Goal: Answer question/provide support: Share knowledge or assist other users

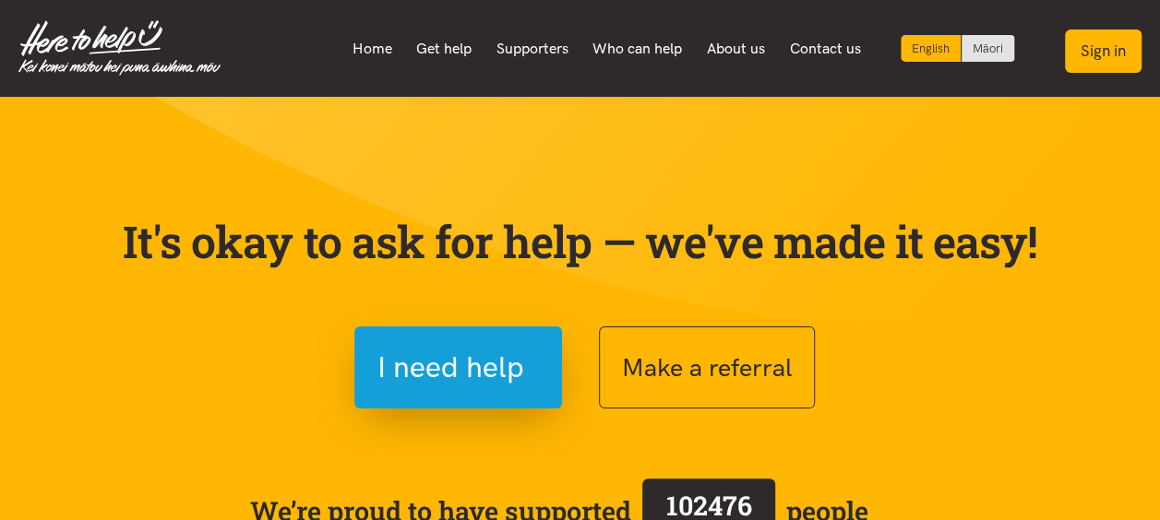
click at [1106, 61] on button "Sign in" at bounding box center [1103, 51] width 77 height 43
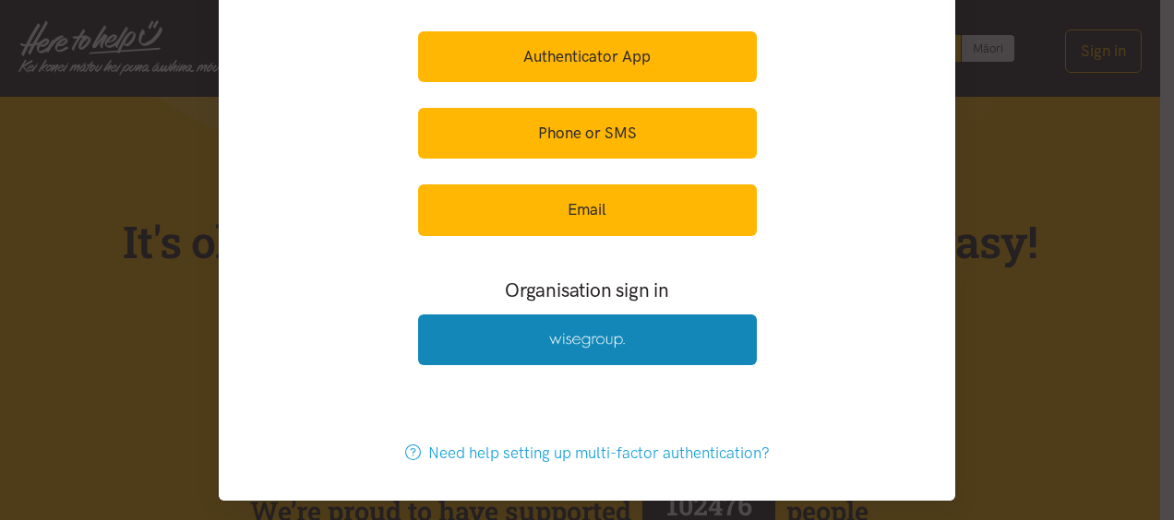
scroll to position [126, 0]
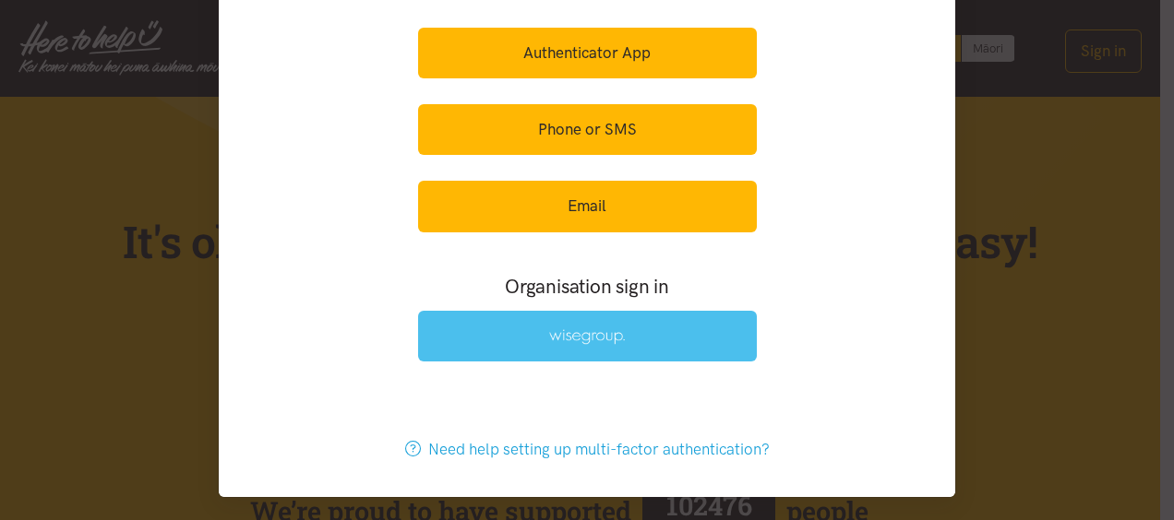
click at [553, 336] on img at bounding box center [587, 337] width 76 height 16
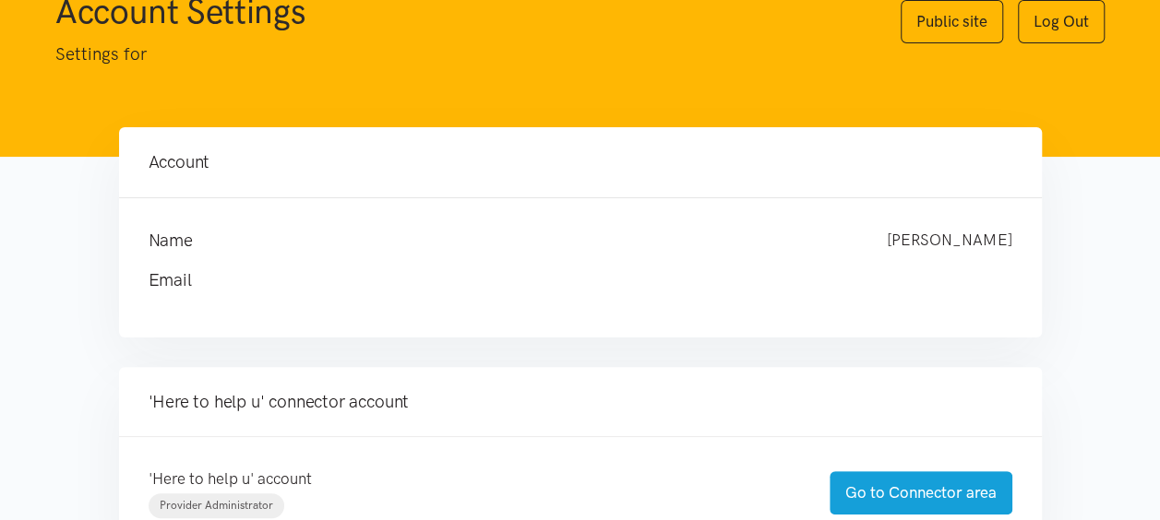
scroll to position [277, 0]
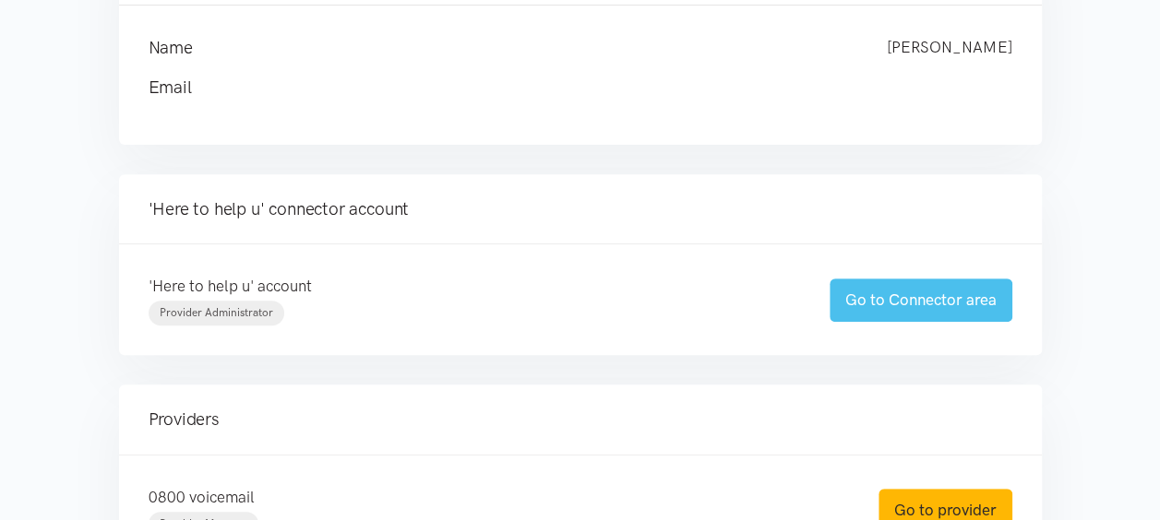
click at [927, 294] on link "Go to Connector area" at bounding box center [921, 300] width 183 height 43
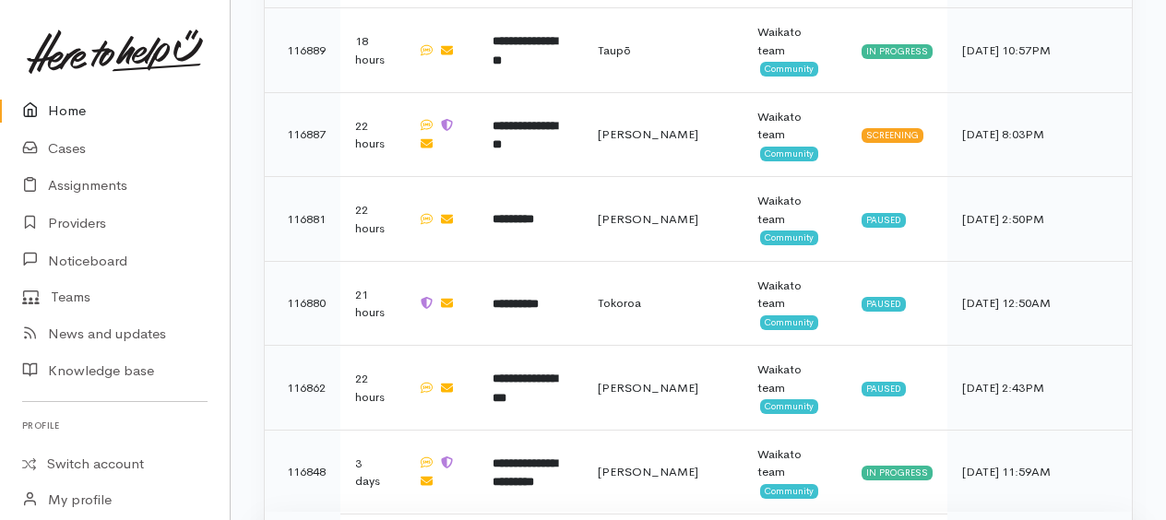
scroll to position [2254, 0]
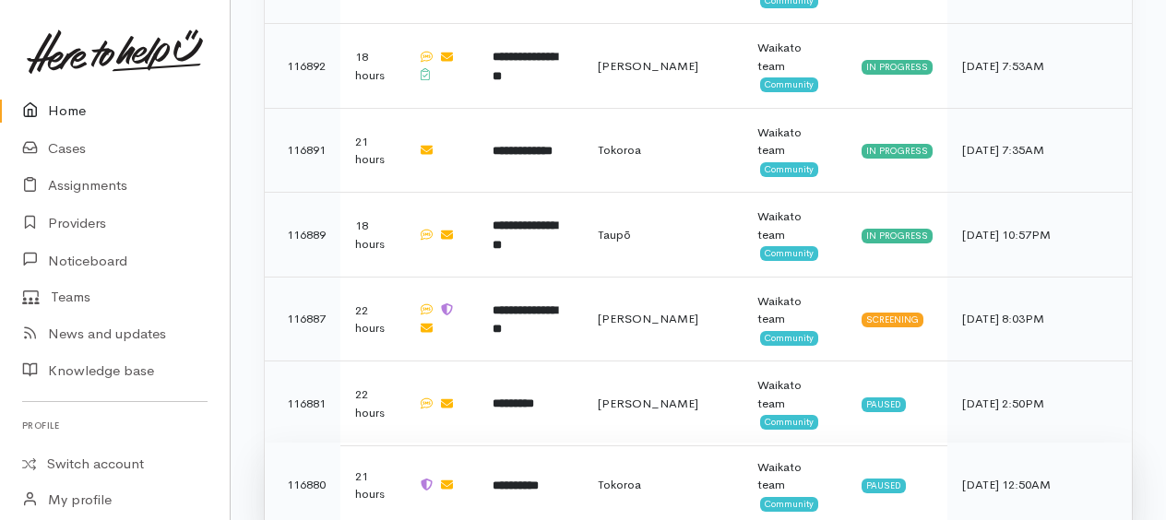
click at [539, 480] on b "**********" at bounding box center [516, 486] width 46 height 12
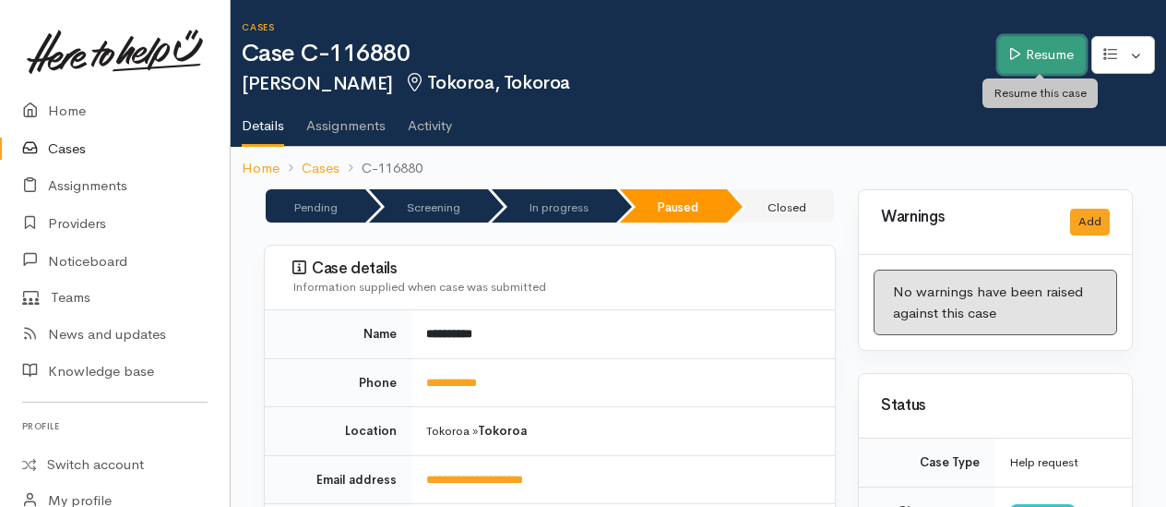
click at [1054, 51] on link "Resume" at bounding box center [1043, 55] width 88 height 38
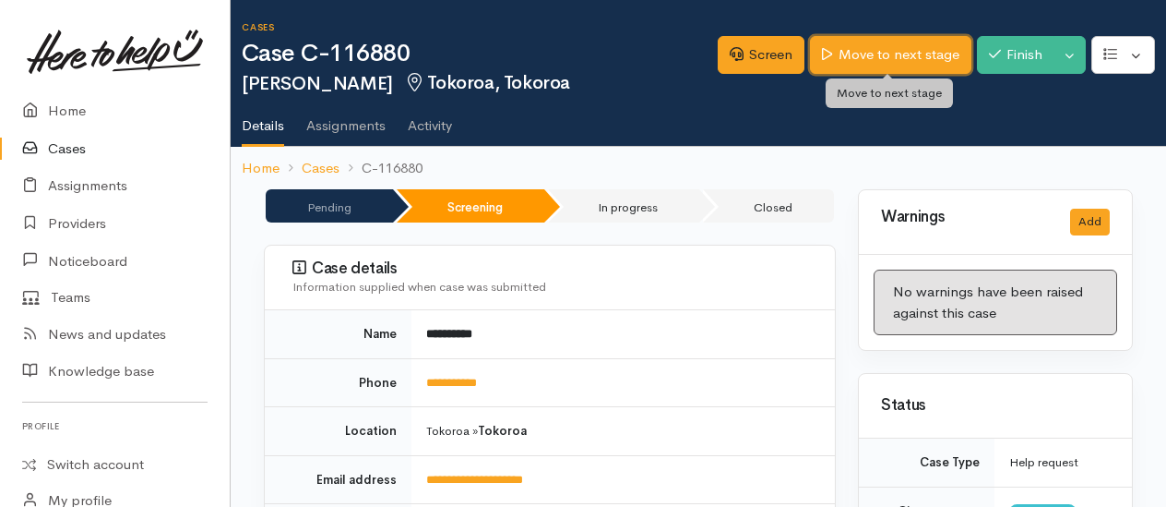
click at [871, 64] on link "Move to next stage" at bounding box center [890, 55] width 161 height 38
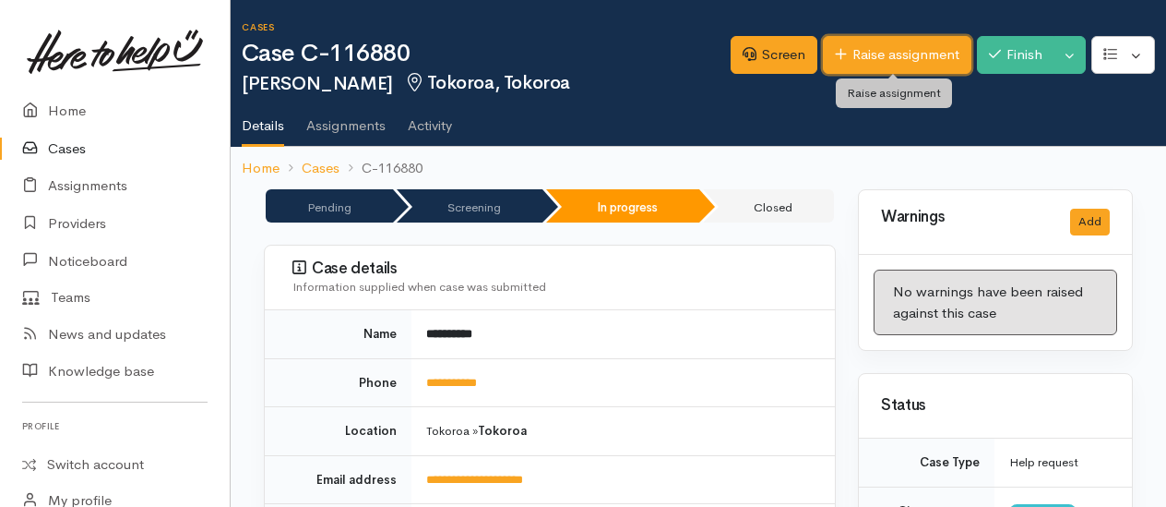
drag, startPoint x: 875, startPoint y: 46, endPoint x: 862, endPoint y: 59, distance: 18.3
click at [877, 48] on link "Raise assignment" at bounding box center [897, 55] width 149 height 38
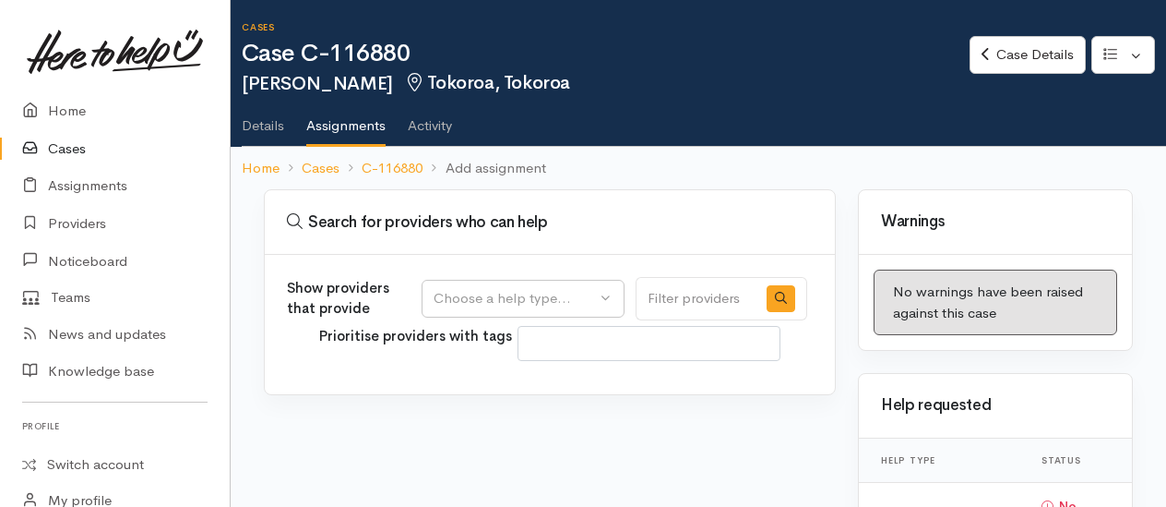
select select
click at [495, 299] on div "Choose a help type..." at bounding box center [515, 298] width 162 height 21
click at [462, 381] on span "Food support" at bounding box center [488, 386] width 86 height 21
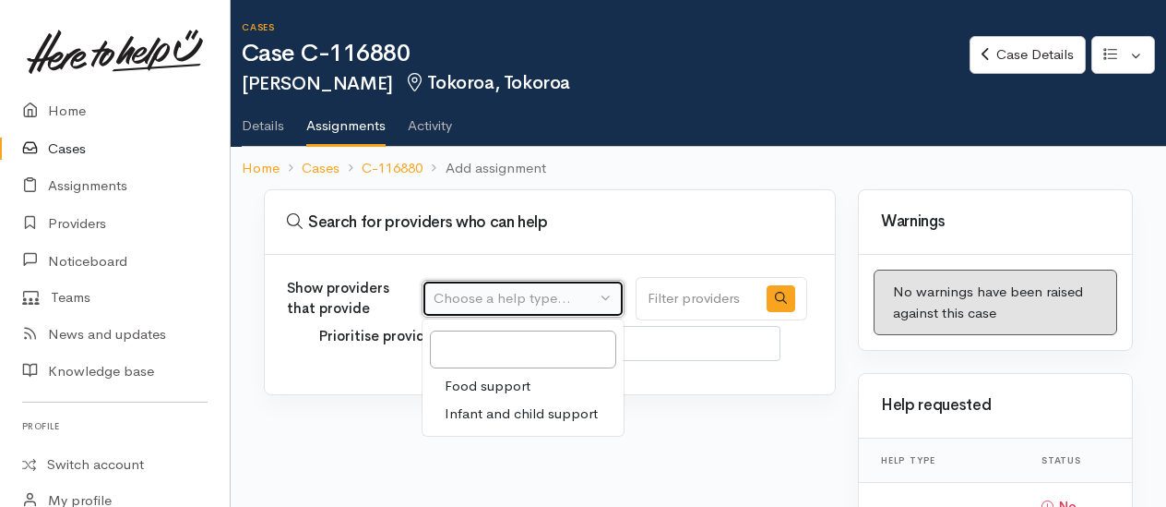
select select "3"
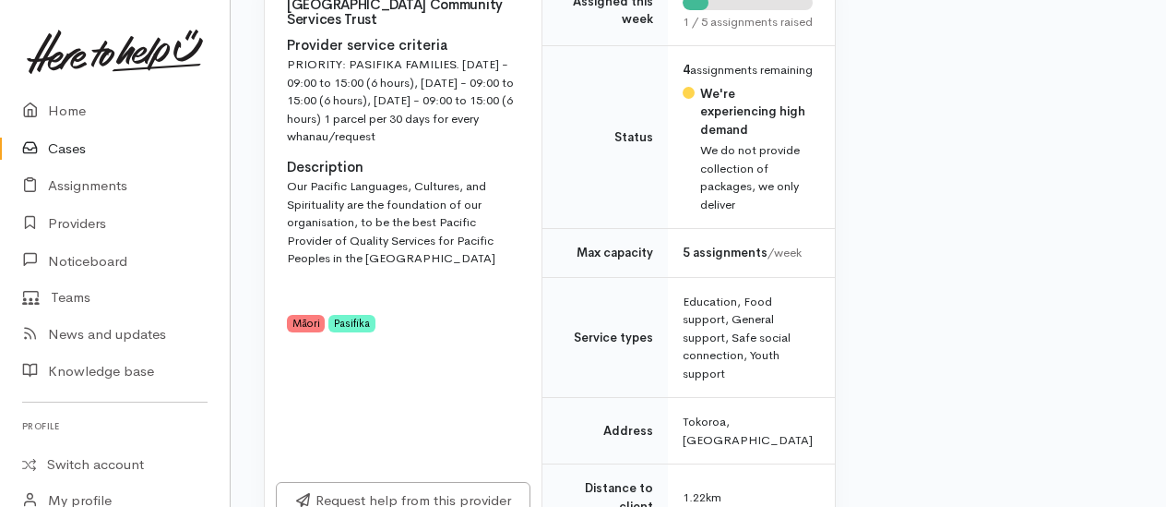
scroll to position [1477, 0]
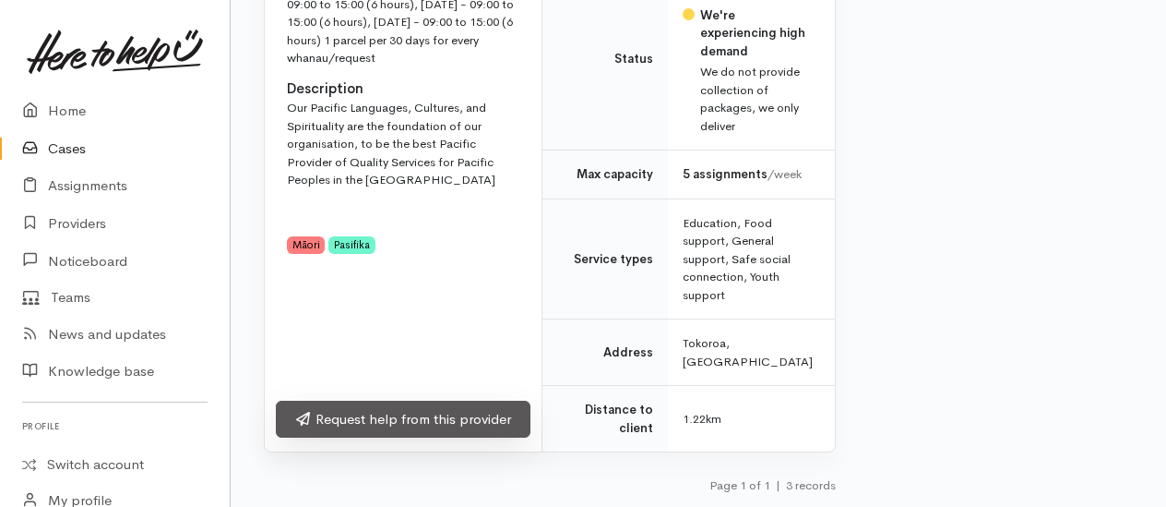
click at [425, 438] on link "Request help from this provider" at bounding box center [403, 420] width 255 height 38
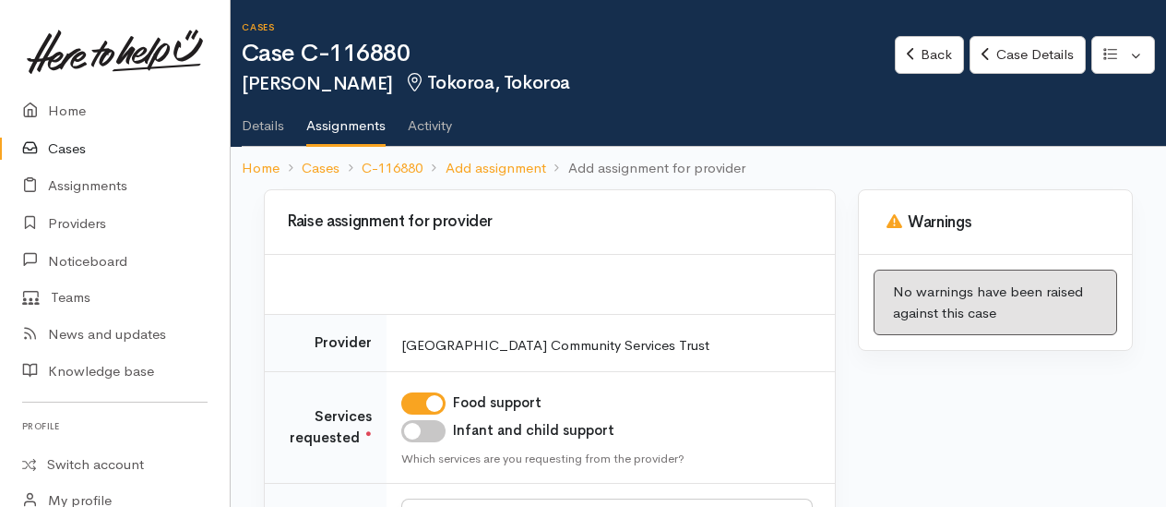
click at [419, 422] on input "Infant and child support" at bounding box center [423, 431] width 44 height 22
checkbox input "true"
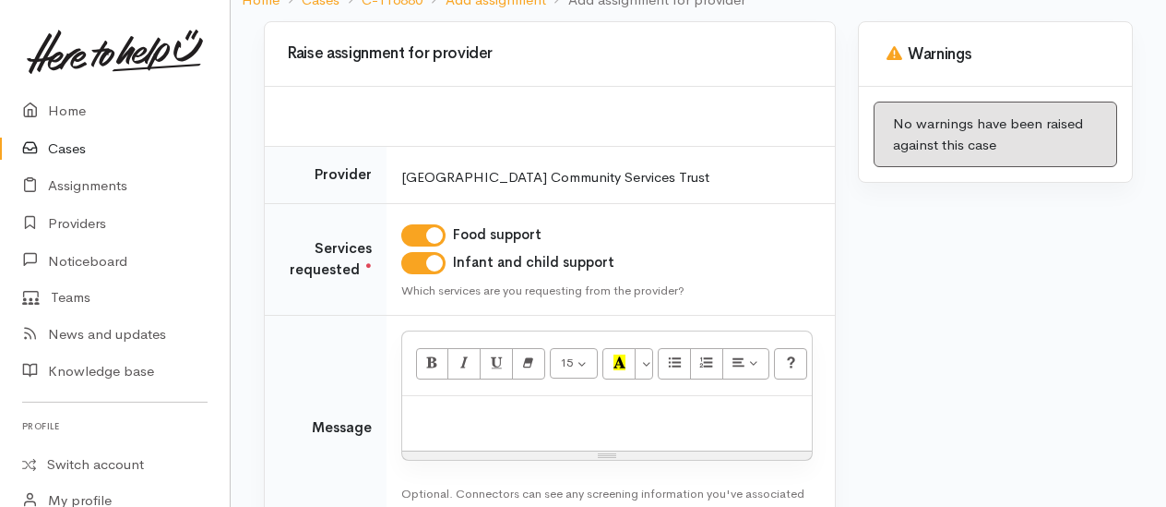
scroll to position [277, 0]
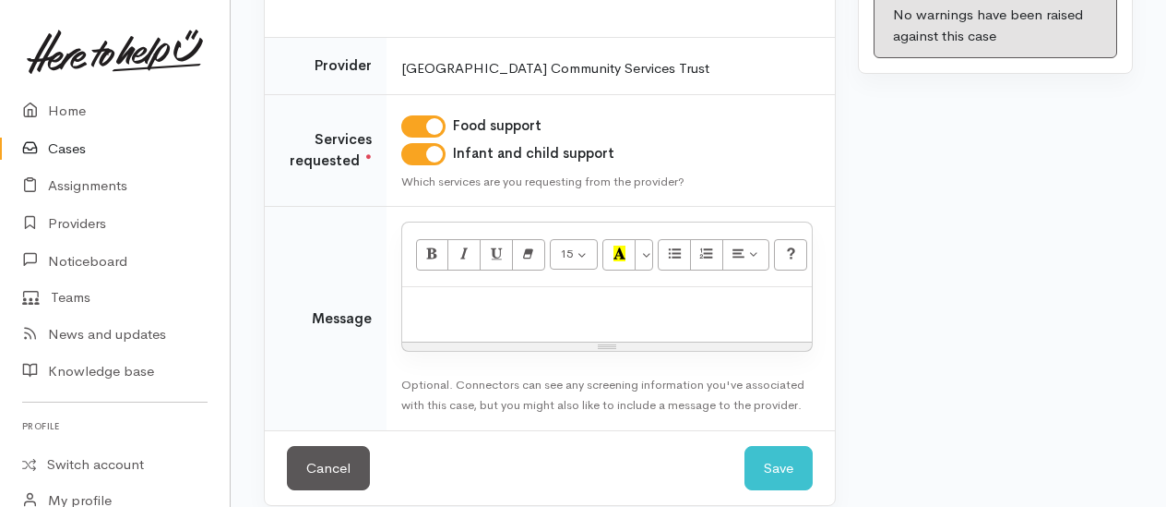
click at [489, 330] on div at bounding box center [607, 314] width 410 height 54
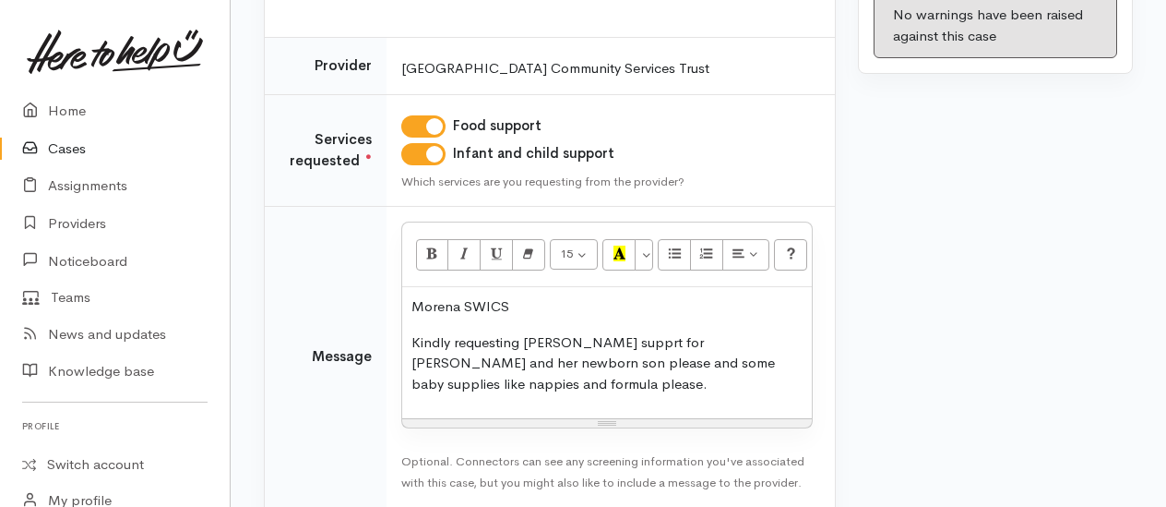
click at [514, 383] on p "Kindly requesting kai supprt for Ida and her newborn son please and some baby s…" at bounding box center [607, 363] width 391 height 63
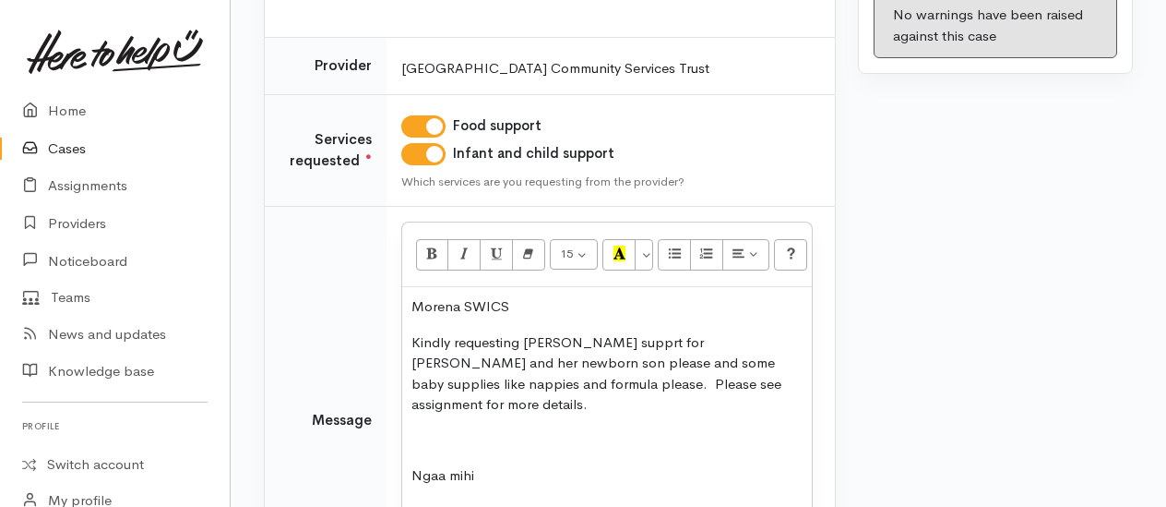
click at [450, 430] on p at bounding box center [607, 440] width 391 height 21
click at [581, 339] on p "Kindly requesting kai supprt for Ida and her newborn son please and some baby s…" at bounding box center [607, 373] width 391 height 83
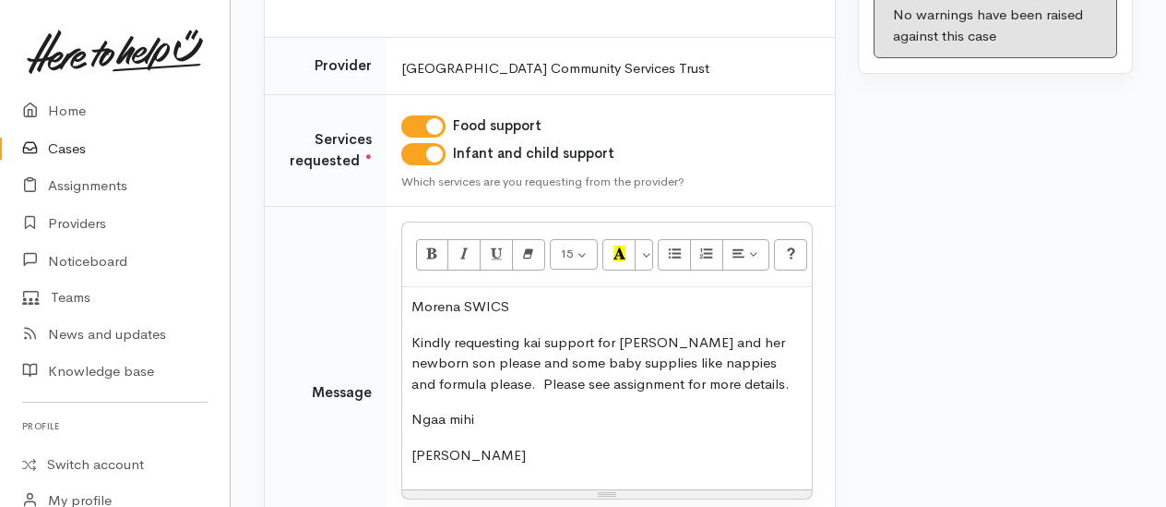
click at [466, 360] on p "Kindly requesting kai support for Ida and her newborn son please and some baby …" at bounding box center [607, 363] width 391 height 63
click at [785, 364] on p "Kindly requesting kai support for Ida and her newborn son and some baby supplie…" at bounding box center [607, 363] width 391 height 63
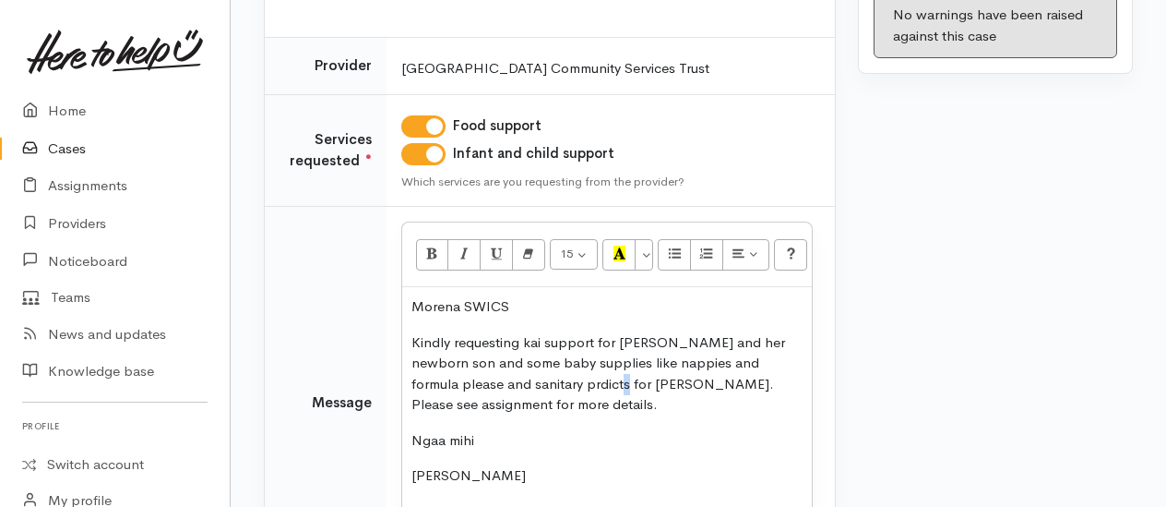
drag, startPoint x: 496, startPoint y: 381, endPoint x: 563, endPoint y: 377, distance: 66.6
click at [563, 377] on p "Kindly requesting kai support for Ida and her newborn son and some baby supplie…" at bounding box center [607, 373] width 391 height 83
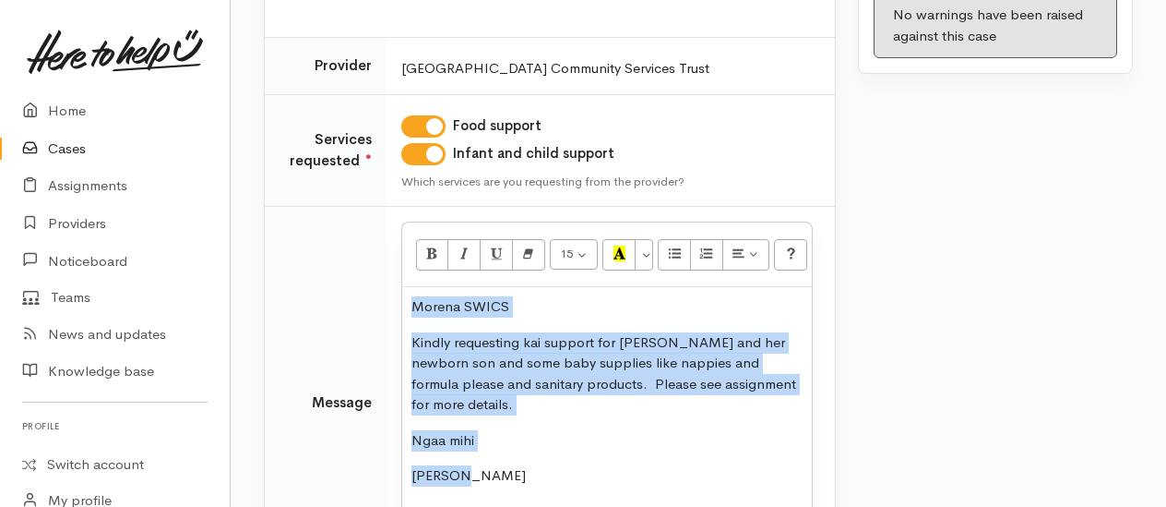
drag, startPoint x: 417, startPoint y: 299, endPoint x: 521, endPoint y: 383, distance: 133.9
click at [594, 440] on div "Morena SWICS Kindly requesting kai support for Ida and her newborn son and some…" at bounding box center [607, 398] width 410 height 223
copy div "Morena SWICS Kindly requesting kai support for Ida and her newborn son and some…"
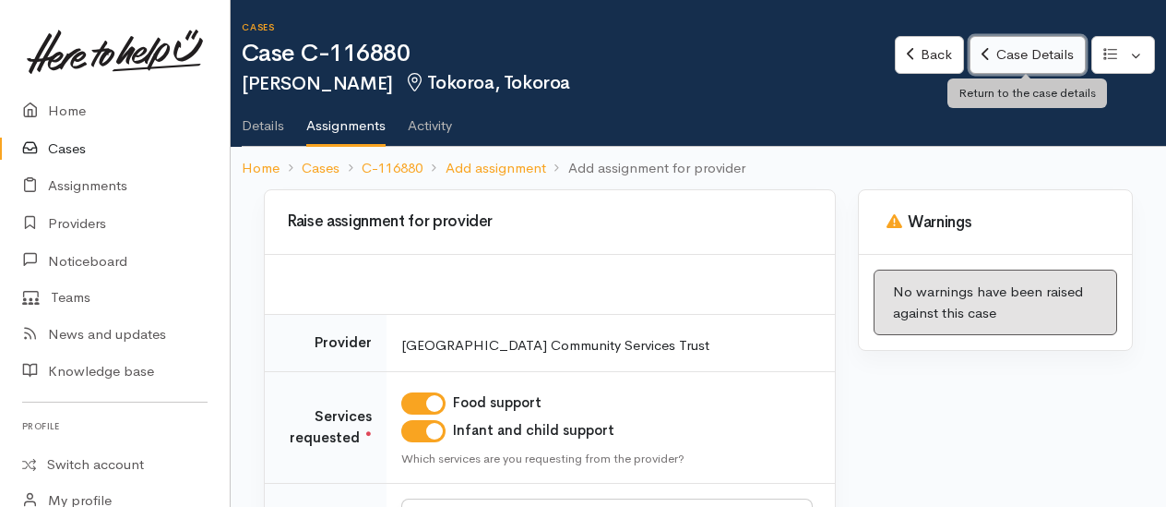
click at [1006, 52] on link "Case Details" at bounding box center [1027, 55] width 115 height 38
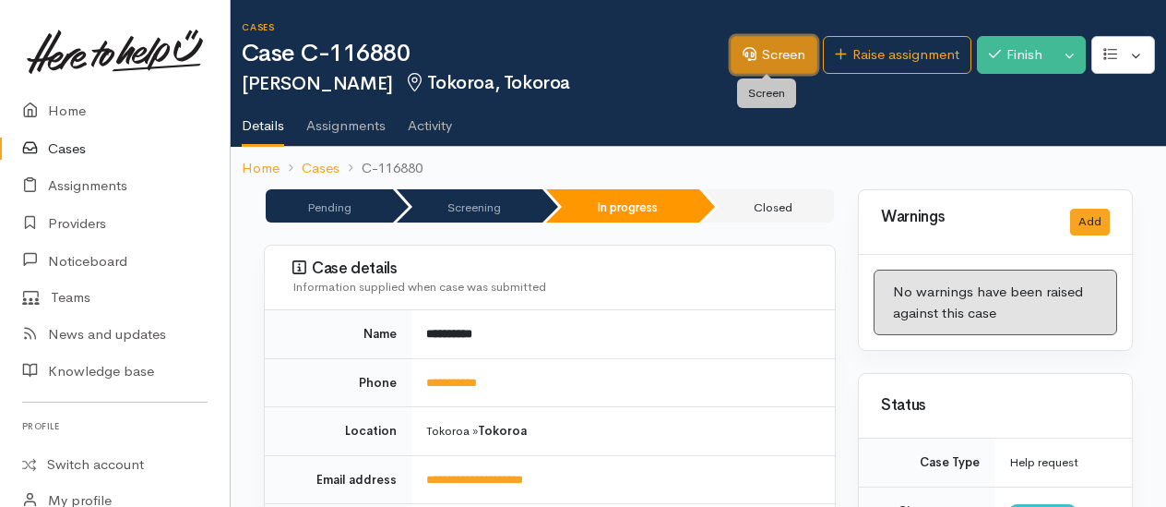
click at [779, 59] on link "Screen" at bounding box center [774, 55] width 87 height 38
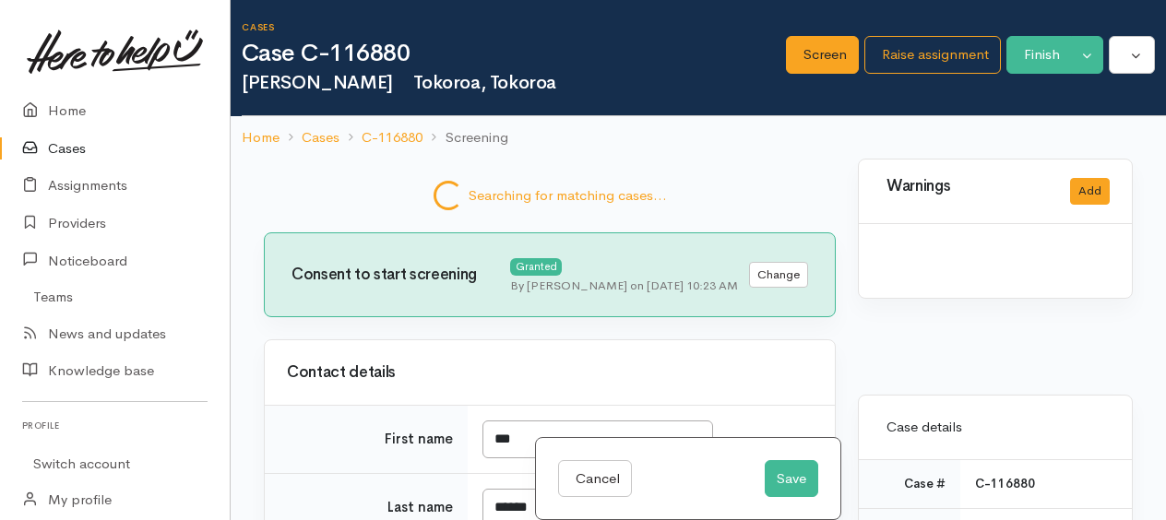
select select "7"
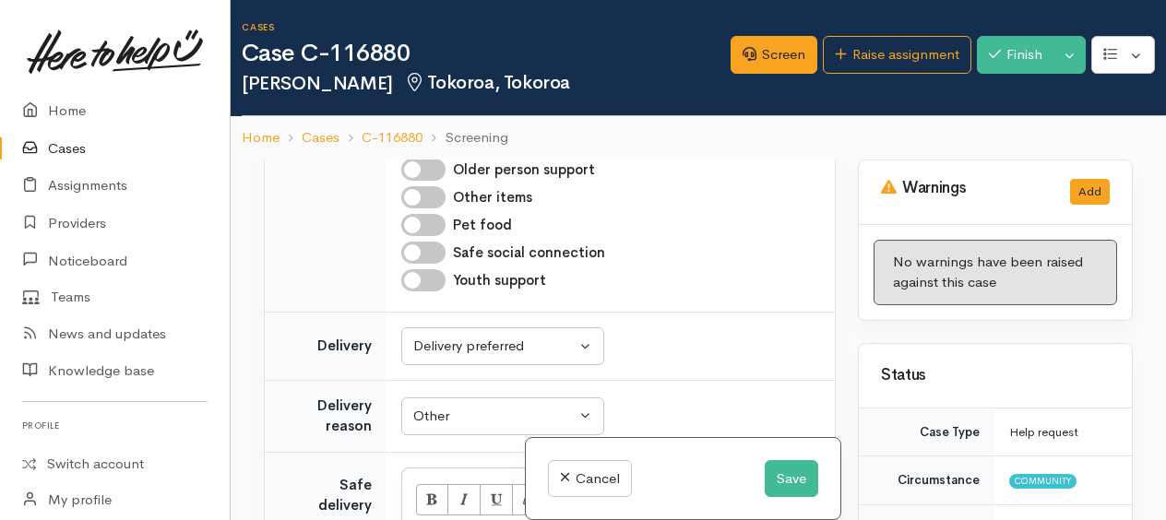
scroll to position [2071, 0]
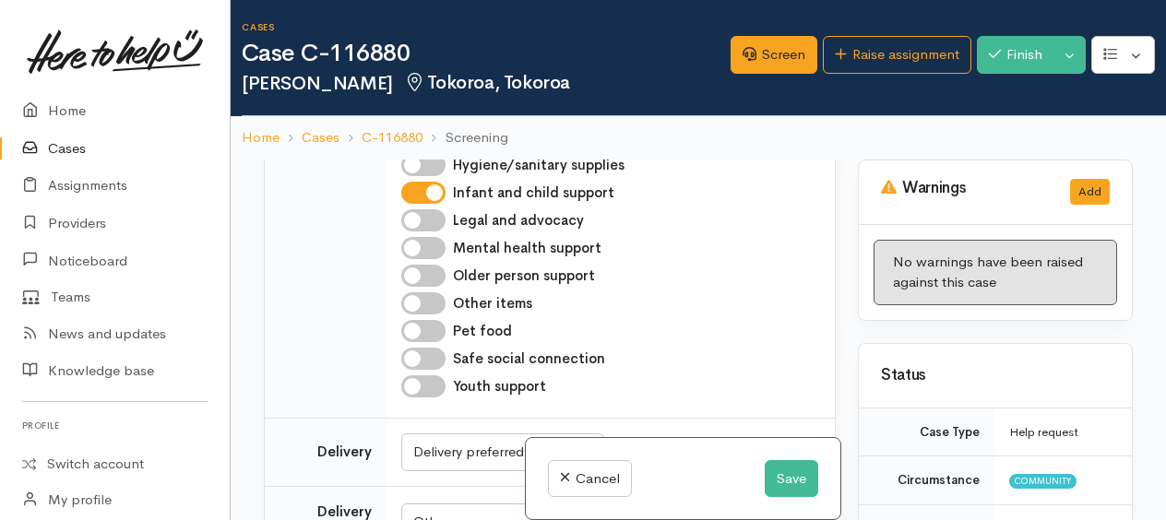
drag, startPoint x: 415, startPoint y: 419, endPoint x: 467, endPoint y: 356, distance: 81.3
click at [416, 176] on input "Hygiene/sanitary supplies" at bounding box center [423, 165] width 44 height 22
checkbox input "true"
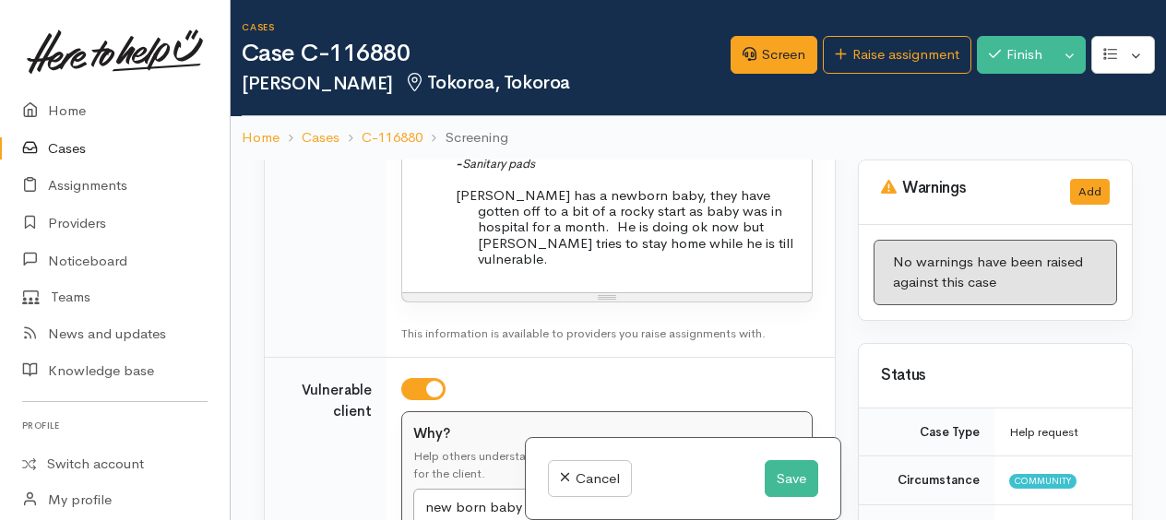
scroll to position [3271, 0]
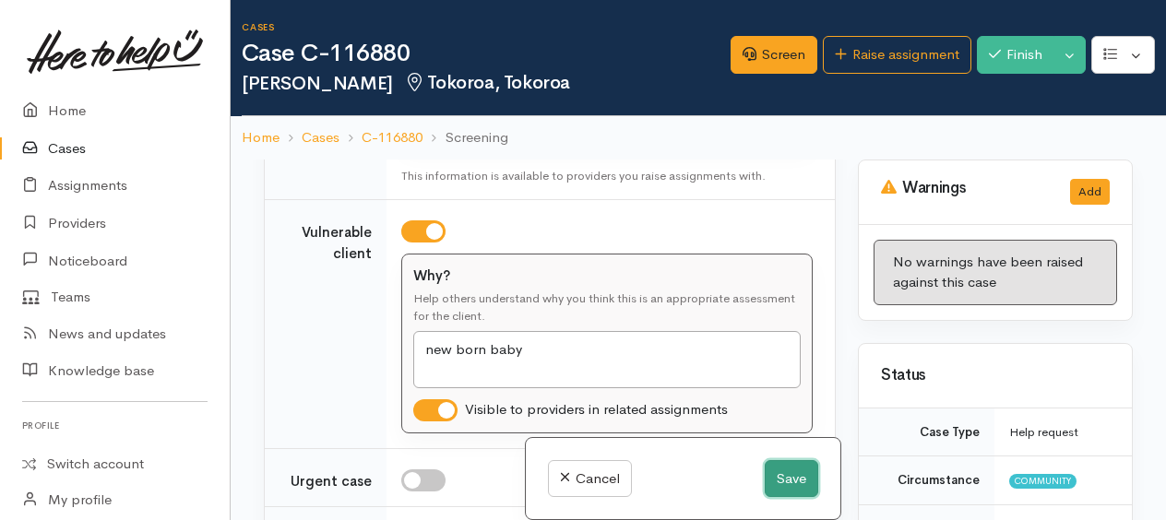
click at [783, 478] on button "Save" at bounding box center [792, 480] width 54 height 38
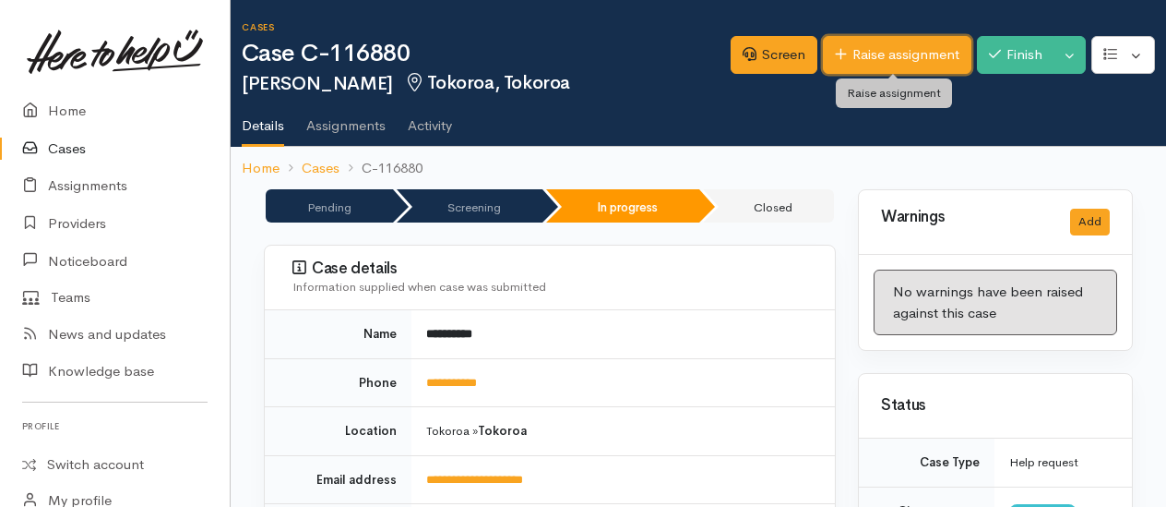
click at [893, 61] on link "Raise assignment" at bounding box center [897, 55] width 149 height 38
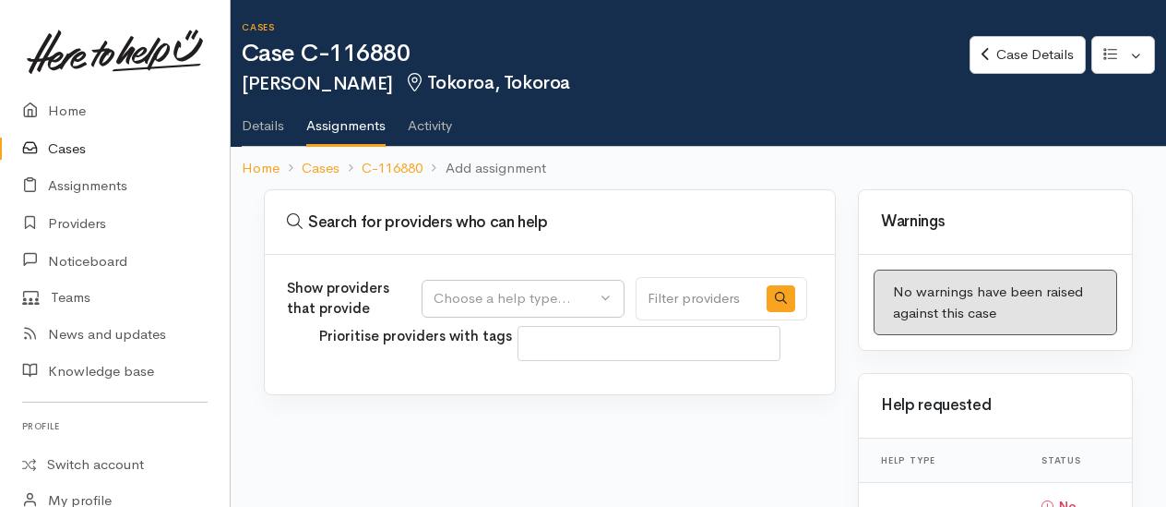
select select
click at [516, 309] on button "Choose a help type..." at bounding box center [523, 299] width 203 height 38
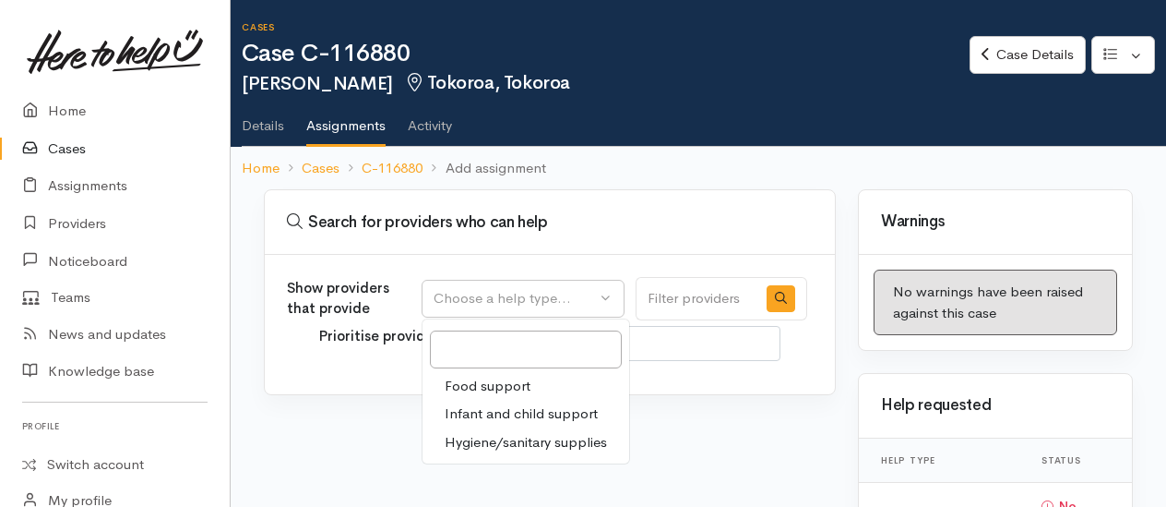
click at [491, 384] on span "Food support" at bounding box center [488, 386] width 86 height 21
select select "3"
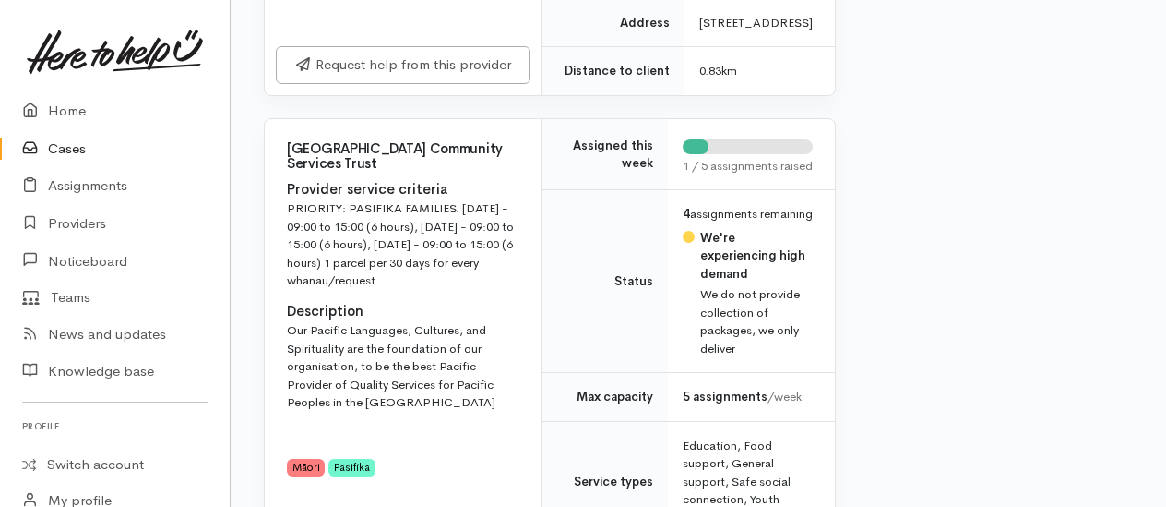
scroll to position [1477, 0]
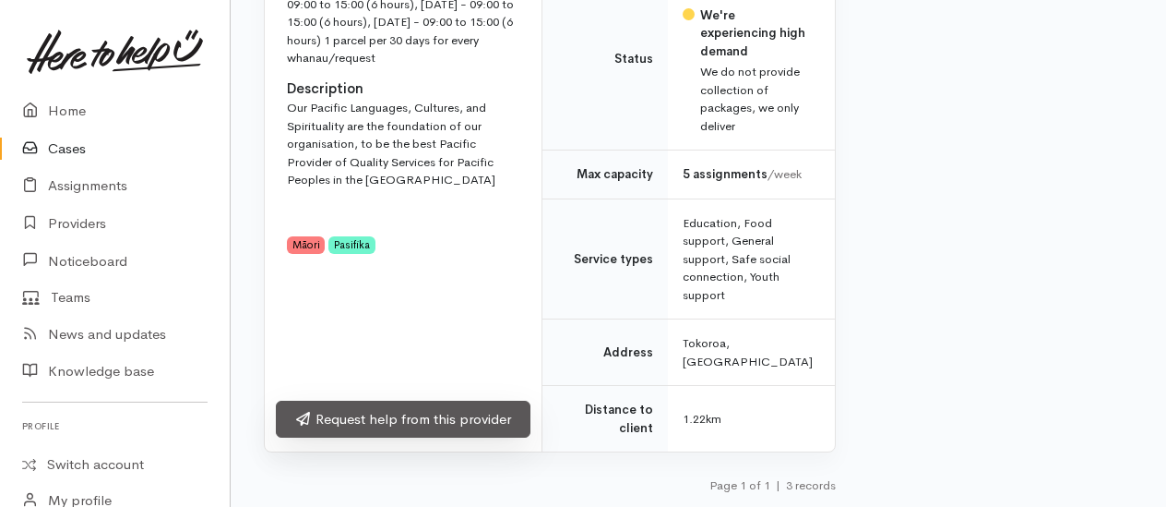
click at [397, 437] on link "Request help from this provider" at bounding box center [403, 420] width 255 height 38
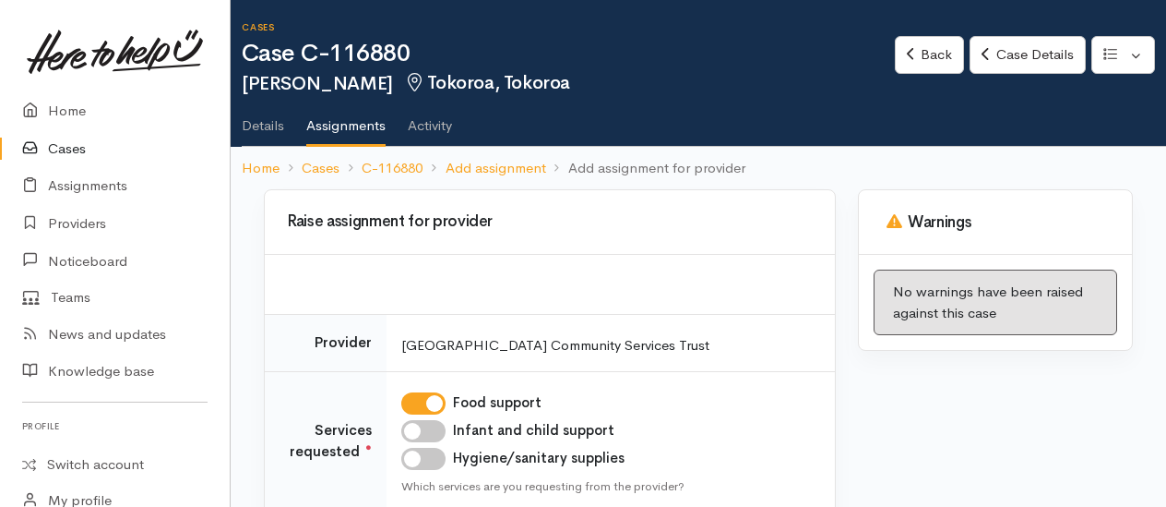
drag, startPoint x: 417, startPoint y: 428, endPoint x: 419, endPoint y: 452, distance: 24.1
click at [417, 428] on input "Infant and child support" at bounding box center [423, 431] width 44 height 22
checkbox input "true"
click at [419, 461] on input "Hygiene/sanitary supplies" at bounding box center [423, 459] width 44 height 22
checkbox input "true"
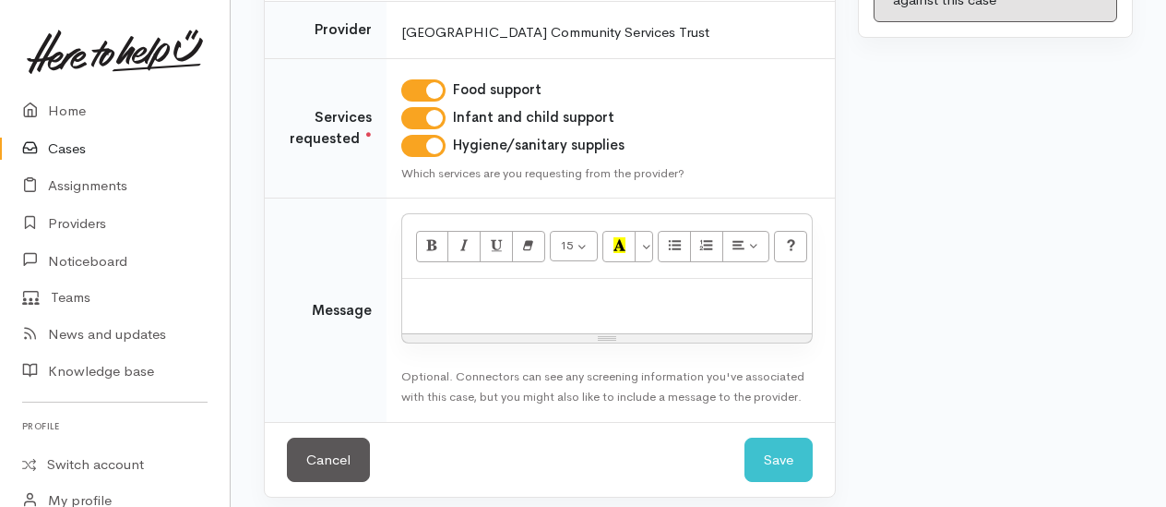
scroll to position [321, 0]
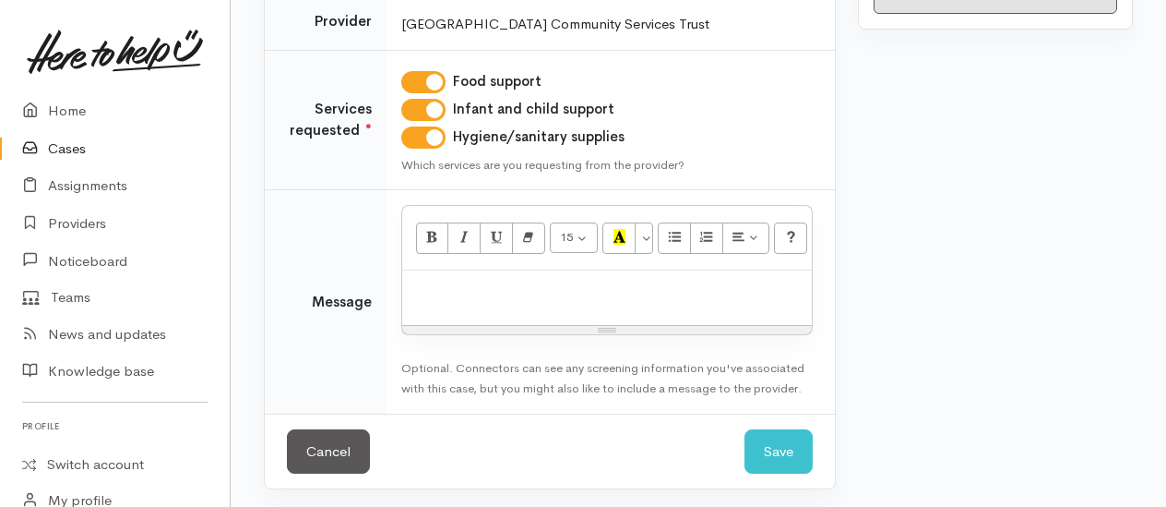
paste div
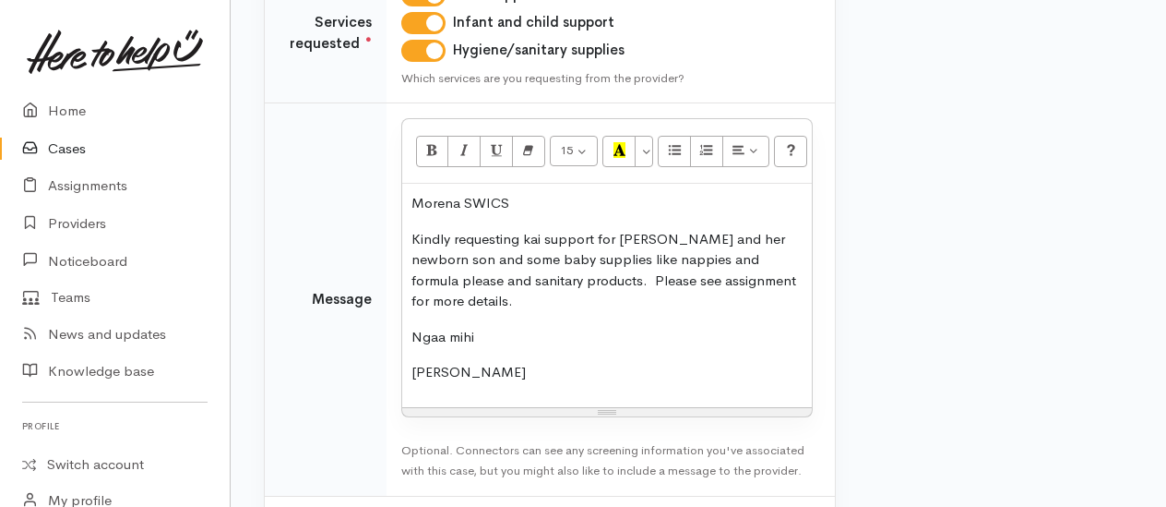
scroll to position [470, 0]
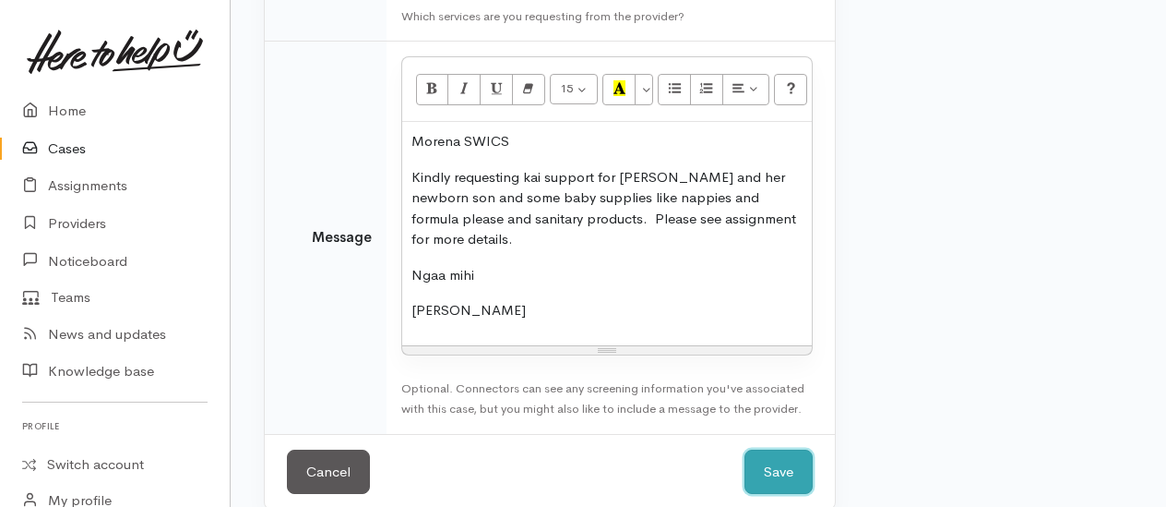
click at [787, 458] on button "Save" at bounding box center [779, 471] width 68 height 45
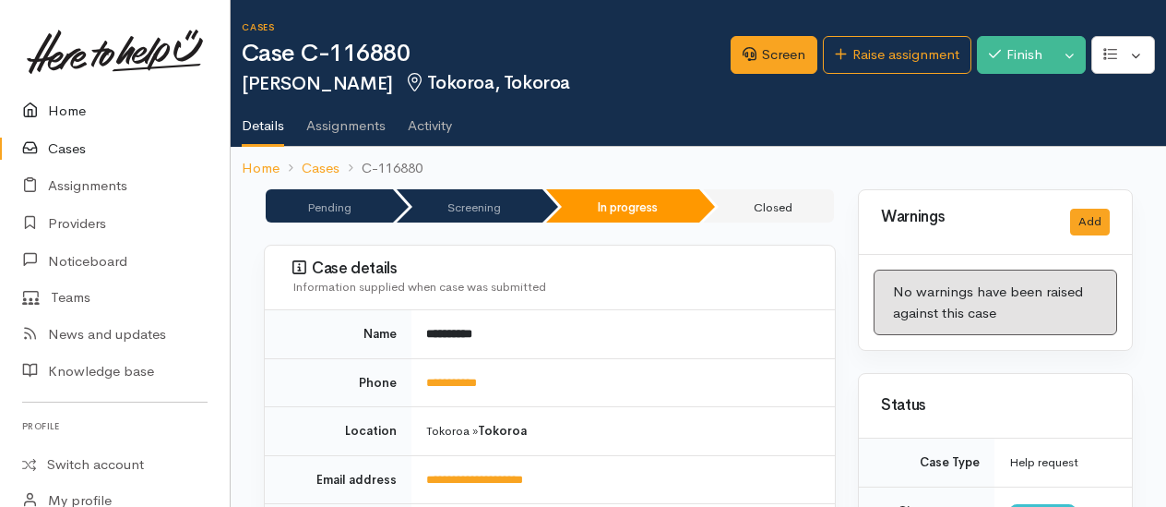
click at [74, 114] on link "Home" at bounding box center [115, 111] width 230 height 38
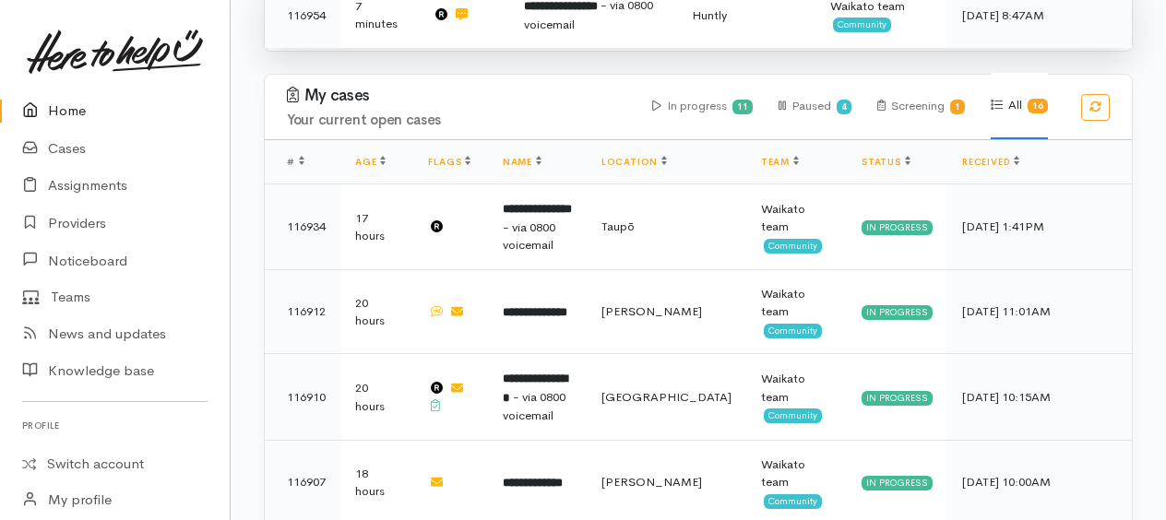
scroll to position [1846, 0]
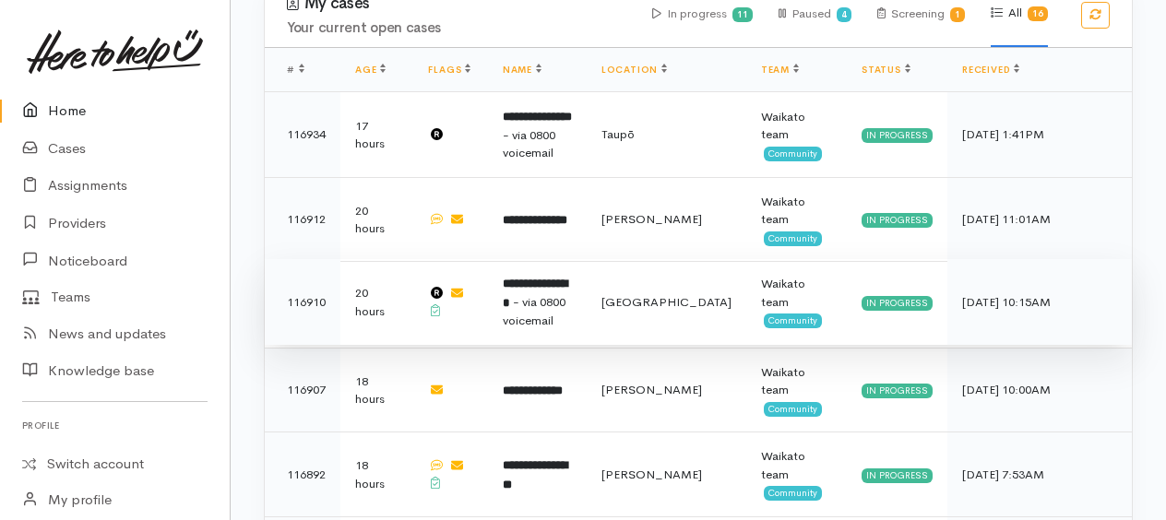
click at [537, 278] on b "**********" at bounding box center [535, 293] width 65 height 31
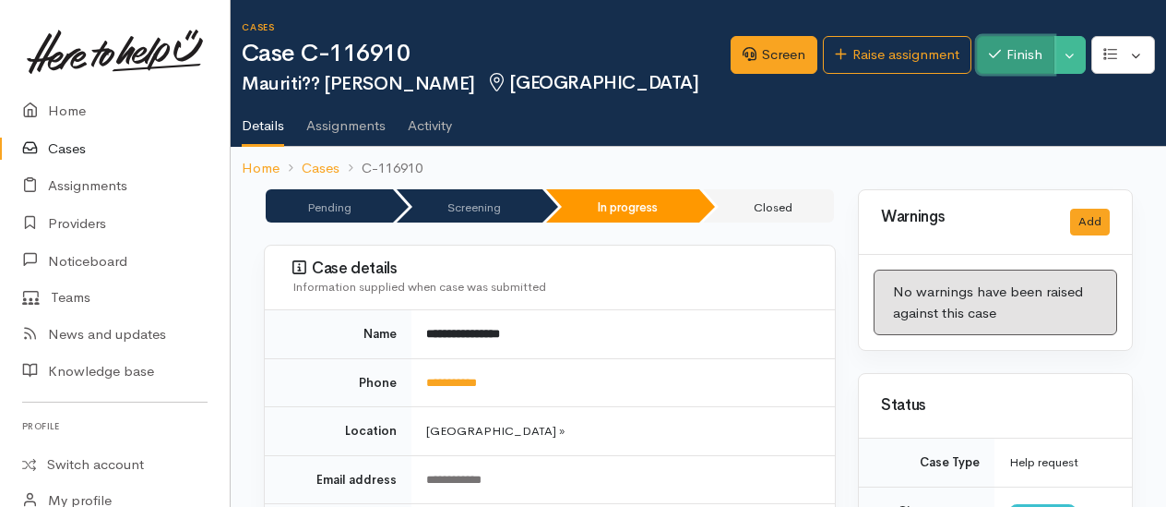
click at [1024, 45] on button "Finish" at bounding box center [1016, 55] width 78 height 38
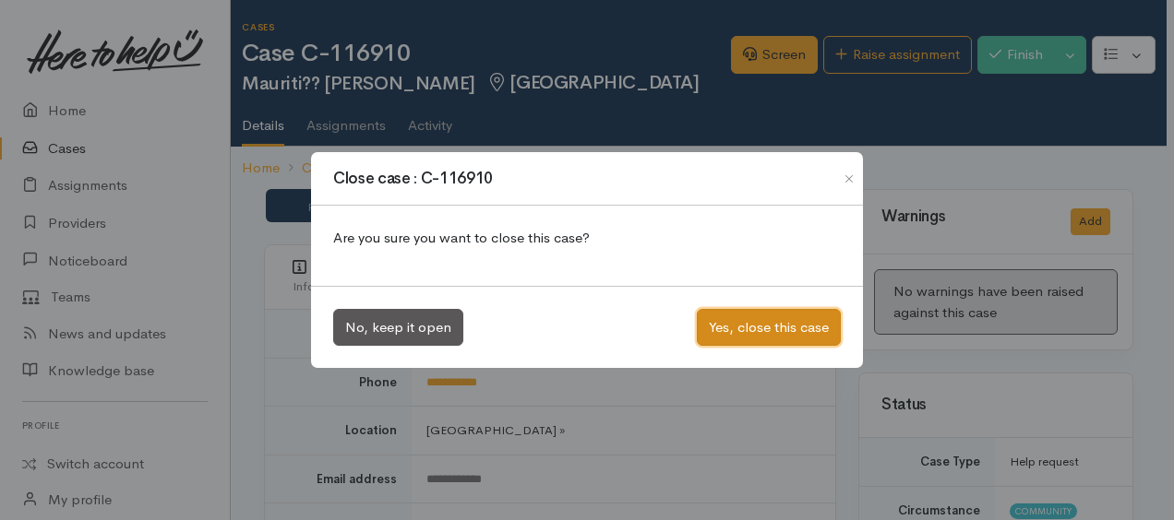
click at [799, 323] on button "Yes, close this case" at bounding box center [769, 328] width 144 height 38
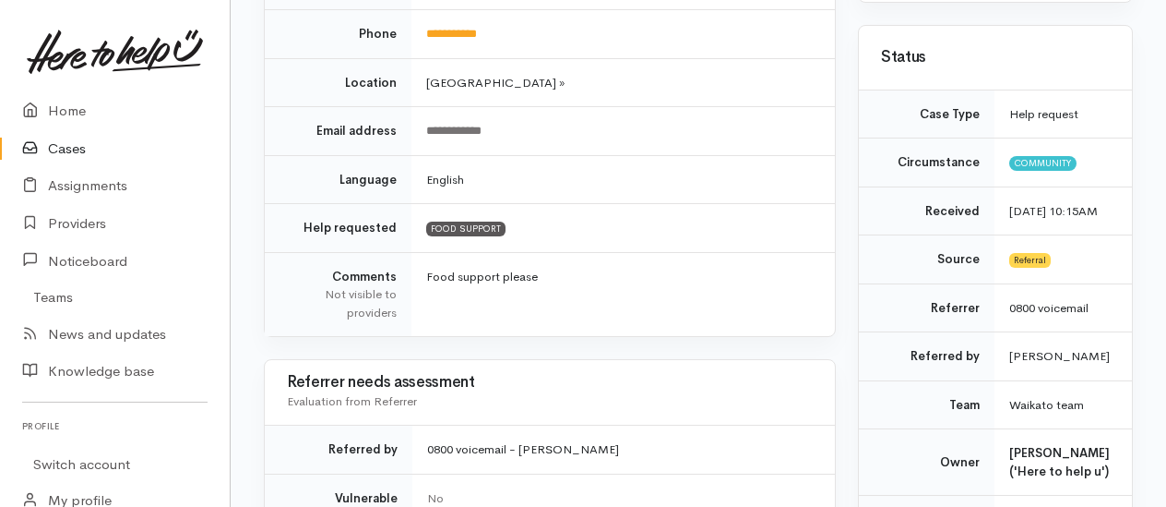
scroll to position [554, 0]
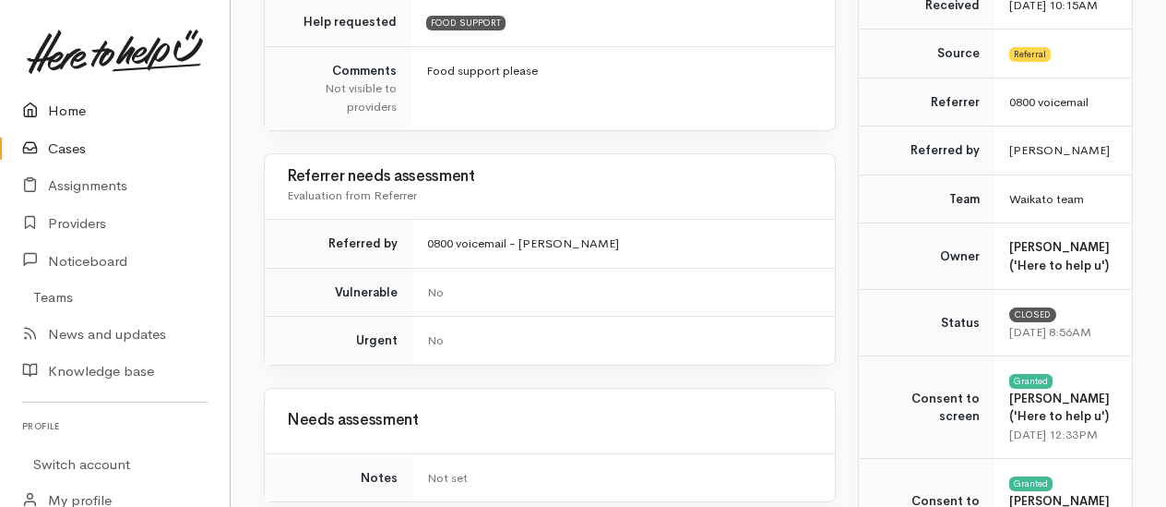
click at [72, 106] on link "Home" at bounding box center [115, 111] width 230 height 38
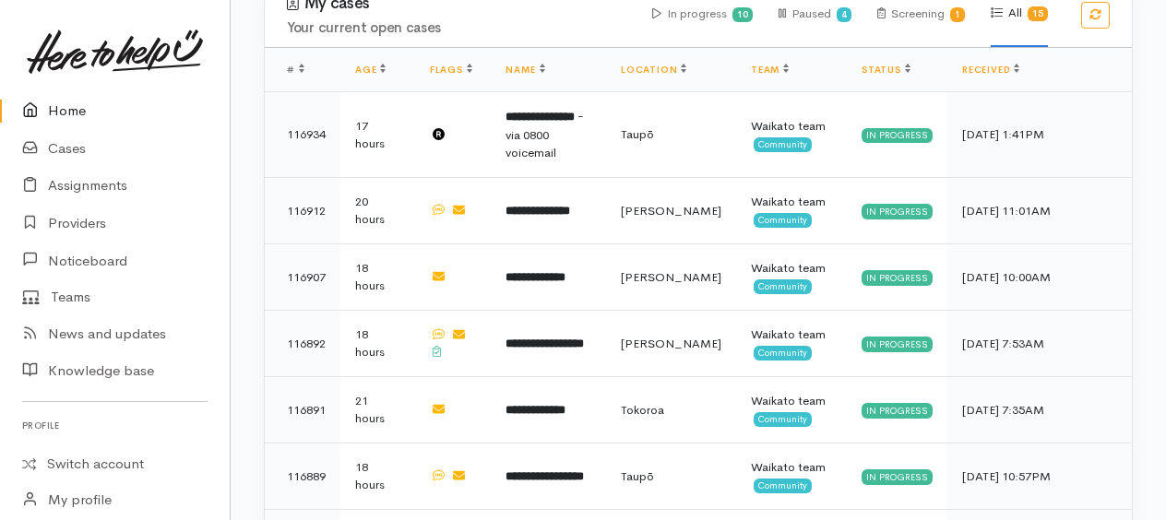
scroll to position [1938, 0]
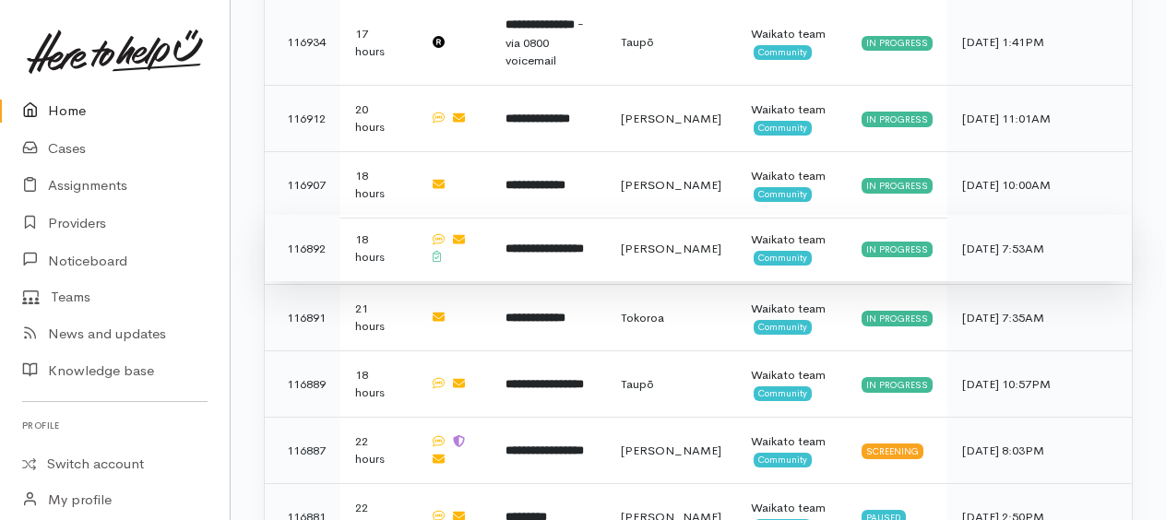
click at [581, 243] on b "**********" at bounding box center [545, 249] width 78 height 12
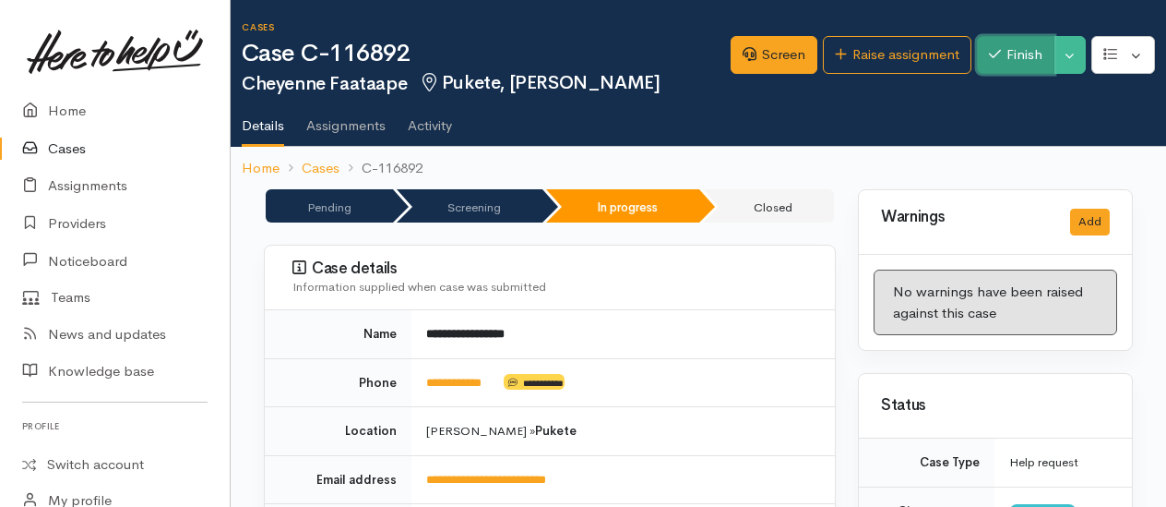
click at [1045, 63] on button "Finish" at bounding box center [1016, 55] width 78 height 38
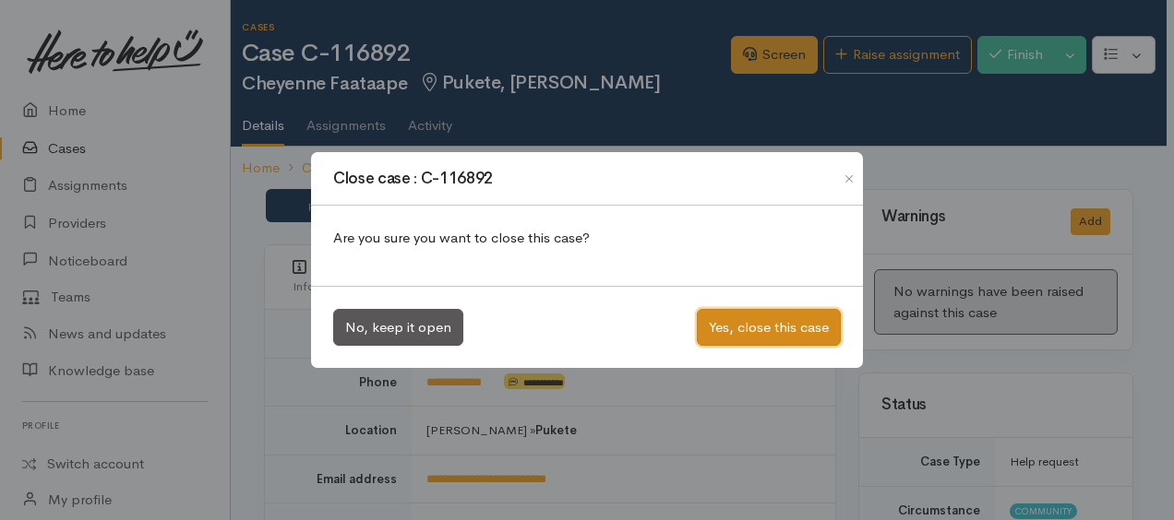
drag, startPoint x: 784, startPoint y: 325, endPoint x: 422, endPoint y: 168, distance: 394.3
click at [783, 325] on button "Yes, close this case" at bounding box center [769, 328] width 144 height 38
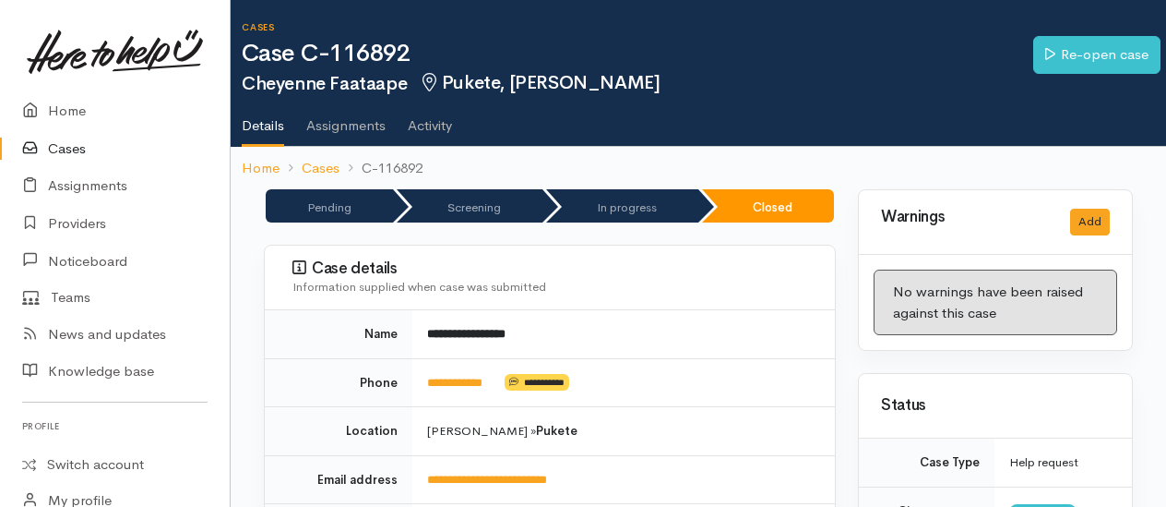
click at [70, 109] on link "Home" at bounding box center [115, 111] width 230 height 38
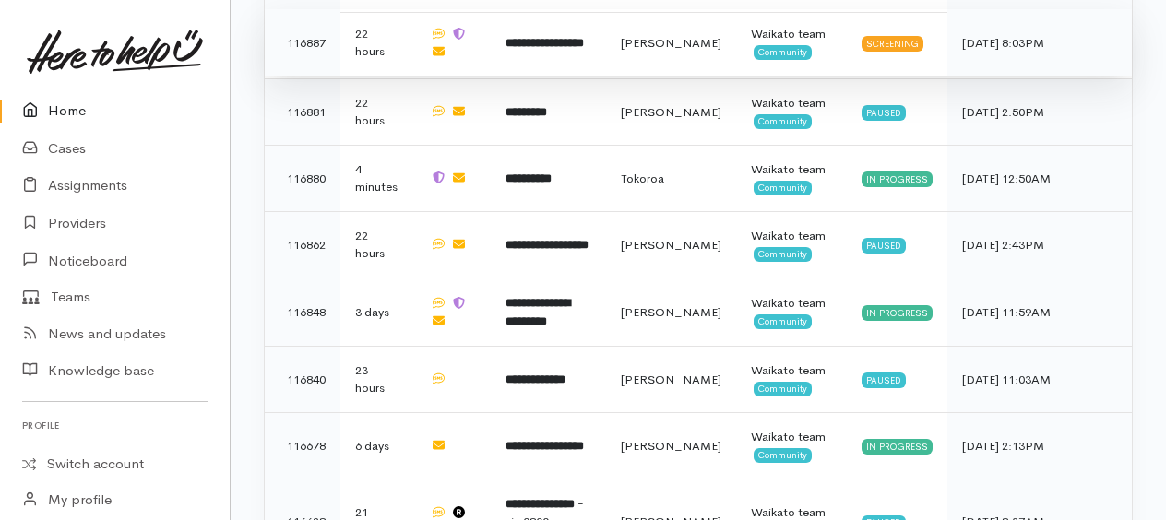
scroll to position [2305, 0]
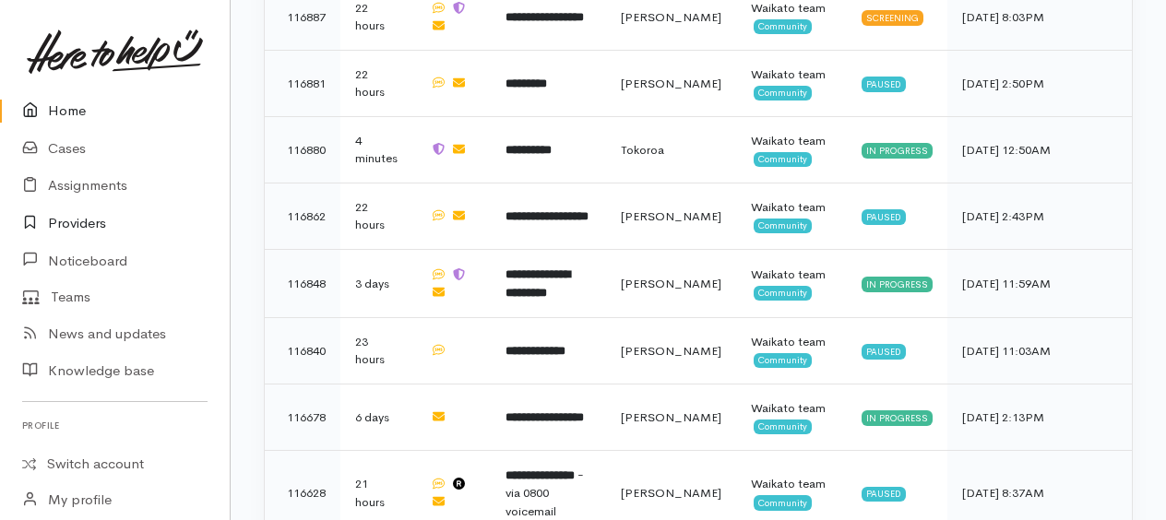
click at [65, 225] on link "Providers" at bounding box center [115, 224] width 230 height 38
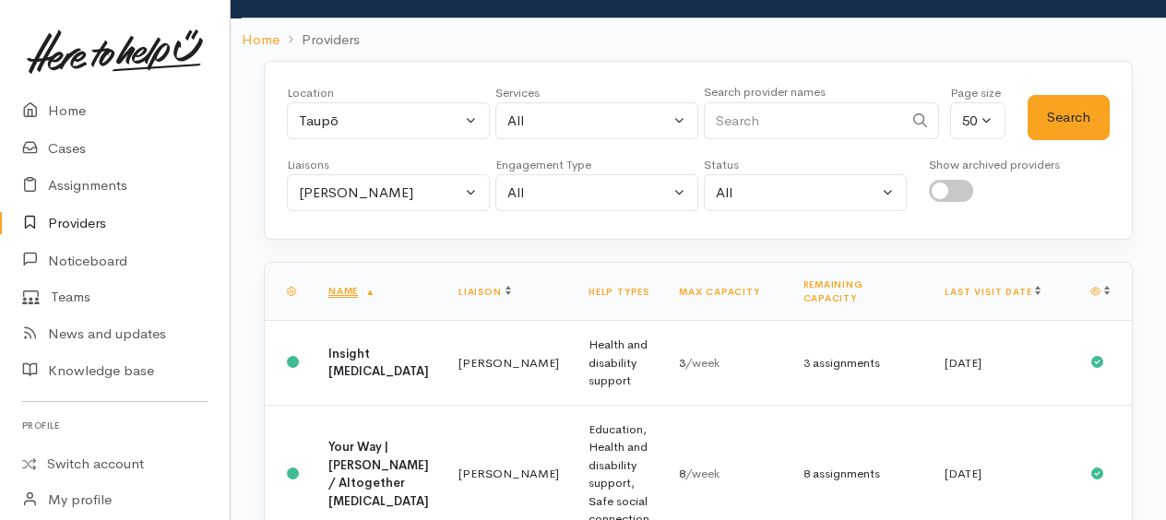
scroll to position [136, 0]
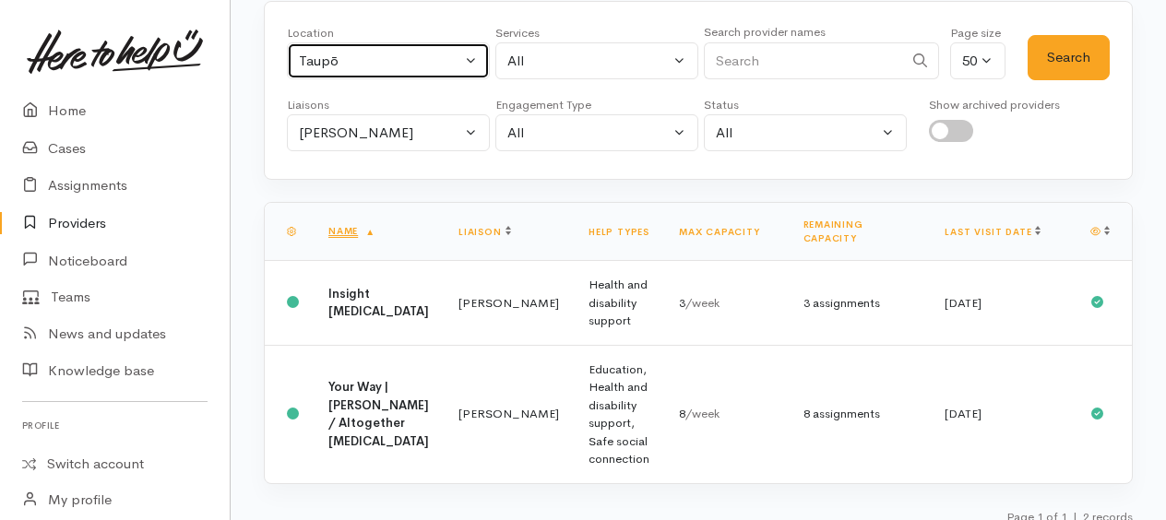
click at [358, 65] on div "Taupō" at bounding box center [380, 61] width 162 height 21
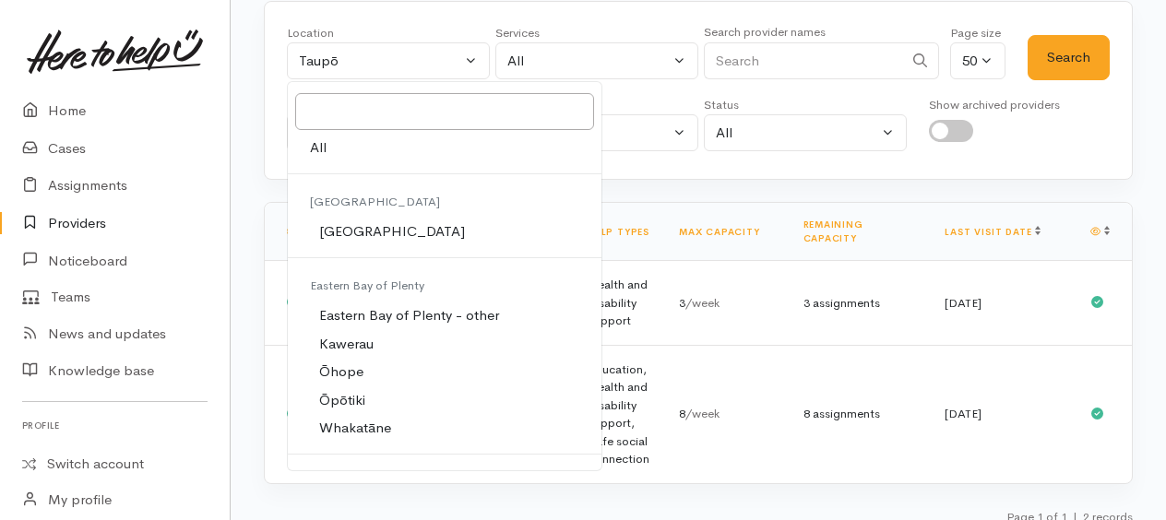
click at [312, 148] on span "All" at bounding box center [318, 148] width 17 height 21
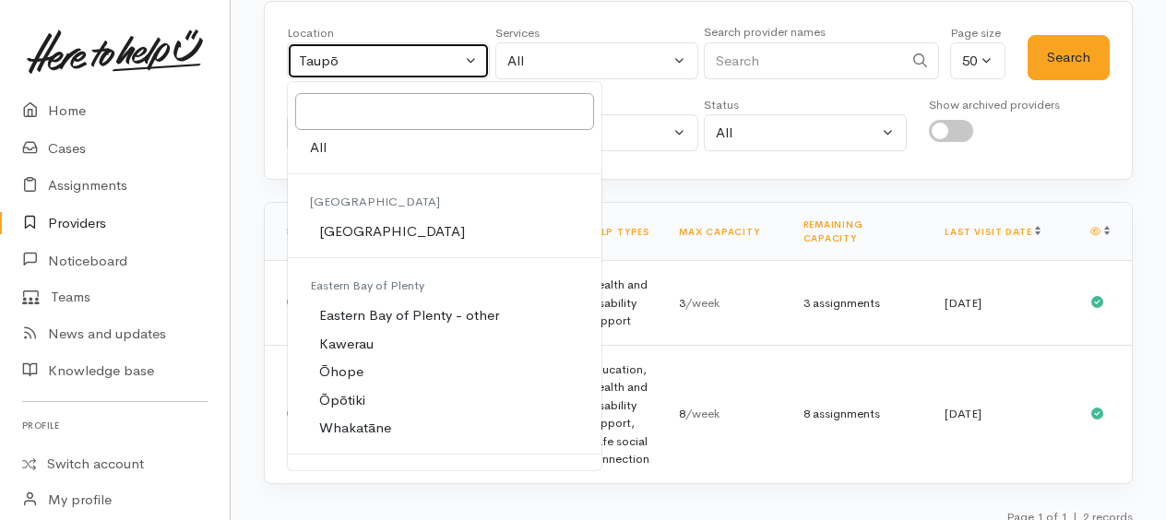
select select "-1"
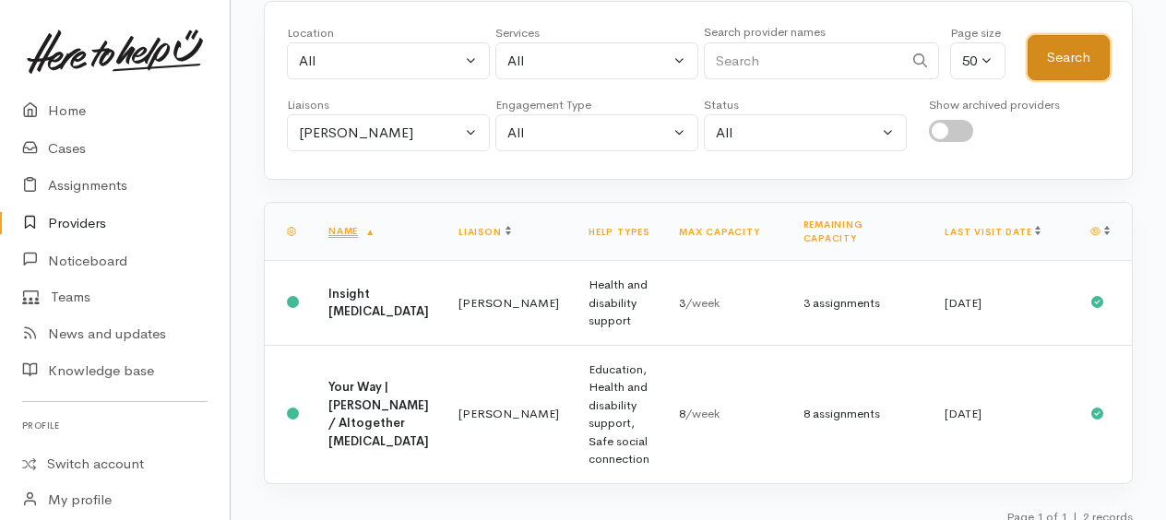
click at [1087, 65] on button "Search" at bounding box center [1069, 57] width 82 height 45
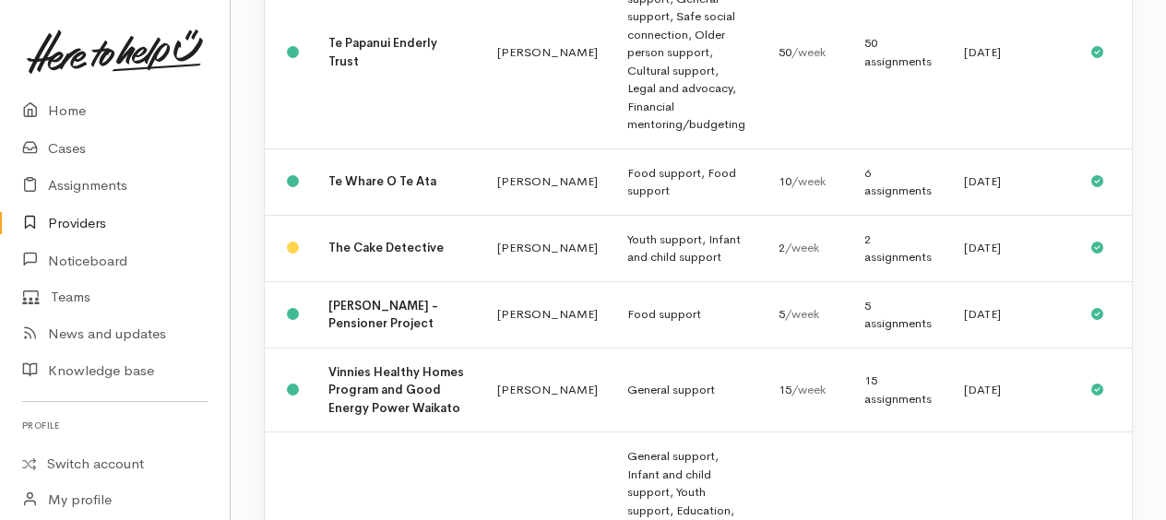
scroll to position [3138, 0]
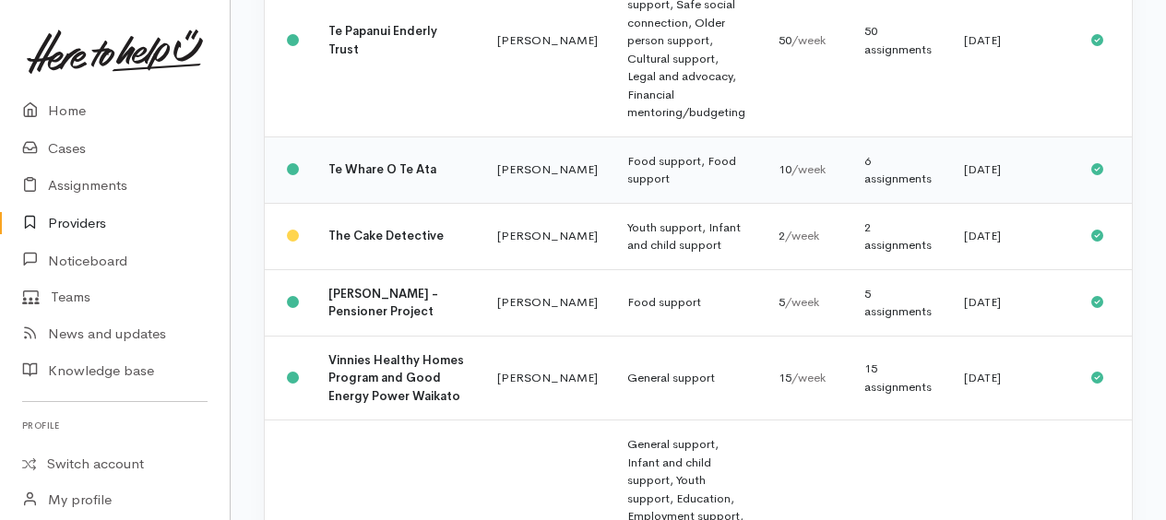
click at [348, 177] on b "Te Whare O Te Ata" at bounding box center [383, 169] width 108 height 16
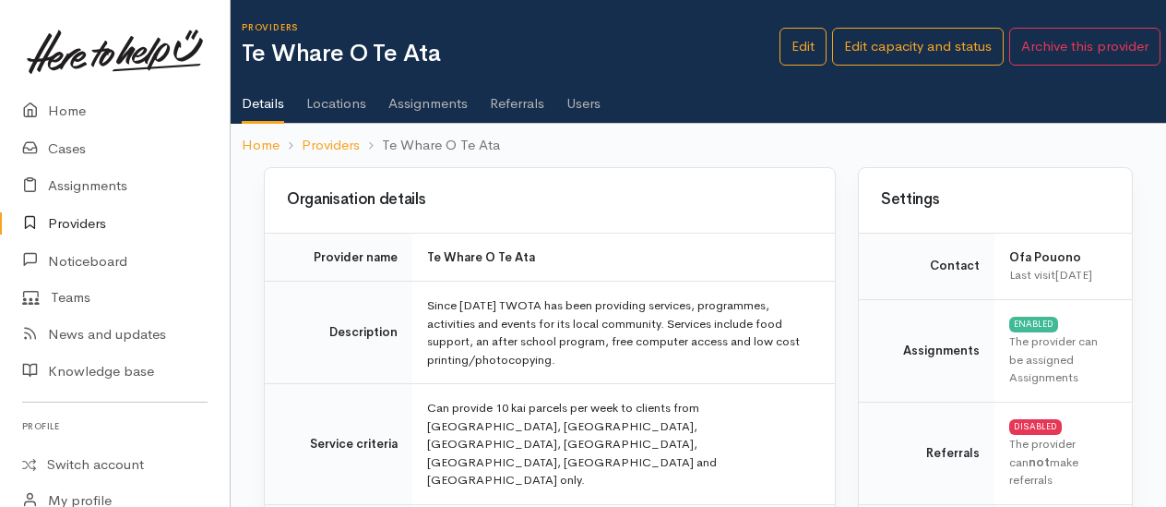
click at [435, 102] on link "Assignments" at bounding box center [428, 97] width 79 height 52
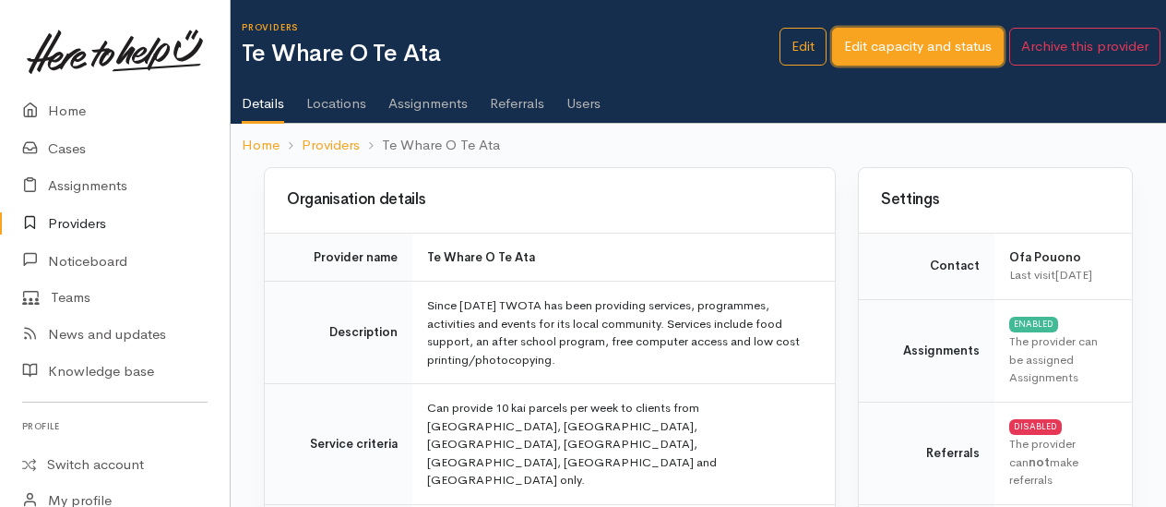
click at [880, 48] on link "Edit capacity and status" at bounding box center [918, 47] width 172 height 38
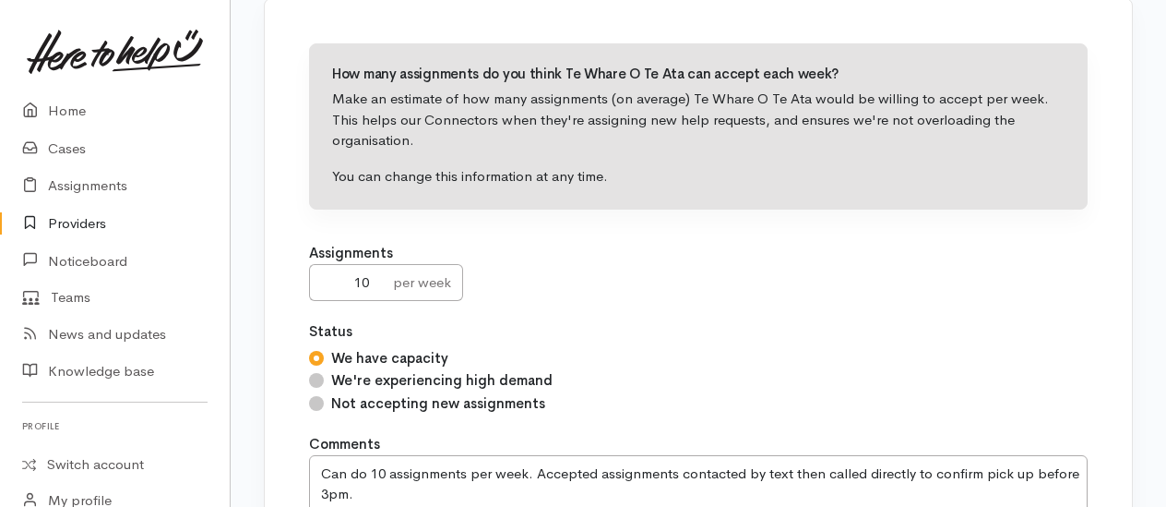
scroll to position [321, 0]
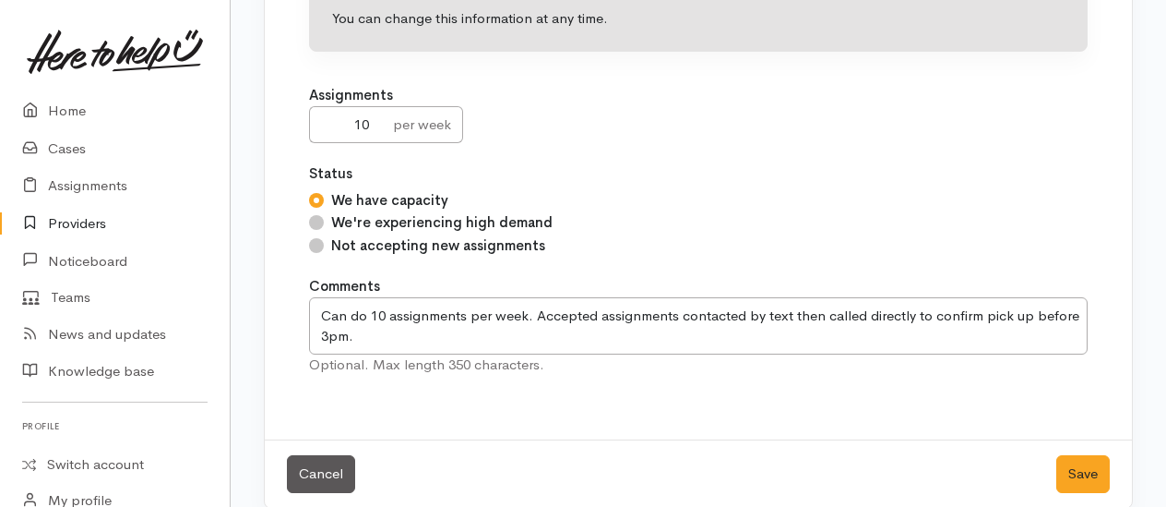
click at [319, 238] on input "Not accepting new assignments" at bounding box center [316, 245] width 15 height 15
radio input "true"
click at [1084, 455] on button "Save" at bounding box center [1084, 474] width 54 height 38
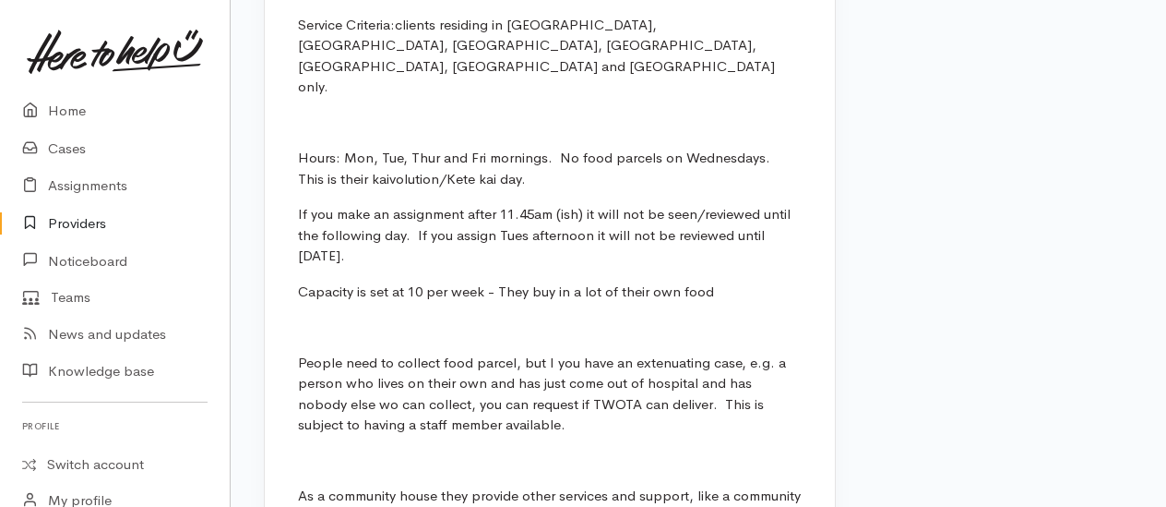
scroll to position [1569, 0]
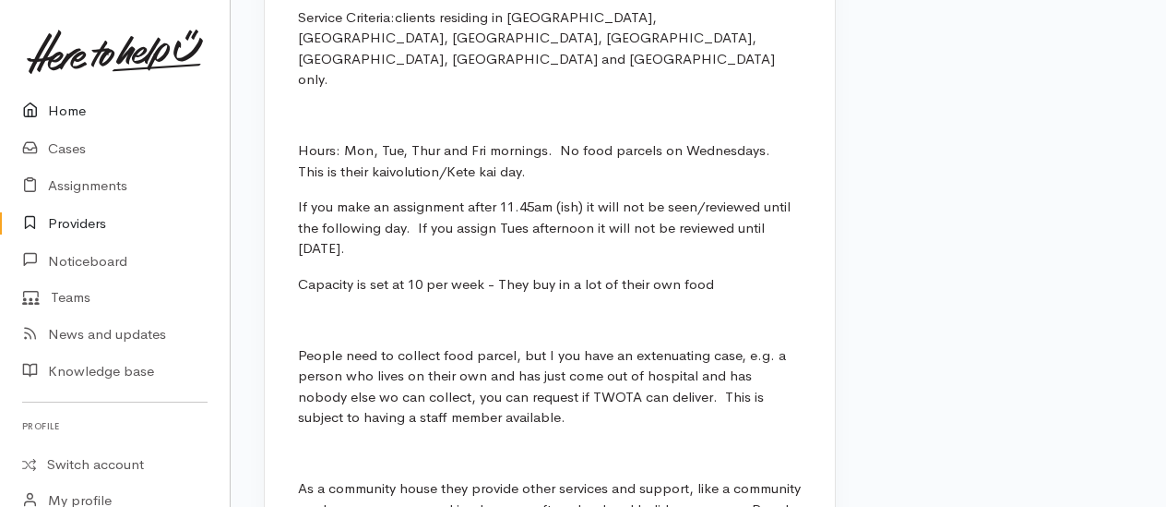
click at [66, 113] on link "Home" at bounding box center [115, 111] width 230 height 38
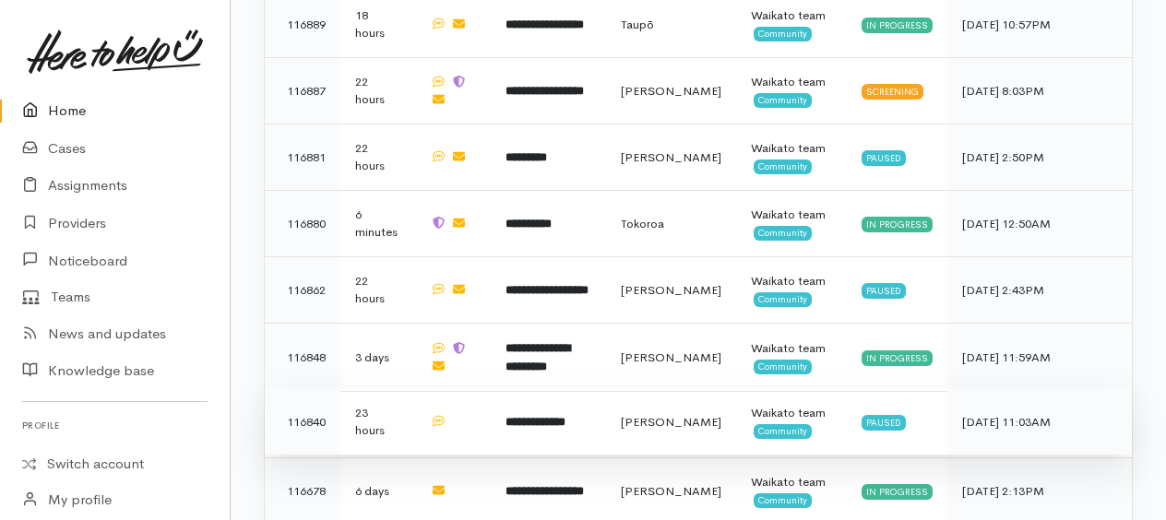
scroll to position [2213, 0]
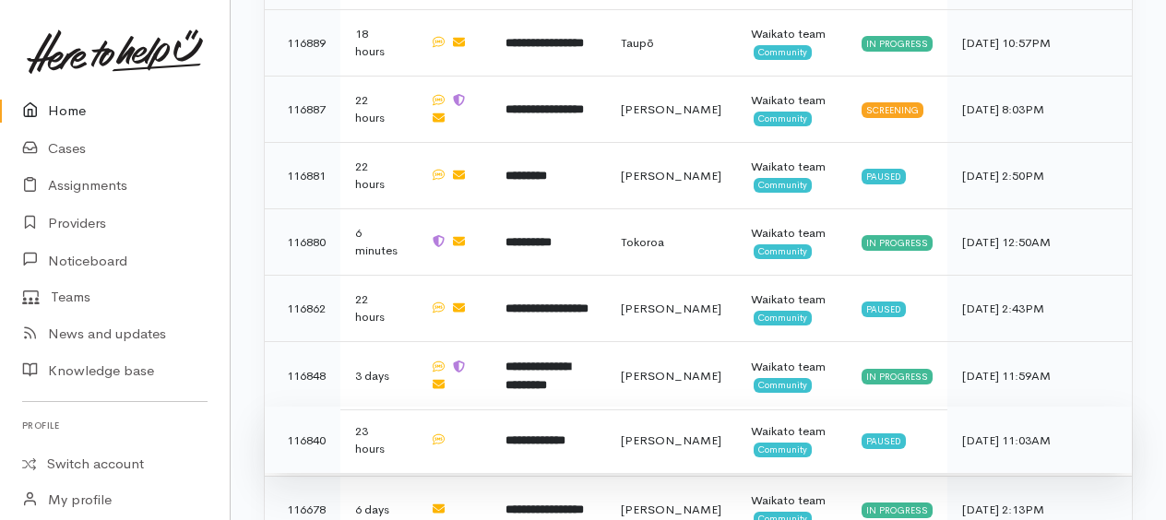
click at [563, 435] on b "**********" at bounding box center [536, 441] width 60 height 12
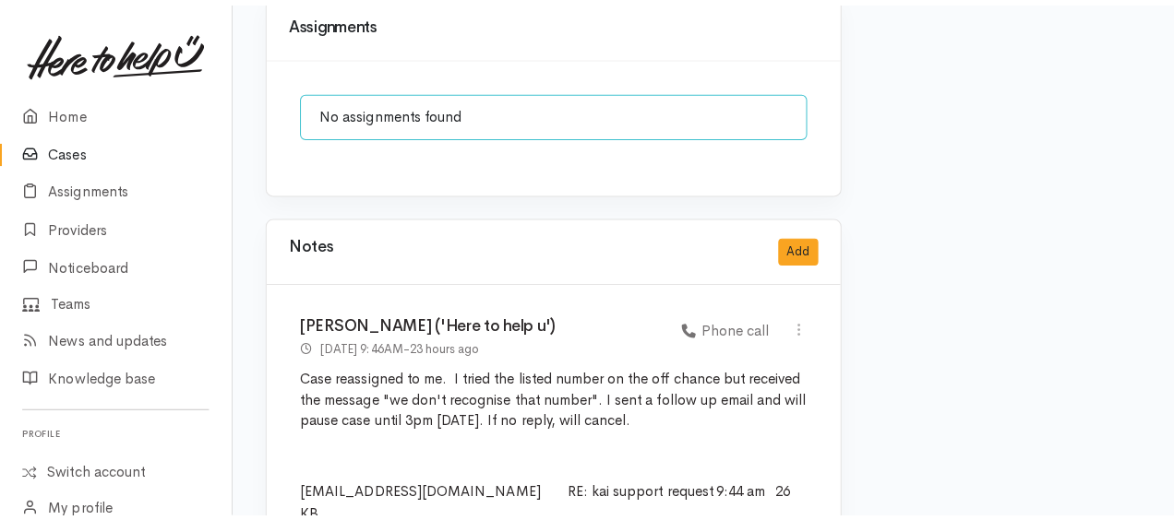
scroll to position [1477, 0]
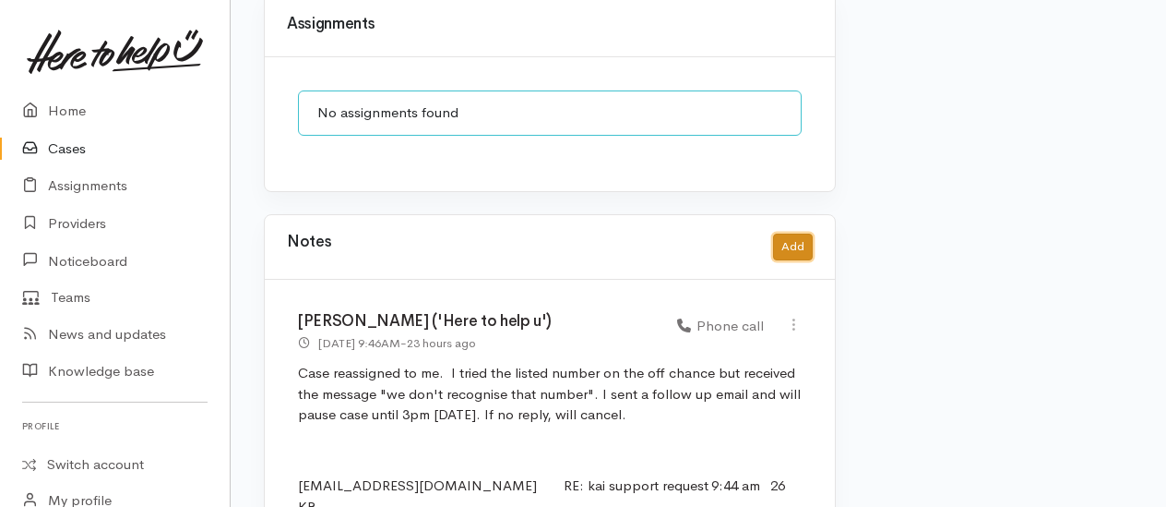
click at [797, 233] on button "Add" at bounding box center [793, 246] width 40 height 27
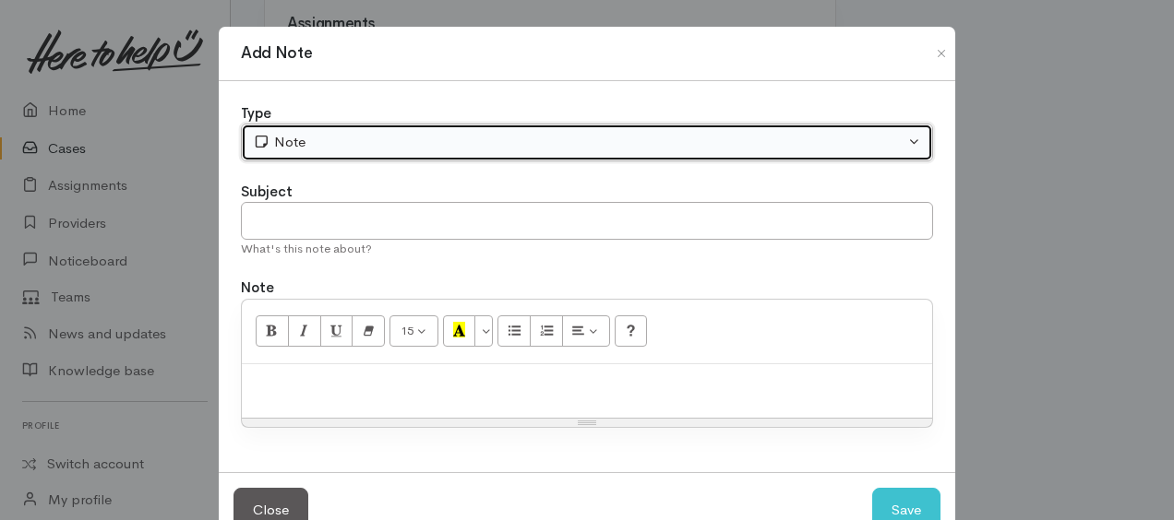
click at [342, 137] on div "Note" at bounding box center [579, 142] width 652 height 21
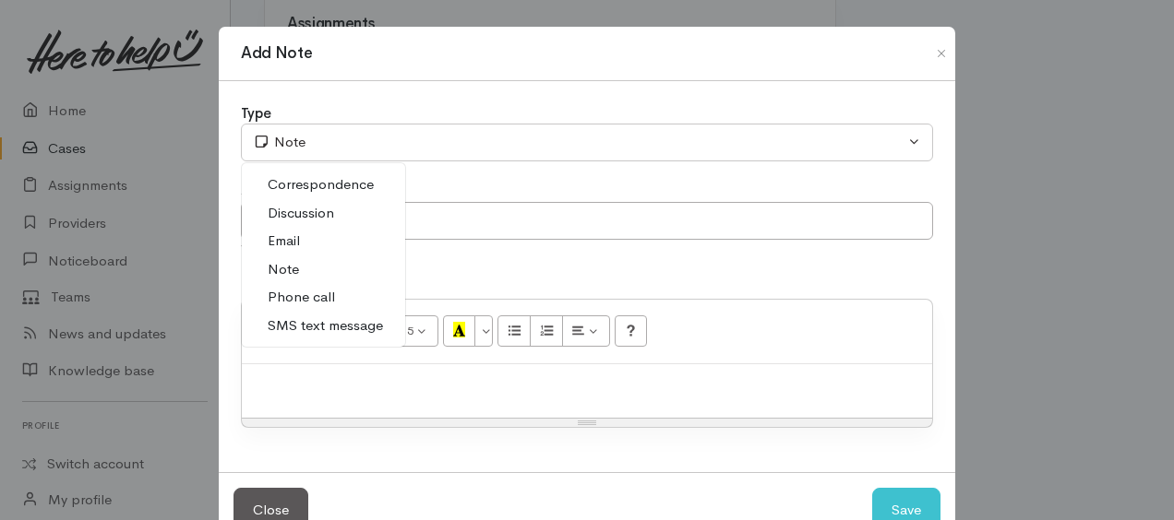
click at [393, 397] on div at bounding box center [587, 392] width 690 height 54
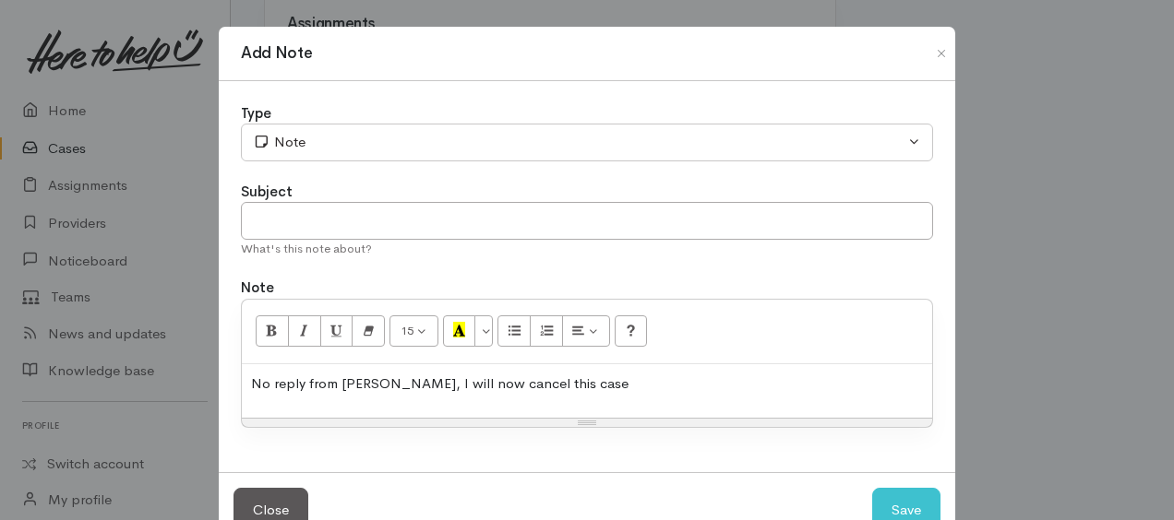
click at [597, 383] on p "No reply from Geremy, I will now cancel this case" at bounding box center [587, 384] width 672 height 21
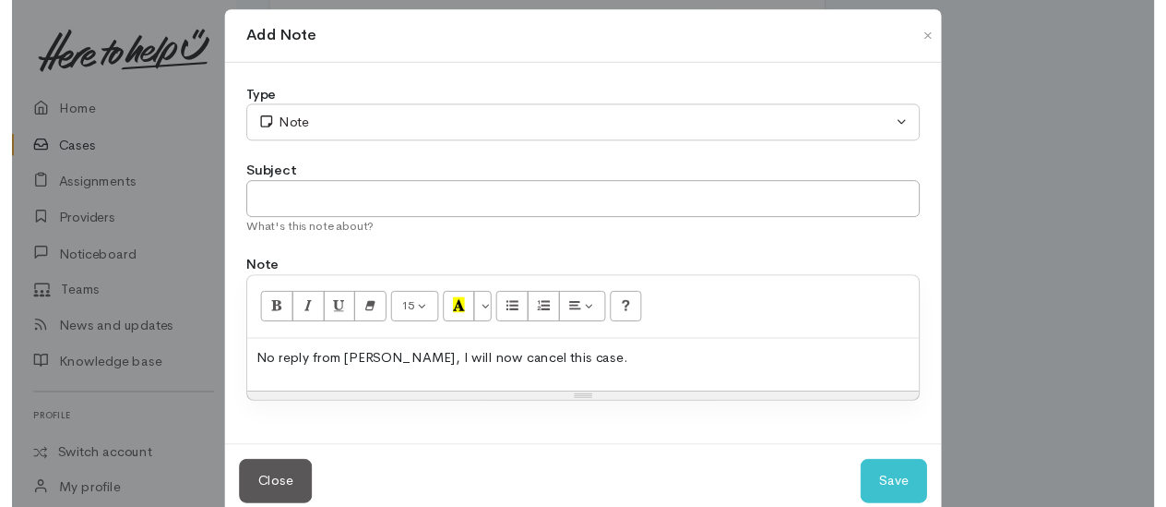
scroll to position [50, 0]
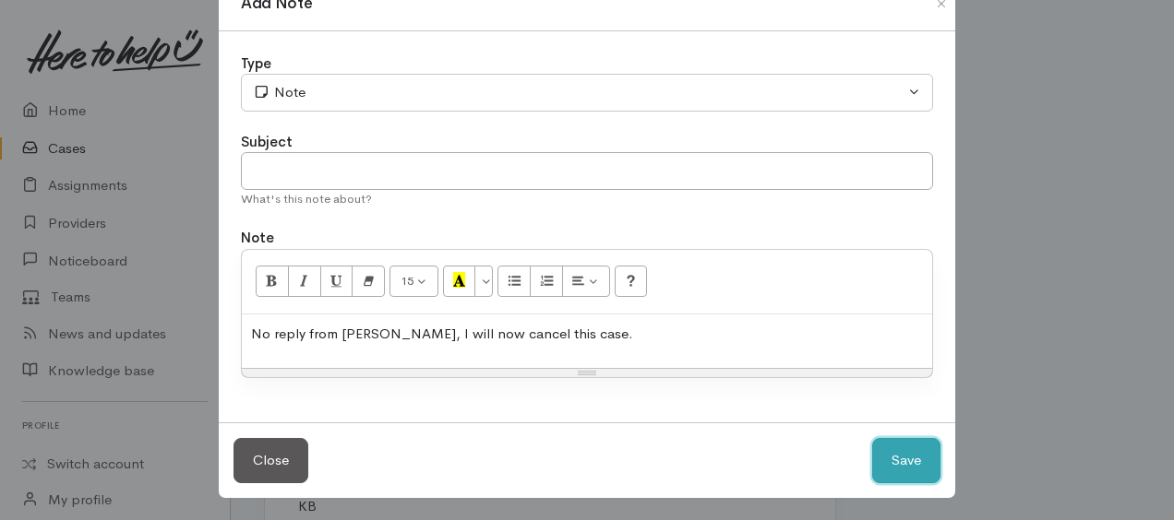
click at [912, 471] on button "Save" at bounding box center [906, 460] width 68 height 45
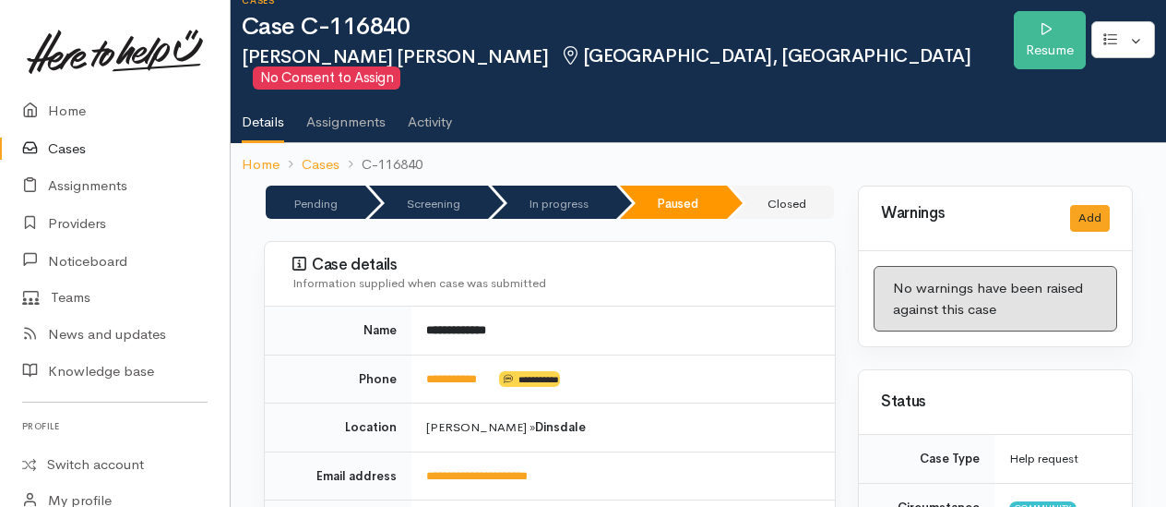
scroll to position [0, 0]
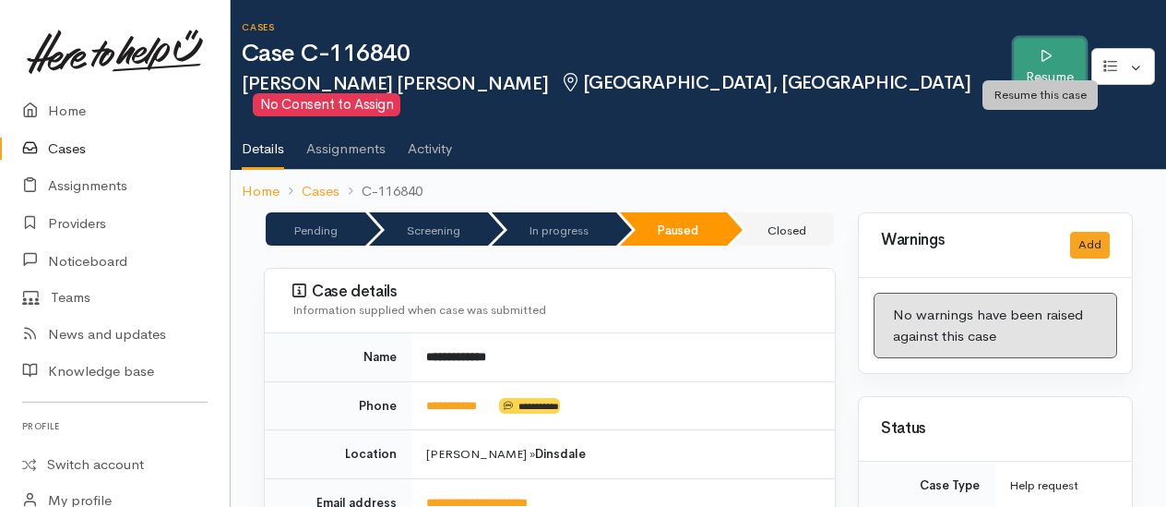
click at [1069, 51] on link "Resume" at bounding box center [1050, 67] width 72 height 58
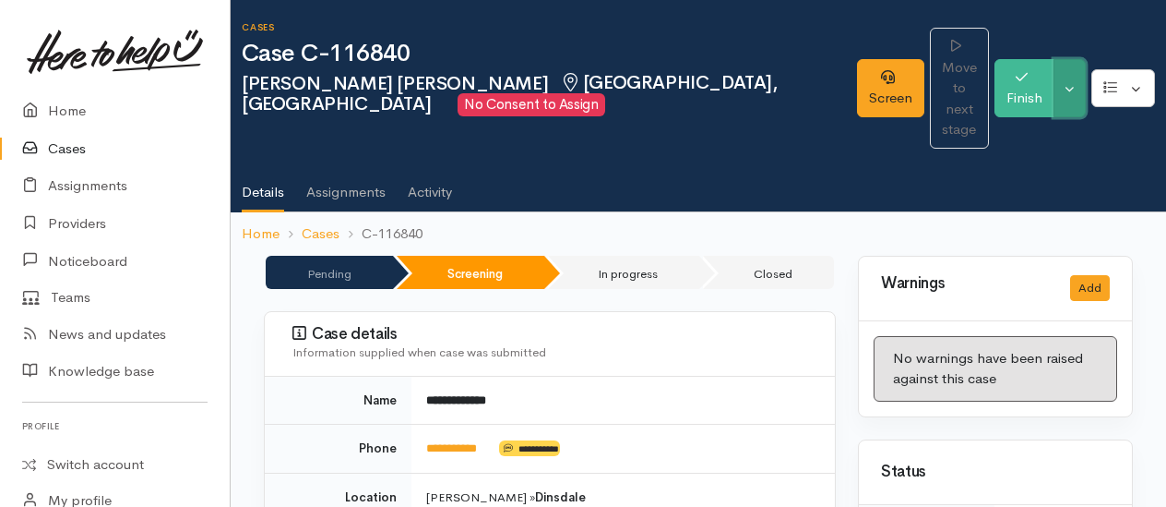
click at [1074, 86] on button "Toggle Dropdown" at bounding box center [1070, 88] width 32 height 58
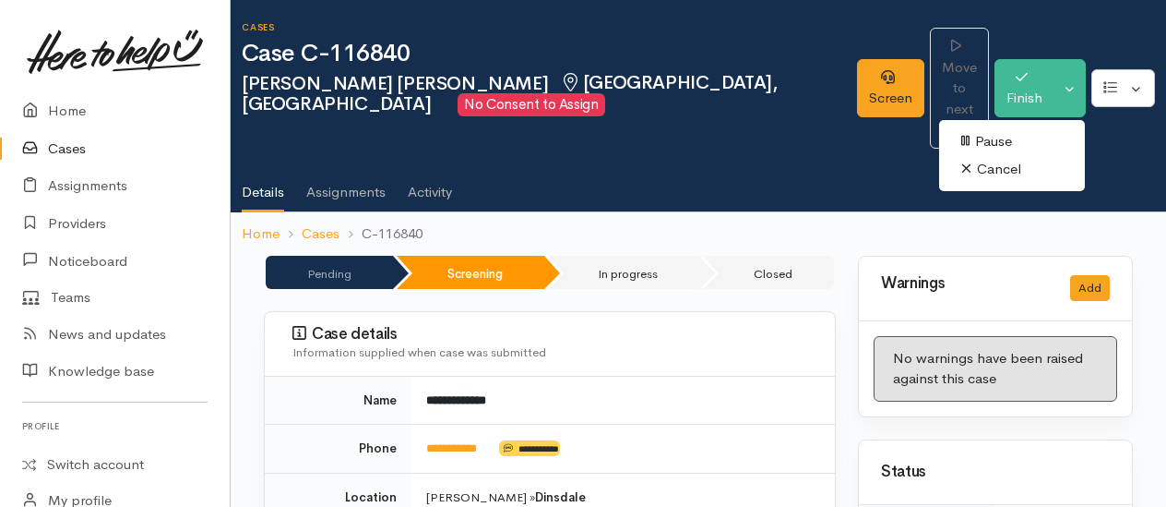
click at [1005, 155] on link "Cancel" at bounding box center [1012, 169] width 146 height 29
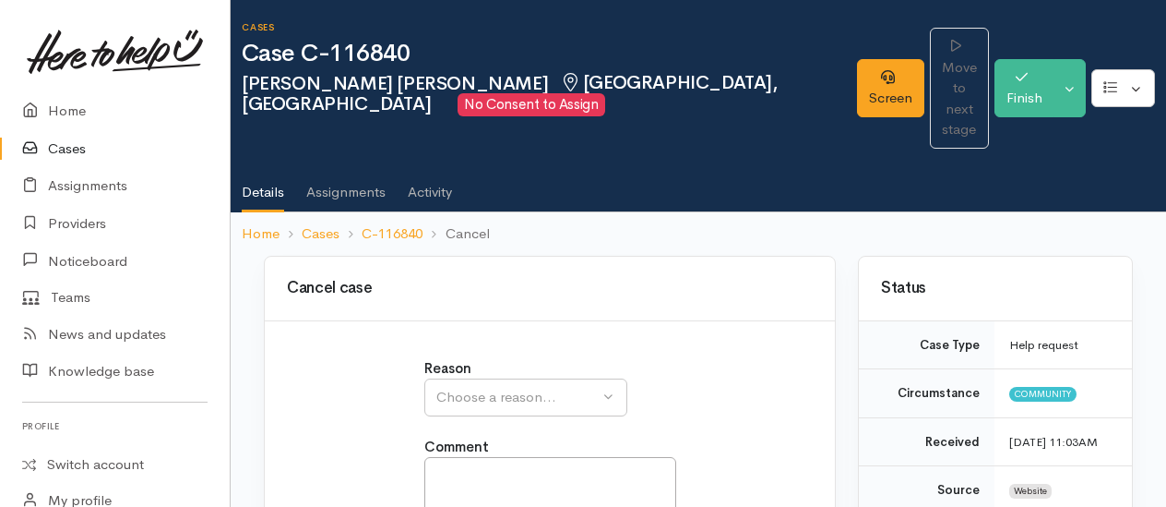
click at [425, 358] on label "Reason" at bounding box center [448, 368] width 47 height 21
click at [461, 387] on div "Choose a reason..." at bounding box center [518, 397] width 162 height 21
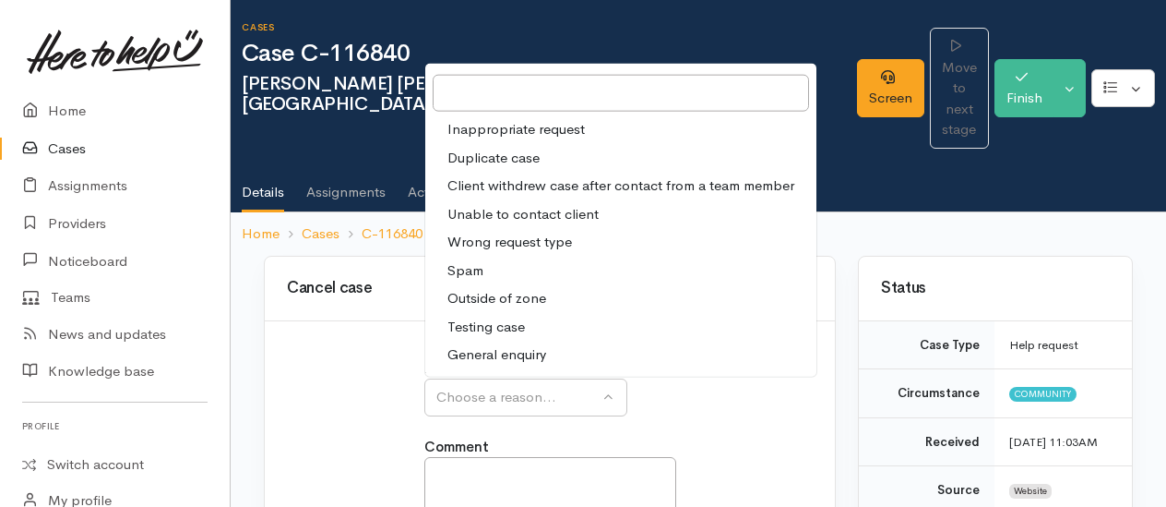
drag, startPoint x: 486, startPoint y: 172, endPoint x: 491, endPoint y: 181, distance: 10.3
click at [487, 203] on span "Unable to contact client" at bounding box center [523, 213] width 151 height 21
select select "4"
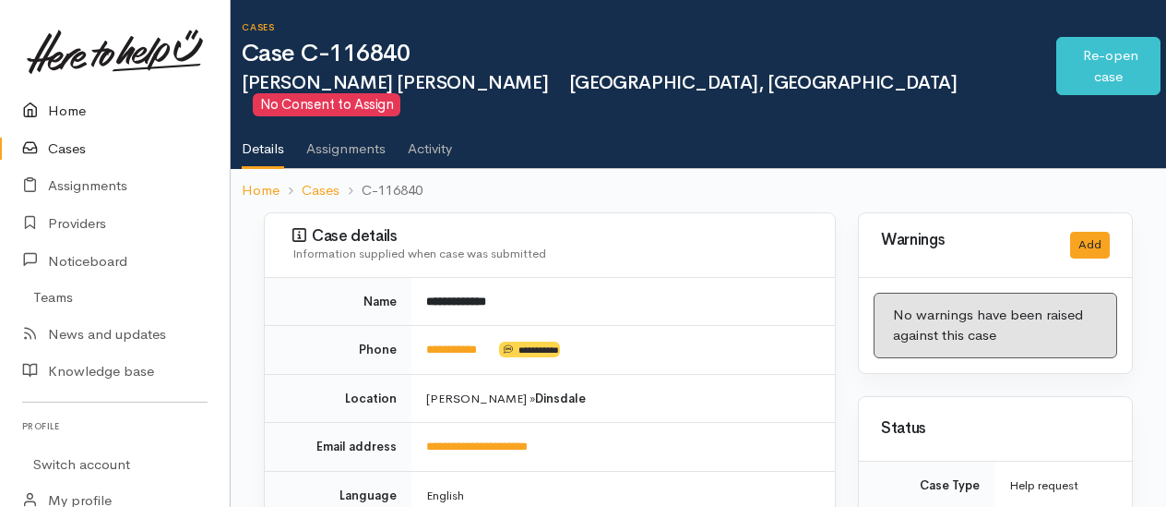
click at [61, 114] on link "Home" at bounding box center [115, 111] width 230 height 38
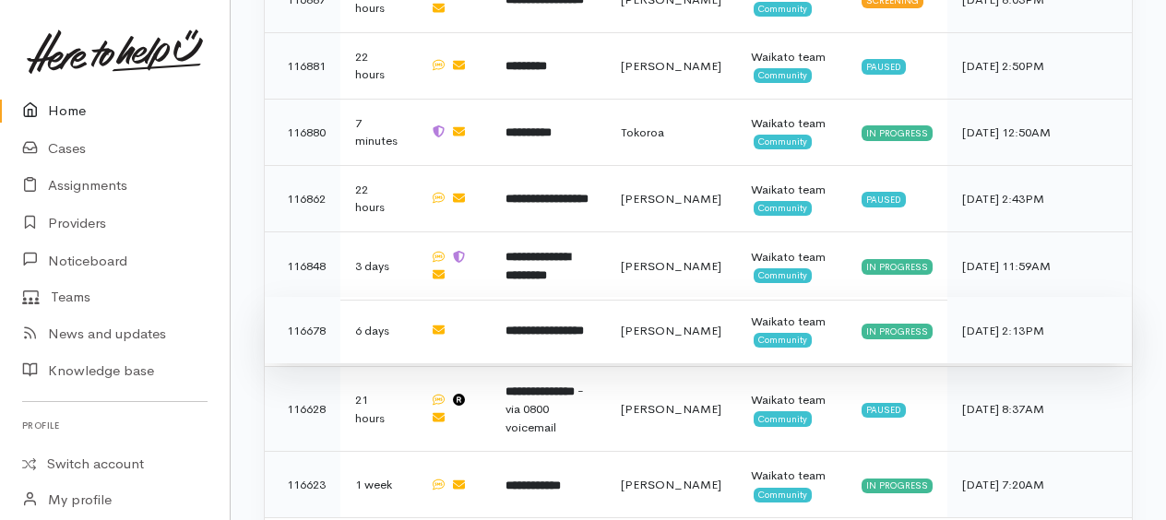
scroll to position [2332, 0]
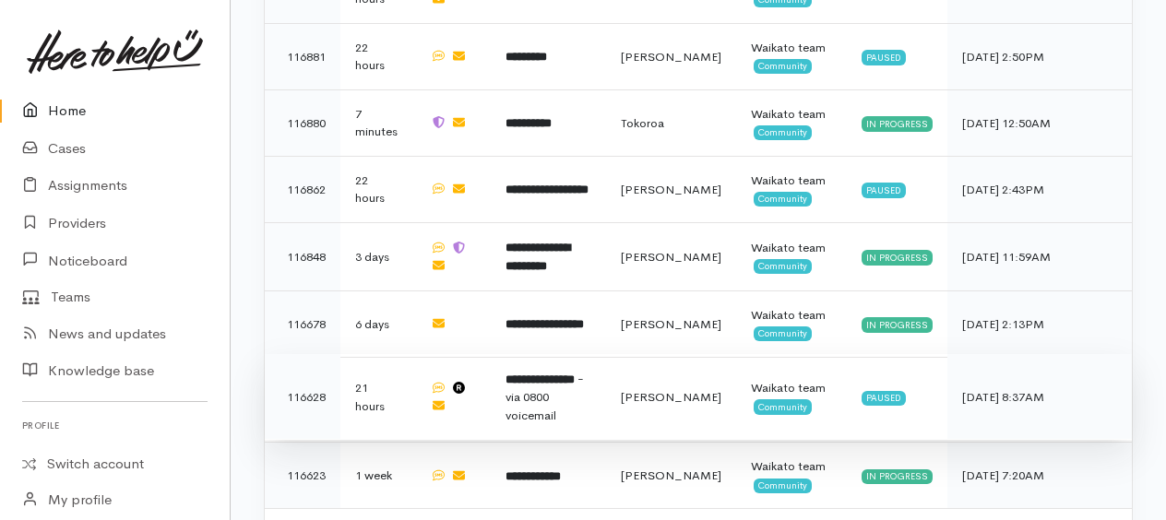
click at [550, 374] on b "**********" at bounding box center [540, 380] width 69 height 12
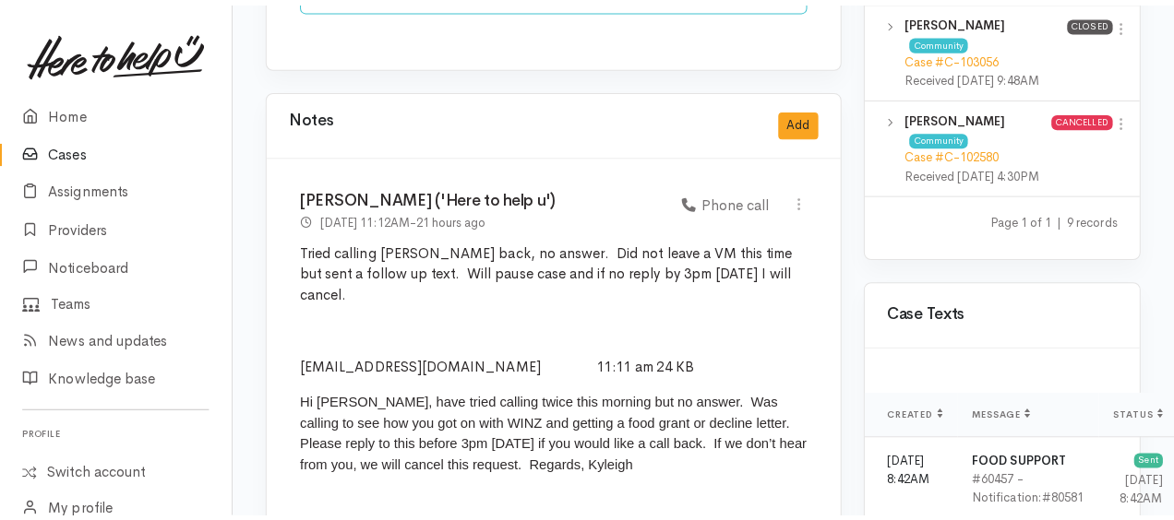
scroll to position [1569, 0]
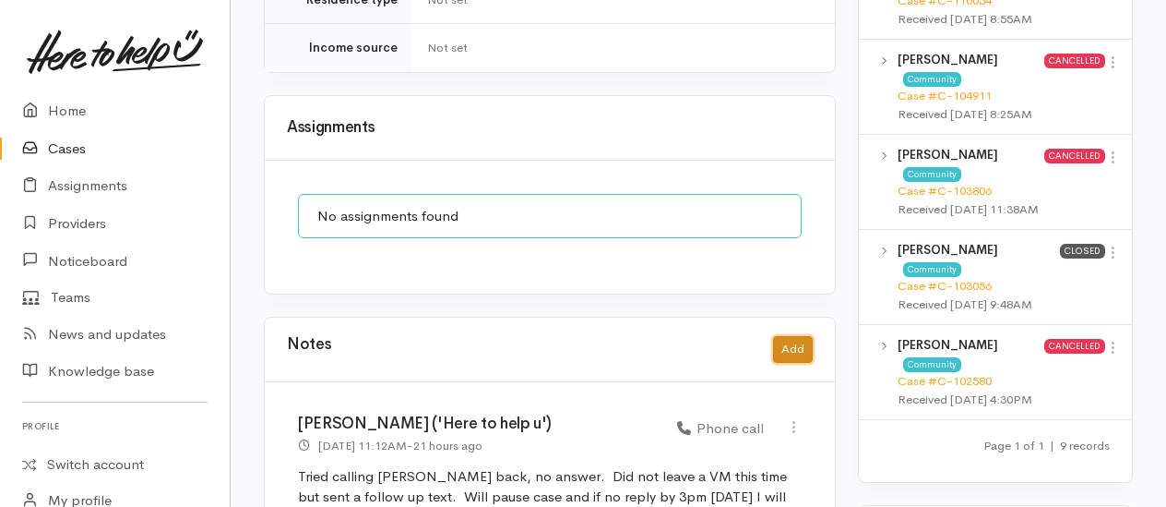
click at [788, 336] on button "Add" at bounding box center [793, 349] width 40 height 27
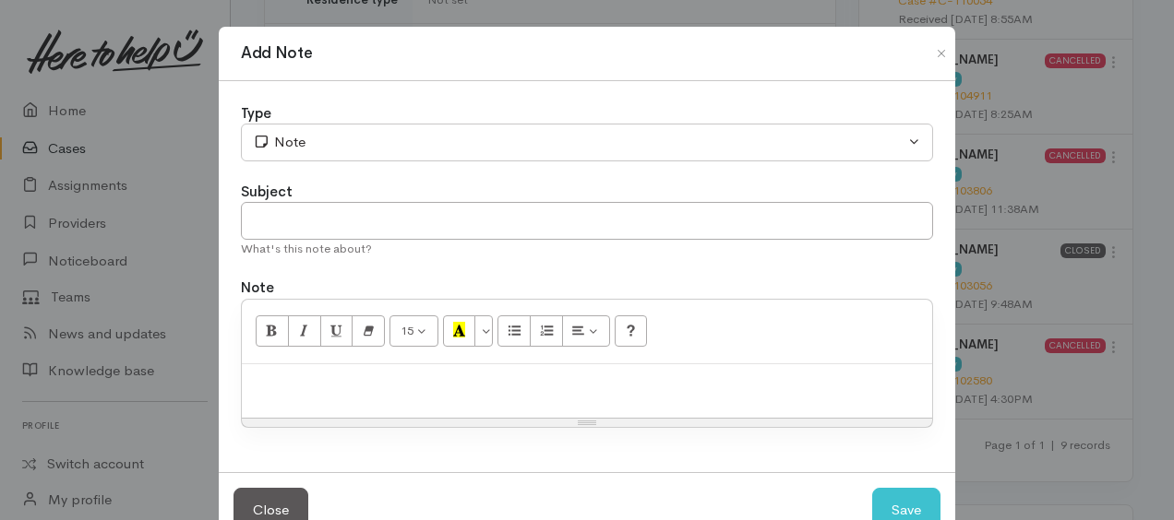
click at [371, 382] on p at bounding box center [587, 384] width 672 height 21
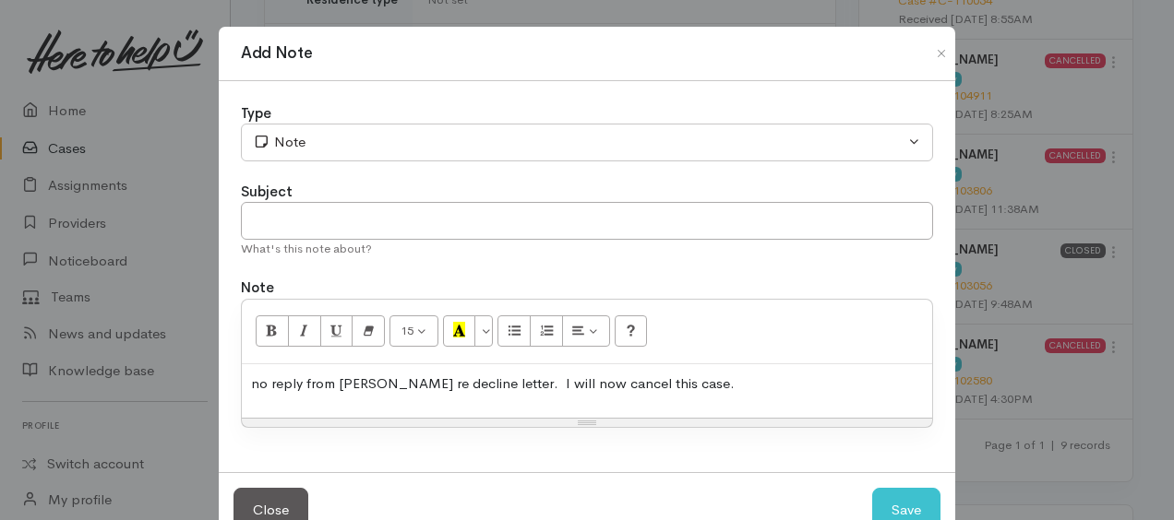
click at [258, 377] on p "no reply from William re decline letter. I will now cancel this case." at bounding box center [587, 384] width 672 height 21
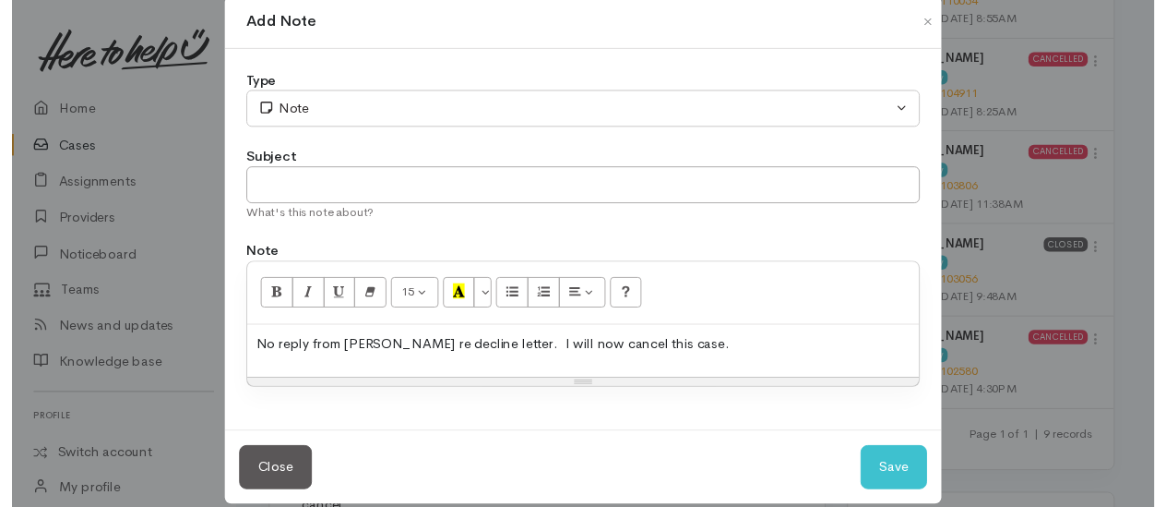
scroll to position [50, 0]
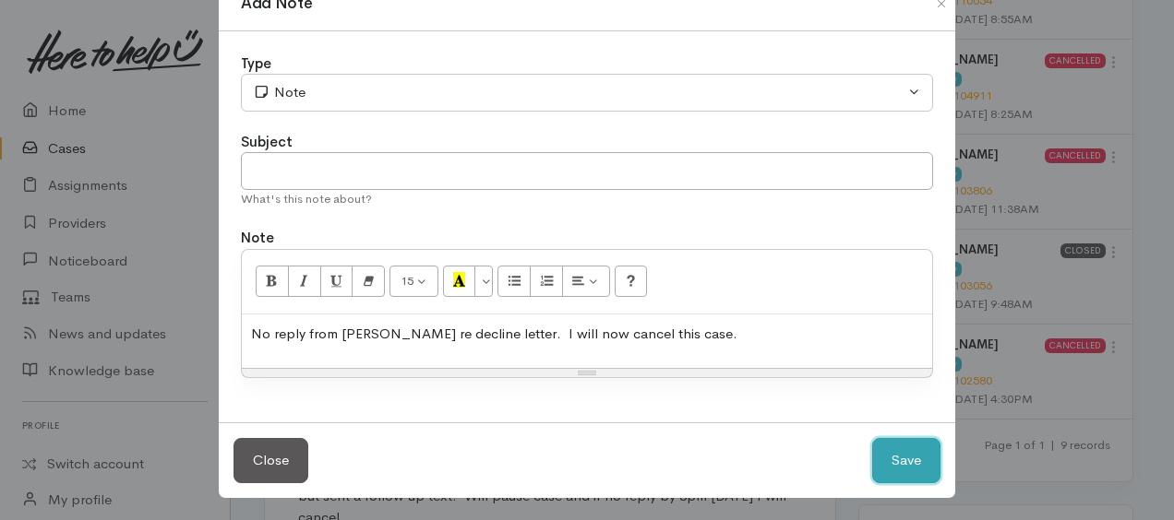
click at [896, 462] on button "Save" at bounding box center [906, 460] width 68 height 45
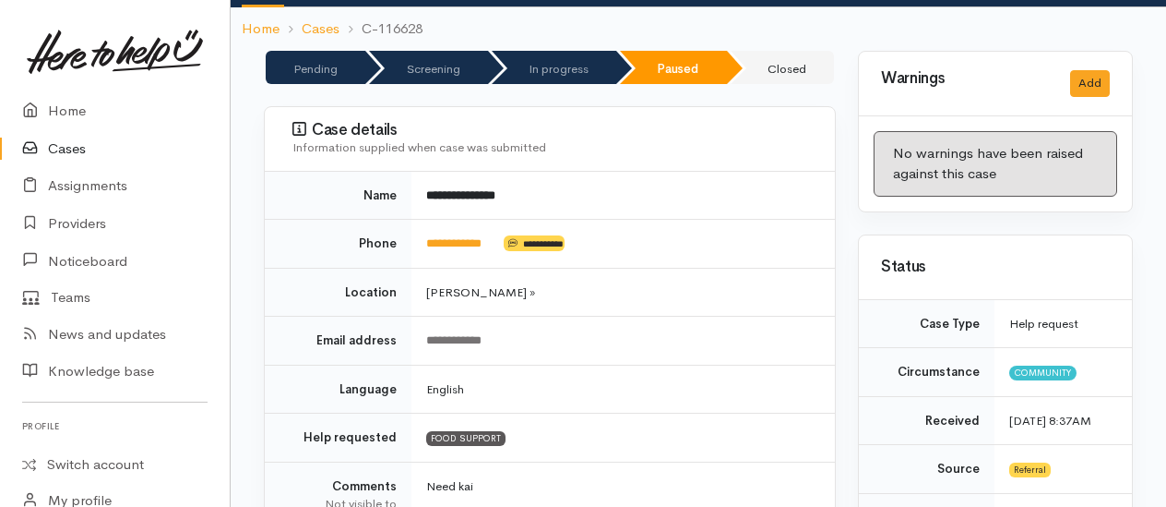
scroll to position [0, 0]
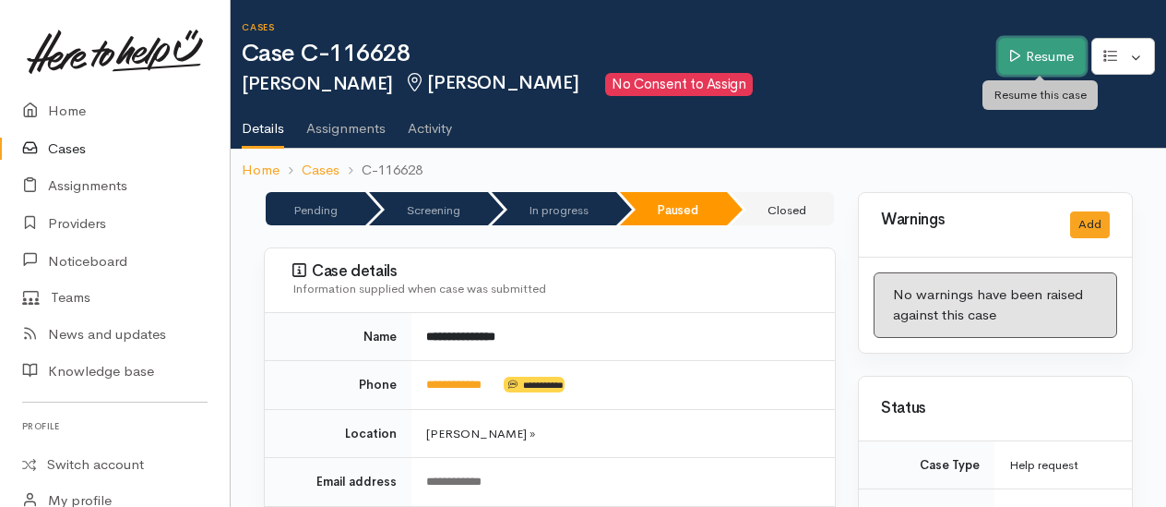
click at [1015, 56] on icon at bounding box center [1016, 55] width 10 height 12
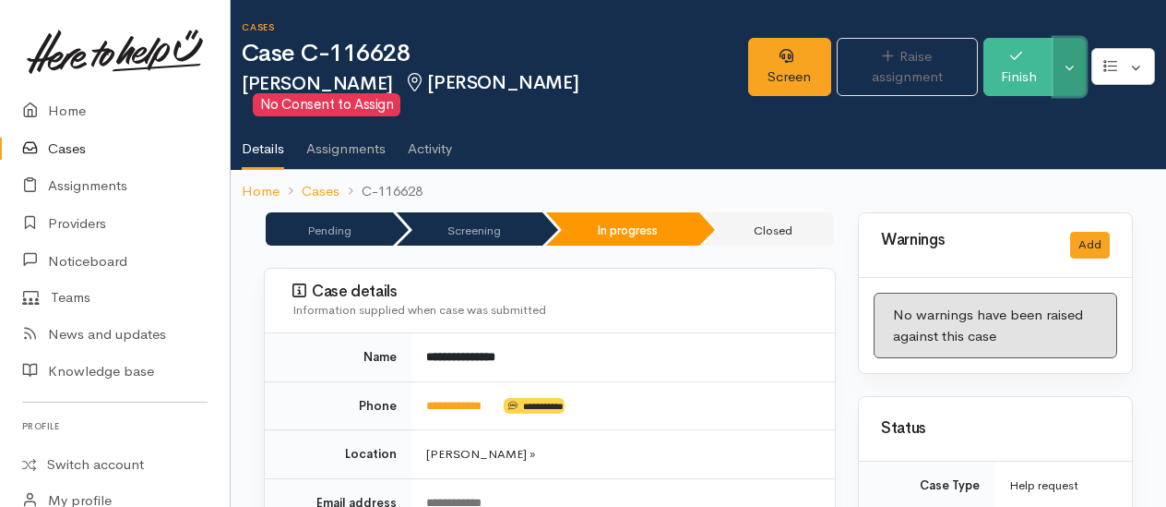
click at [1075, 63] on button "Toggle Dropdown" at bounding box center [1070, 67] width 32 height 58
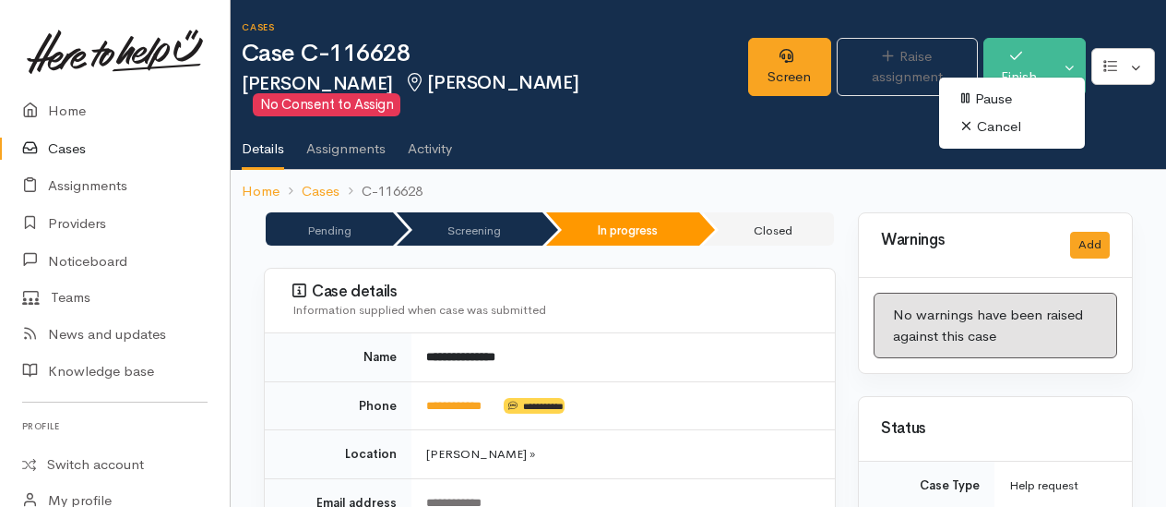
click at [1000, 122] on link "Cancel" at bounding box center [1012, 127] width 146 height 29
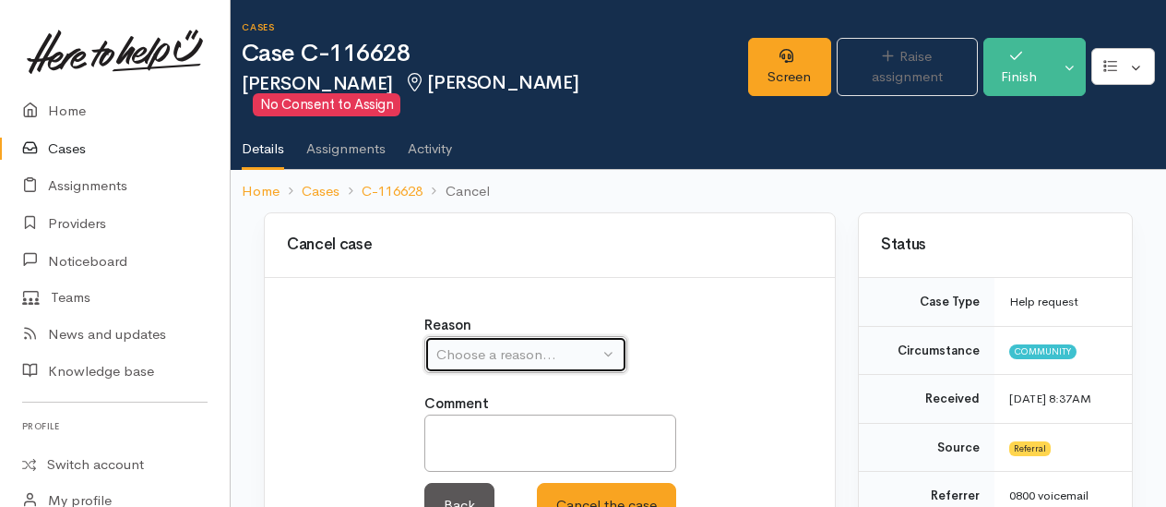
click at [477, 344] on div "Choose a reason..." at bounding box center [518, 354] width 162 height 21
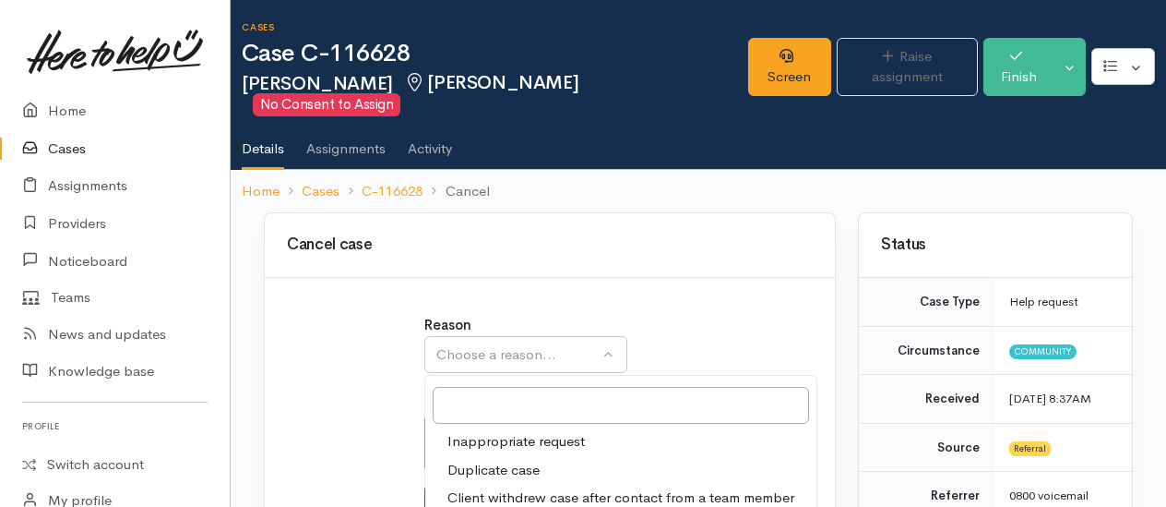
click at [514, 487] on span "Client withdrew case after contact from a team member" at bounding box center [621, 497] width 347 height 21
select select "3"
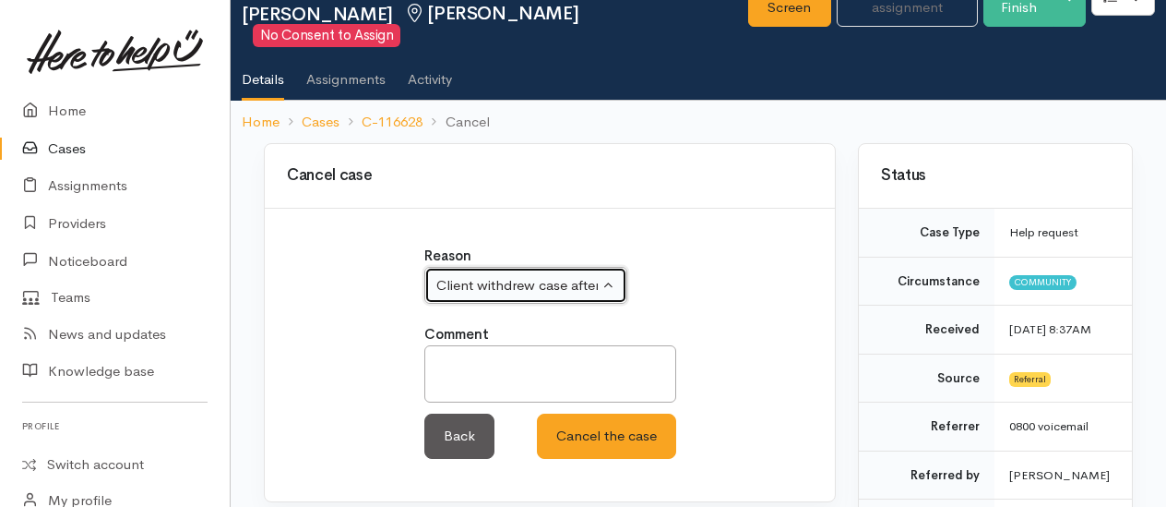
scroll to position [277, 0]
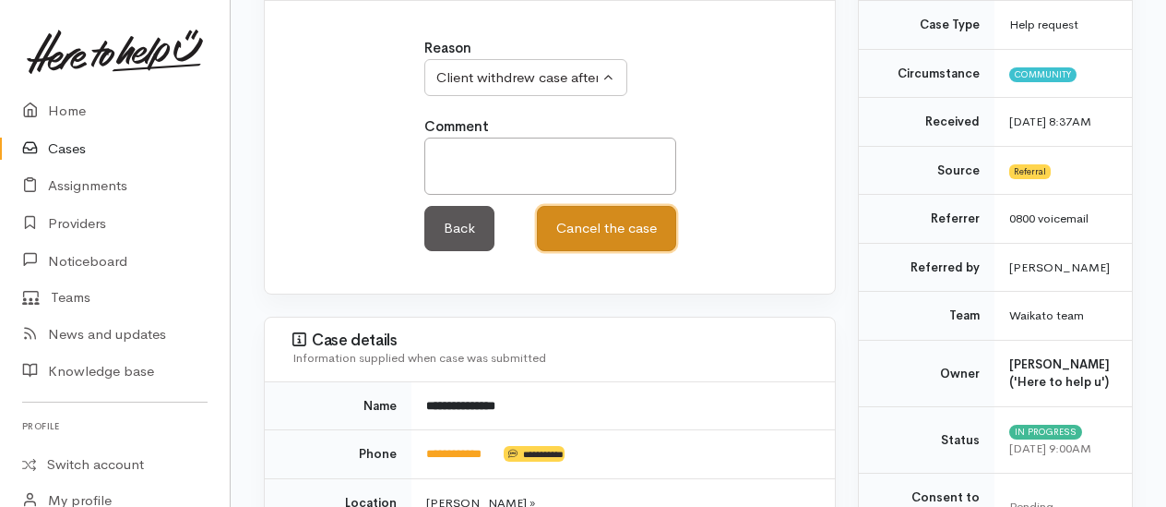
drag, startPoint x: 609, startPoint y: 223, endPoint x: 597, endPoint y: 202, distance: 24.4
click at [609, 221] on button "Cancel the case" at bounding box center [606, 228] width 139 height 45
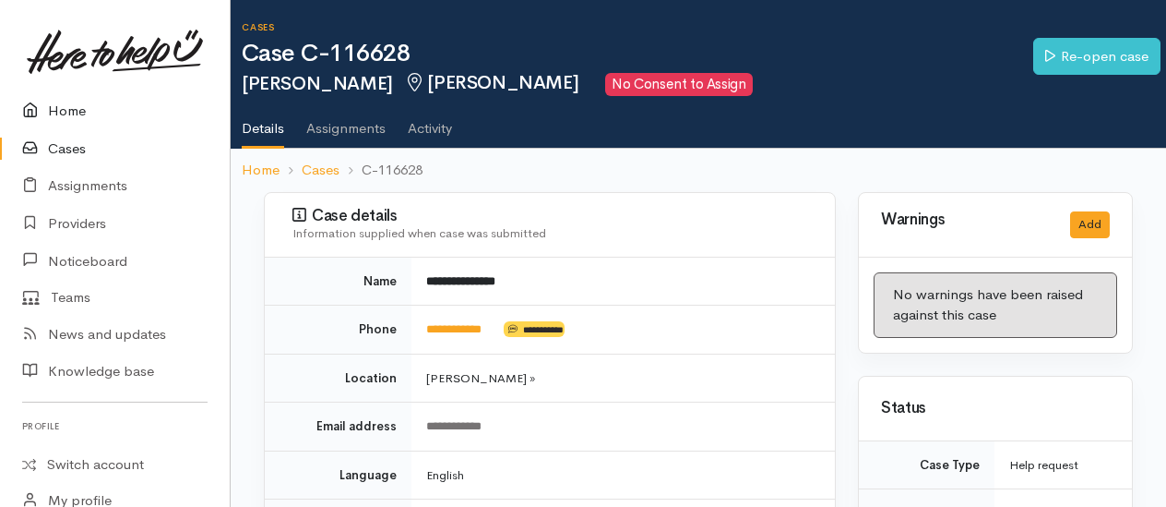
click at [63, 114] on link "Home" at bounding box center [115, 111] width 230 height 38
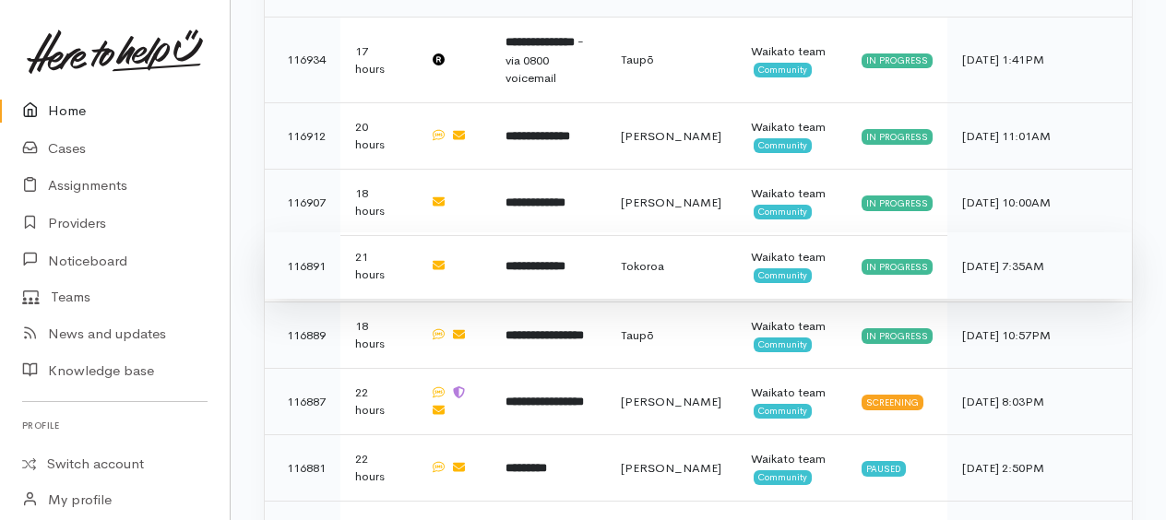
scroll to position [1896, 0]
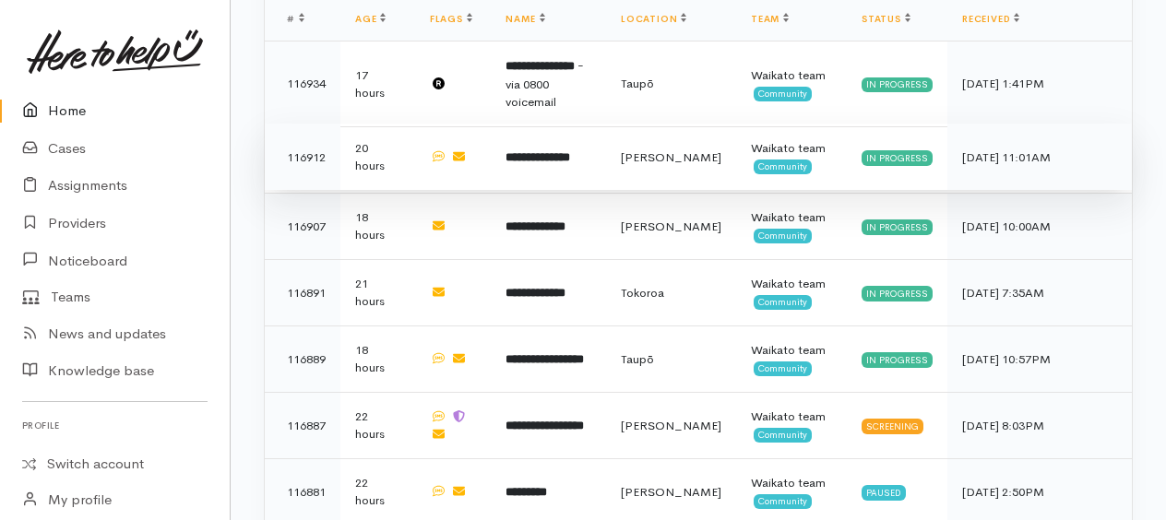
click at [551, 151] on b "**********" at bounding box center [538, 157] width 65 height 12
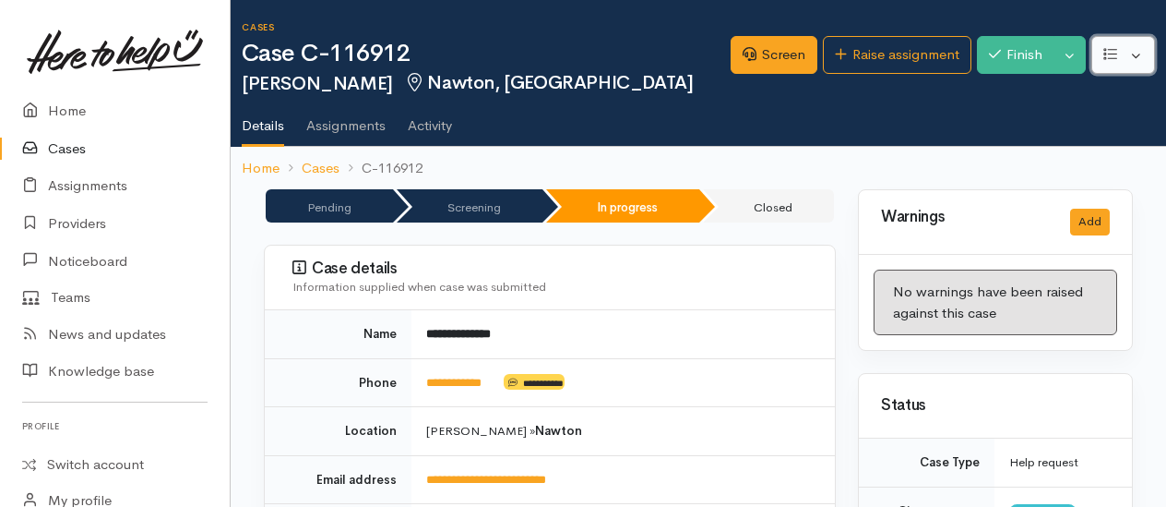
click at [1139, 65] on button "button" at bounding box center [1124, 55] width 64 height 38
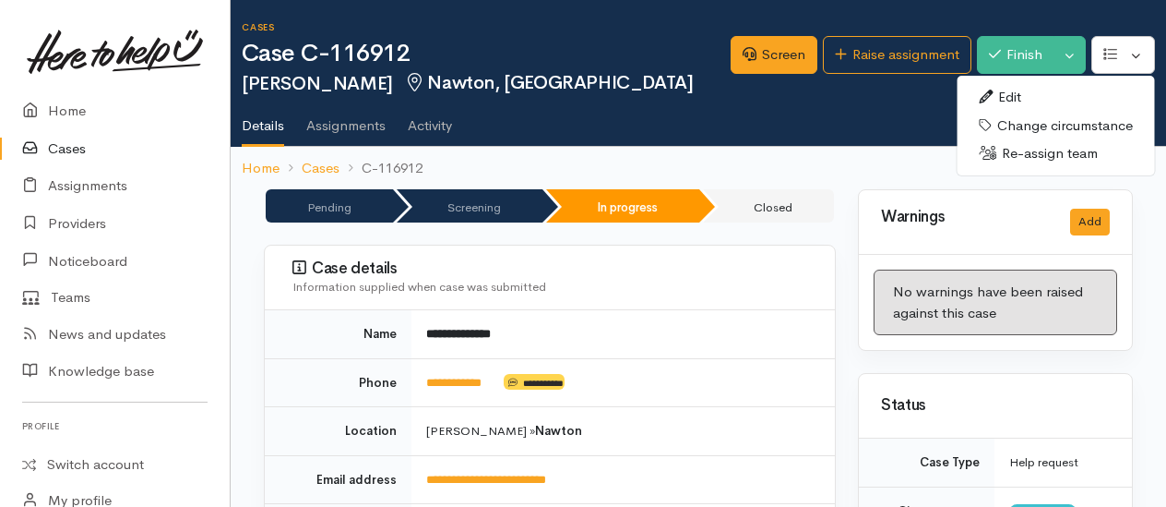
click at [1032, 150] on link "Re-assign team" at bounding box center [1055, 153] width 197 height 29
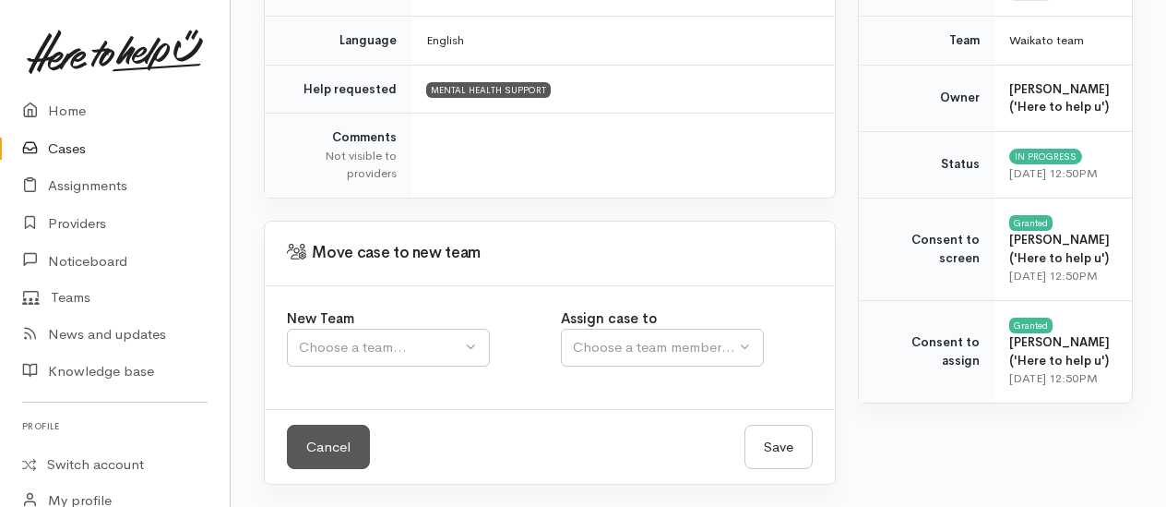
scroll to position [473, 0]
click at [439, 337] on div "Choose a team..." at bounding box center [380, 347] width 162 height 21
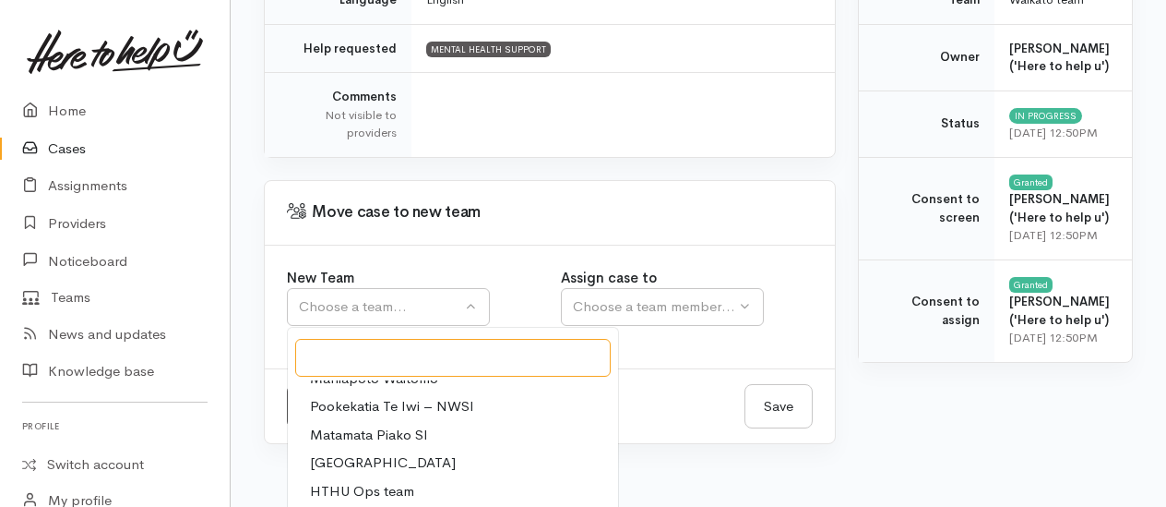
scroll to position [0, 0]
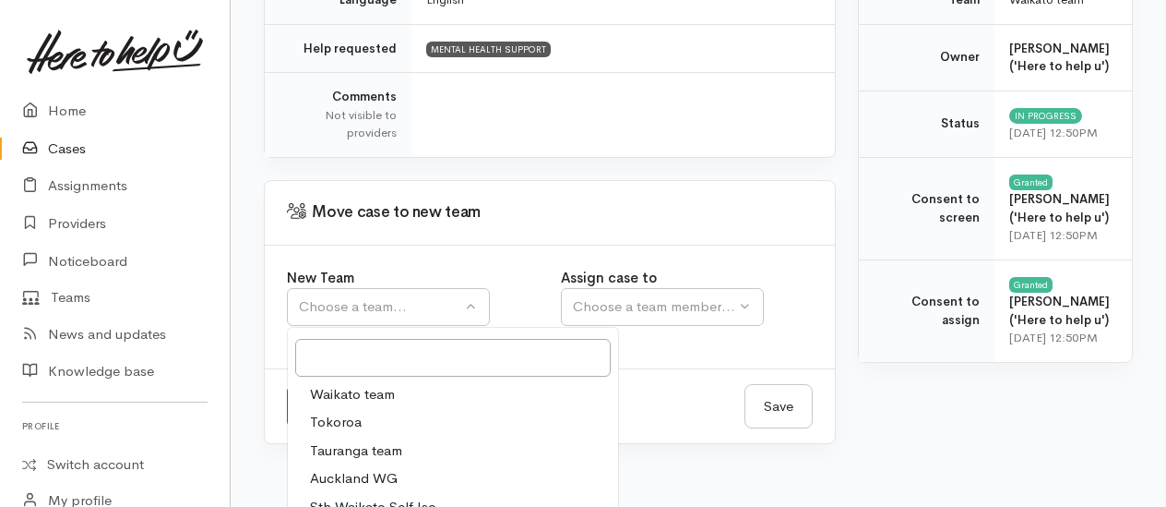
click at [360, 393] on span "Waikato team" at bounding box center [352, 394] width 85 height 21
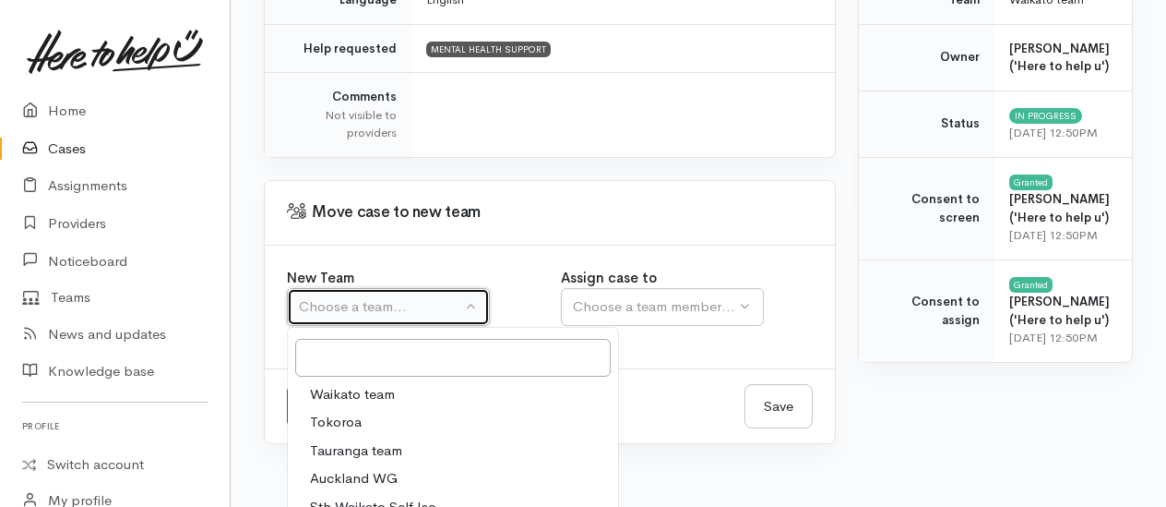
select select "1"
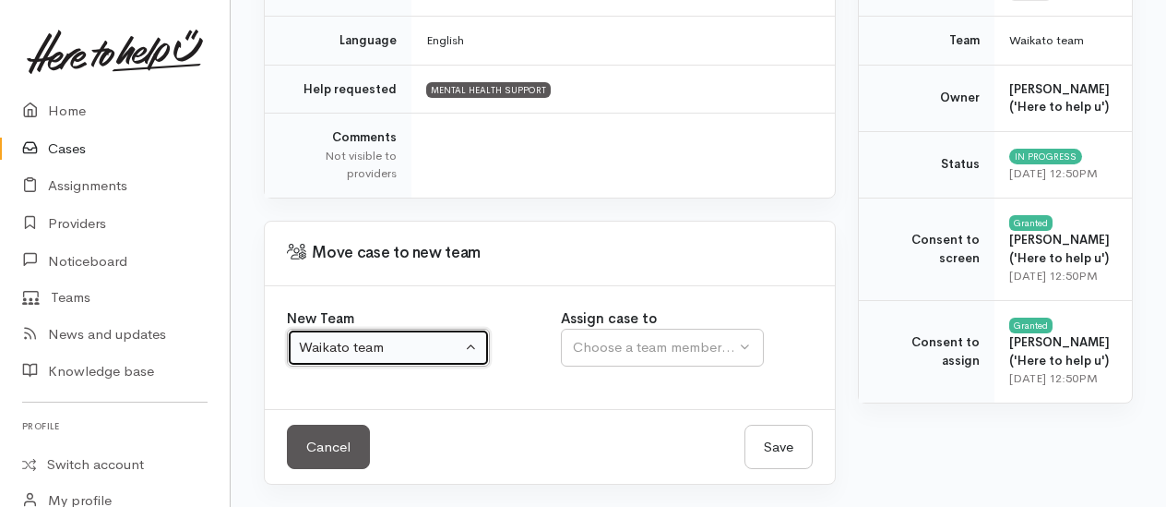
select select
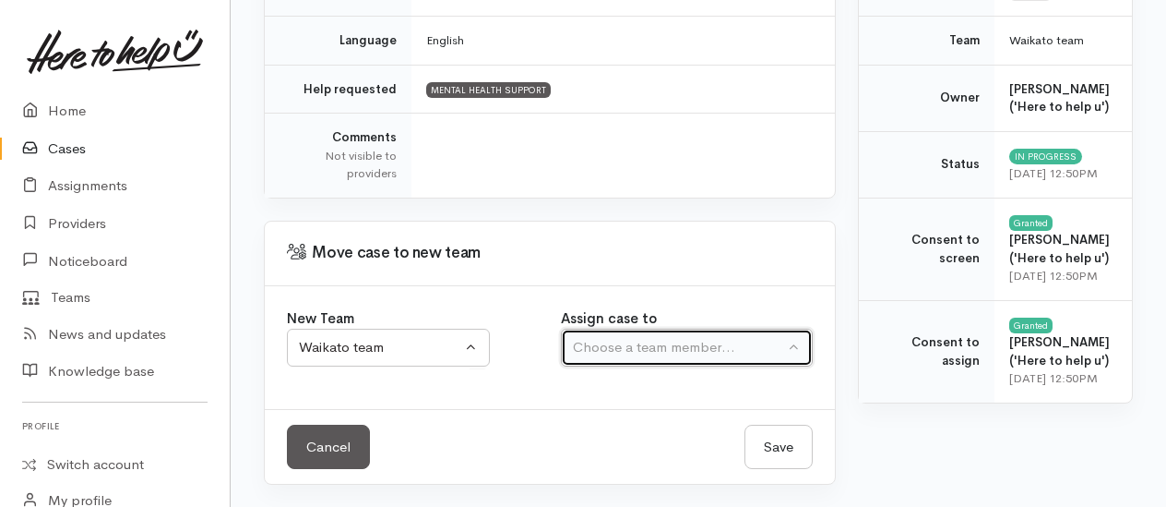
click at [631, 337] on div "Choose a team member..." at bounding box center [678, 347] width 211 height 21
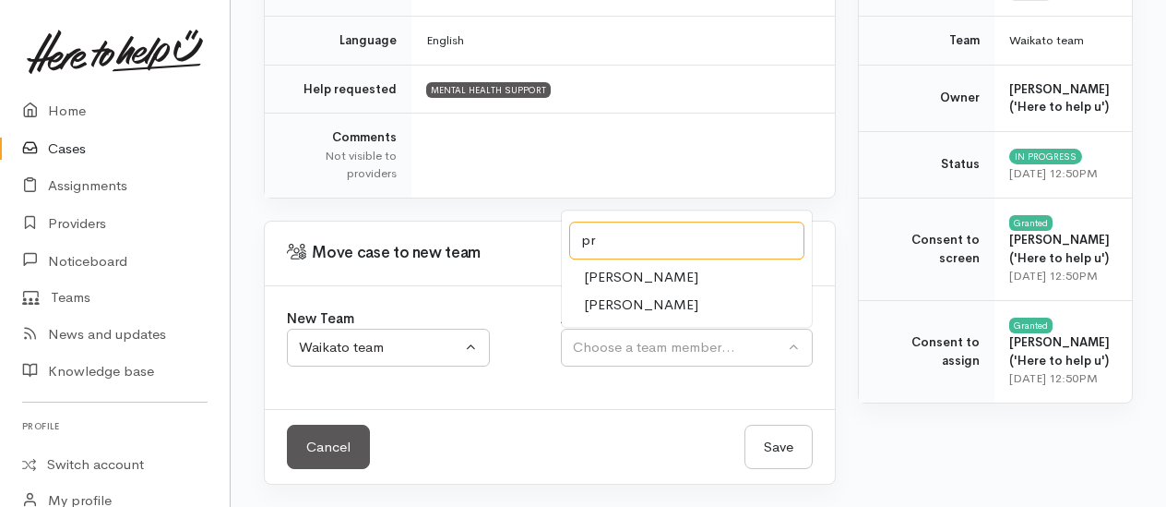
type input "pr"
click at [631, 294] on span "Priyanka Duggal" at bounding box center [641, 304] width 114 height 21
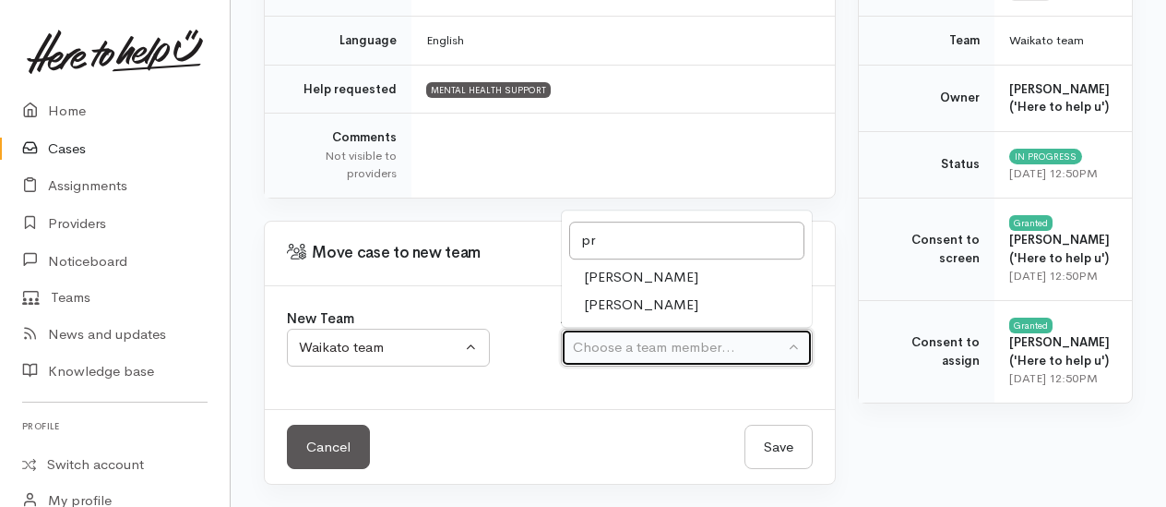
select select "2109"
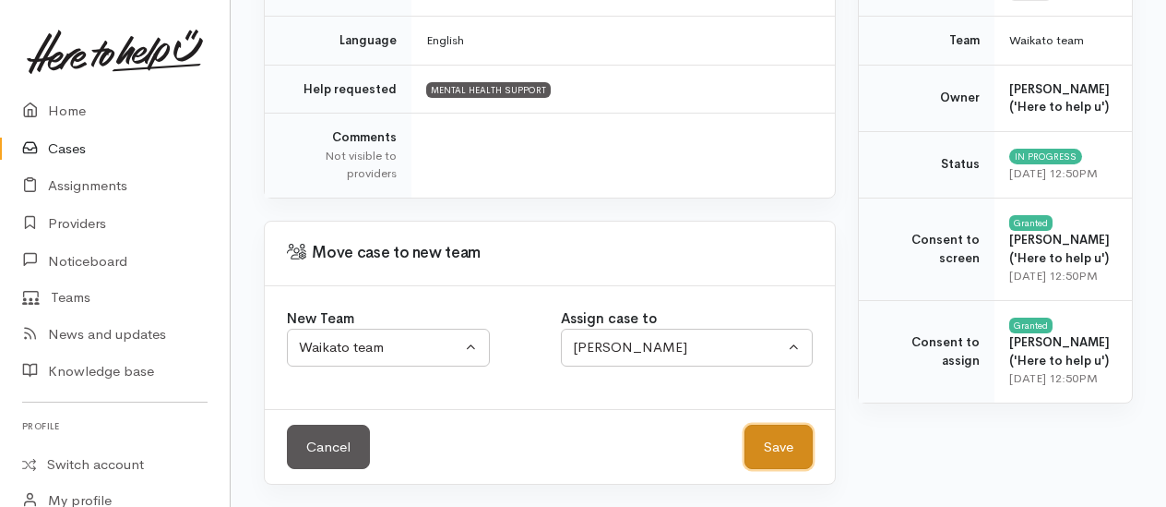
click at [775, 425] on button "Save" at bounding box center [779, 447] width 68 height 45
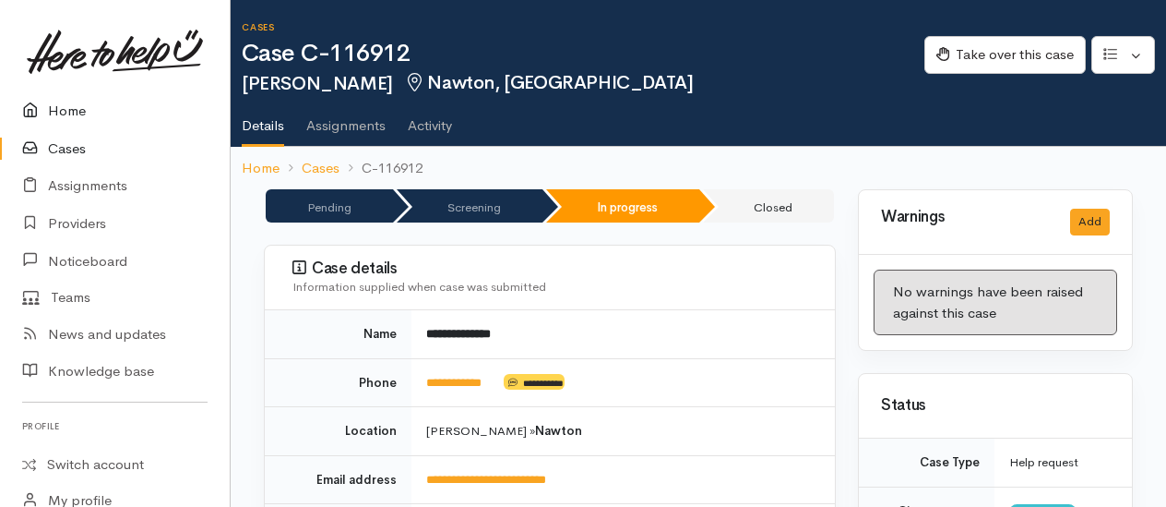
click at [73, 117] on link "Home" at bounding box center [115, 111] width 230 height 38
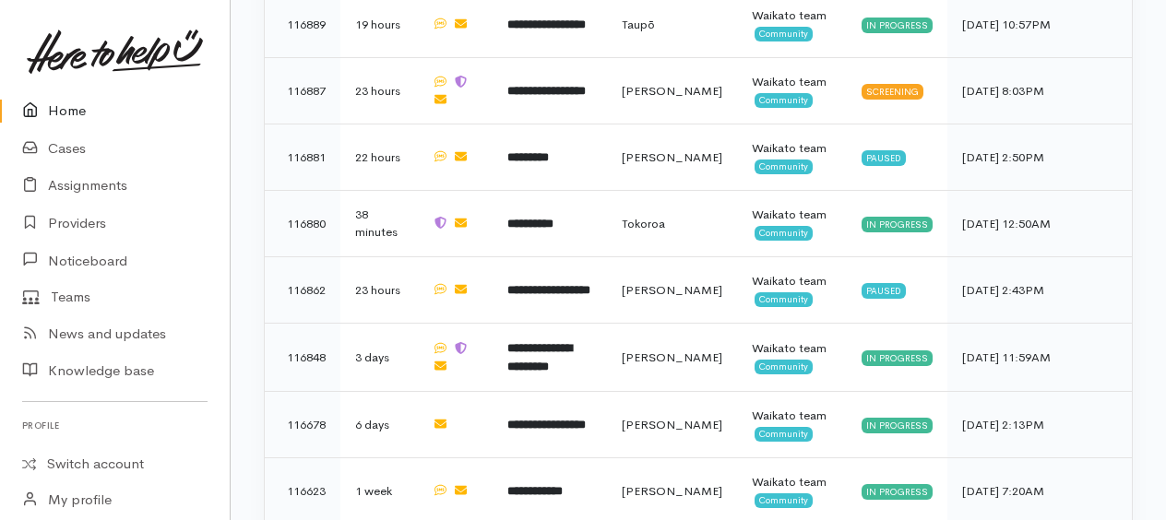
scroll to position [2123, 0]
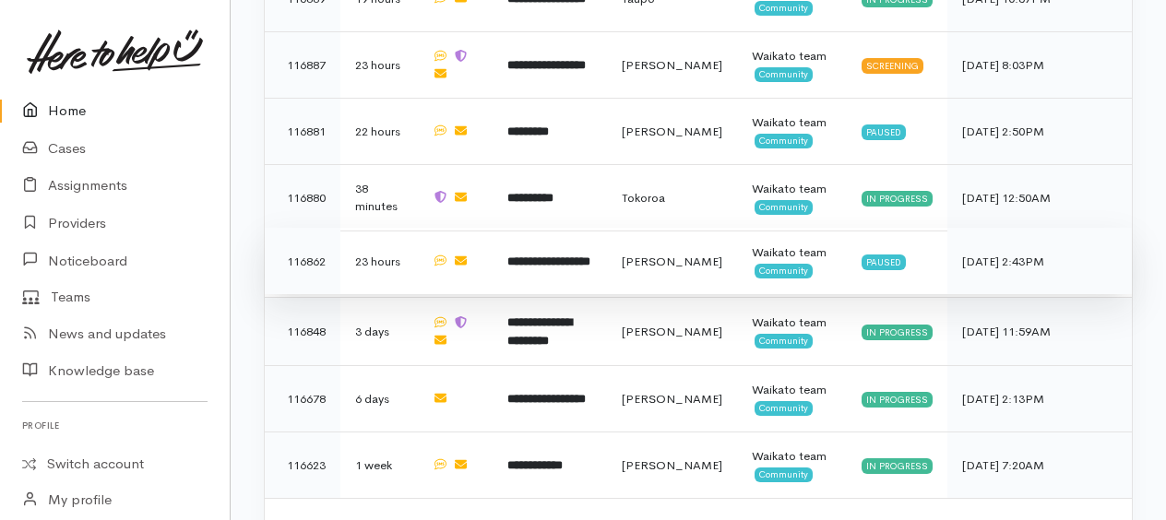
click at [551, 256] on b "**********" at bounding box center [549, 262] width 83 height 12
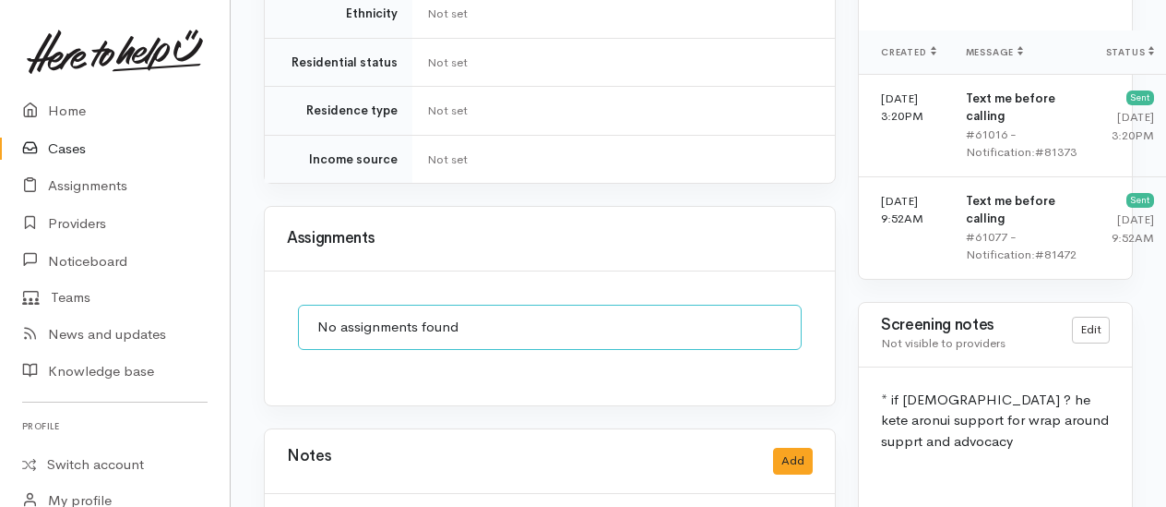
scroll to position [1292, 0]
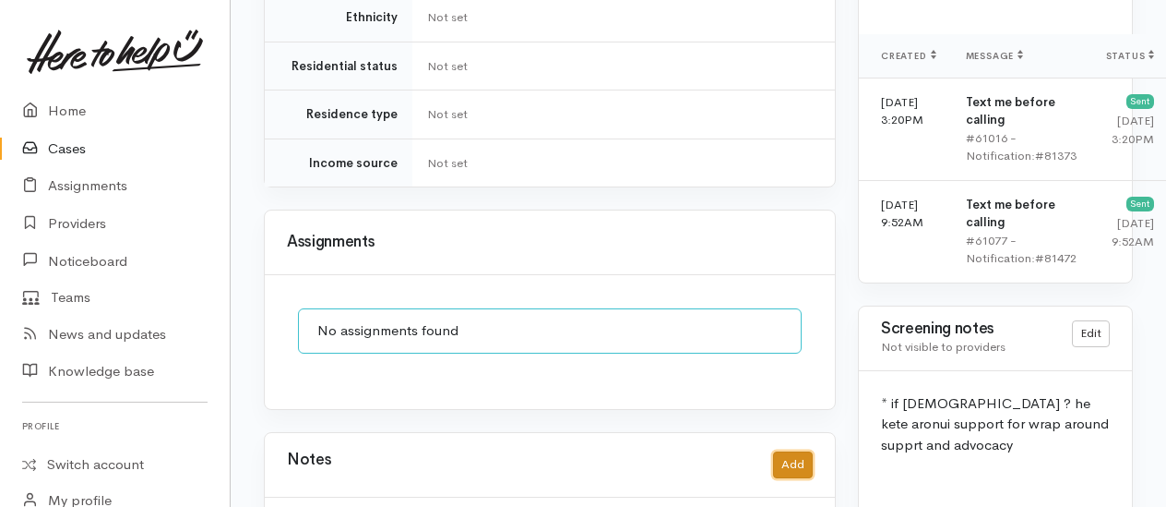
click at [795, 451] on button "Add" at bounding box center [793, 464] width 40 height 27
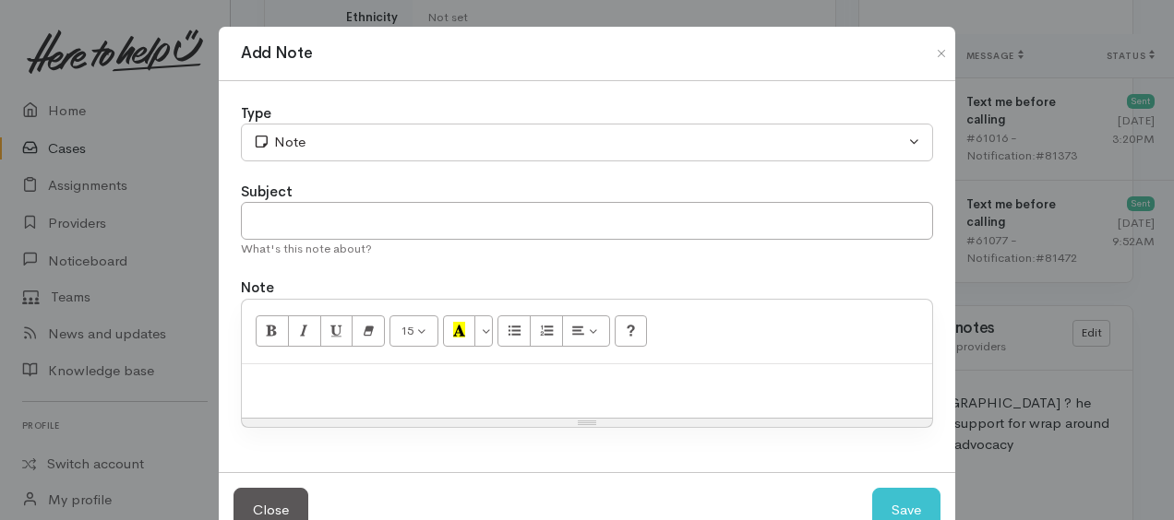
click at [353, 376] on p at bounding box center [587, 384] width 672 height 21
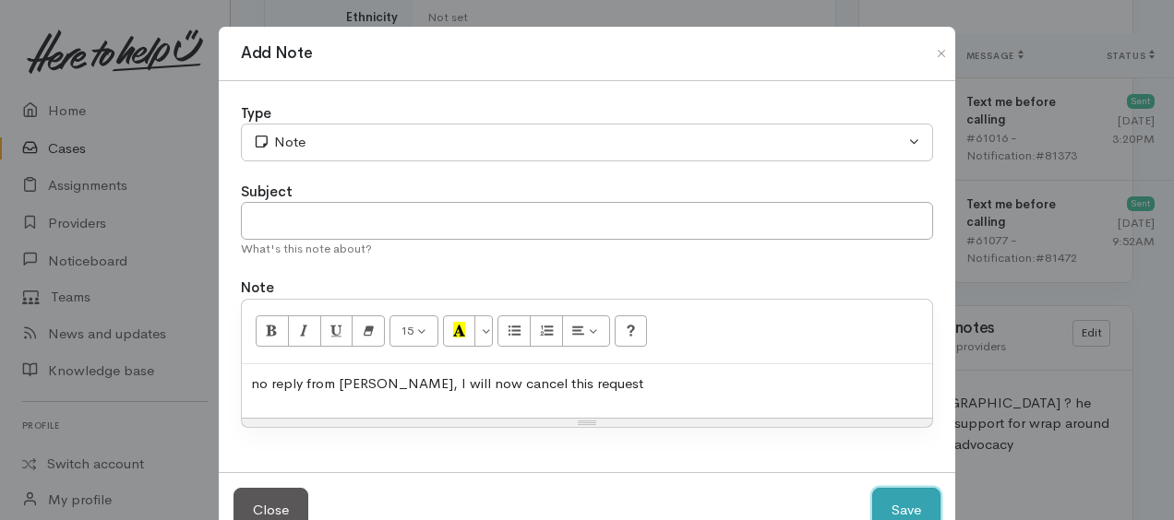
click at [923, 506] on button "Save" at bounding box center [906, 510] width 68 height 45
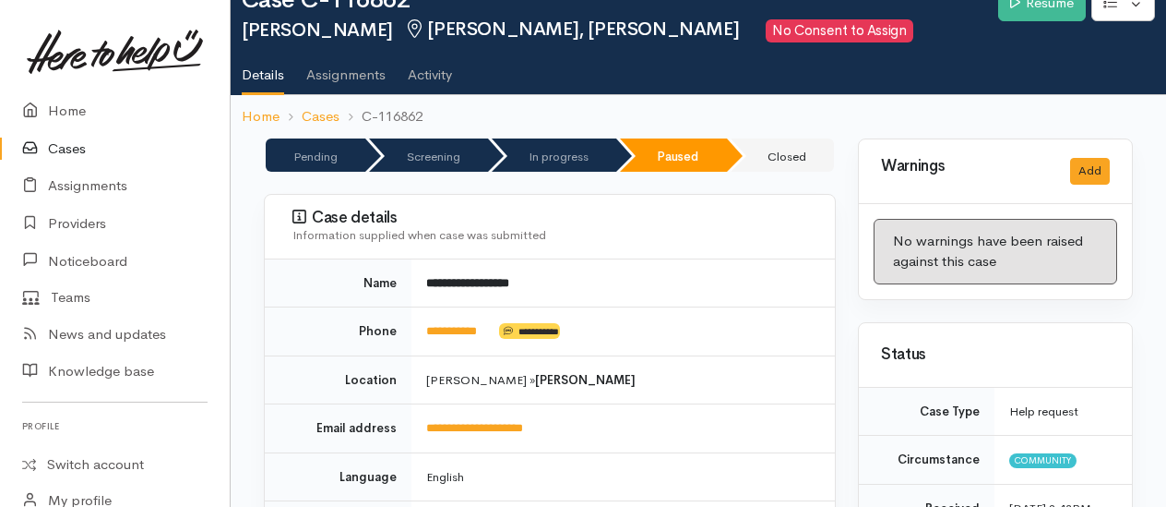
scroll to position [0, 0]
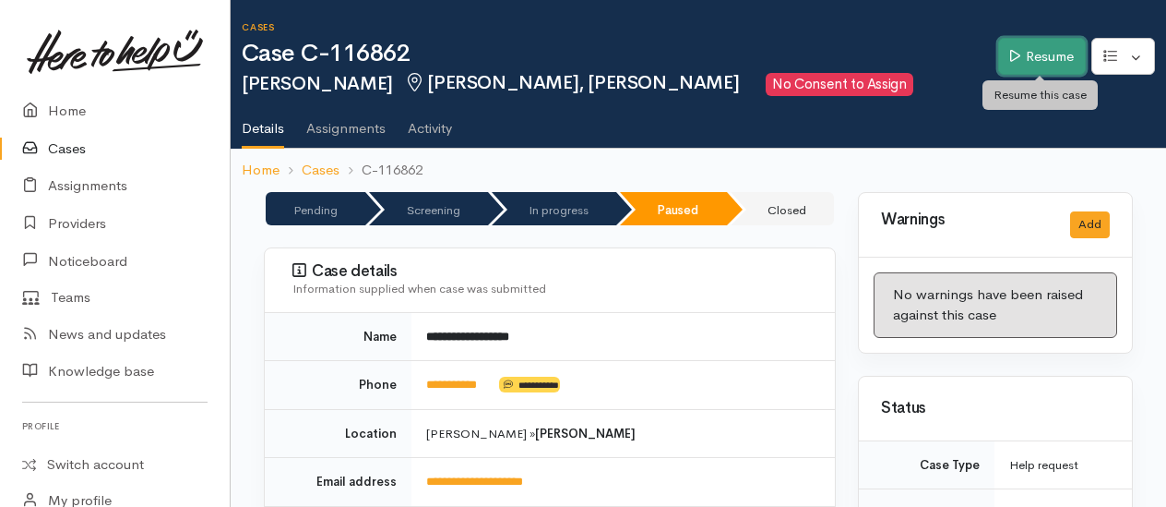
click at [1071, 59] on link "Resume" at bounding box center [1043, 57] width 88 height 38
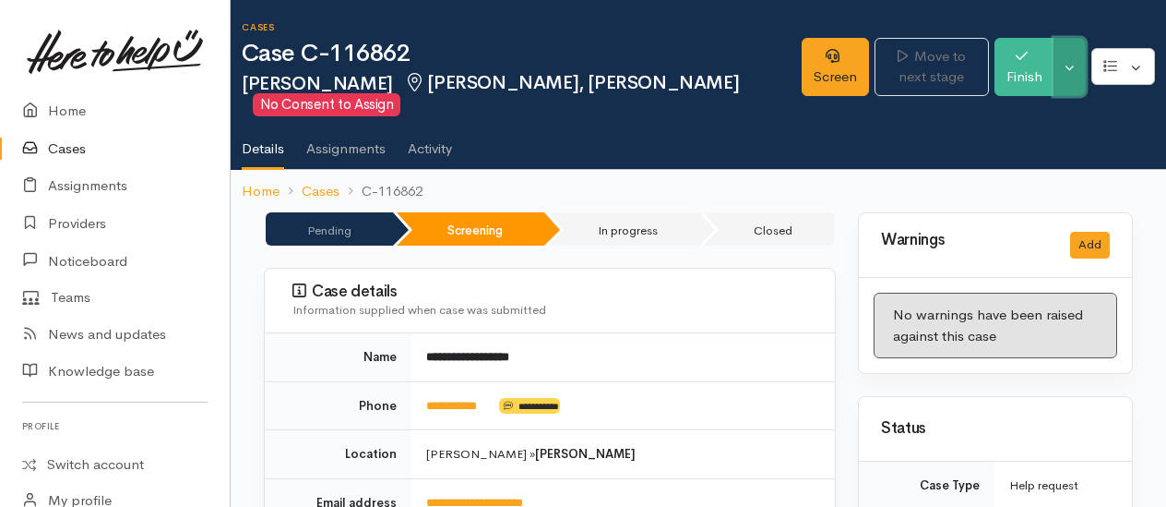
click at [1077, 88] on button "Toggle Dropdown" at bounding box center [1070, 67] width 32 height 58
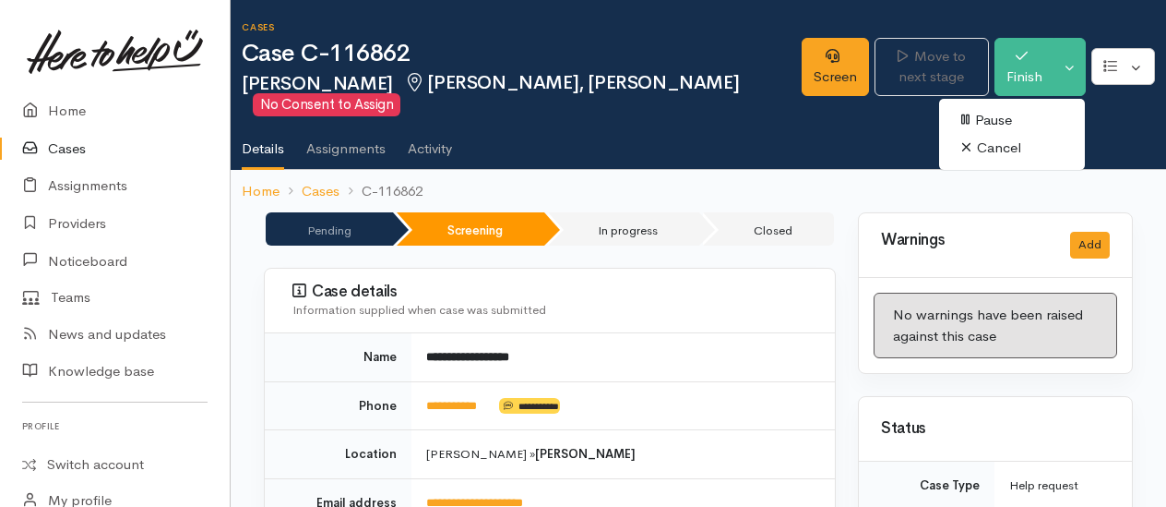
click at [995, 150] on link "Cancel" at bounding box center [1012, 148] width 146 height 29
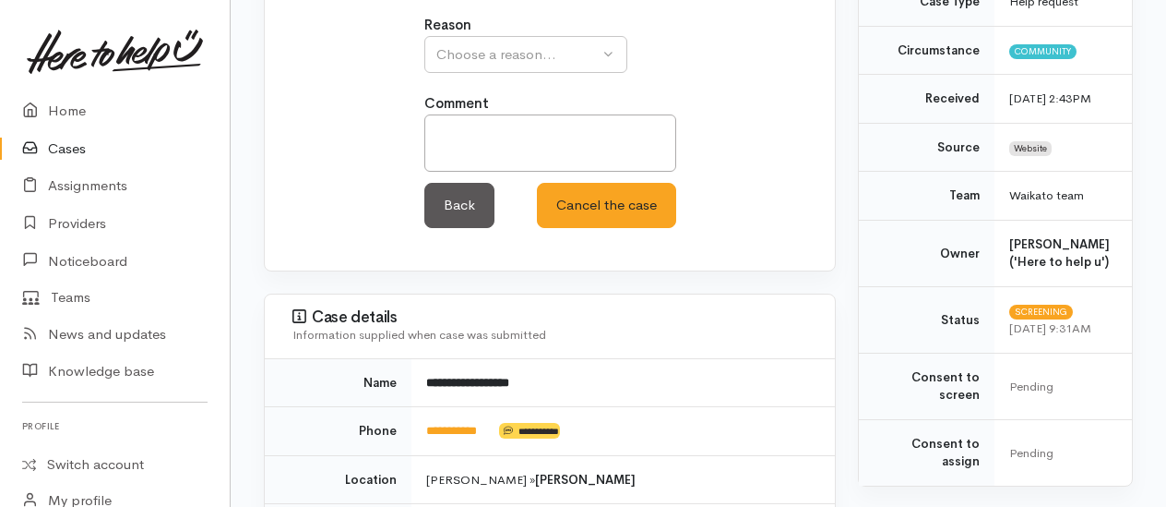
scroll to position [185, 0]
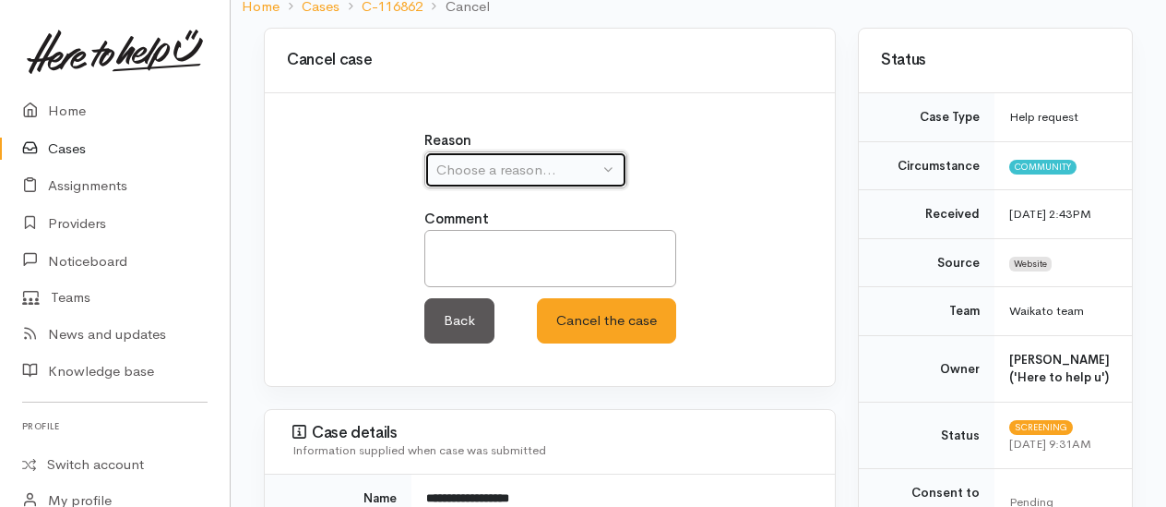
click at [513, 166] on div "Choose a reason..." at bounding box center [518, 170] width 162 height 21
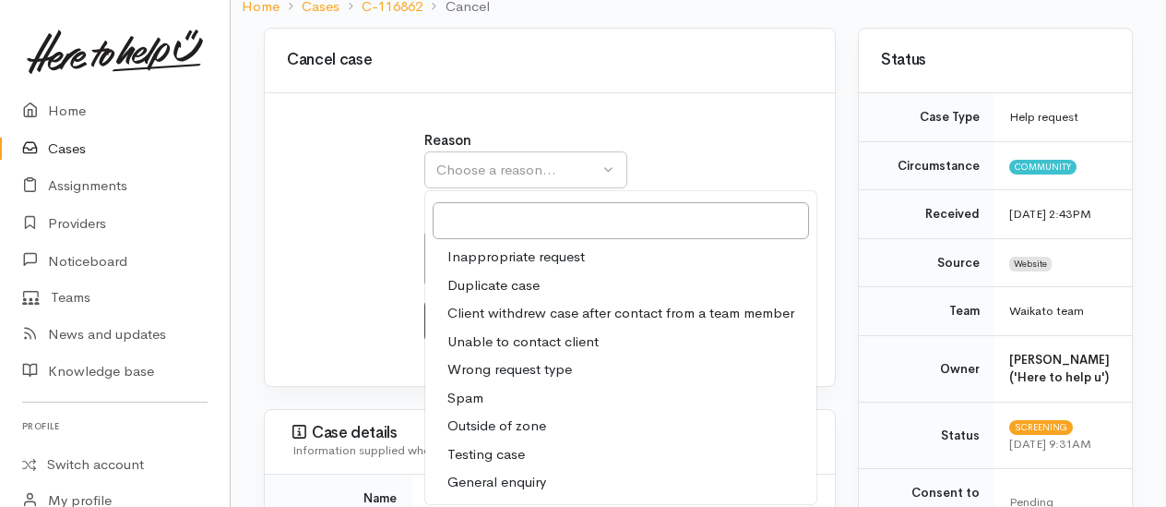
click at [494, 313] on span "Client withdrew case after contact from a team member" at bounding box center [621, 313] width 347 height 21
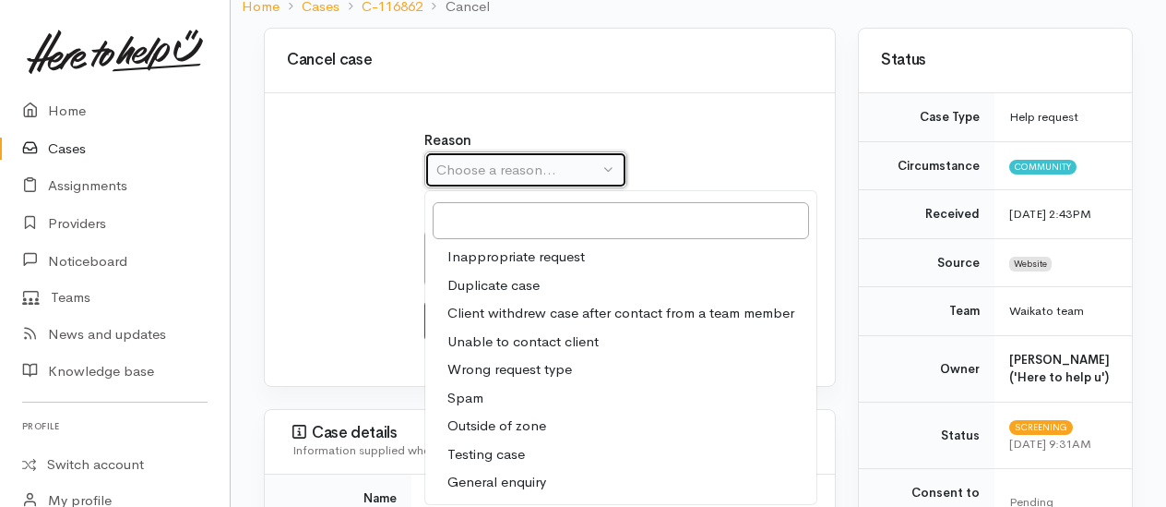
select select "3"
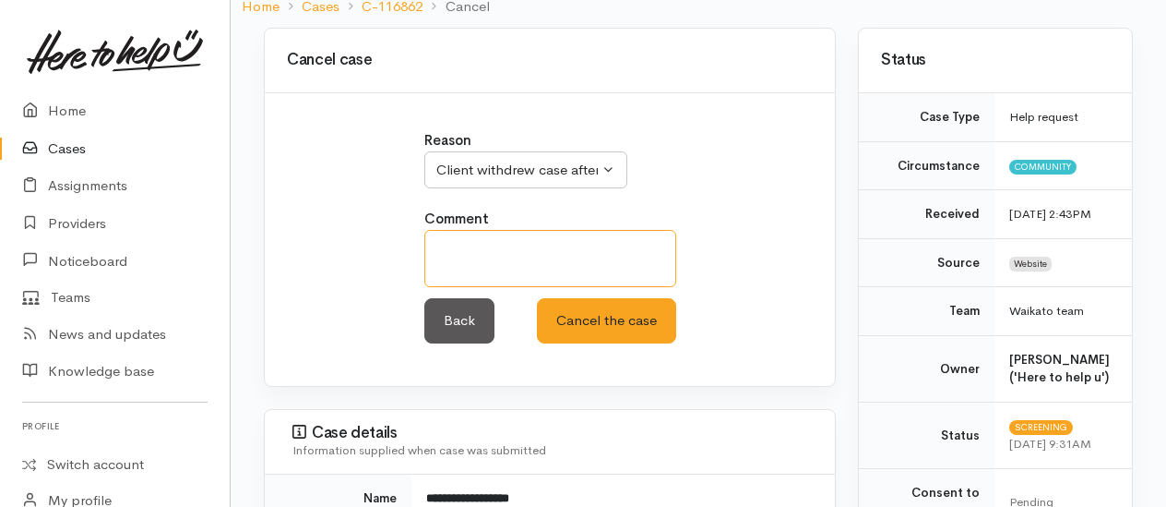
click at [475, 258] on textarea at bounding box center [551, 258] width 252 height 57
click at [486, 241] on textarea "did not reply within requested time and did nt answer" at bounding box center [551, 258] width 252 height 57
click at [575, 270] on textarea "did not reply within requested time and did nt answer" at bounding box center [551, 258] width 252 height 57
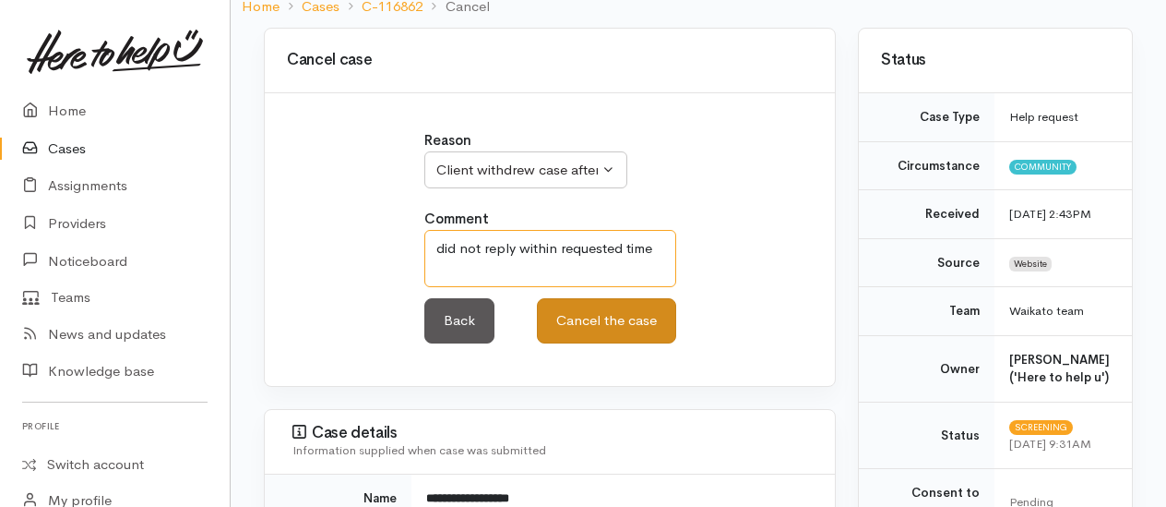
type textarea "did not reply within requested time"
click at [616, 312] on button "Cancel the case" at bounding box center [606, 320] width 139 height 45
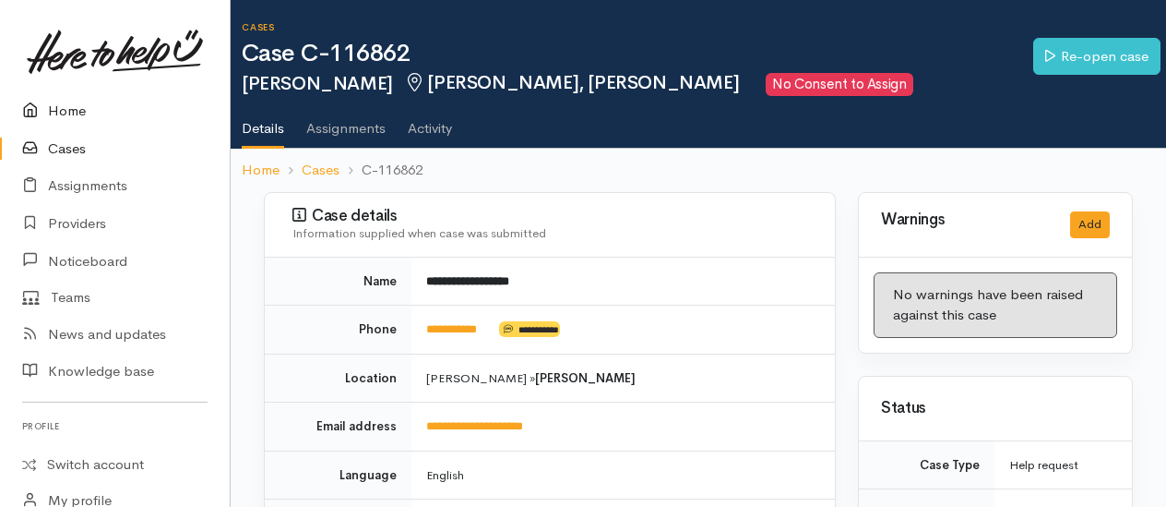
click at [65, 114] on link "Home" at bounding box center [115, 111] width 230 height 38
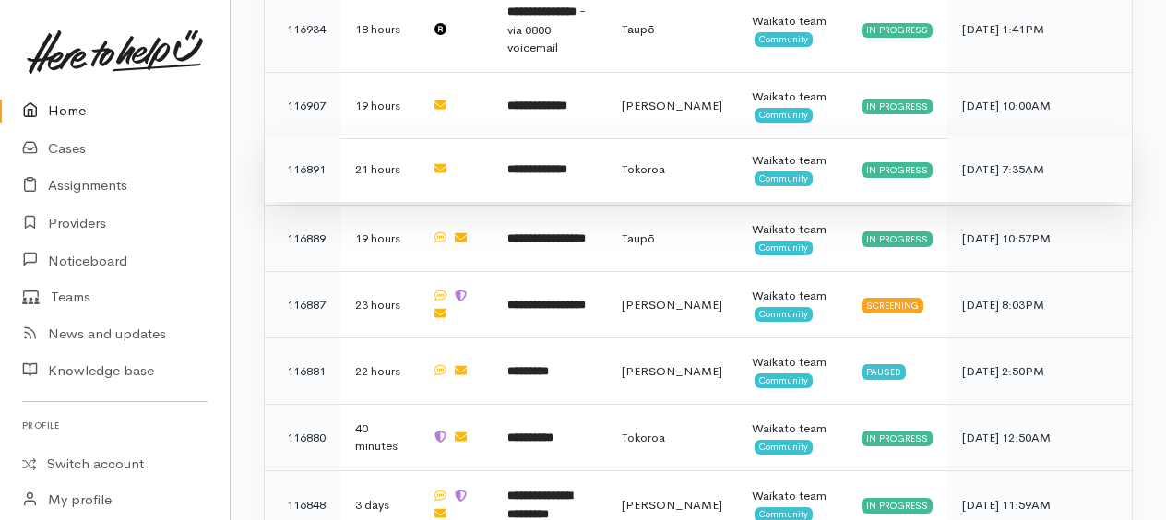
scroll to position [1790, 0]
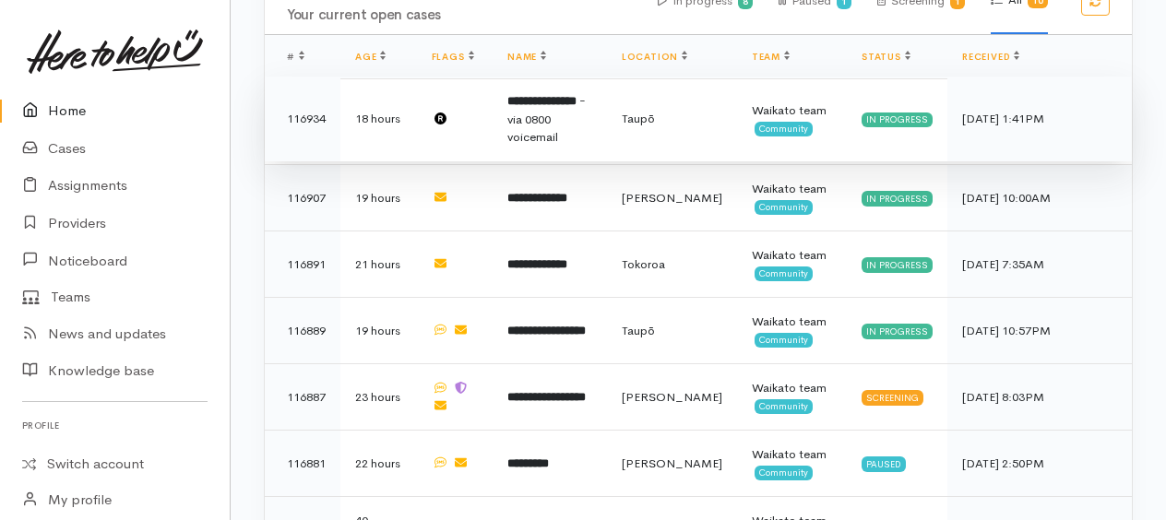
click at [568, 95] on b "**********" at bounding box center [542, 101] width 69 height 12
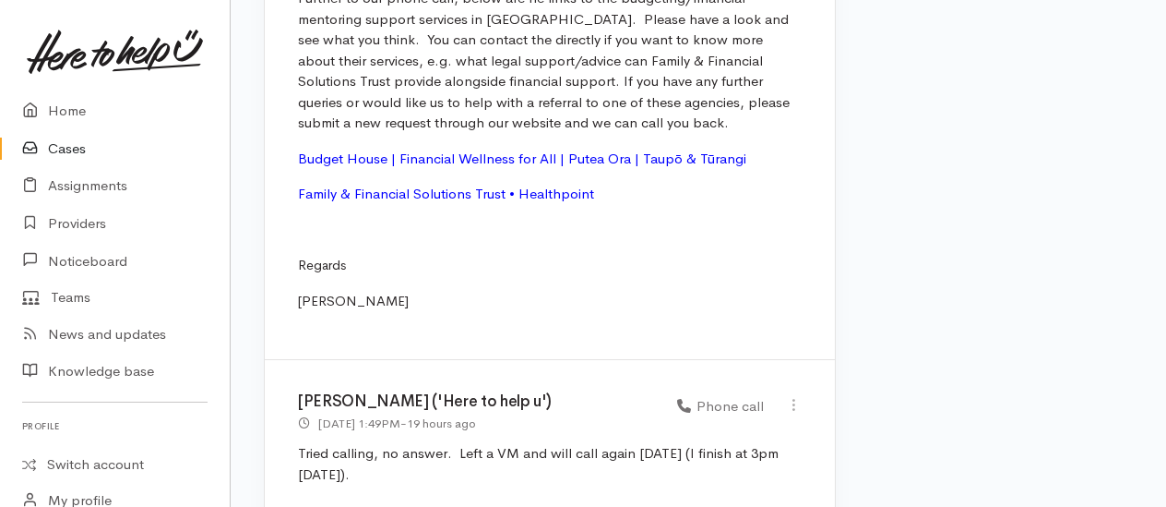
scroll to position [2539, 0]
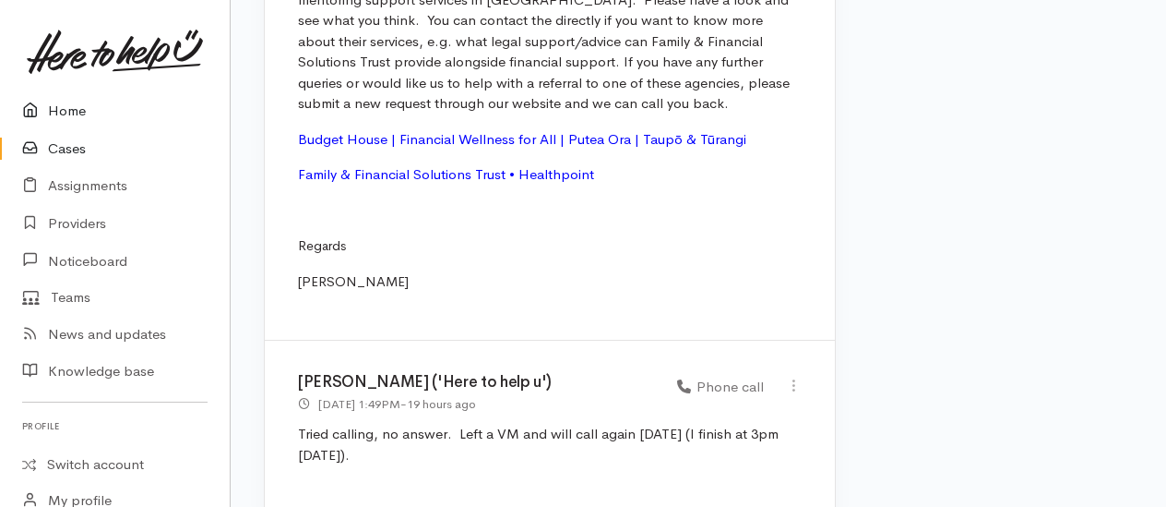
click at [66, 103] on link "Home" at bounding box center [115, 111] width 230 height 38
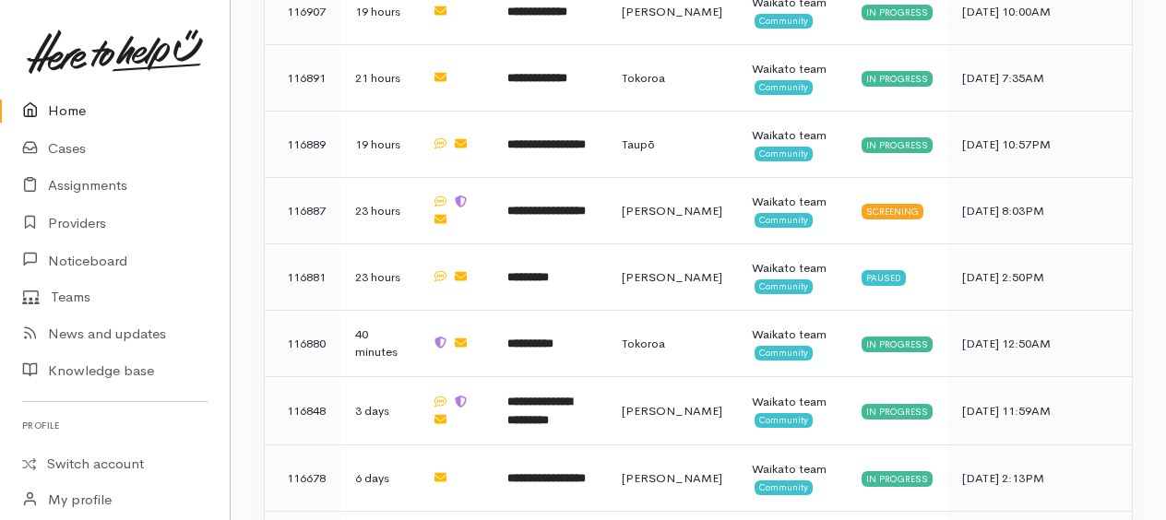
scroll to position [2003, 0]
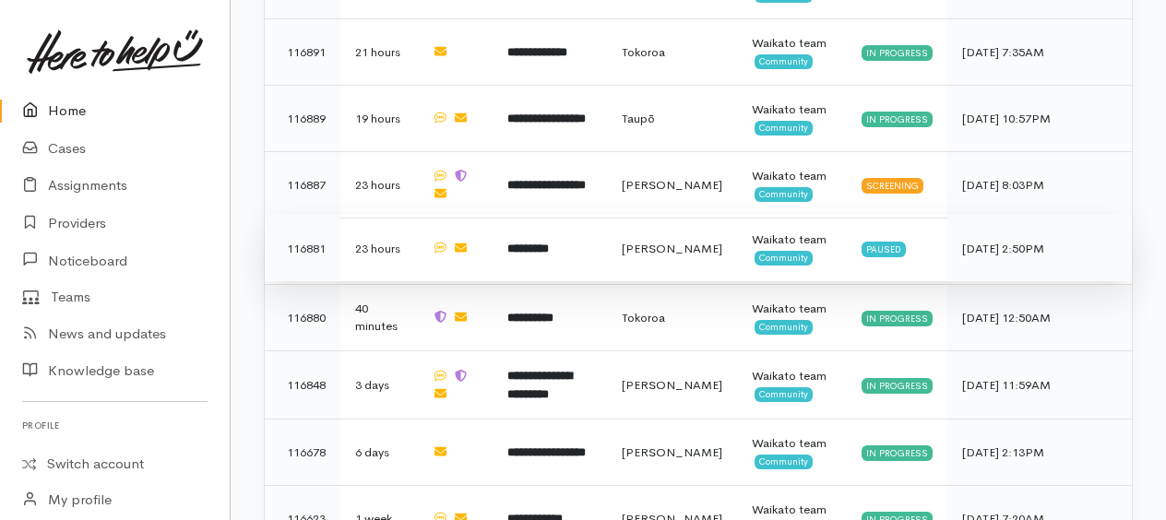
click at [549, 243] on b "*********" at bounding box center [529, 249] width 42 height 12
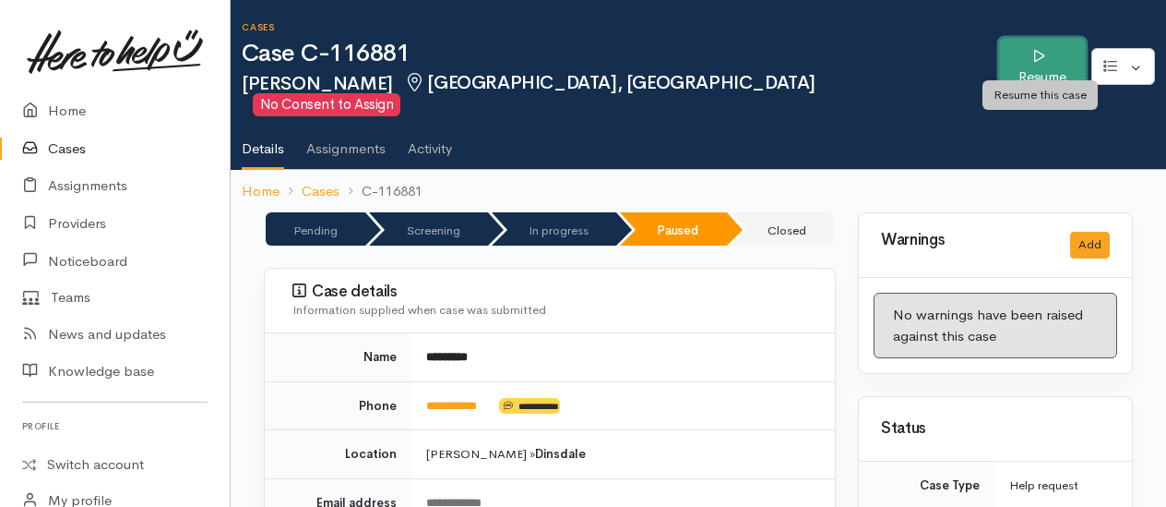
click at [1034, 55] on link "Resume" at bounding box center [1042, 67] width 87 height 58
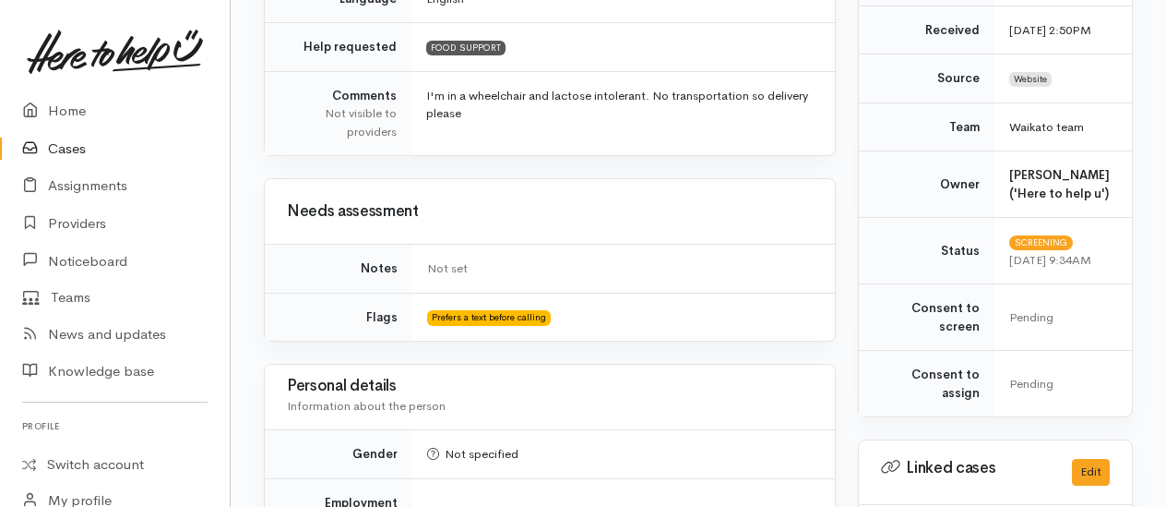
scroll to position [1015, 0]
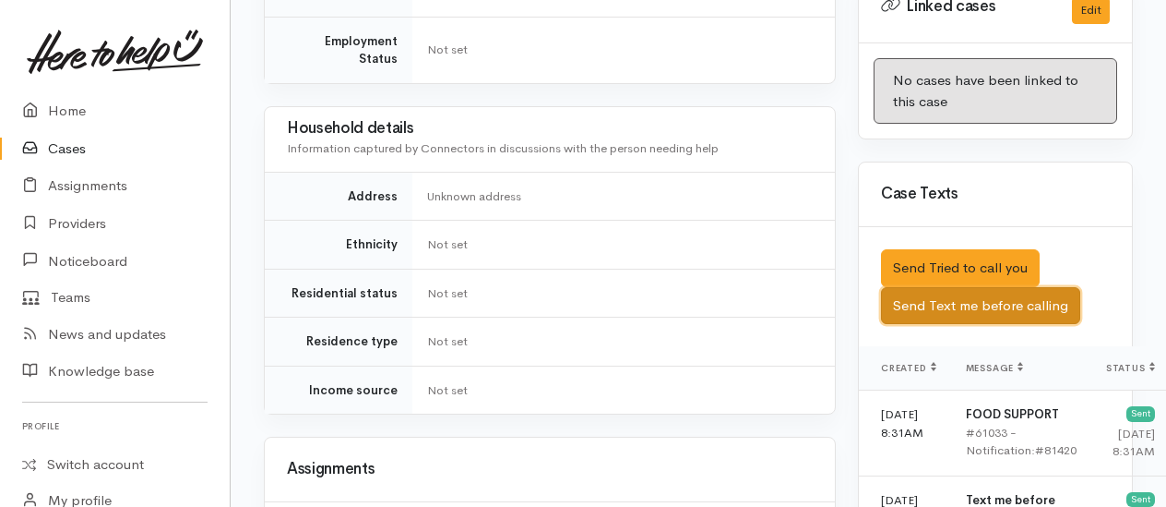
click at [975, 297] on button "Send Text me before calling" at bounding box center [980, 306] width 199 height 38
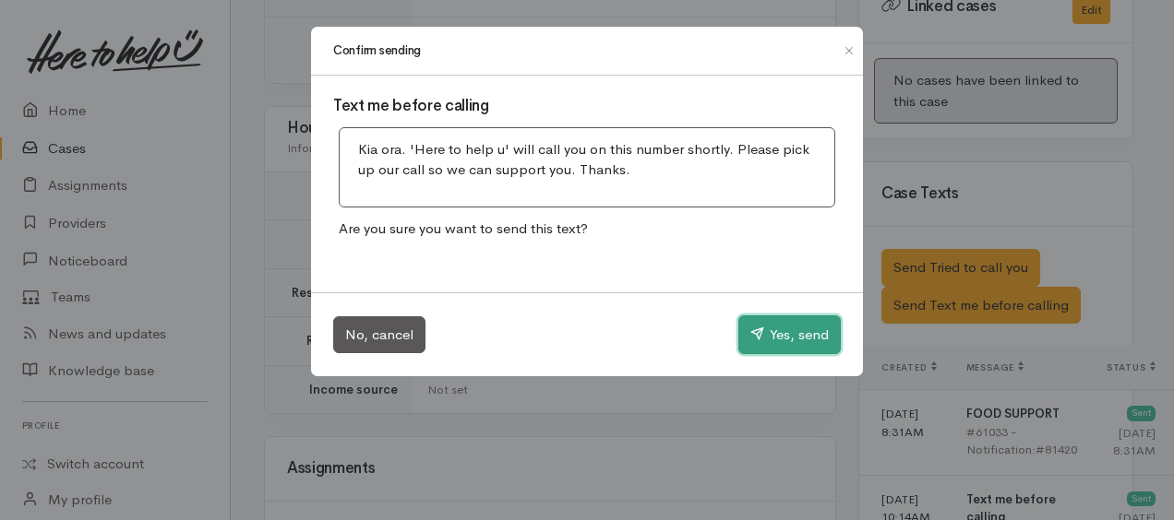
click at [790, 329] on button "Yes, send" at bounding box center [789, 335] width 102 height 39
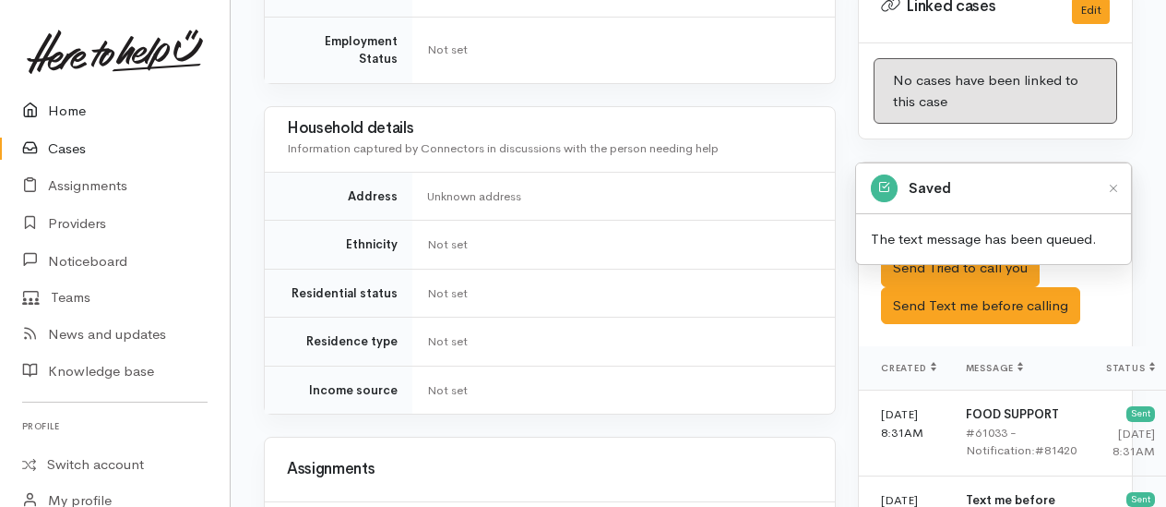
click at [65, 109] on link "Home" at bounding box center [115, 111] width 230 height 38
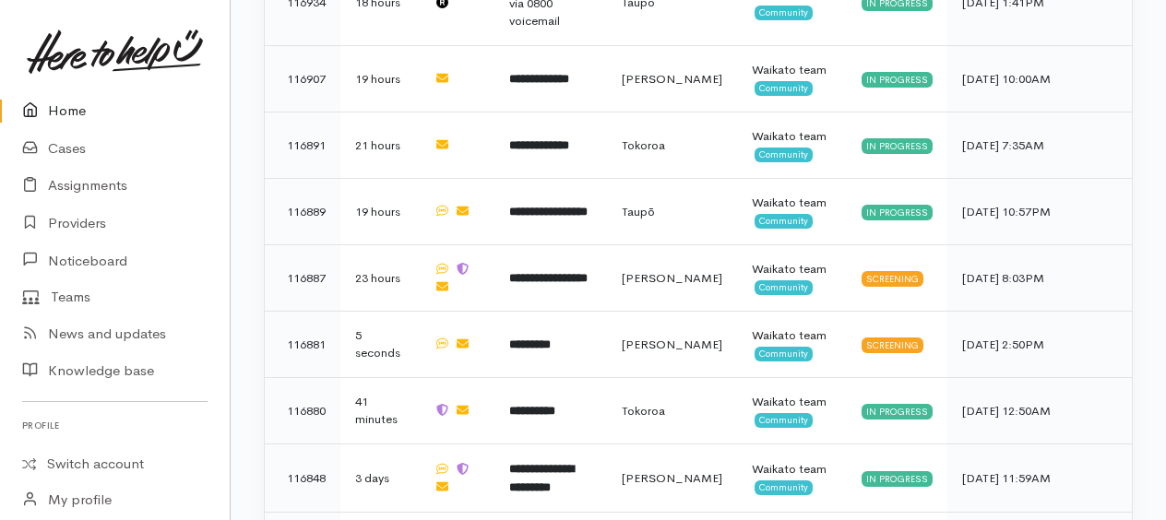
scroll to position [1846, 0]
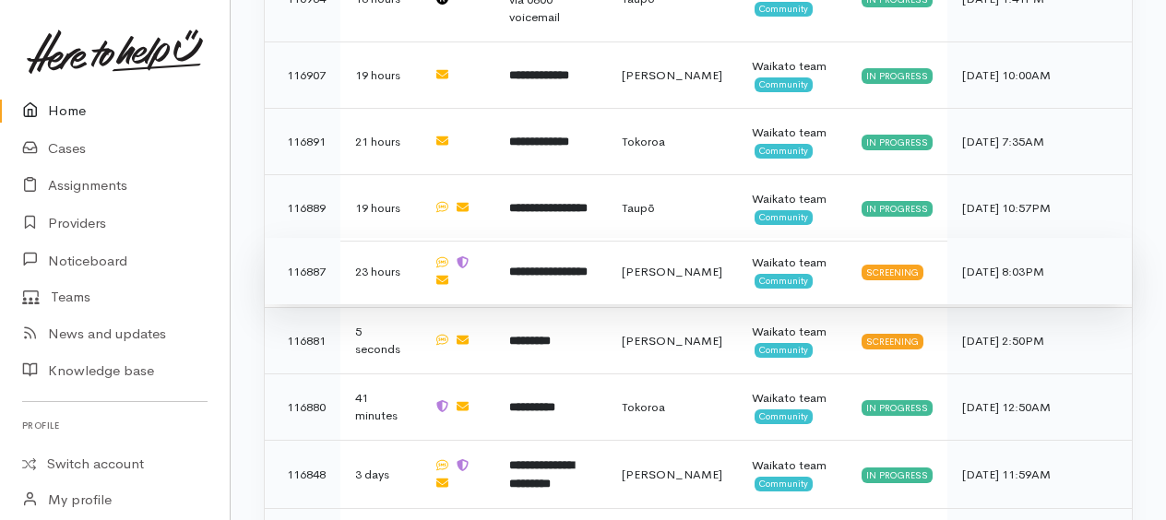
click at [555, 266] on b "**********" at bounding box center [548, 272] width 78 height 12
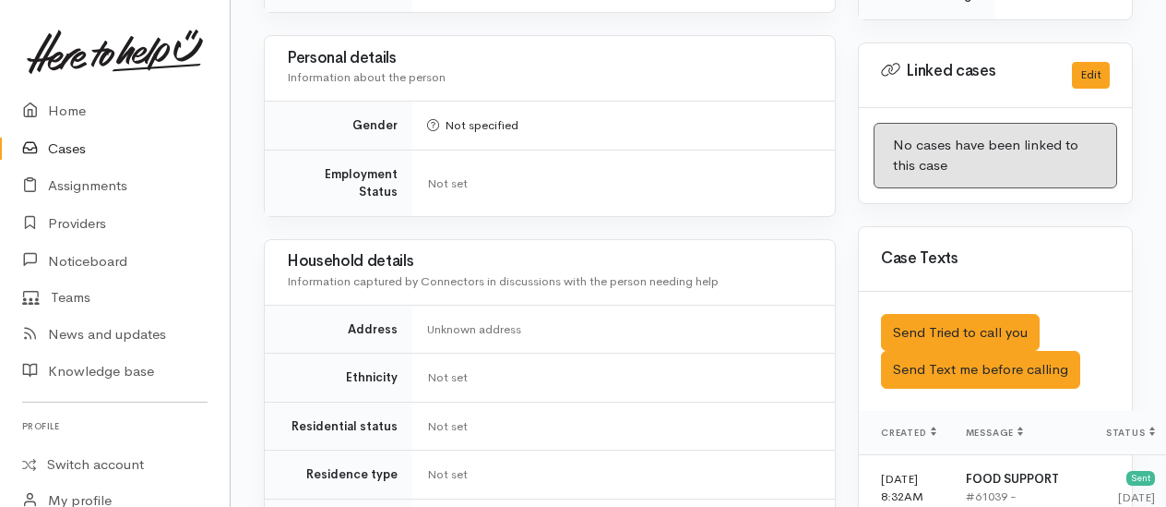
scroll to position [1200, 0]
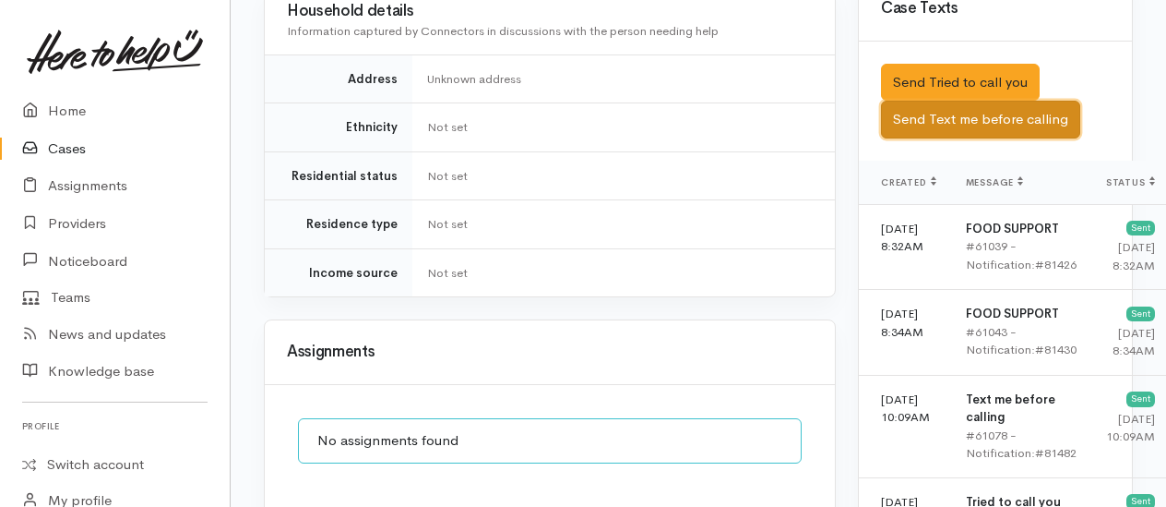
click at [975, 137] on button "Send Text me before calling" at bounding box center [980, 120] width 199 height 38
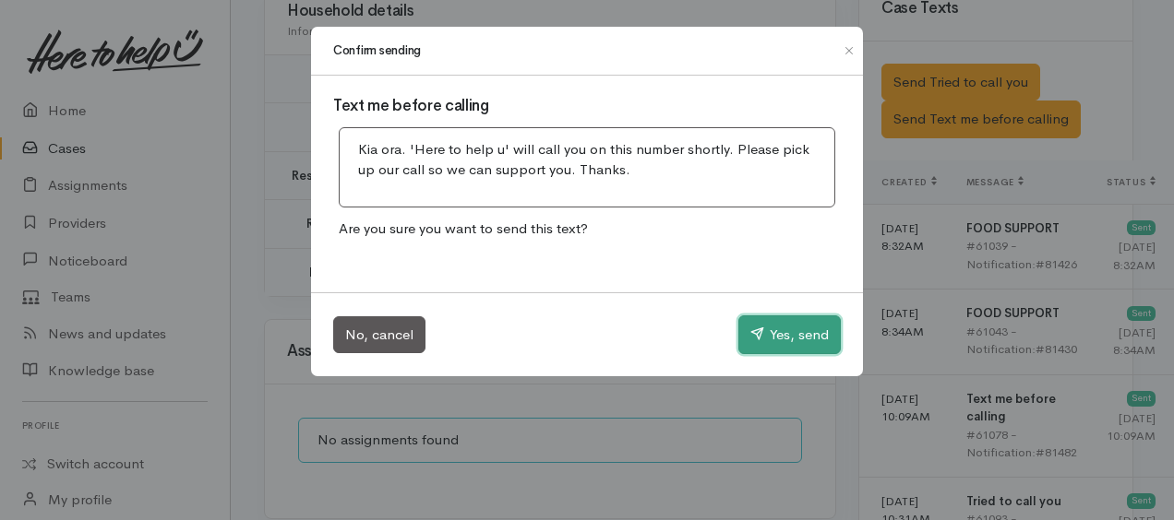
click at [814, 335] on button "Yes, send" at bounding box center [789, 335] width 102 height 39
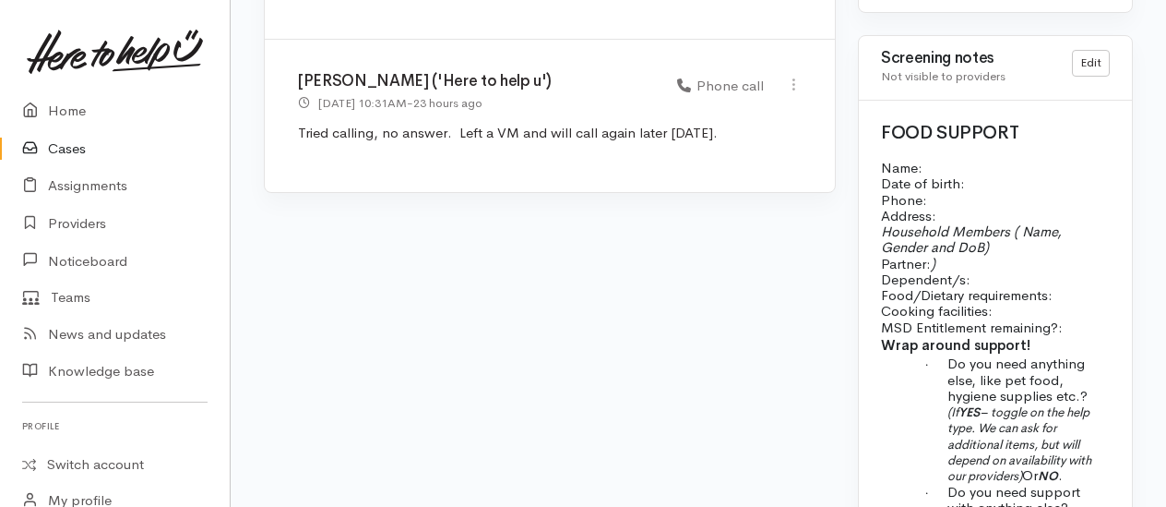
scroll to position [1846, 0]
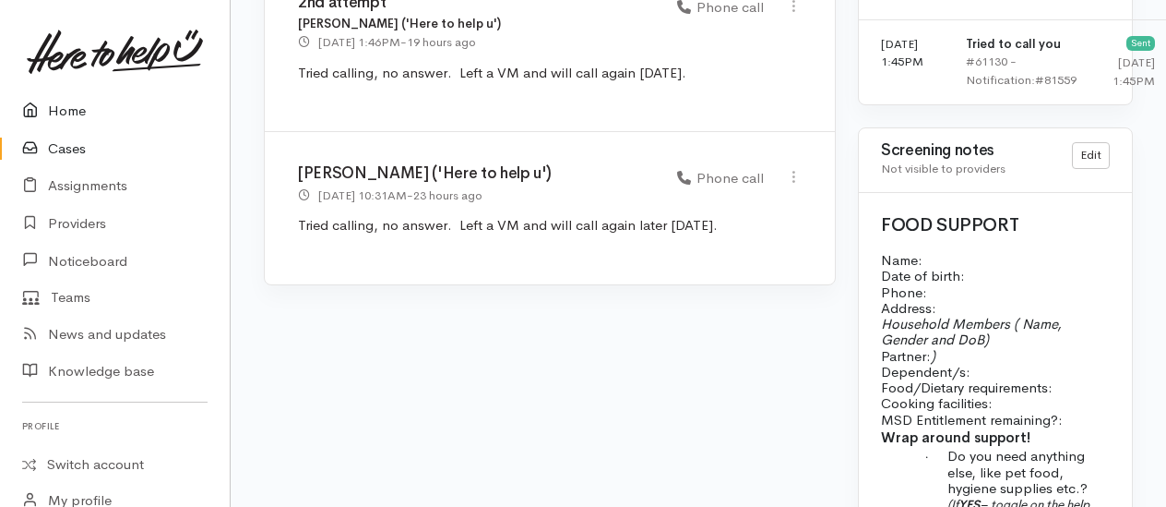
click at [59, 120] on link "Home" at bounding box center [115, 111] width 230 height 38
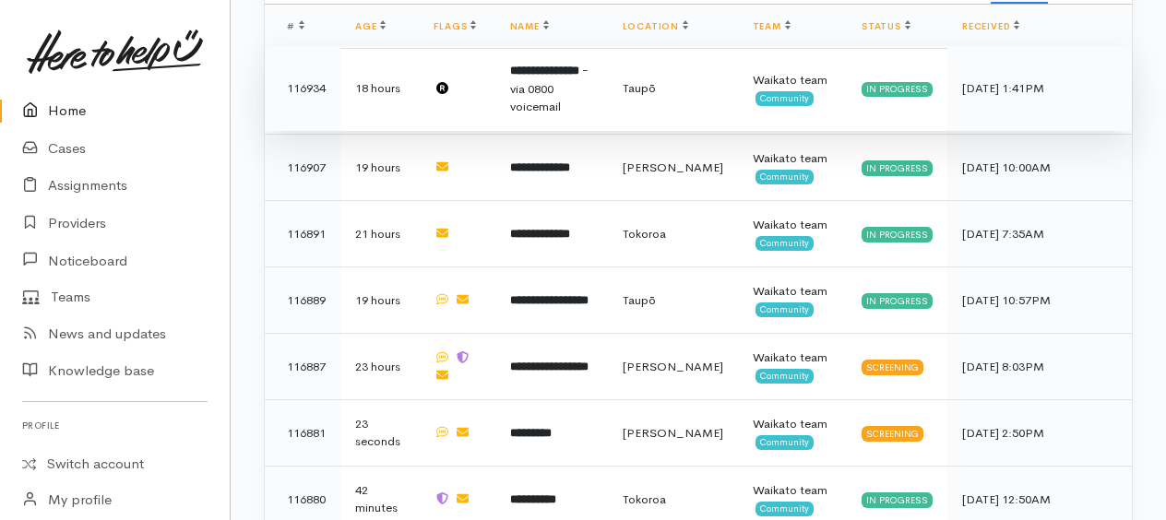
scroll to position [1846, 0]
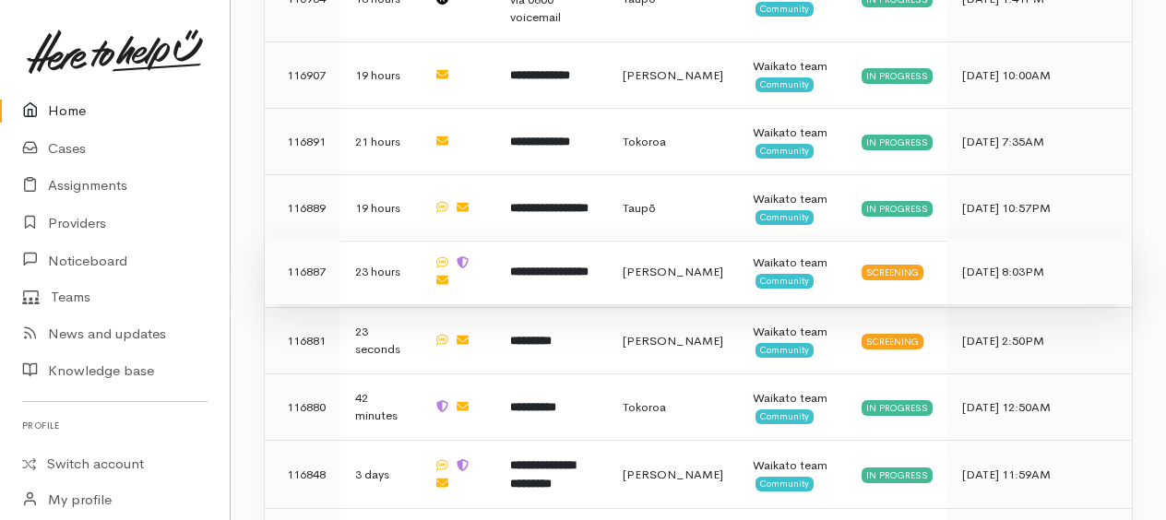
click at [548, 266] on b "**********" at bounding box center [549, 272] width 78 height 12
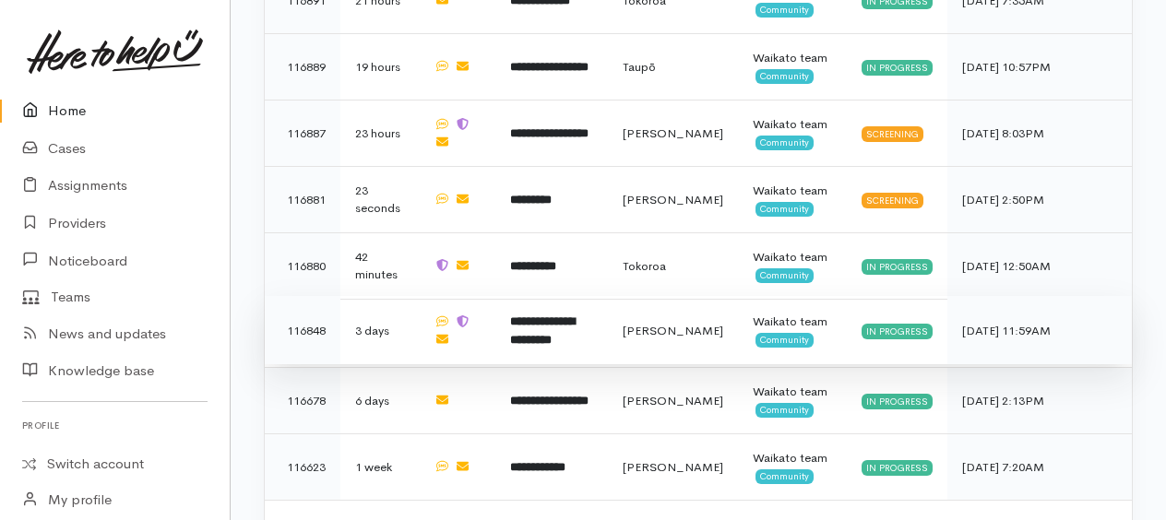
scroll to position [2001, 0]
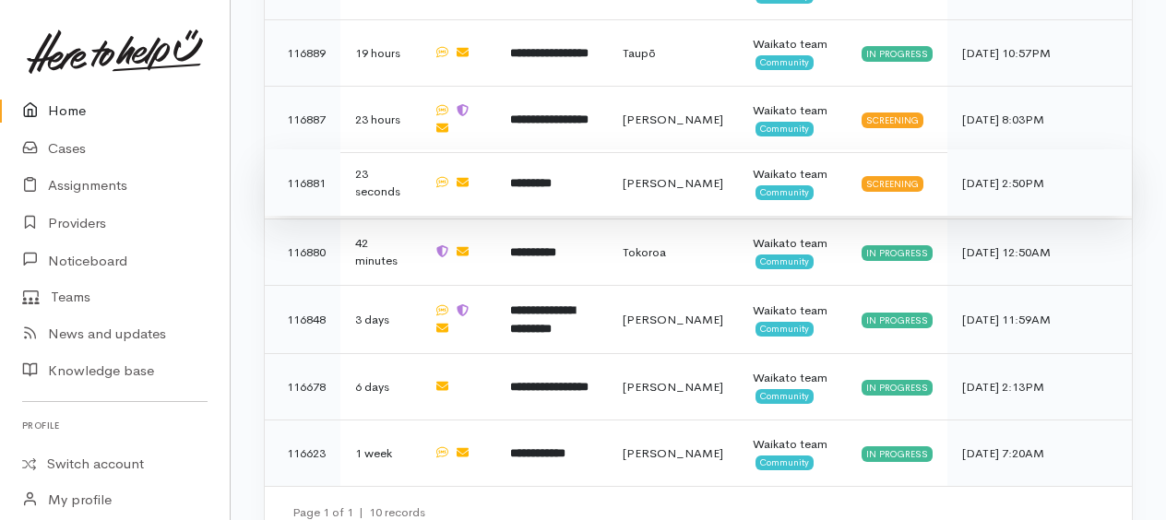
click at [569, 152] on td "*********" at bounding box center [552, 183] width 113 height 66
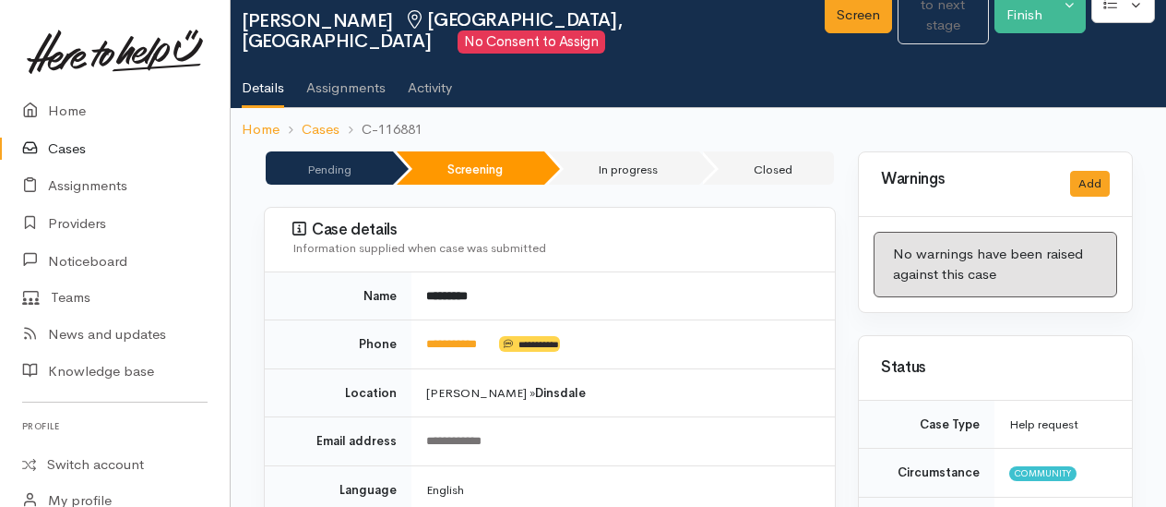
scroll to position [92, 0]
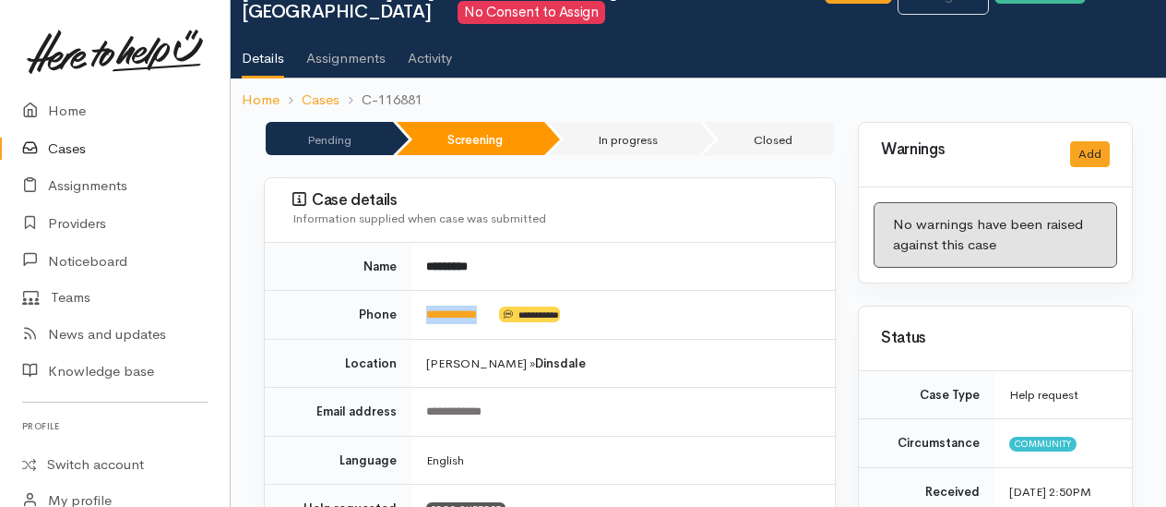
drag, startPoint x: 504, startPoint y: 294, endPoint x: 423, endPoint y: 288, distance: 81.5
click at [423, 291] on td "**********" at bounding box center [624, 315] width 424 height 49
drag, startPoint x: 423, startPoint y: 288, endPoint x: 434, endPoint y: 290, distance: 11.2
copy td "**********"
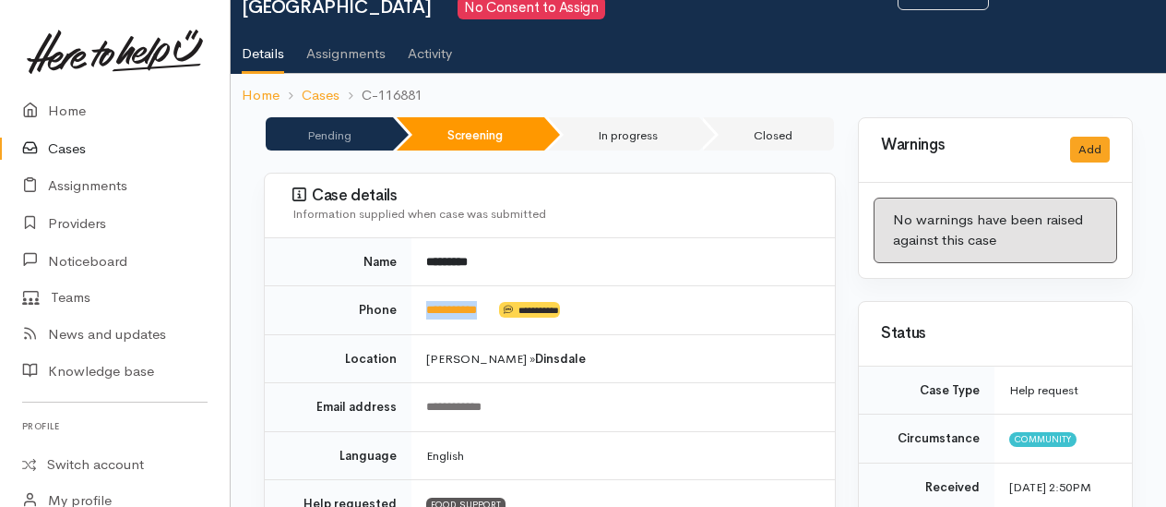
scroll to position [0, 0]
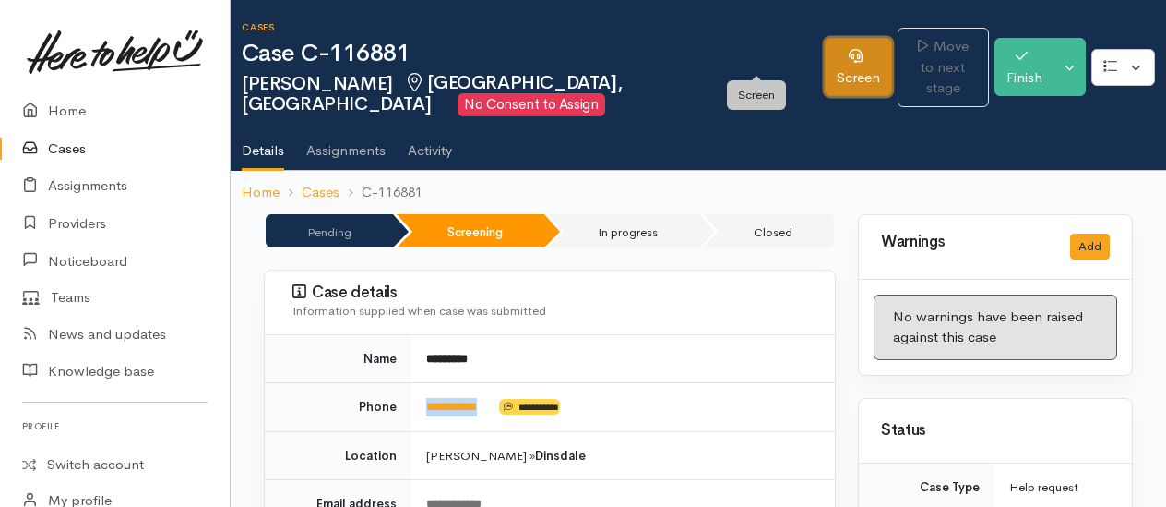
click at [825, 59] on link "Screen" at bounding box center [858, 67] width 67 height 58
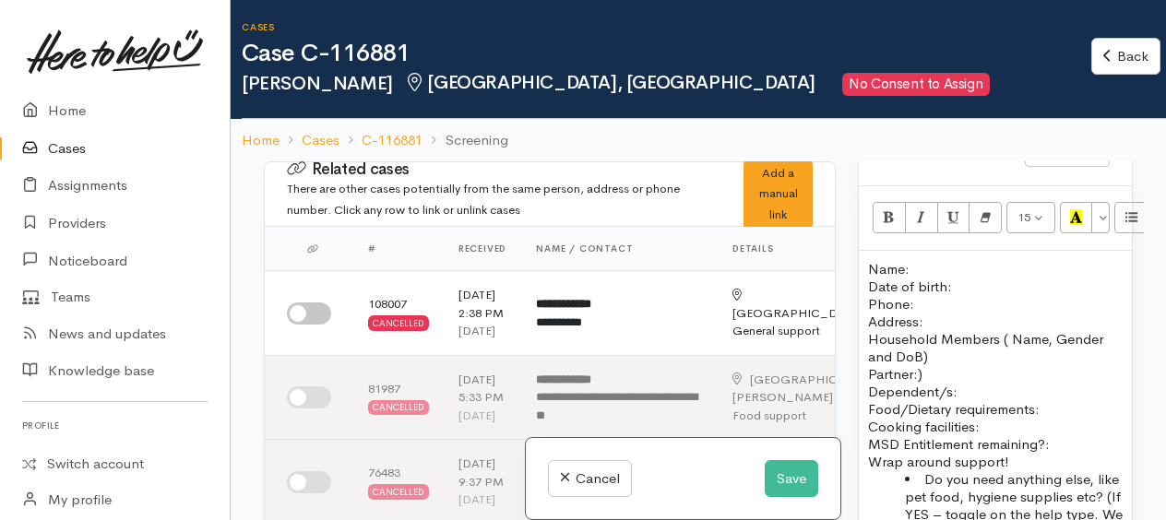
scroll to position [1200, 0]
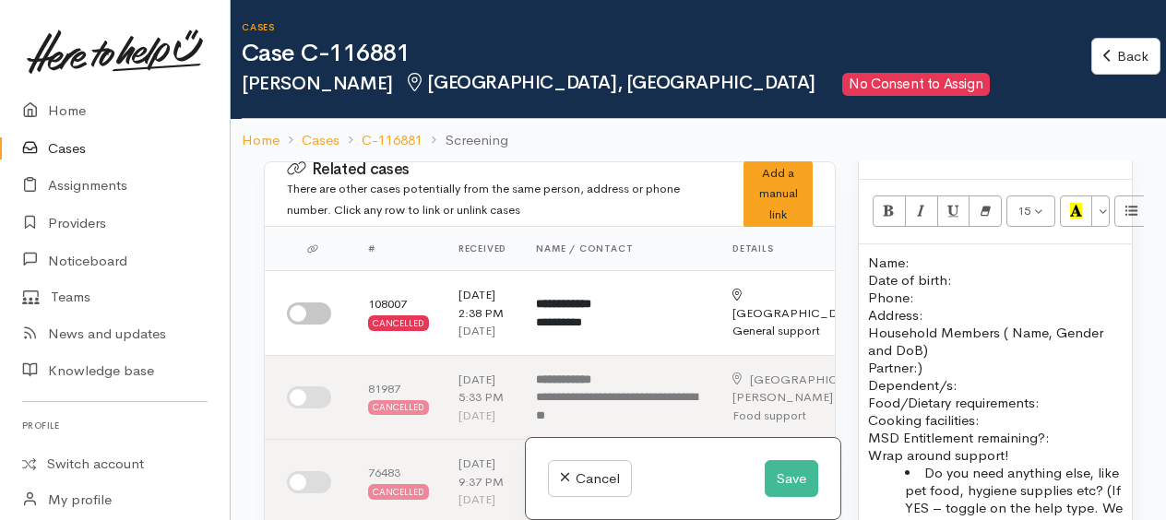
click at [947, 274] on p "Name: Date of birth: Phone:" at bounding box center [995, 280] width 255 height 53
click at [981, 295] on p "Name: Jess add Date of birth: Phone:" at bounding box center [995, 280] width 255 height 53
drag, startPoint x: 945, startPoint y: 270, endPoint x: 954, endPoint y: 268, distance: 9.6
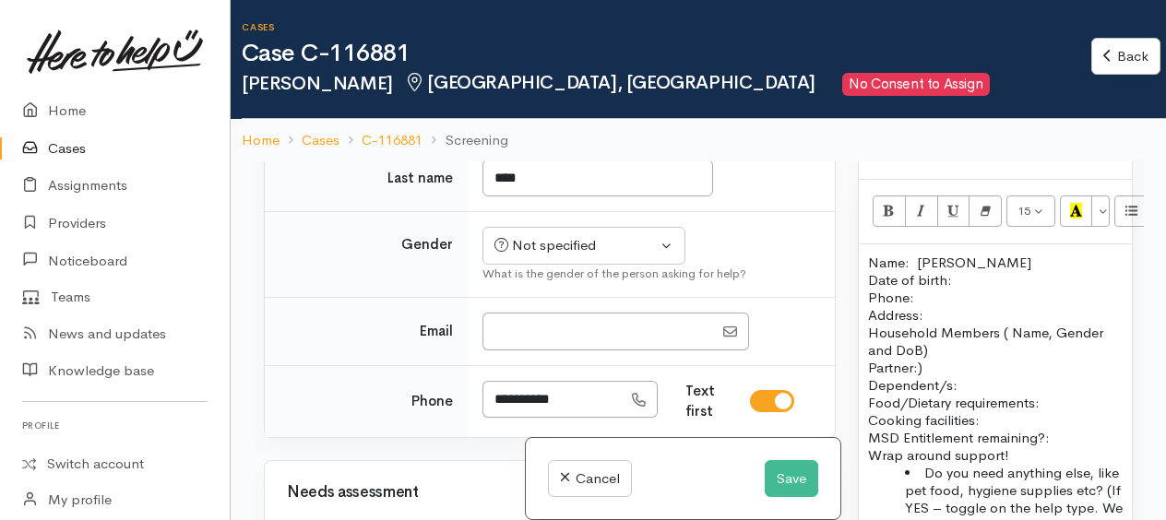
scroll to position [1292, 0]
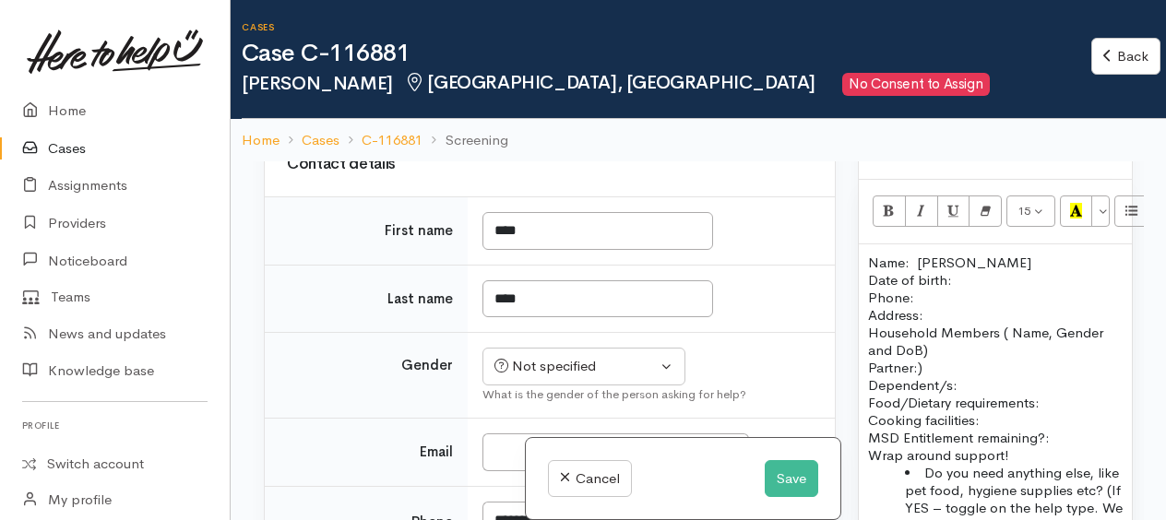
click at [468, 61] on input "I have been given consent to capture screening information" at bounding box center [482, 50] width 44 height 22
checkbox input "true"
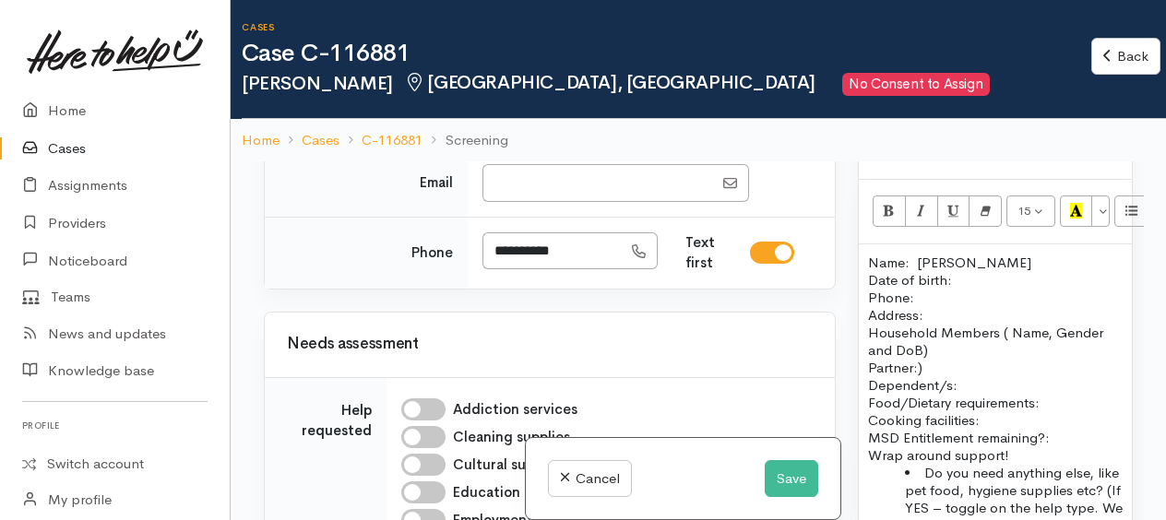
scroll to position [1661, 0]
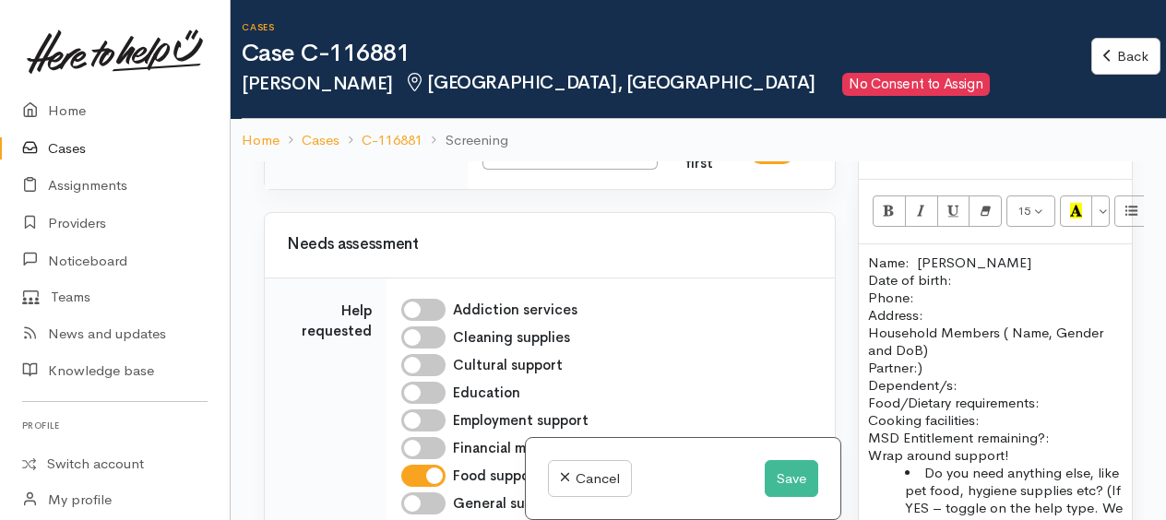
click at [546, 107] on span "Female" at bounding box center [599, 96] width 158 height 21
select select "[DEMOGRAPHIC_DATA]"
drag, startPoint x: 607, startPoint y: 380, endPoint x: 496, endPoint y: 369, distance: 111.3
click at [496, 171] on input "**********" at bounding box center [552, 152] width 139 height 38
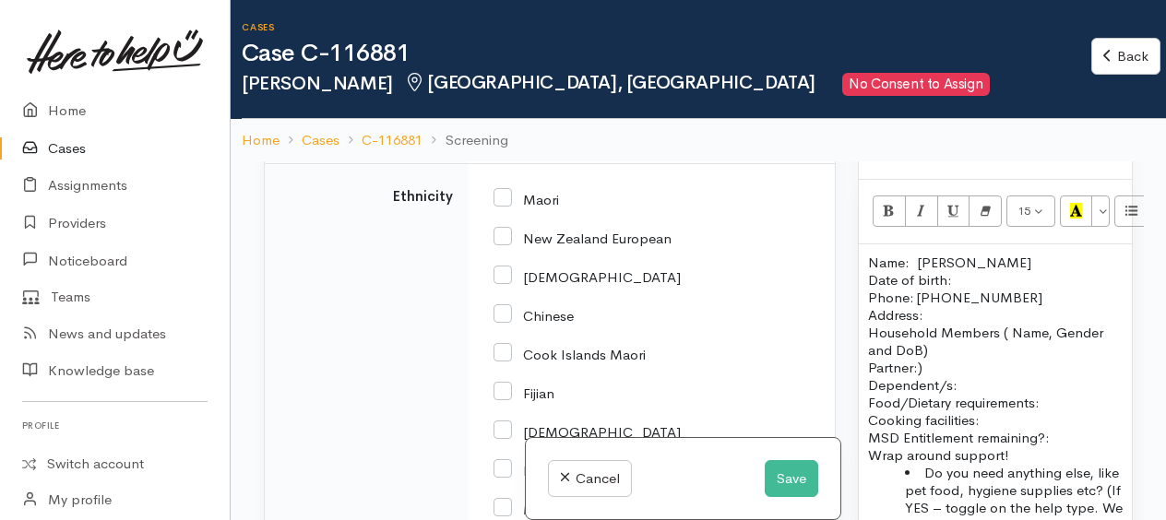
scroll to position [3193, 0]
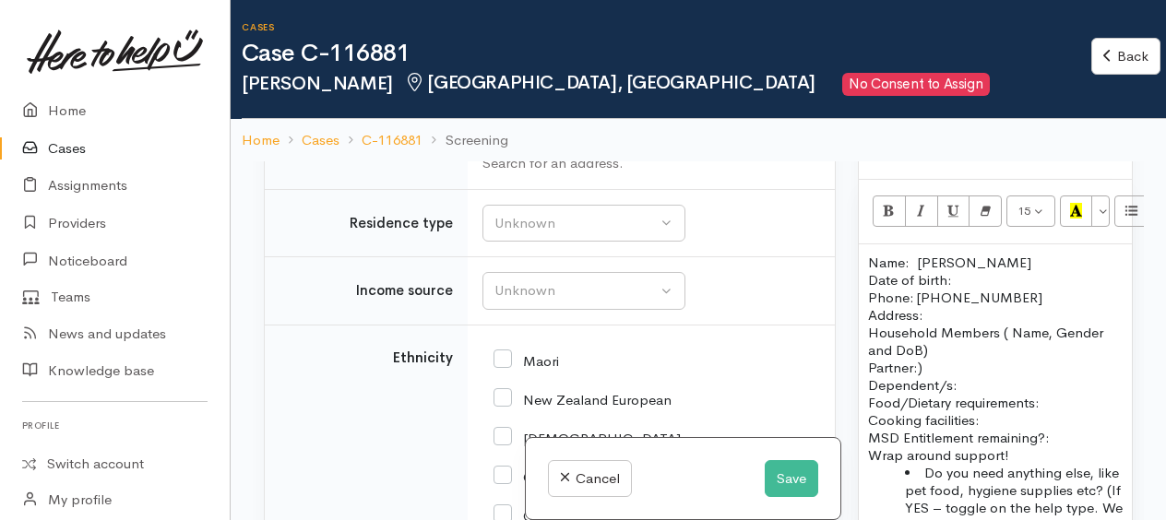
click at [543, 154] on input "text" at bounding box center [648, 135] width 330 height 38
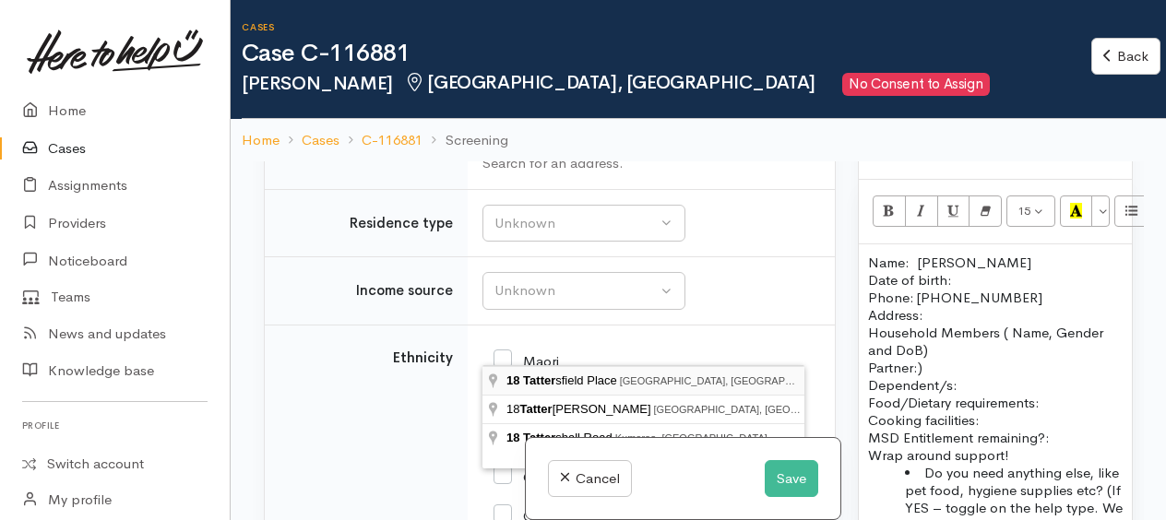
type input "18 Tattersfield Place, Dinsdale, Hamilton, New Zealand"
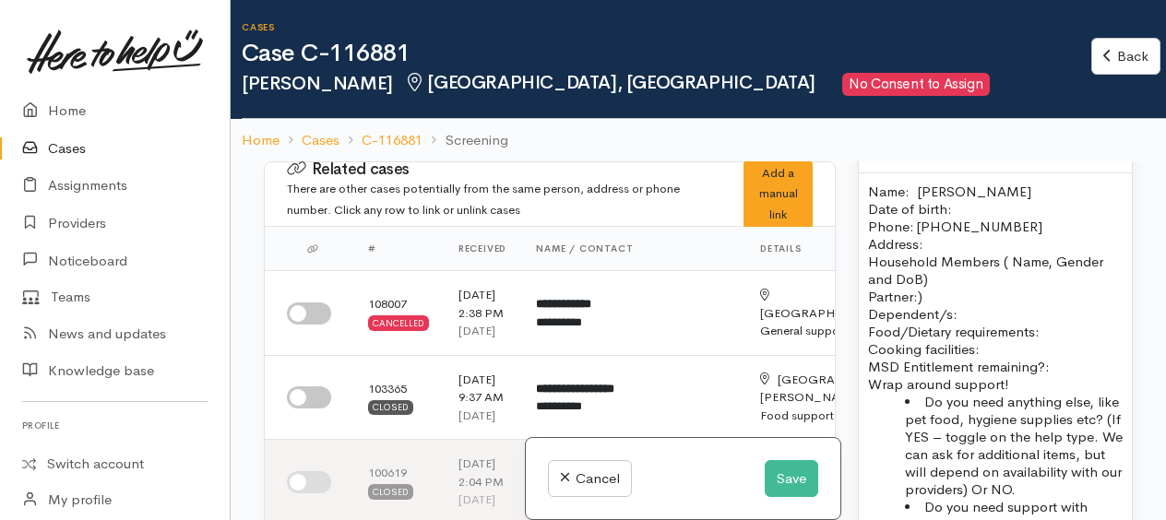
scroll to position [1370, 0]
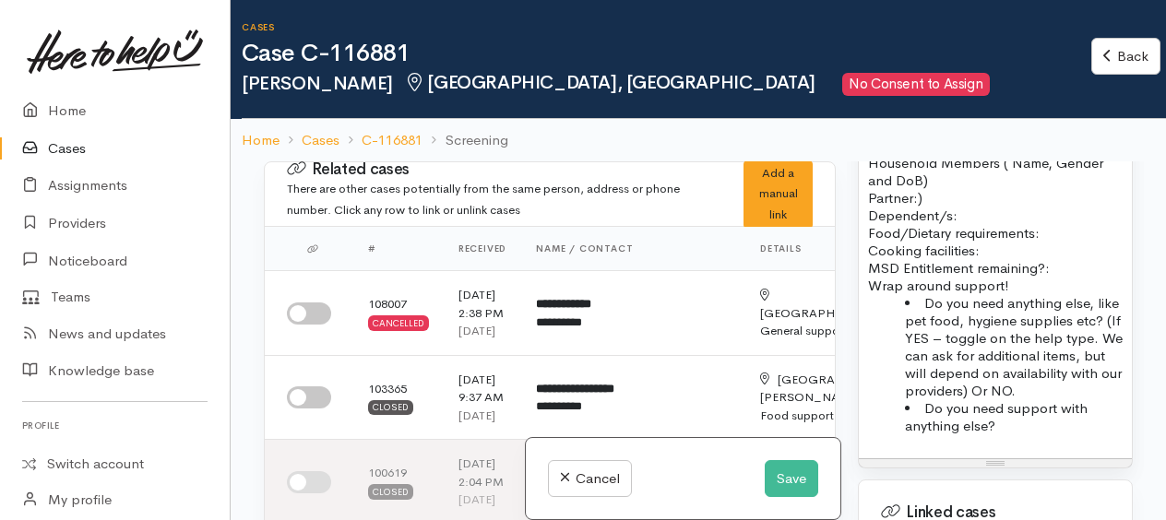
click at [1064, 252] on p "Food/Dietary requirements: Cooking facilities: MSD Entitlement remaining?:" at bounding box center [995, 250] width 255 height 53
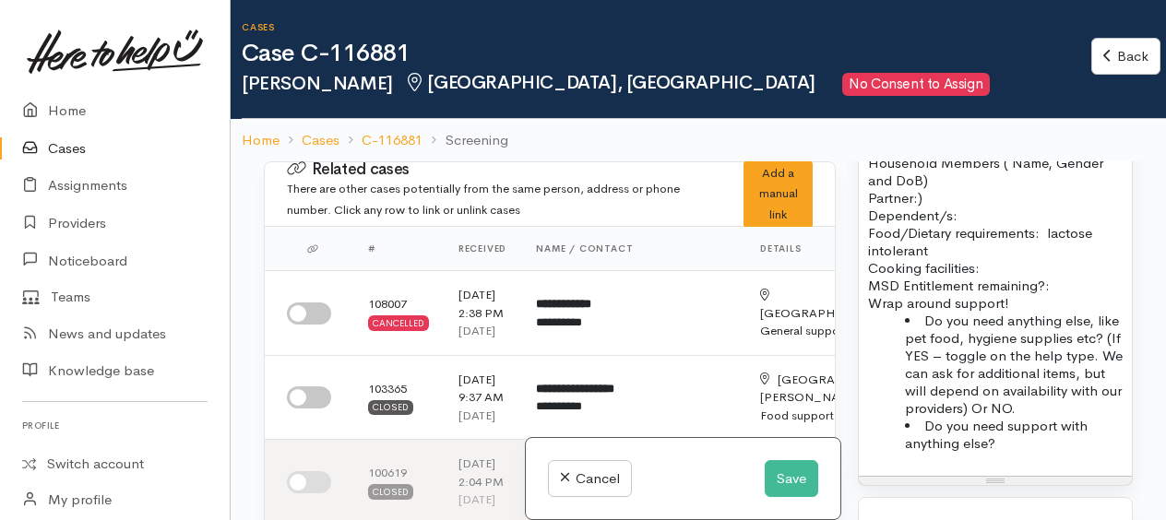
click at [949, 269] on p "Food/Dietary requirements: lactose intolerant Cooking facilities: MSD Entitleme…" at bounding box center [995, 259] width 255 height 70
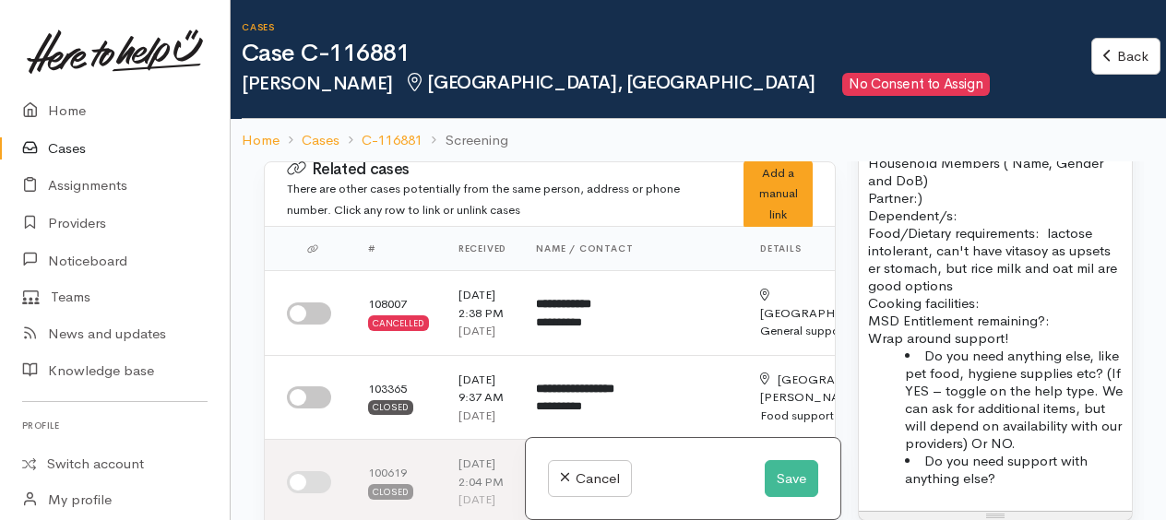
click at [1095, 280] on p "Food/Dietary requirements: lactose intolerant, can't have vitasoy as upsets er …" at bounding box center [995, 276] width 255 height 105
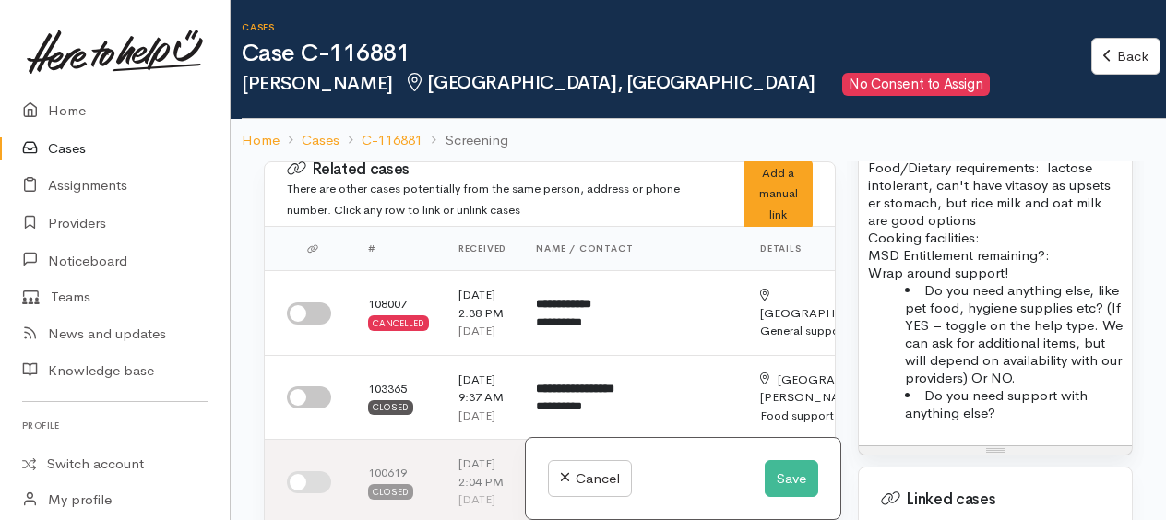
scroll to position [1462, 0]
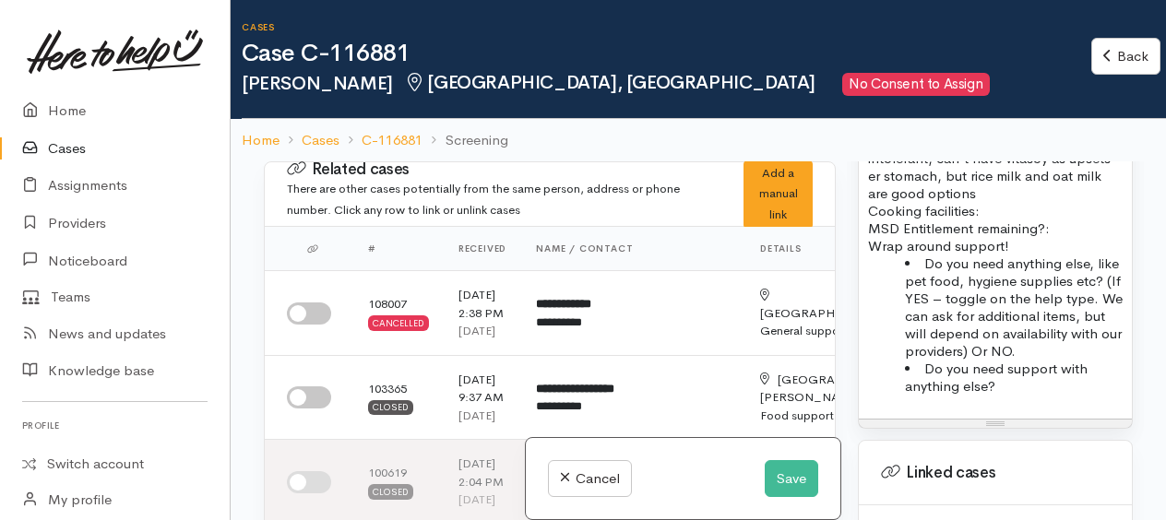
click at [1010, 210] on p "Food/Dietary requirements: lactose intolerant, can't have vitasoy as upsets er …" at bounding box center [995, 184] width 255 height 105
click at [1014, 223] on p "Food/Dietary requirements: lactose intolerant, can't have vitasoy as upsets er …" at bounding box center [995, 184] width 255 height 105
click at [1089, 237] on p "Food/Dietary requirements: lactose intolerant, can't have vitasoy as upsets er …" at bounding box center [995, 184] width 255 height 105
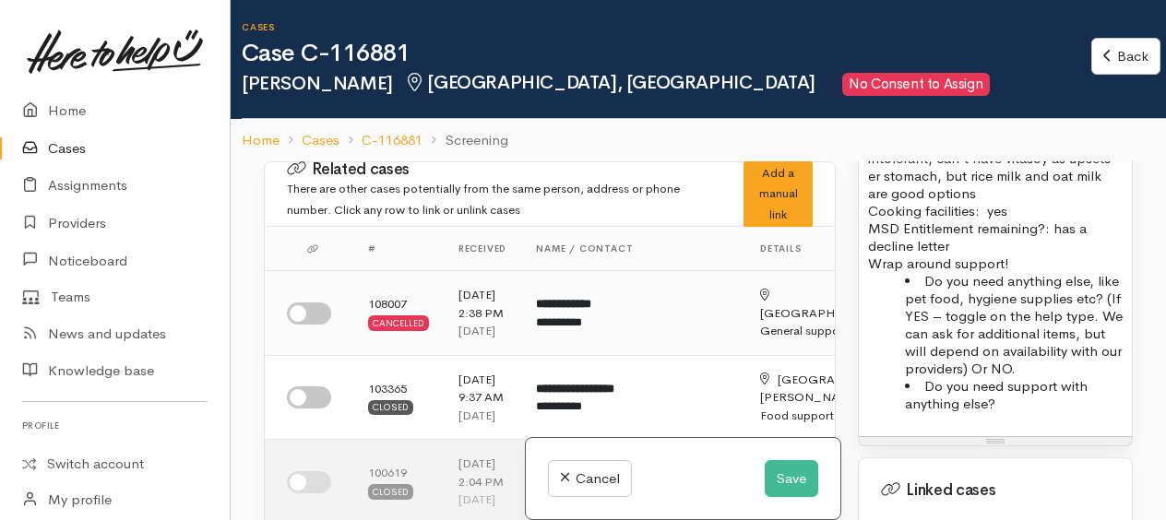
click at [297, 321] on input "checkbox" at bounding box center [309, 314] width 44 height 22
checkbox input "true"
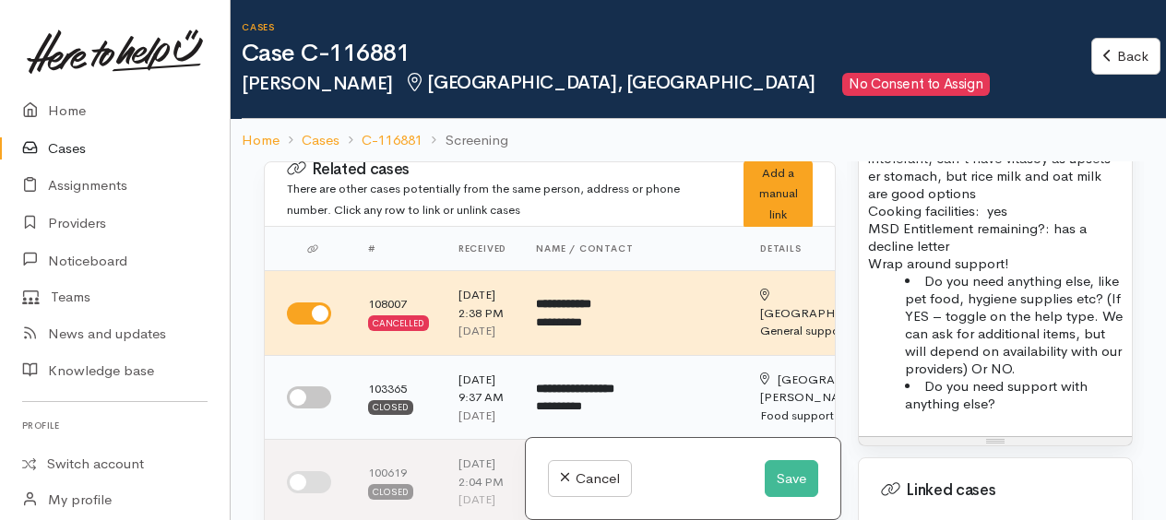
click at [303, 409] on input "checkbox" at bounding box center [309, 398] width 44 height 22
checkbox input "true"
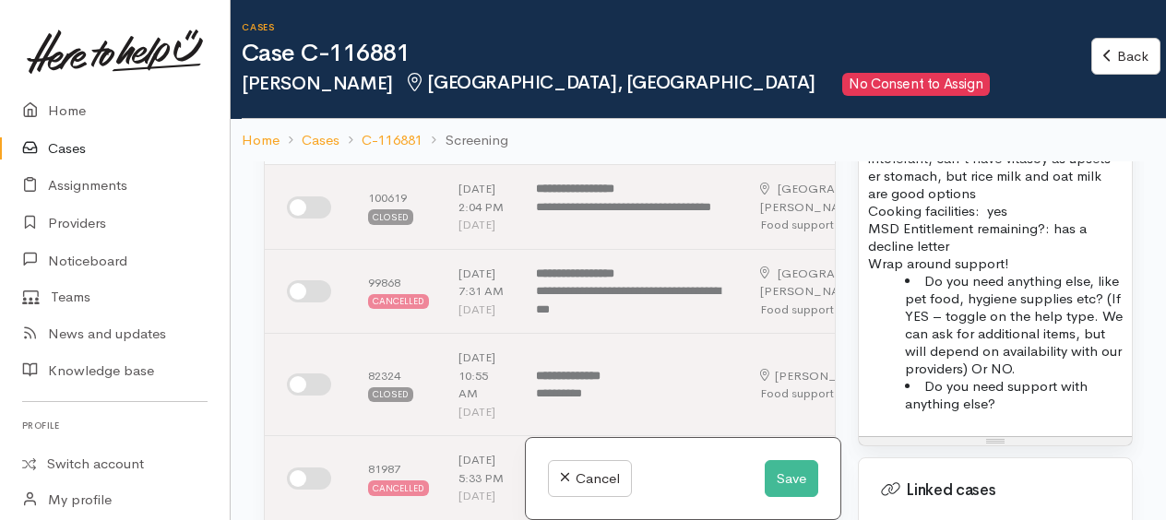
scroll to position [185, 0]
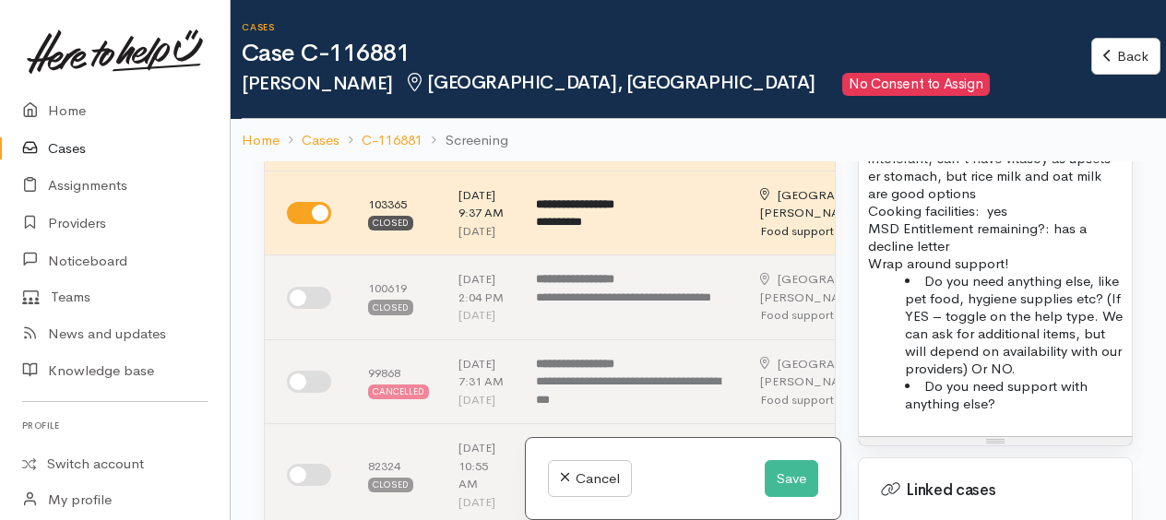
click at [954, 332] on li "Do you need anything else, like pet food, hygiene supplies etc? (If YES – toggl…" at bounding box center [1014, 324] width 218 height 105
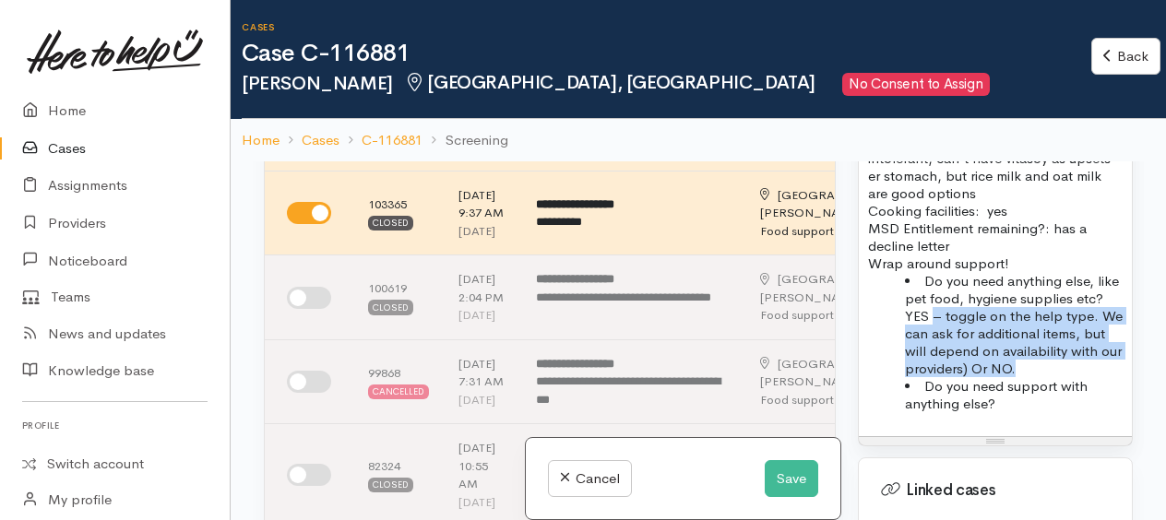
drag, startPoint x: 965, startPoint y: 332, endPoint x: 995, endPoint y: 395, distance: 69.4
click at [995, 377] on li "Do you need anything else, like pet food, hygiene supplies etc? YES – toggle on…" at bounding box center [1014, 324] width 218 height 105
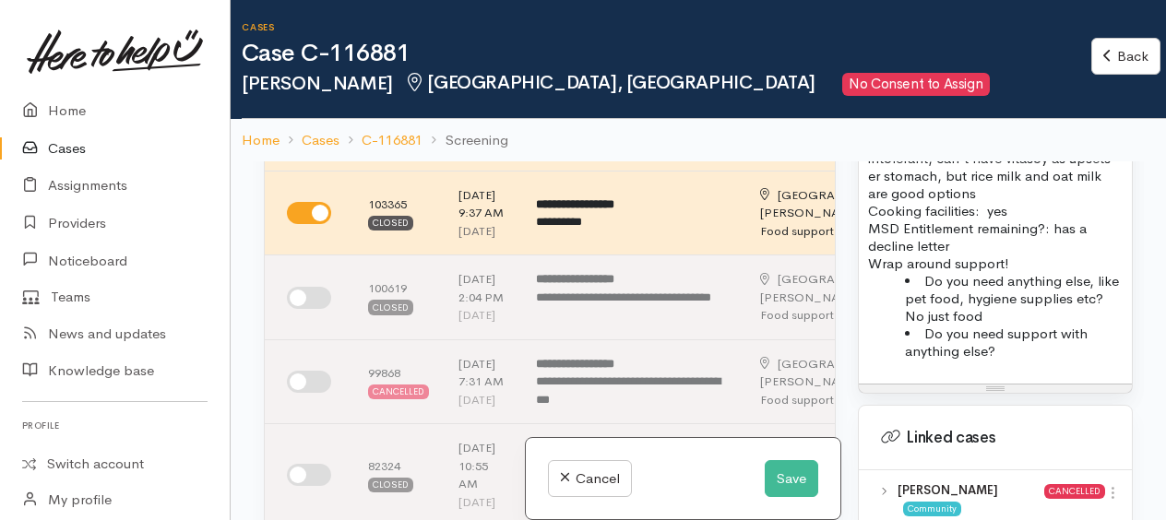
click at [992, 203] on p "Food/Dietary requirements: lactose intolerant, can't have vitasoy as upsets er …" at bounding box center [995, 193] width 255 height 123
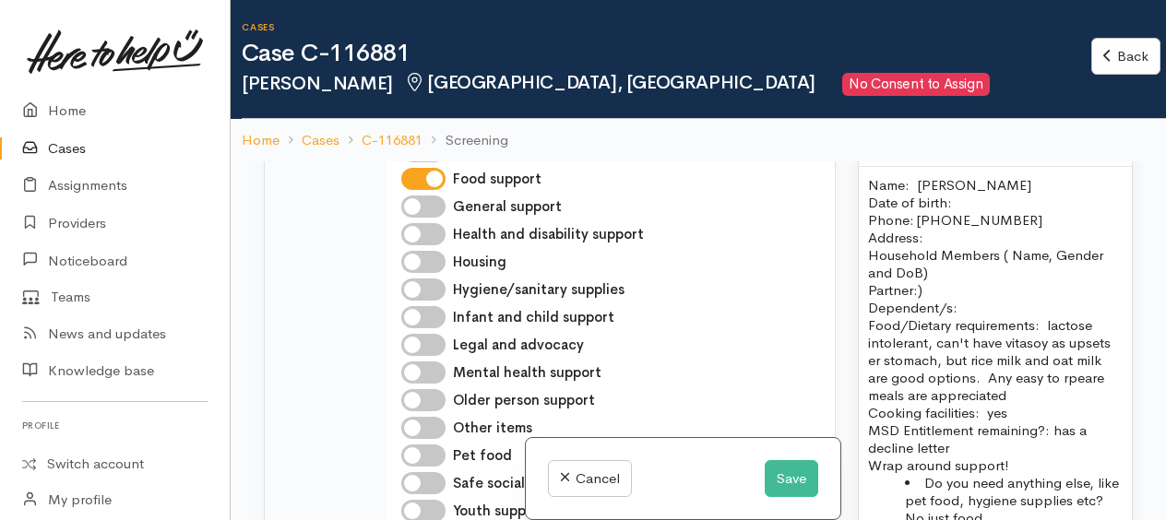
scroll to position [1661, 0]
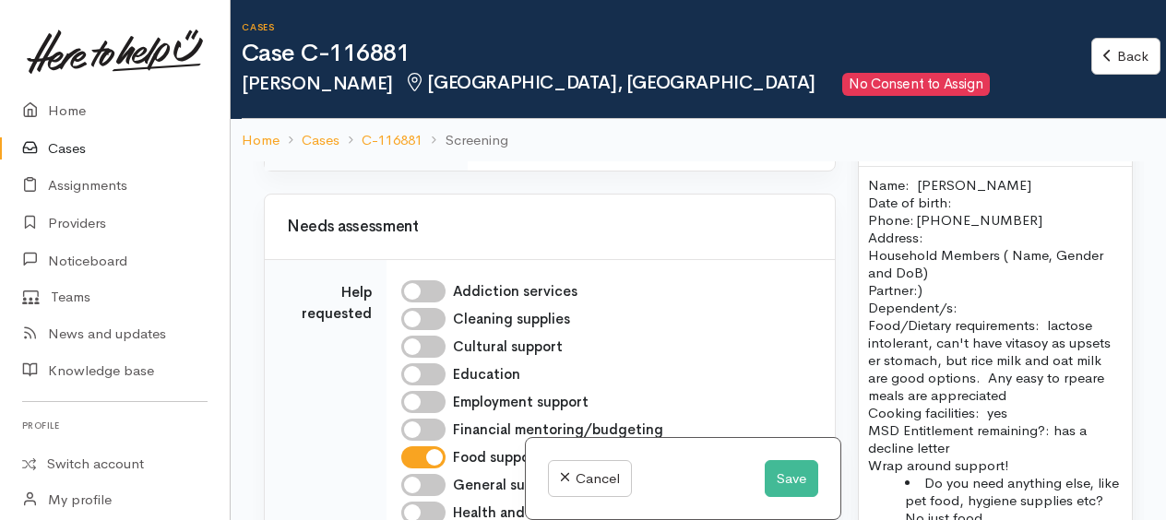
click at [965, 211] on p "Name: Jess Ladd Date of birth: Phone: 0226192672" at bounding box center [995, 202] width 255 height 53
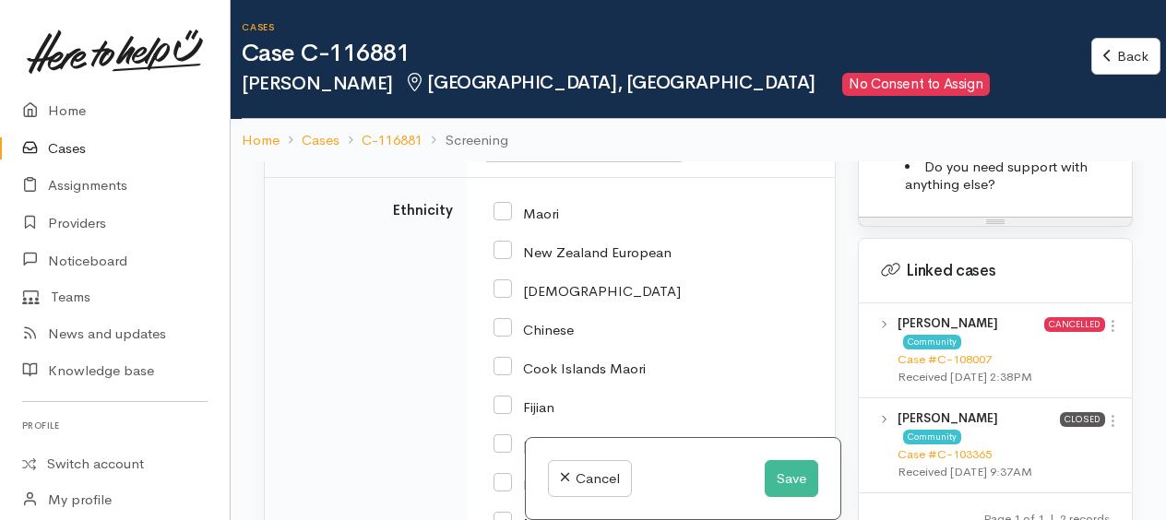
scroll to position [3415, 0]
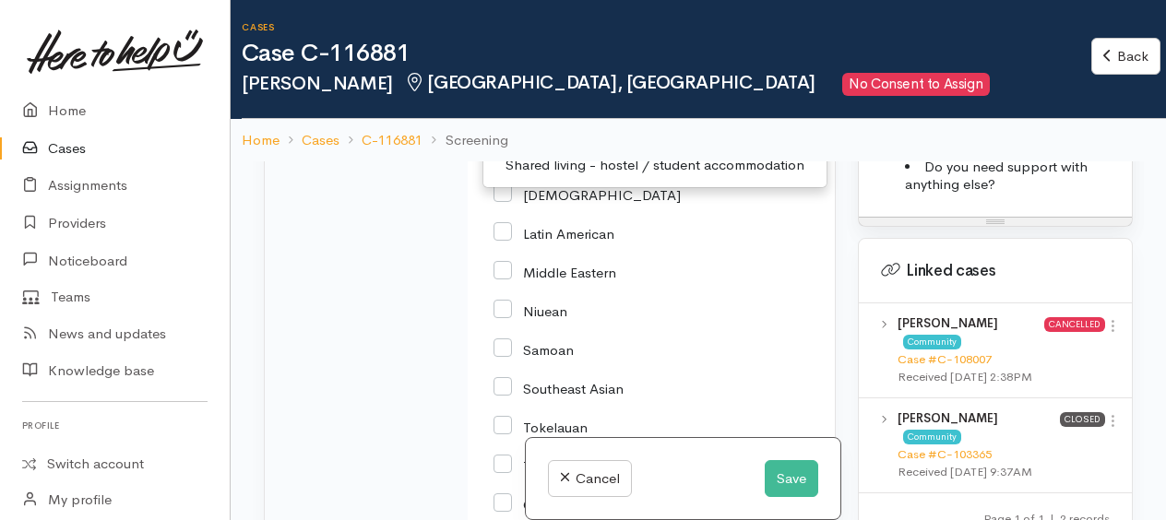
scroll to position [3599, 0]
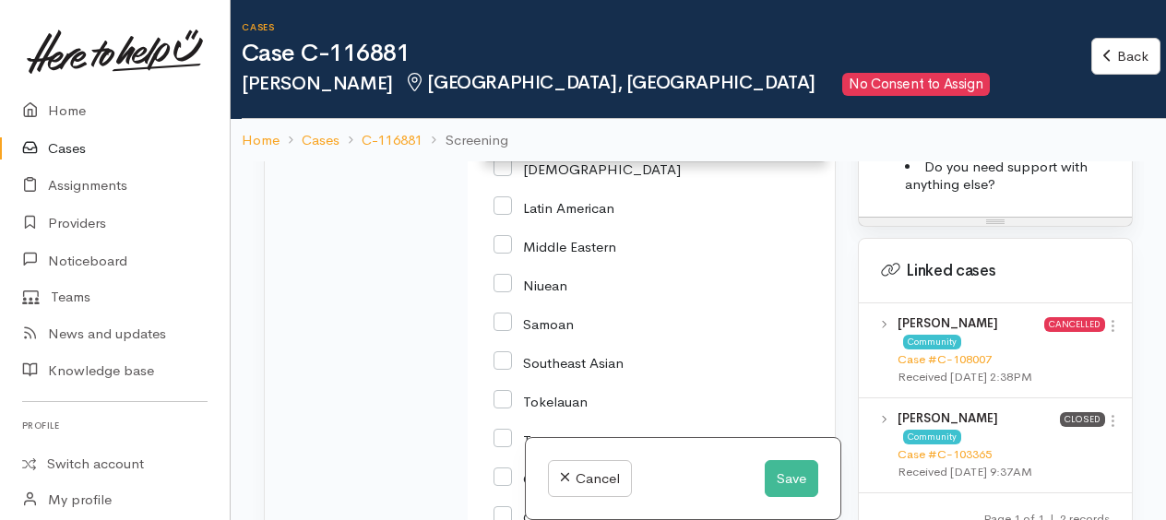
click at [556, 38] on span "Private rental" at bounding box center [547, 27] width 82 height 21
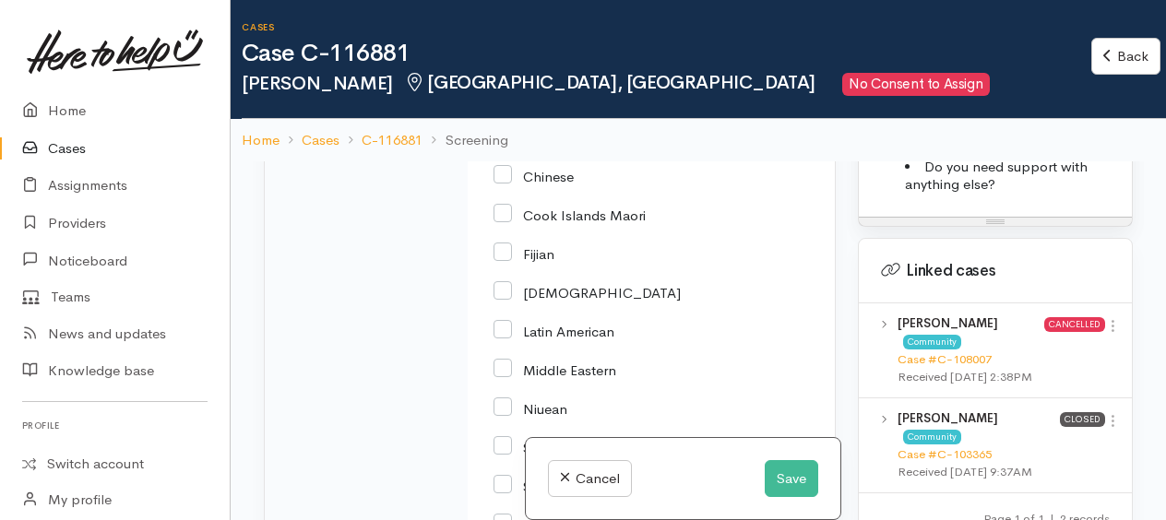
scroll to position [3501, 0]
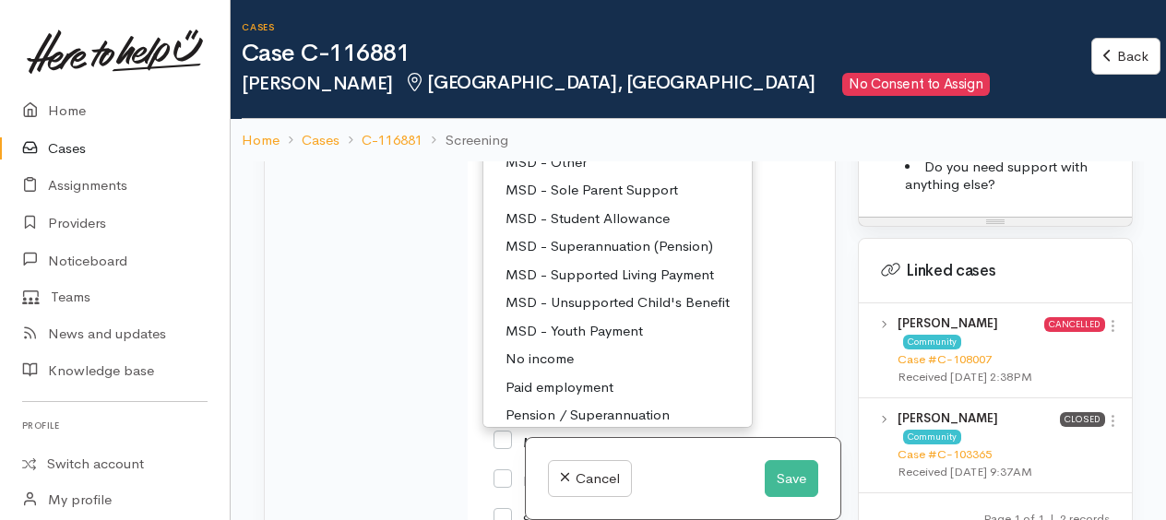
scroll to position [3409, 0]
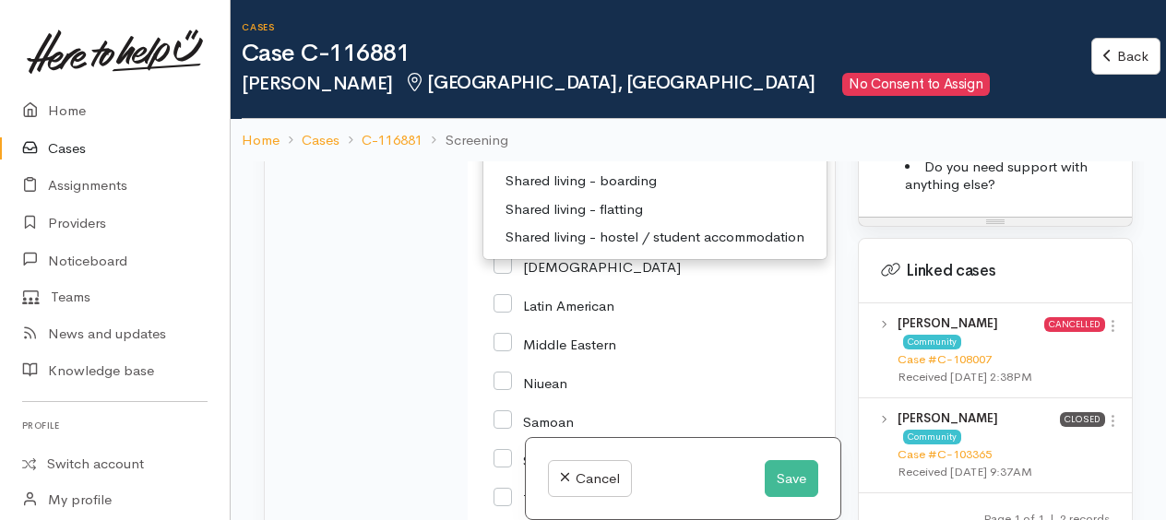
scroll to position [3594, 0]
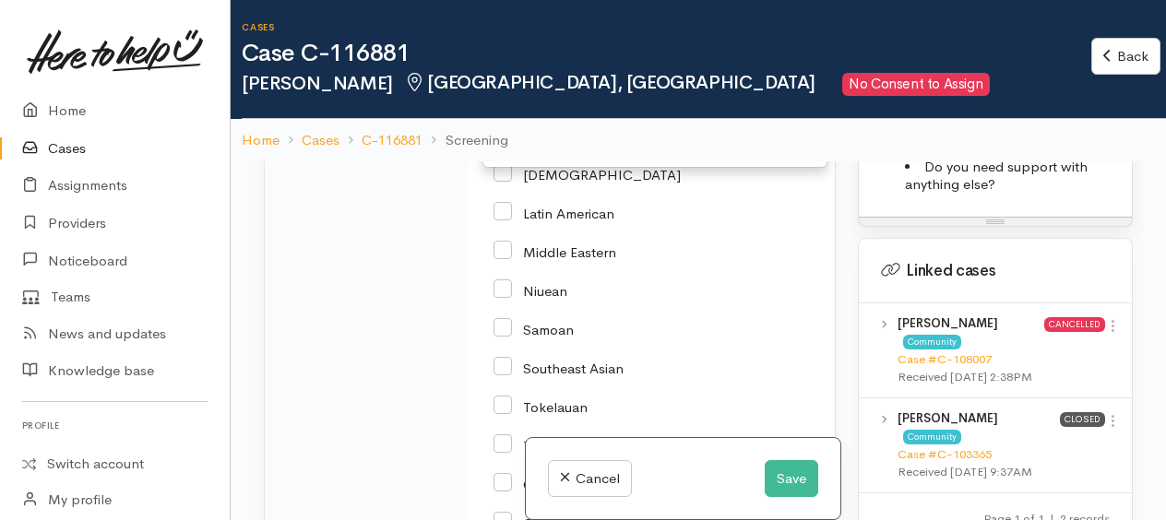
click at [604, 100] on span "Shared living - boarding" at bounding box center [581, 88] width 151 height 21
select select "4"
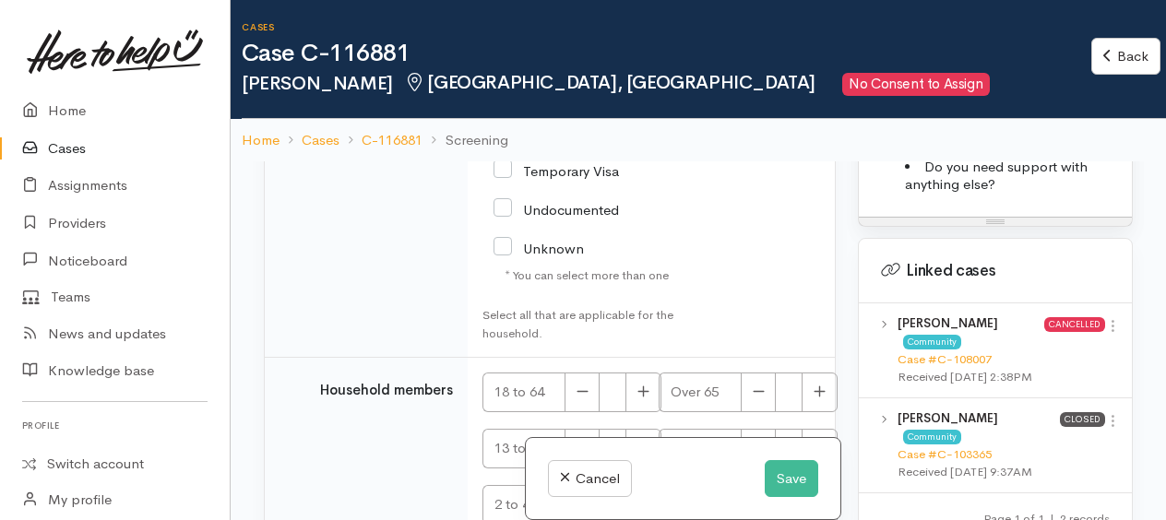
scroll to position [4424, 0]
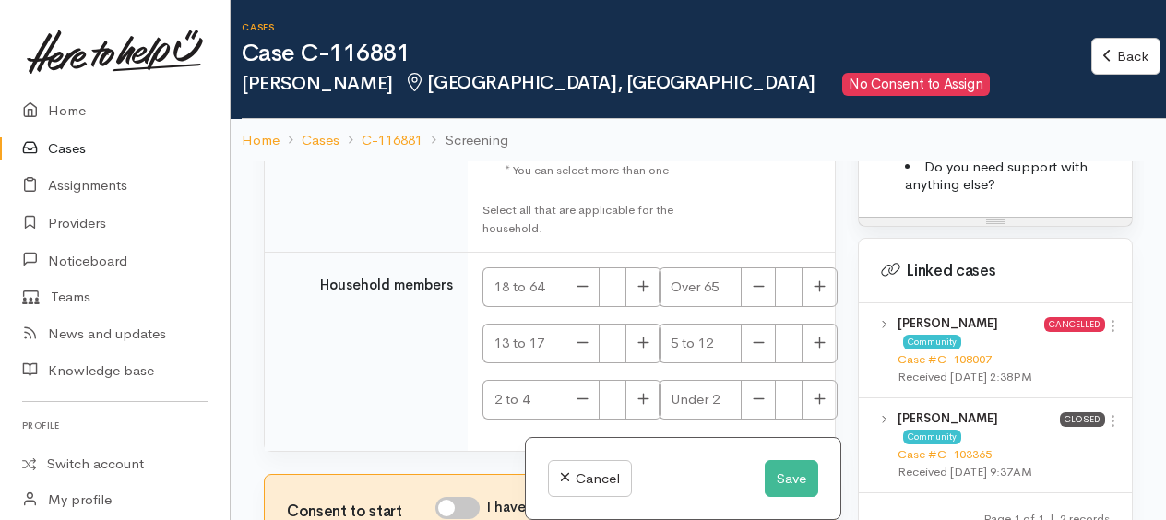
click at [504, 34] on input "[DEMOGRAPHIC_DATA] Citizen/Resident" at bounding box center [587, 19] width 187 height 30
checkbox input "true"
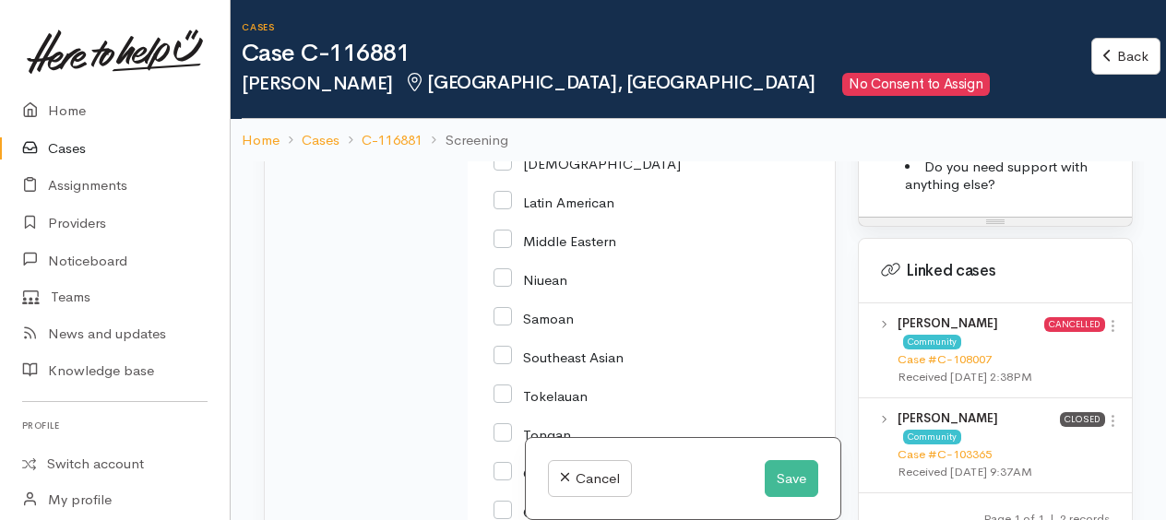
scroll to position [3501, 0]
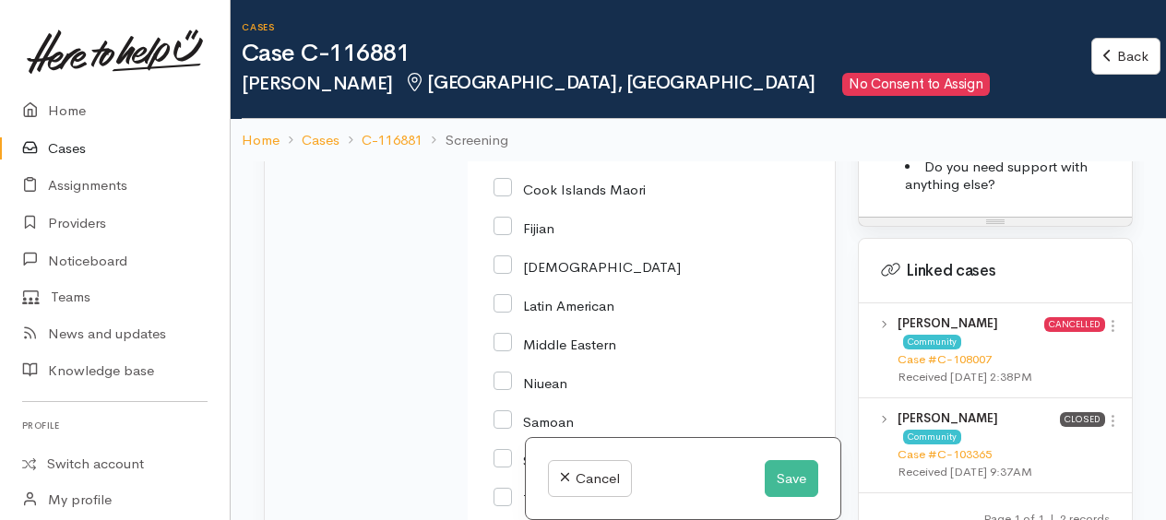
drag, startPoint x: 504, startPoint y: 309, endPoint x: 504, endPoint y: 290, distance: 19.4
click at [504, 91] on div "New Zealand European" at bounding box center [648, 72] width 308 height 39
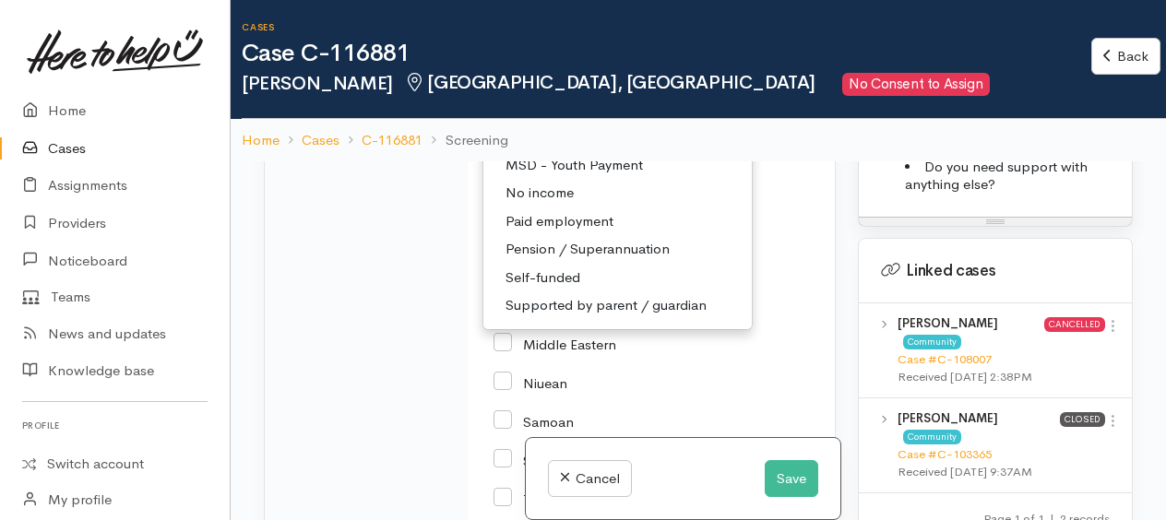
scroll to position [277, 0]
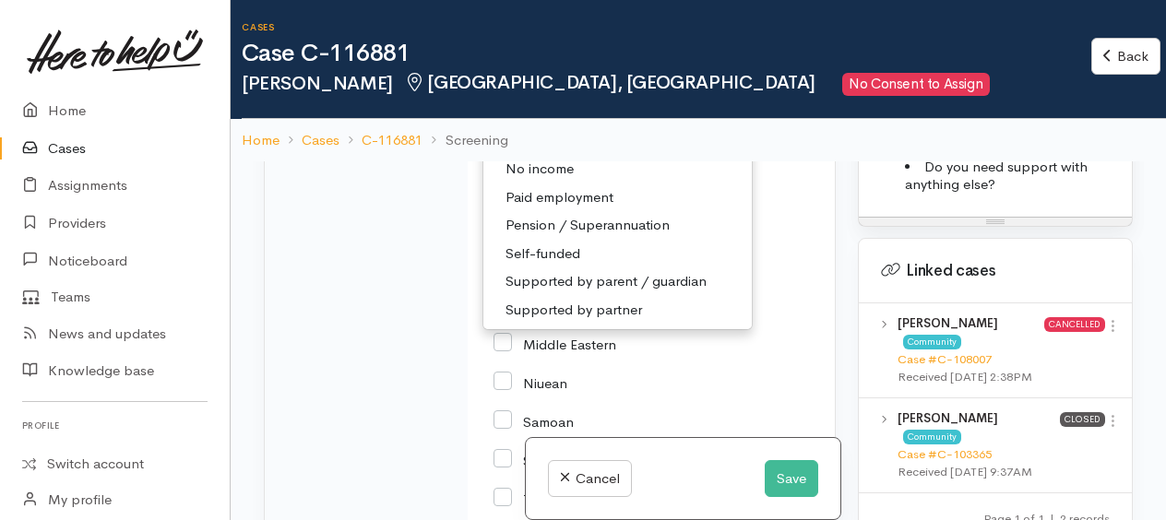
click at [588, 96] on span "MSD - Supported Living Payment" at bounding box center [610, 85] width 209 height 21
select select "3"
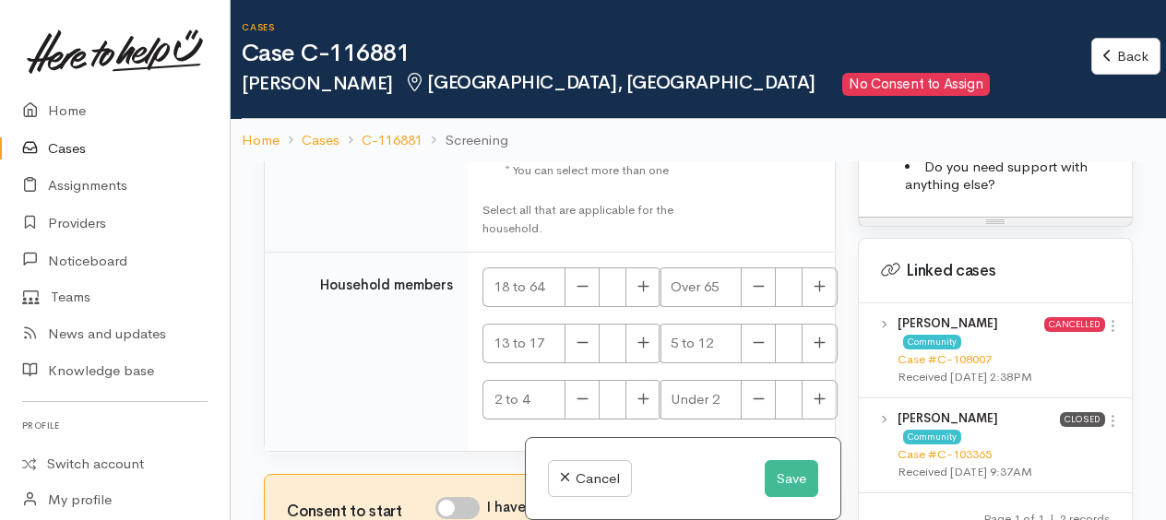
scroll to position [4596, 0]
click at [646, 295] on button "button" at bounding box center [644, 288] width 36 height 40
type input "1"
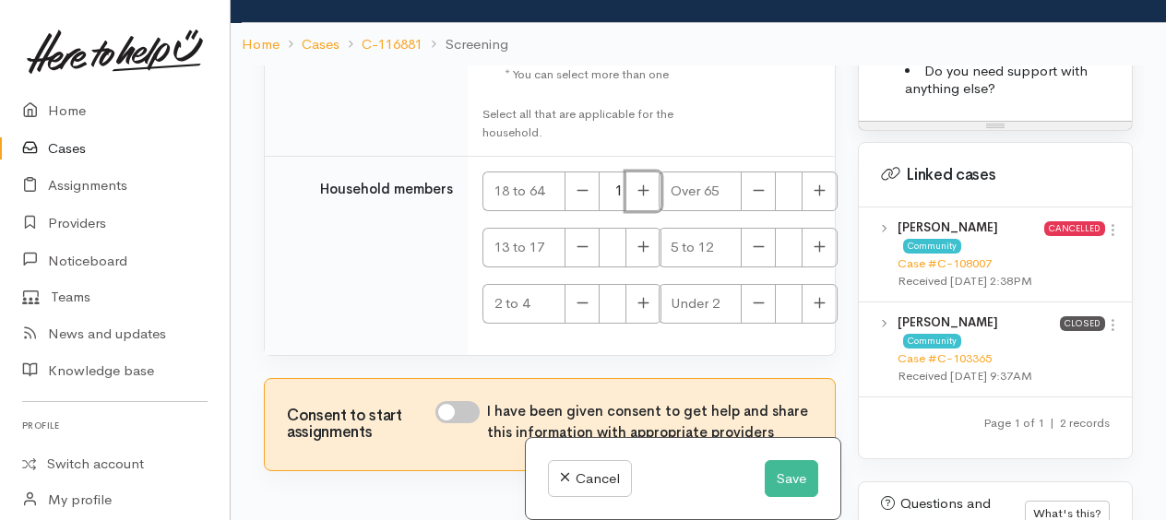
scroll to position [161, 0]
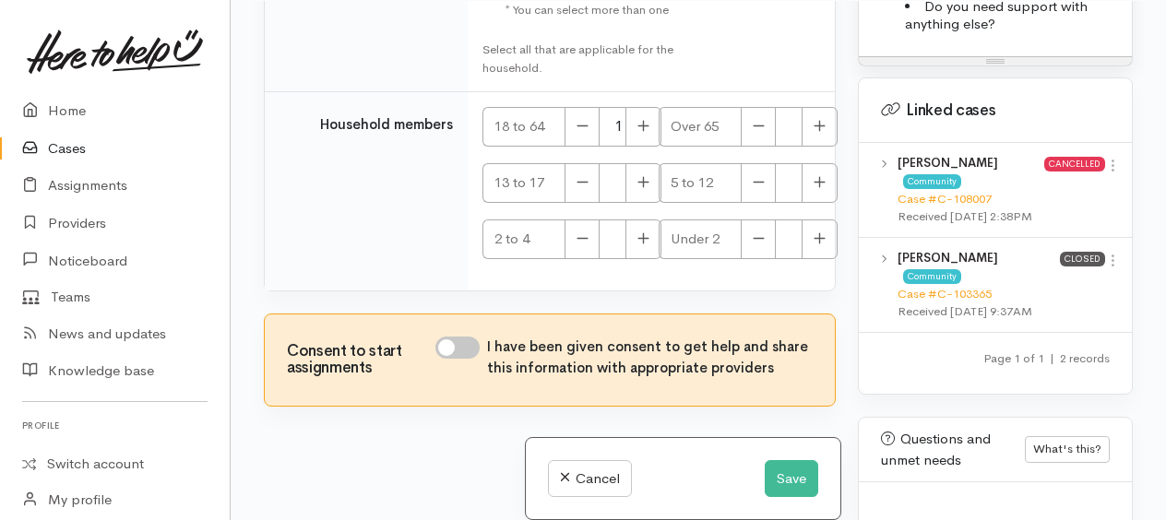
drag, startPoint x: 447, startPoint y: 350, endPoint x: 418, endPoint y: 320, distance: 41.1
click at [445, 347] on input "I have been given consent to get help and share this information with appropria…" at bounding box center [458, 348] width 44 height 22
checkbox input "true"
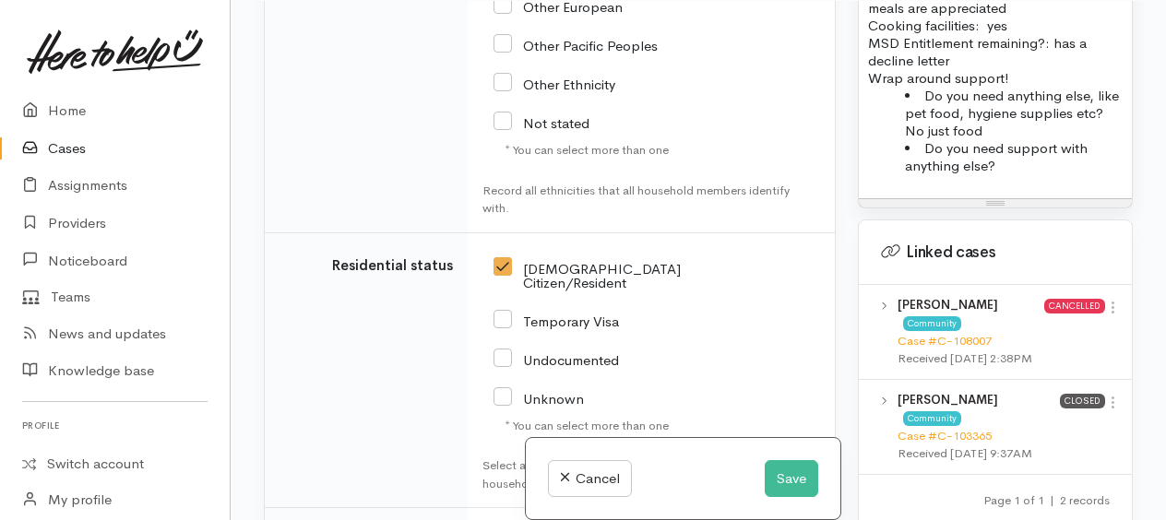
scroll to position [1462, 0]
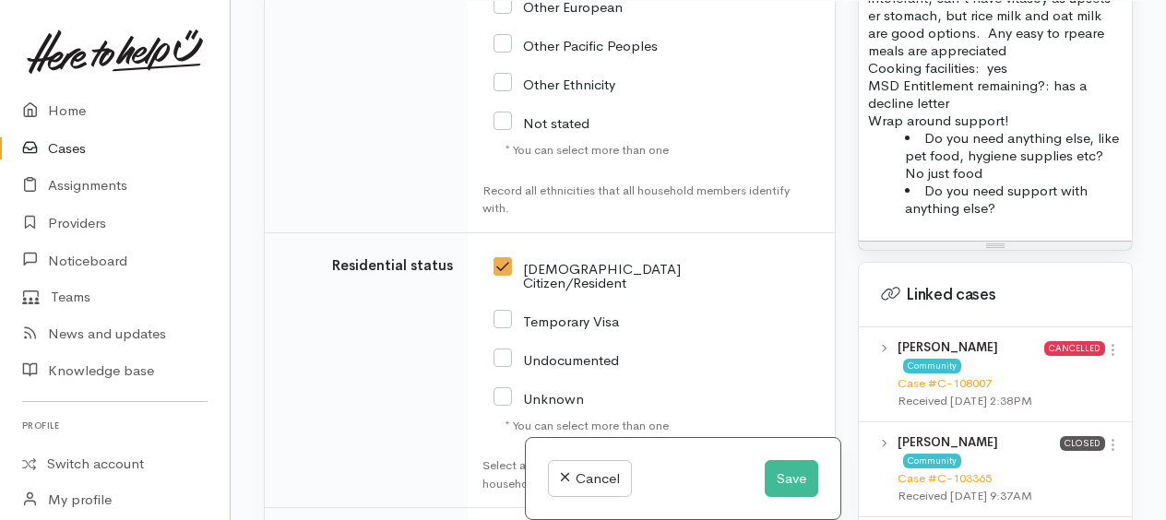
click at [1034, 182] on li "Do you need anything else, like pet food, hygiene supplies etc? No just food" at bounding box center [1014, 155] width 218 height 53
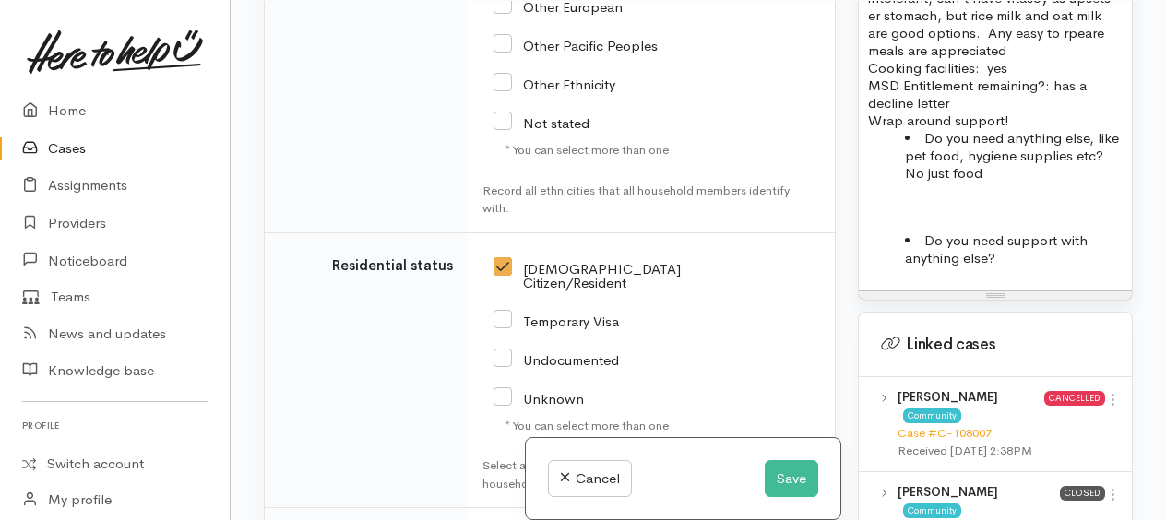
click at [1039, 182] on li "Do you need anything else, like pet food, hygiene supplies etc? No just food" at bounding box center [1014, 155] width 218 height 53
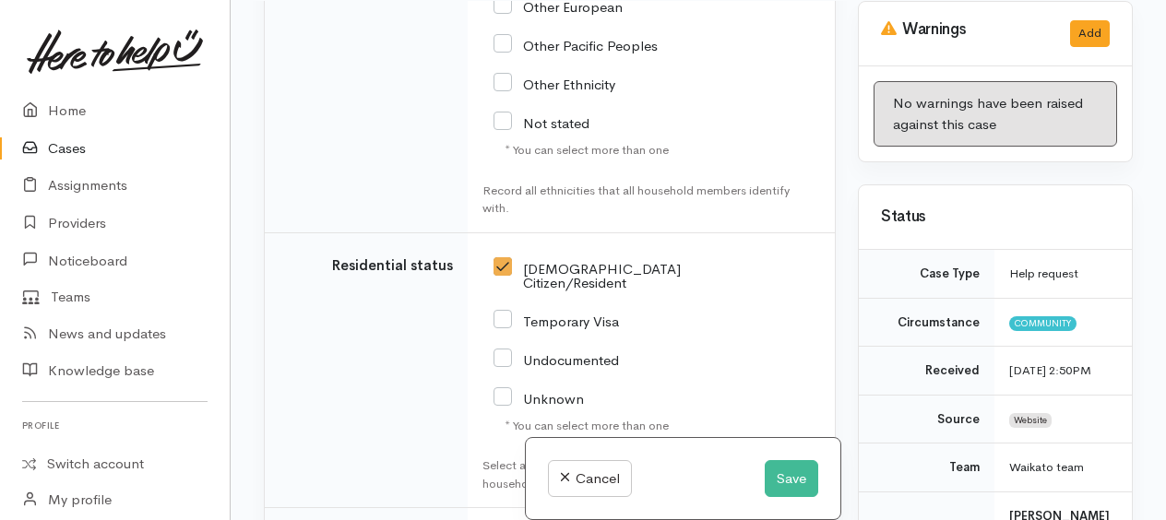
scroll to position [3858, 0]
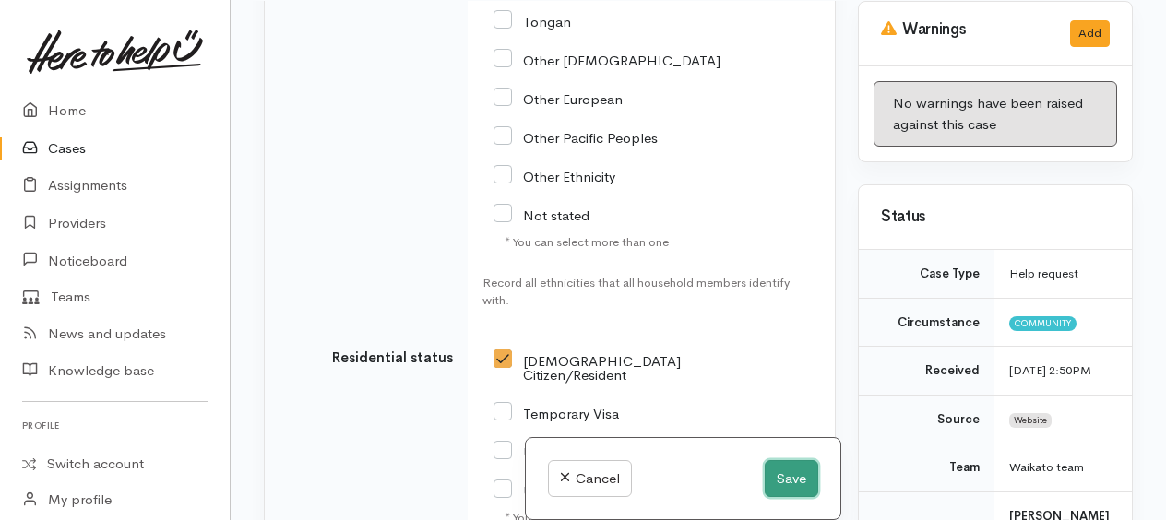
click at [792, 475] on button "Save" at bounding box center [792, 480] width 54 height 38
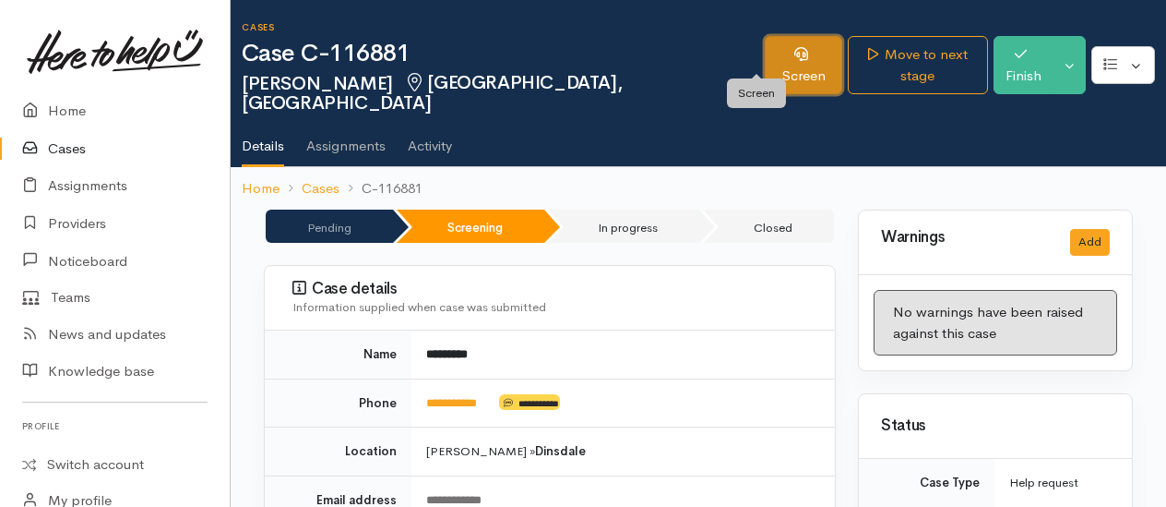
click at [765, 50] on link "Screen" at bounding box center [804, 65] width 78 height 58
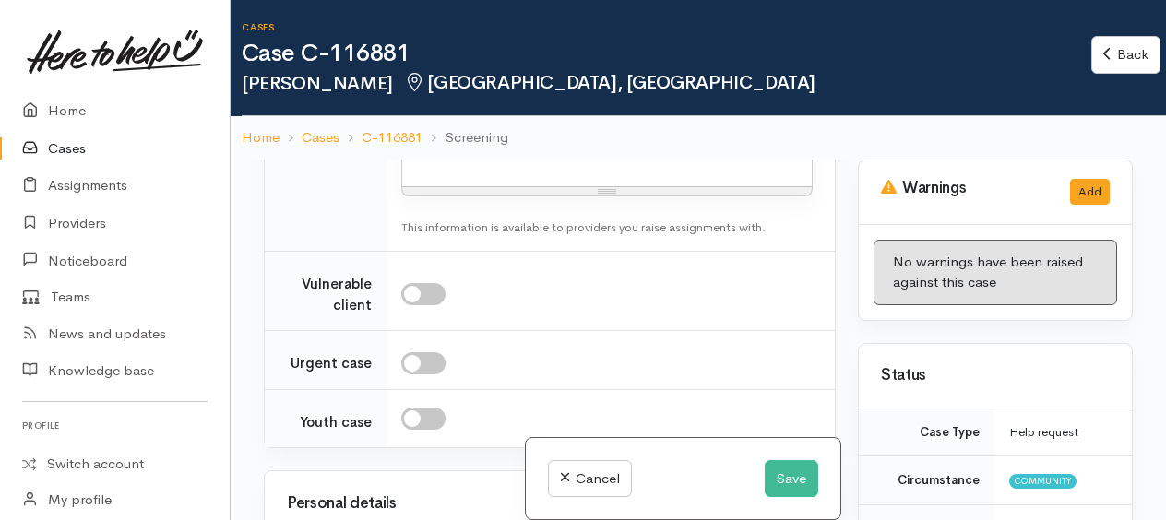
scroll to position [2584, 0]
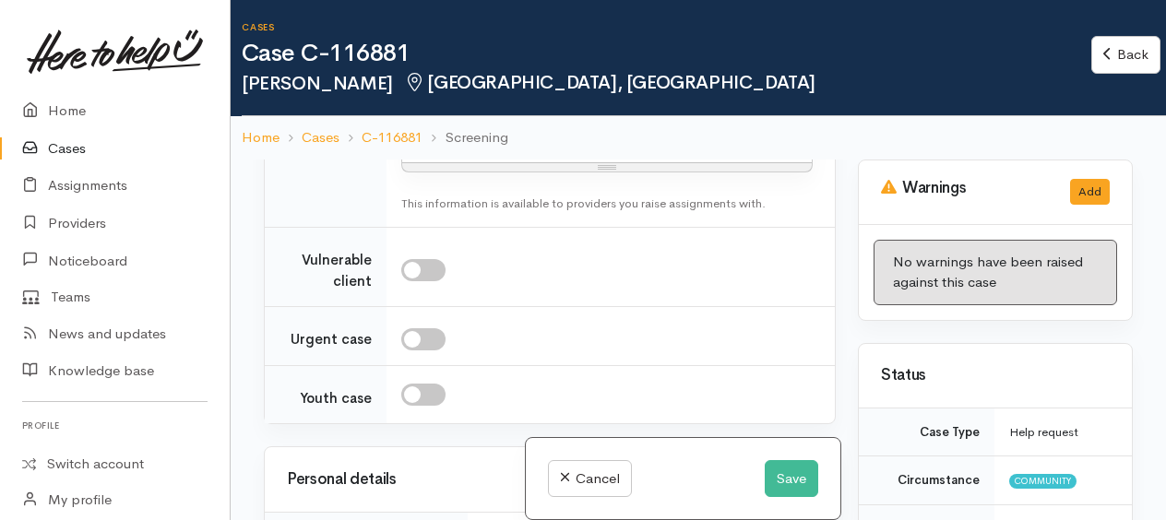
click at [425, 104] on span "No" at bounding box center [434, 93] width 19 height 21
select select "1"
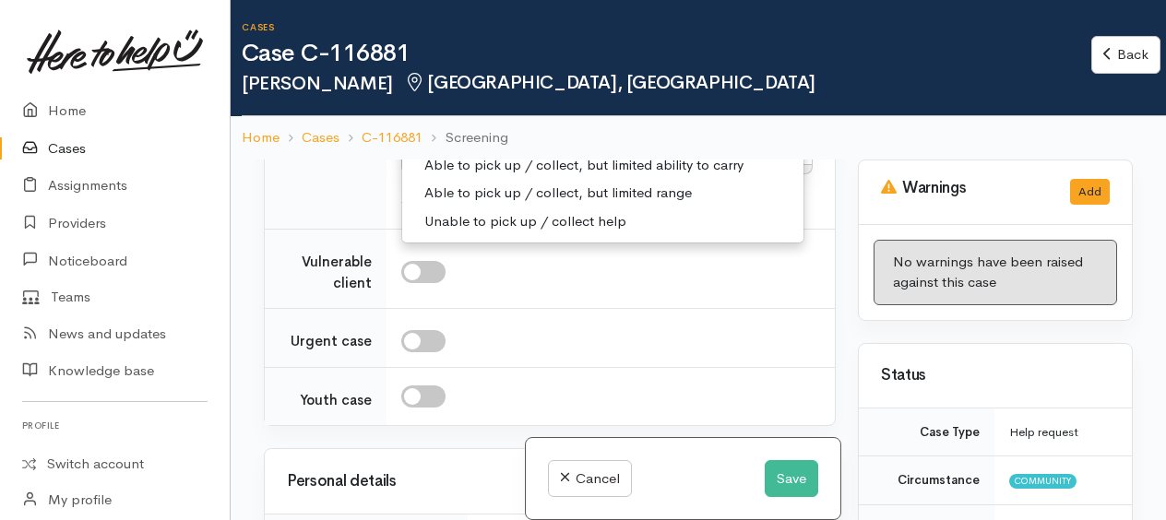
click at [552, 148] on span "Able to pick up / collect with help from someone I know" at bounding box center [603, 136] width 357 height 21
select select "5"
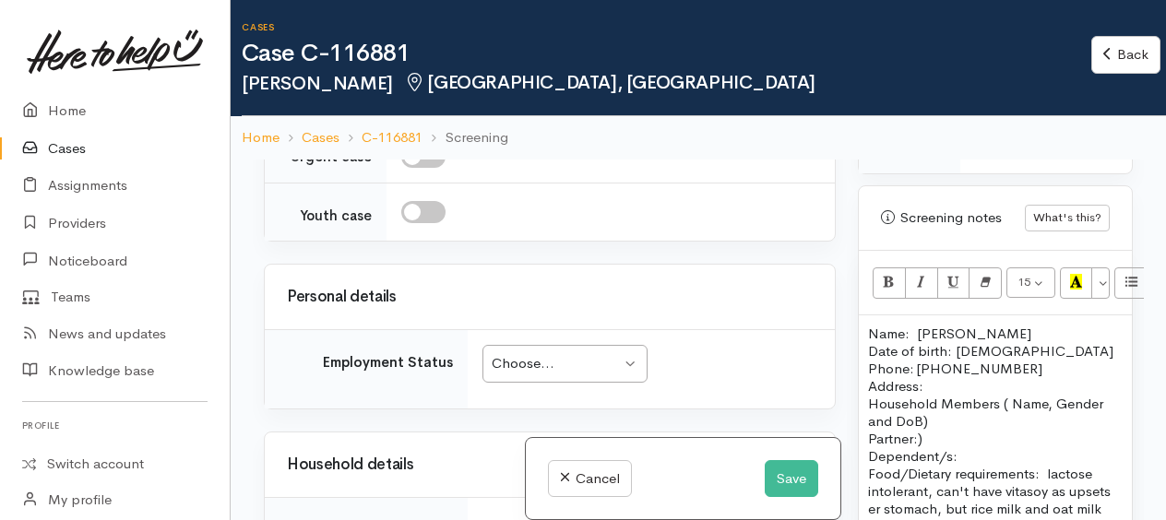
scroll to position [1384, 0]
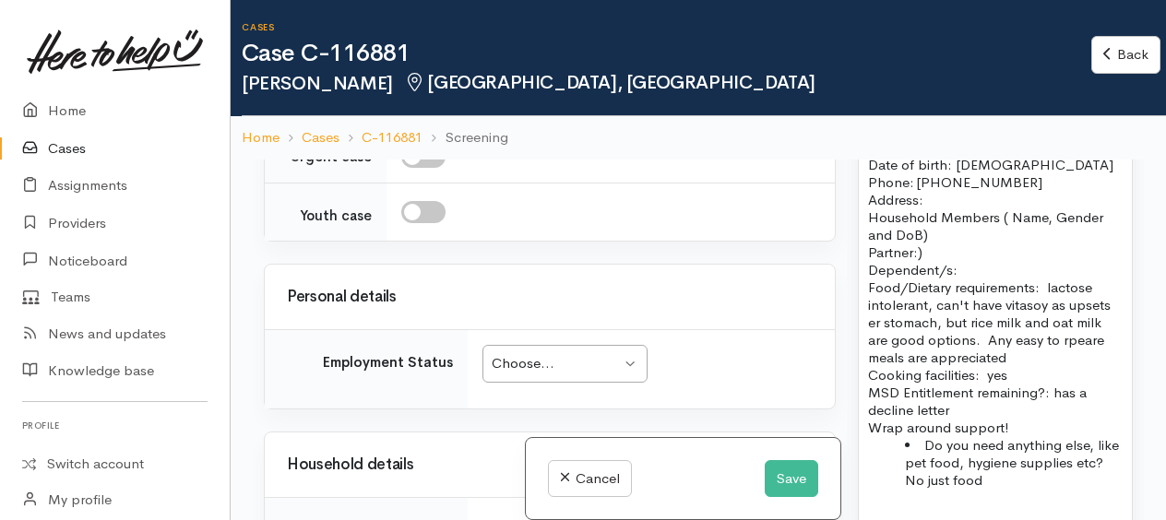
click at [974, 209] on p "Address:" at bounding box center [995, 200] width 255 height 18
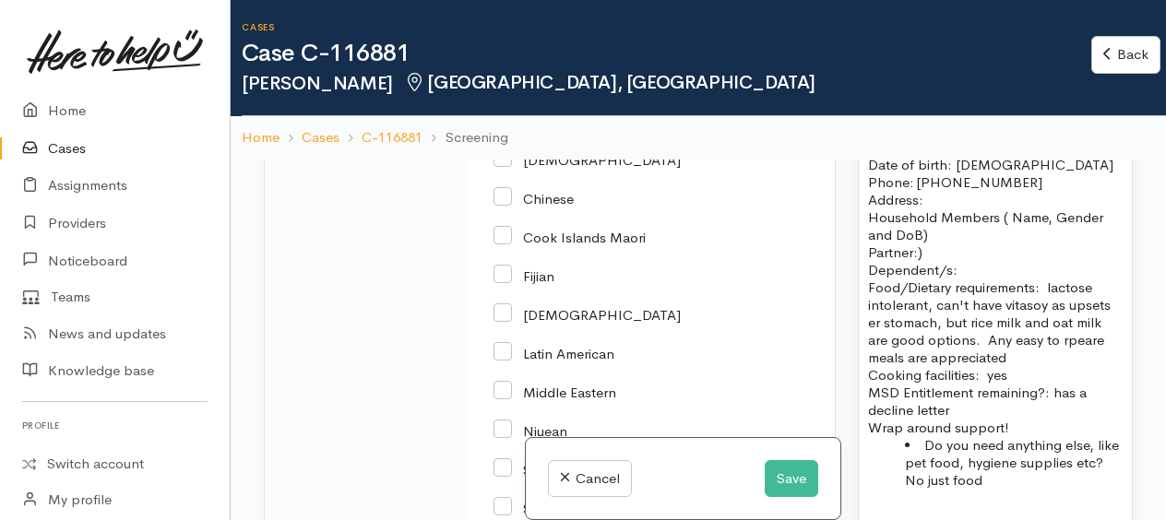
scroll to position [3320, 0]
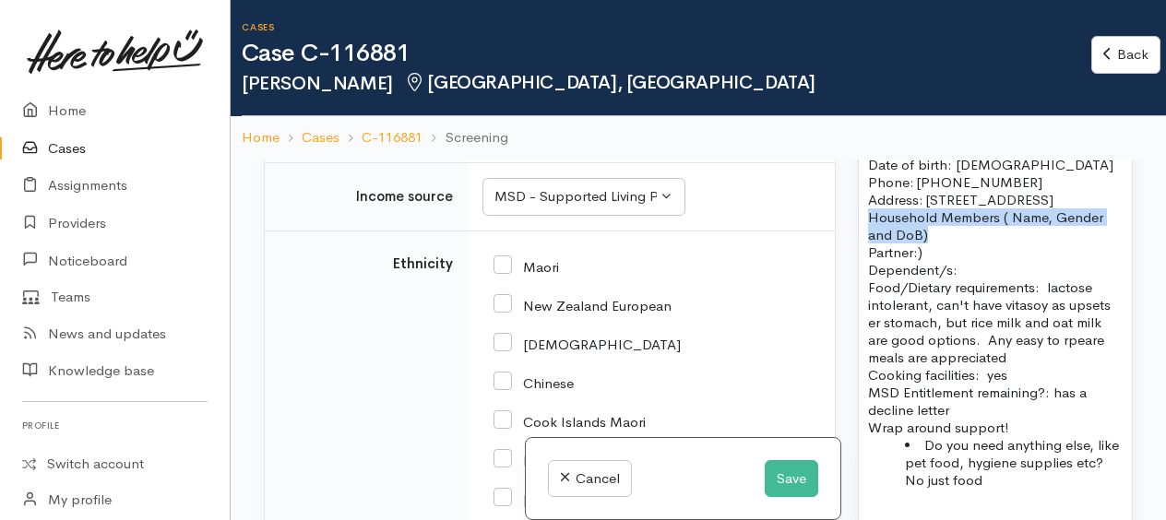
drag, startPoint x: 867, startPoint y: 337, endPoint x: 927, endPoint y: 354, distance: 61.6
click at [927, 354] on div "Name: Jess Ladd Date of birth: 19/10/1990 Phone: 0226192672 Address: 18 Tatters…" at bounding box center [995, 372] width 273 height 486
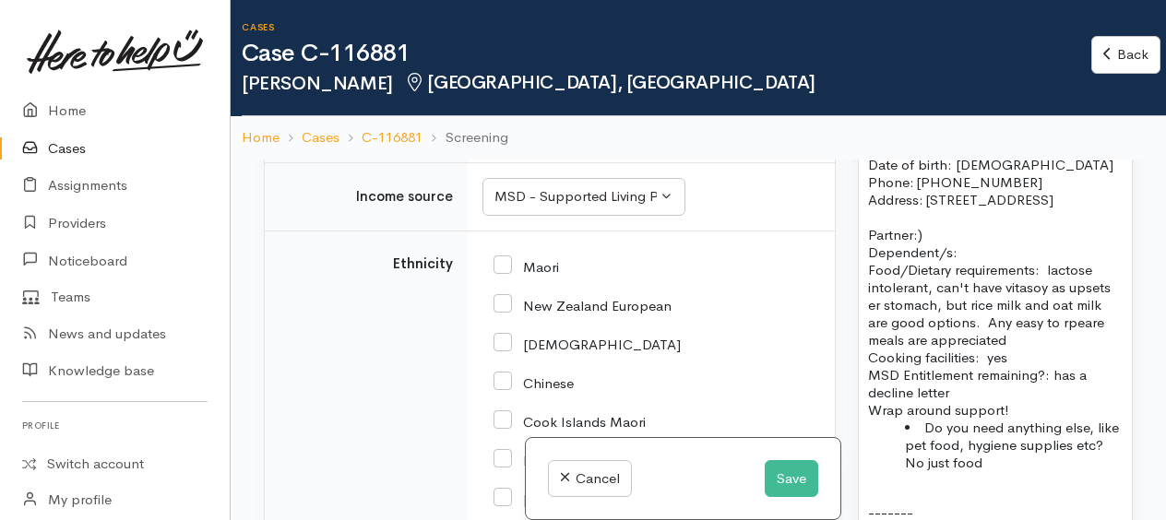
click at [927, 261] on p "Partner:) Dependent/s:" at bounding box center [995, 235] width 255 height 53
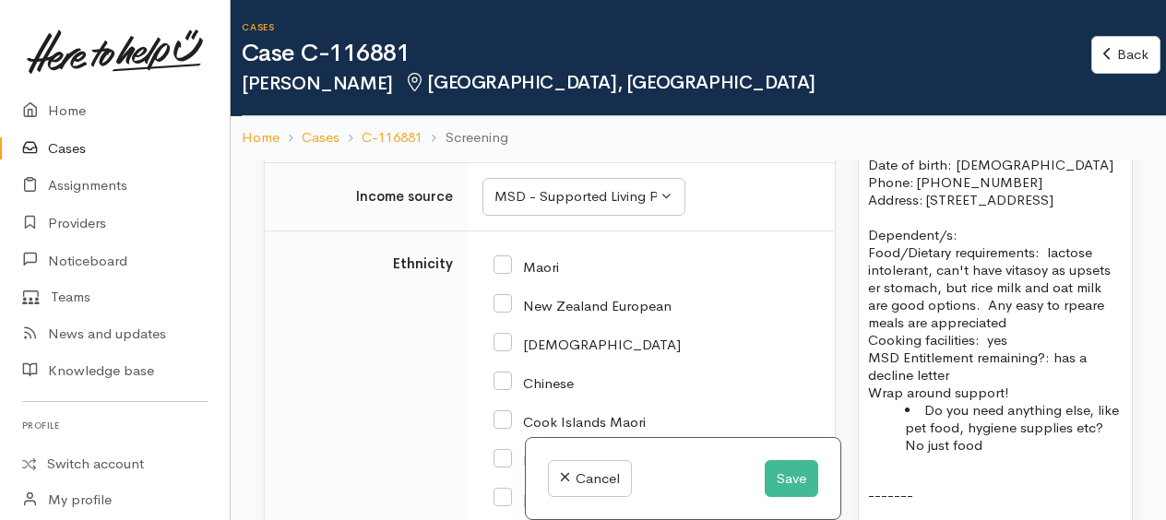
click at [975, 244] on p "Dependent/s:" at bounding box center [995, 226] width 255 height 35
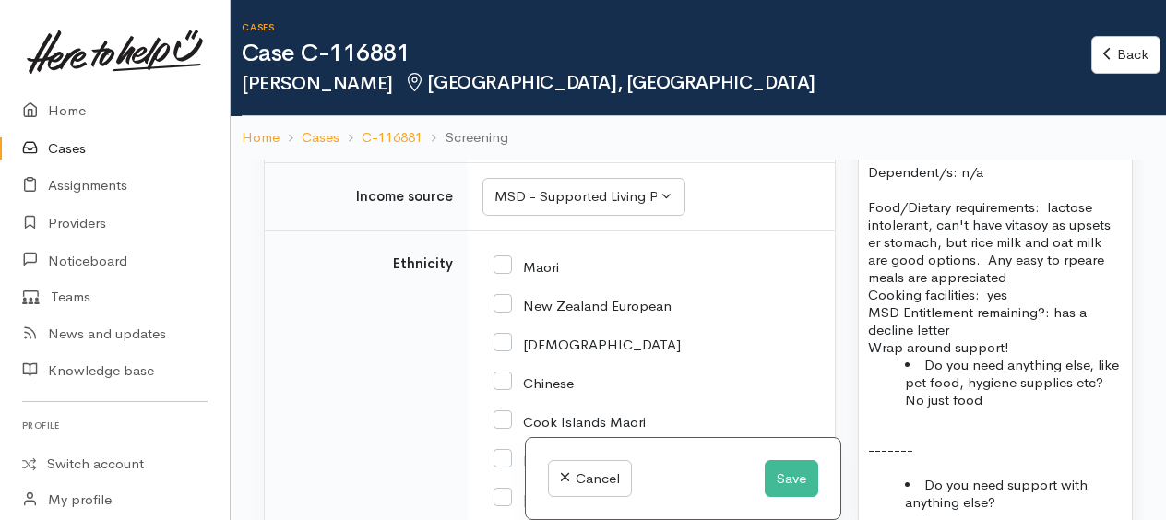
scroll to position [1477, 0]
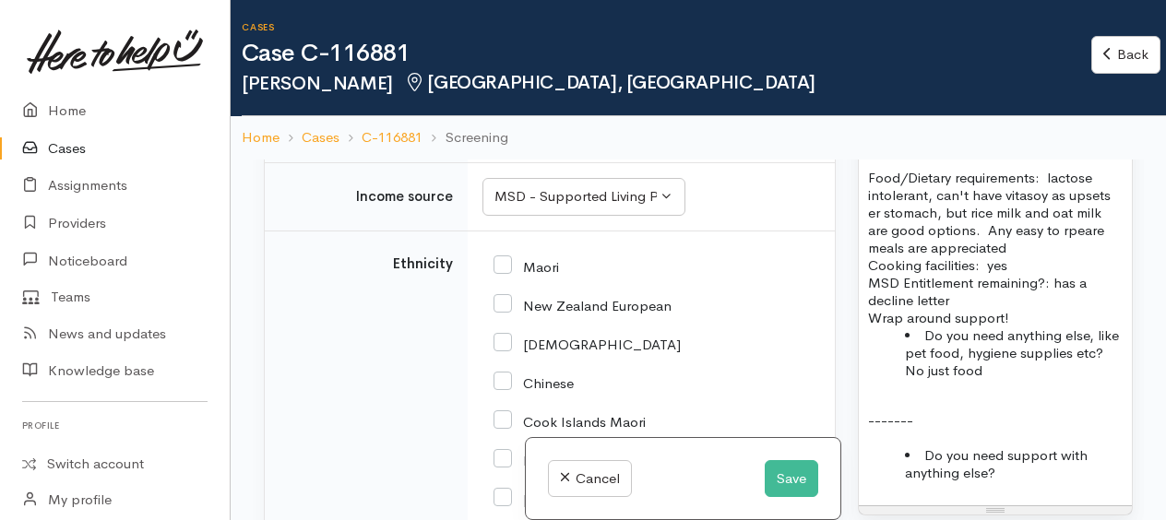
click at [930, 309] on p "Food/Dietary requirements: lactose intolerant, can't have vitasoy as upsets er …" at bounding box center [995, 239] width 255 height 140
drag, startPoint x: 1065, startPoint y: 316, endPoint x: 1088, endPoint y: 297, distance: 29.5
click at [1065, 309] on p "Food/Dietary requirements: lactose intolerant and can't have soy as upsets er s…" at bounding box center [995, 239] width 255 height 140
click at [1014, 309] on p "Food/Dietary requirements: lactose intolerant and can't have soy as it upsets e…" at bounding box center [995, 239] width 255 height 140
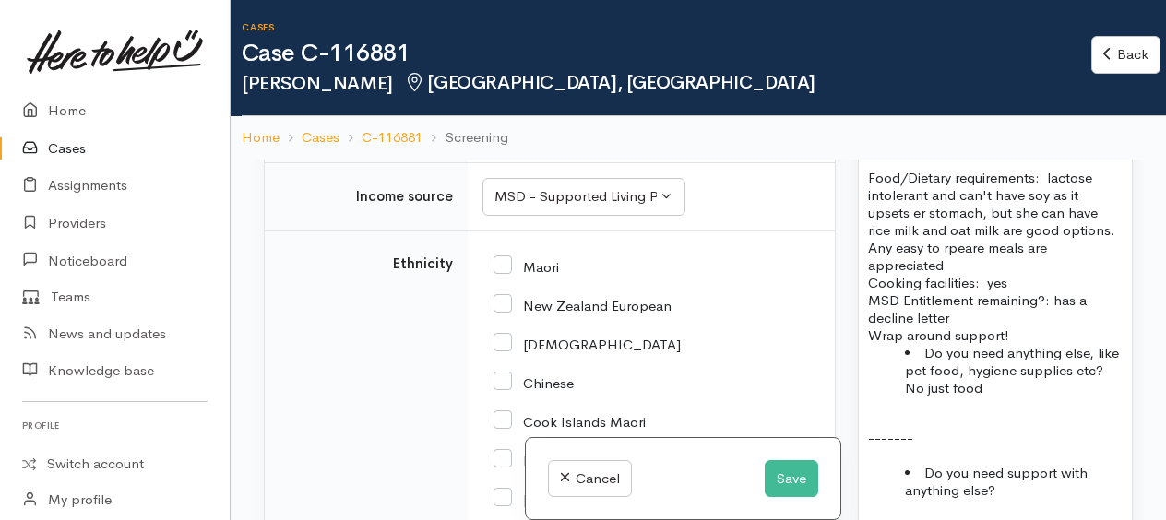
click at [919, 327] on p "Food/Dietary requirements: lactose intolerant and can't have soy as it upsets e…" at bounding box center [995, 248] width 255 height 158
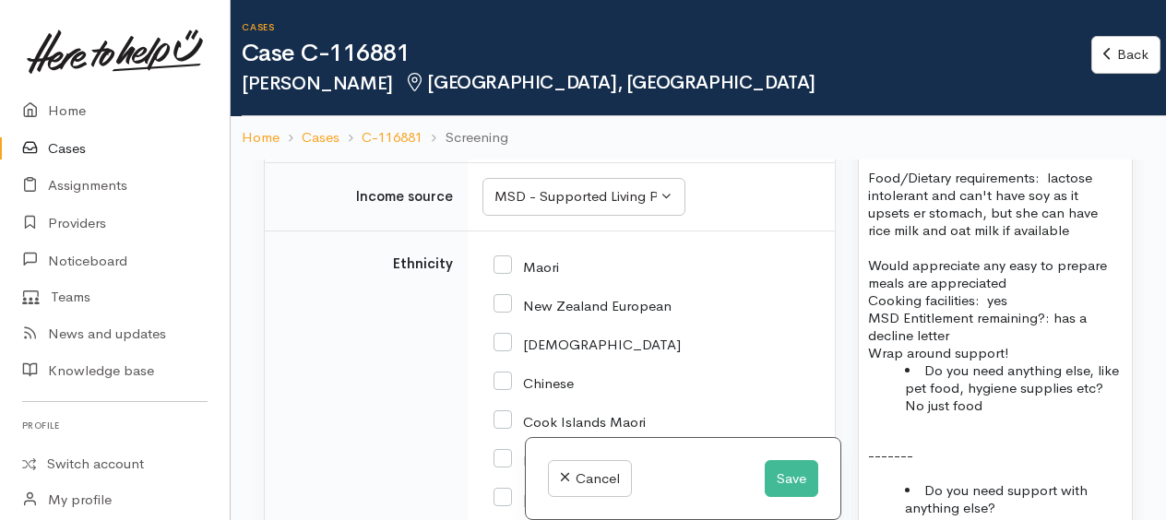
click at [1015, 292] on p "Would appreciate any easy to prepare meals are appreciated" at bounding box center [995, 274] width 255 height 35
click at [1019, 344] on p "Cooking facilities: yes MSD Entitlement remaining?: has a decline letter" at bounding box center [995, 318] width 255 height 53
click at [976, 344] on p "Cooking facilities: yes MSD Entitlement remaining?: has a decline letter" at bounding box center [995, 318] width 255 height 53
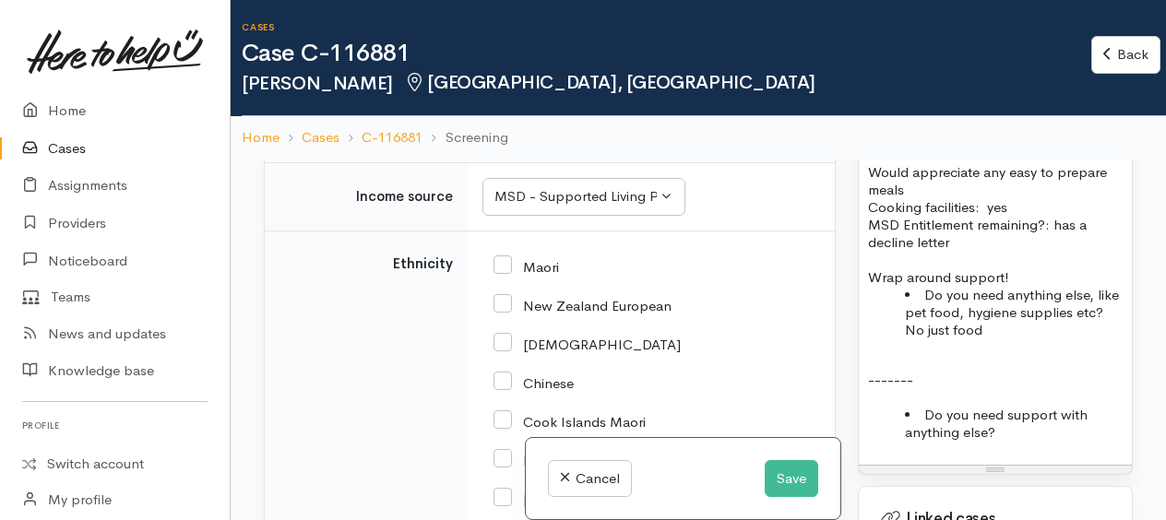
scroll to position [1661, 0]
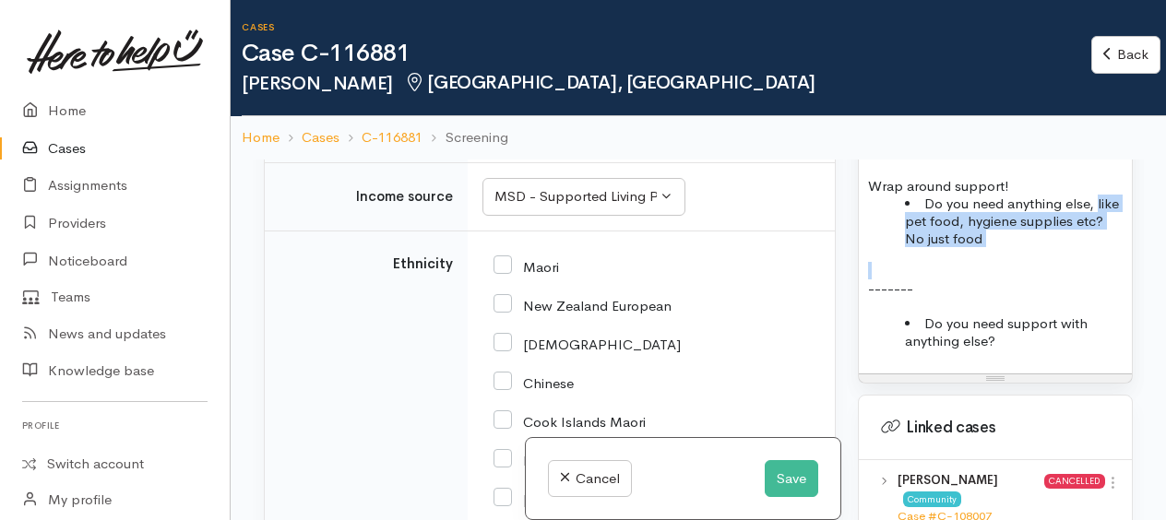
drag, startPoint x: 903, startPoint y: 345, endPoint x: 1052, endPoint y: 380, distance: 153.6
click at [1052, 374] on div "Name: Jess Ladd Date of birth: 19/10/1990 Phone: 0226192672 Address: 18 Tatters…" at bounding box center [995, 112] width 273 height 521
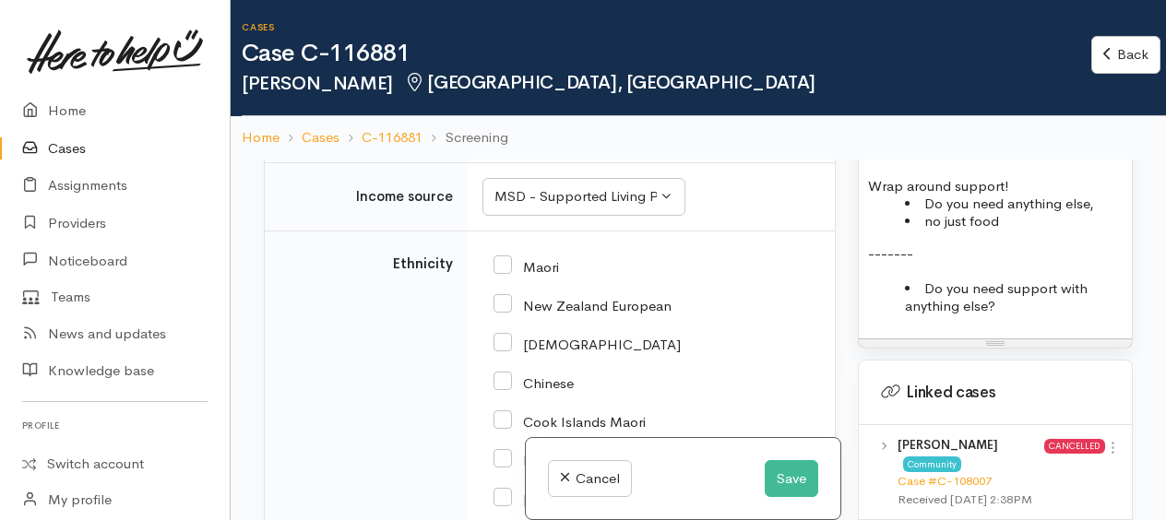
scroll to position [1753, 0]
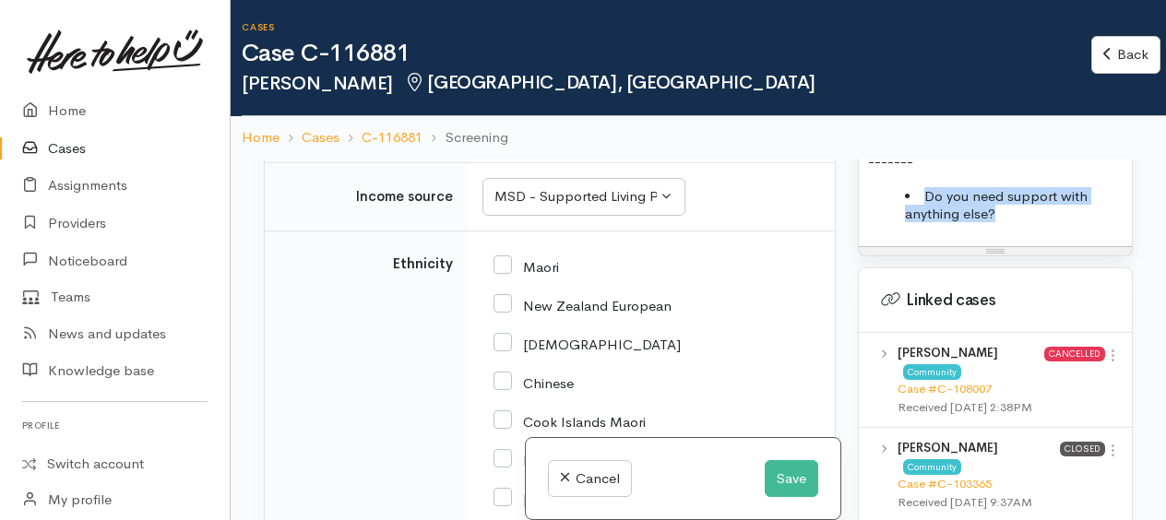
drag, startPoint x: 905, startPoint y: 319, endPoint x: 1097, endPoint y: 349, distance: 194.2
click at [1097, 222] on ul "Do you need support with anything else?" at bounding box center [995, 204] width 255 height 35
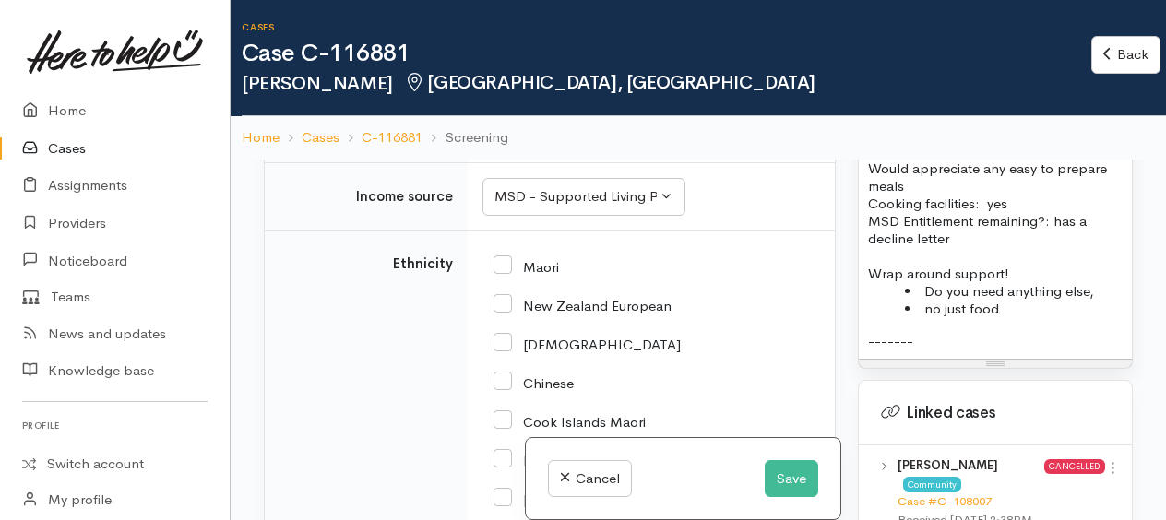
scroll to position [1569, 0]
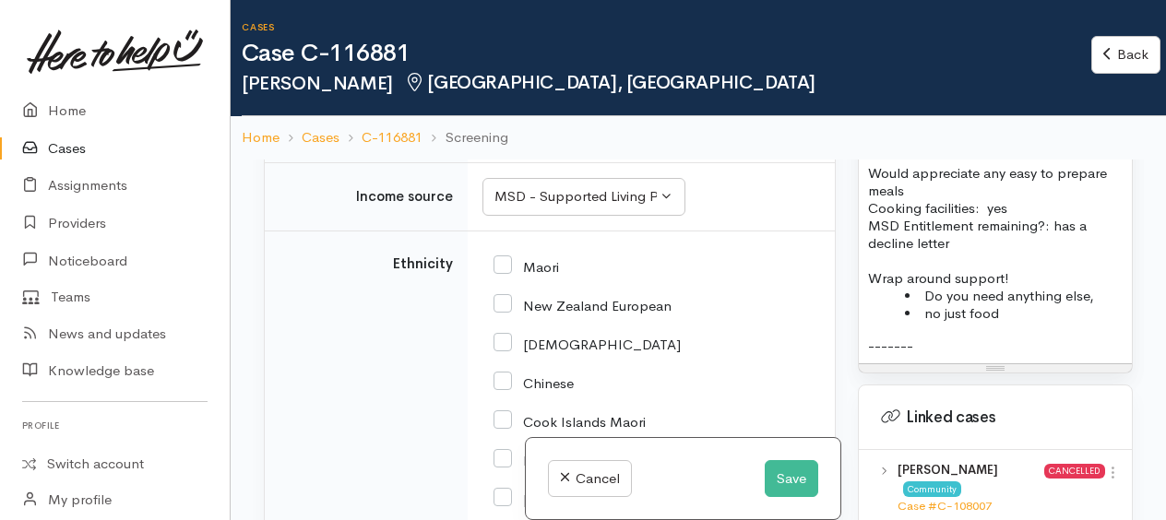
click at [1043, 269] on p at bounding box center [995, 261] width 255 height 18
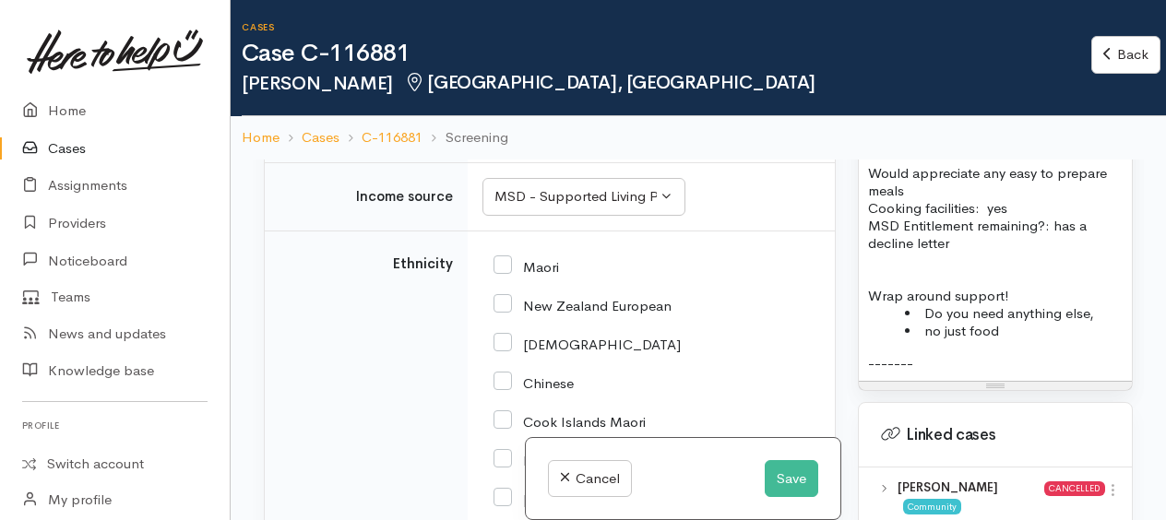
drag, startPoint x: 971, startPoint y: 369, endPoint x: 864, endPoint y: 188, distance: 210.2
click at [864, 188] on div "Name: Jess Ladd Date of birth: 19/10/1990 Phone: 0226192672 Address: 18 Tatters…" at bounding box center [995, 163] width 273 height 437
click at [1036, 269] on p at bounding box center [995, 261] width 255 height 18
click at [1104, 322] on li "Do you need anything else," at bounding box center [1014, 314] width 218 height 18
drag, startPoint x: 867, startPoint y: 419, endPoint x: 952, endPoint y: 449, distance: 90.2
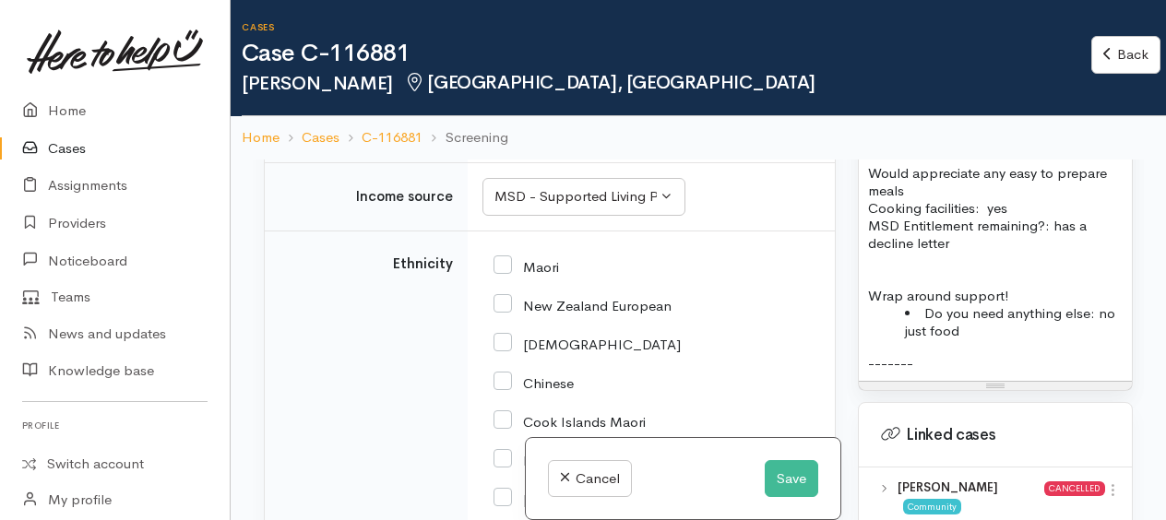
click at [976, 381] on div "Name: Jess Ladd Date of birth: 19/10/1990 Phone: 0226192672 Address: 18 Tatters…" at bounding box center [995, 163] width 273 height 437
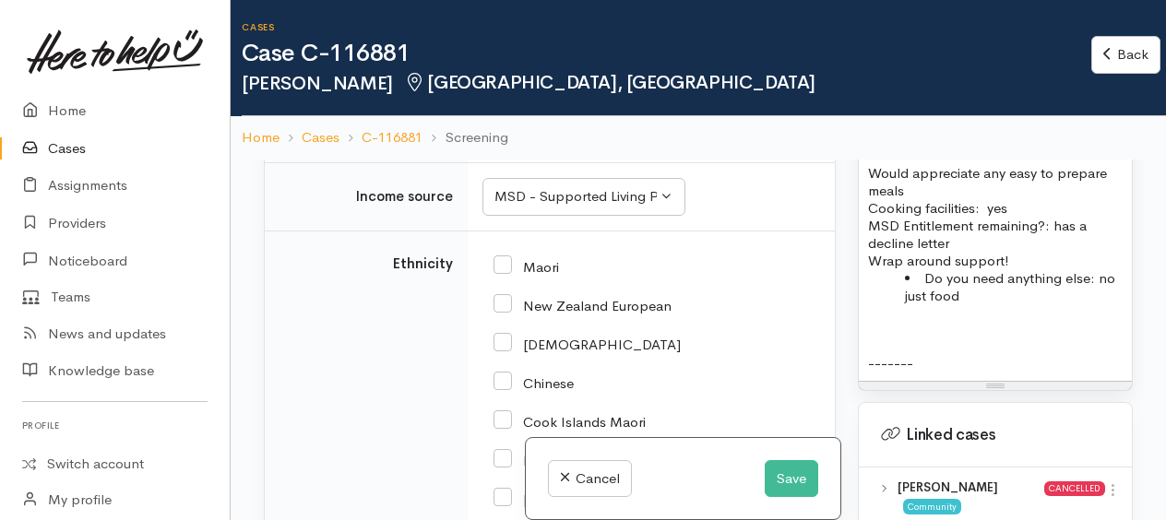
click at [997, 252] on p "Cooking facilities: yes MSD Entitlement remaining?: has a decline letter" at bounding box center [995, 225] width 255 height 53
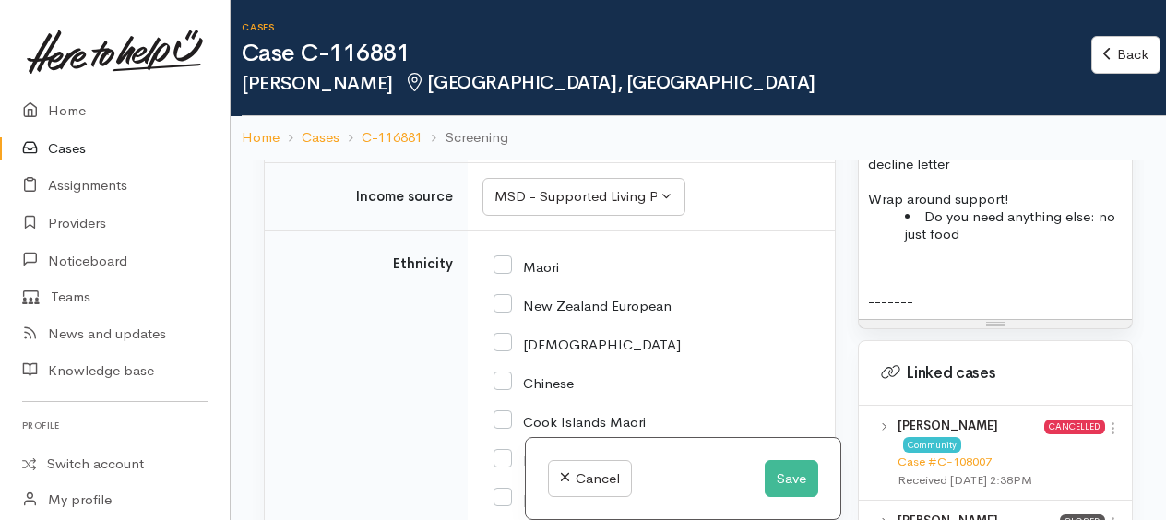
scroll to position [1753, 0]
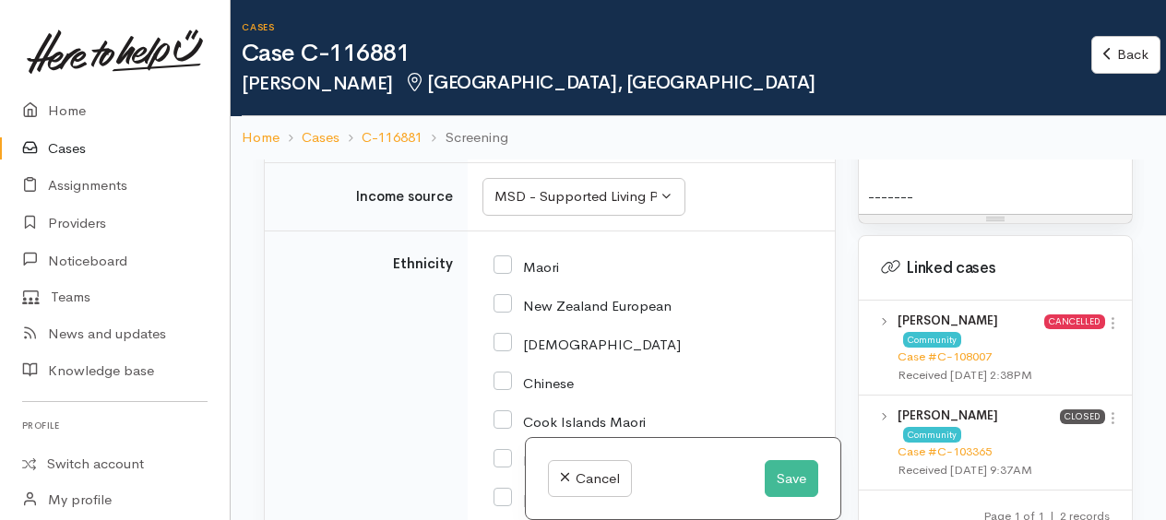
click at [888, 170] on p at bounding box center [995, 161] width 255 height 18
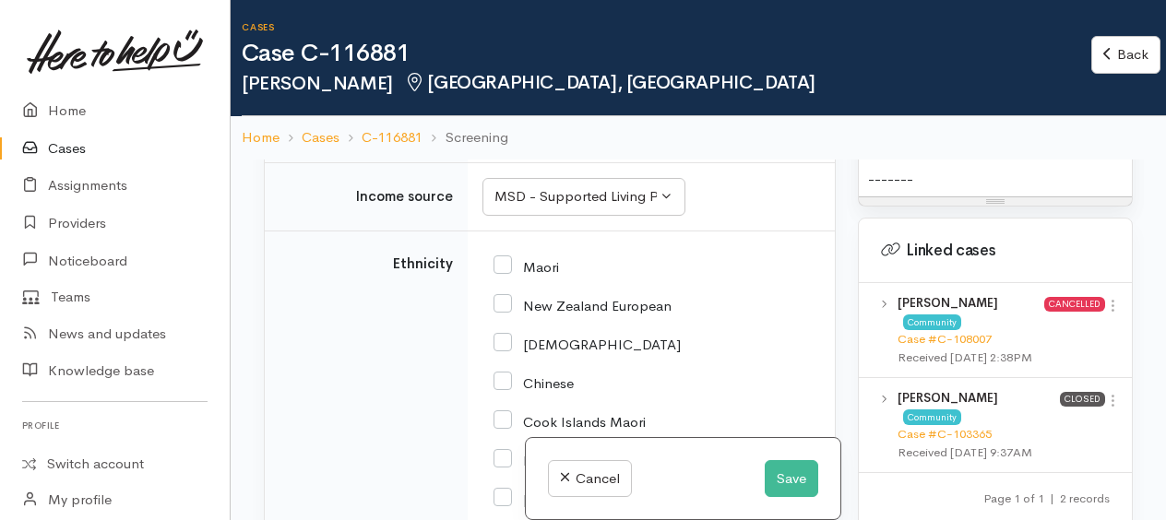
click at [927, 187] on p "-------" at bounding box center [995, 179] width 255 height 18
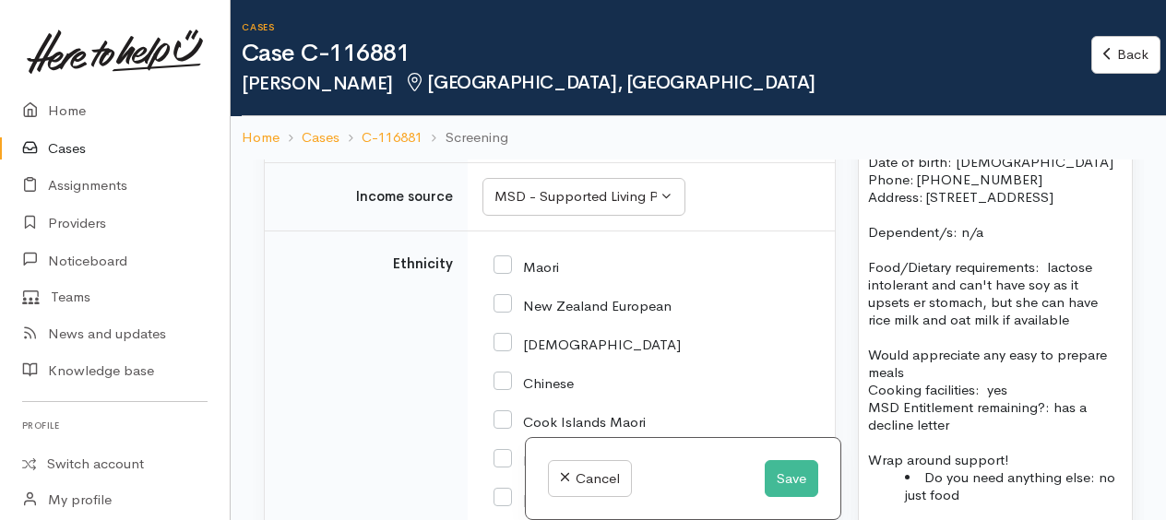
scroll to position [1383, 0]
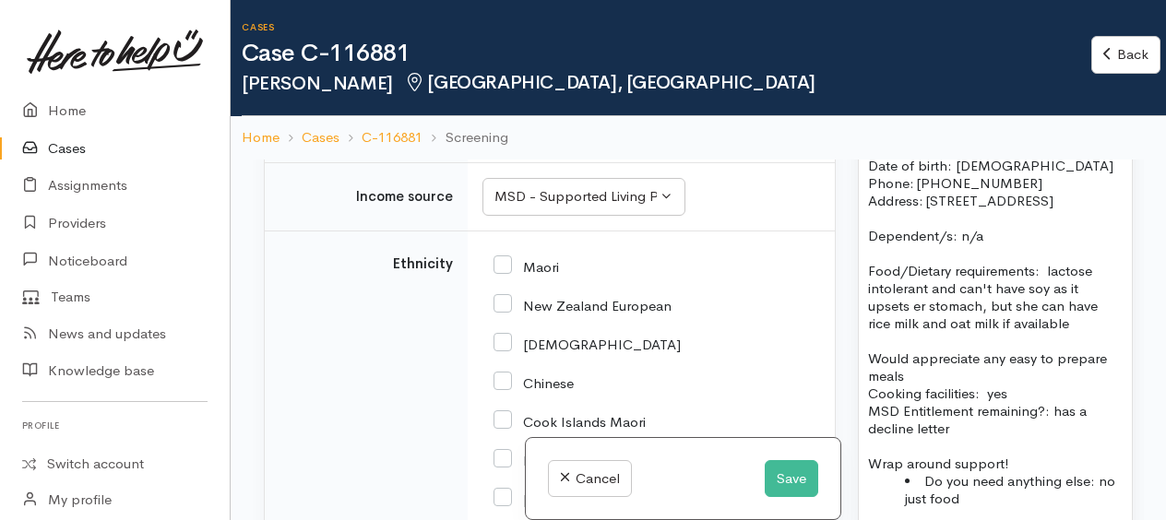
drag, startPoint x: 971, startPoint y: 253, endPoint x: 869, endPoint y: 246, distance: 101.7
click at [869, 246] on div "15 8 9 10 11 12 14 18 24 36 Background Color Transparent Select #ffff00 Text Co…" at bounding box center [995, 330] width 273 height 528
copy div "Name: Jess Ladd Date of birth: 19/10/1990 Phone: 0226192672 Address: 18 Tatters…"
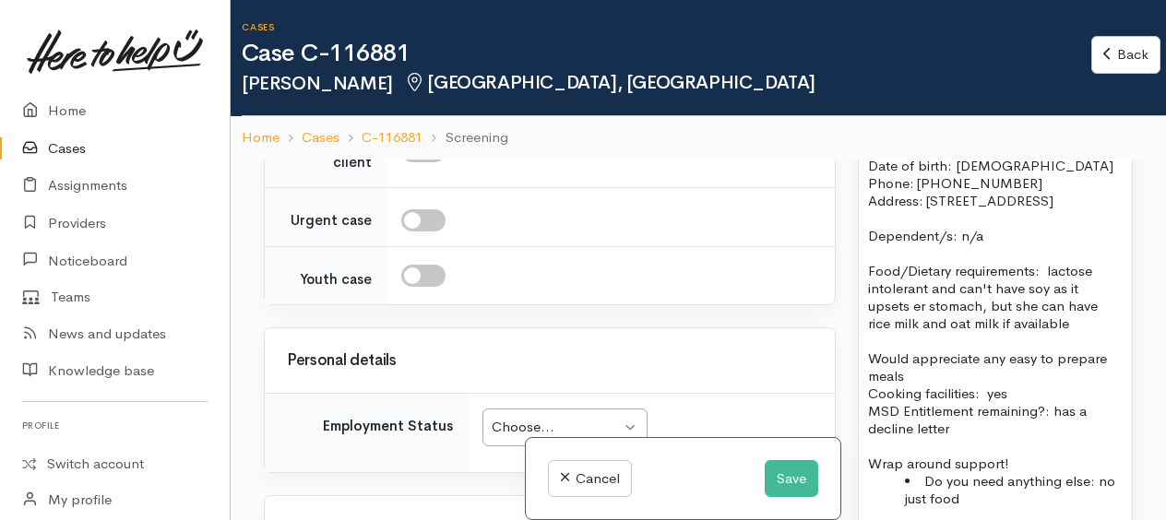
scroll to position [2628, 0]
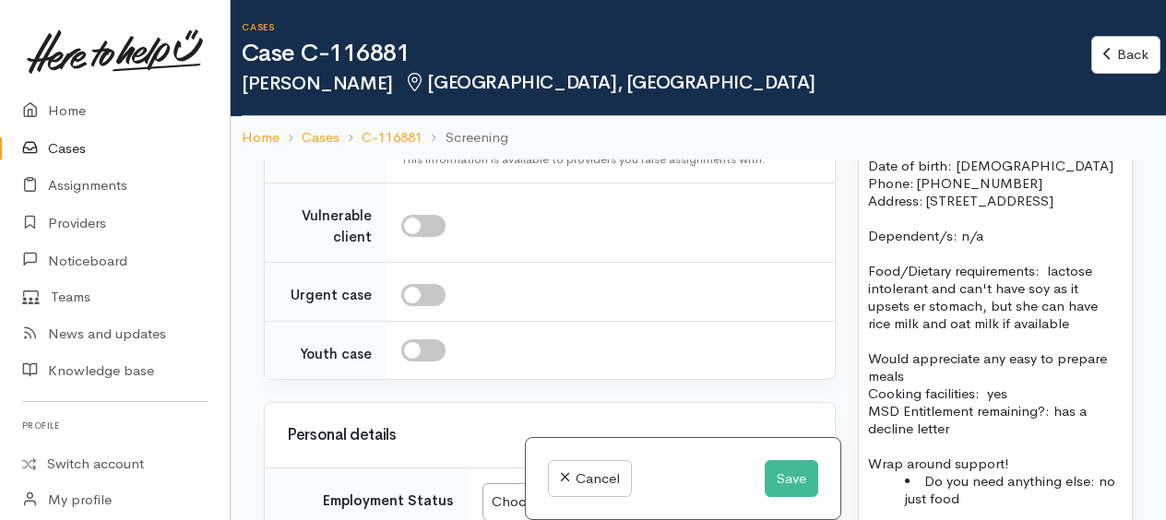
paste div
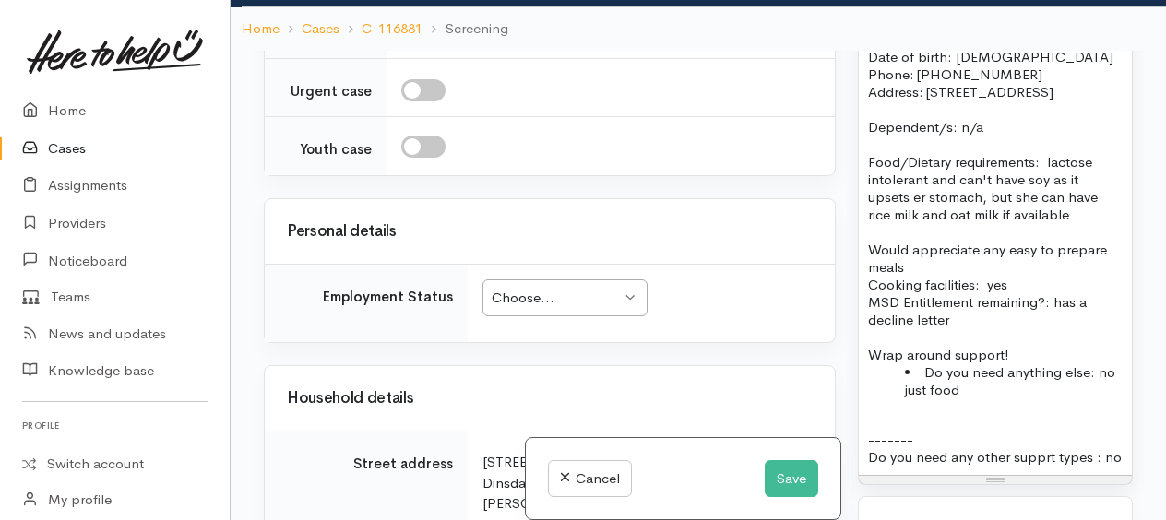
scroll to position [3090, 0]
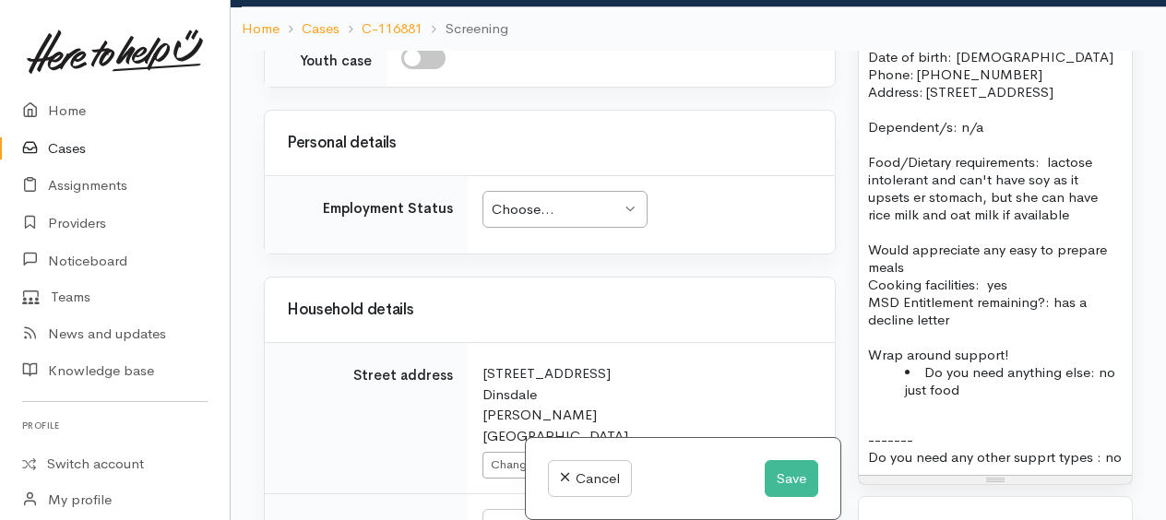
click at [405, 13] on input "checkbox" at bounding box center [423, 2] width 44 height 22
checkbox input "true"
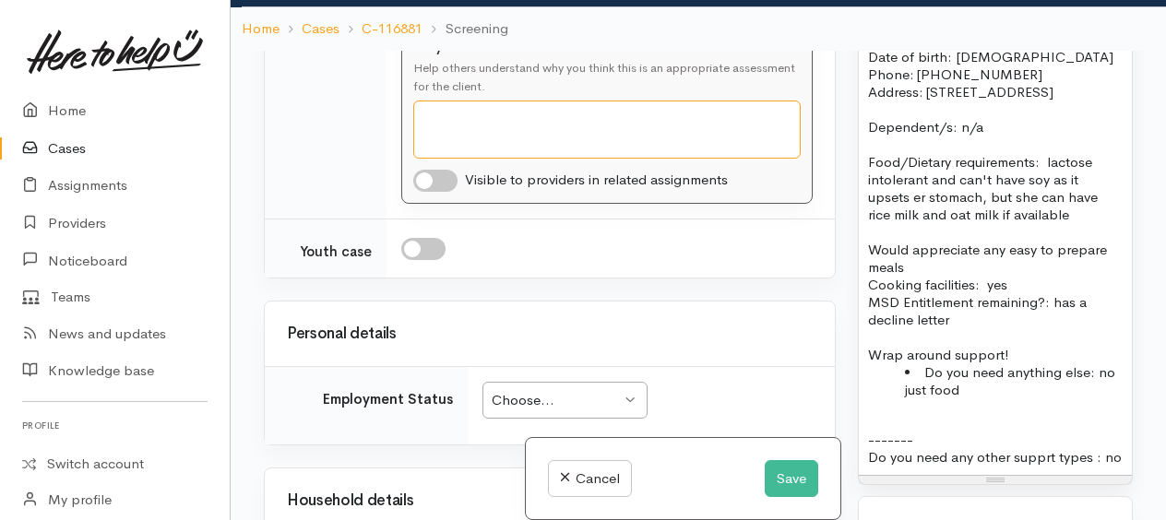
click at [437, 159] on textarea "Why?" at bounding box center [607, 130] width 388 height 58
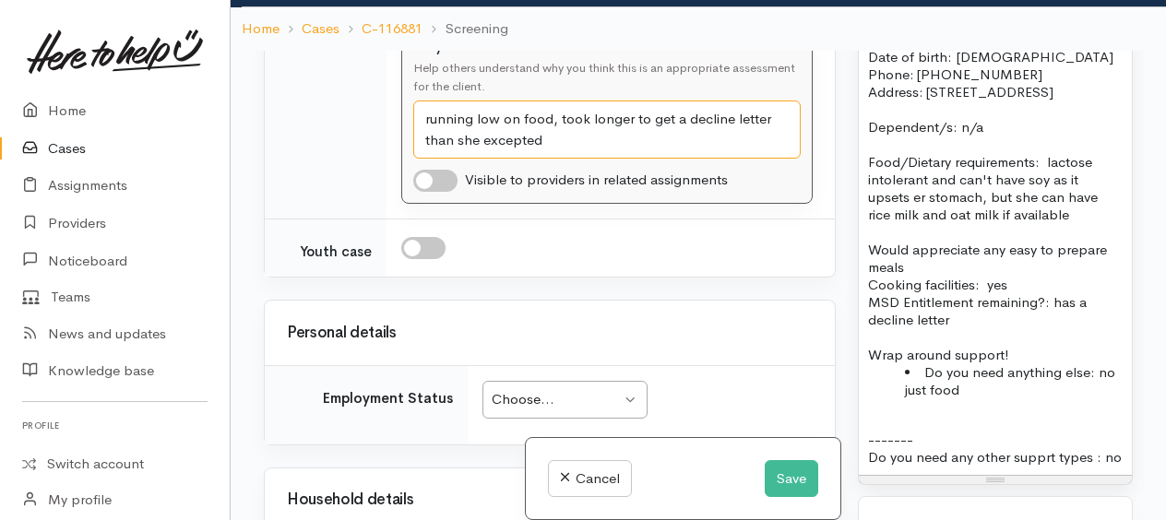
type textarea "running low on food, took longer to get a decline letter than she excepted"
click at [423, 192] on input "checkbox" at bounding box center [435, 181] width 44 height 22
checkbox input "true"
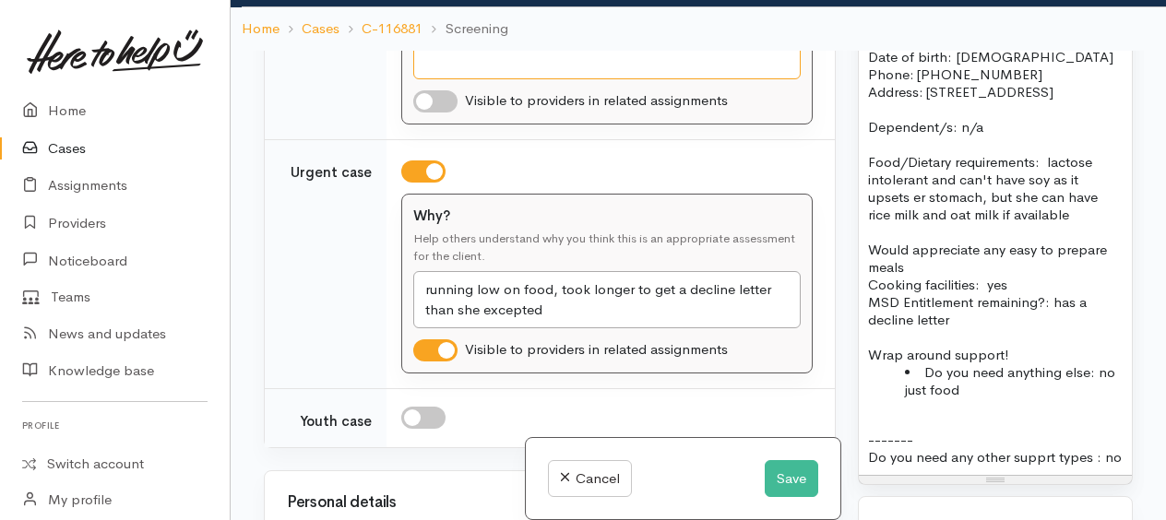
click at [439, 79] on textarea "Why?" at bounding box center [607, 50] width 388 height 58
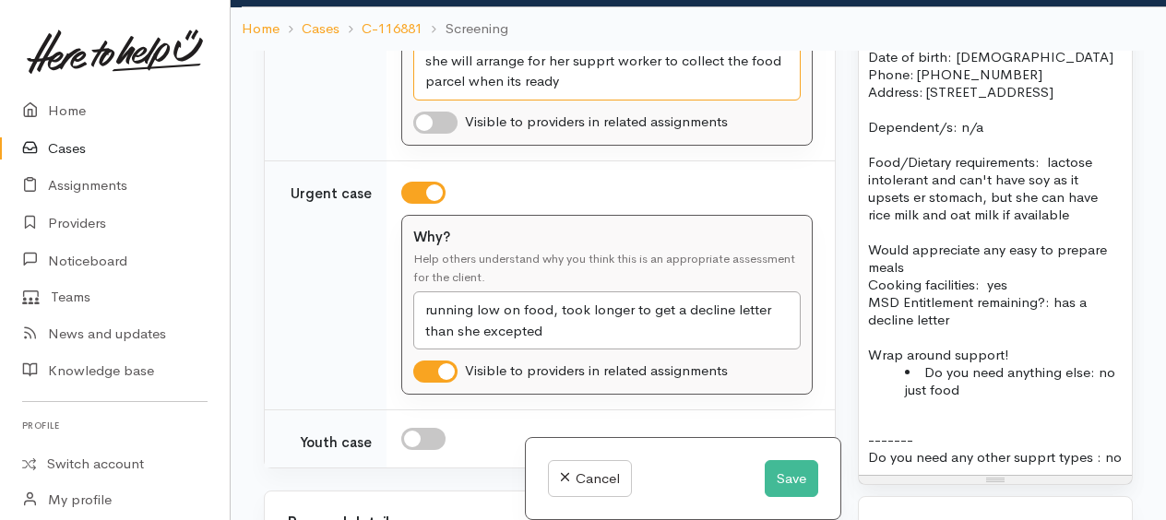
click at [550, 100] on textarea "Jess is in a wheelchair and has no transport, she will arrange for her supprt w…" at bounding box center [607, 60] width 388 height 78
type textarea "Jess is in a wheelchair and has no transport, she will arrange for her support …"
click at [426, 134] on input "checkbox" at bounding box center [435, 123] width 44 height 22
checkbox input "true"
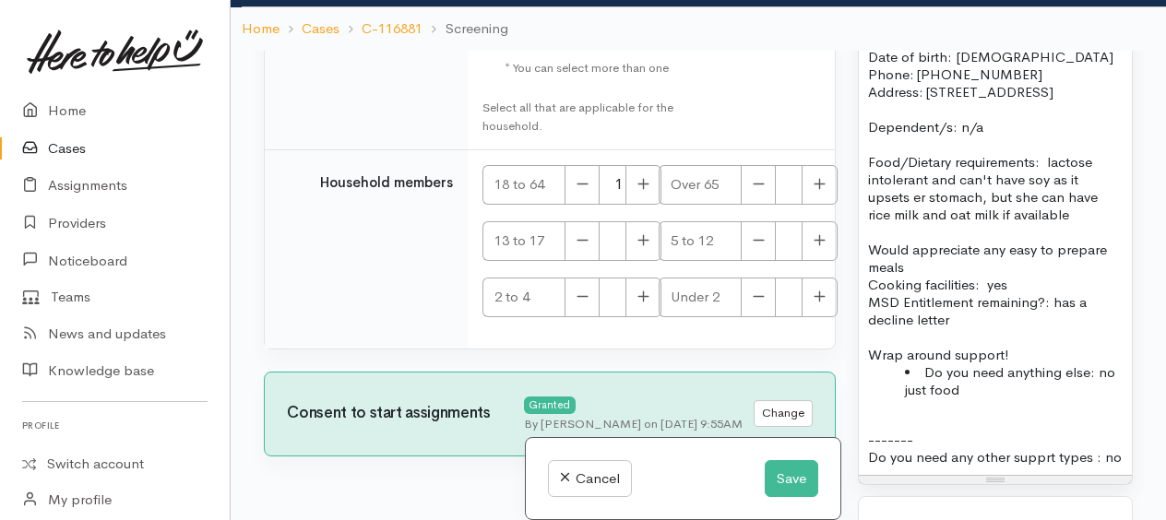
scroll to position [5321, 0]
click at [794, 476] on button "Save" at bounding box center [792, 480] width 54 height 38
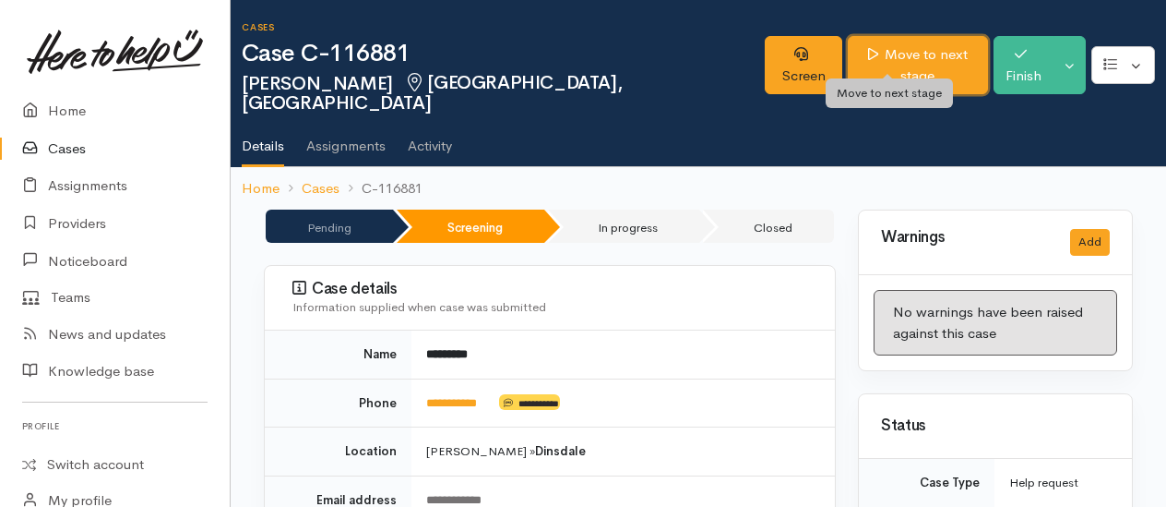
click at [923, 57] on link "Move to next stage" at bounding box center [918, 65] width 140 height 58
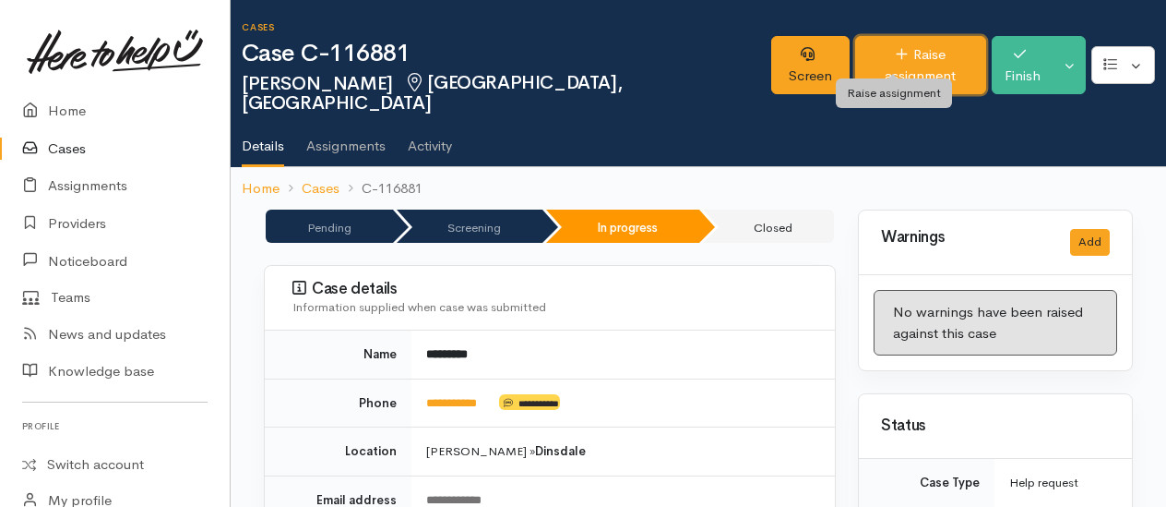
click at [941, 54] on link "Raise assignment" at bounding box center [920, 65] width 131 height 58
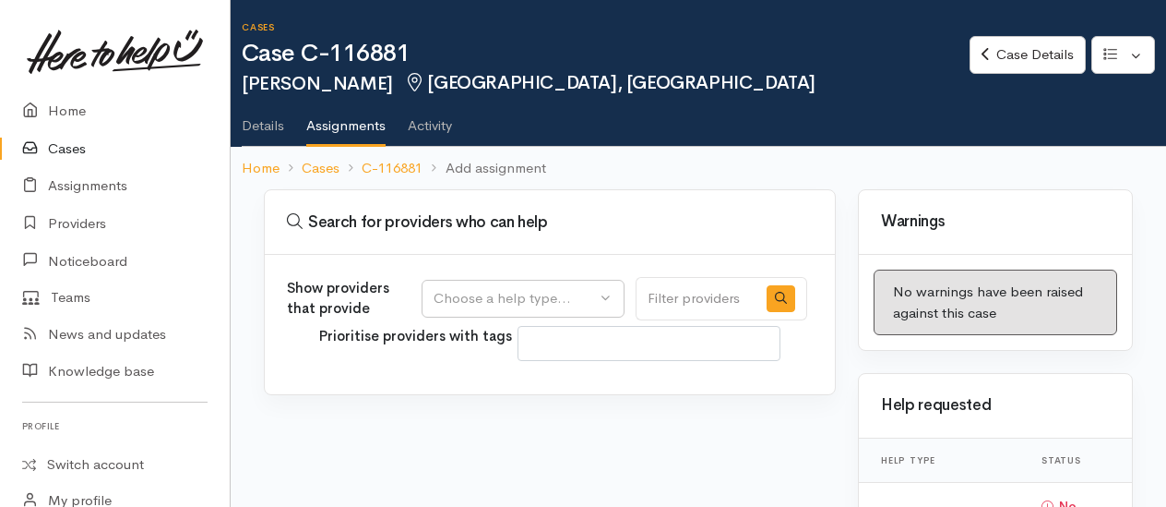
select select
click at [566, 285] on button "Choose a help type..." at bounding box center [523, 299] width 203 height 38
click at [482, 382] on span "Food support" at bounding box center [488, 386] width 86 height 21
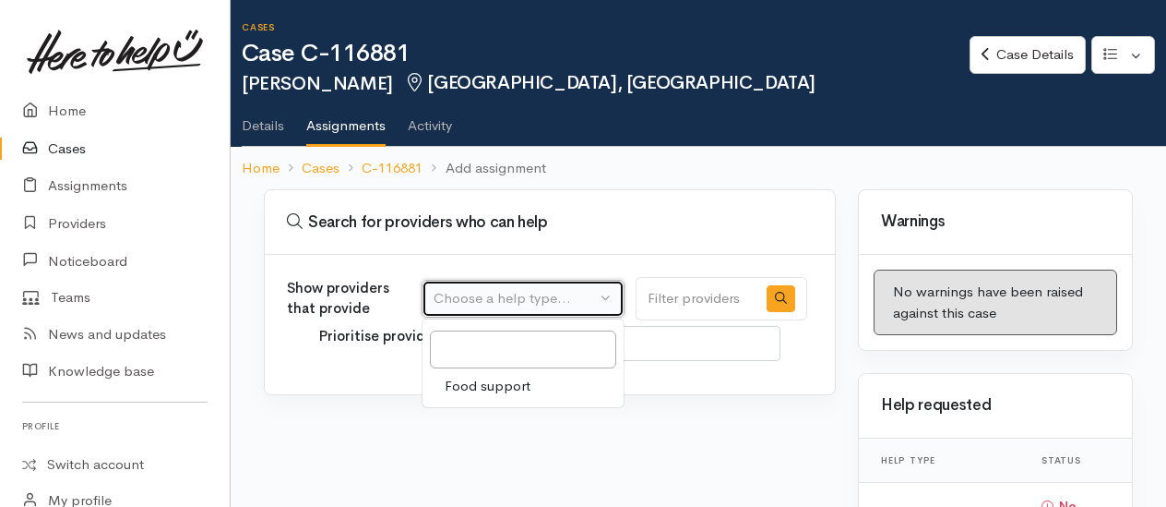
select select "3"
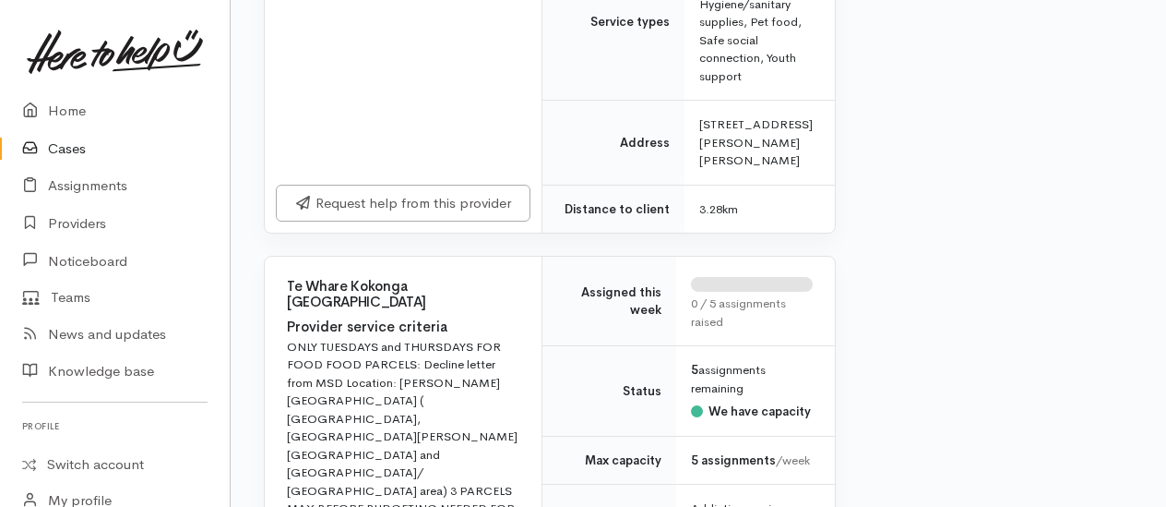
scroll to position [2492, 0]
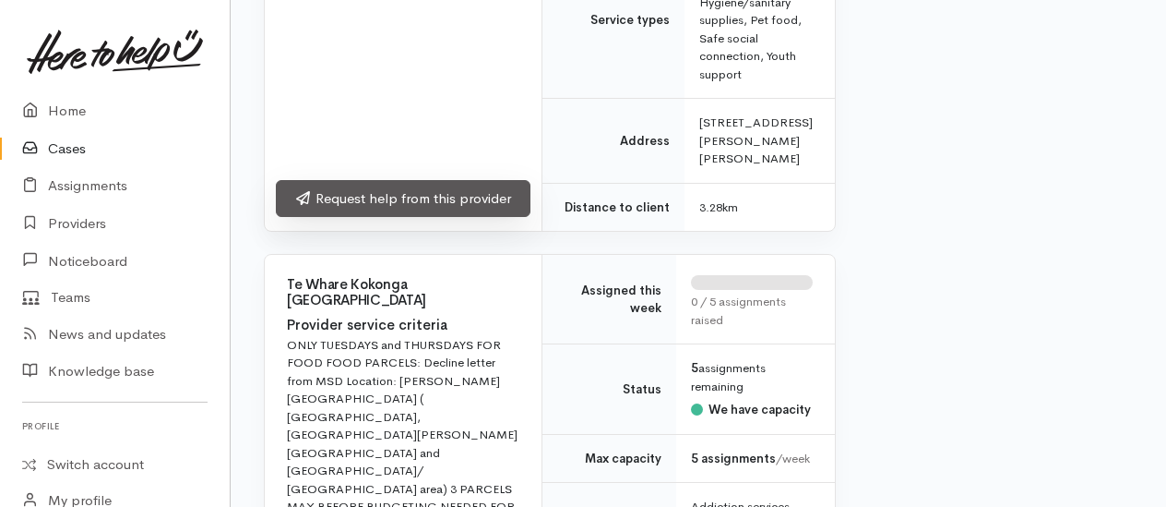
click at [354, 218] on link "Request help from this provider" at bounding box center [403, 199] width 255 height 38
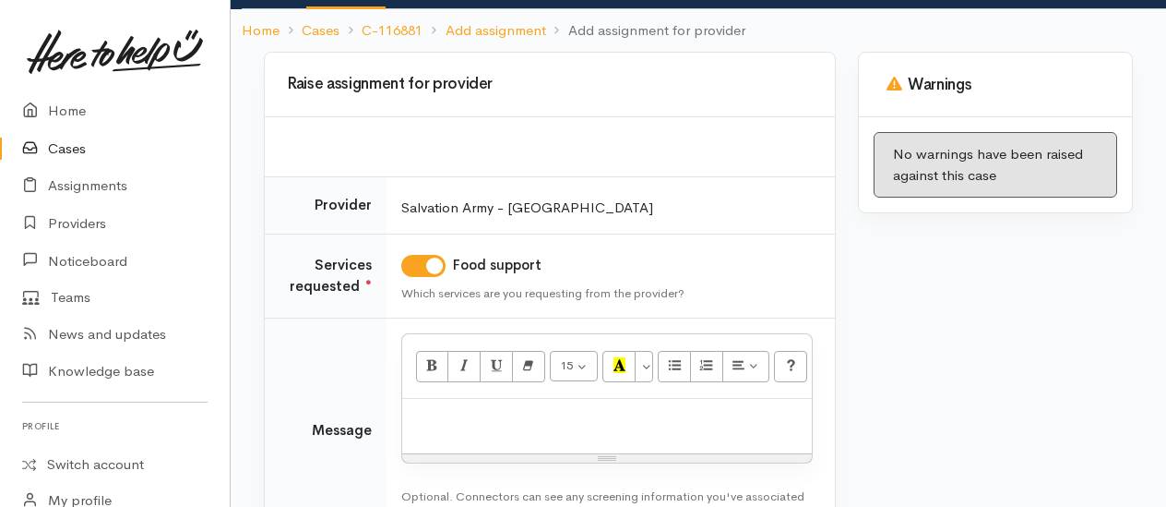
scroll to position [266, 0]
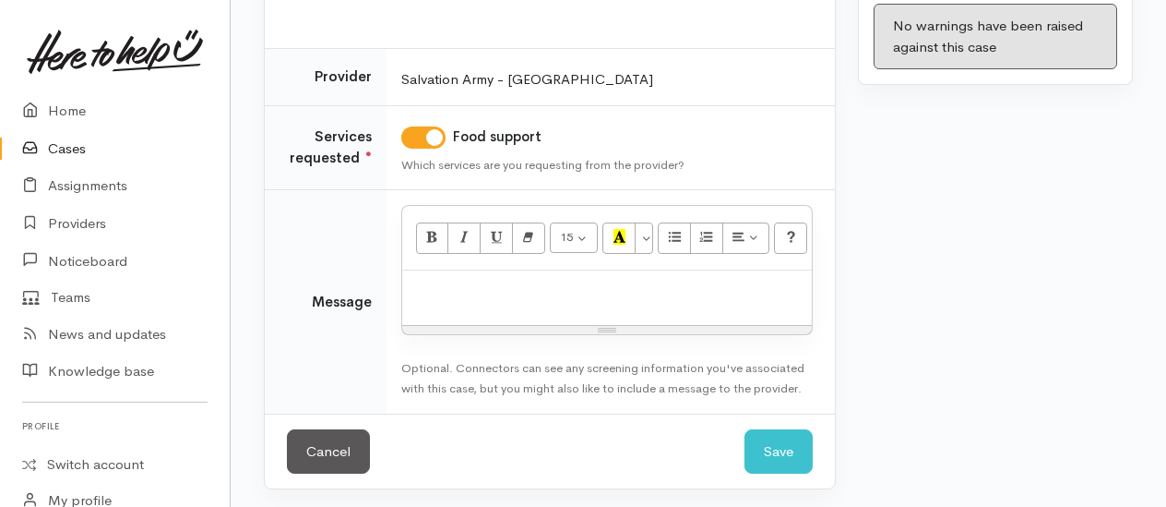
click at [471, 312] on div at bounding box center [607, 297] width 410 height 54
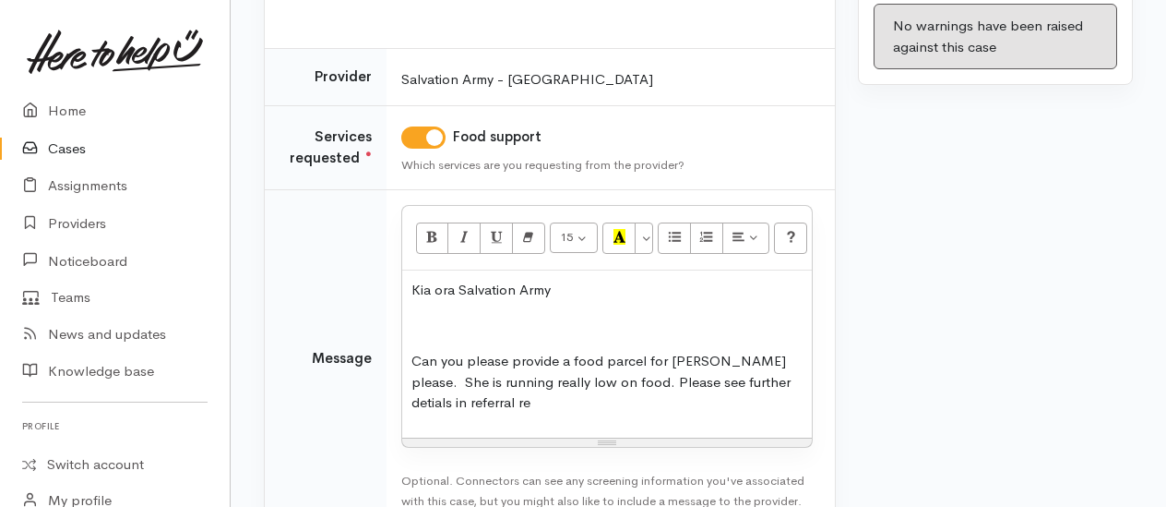
drag, startPoint x: 712, startPoint y: 377, endPoint x: 665, endPoint y: 427, distance: 68.5
click at [665, 427] on div "Kia ora Salvation Army Can you please provide a food parcel for [PERSON_NAME] p…" at bounding box center [607, 353] width 410 height 167
click at [496, 396] on p "Can you please provide a food parcel for [PERSON_NAME] please. She is running r…" at bounding box center [607, 382] width 391 height 63
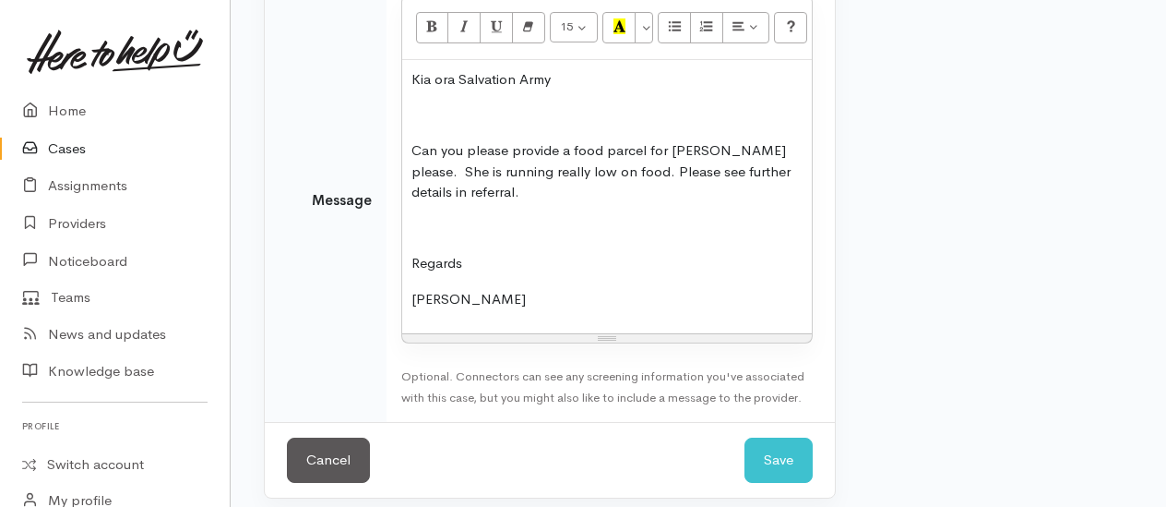
scroll to position [485, 0]
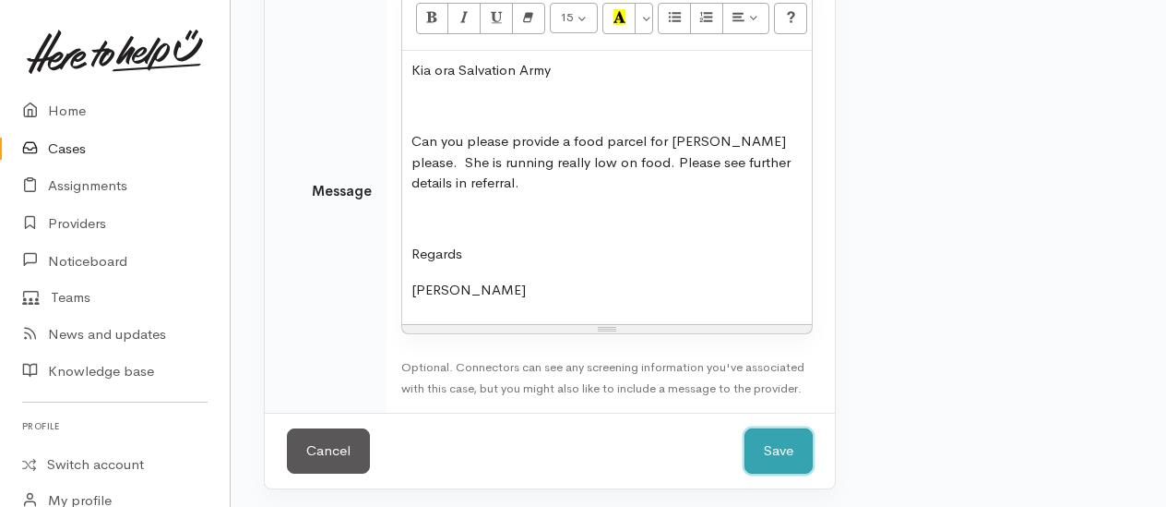
click at [760, 454] on button "Save" at bounding box center [779, 450] width 68 height 45
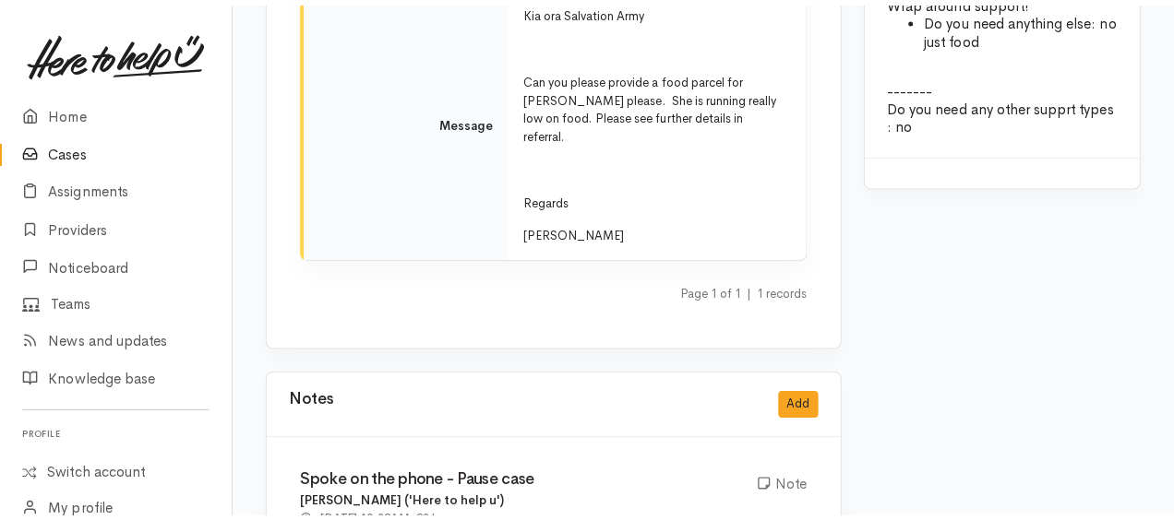
scroll to position [2492, 0]
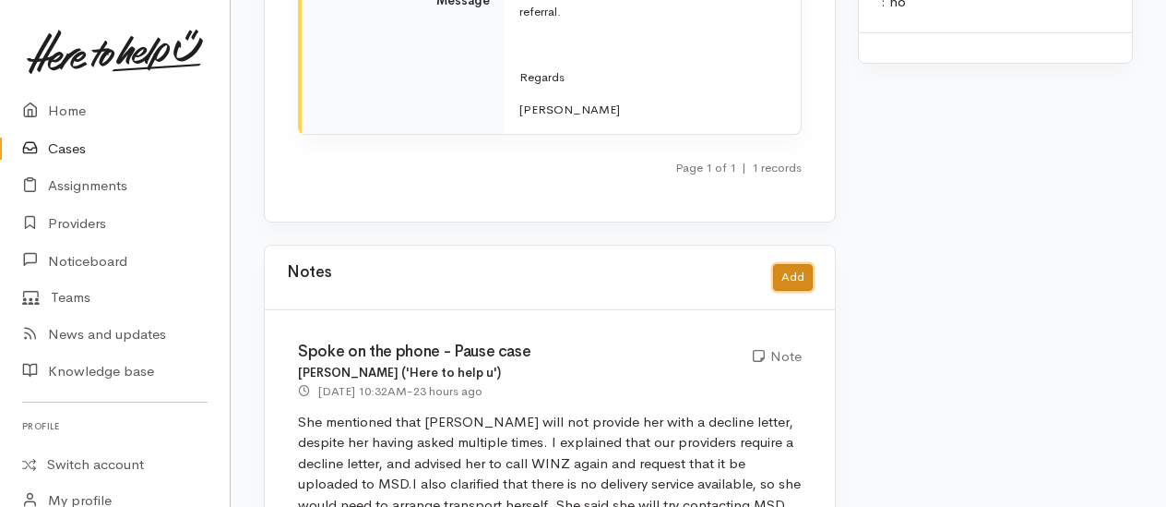
click at [806, 264] on button "Add" at bounding box center [793, 277] width 40 height 27
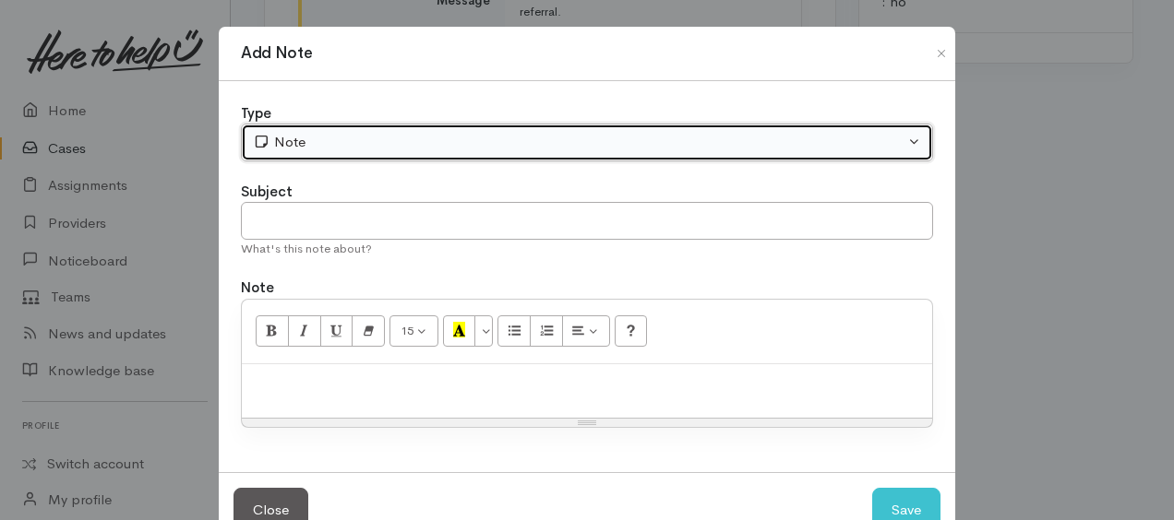
click at [299, 148] on div "Note" at bounding box center [579, 142] width 652 height 21
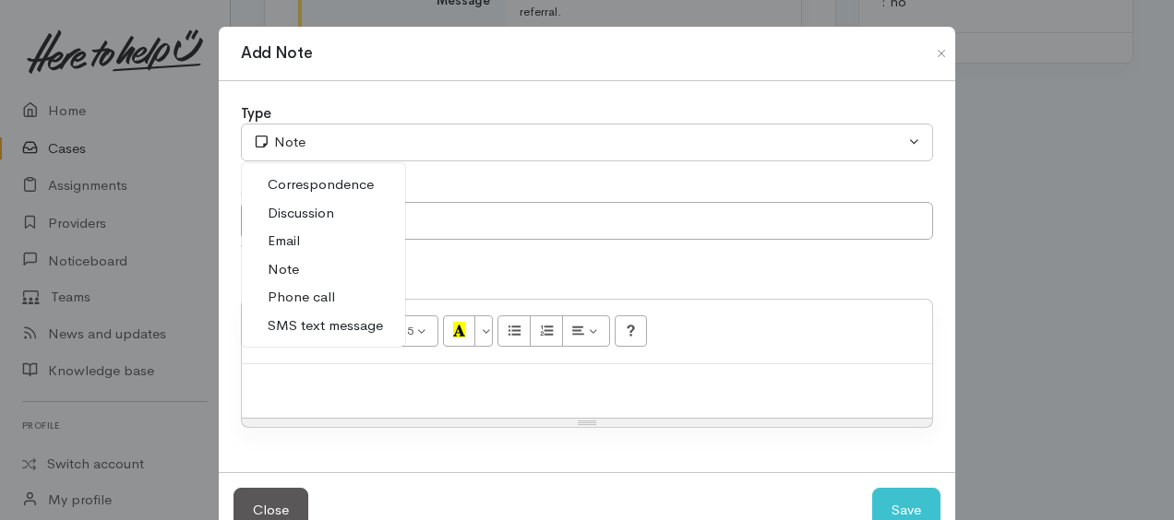
click at [301, 294] on span "Phone call" at bounding box center [301, 297] width 67 height 21
select select "3"
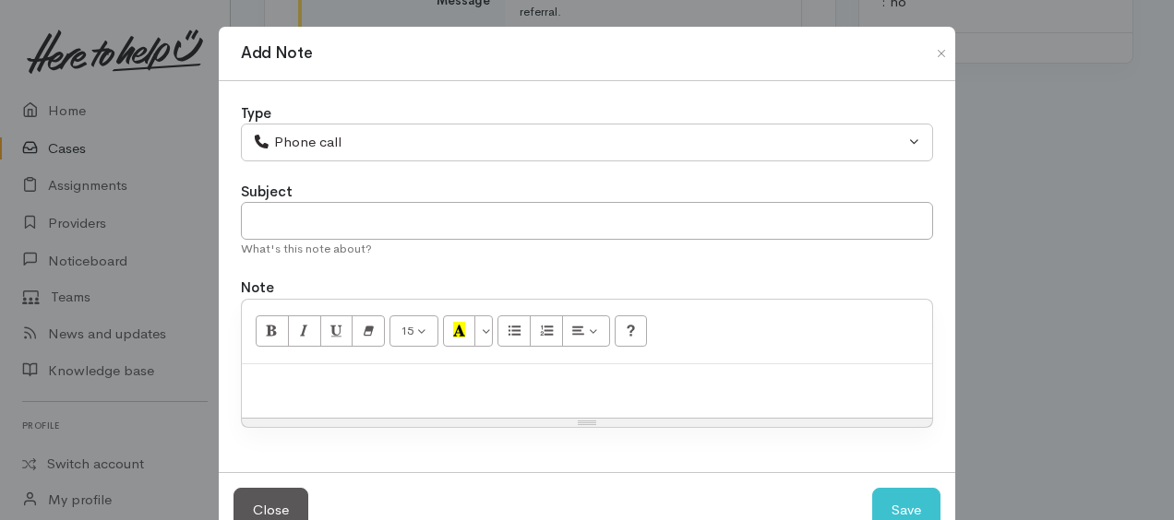
click at [288, 374] on p at bounding box center [587, 384] width 672 height 21
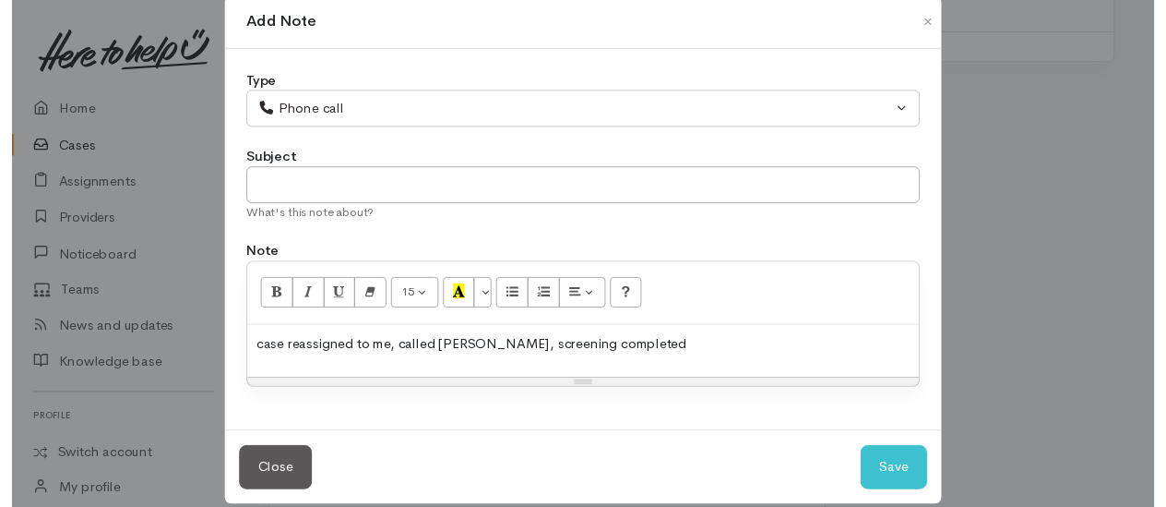
scroll to position [50, 0]
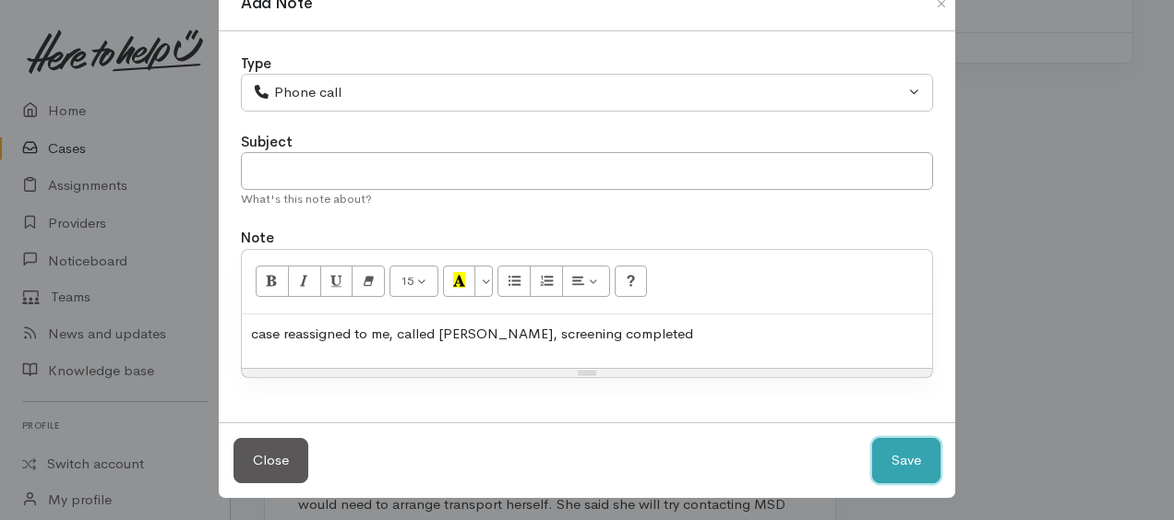
click at [906, 461] on button "Save" at bounding box center [906, 460] width 68 height 45
select select "1"
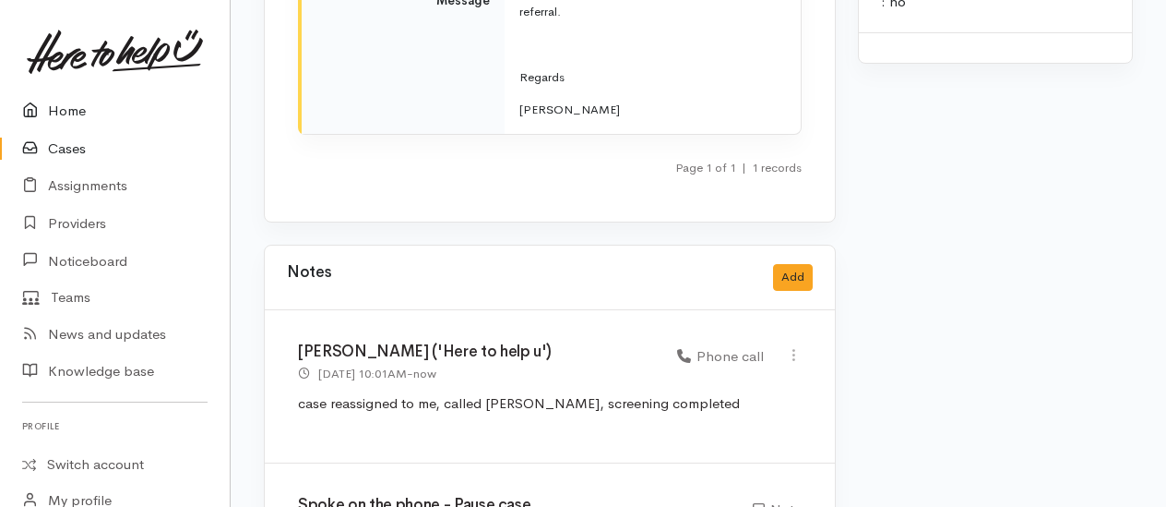
click at [68, 113] on link "Home" at bounding box center [115, 111] width 230 height 38
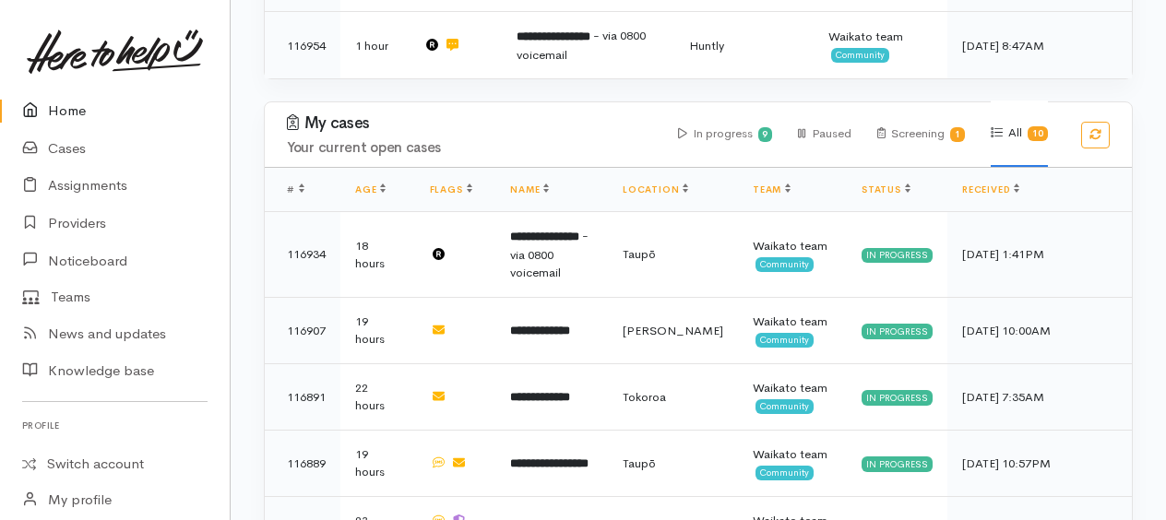
scroll to position [1661, 0]
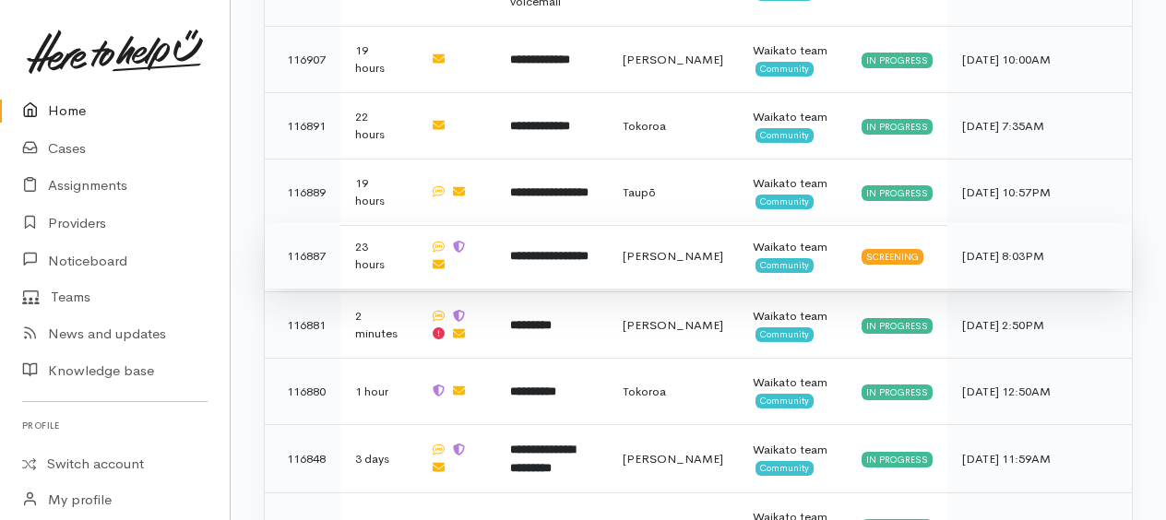
click at [582, 250] on b "**********" at bounding box center [549, 256] width 78 height 12
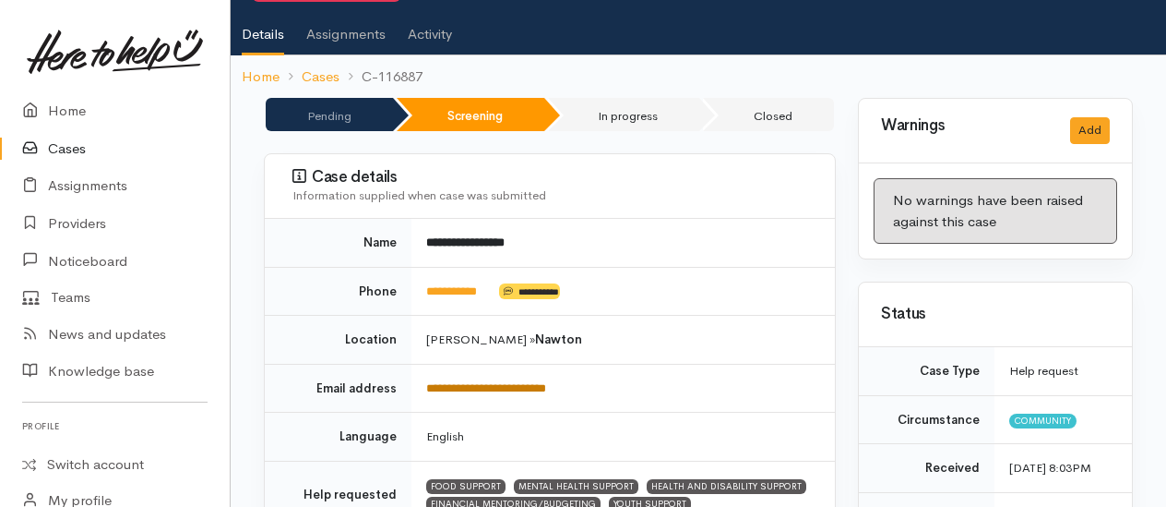
scroll to position [277, 0]
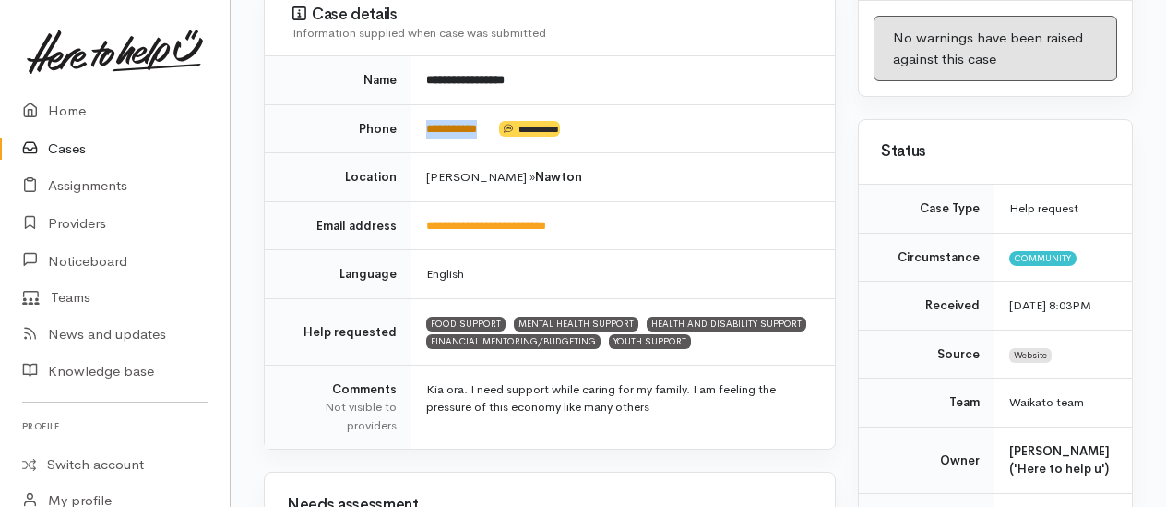
drag, startPoint x: 500, startPoint y: 118, endPoint x: 428, endPoint y: 126, distance: 72.5
click at [428, 126] on td "**********" at bounding box center [624, 128] width 424 height 49
copy td "**********"
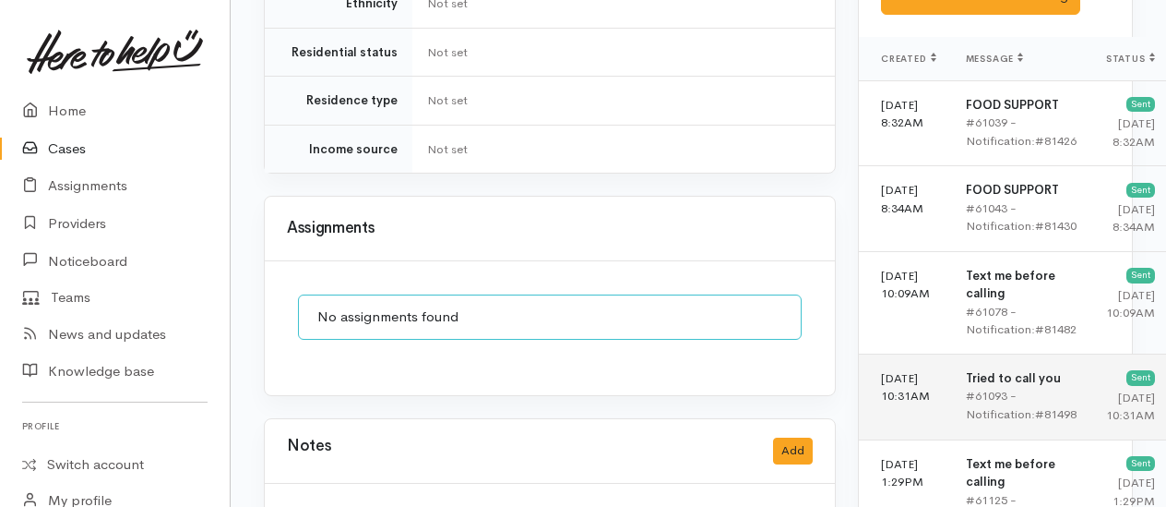
scroll to position [1015, 0]
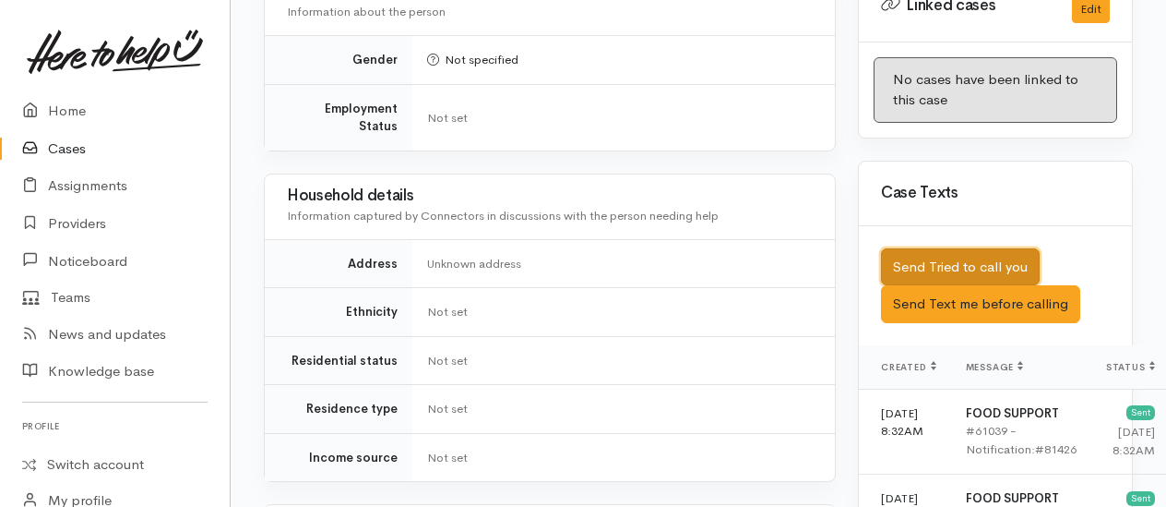
click at [948, 286] on button "Send Tried to call you" at bounding box center [960, 267] width 159 height 38
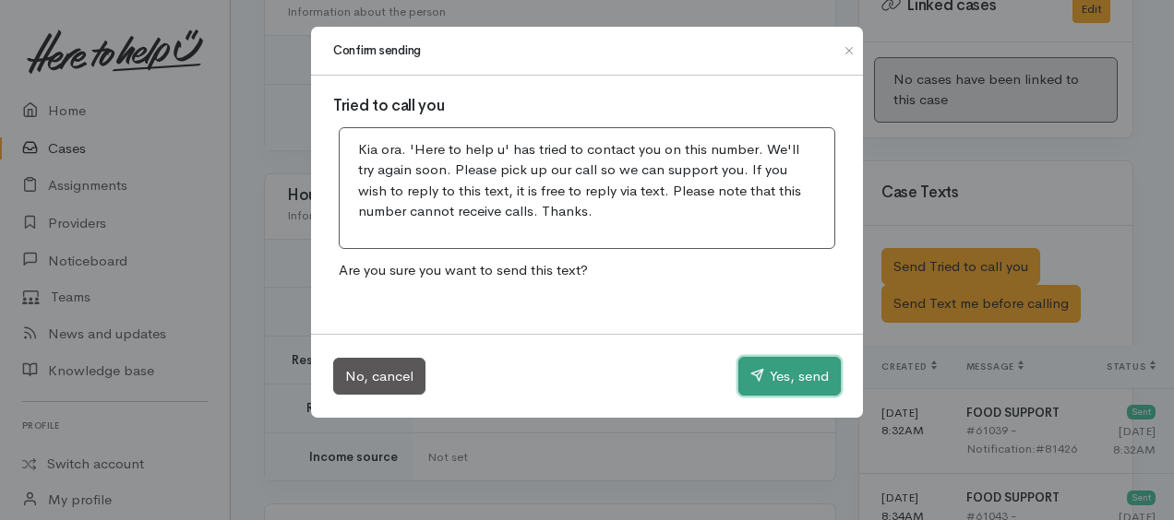
click at [784, 376] on button "Yes, send" at bounding box center [789, 376] width 102 height 39
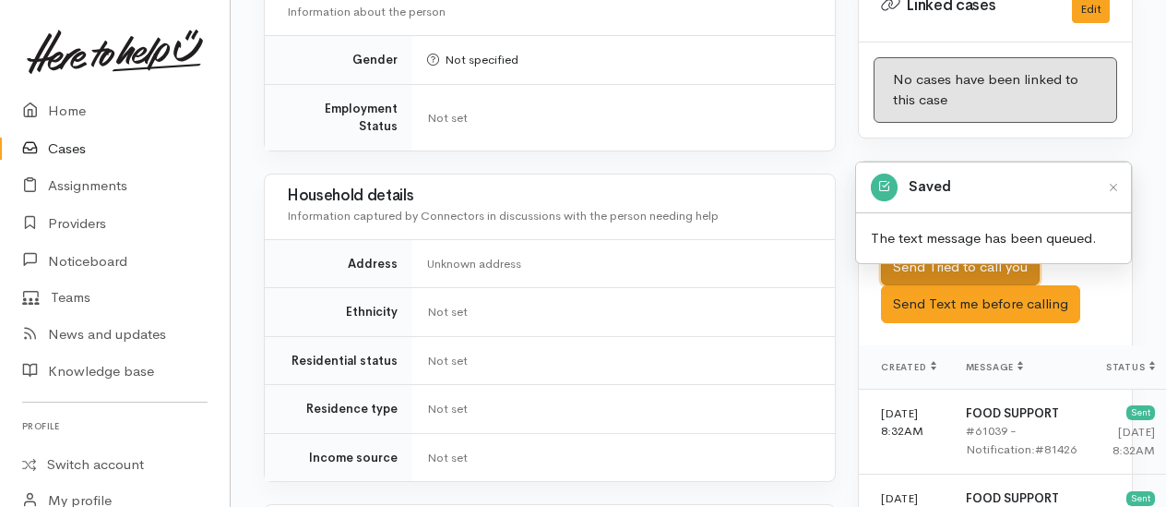
scroll to position [1477, 0]
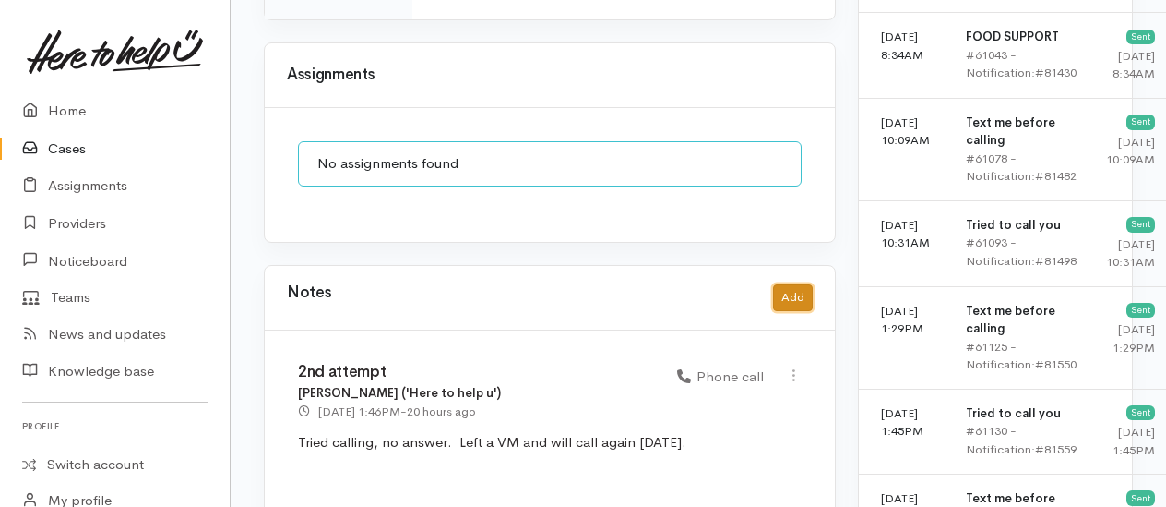
click at [803, 284] on button "Add" at bounding box center [793, 297] width 40 height 27
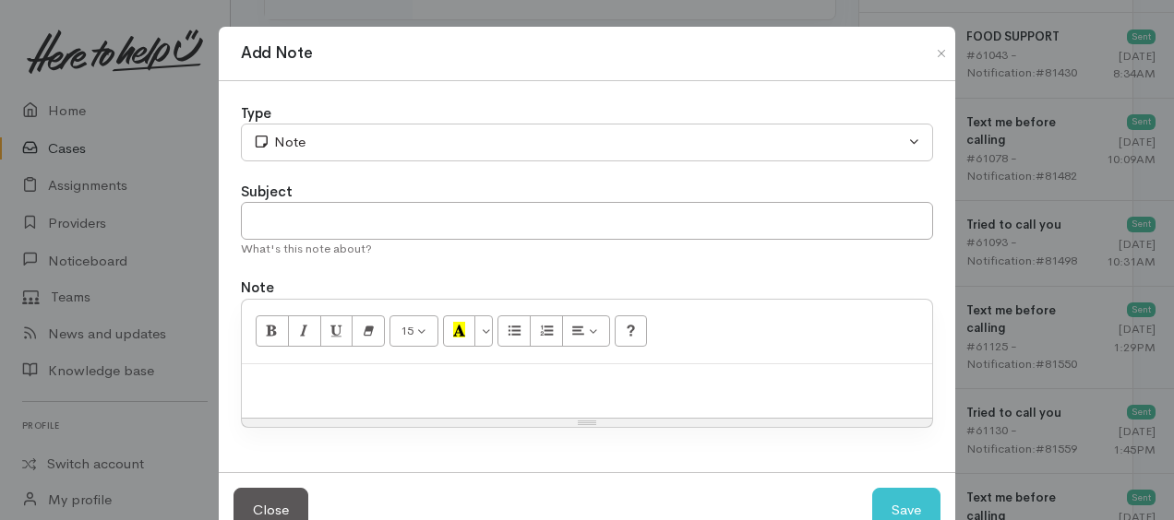
drag, startPoint x: 1048, startPoint y: 114, endPoint x: 997, endPoint y: 140, distance: 57.8
click at [1049, 115] on div "Add Note Type Correspondence Discussion Email Note Phone call SMS text message …" at bounding box center [587, 260] width 1174 height 520
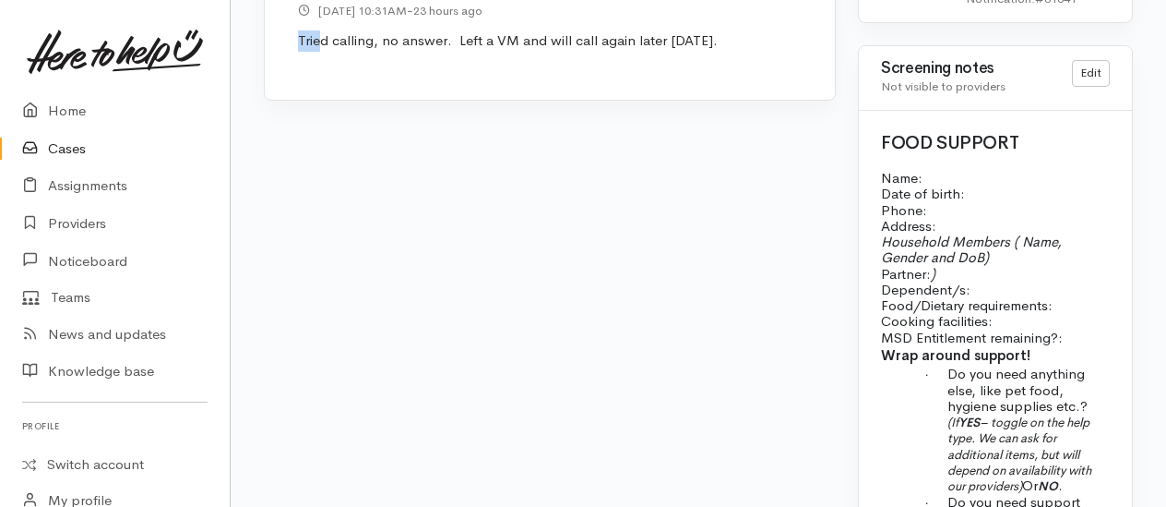
scroll to position [2028, 0]
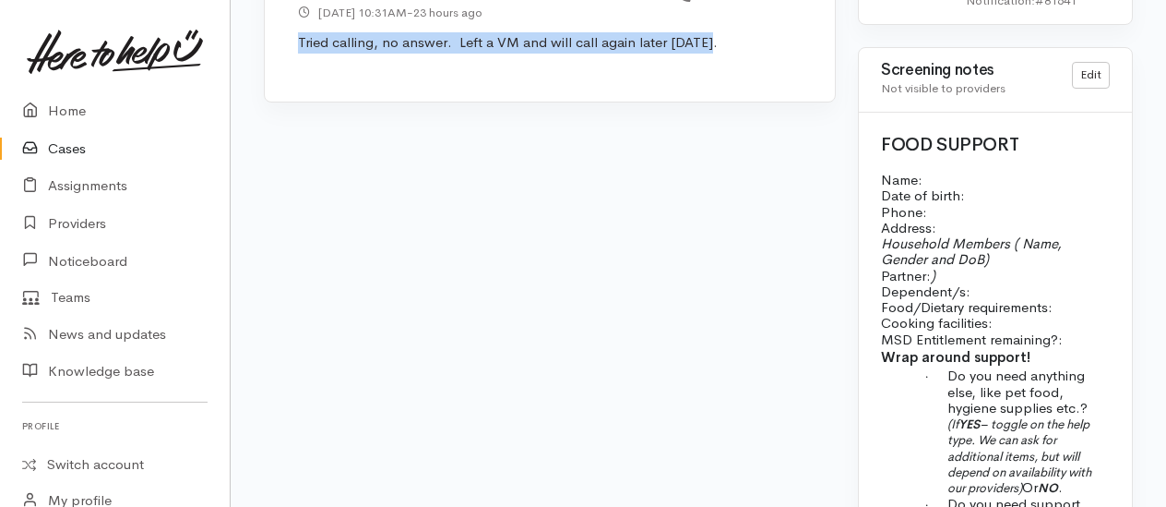
drag, startPoint x: 297, startPoint y: 7, endPoint x: 732, endPoint y: 42, distance: 436.0
click at [732, 42] on div "Kyleigh Pike ('Here to help u') 25 Aug 2025 10:31AM - 23 hours ago Phone call" at bounding box center [550, 25] width 570 height 152
drag, startPoint x: 732, startPoint y: 42, endPoint x: 613, endPoint y: 13, distance: 122.4
copy p "Tried calling, no answer. Left a VM and will call again later today."
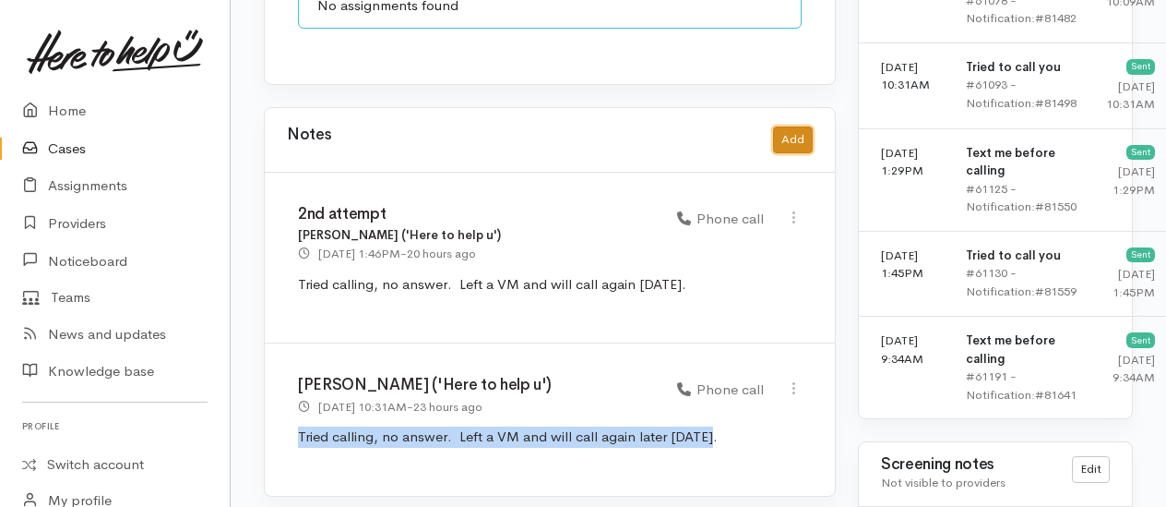
click at [795, 108] on div "Notes Add" at bounding box center [550, 140] width 570 height 65
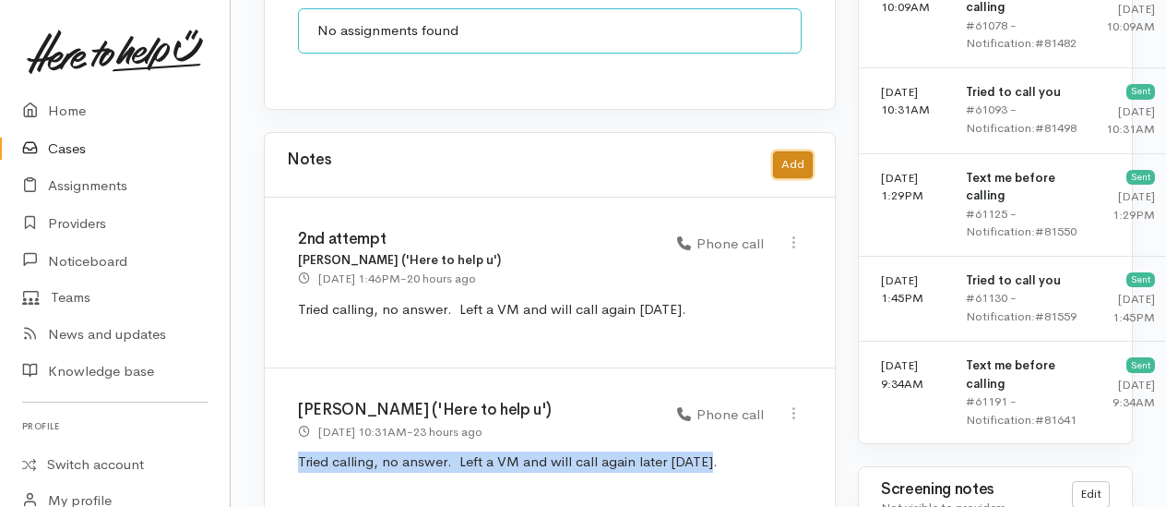
scroll to position [1567, 0]
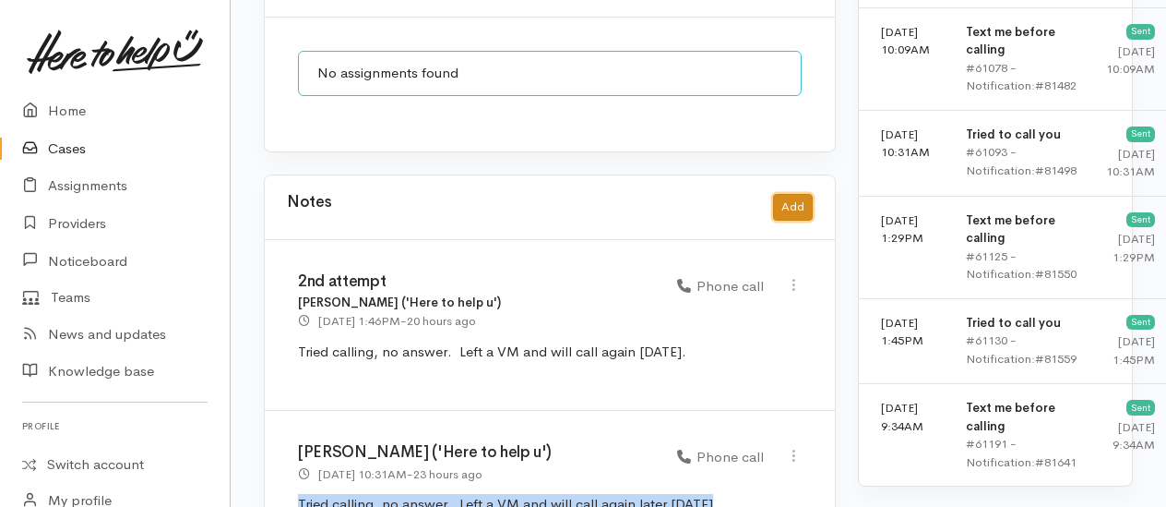
click at [790, 194] on button "Add" at bounding box center [793, 207] width 40 height 27
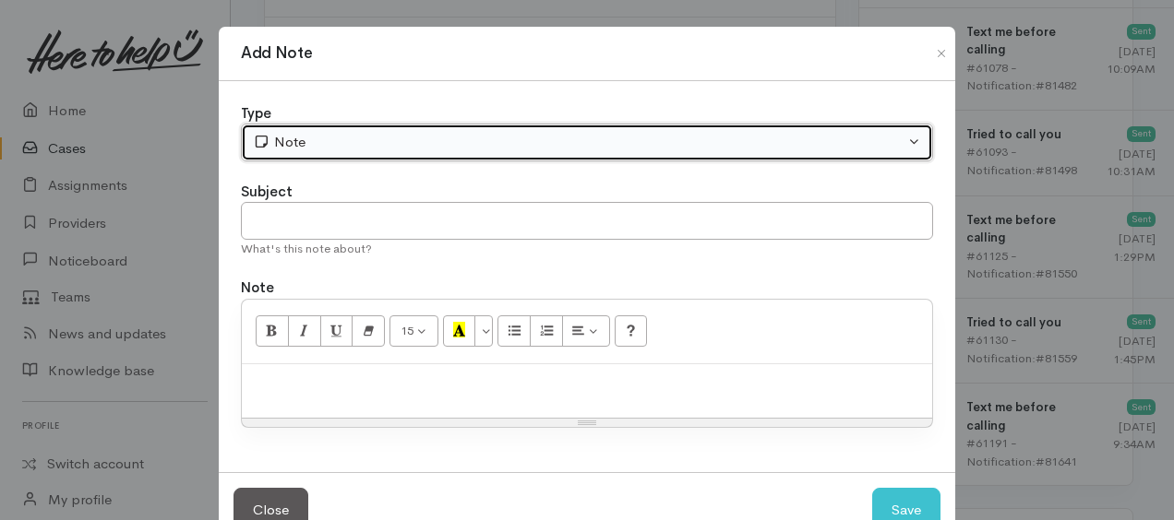
drag, startPoint x: 341, startPoint y: 135, endPoint x: 336, endPoint y: 153, distance: 19.3
click at [341, 135] on div "Note" at bounding box center [579, 142] width 652 height 21
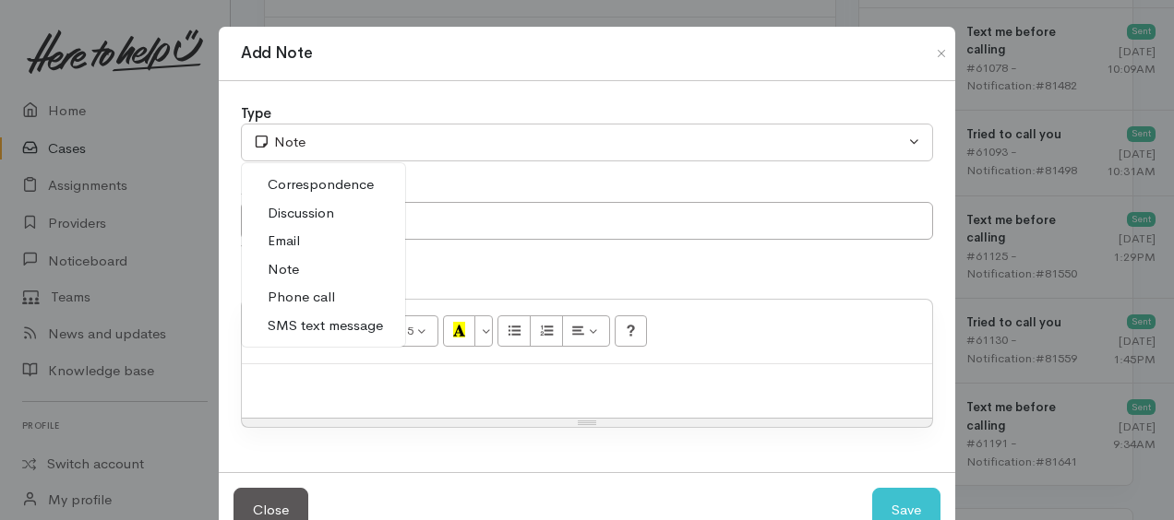
click at [305, 296] on span "Phone call" at bounding box center [301, 297] width 67 height 21
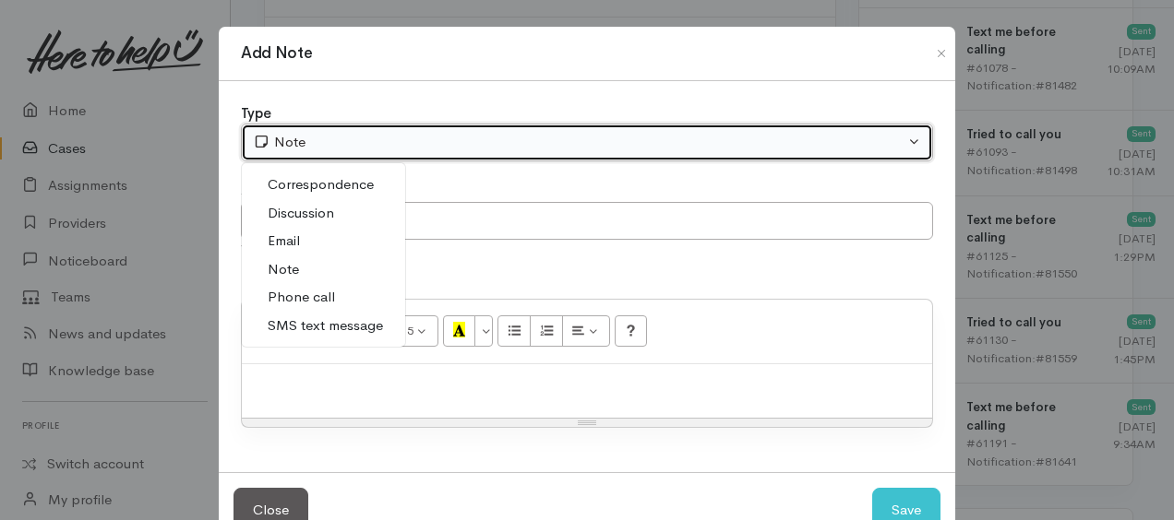
select select "3"
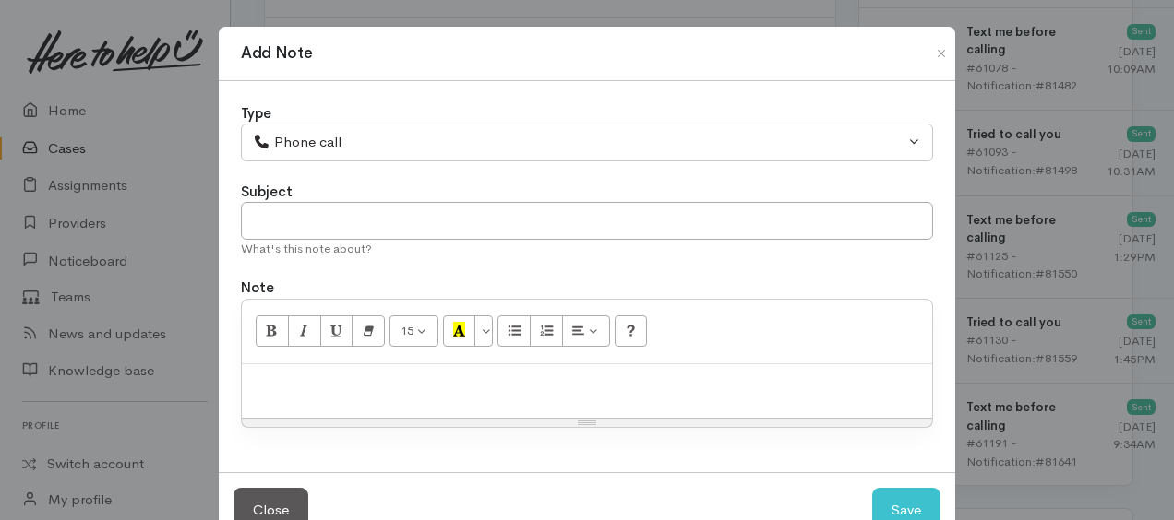
paste div
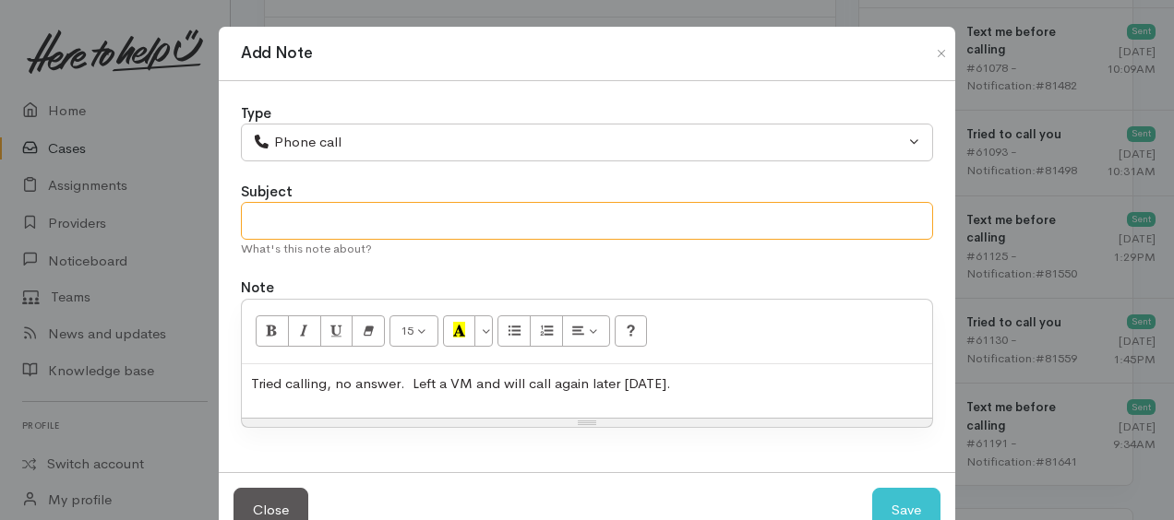
click at [367, 217] on input "text" at bounding box center [587, 221] width 692 height 38
type input "3rd attempt"
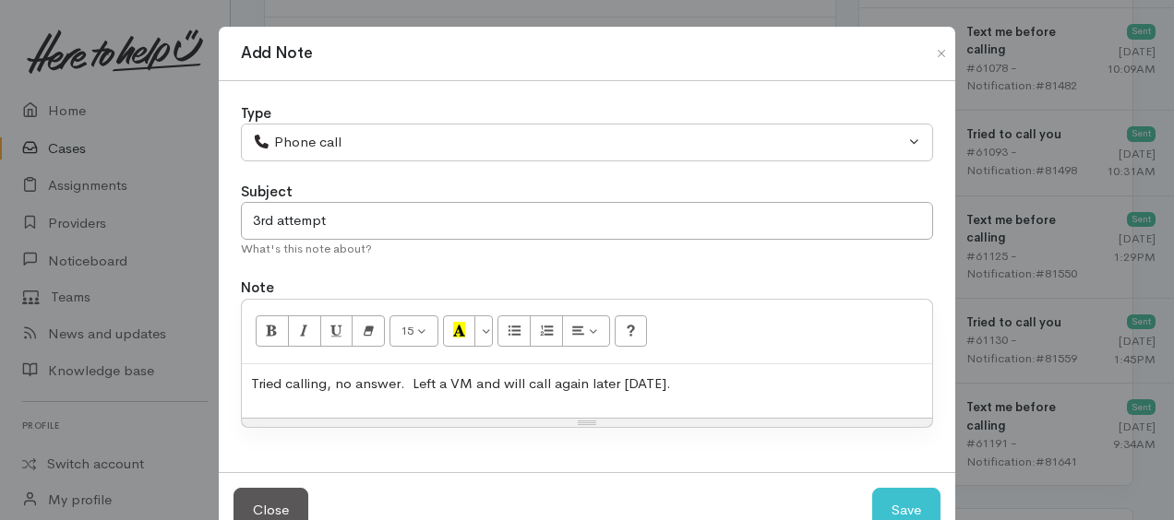
click at [583, 380] on span "Tried calling, no answer. Left a VM and will call again later today." at bounding box center [461, 384] width 420 height 18
click at [890, 504] on button "Save" at bounding box center [906, 510] width 68 height 45
select select "1"
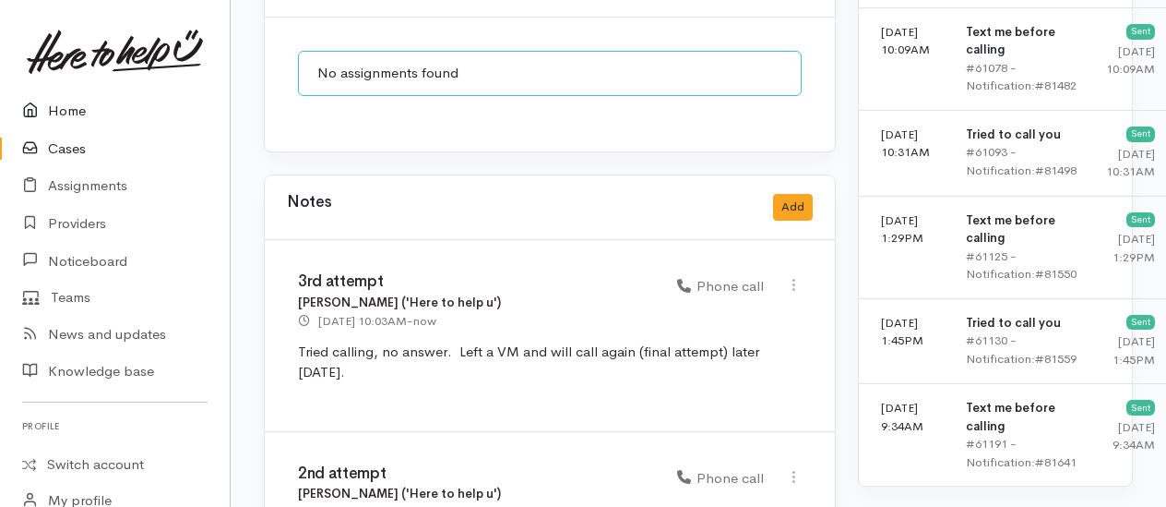
click at [66, 113] on link "Home" at bounding box center [115, 111] width 230 height 38
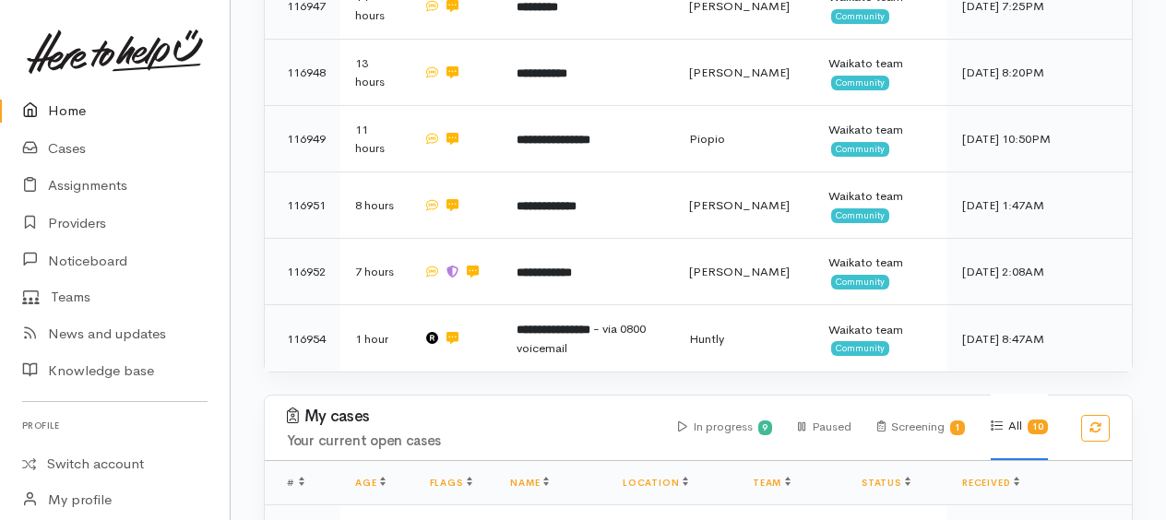
scroll to position [1065, 0]
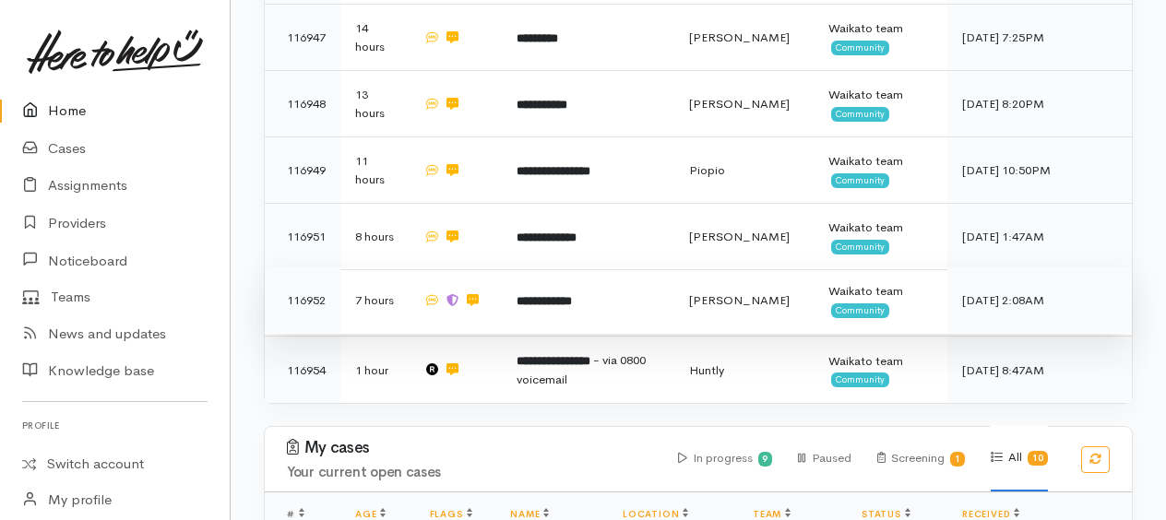
click at [563, 298] on b "**********" at bounding box center [544, 301] width 55 height 12
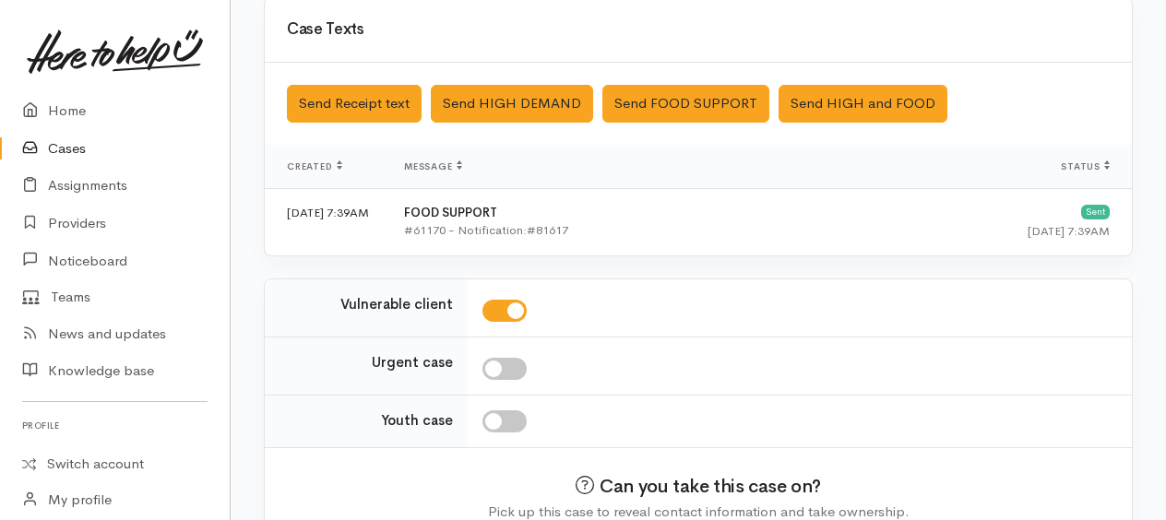
scroll to position [776, 0]
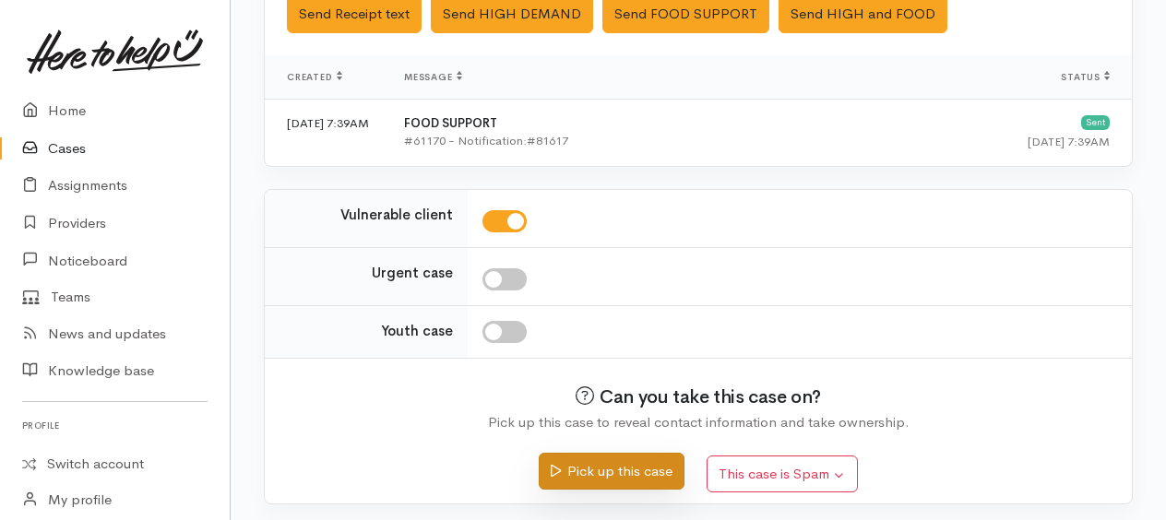
click at [630, 478] on button "Pick up this case" at bounding box center [611, 472] width 145 height 38
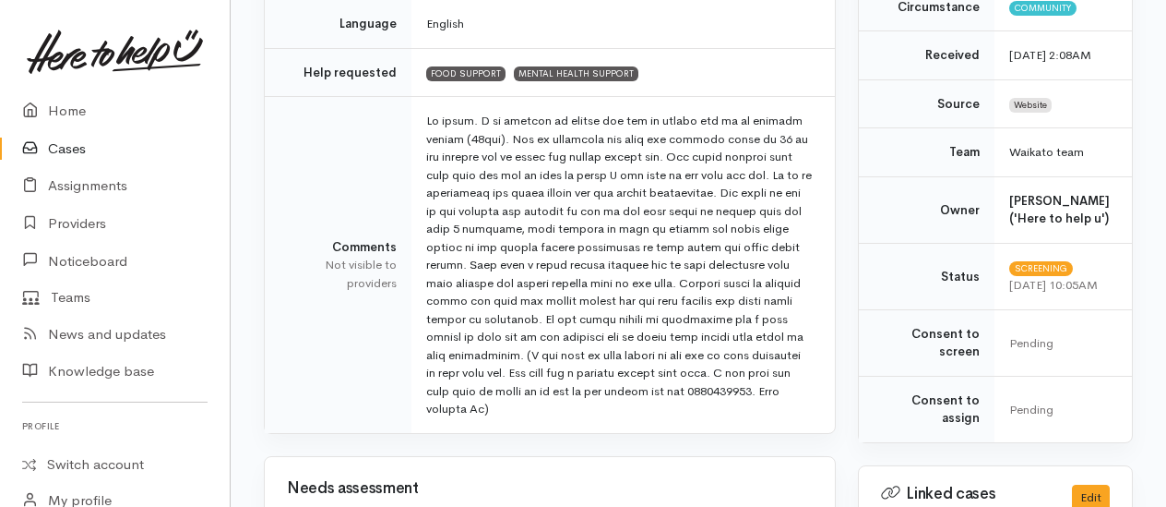
scroll to position [554, 0]
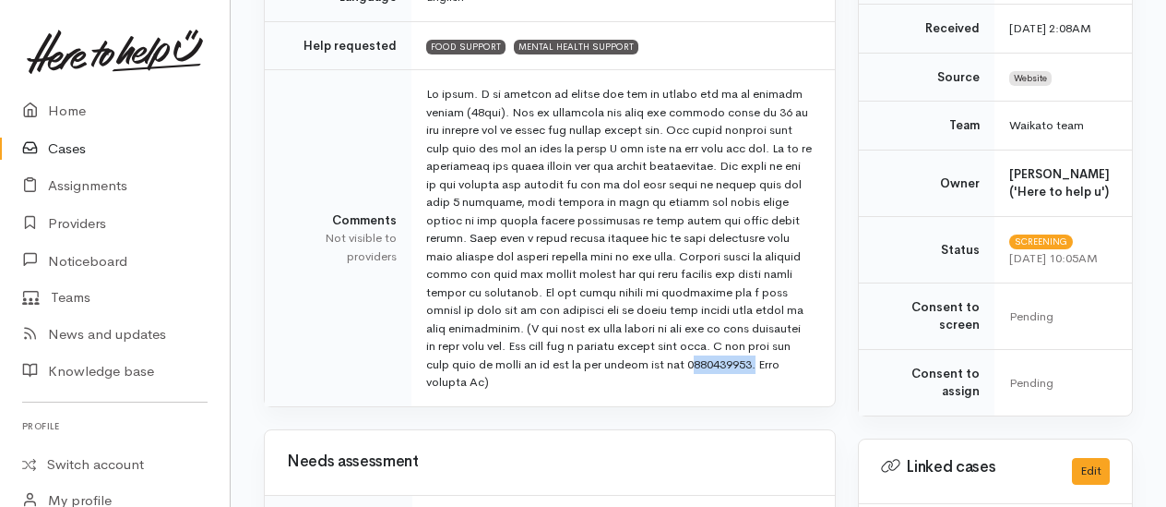
drag, startPoint x: 799, startPoint y: 358, endPoint x: 733, endPoint y: 364, distance: 66.7
click at [733, 364] on td at bounding box center [624, 238] width 424 height 336
drag, startPoint x: 733, startPoint y: 364, endPoint x: 748, endPoint y: 363, distance: 15.7
copy td "0284354805"
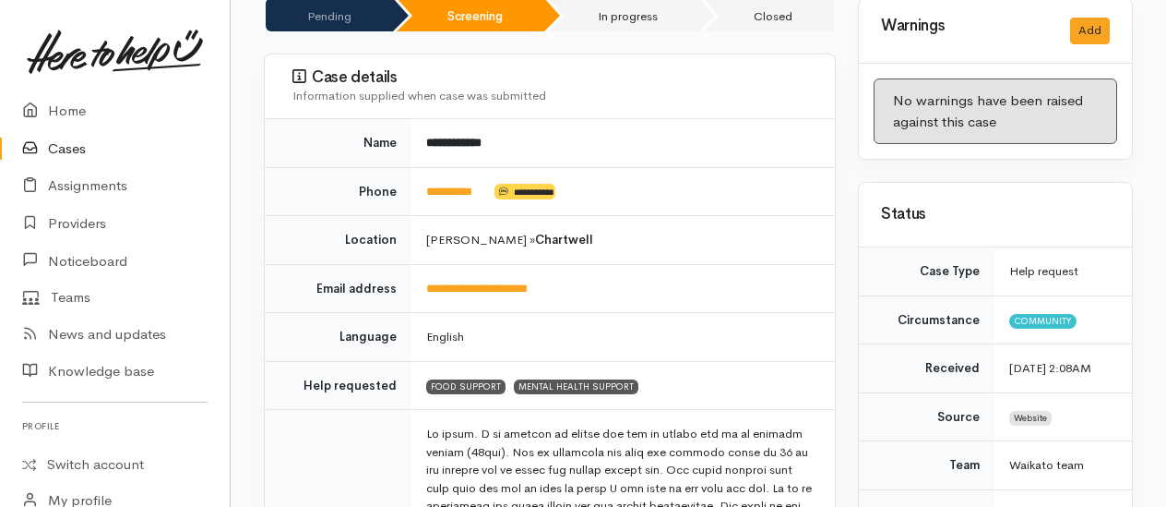
scroll to position [0, 0]
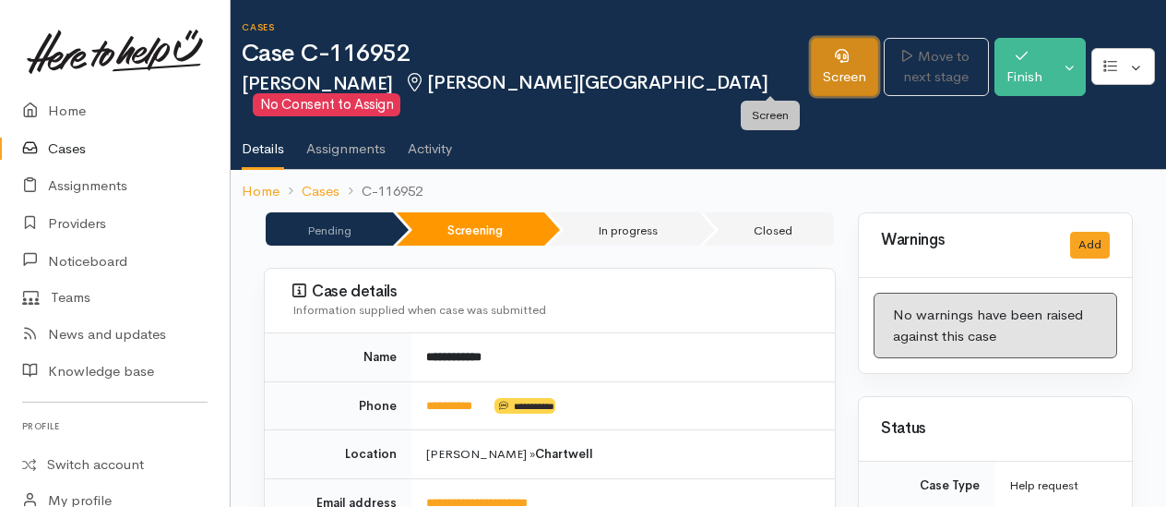
click at [811, 58] on link "Screen" at bounding box center [844, 67] width 67 height 58
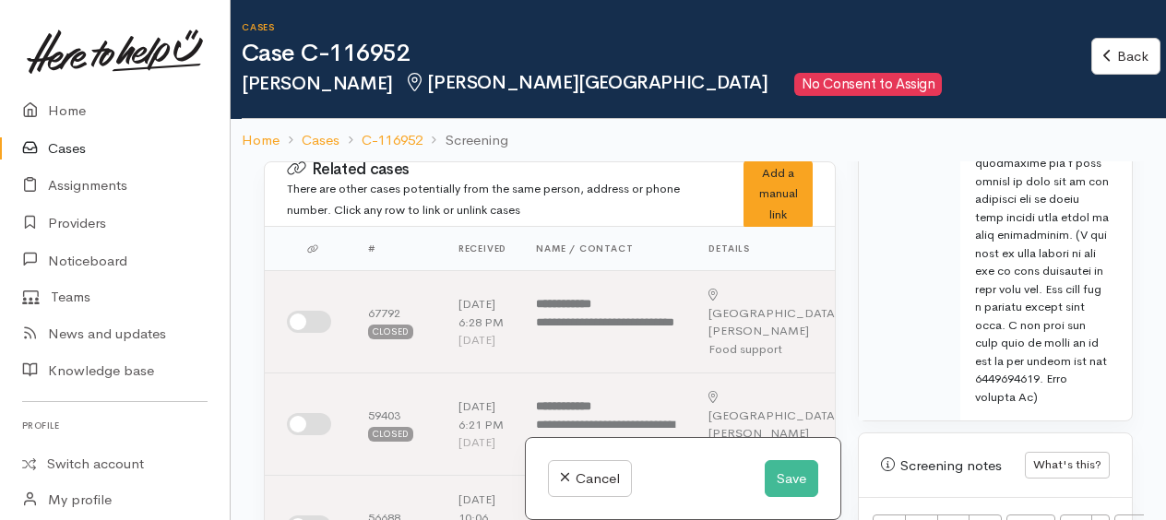
scroll to position [2030, 0]
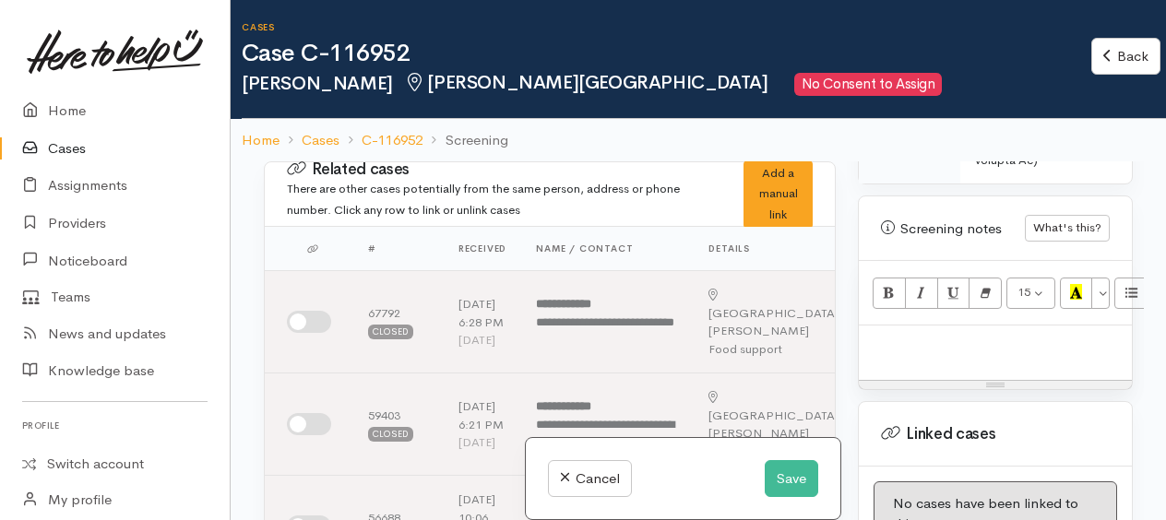
click at [951, 335] on p at bounding box center [995, 345] width 255 height 21
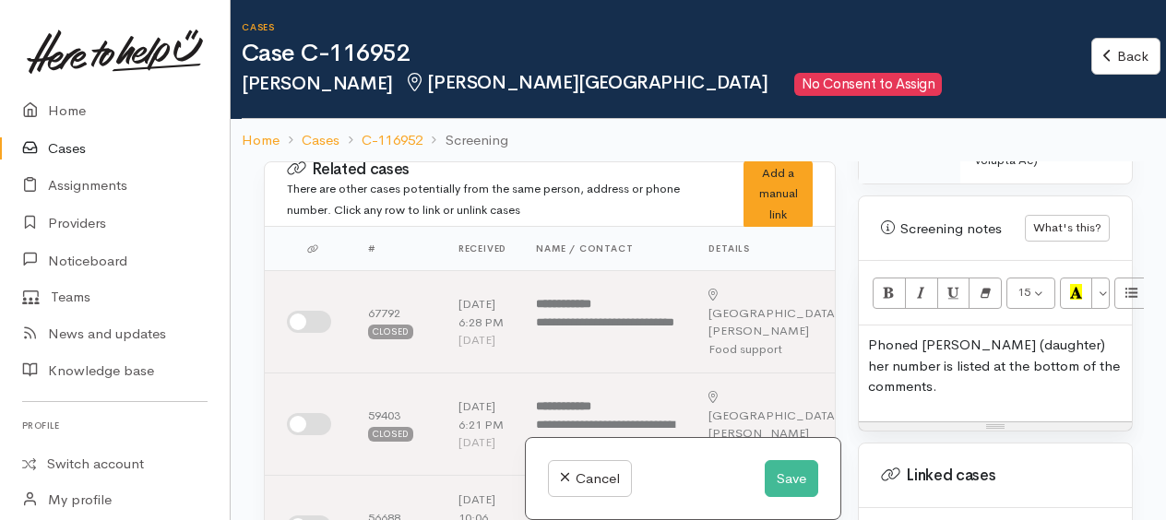
click at [1107, 335] on p "Phoned [PERSON_NAME] (daughter) her number is listed at the bottom of the comme…" at bounding box center [995, 366] width 255 height 63
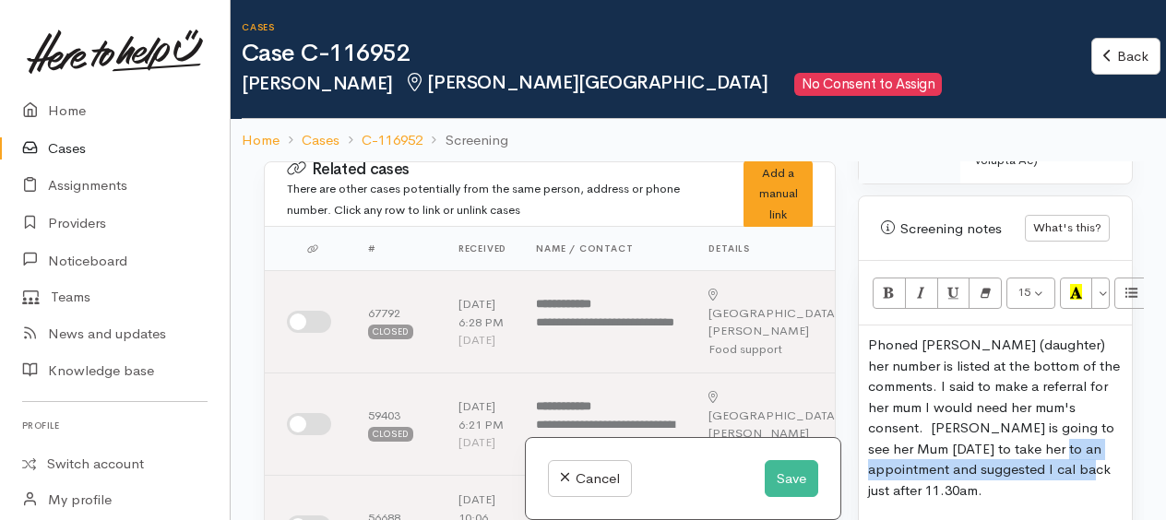
drag, startPoint x: 1023, startPoint y: 417, endPoint x: 1015, endPoint y: 410, distance: 10.4
click at [1015, 410] on p "Phoned Lu (daughter) her number is listed at the bottom of the comments. I said…" at bounding box center [995, 418] width 255 height 166
click at [1029, 417] on p "Phoned Lu (daughter) her number is listed at the bottom of the comments. I said…" at bounding box center [995, 418] width 255 height 166
click at [1079, 447] on div "Phoned Lu (daughter) her number is listed at the bottom of the comments. I said…" at bounding box center [995, 425] width 273 height 199
click at [1085, 437] on p "Phoned Lu (daughter) her number is listed at the bottom of the comments. I said…" at bounding box center [995, 418] width 255 height 166
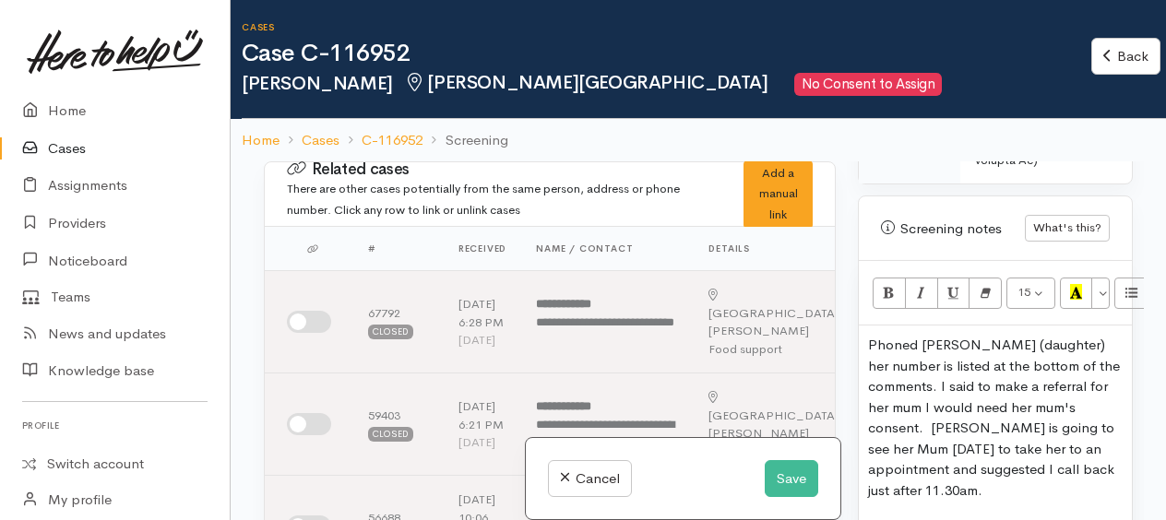
click at [1034, 426] on p "Phoned Lu (daughter) her number is listed at the bottom of the comments. I said…" at bounding box center [995, 418] width 255 height 166
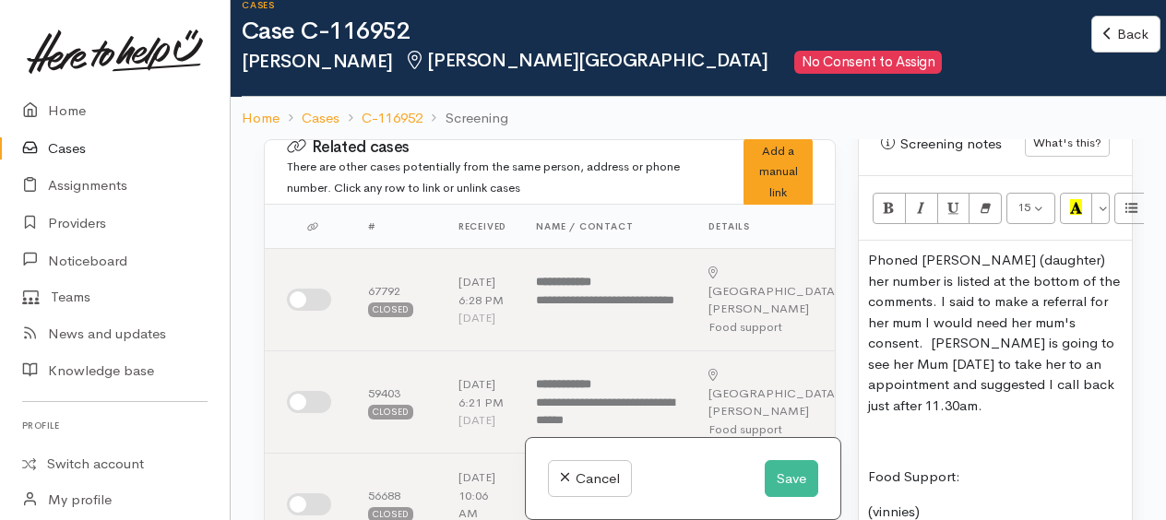
scroll to position [2123, 0]
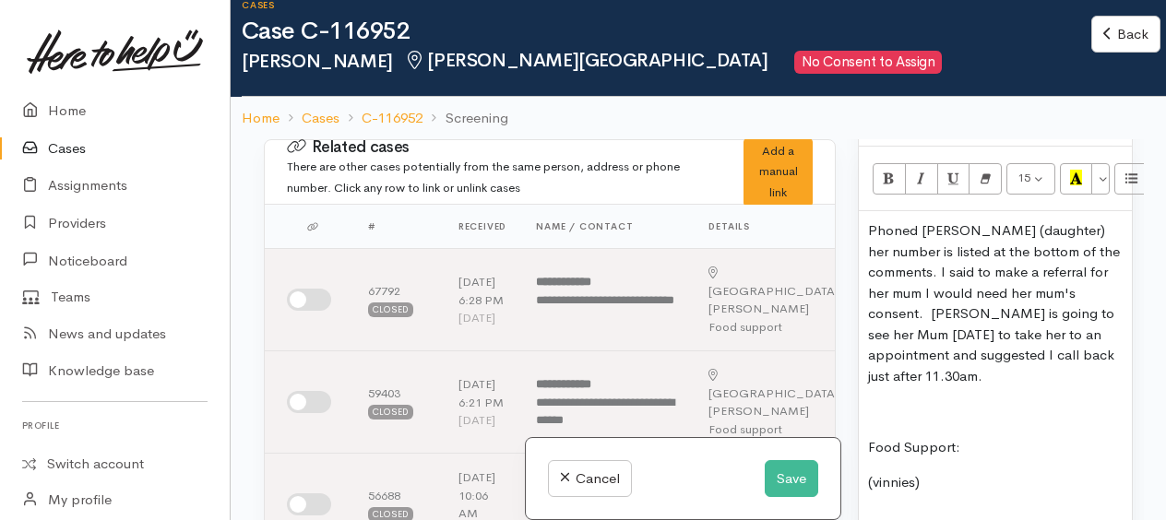
click at [973, 437] on p "Food Support:" at bounding box center [995, 447] width 255 height 21
click at [938, 473] on p "(vinnies)" at bounding box center [995, 483] width 255 height 21
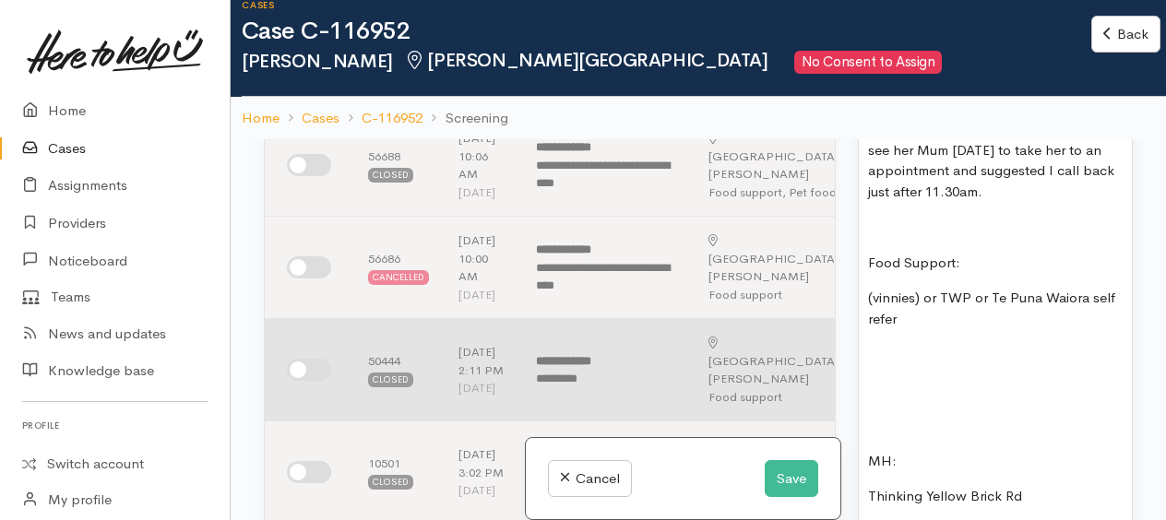
scroll to position [369, 0]
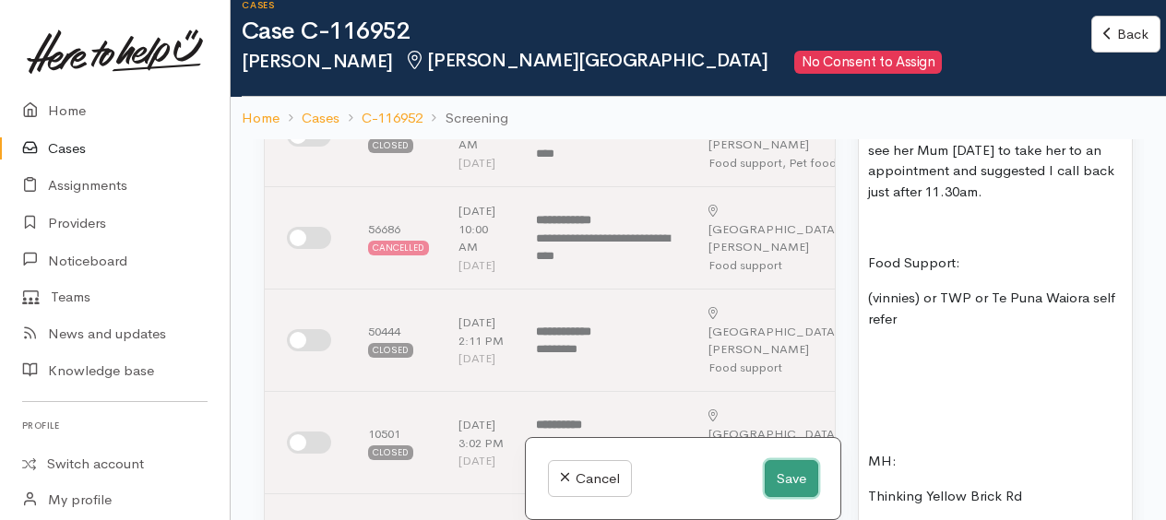
click at [788, 480] on button "Save" at bounding box center [792, 480] width 54 height 38
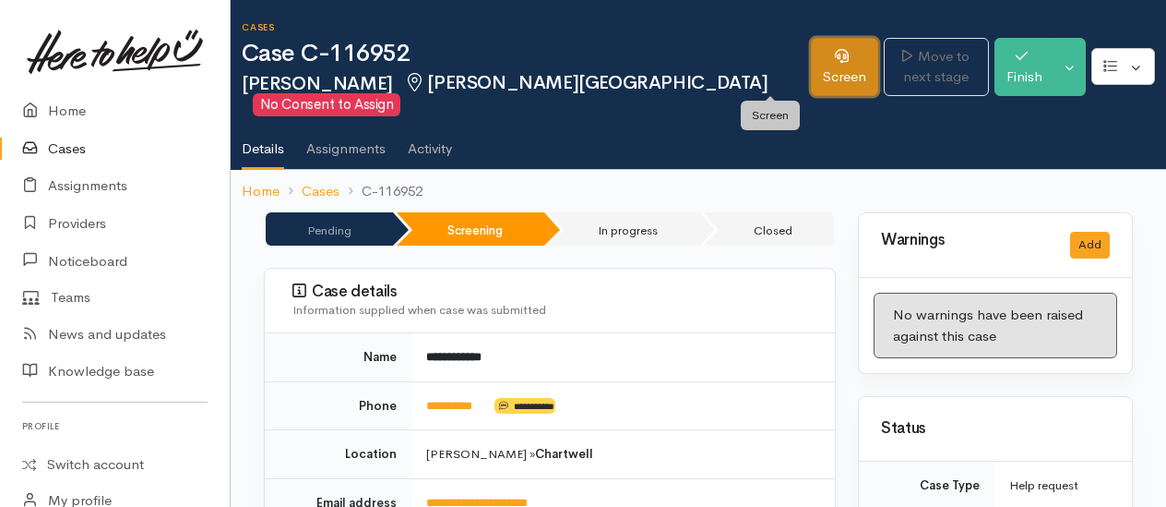
click at [811, 61] on link "Screen" at bounding box center [844, 67] width 67 height 58
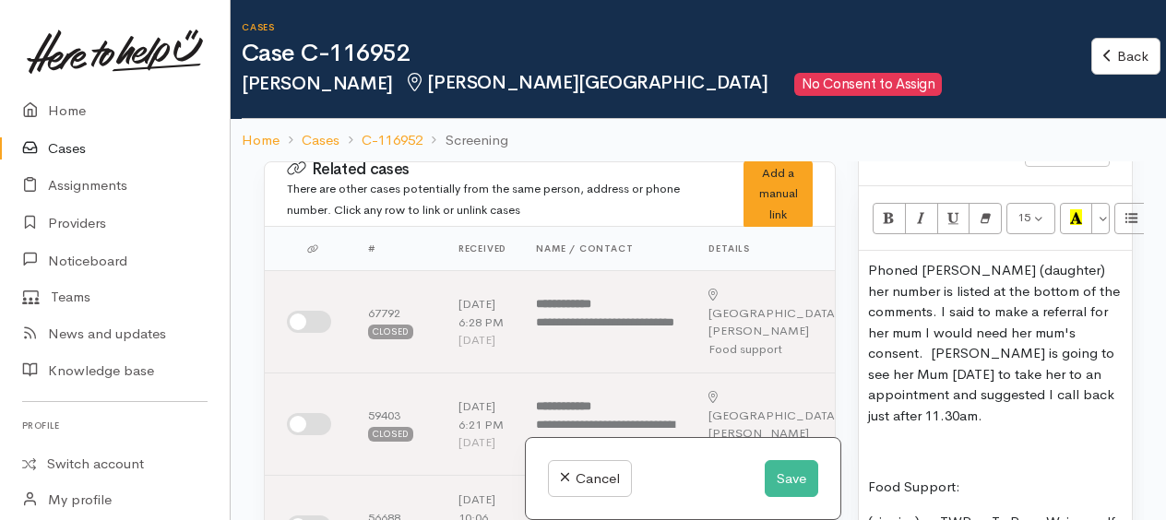
scroll to position [2123, 0]
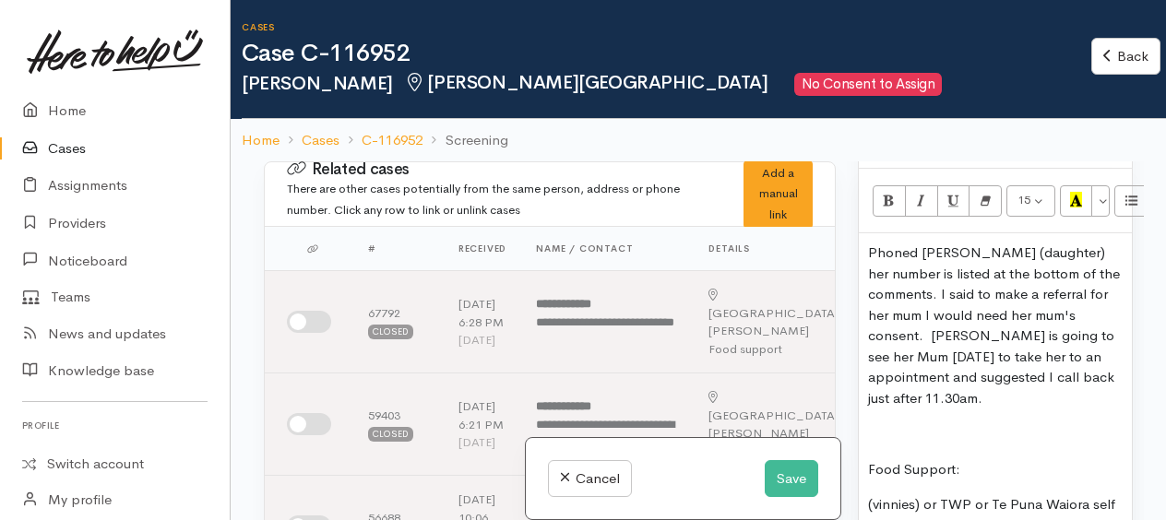
paste div
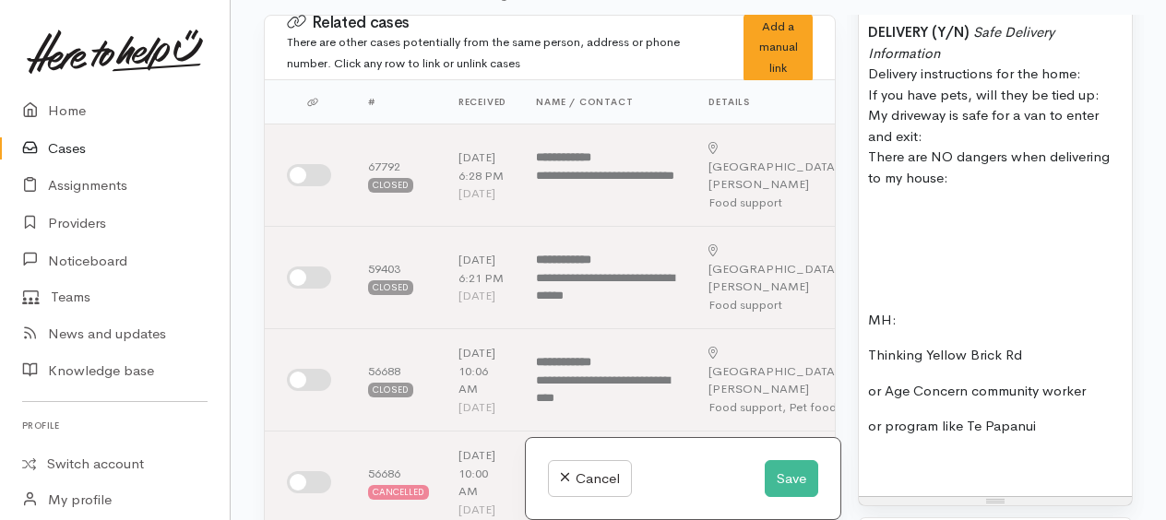
scroll to position [2902, 0]
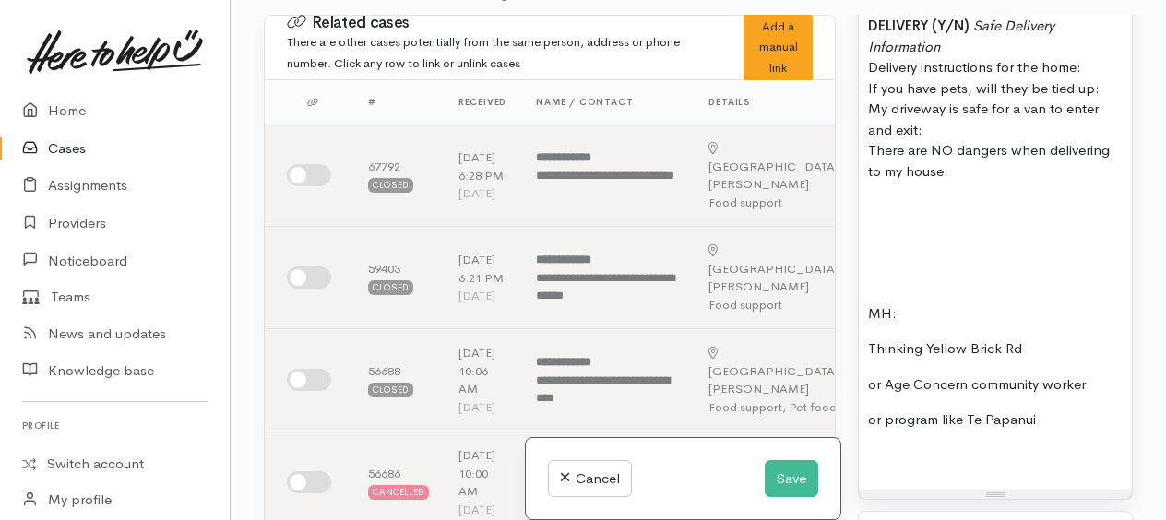
click at [949, 304] on p "MH:" at bounding box center [995, 314] width 255 height 21
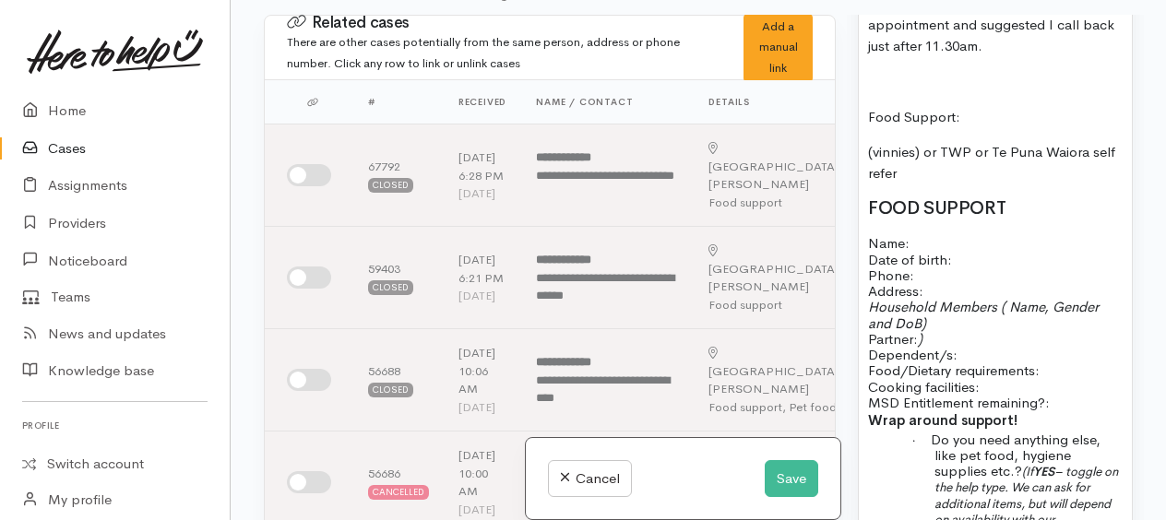
scroll to position [2164, 0]
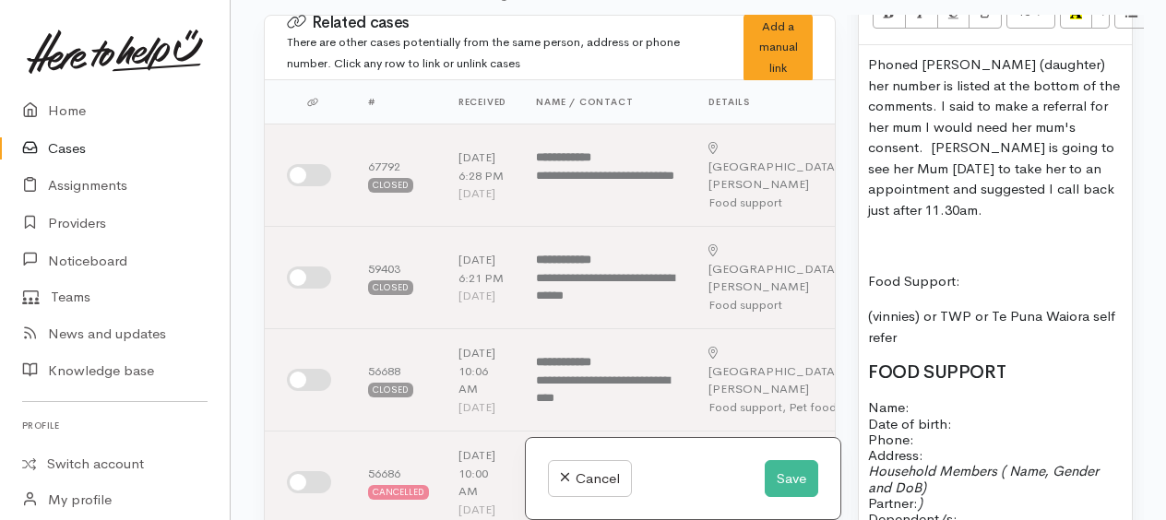
click at [884, 235] on p at bounding box center [995, 245] width 255 height 21
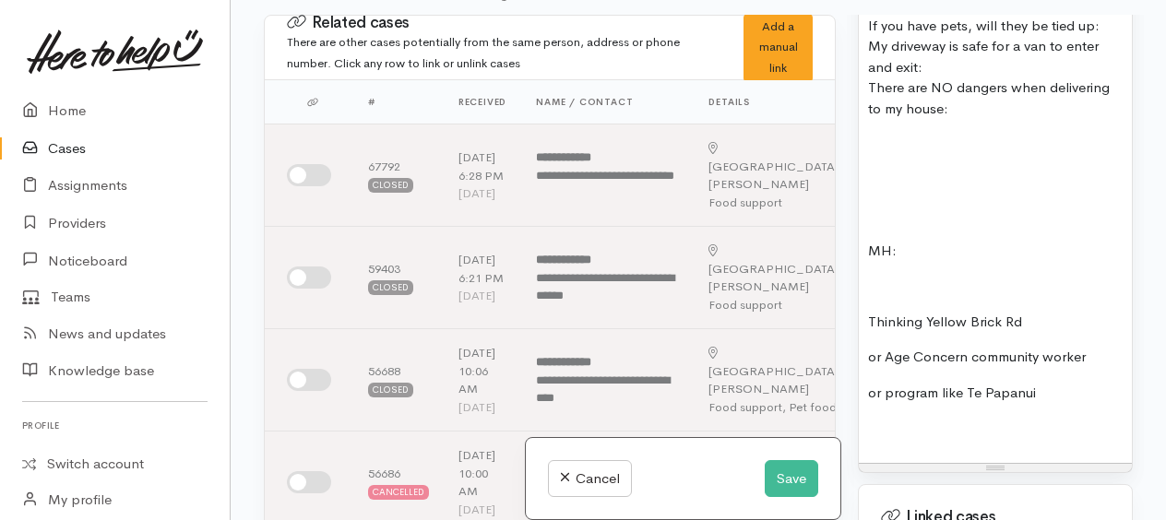
scroll to position [2995, 0]
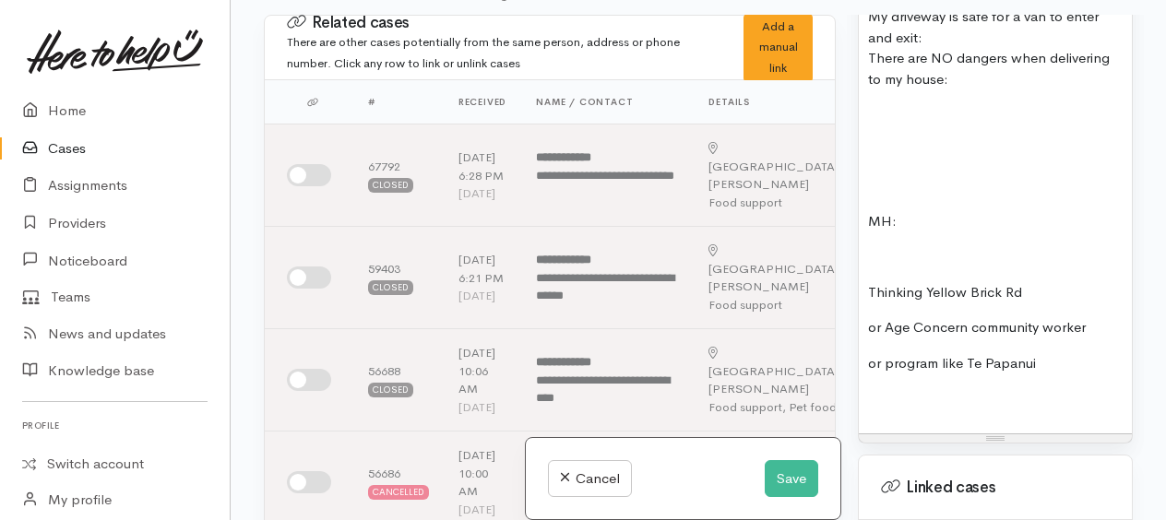
click at [880, 246] on p at bounding box center [995, 256] width 255 height 21
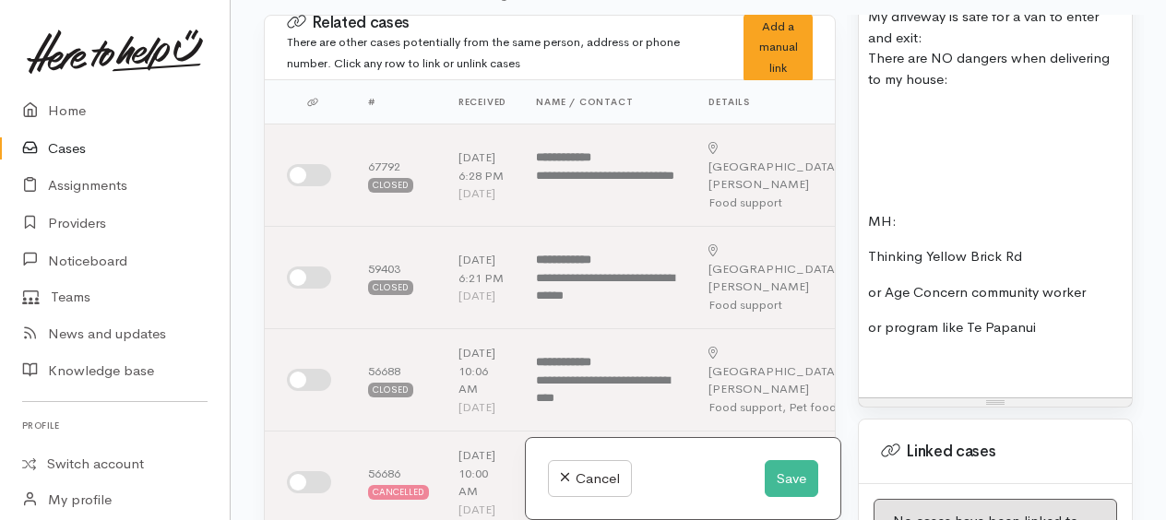
click at [1067, 317] on p "or program like Te Papanui" at bounding box center [995, 327] width 255 height 21
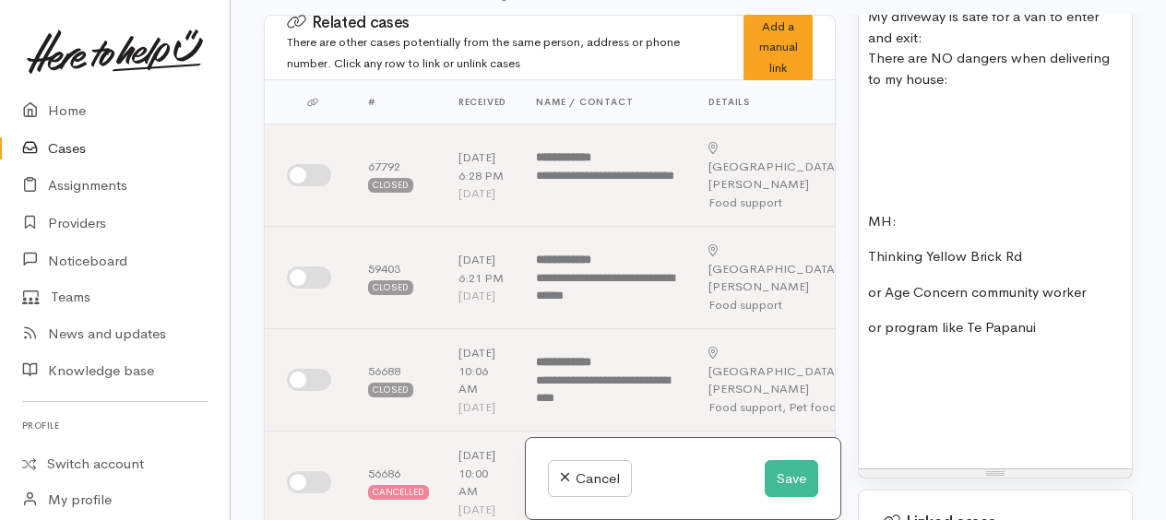
scroll to position [3459, 0]
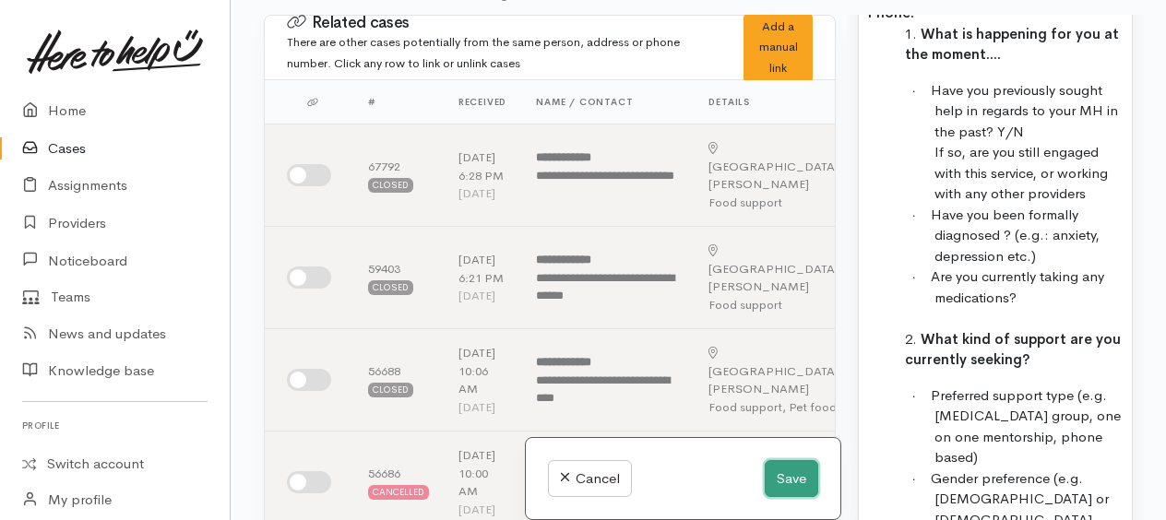
click at [771, 481] on button "Save" at bounding box center [792, 480] width 54 height 38
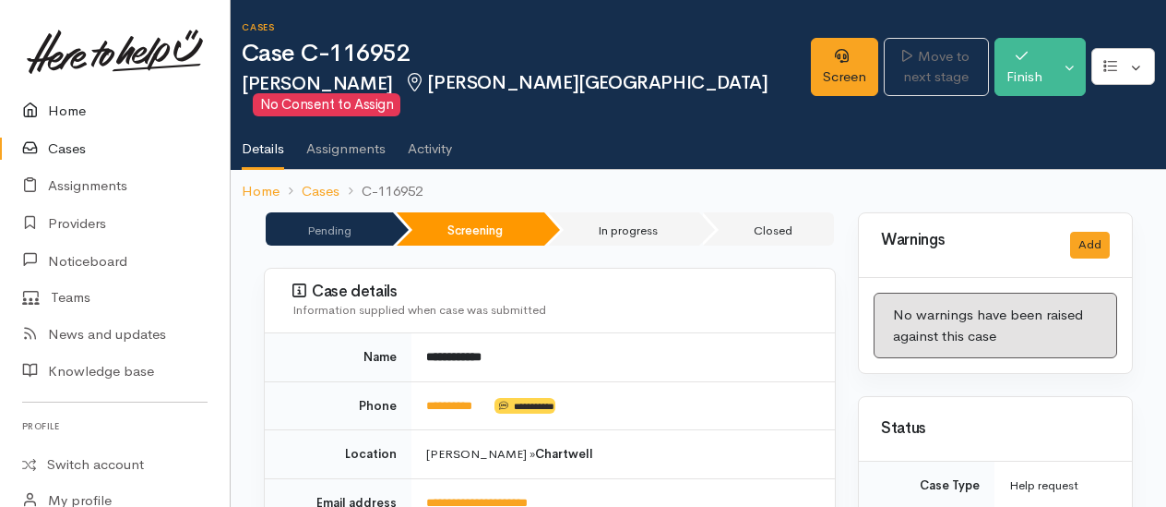
click at [57, 109] on link "Home" at bounding box center [115, 111] width 230 height 38
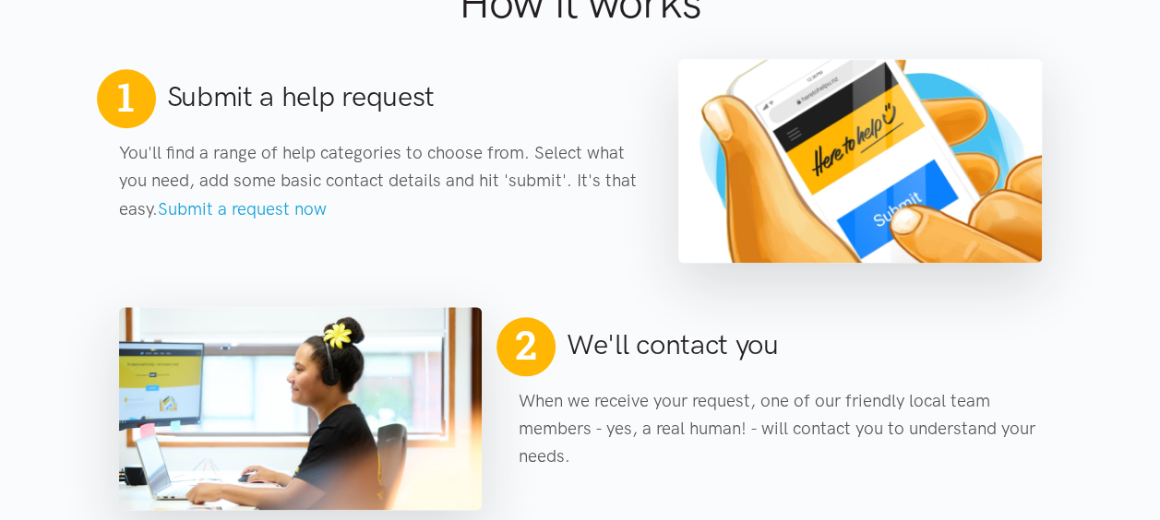
scroll to position [625, 0]
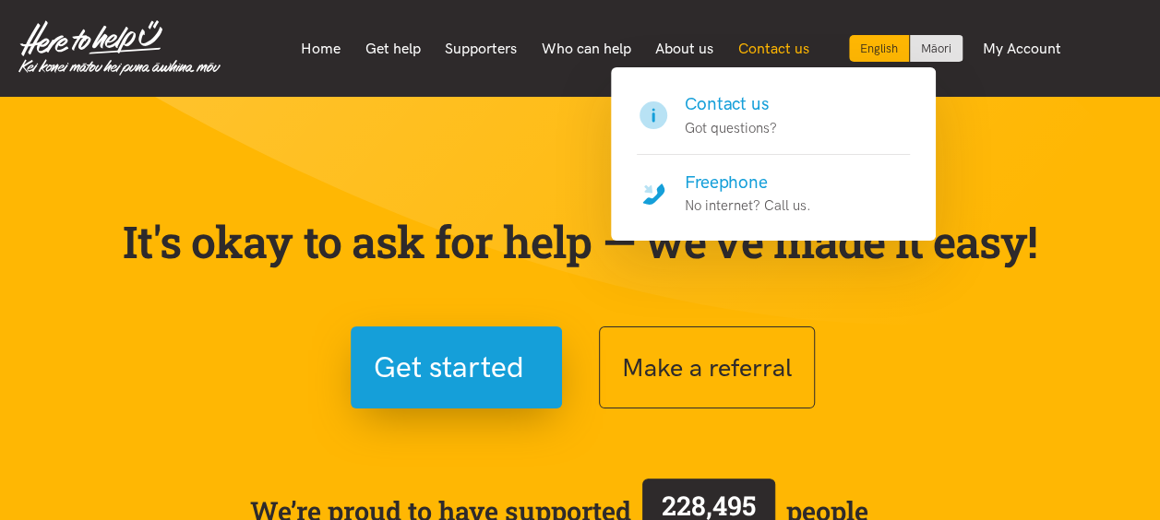
click at [765, 51] on link "Contact us" at bounding box center [773, 49] width 96 height 39
click at [710, 181] on h4 "Freephone" at bounding box center [748, 183] width 126 height 26
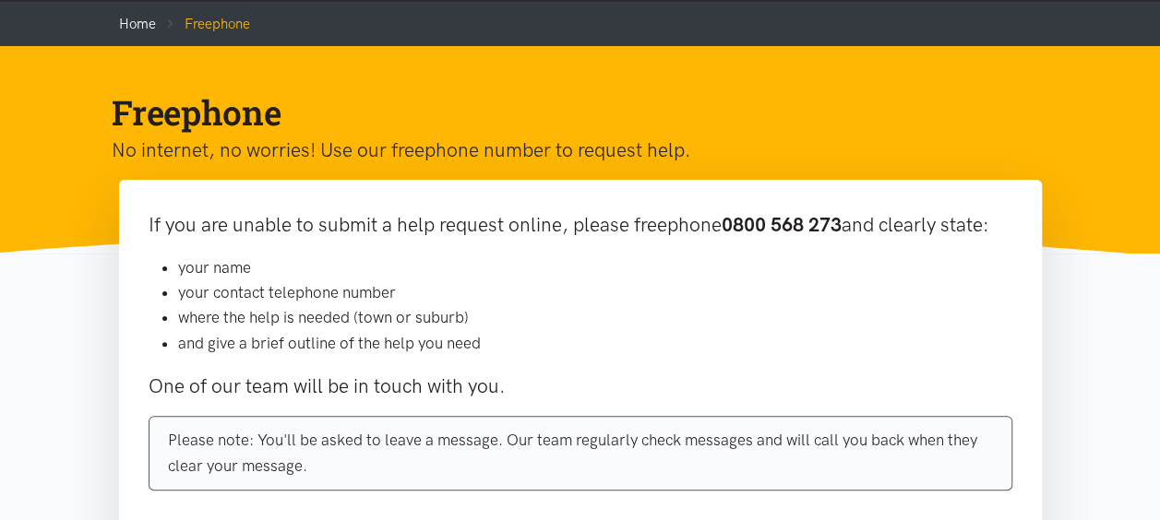
scroll to position [277, 0]
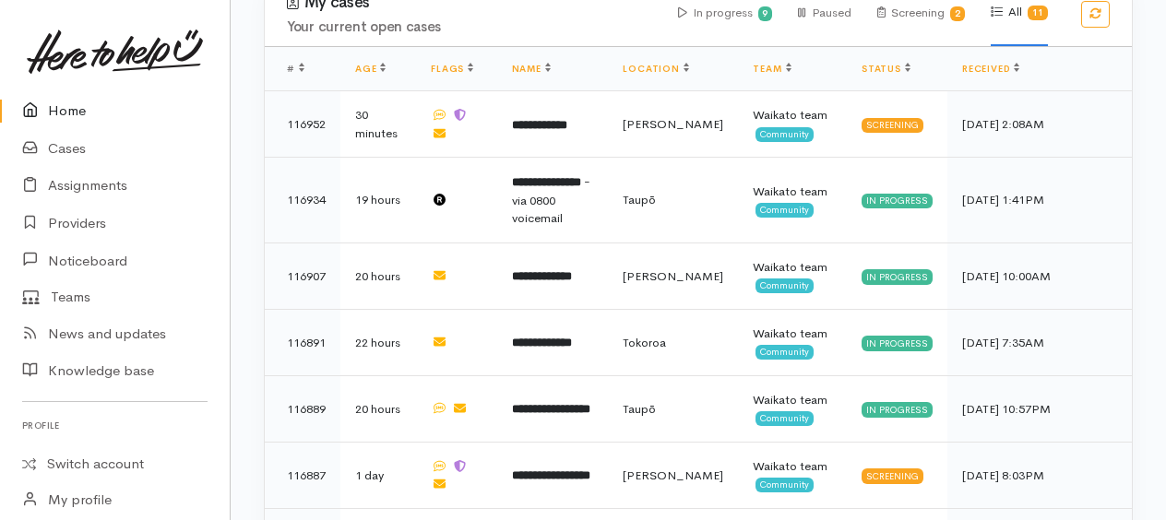
scroll to position [1384, 0]
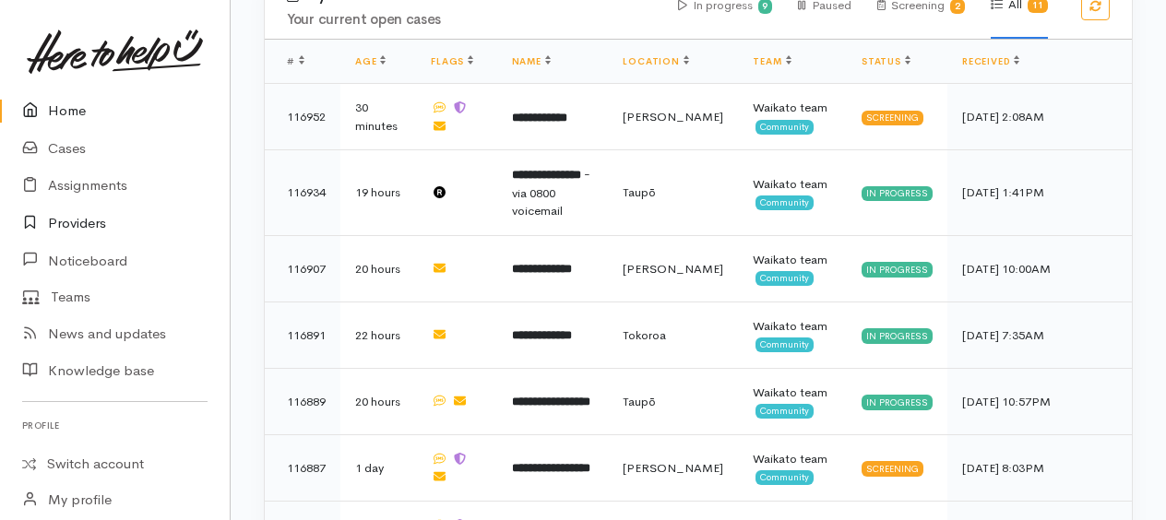
click at [82, 223] on link "Providers" at bounding box center [115, 224] width 230 height 38
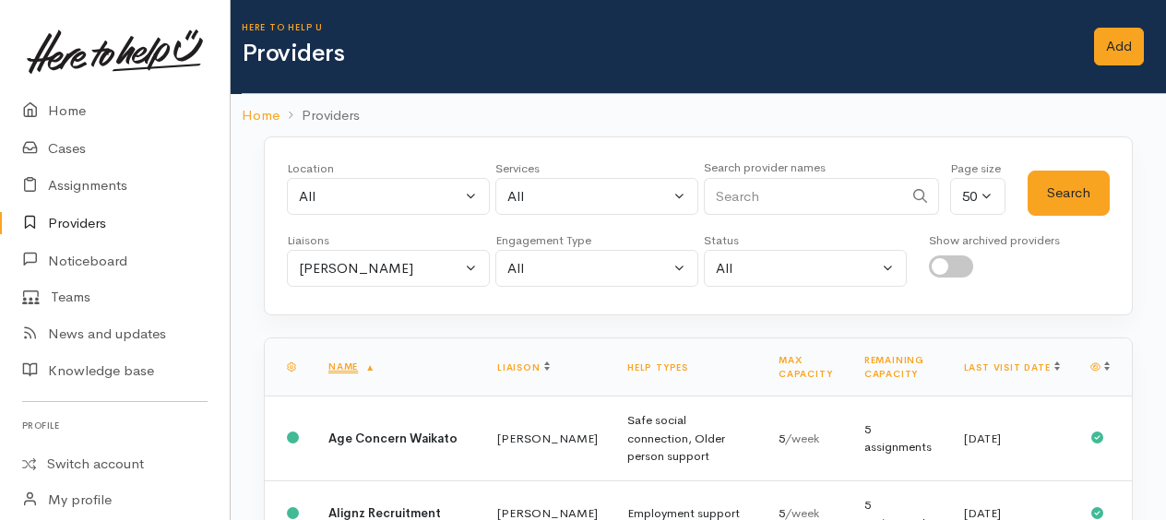
click at [70, 190] on link "Assignments" at bounding box center [115, 186] width 230 height 38
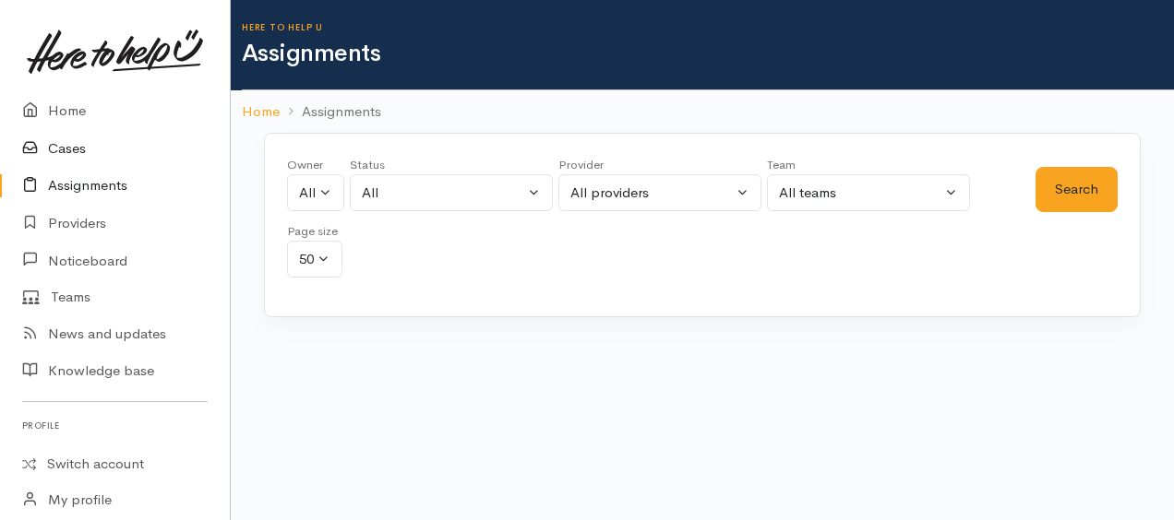
click at [70, 153] on link "Cases" at bounding box center [115, 149] width 230 height 38
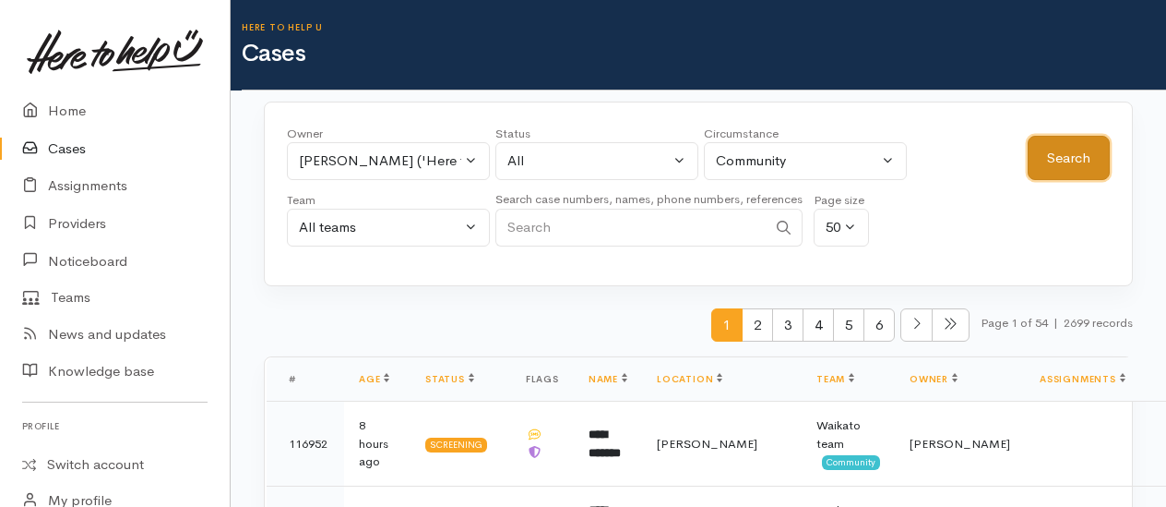
click at [1038, 153] on button "Search" at bounding box center [1069, 158] width 82 height 45
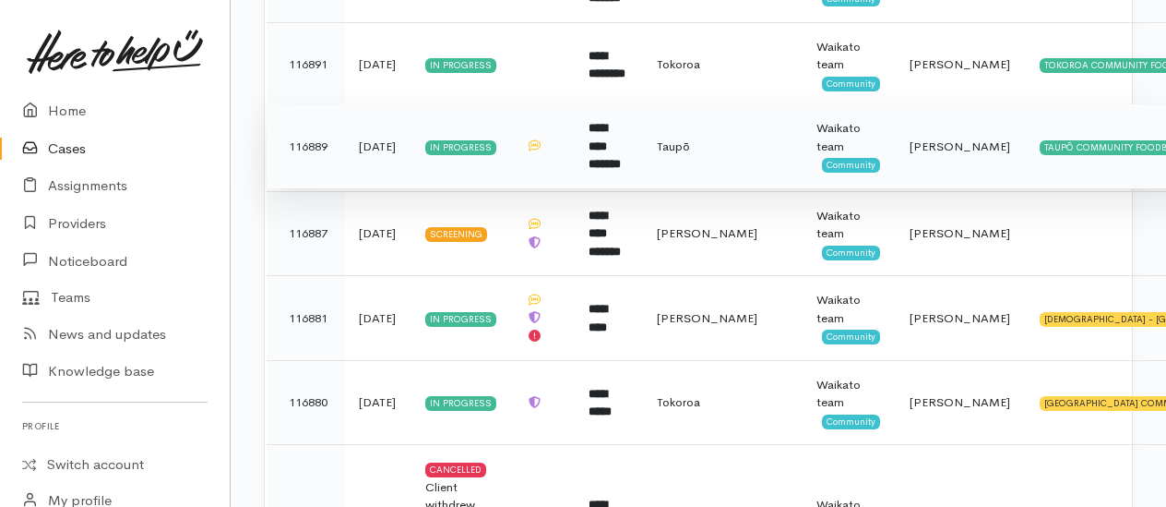
scroll to position [831, 0]
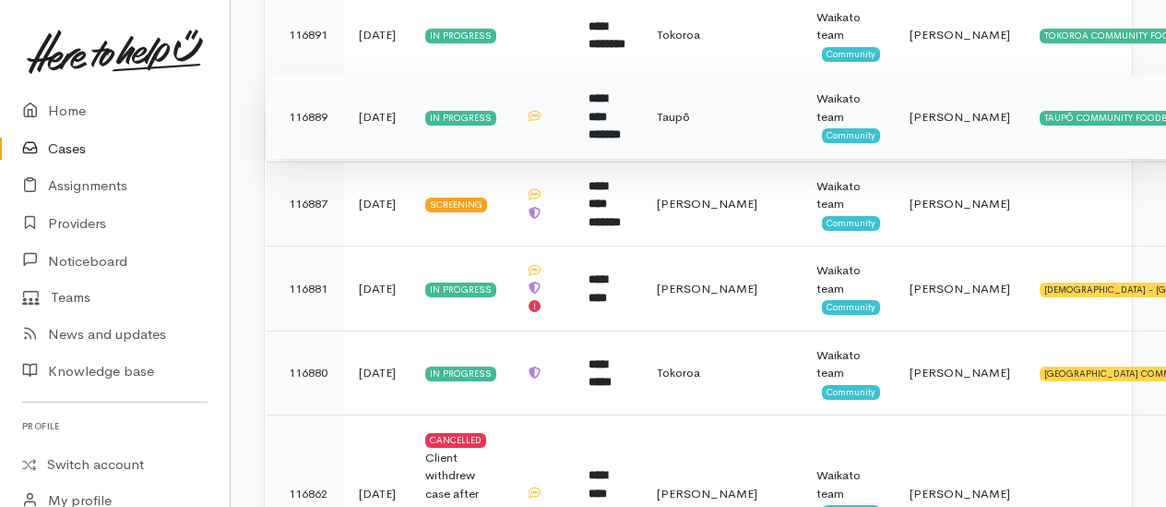
click at [621, 123] on b "**********" at bounding box center [605, 116] width 32 height 48
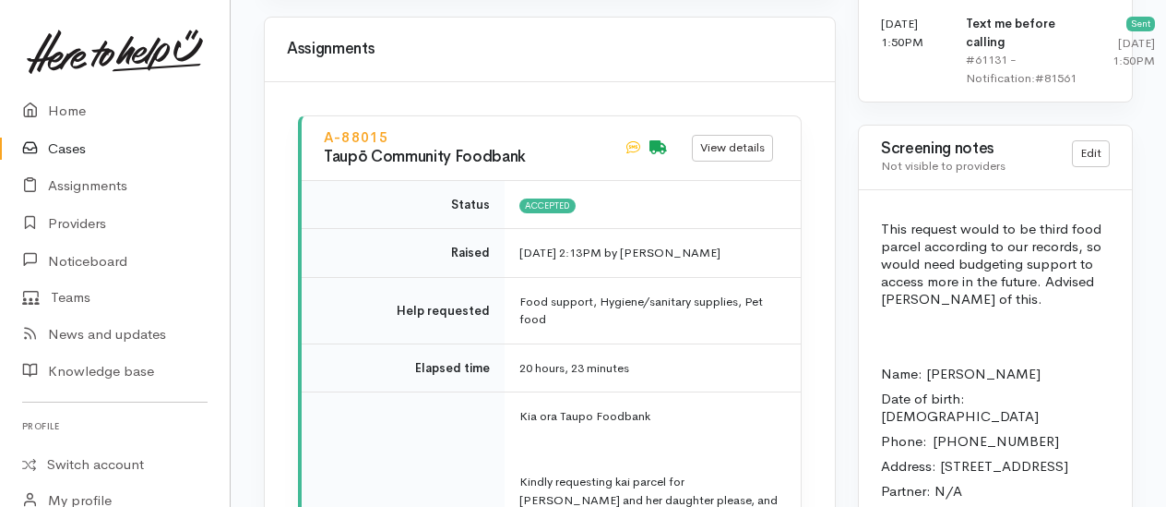
scroll to position [2030, 0]
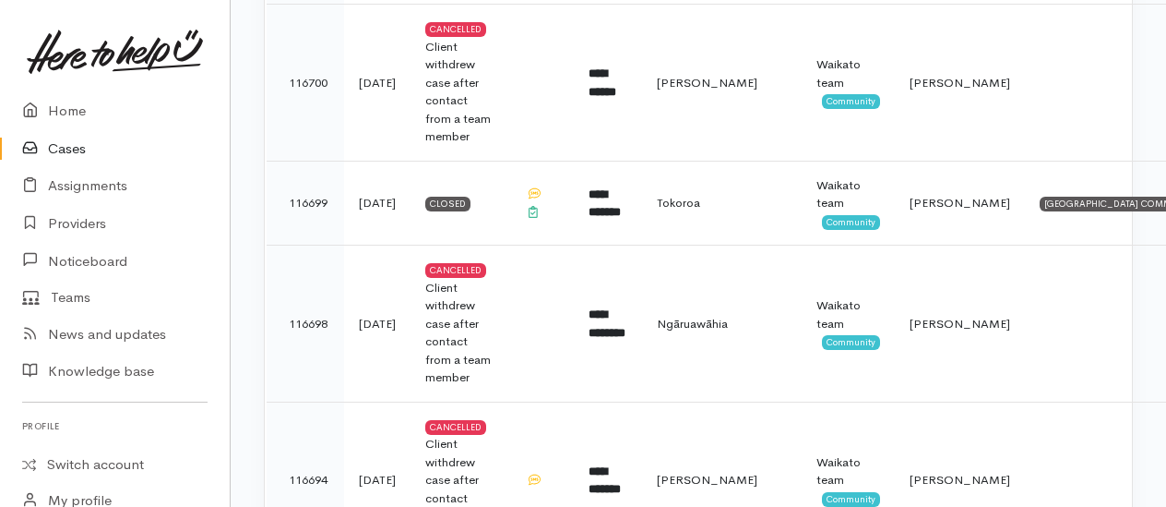
scroll to position [2549, 0]
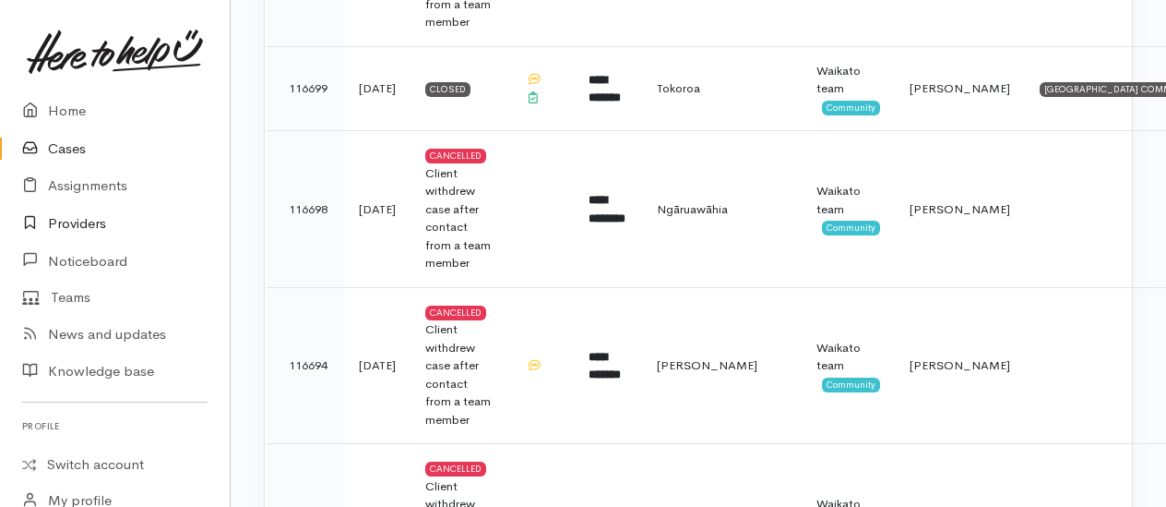
click at [68, 225] on link "Providers" at bounding box center [115, 224] width 230 height 38
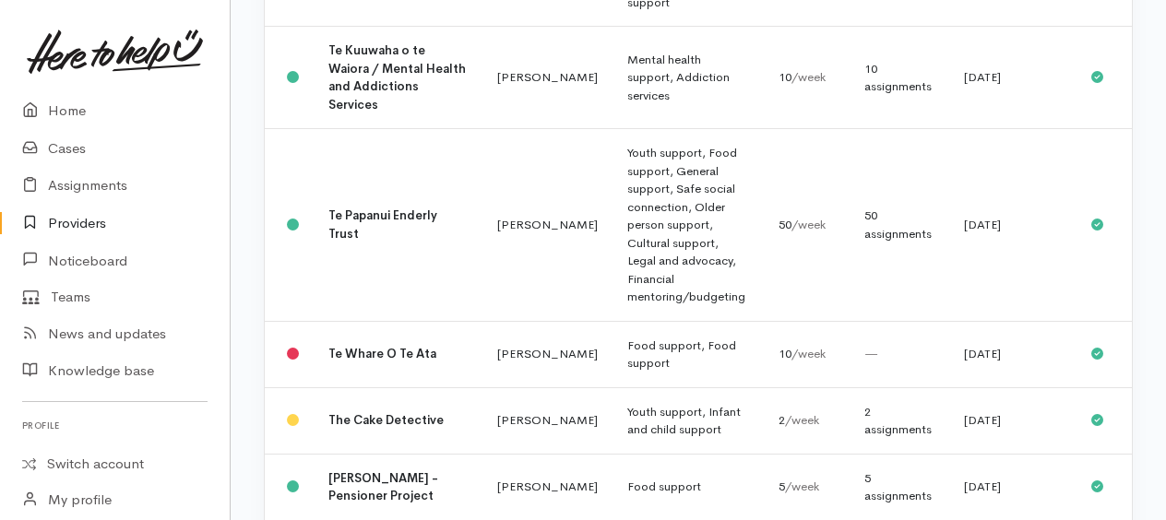
scroll to position [2399, 0]
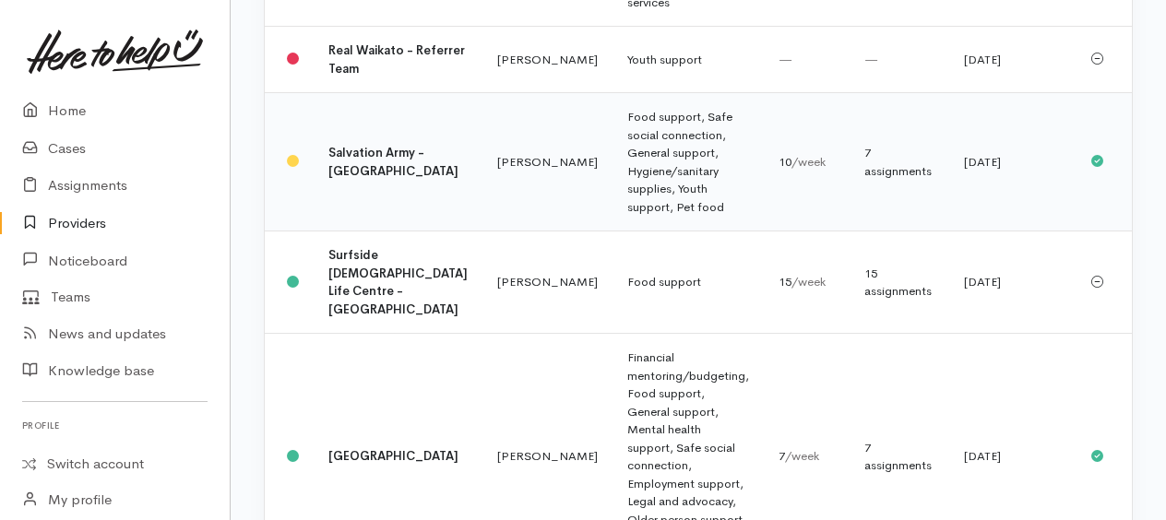
click at [613, 197] on td "Food support, Safe social connection, General support, Hygiene/sanitary supplie…" at bounding box center [688, 162] width 151 height 138
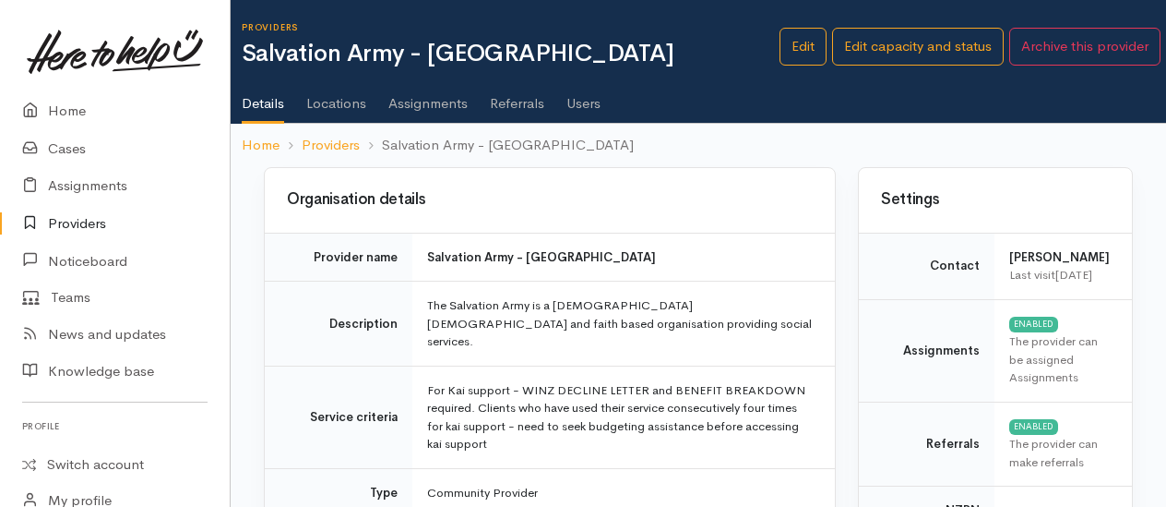
click at [449, 98] on link "Assignments" at bounding box center [428, 97] width 79 height 52
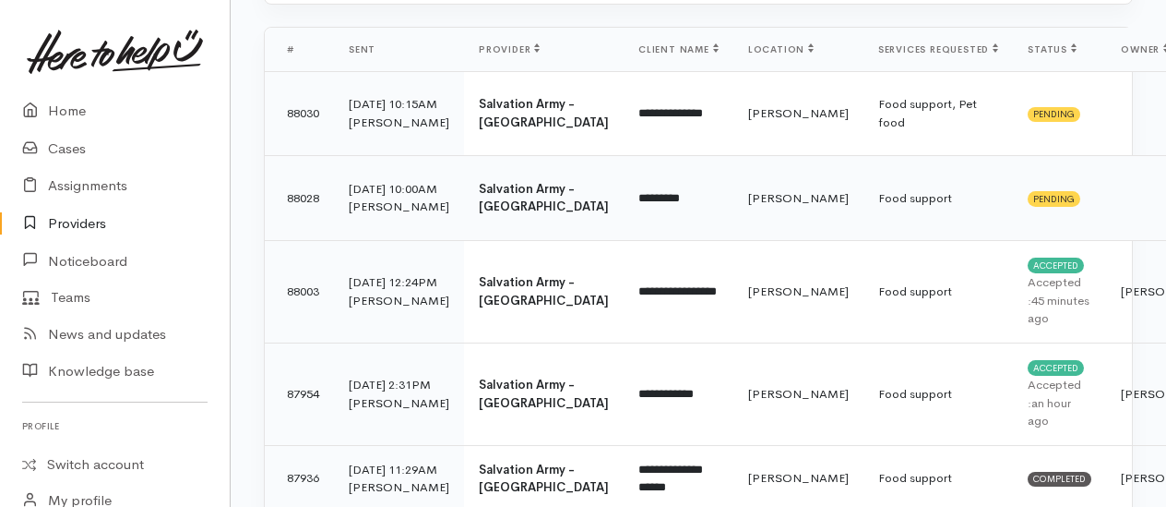
scroll to position [369, 0]
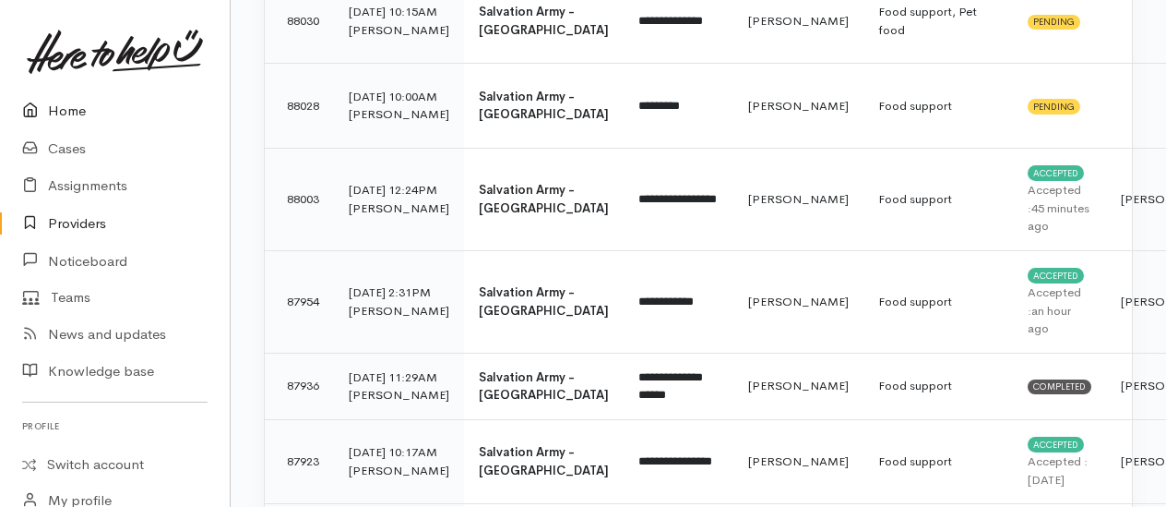
click at [70, 107] on link "Home" at bounding box center [115, 111] width 230 height 38
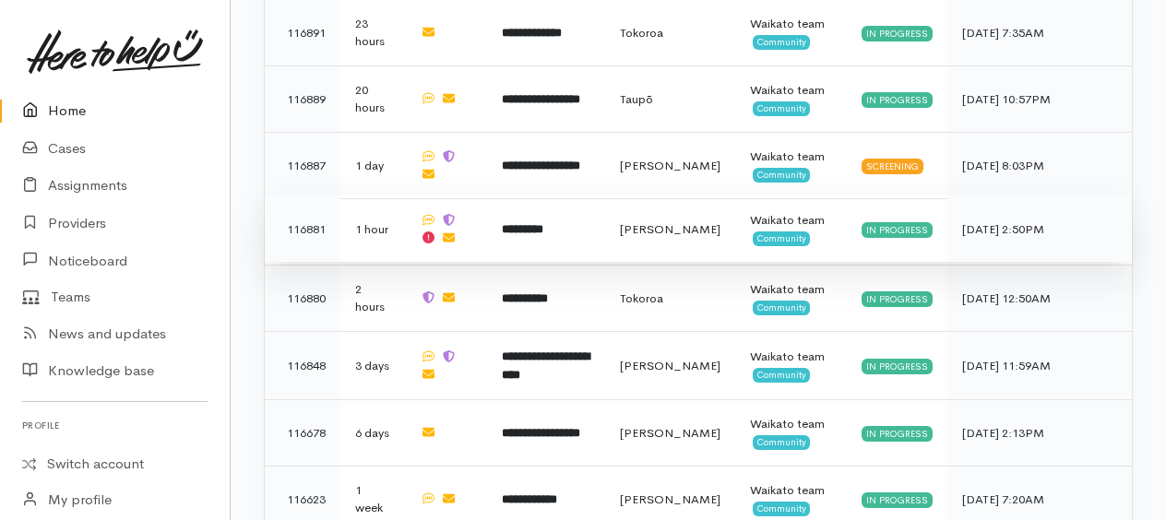
scroll to position [1846, 0]
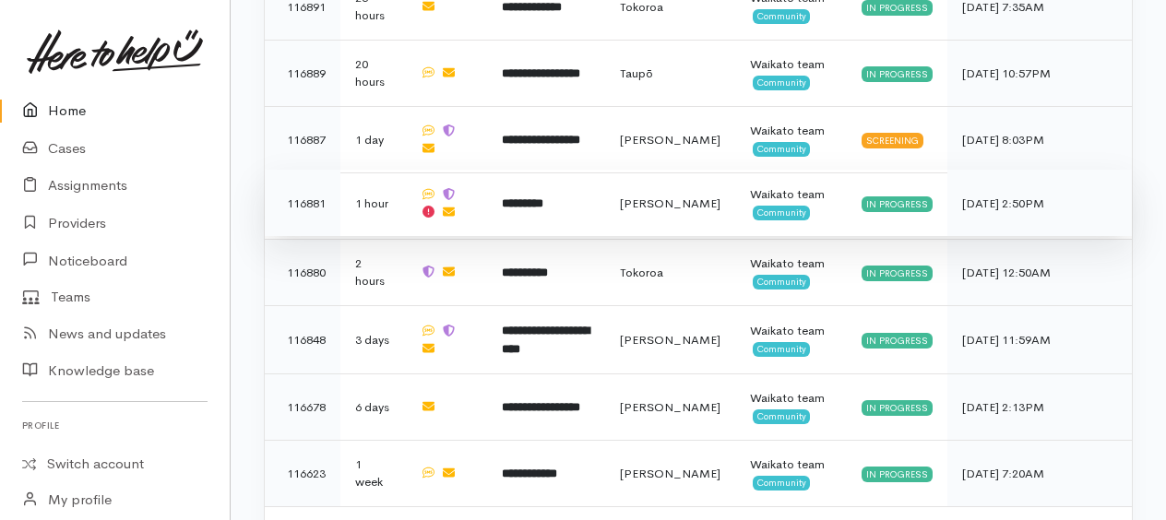
click at [539, 197] on b "*********" at bounding box center [523, 203] width 42 height 12
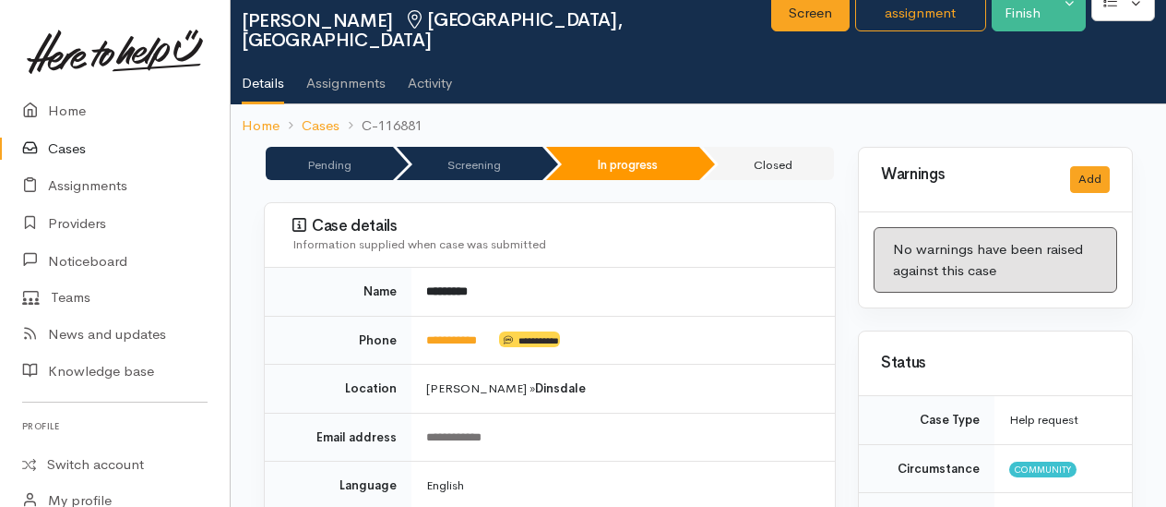
scroll to position [92, 0]
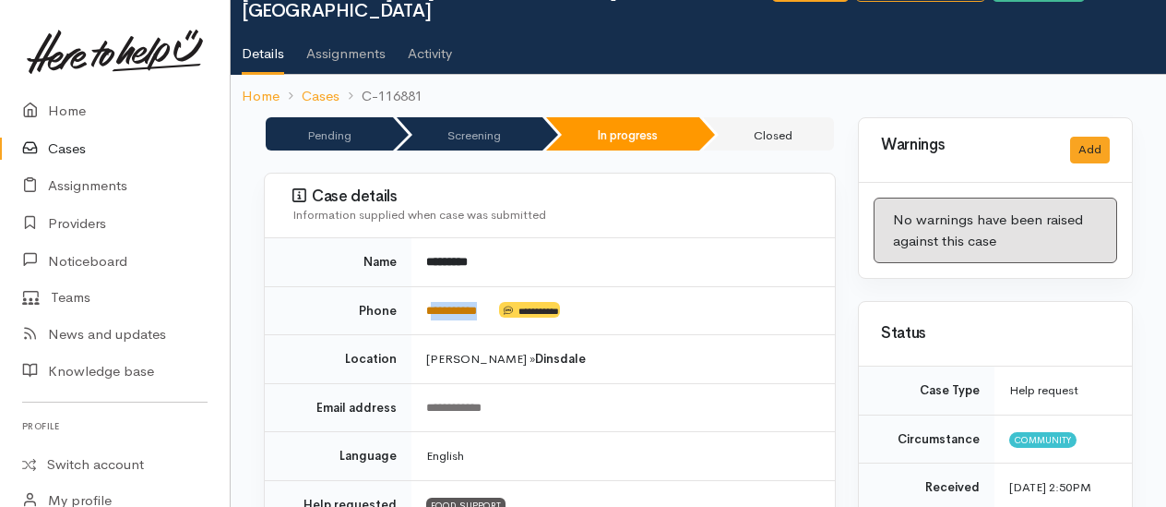
drag, startPoint x: 496, startPoint y: 281, endPoint x: 437, endPoint y: 287, distance: 60.2
click at [437, 287] on td "**********" at bounding box center [624, 310] width 424 height 49
copy td "*********"
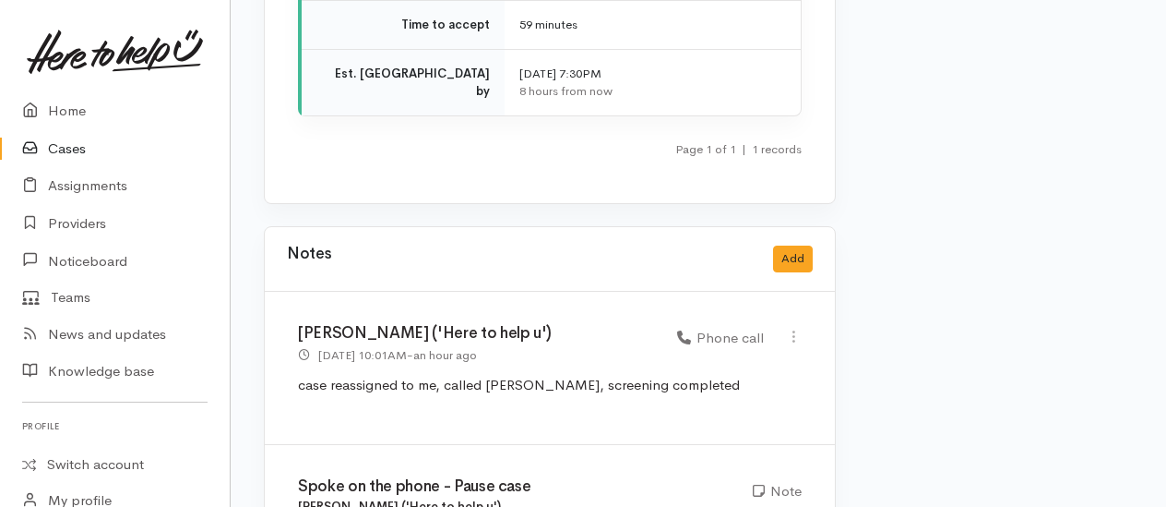
scroll to position [2676, 0]
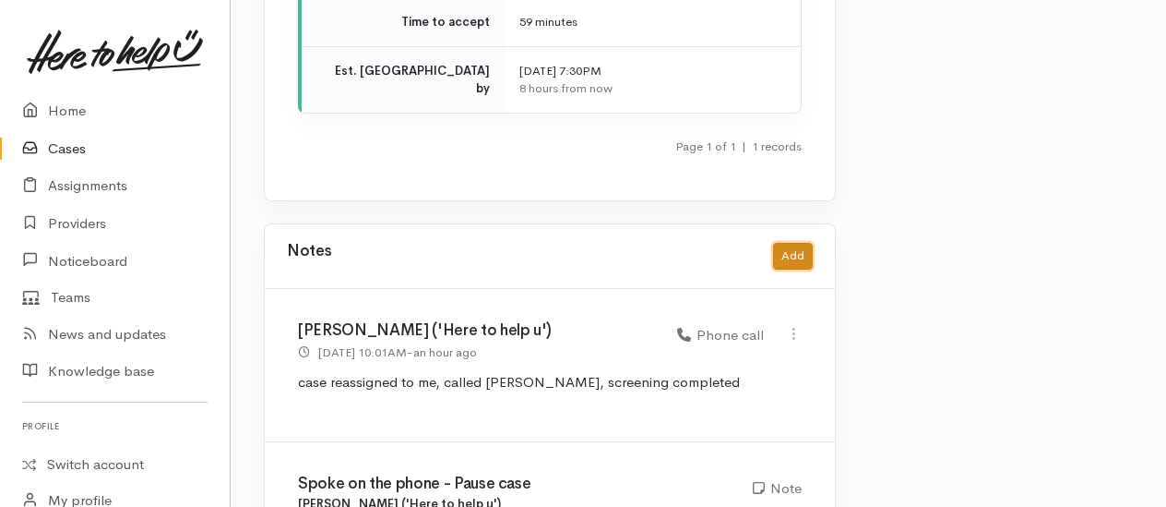
click at [800, 243] on button "Add" at bounding box center [793, 256] width 40 height 27
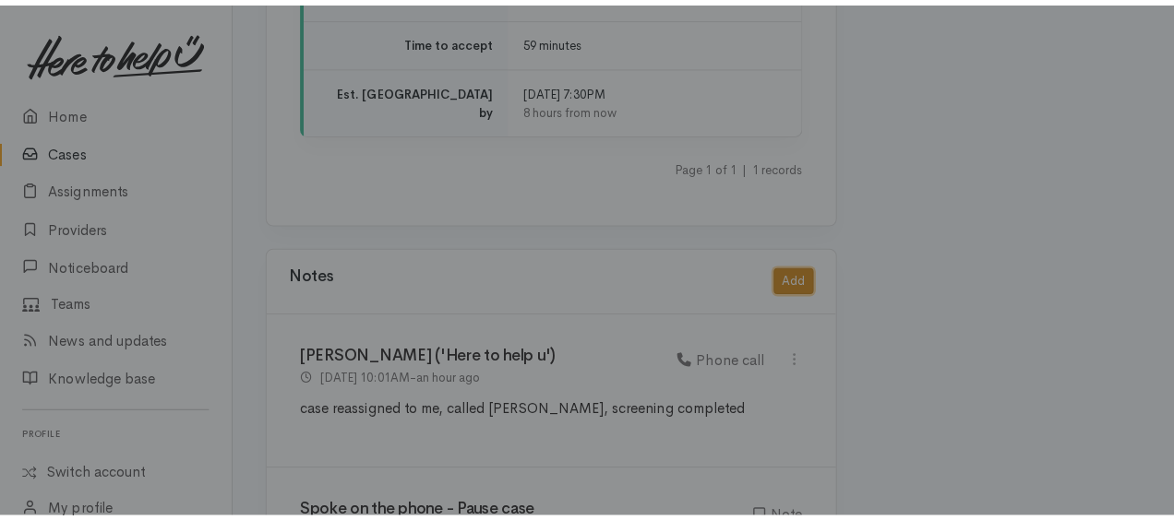
scroll to position [2658, 0]
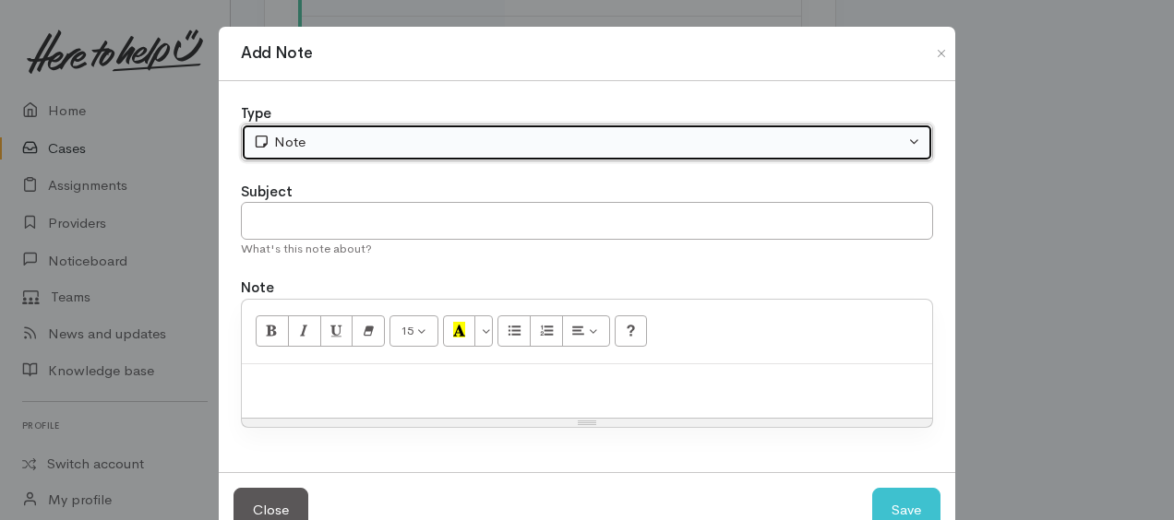
click at [313, 150] on div "Note" at bounding box center [579, 142] width 652 height 21
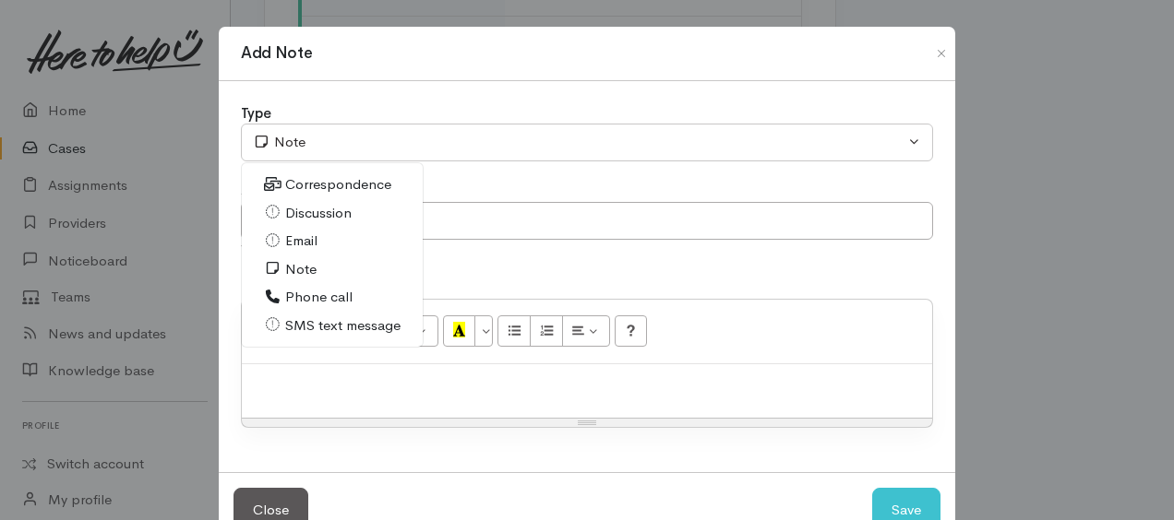
drag, startPoint x: 313, startPoint y: 329, endPoint x: 314, endPoint y: 313, distance: 15.7
click at [314, 329] on span "SMS text message" at bounding box center [342, 326] width 115 height 21
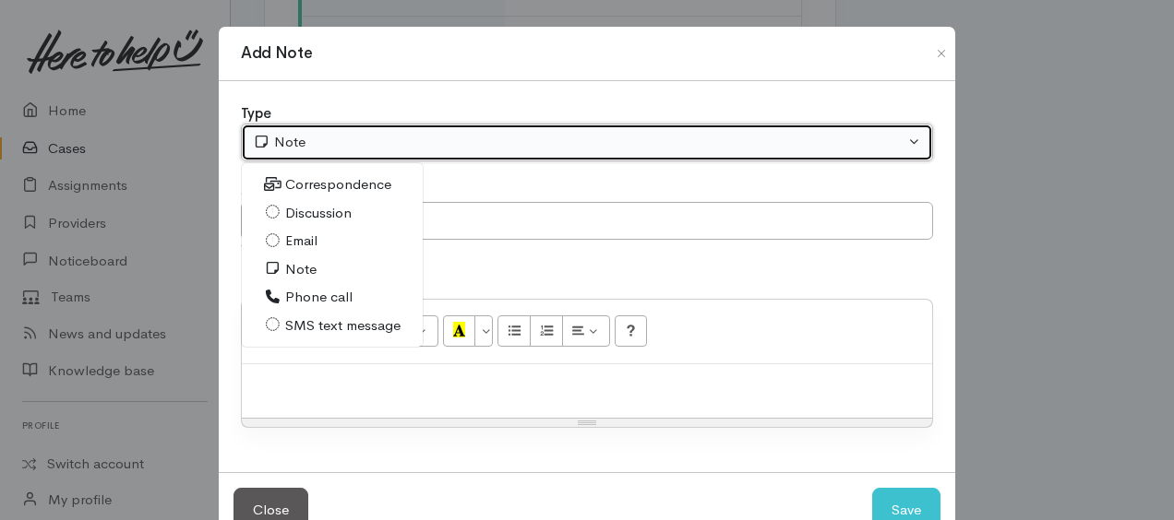
select select "5"
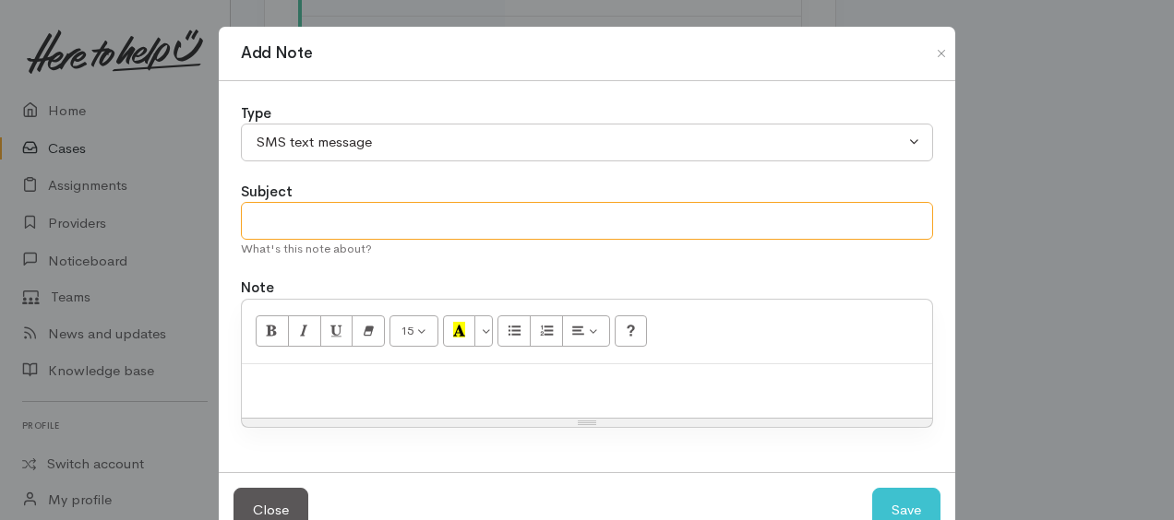
click at [317, 223] on input "text" at bounding box center [587, 221] width 692 height 38
type input "follow up text to confirm assignment has been accepted"
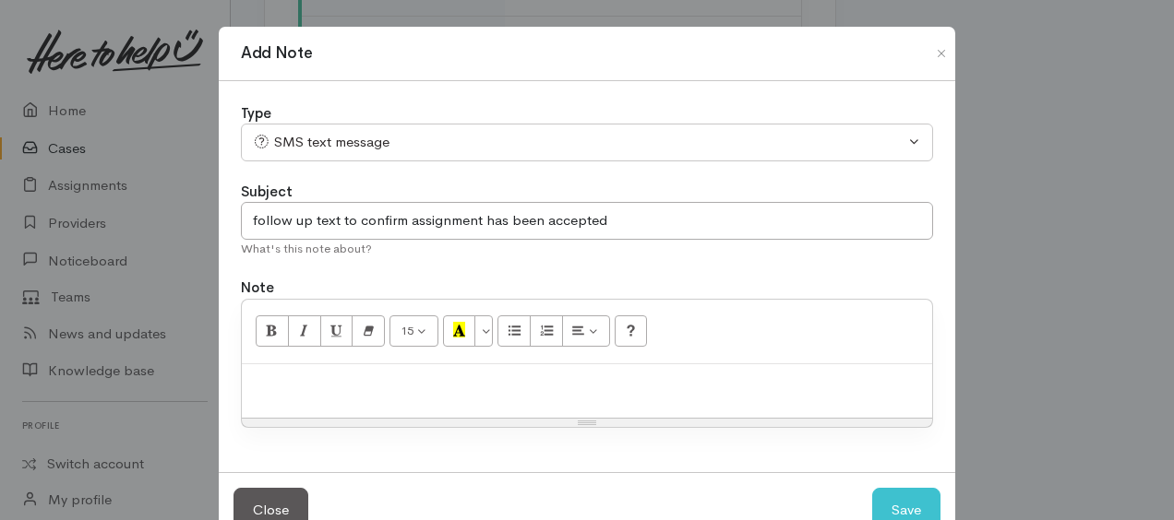
click at [376, 377] on p at bounding box center [587, 384] width 672 height 21
paste div
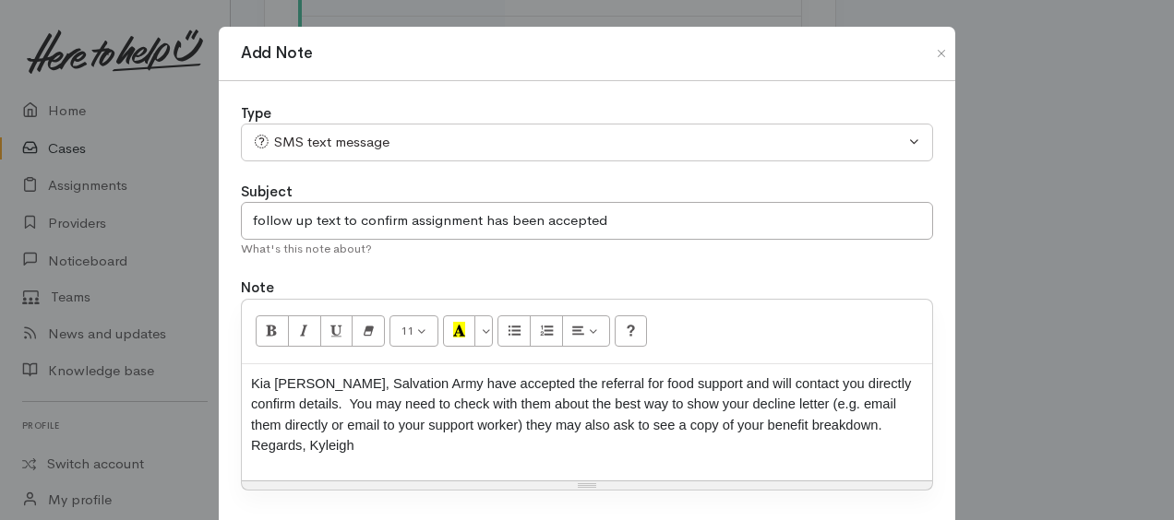
click at [245, 377] on div "Kia ora Jess, Salvation Army have accepted the referral for food support and wi…" at bounding box center [587, 423] width 690 height 116
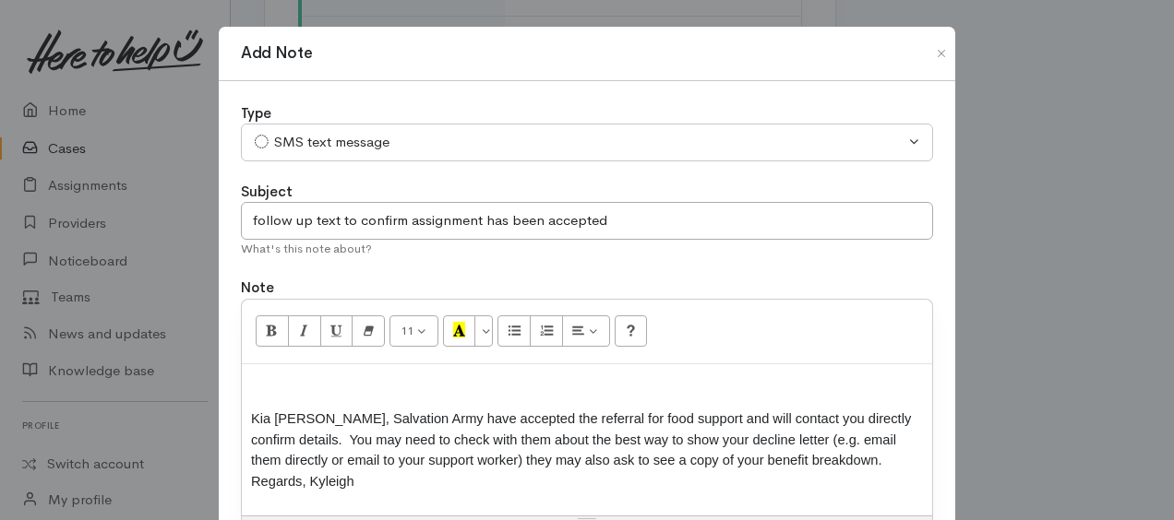
click at [253, 377] on p at bounding box center [587, 384] width 672 height 21
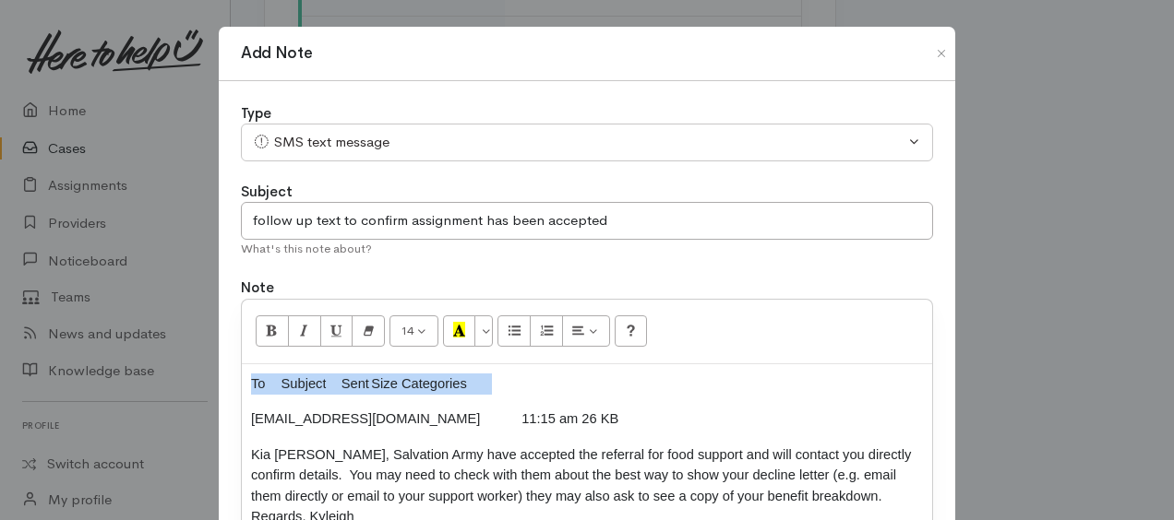
drag, startPoint x: 244, startPoint y: 382, endPoint x: 559, endPoint y: 382, distance: 315.6
click at [559, 382] on div "To Subject Sent Size Categories 226192672@etxt.co.nz 11:15 am 26 KB Kia ora Jes…" at bounding box center [587, 458] width 690 height 187
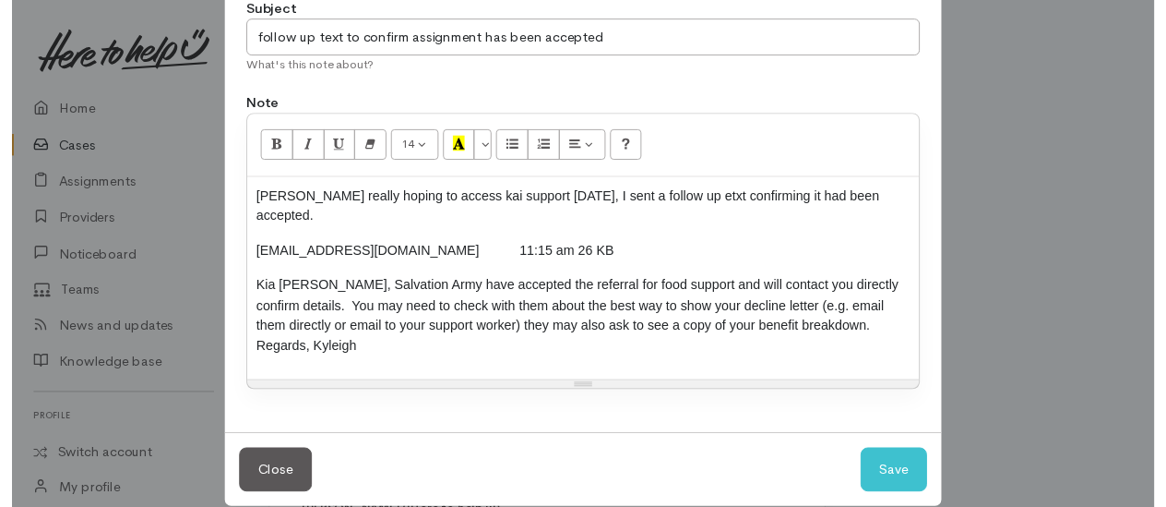
scroll to position [183, 0]
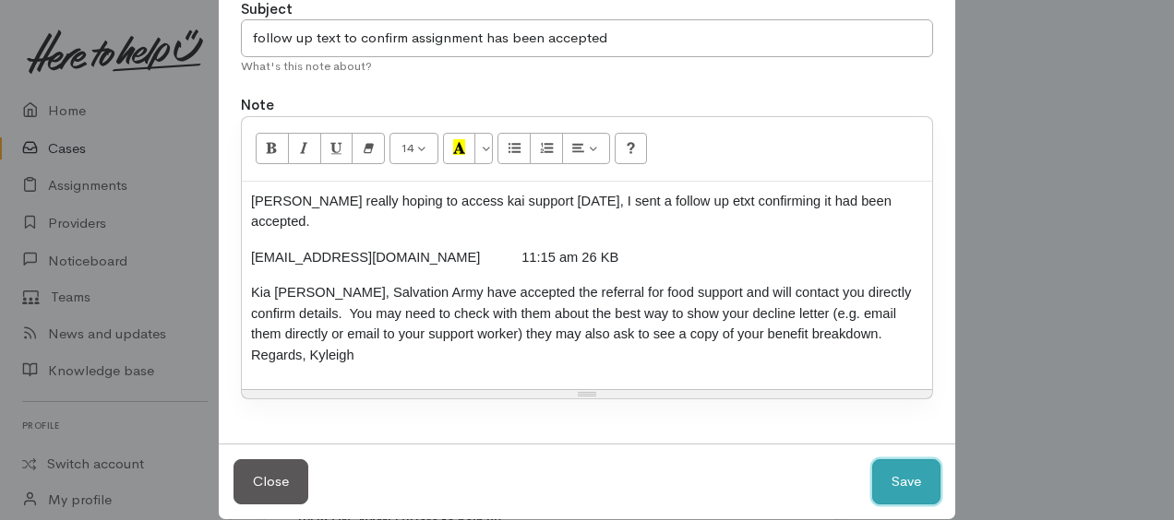
click at [921, 460] on button "Save" at bounding box center [906, 482] width 68 height 45
select select "1"
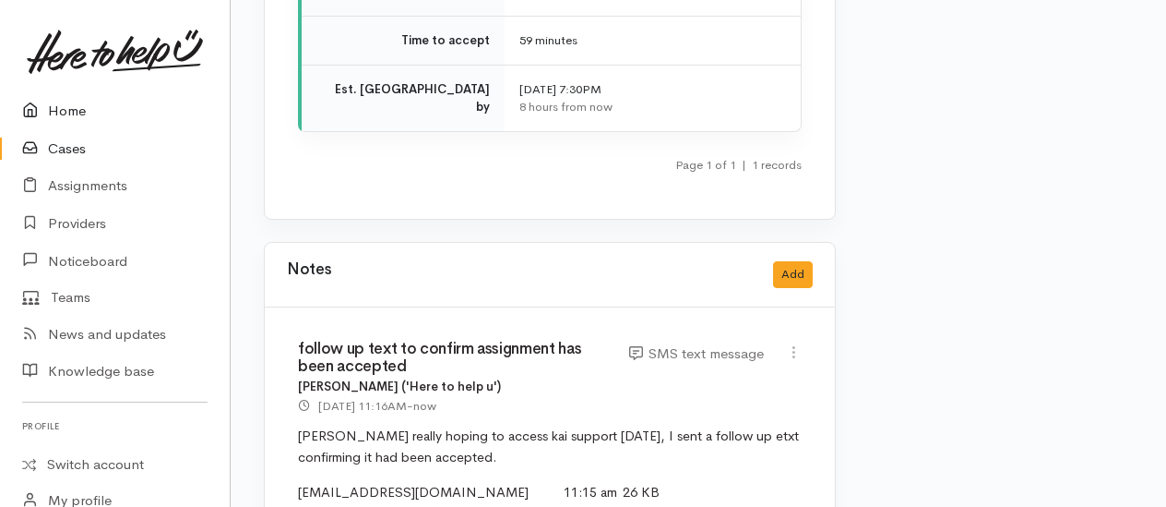
drag, startPoint x: 58, startPoint y: 112, endPoint x: 76, endPoint y: 120, distance: 19.4
click at [59, 112] on link "Home" at bounding box center [115, 111] width 230 height 38
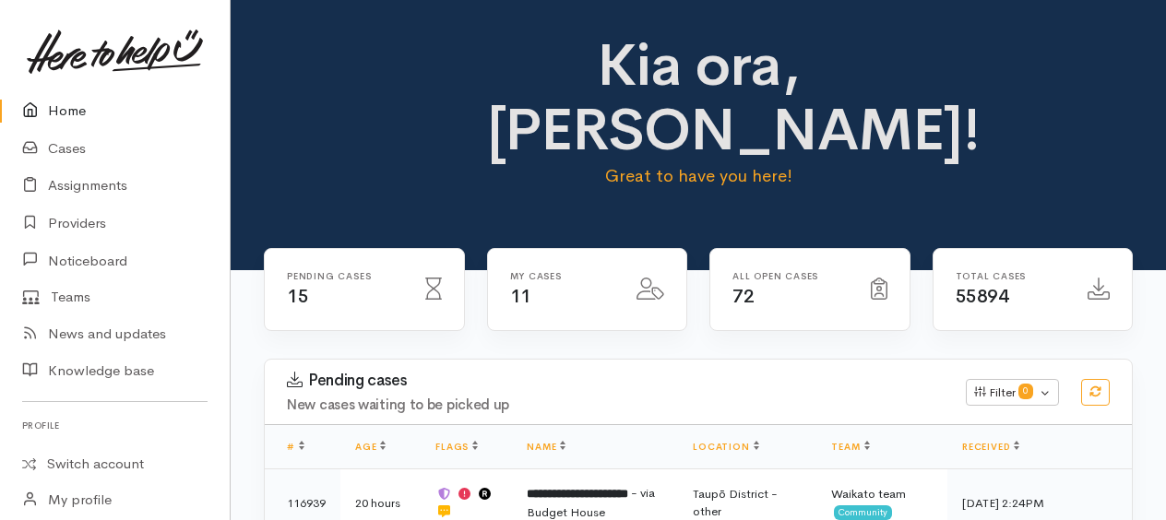
drag, startPoint x: 54, startPoint y: 114, endPoint x: 39, endPoint y: 109, distance: 16.4
click at [54, 114] on link "Home" at bounding box center [115, 111] width 230 height 38
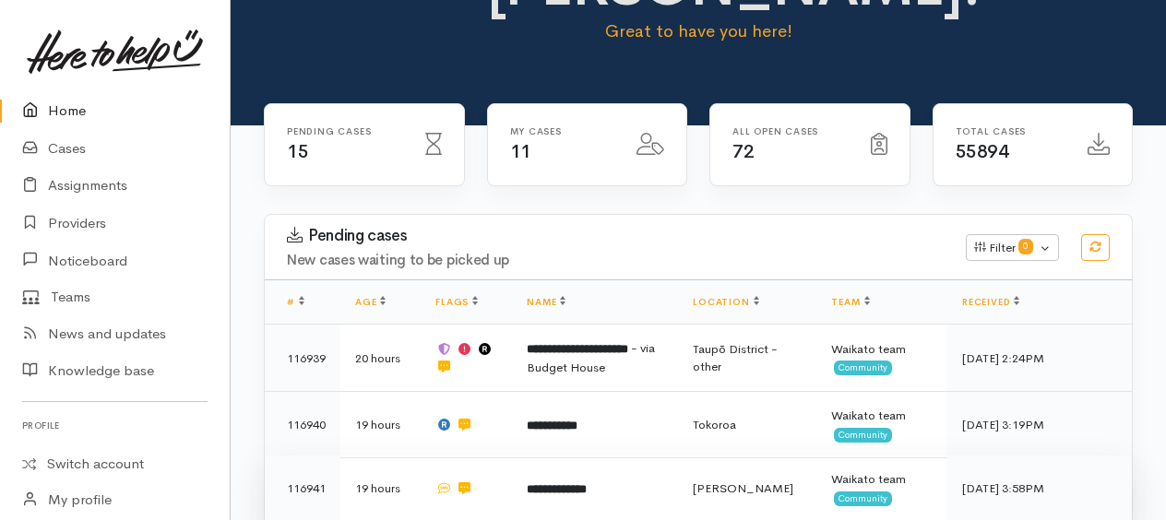
scroll to position [277, 0]
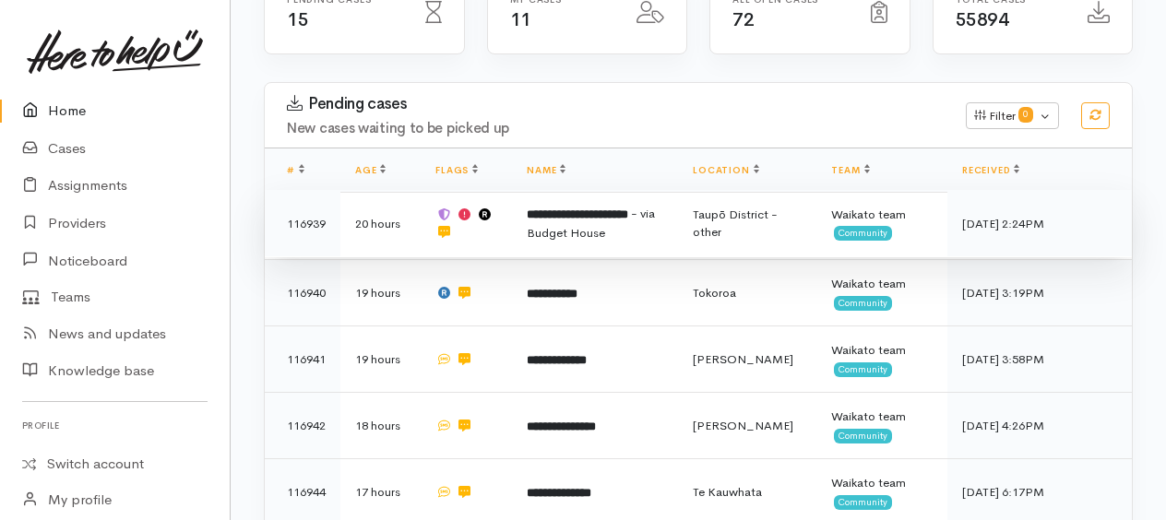
click at [573, 209] on b "**********" at bounding box center [578, 215] width 102 height 12
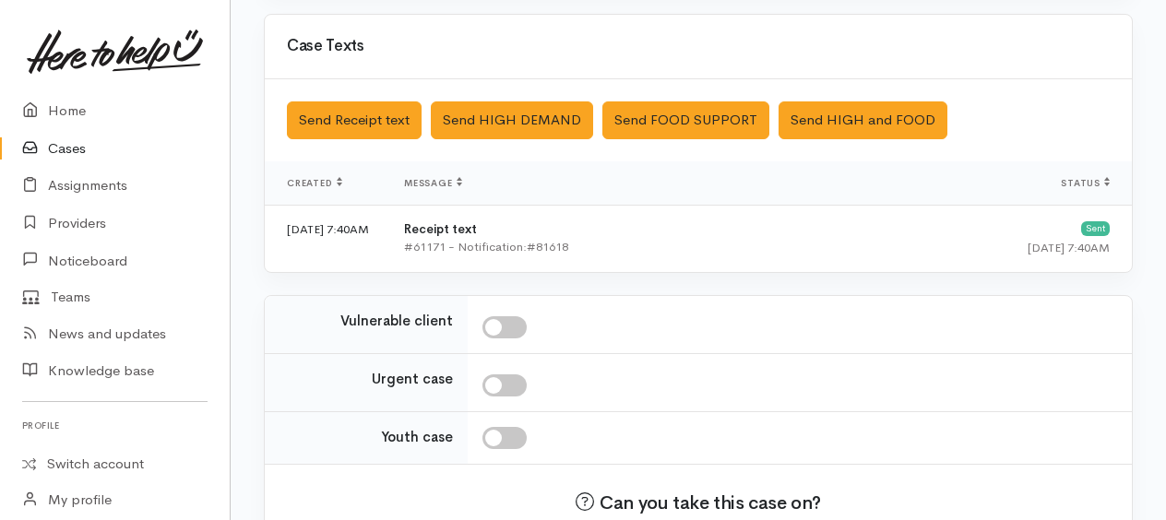
scroll to position [801, 0]
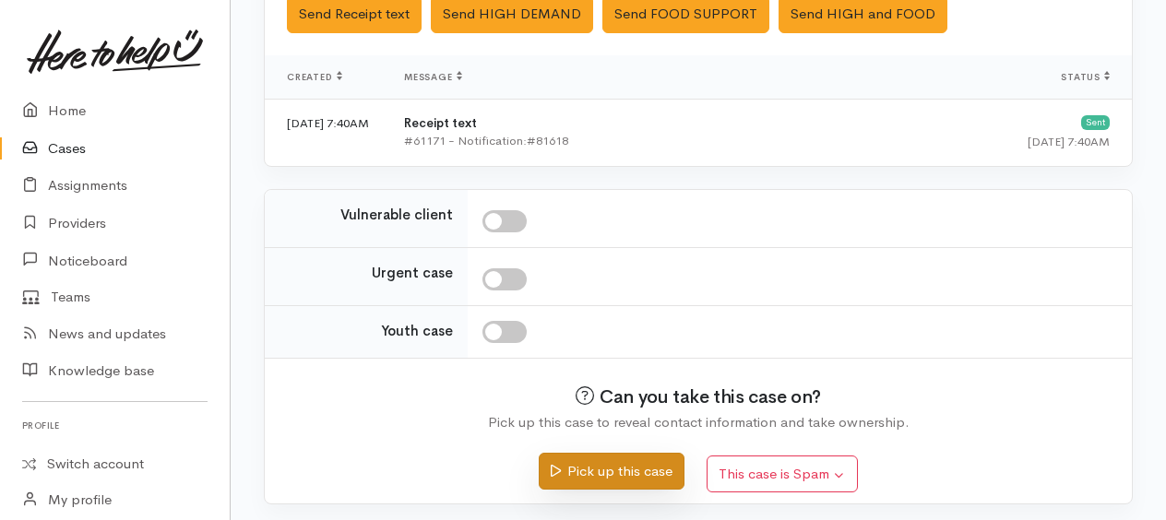
click at [605, 458] on button "Pick up this case" at bounding box center [611, 472] width 145 height 38
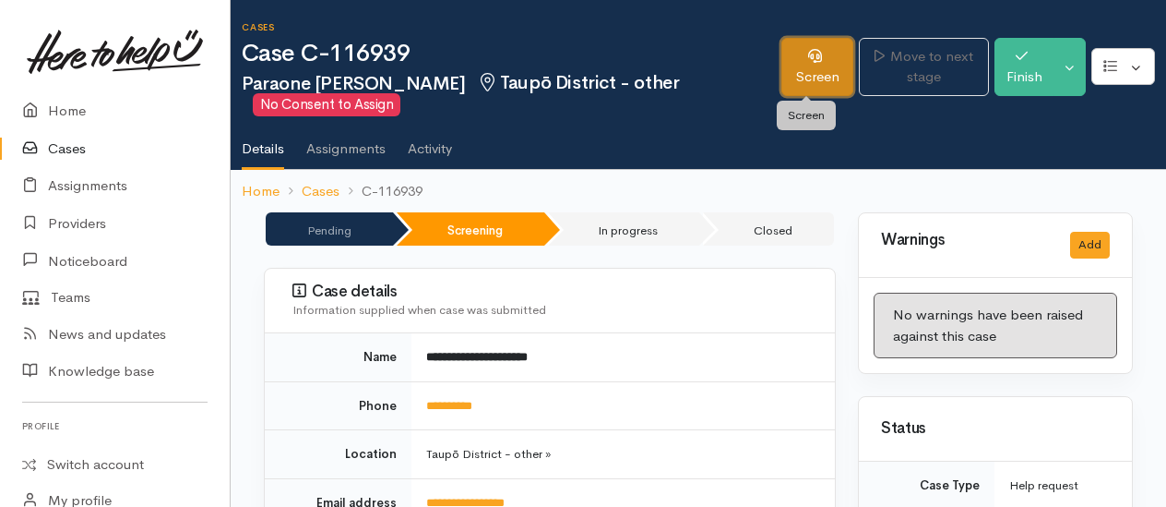
click at [816, 74] on link "Screen" at bounding box center [818, 67] width 72 height 58
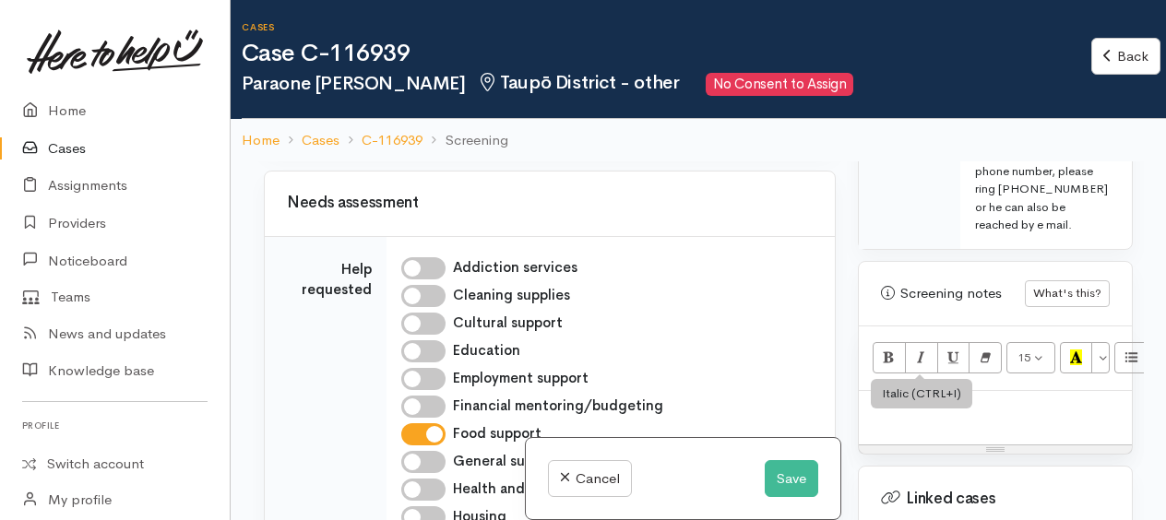
scroll to position [1846, 0]
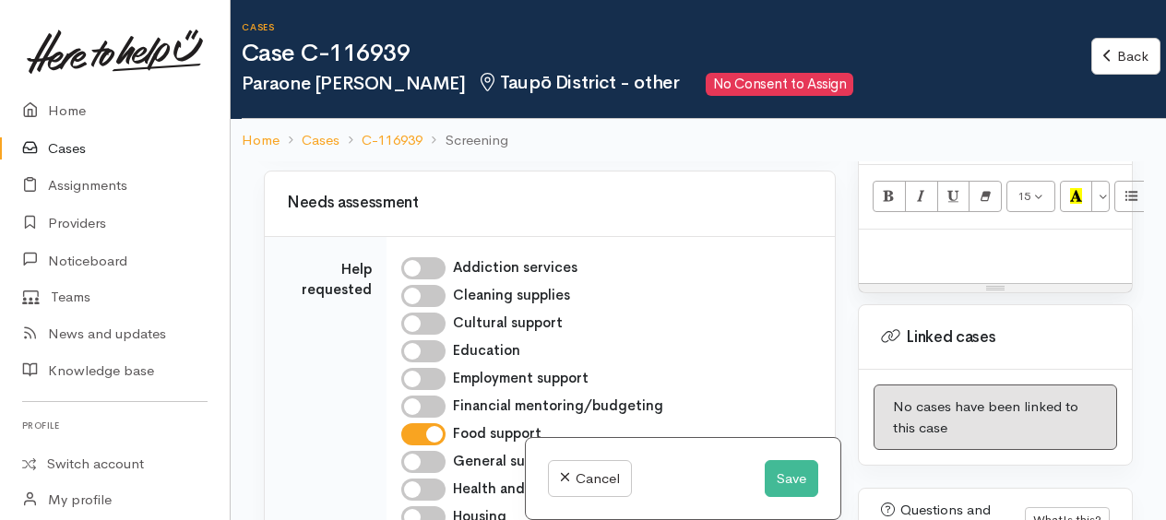
paste div
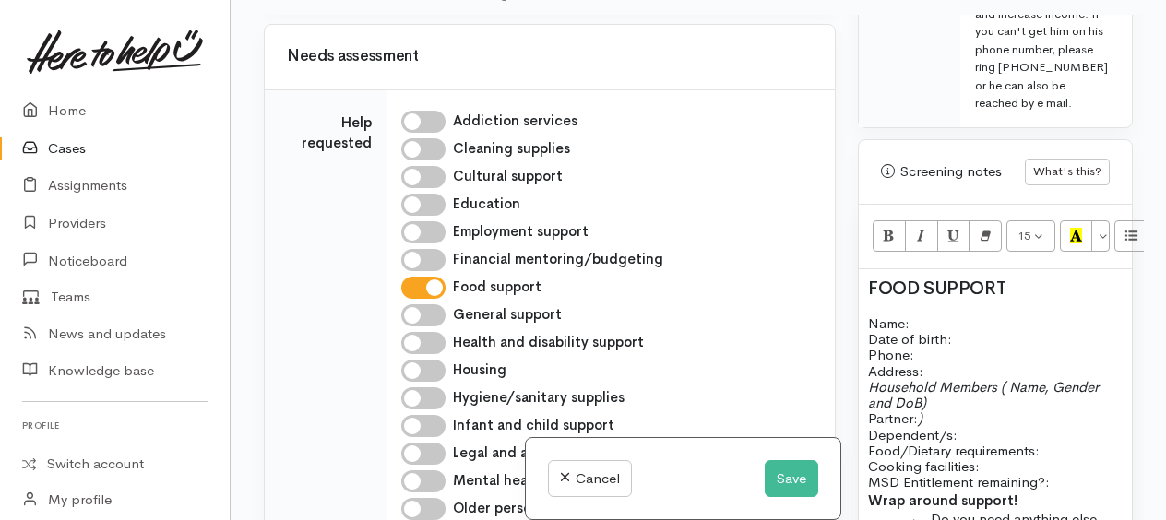
scroll to position [1593, 0]
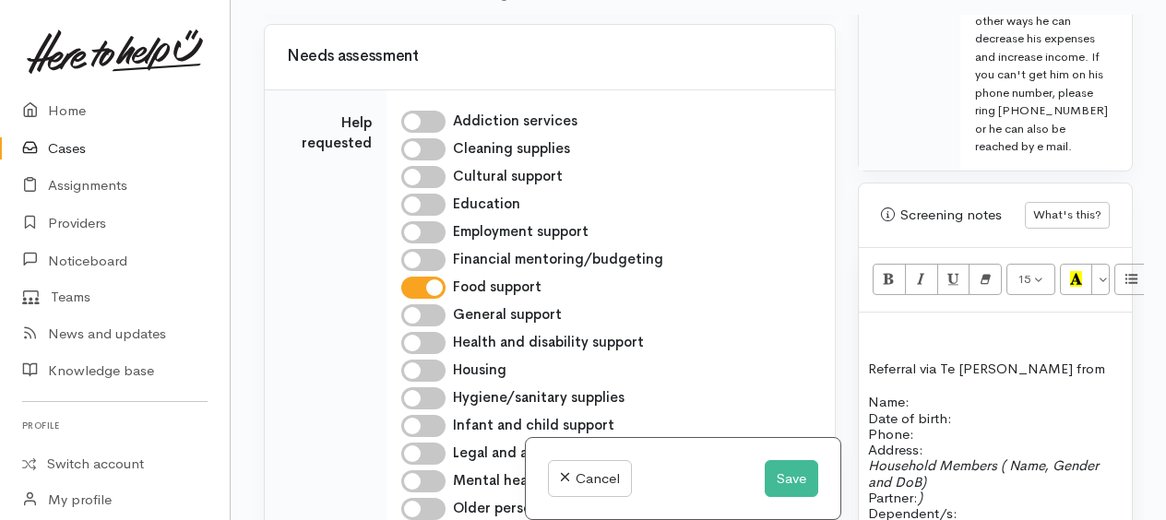
scroll to position [1796, 0]
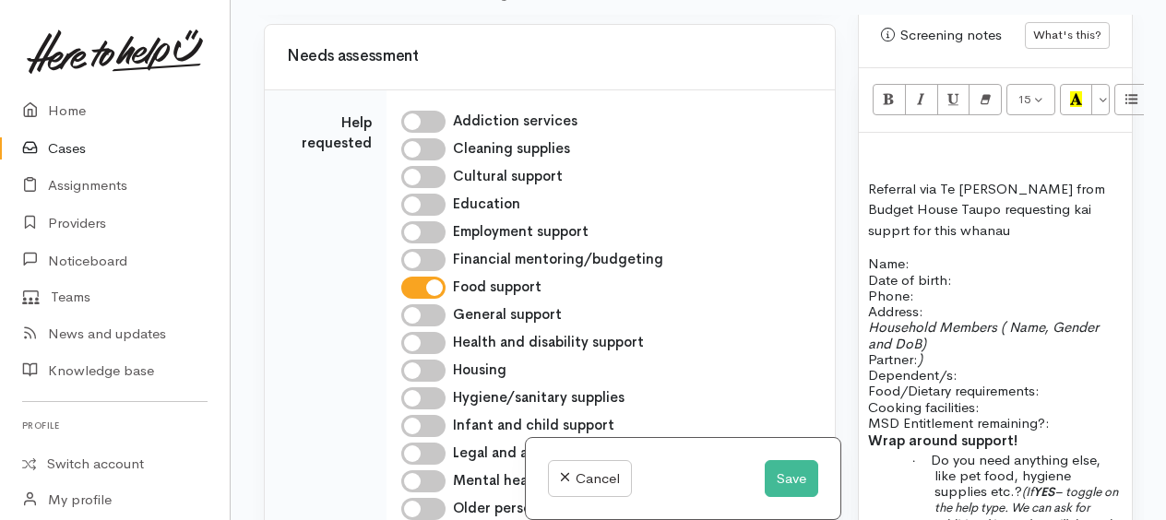
click at [1030, 242] on p "Referral via Te [PERSON_NAME] from Budget House Taupo requesting kai supprt for…" at bounding box center [995, 210] width 255 height 63
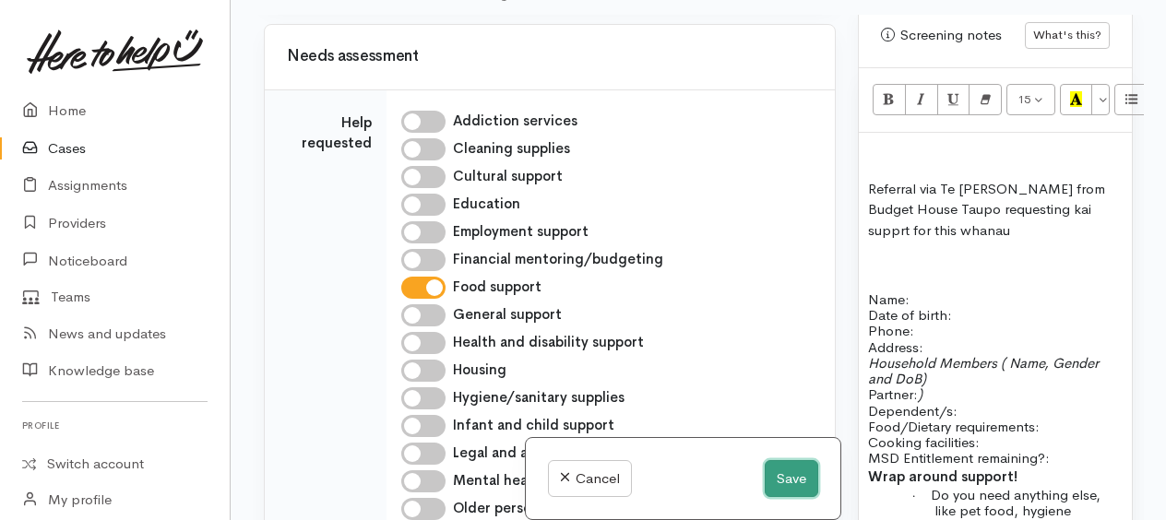
click at [793, 461] on button "Save" at bounding box center [792, 480] width 54 height 38
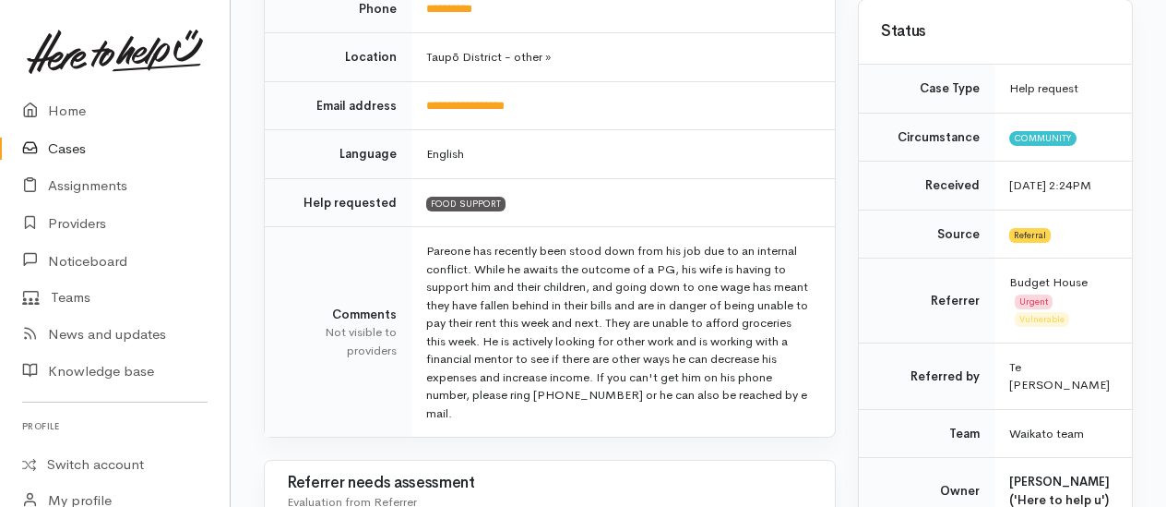
scroll to position [369, 0]
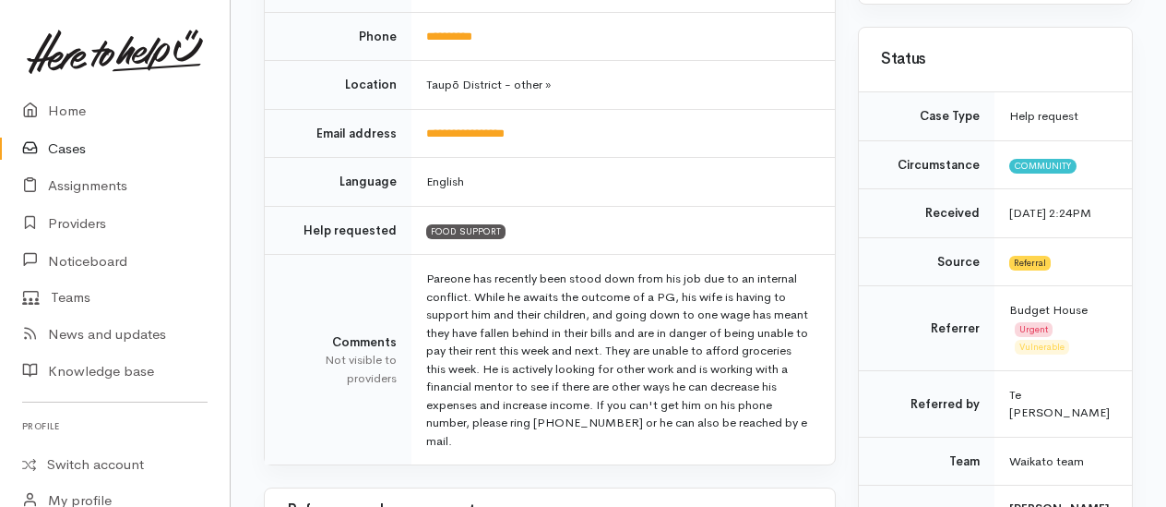
click at [498, 30] on td "**********" at bounding box center [624, 36] width 424 height 49
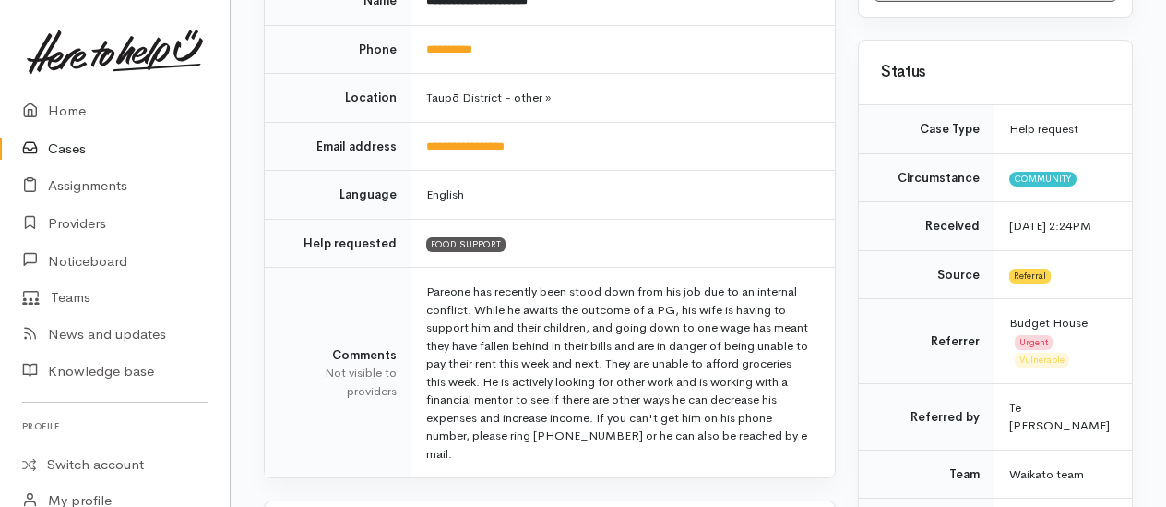
scroll to position [277, 0]
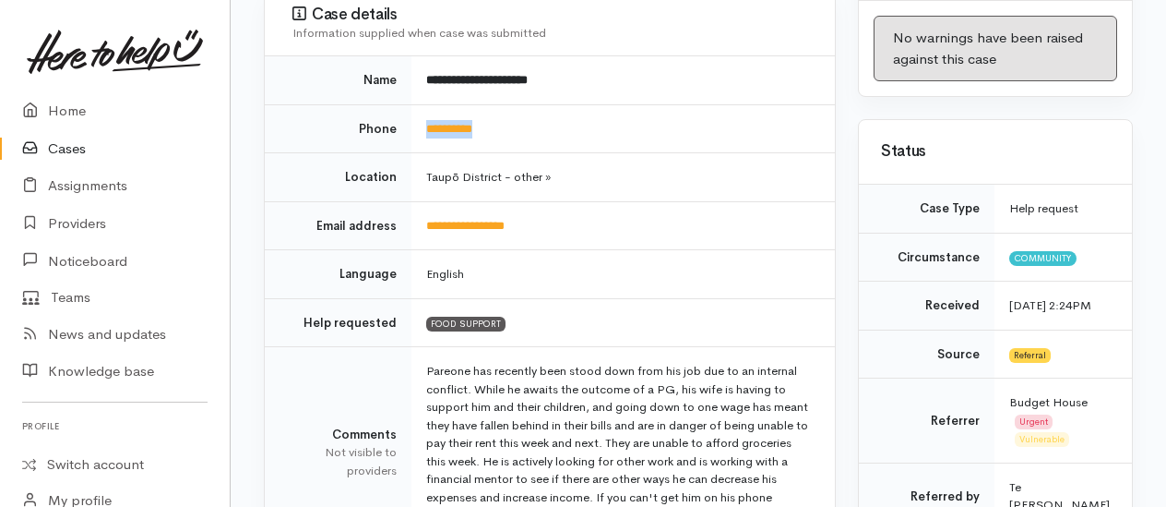
drag, startPoint x: 508, startPoint y: 124, endPoint x: 419, endPoint y: 128, distance: 89.6
click at [419, 128] on td "**********" at bounding box center [624, 128] width 424 height 49
copy link "**********"
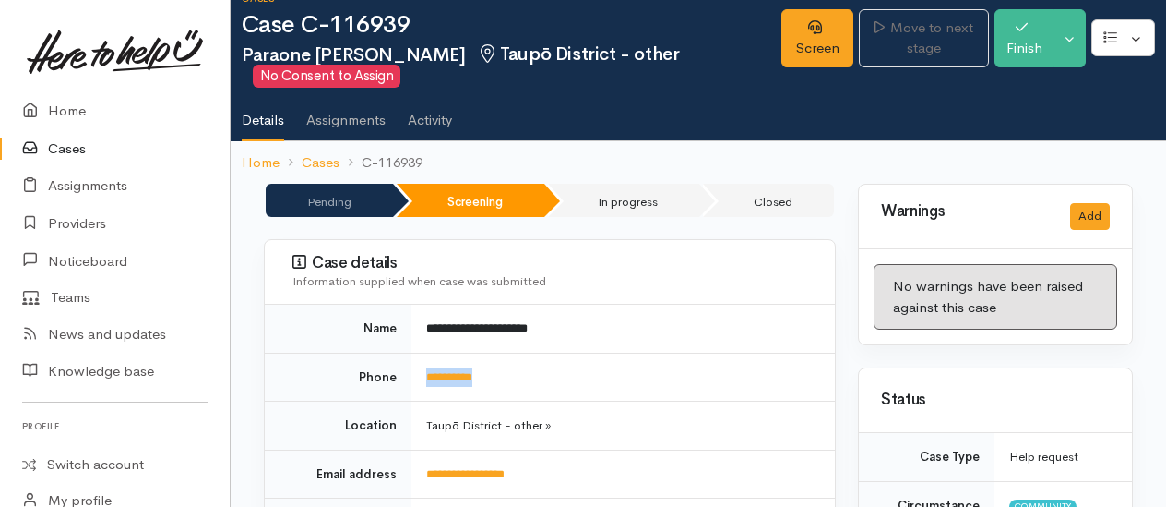
scroll to position [0, 0]
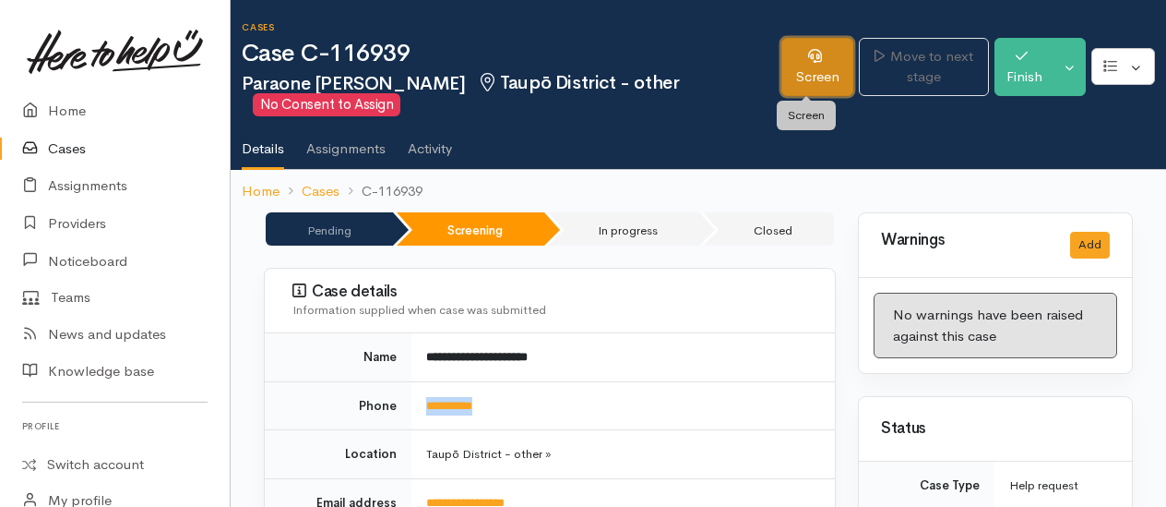
click at [782, 61] on link "Screen" at bounding box center [818, 67] width 72 height 58
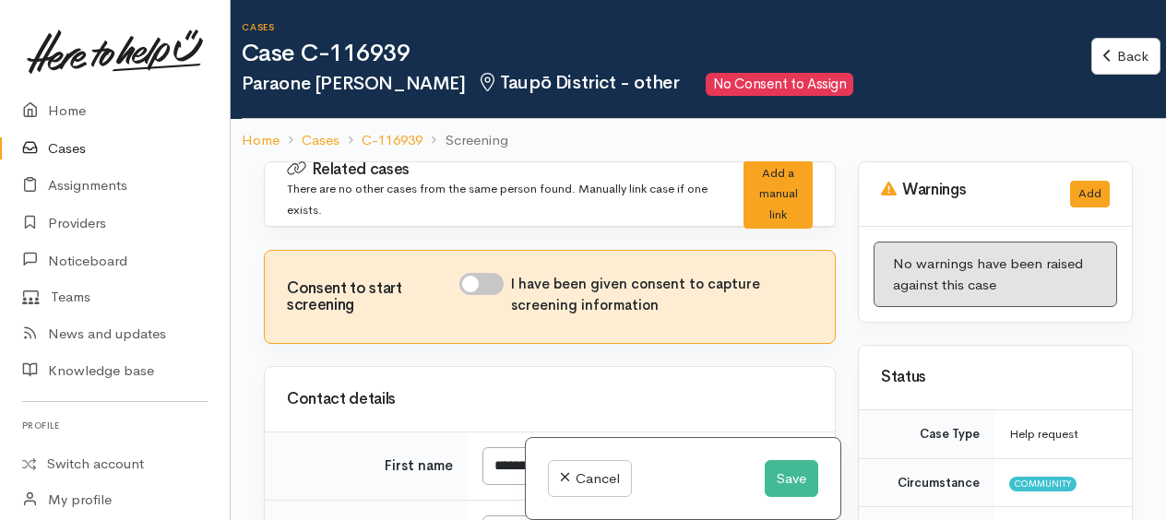
click at [478, 277] on input "I have been given consent to capture screening information" at bounding box center [482, 284] width 44 height 22
checkbox input "true"
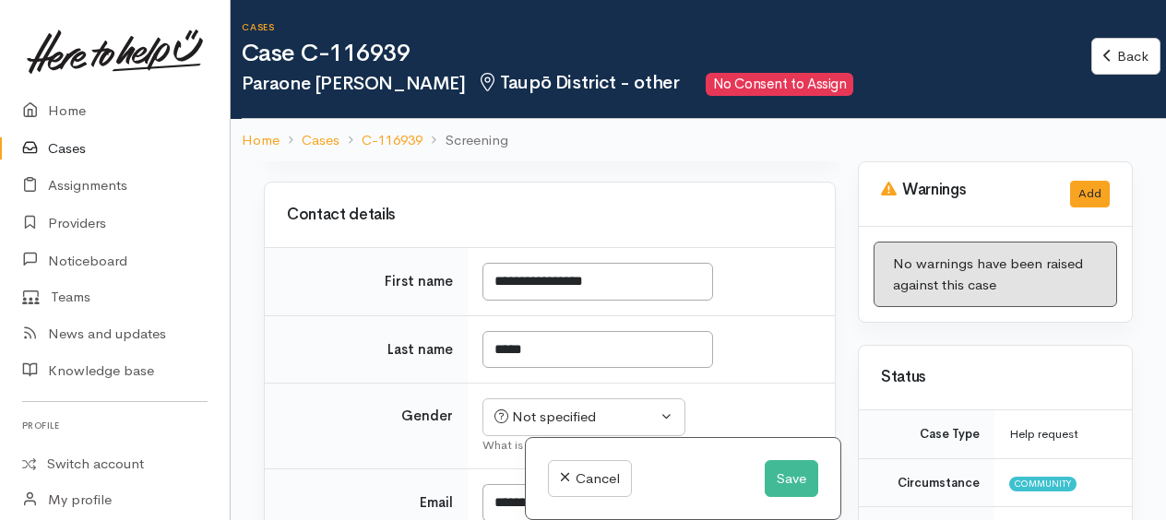
scroll to position [277, 0]
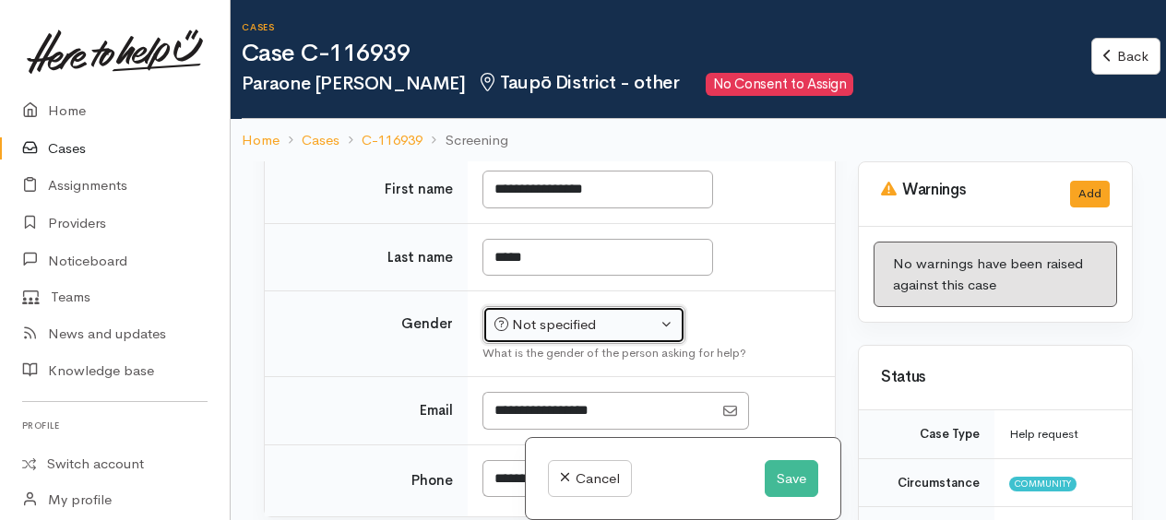
click at [651, 310] on button "Not specified" at bounding box center [584, 325] width 203 height 38
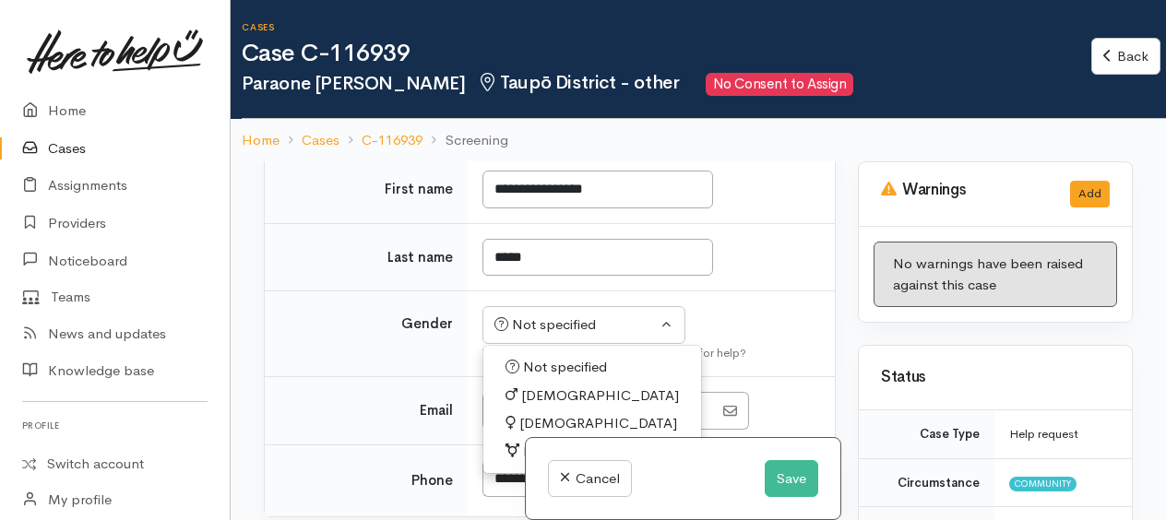
click at [539, 386] on span "[DEMOGRAPHIC_DATA]" at bounding box center [600, 396] width 158 height 21
select select "[DEMOGRAPHIC_DATA]"
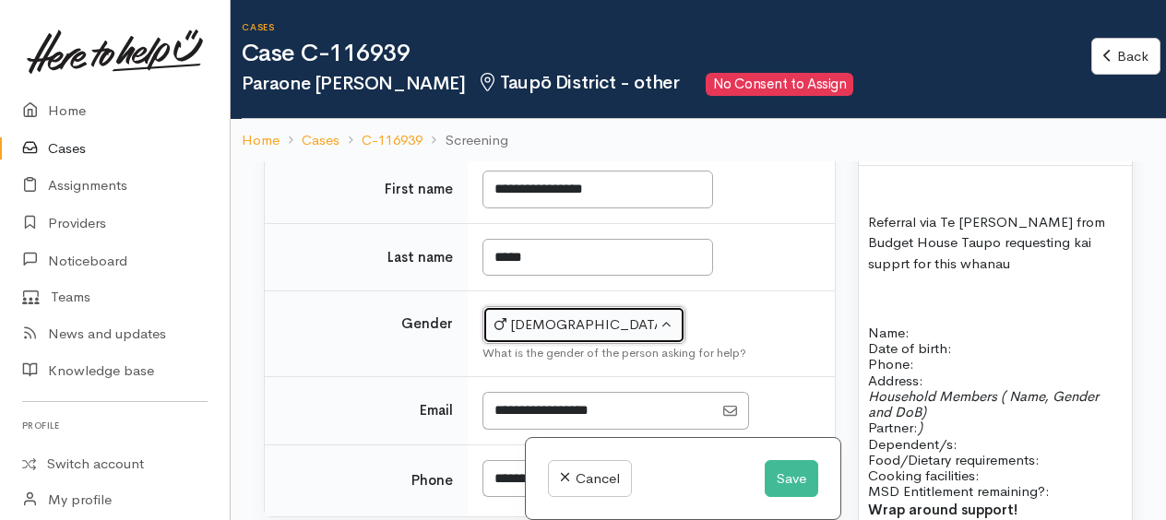
scroll to position [1938, 0]
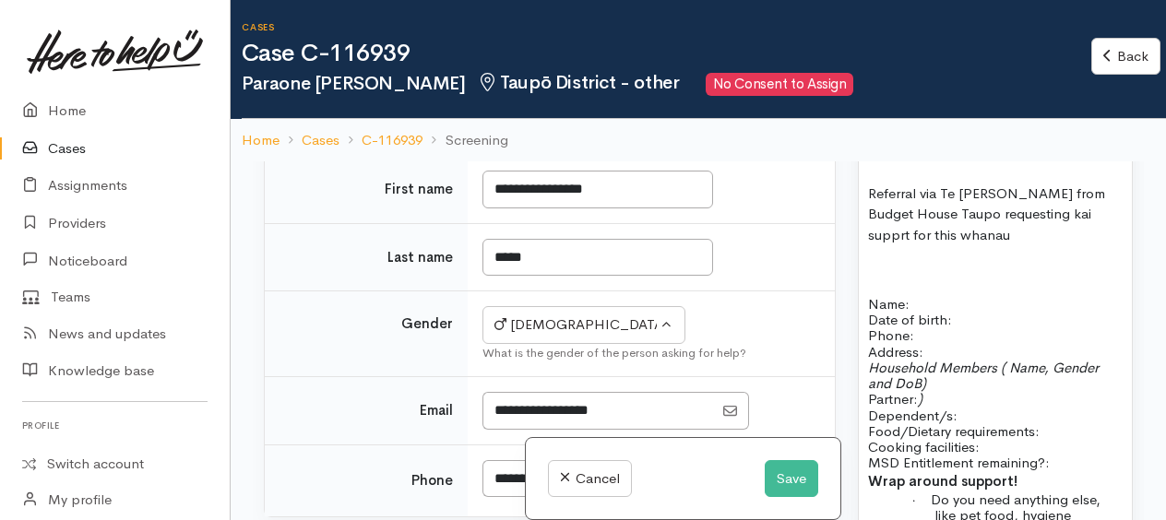
click at [953, 344] on p "Name: Date of birth: Phone:" at bounding box center [995, 320] width 255 height 48
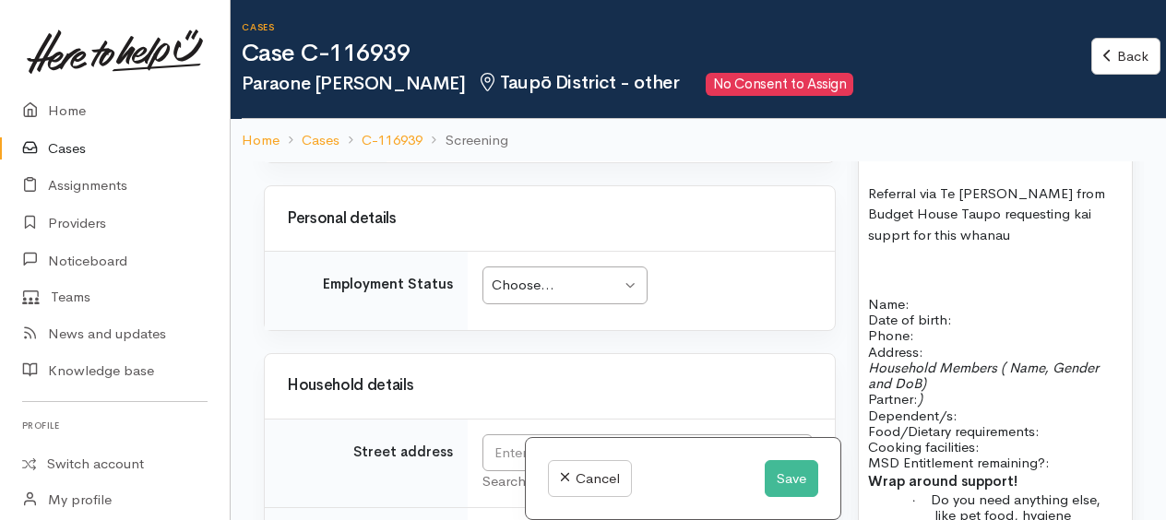
scroll to position [1910, 0]
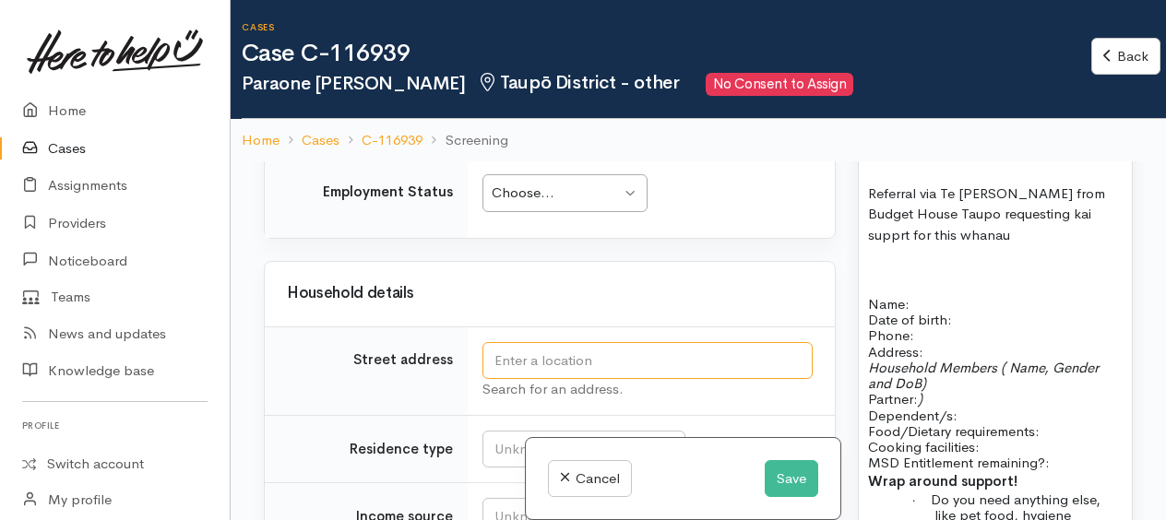
click at [546, 348] on input "text" at bounding box center [648, 361] width 330 height 38
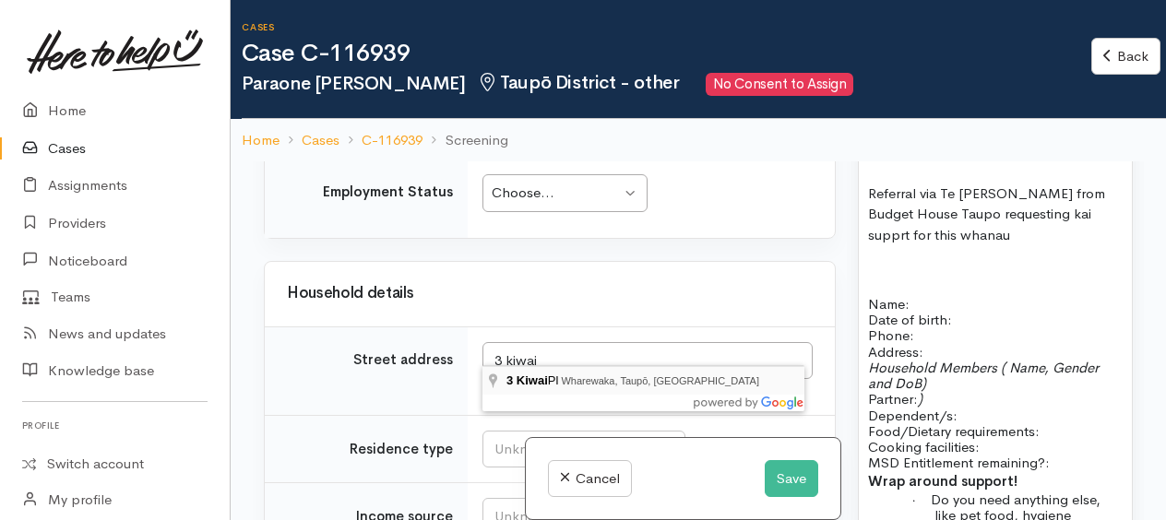
type input "3 Kiwai Pl, Wharewaka, Taupō, New Zealand"
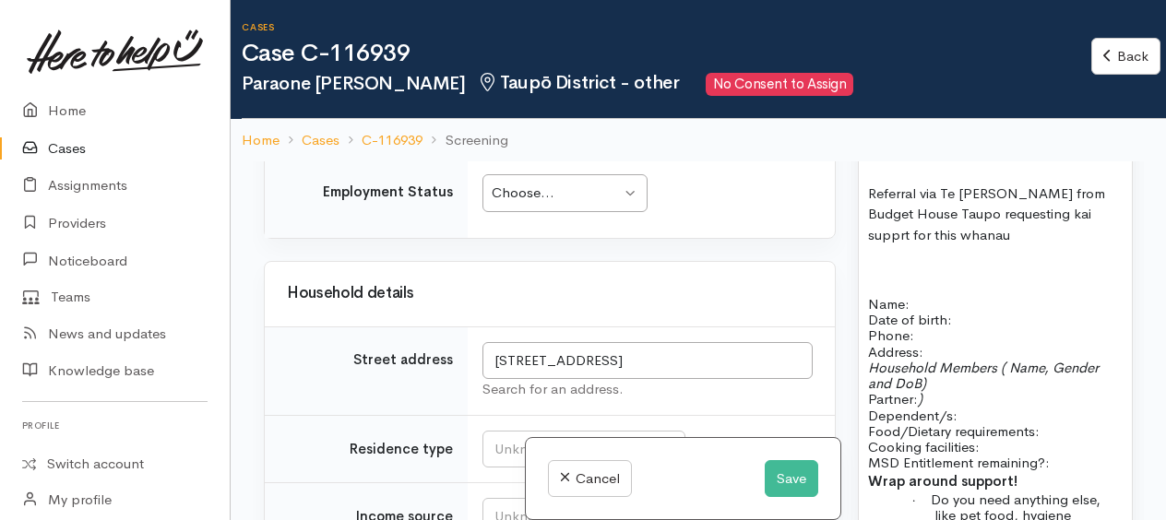
click at [951, 281] on p at bounding box center [995, 270] width 255 height 21
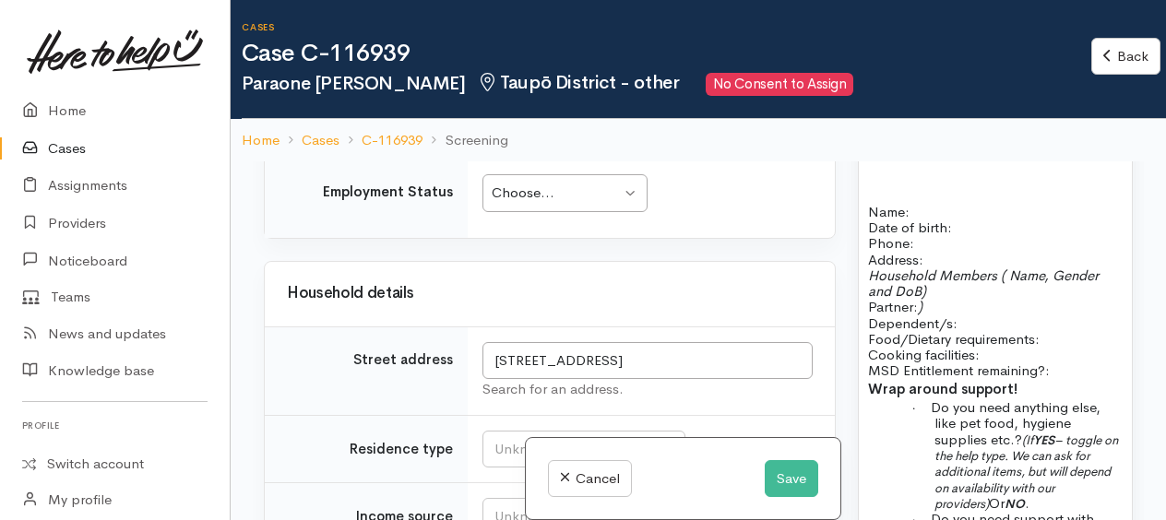
click at [972, 252] on p "Name: Date of birth: Phone:" at bounding box center [995, 228] width 255 height 48
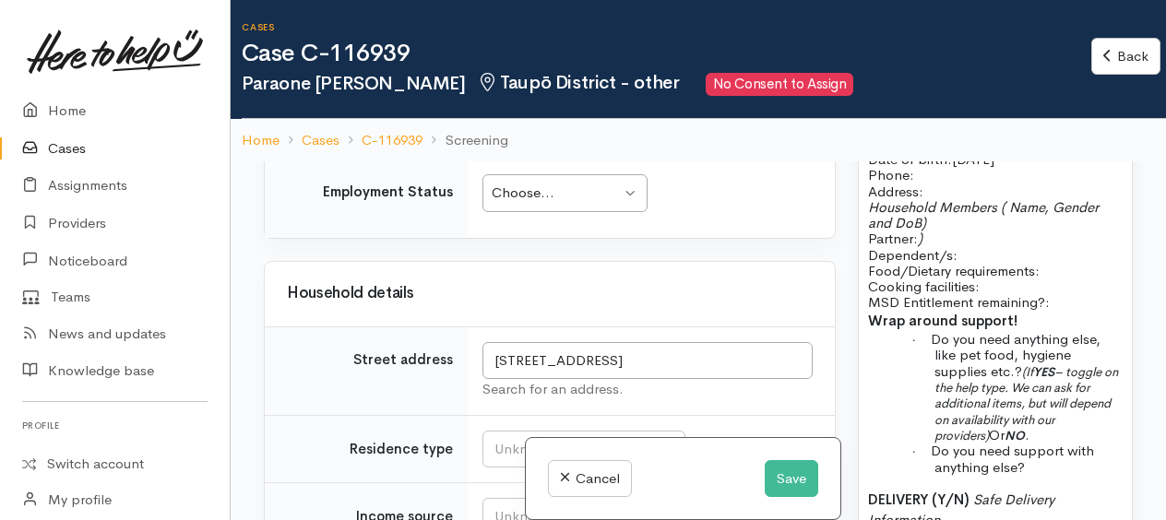
scroll to position [2123, 0]
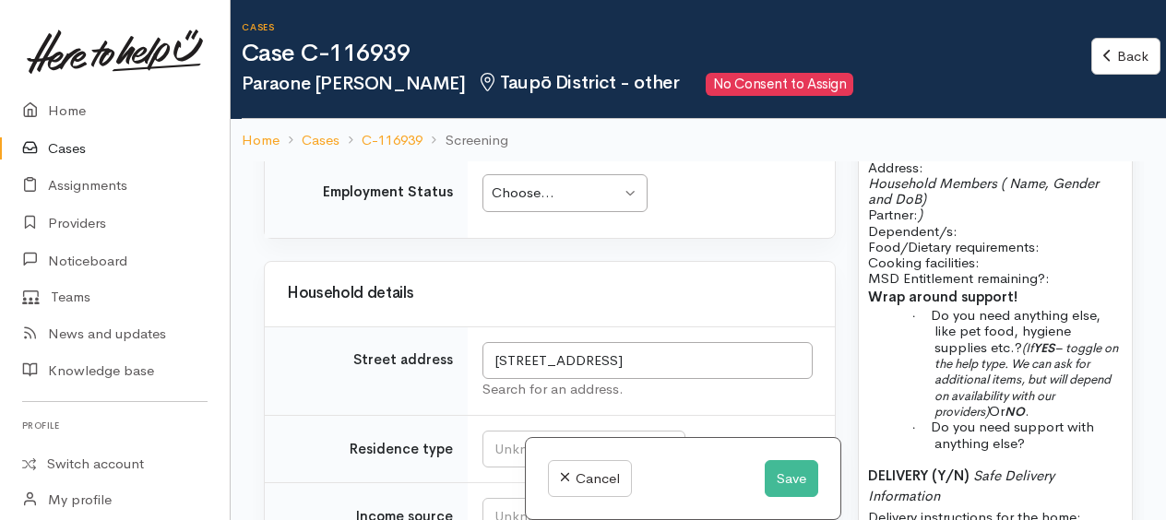
click at [949, 239] on p "Household Members ( Name, Gender and DoB) Partner: ) Dependent/s:" at bounding box center [995, 207] width 255 height 64
click at [940, 239] on p "Household Members ( Name, Gender and DoB) Partner: ) Dependent/s:" at bounding box center [995, 207] width 255 height 64
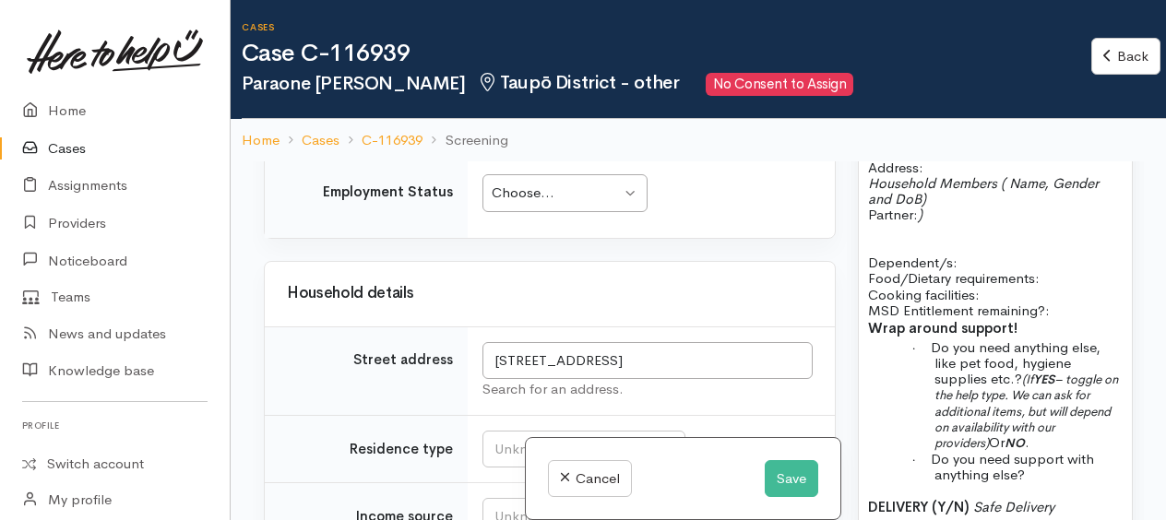
click at [943, 223] on p "Household Members ( Name, Gender and DoB) Partner: )" at bounding box center [995, 199] width 255 height 48
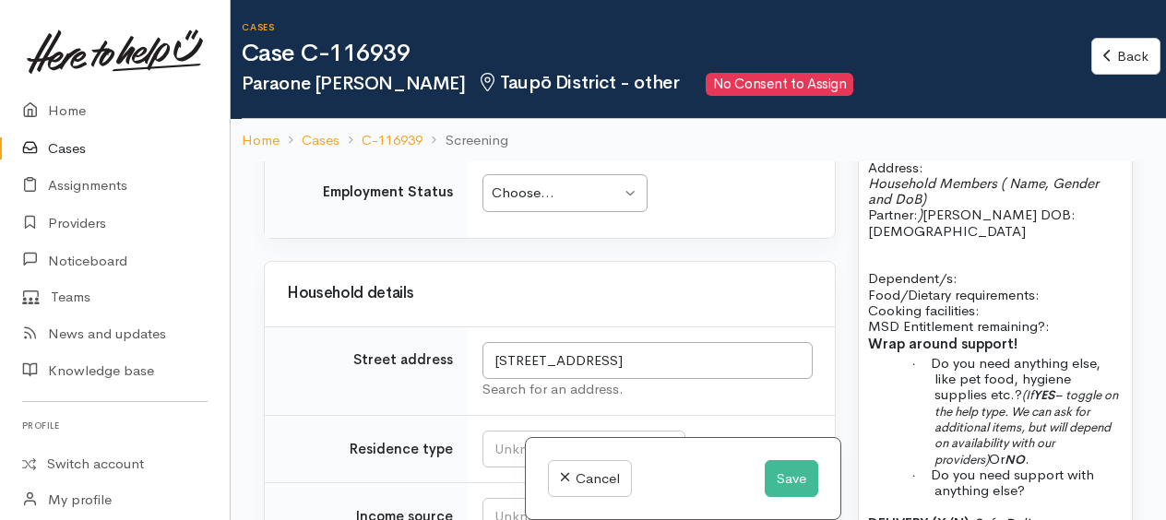
click at [952, 255] on p at bounding box center [995, 247] width 255 height 16
click at [959, 287] on p "Dependent/s:" at bounding box center [995, 271] width 255 height 32
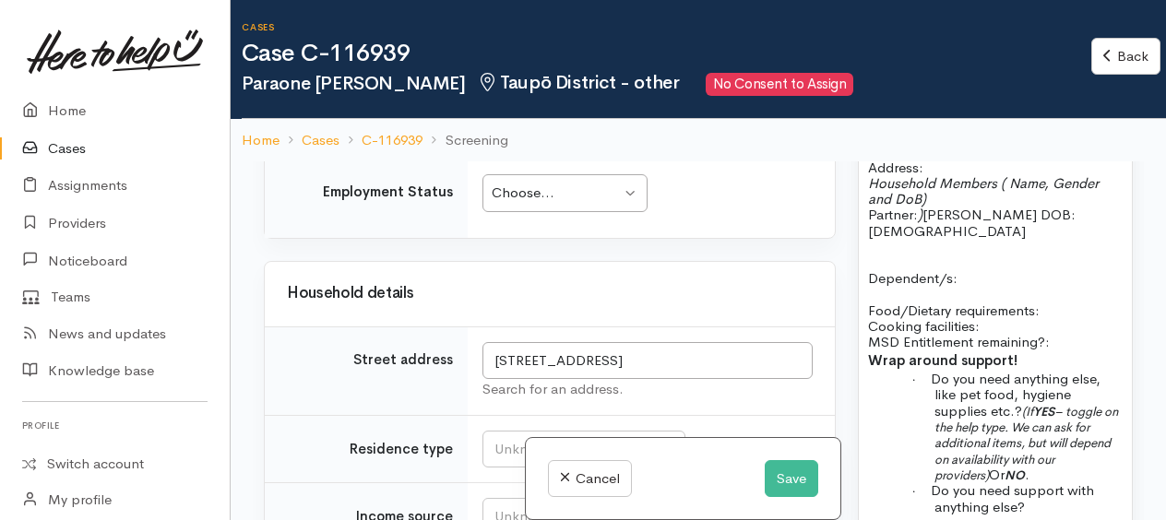
click at [963, 287] on p "Dependent/s:" at bounding box center [995, 271] width 255 height 32
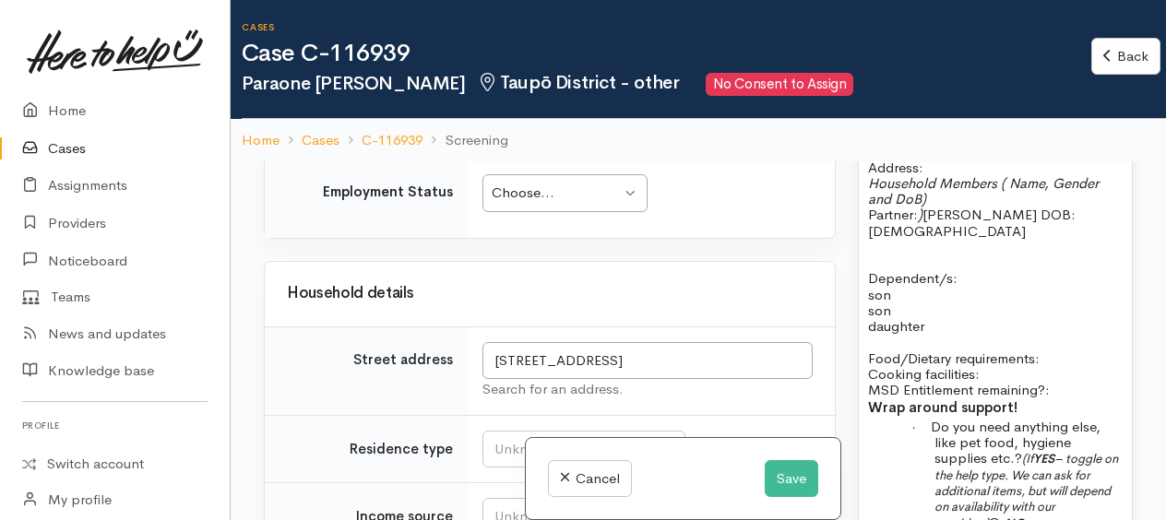
click at [940, 287] on span "Dependent/s:" at bounding box center [913, 278] width 90 height 18
click at [909, 303] on p "son" at bounding box center [995, 295] width 255 height 16
click at [897, 318] on p "son" at bounding box center [995, 311] width 255 height 16
click at [931, 334] on p "daughter" at bounding box center [995, 326] width 255 height 16
click at [915, 303] on p "son:" at bounding box center [995, 295] width 255 height 16
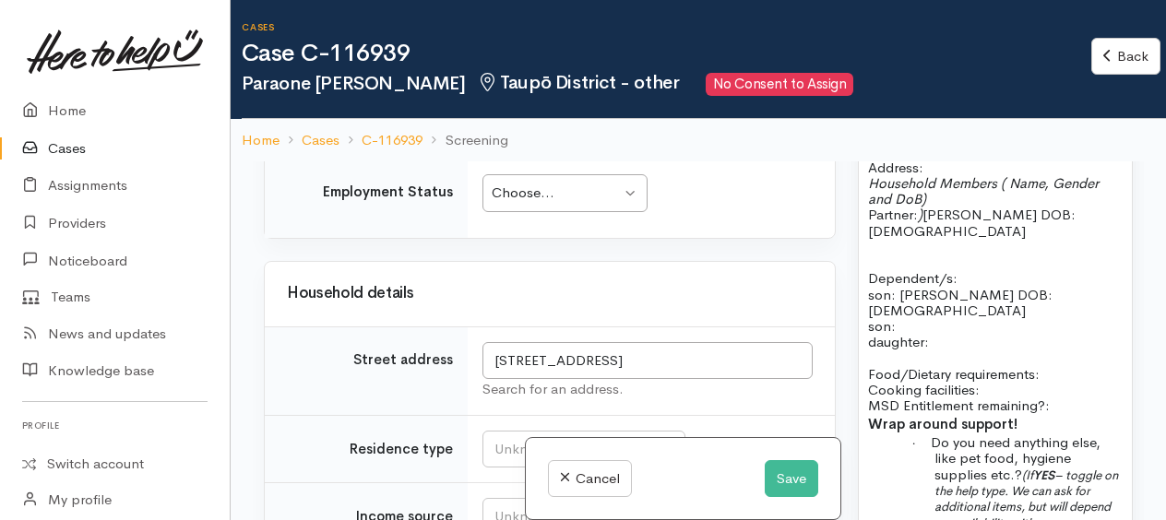
click at [915, 334] on p "son:" at bounding box center [995, 326] width 255 height 16
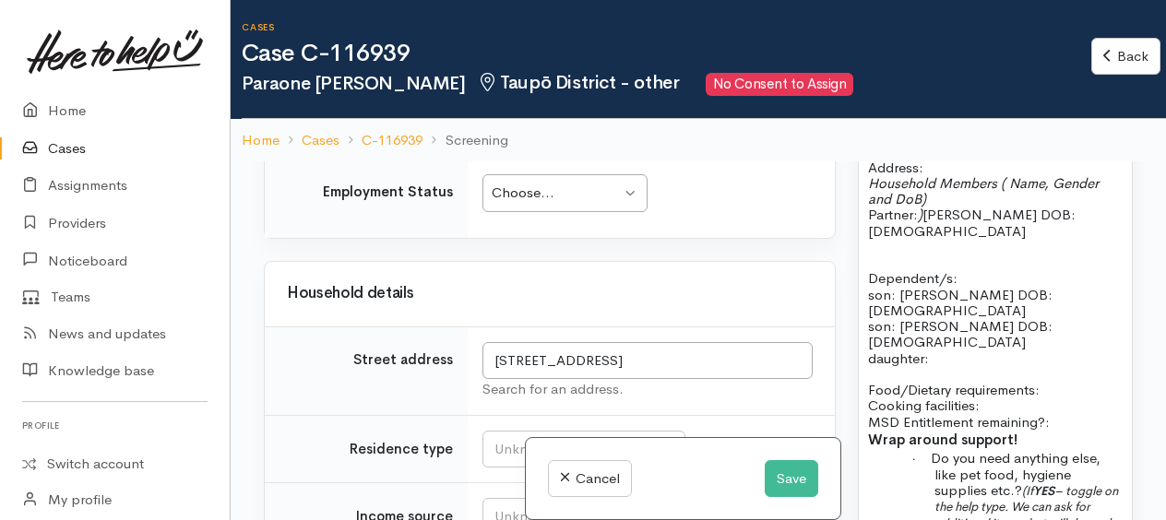
click at [954, 380] on p at bounding box center [995, 374] width 255 height 16
click at [942, 366] on p "daughter:" at bounding box center [995, 359] width 255 height 16
click at [989, 351] on p "son: Ngarimu Gene DOB: 3/8/2010" at bounding box center [995, 334] width 255 height 32
click at [984, 366] on p "whanau member:" at bounding box center [995, 359] width 255 height 16
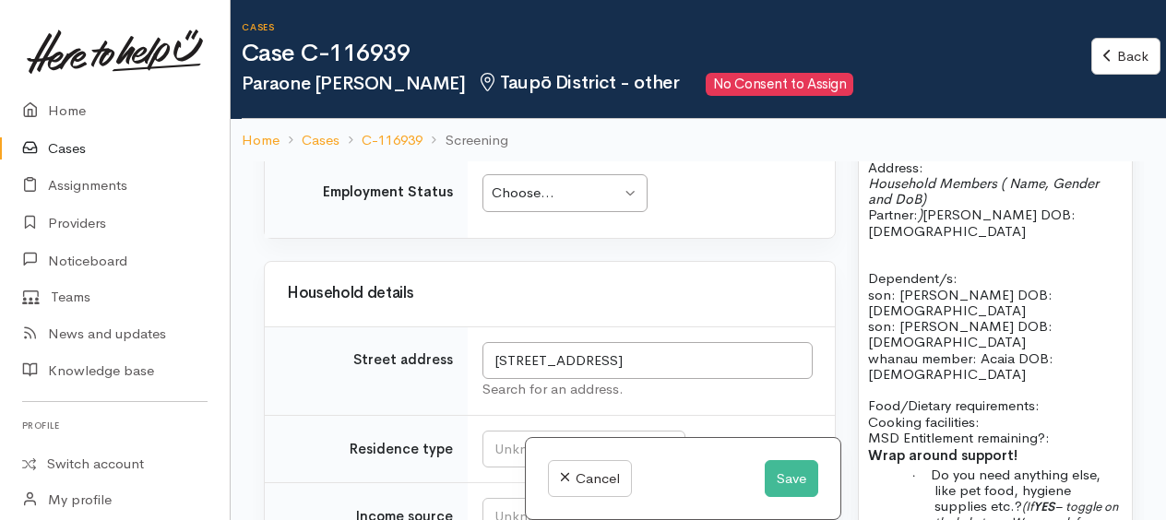
click at [1055, 373] on p "whanau member: Acaia DOB: 2010" at bounding box center [995, 367] width 255 height 32
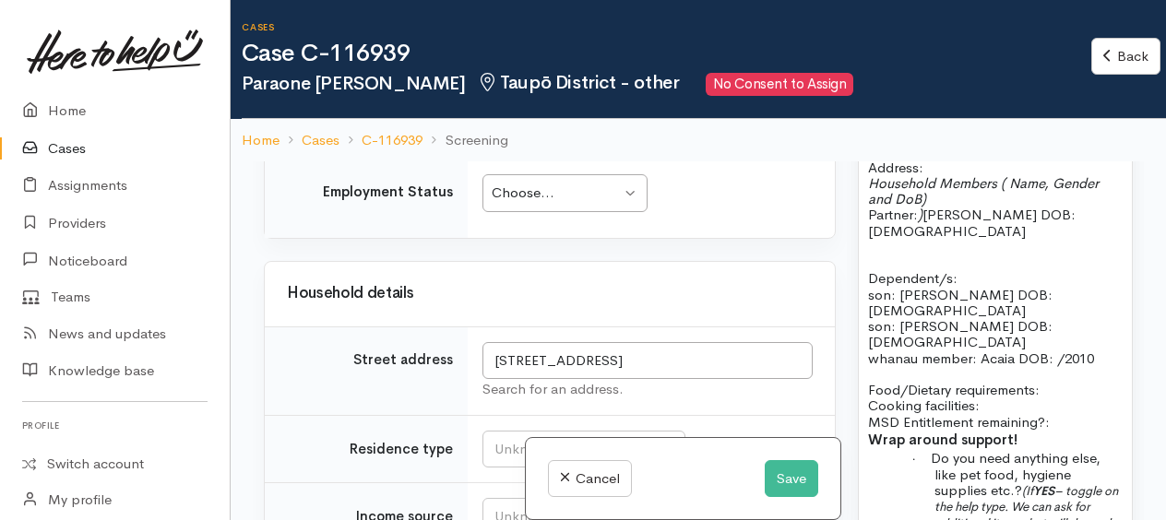
click at [1055, 366] on p "whanau member: Acaia DOB: /2010" at bounding box center [995, 359] width 255 height 16
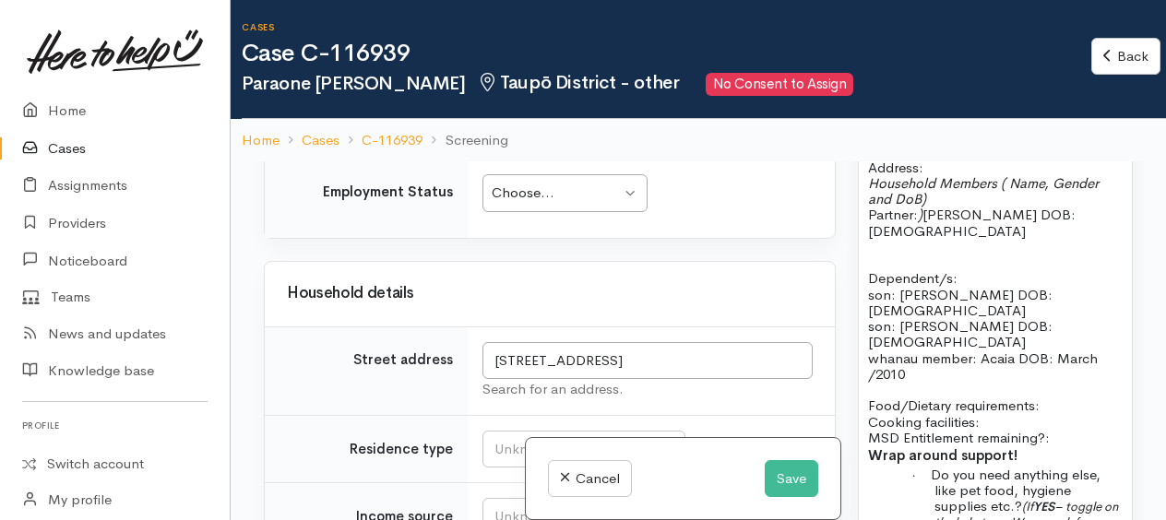
click at [937, 396] on p at bounding box center [995, 390] width 255 height 16
click at [935, 383] on p "whanau member: Acaia DOB: March /2010" at bounding box center [995, 367] width 255 height 32
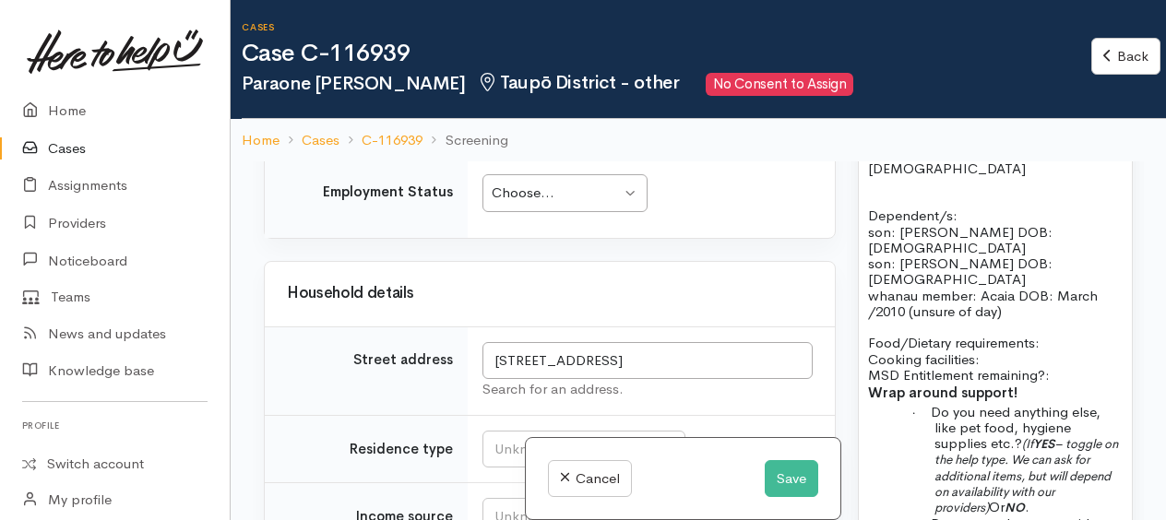
scroll to position [2215, 0]
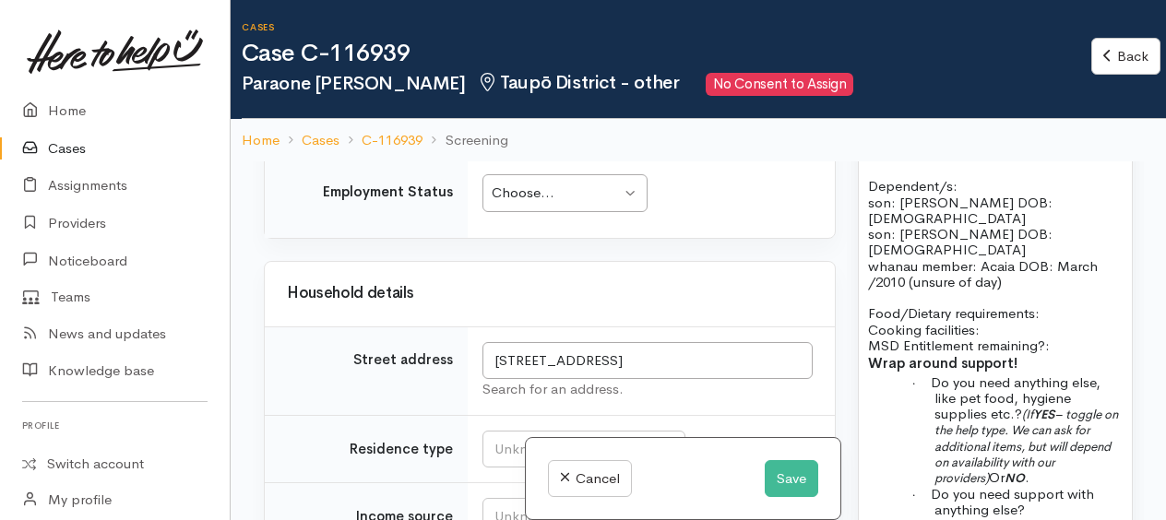
click at [1059, 325] on p "Food/Dietary requirements: Cooking facilities: MSD Entitlement remaining?:" at bounding box center [995, 329] width 255 height 48
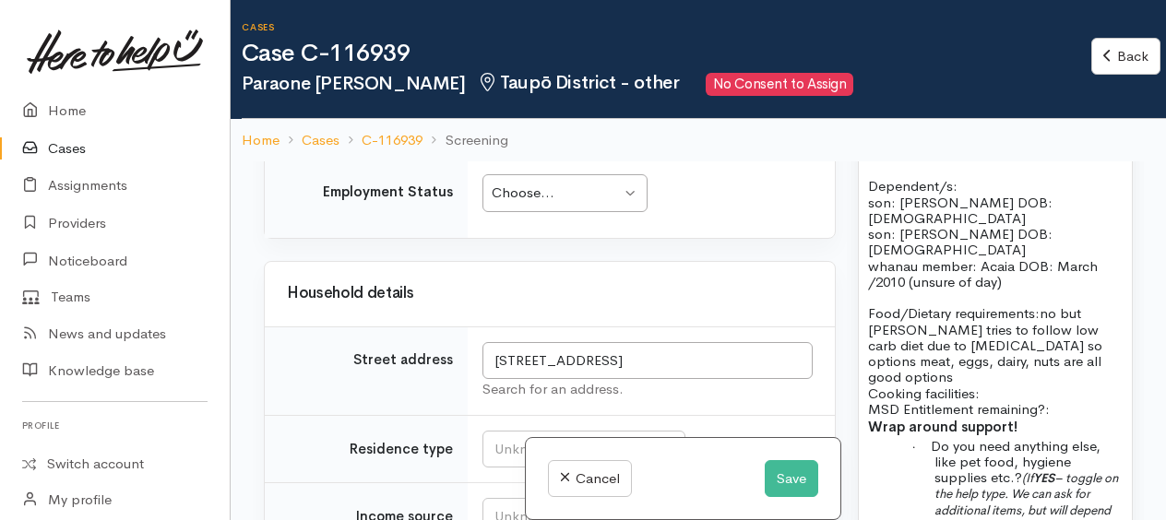
click at [1006, 393] on p "Food/Dietary requirements: no but Maria tries to follow low carb diet due to br…" at bounding box center [995, 361] width 255 height 112
click at [1068, 401] on p "Food/Dietary requirements: no but Maria tries to follow low carb diet due to br…" at bounding box center [995, 361] width 255 height 112
click at [1027, 392] on p "Food/Dietary requirements: no but Maria tries to follow low carb diet due to br…" at bounding box center [995, 361] width 255 height 112
click at [797, 476] on button "Save" at bounding box center [792, 480] width 54 height 38
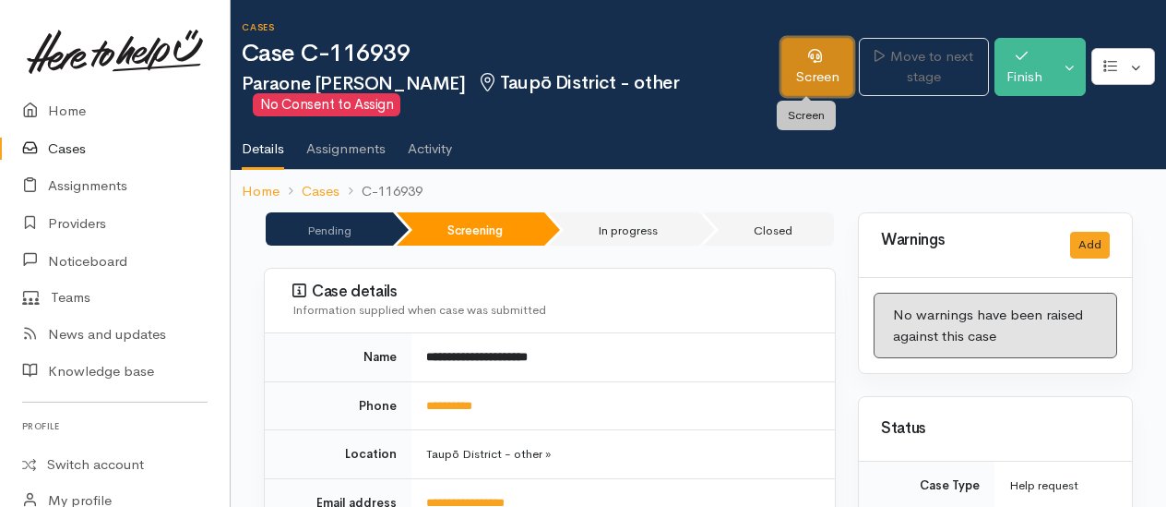
click at [819, 63] on link "Screen" at bounding box center [818, 67] width 72 height 58
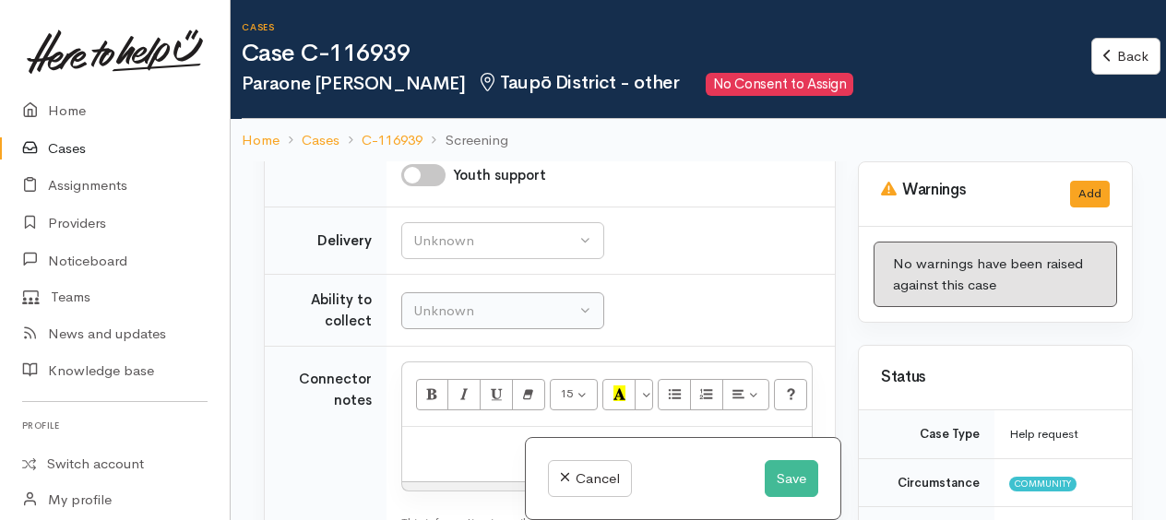
scroll to position [1200, 0]
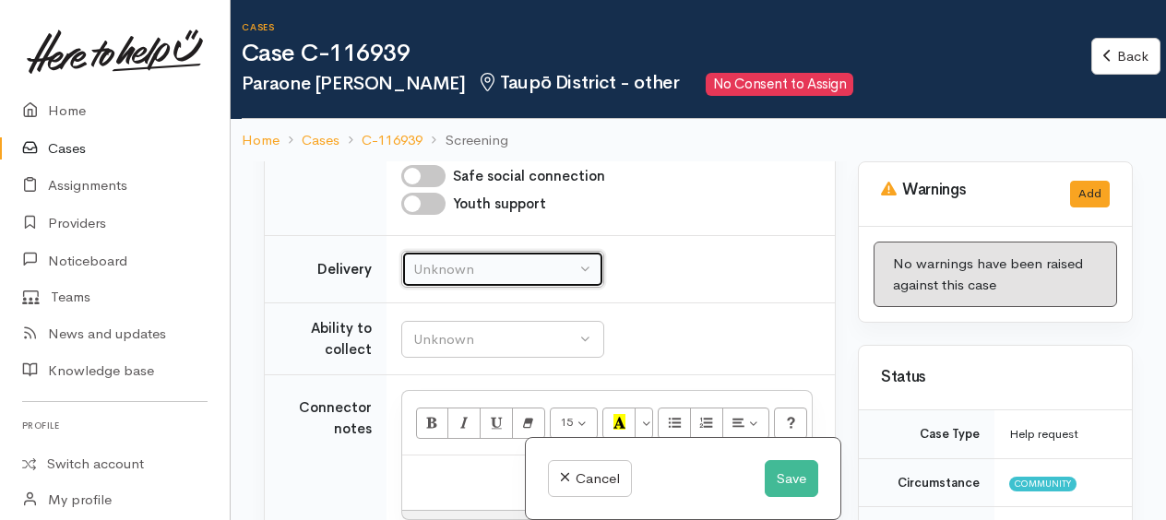
click at [528, 260] on div "Unknown" at bounding box center [494, 269] width 162 height 21
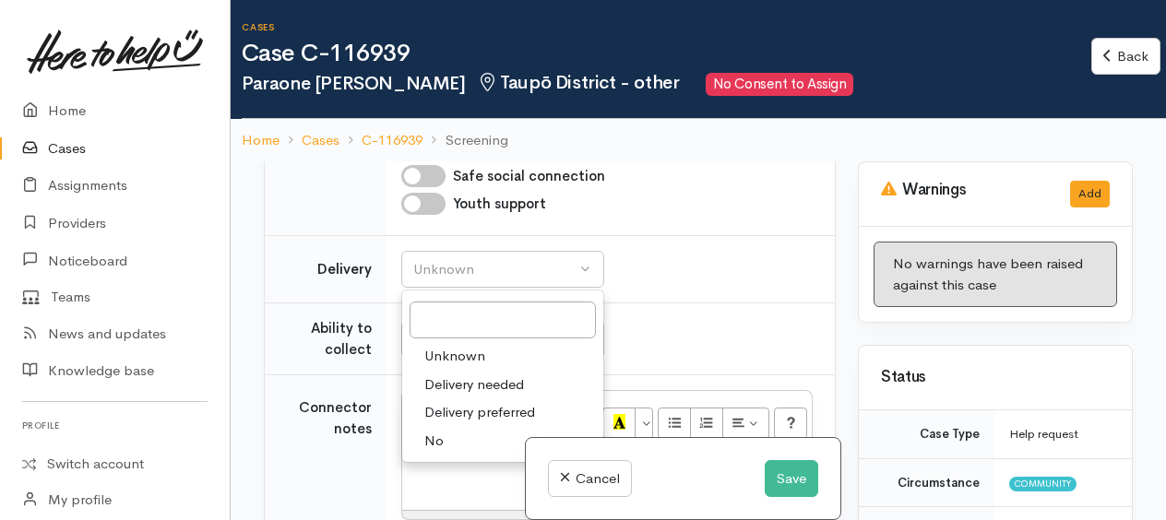
drag, startPoint x: 436, startPoint y: 437, endPoint x: 434, endPoint y: 417, distance: 19.5
click at [436, 436] on span "No" at bounding box center [434, 441] width 19 height 21
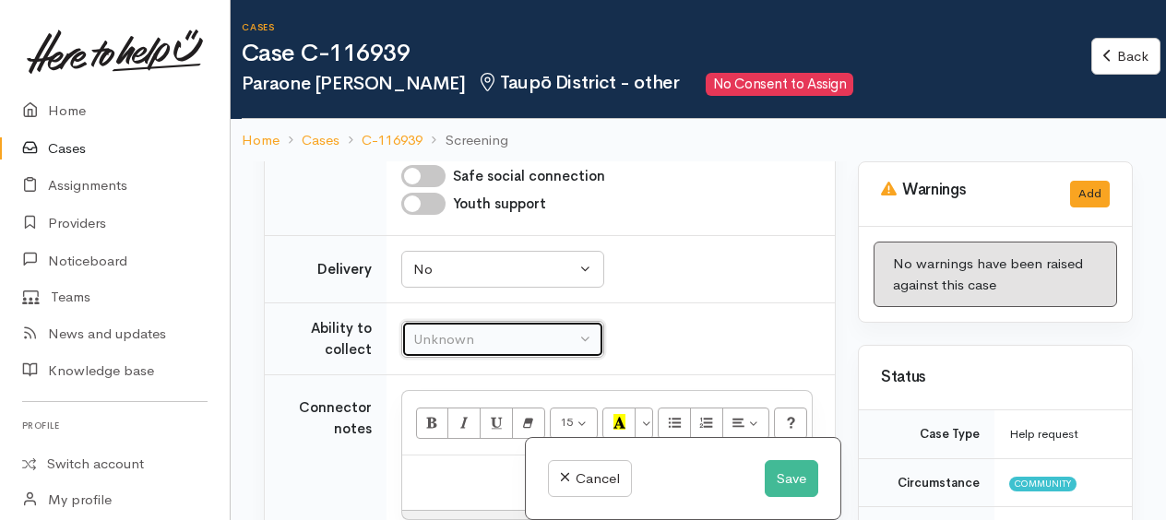
click at [438, 335] on div "Unknown" at bounding box center [494, 339] width 162 height 21
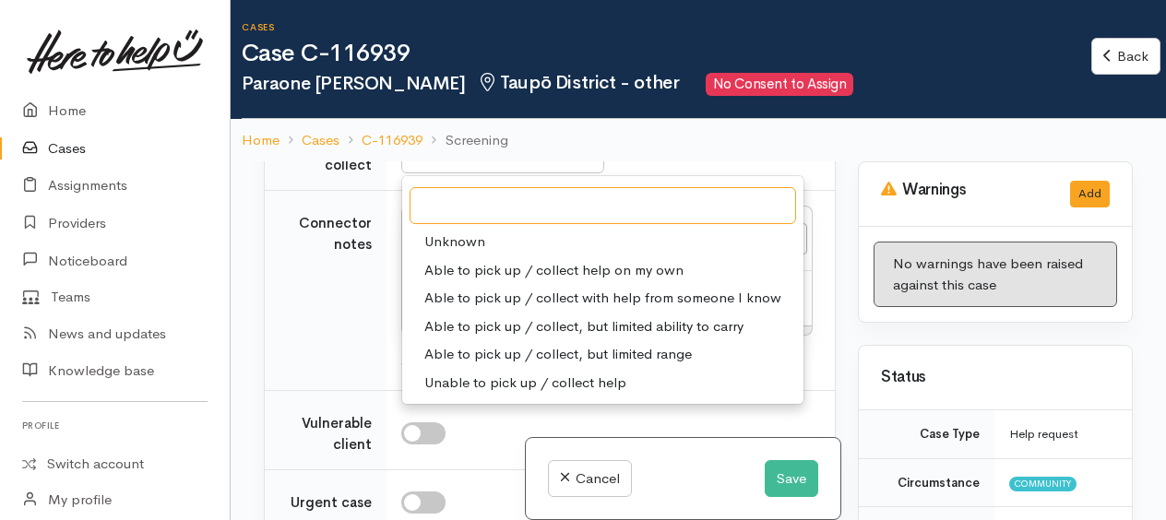
scroll to position [1292, 0]
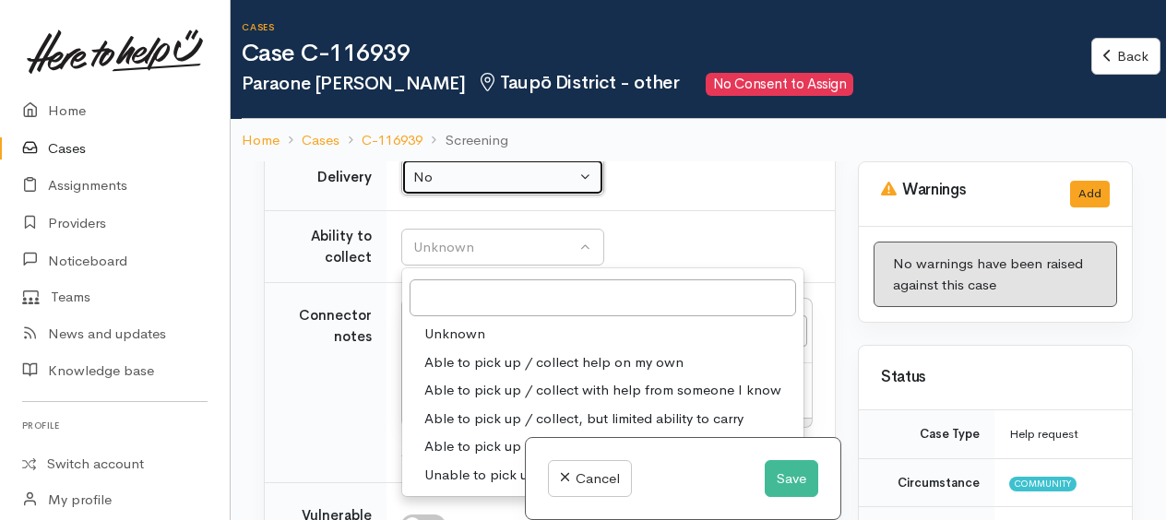
click at [435, 174] on div "No" at bounding box center [494, 177] width 162 height 21
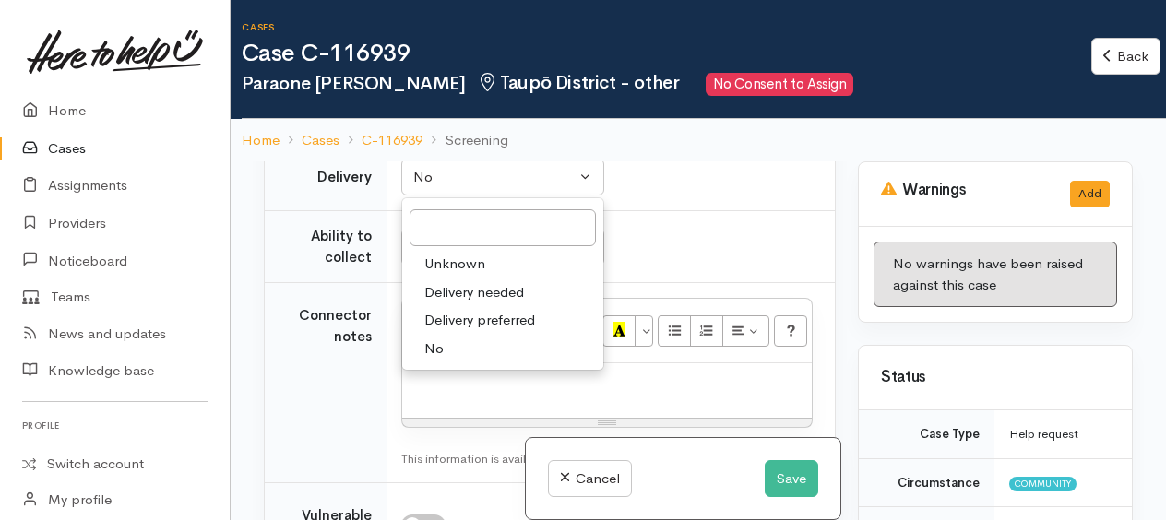
click at [437, 310] on span "Delivery preferred" at bounding box center [480, 320] width 111 height 21
select select "2"
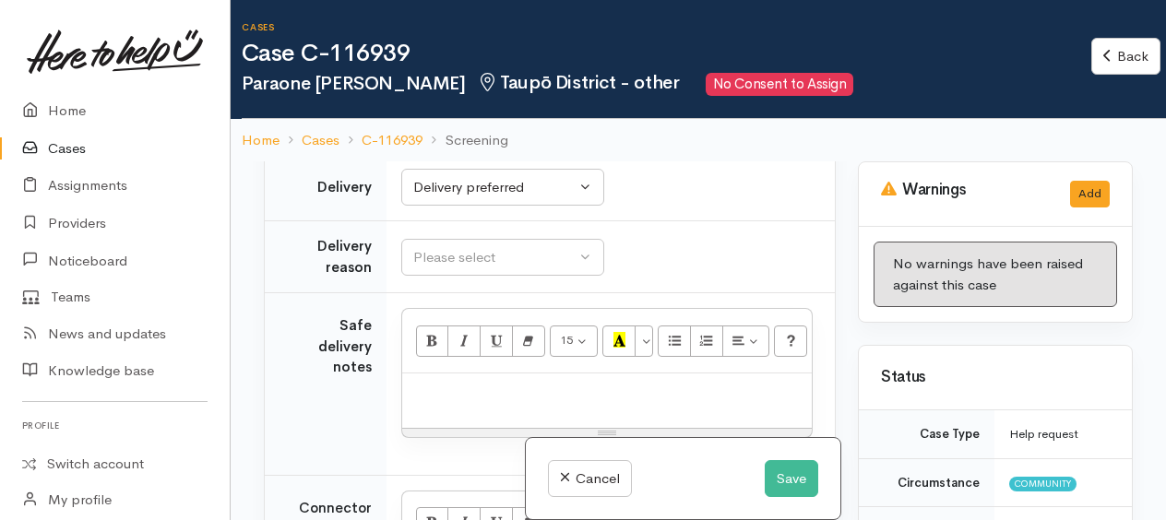
click at [455, 391] on p at bounding box center [607, 393] width 391 height 21
drag, startPoint x: 508, startPoint y: 388, endPoint x: 753, endPoint y: 384, distance: 245.5
click at [753, 384] on p "House as a treaimne sold sign out the front, no fence" at bounding box center [607, 393] width 391 height 21
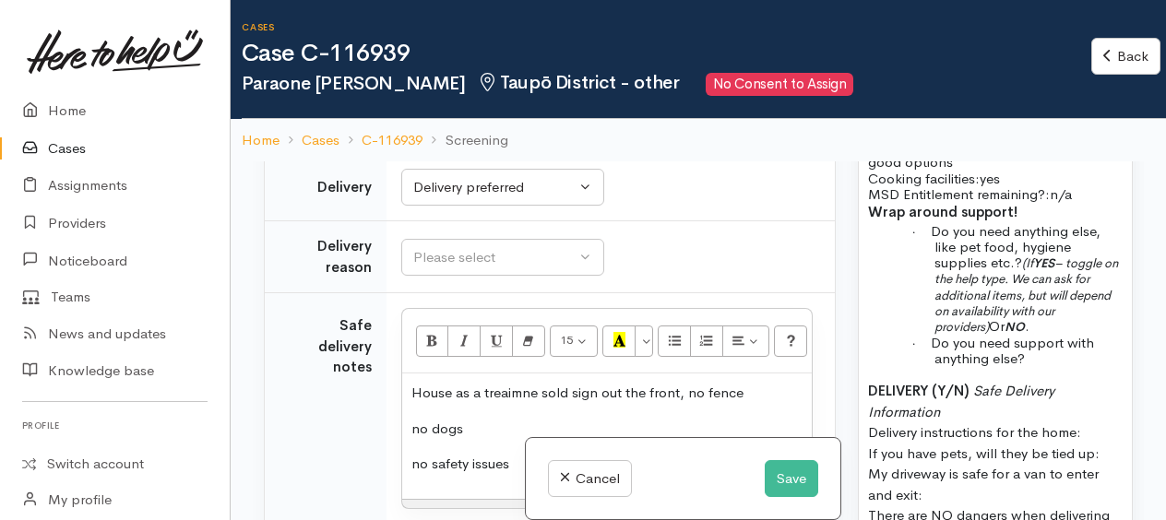
scroll to position [2492, 0]
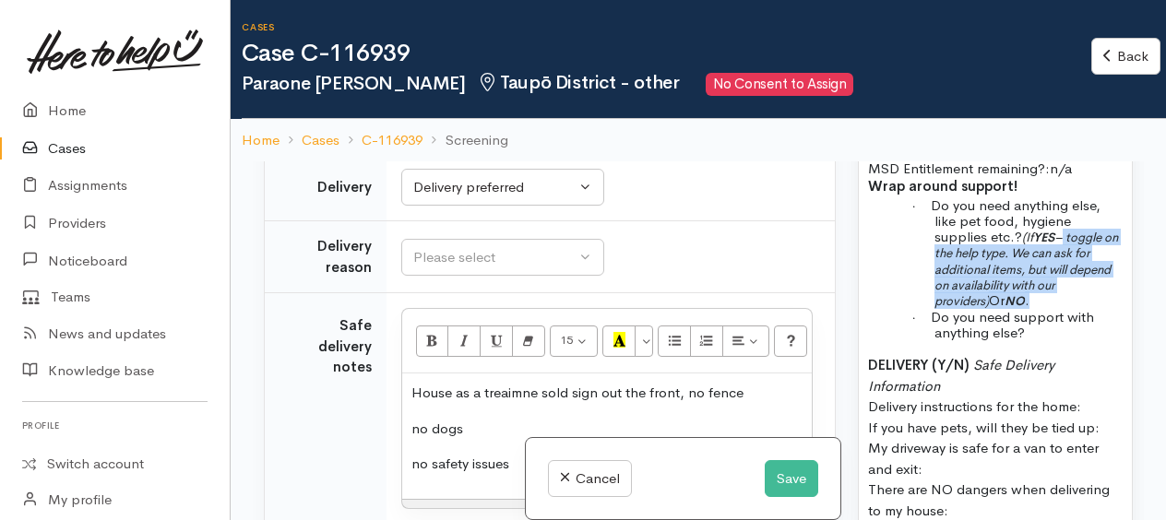
drag, startPoint x: 1065, startPoint y: 290, endPoint x: 1092, endPoint y: 347, distance: 63.2
click at [1092, 309] on p "· Do you need anything else, like pet food, hygiene supplies etc.? (If YES – to…" at bounding box center [1029, 253] width 188 height 112
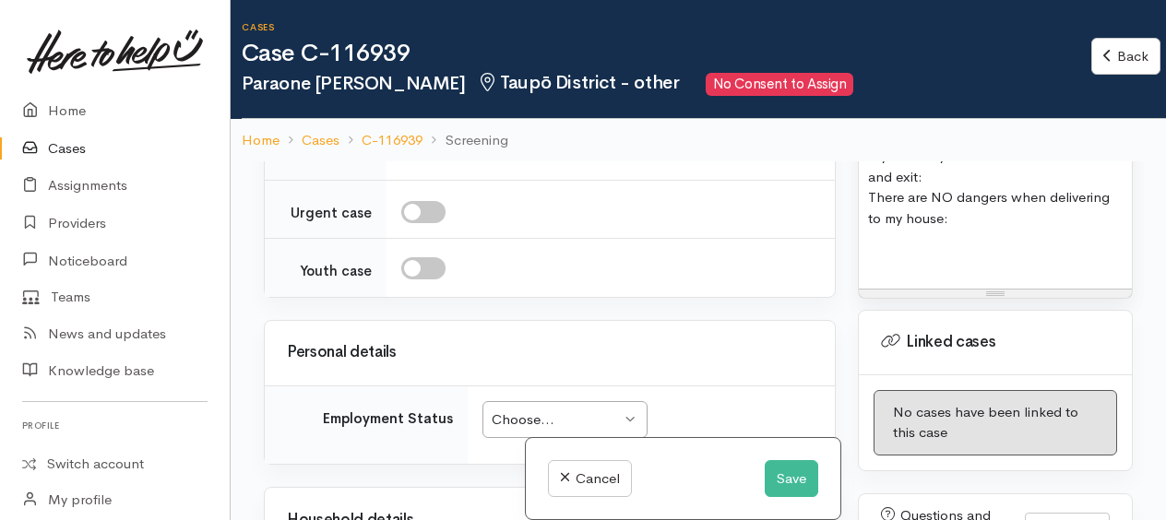
scroll to position [2020, 0]
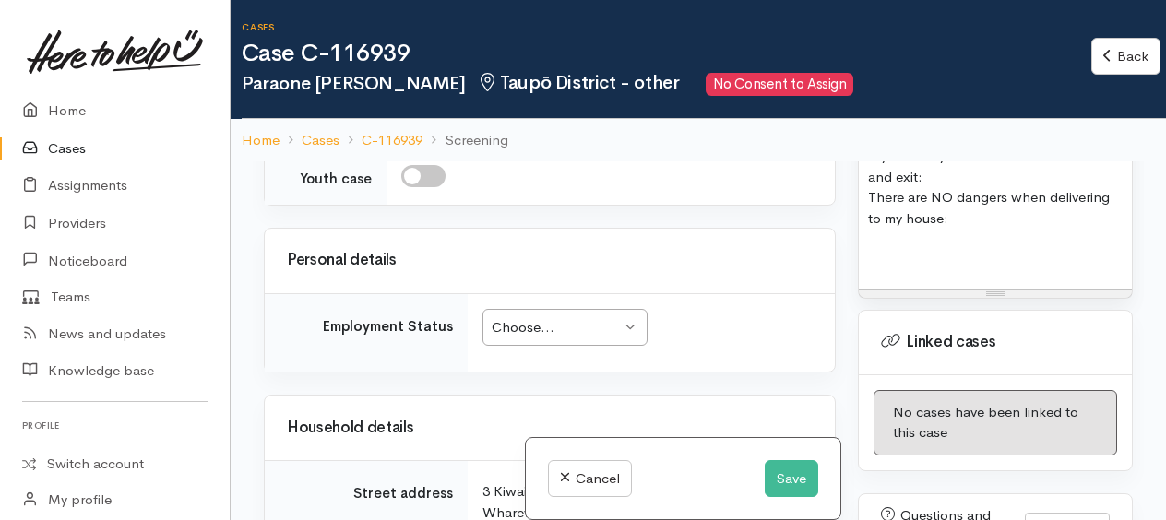
click at [571, 317] on div "Choose..." at bounding box center [556, 327] width 129 height 21
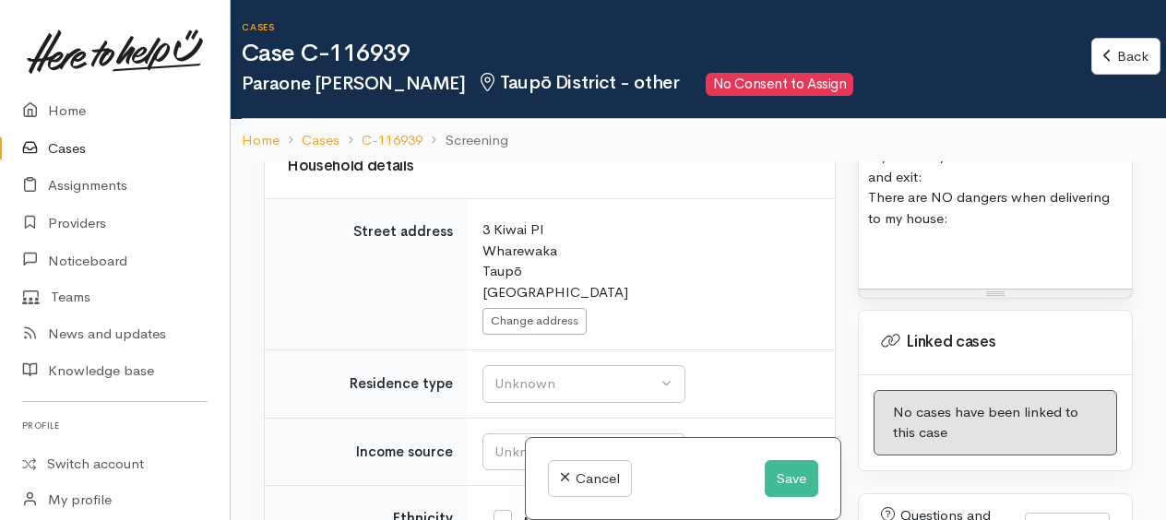
scroll to position [2467, 0]
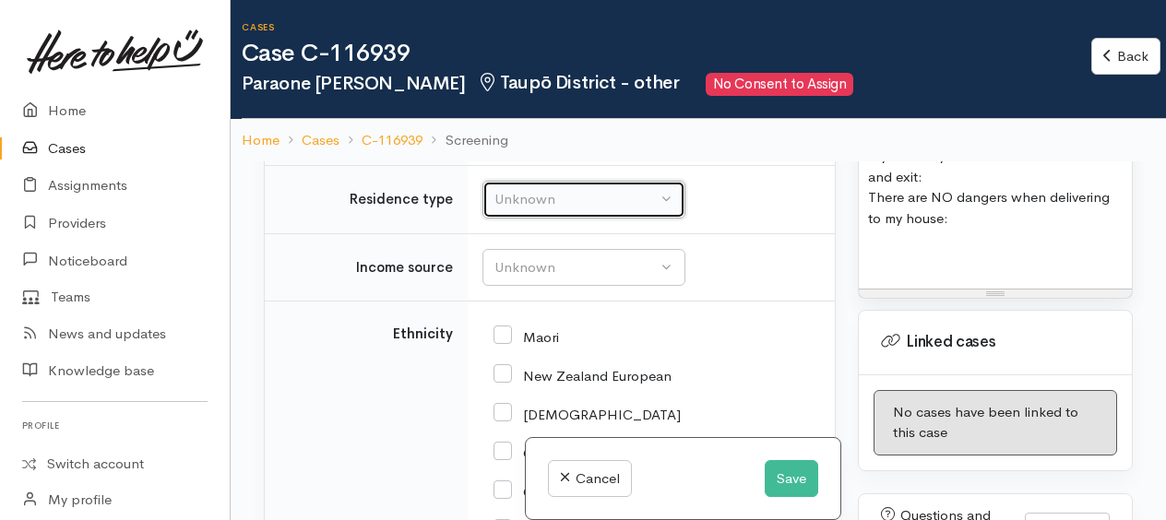
click at [508, 189] on div "Unknown" at bounding box center [576, 199] width 162 height 21
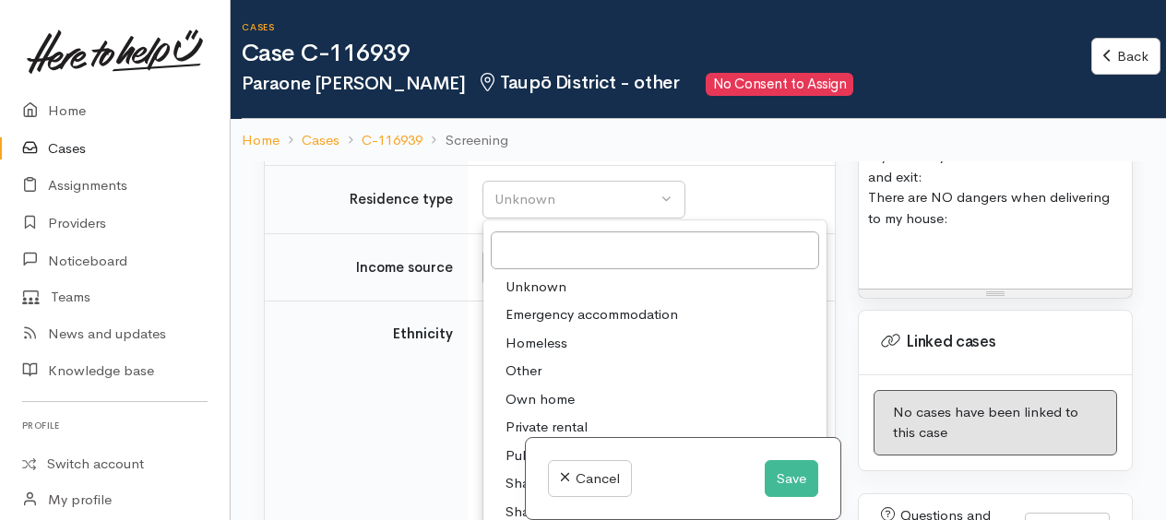
click at [880, 265] on p at bounding box center [995, 254] width 255 height 21
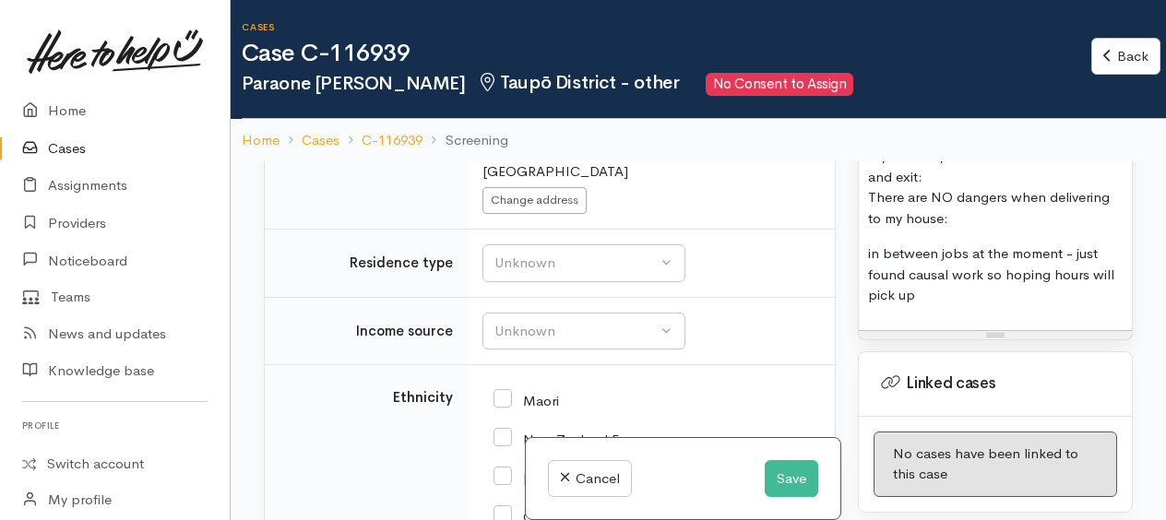
scroll to position [2374, 0]
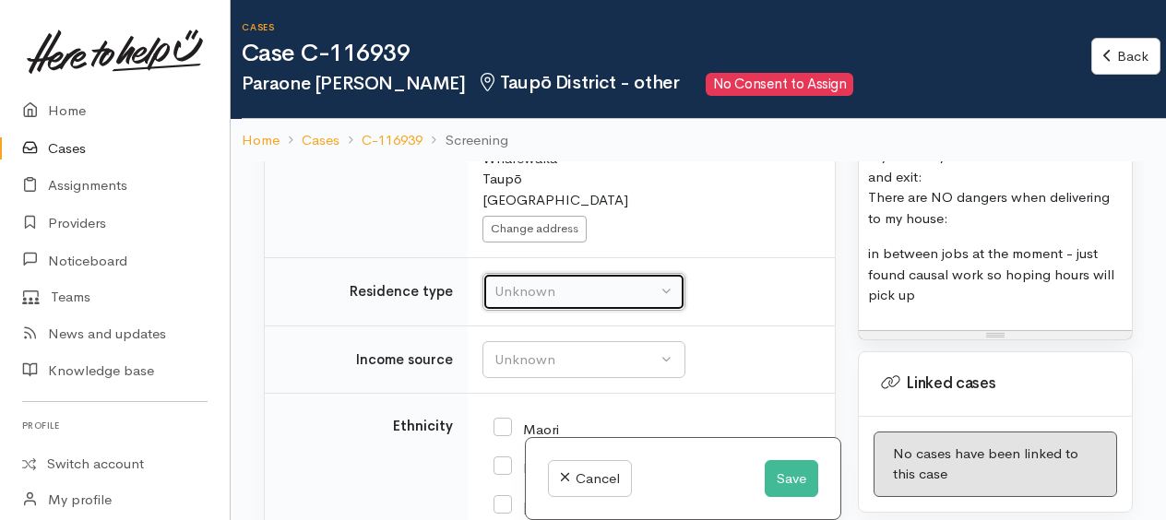
click at [535, 281] on div "Unknown" at bounding box center [576, 291] width 162 height 21
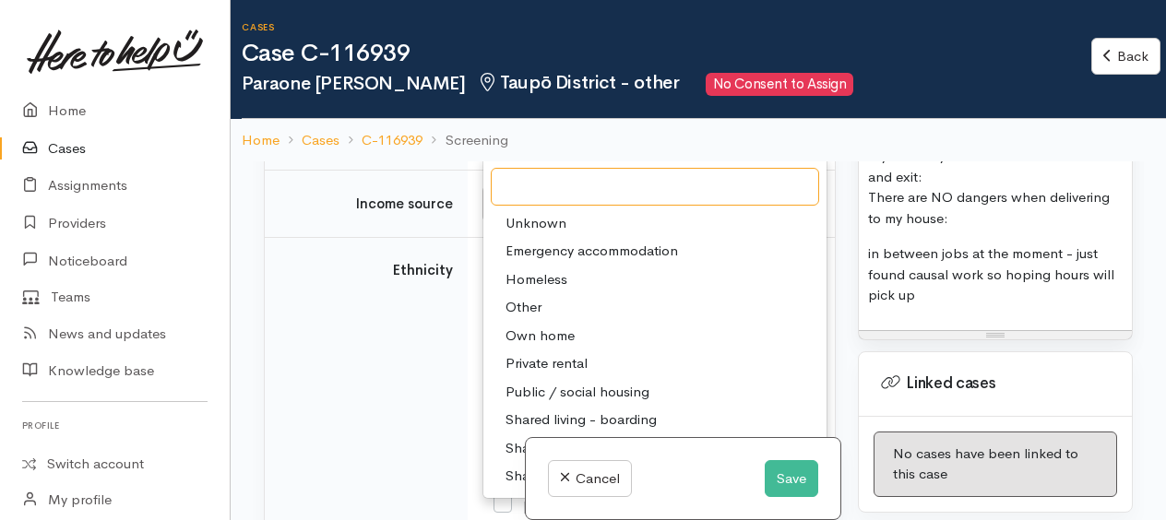
scroll to position [2559, 0]
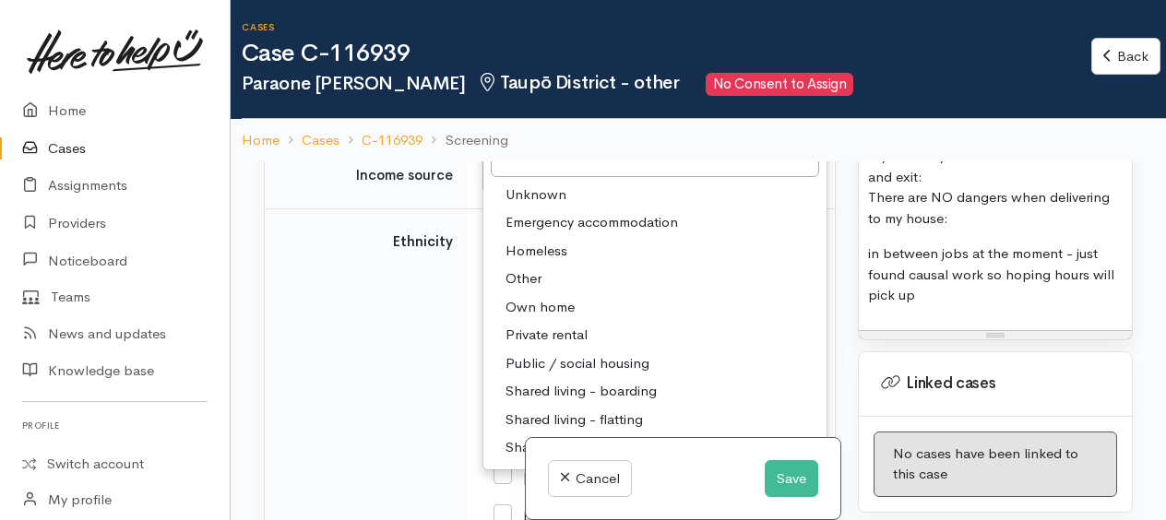
click at [557, 325] on span "Private rental" at bounding box center [547, 335] width 82 height 21
select select "2"
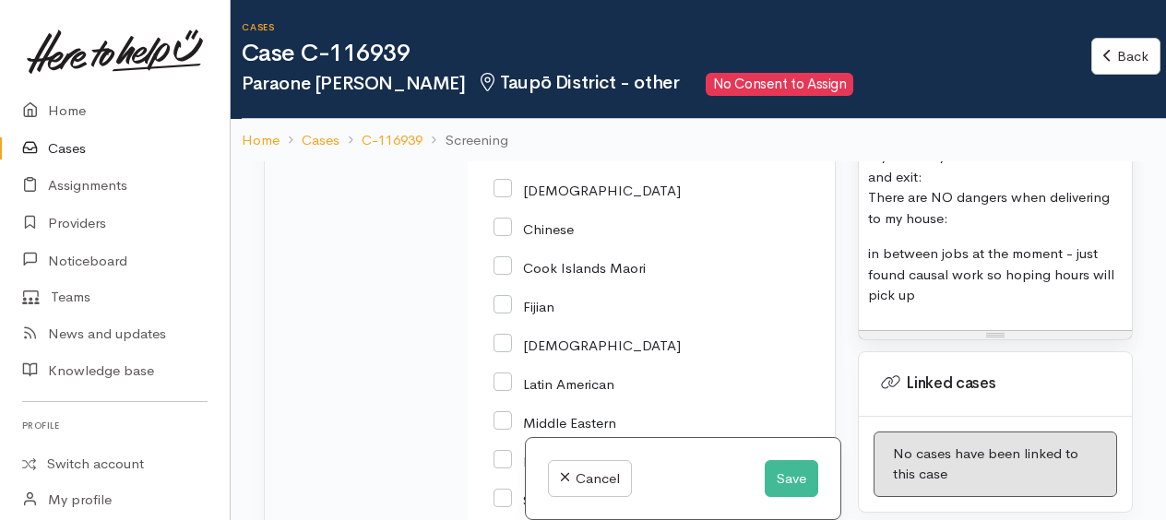
scroll to position [2506, 0]
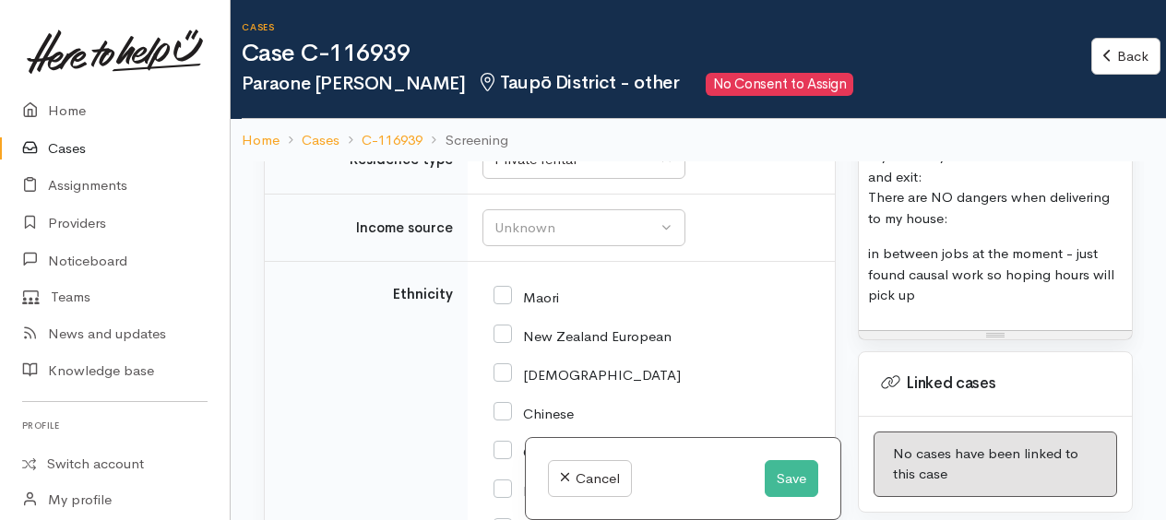
click at [500, 288] on input "Maori" at bounding box center [527, 296] width 66 height 17
checkbox input "true"
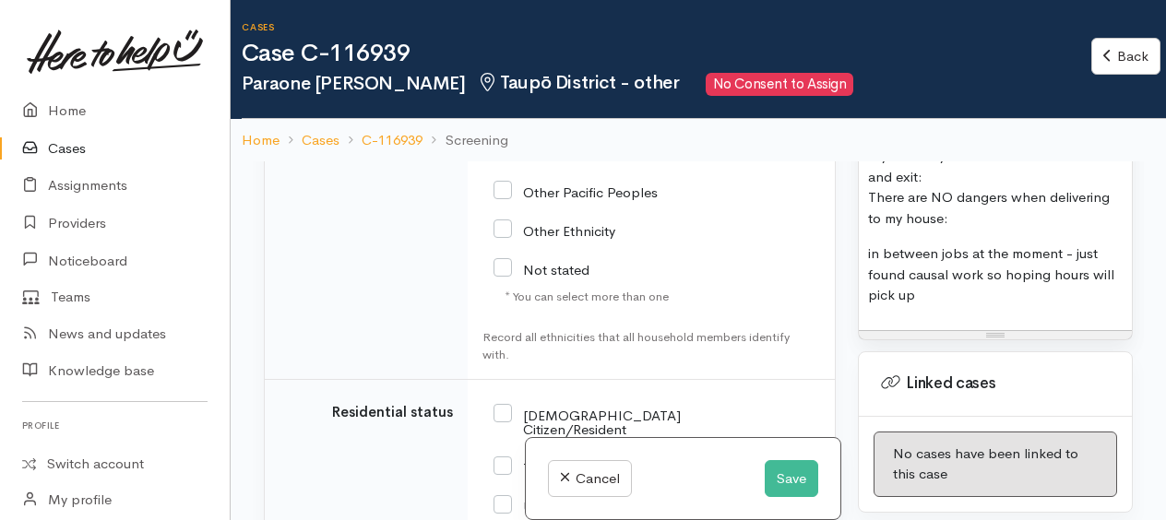
scroll to position [3337, 0]
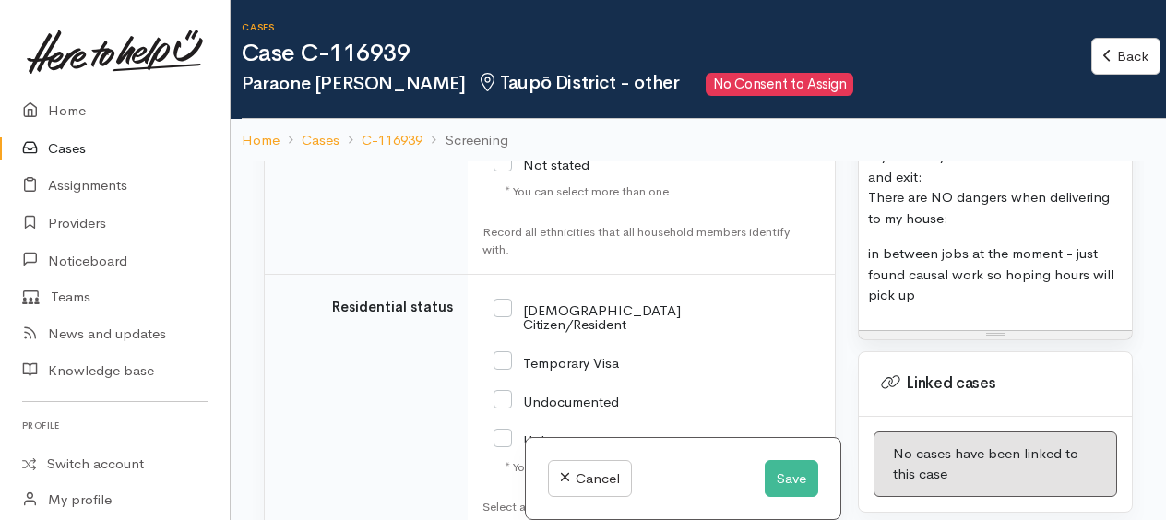
click at [508, 301] on input "NZ Citizen/Resident" at bounding box center [587, 316] width 187 height 30
checkbox input "true"
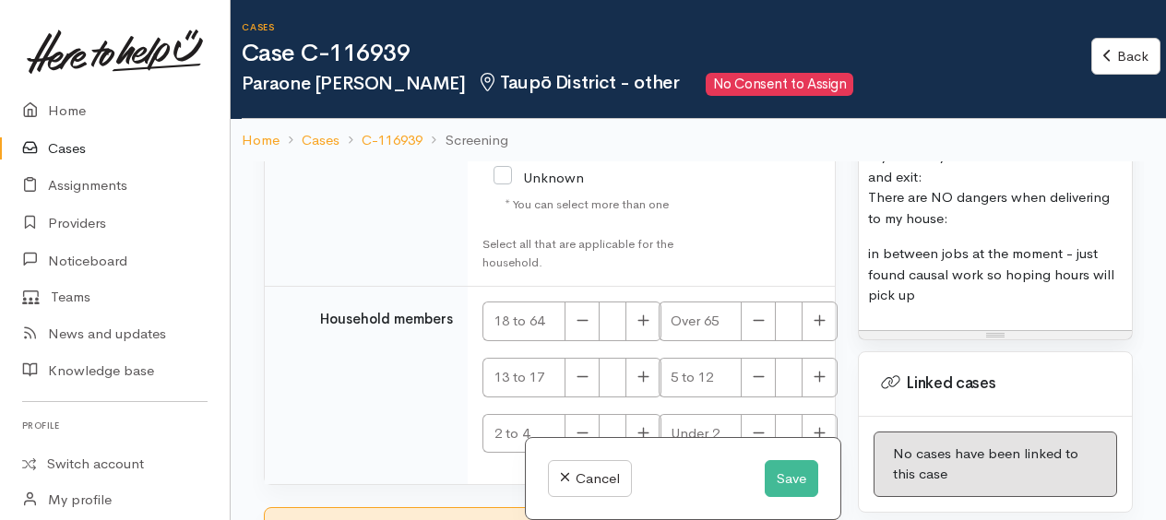
checkbox input "true"
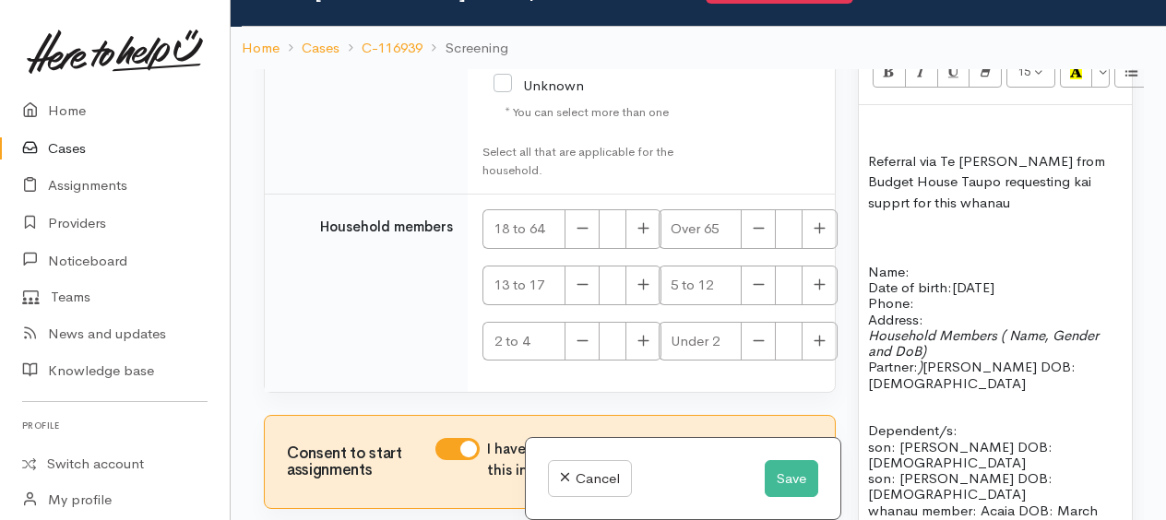
scroll to position [1938, 0]
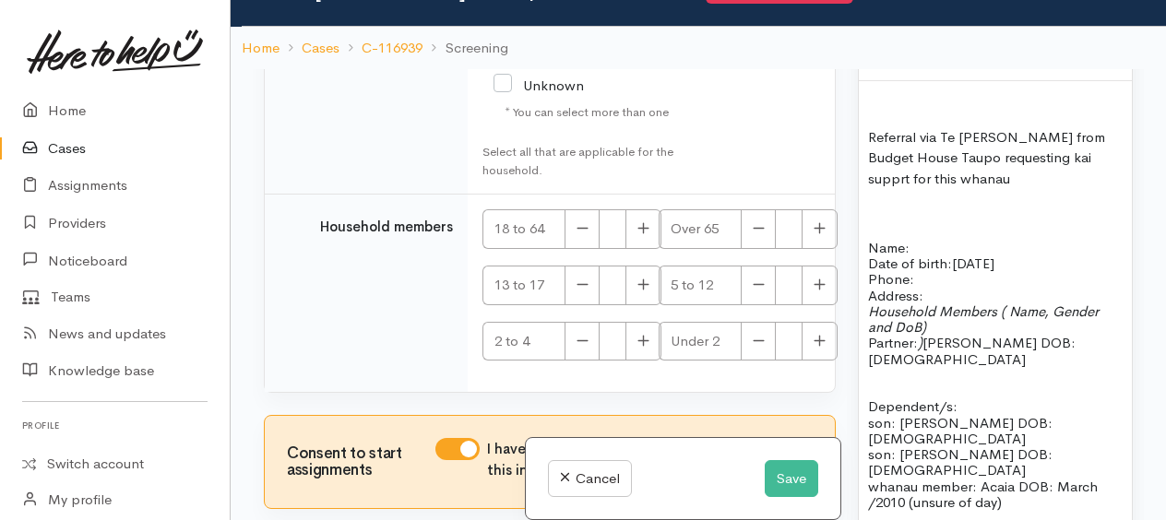
click at [927, 288] on p "Name: Date of birth: 9/7/1980 Phone:" at bounding box center [995, 264] width 255 height 48
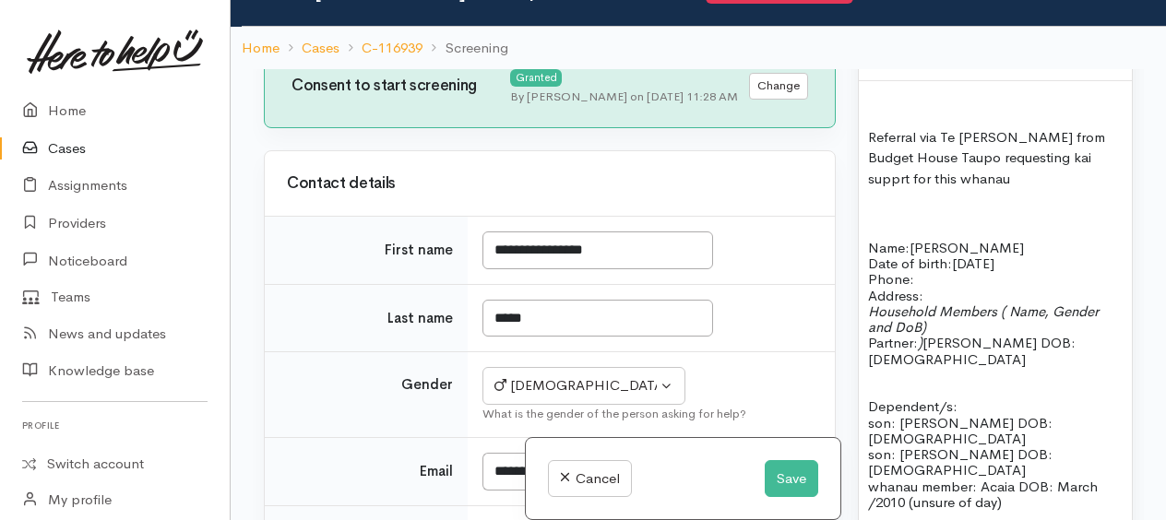
scroll to position [0, 0]
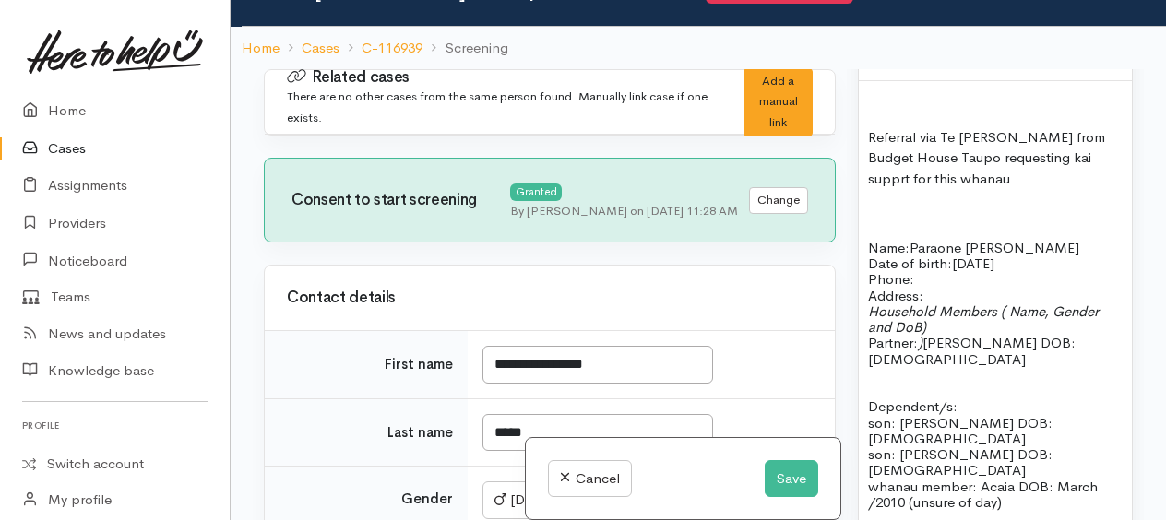
click at [953, 288] on p "Name: Paraone Tamihana Davis Date of birth: 9/7/1980 Phone:" at bounding box center [995, 264] width 255 height 48
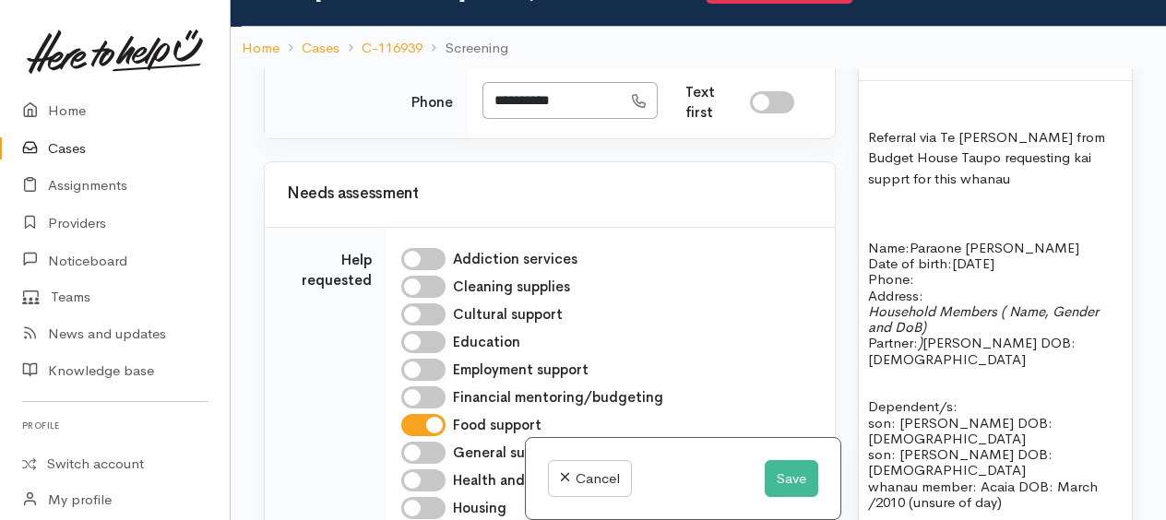
scroll to position [369, 0]
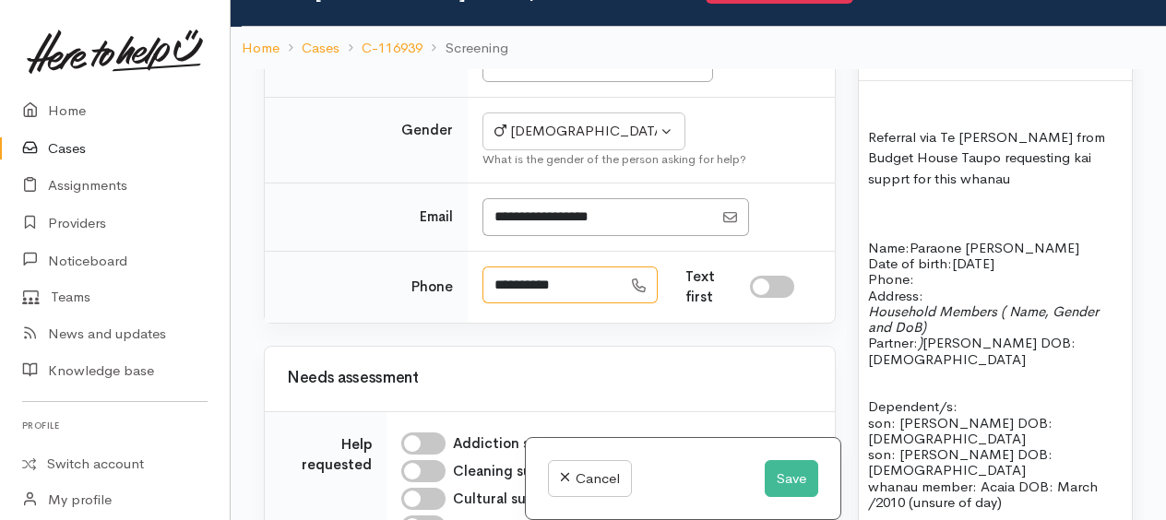
drag, startPoint x: 570, startPoint y: 277, endPoint x: 491, endPoint y: 271, distance: 79.6
click at [491, 271] on input "**********" at bounding box center [552, 286] width 139 height 38
click at [945, 304] on p "Address:" at bounding box center [995, 296] width 255 height 16
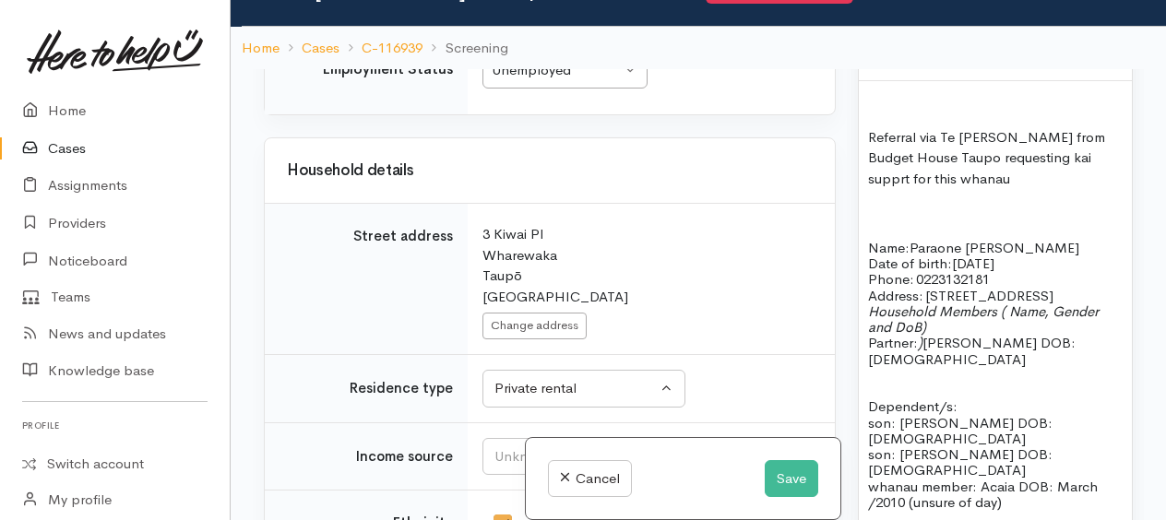
scroll to position [2215, 0]
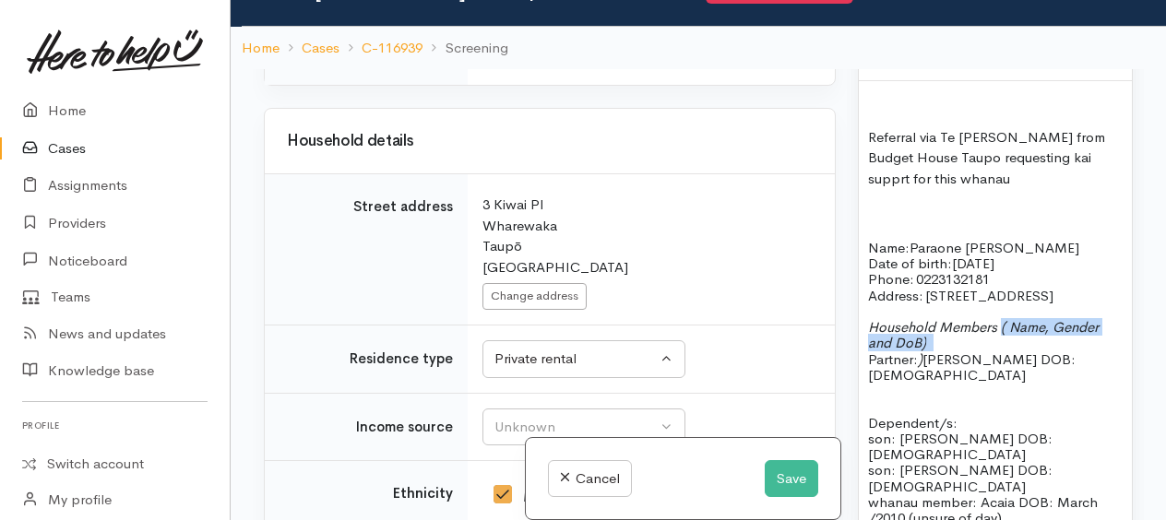
click at [1001, 383] on p "Household Members ( Name, Gender and DoB) Partner: ) Maria Rolleston -Hunt DOB:…" at bounding box center [995, 351] width 255 height 64
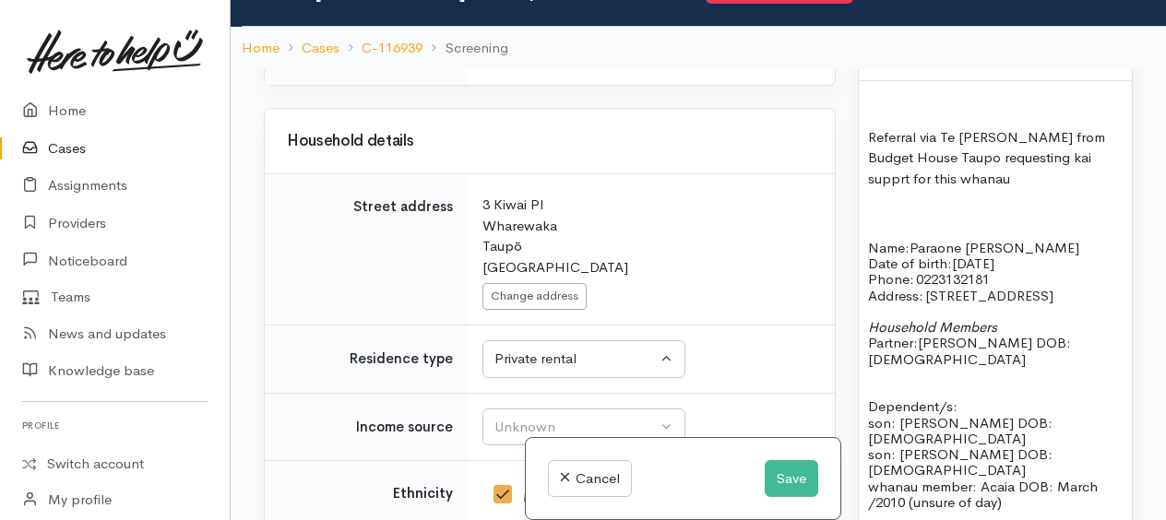
click at [1030, 367] on p "Household Members Partner: Maria Rolleston -Hunt DOB: 5/12/1982" at bounding box center [995, 343] width 255 height 48
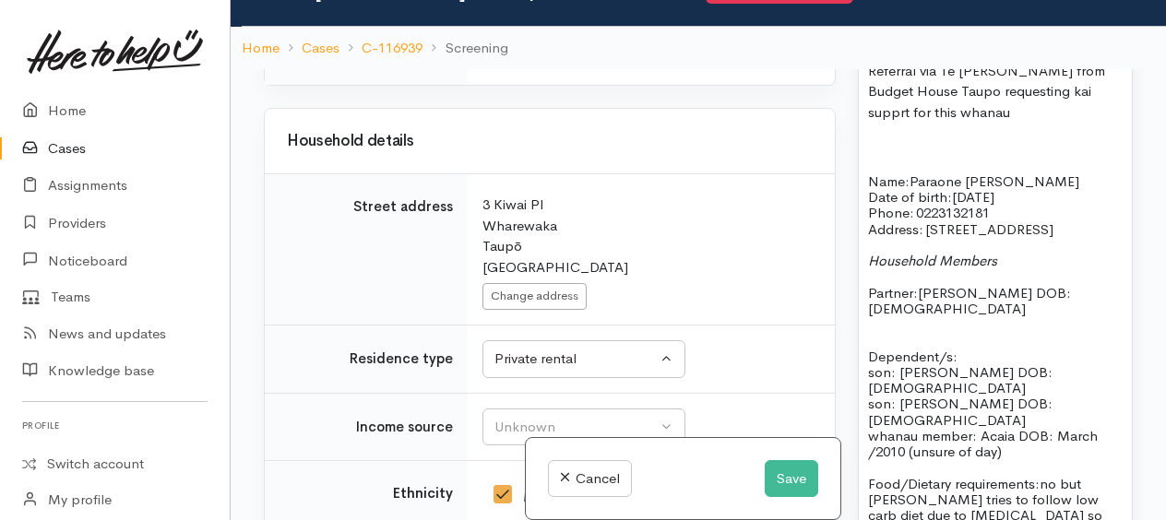
scroll to position [2030, 0]
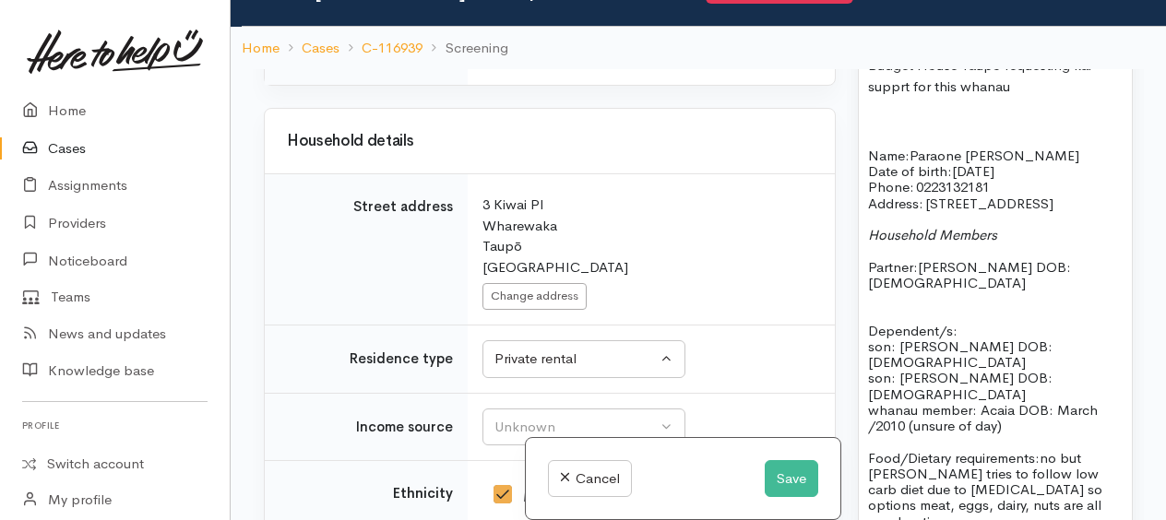
click at [973, 339] on p "Dependent/s:" at bounding box center [995, 322] width 255 height 32
click at [970, 339] on p "Dependent/s:" at bounding box center [995, 322] width 255 height 32
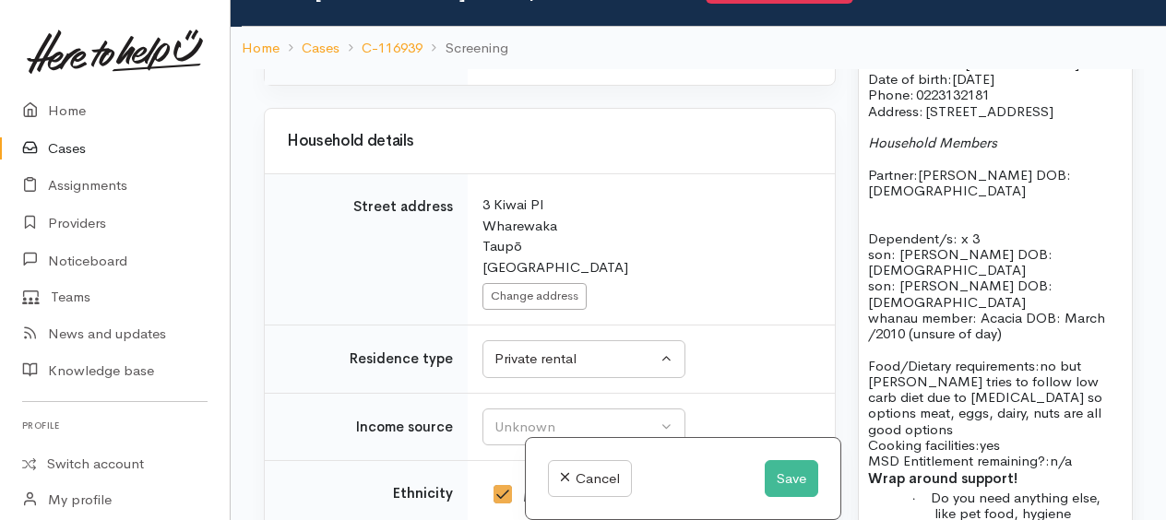
click at [1023, 342] on p "whanau member: Acacia DOB: March /2010 (unsure of day)" at bounding box center [995, 326] width 255 height 32
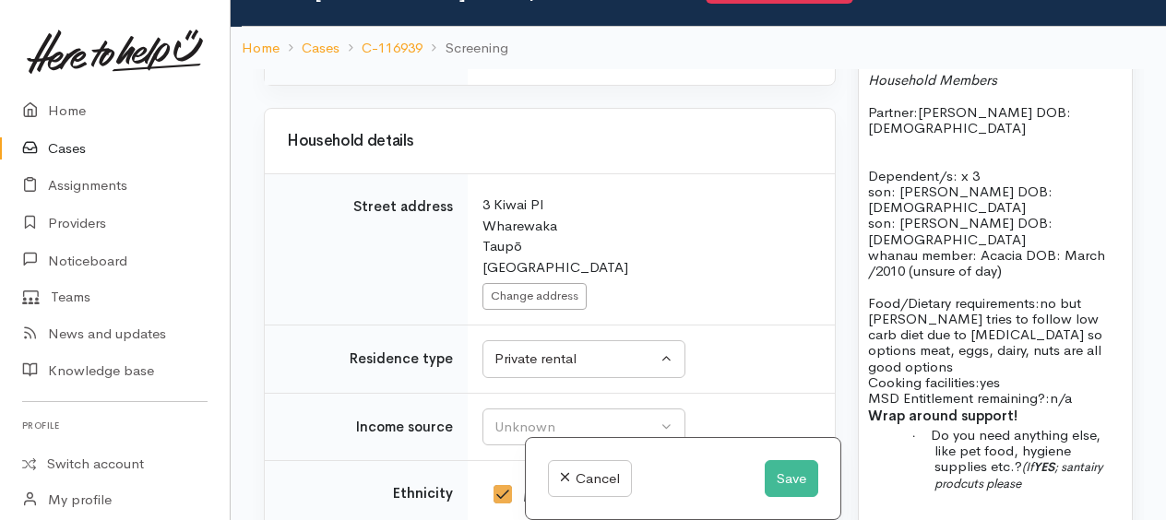
scroll to position [2215, 0]
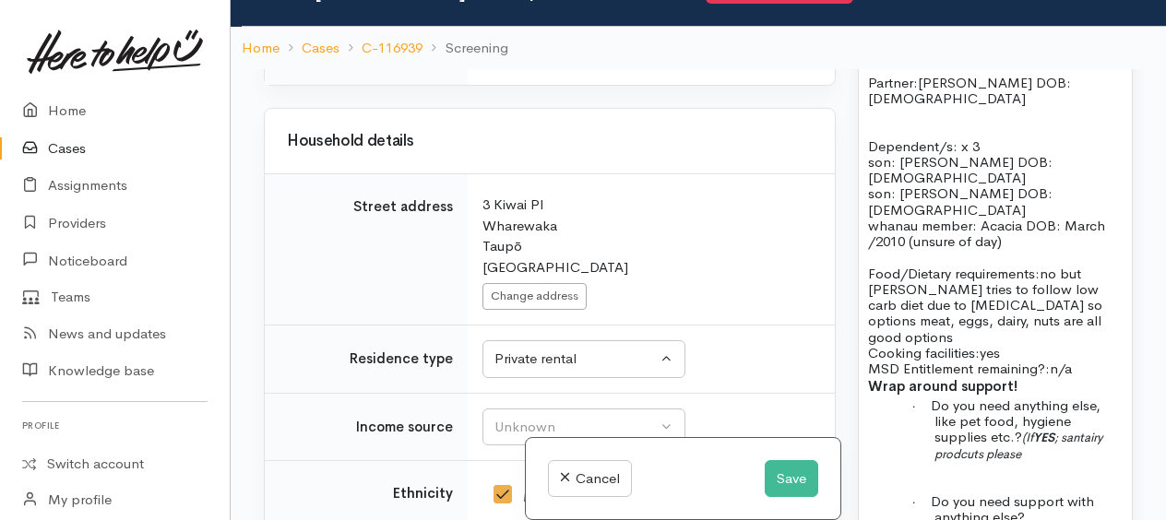
click at [886, 346] on span "no but Maria tries to follow low carb diet due to breast cancer so options meat…" at bounding box center [985, 305] width 234 height 81
click at [867, 389] on div "Referral via Te Whetu Dewes from Budget House Taupo requesting kai supprt for t…" at bounding box center [995, 305] width 273 height 1003
click at [926, 377] on p "Food/Dietary requirements: no but Maria tries to follow low carb diet due to ha…" at bounding box center [995, 322] width 255 height 112
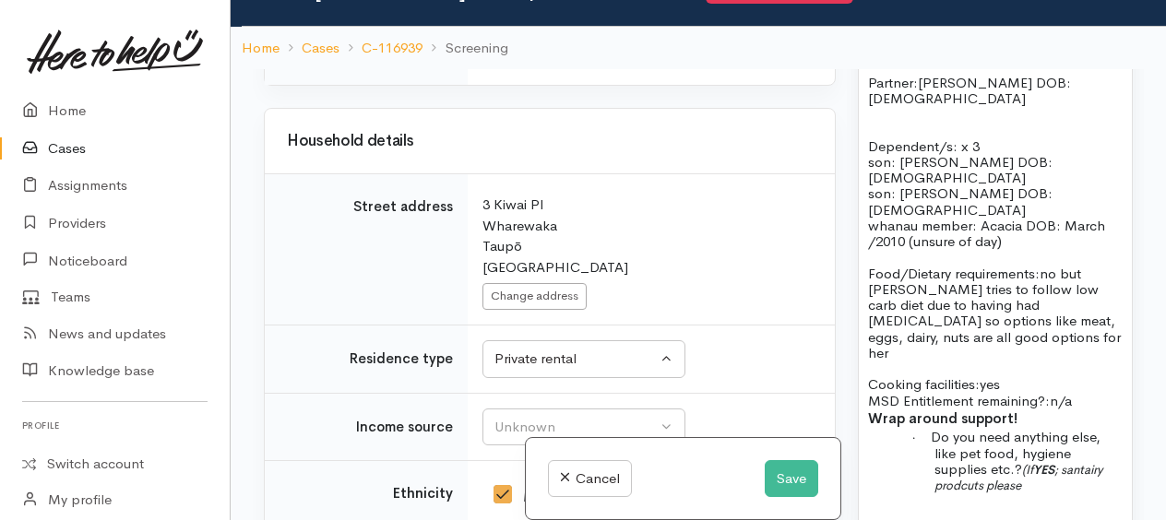
click at [1018, 409] on p "Cooking facilities: yes MSD Entitlement remaining?: n/a" at bounding box center [995, 385] width 255 height 48
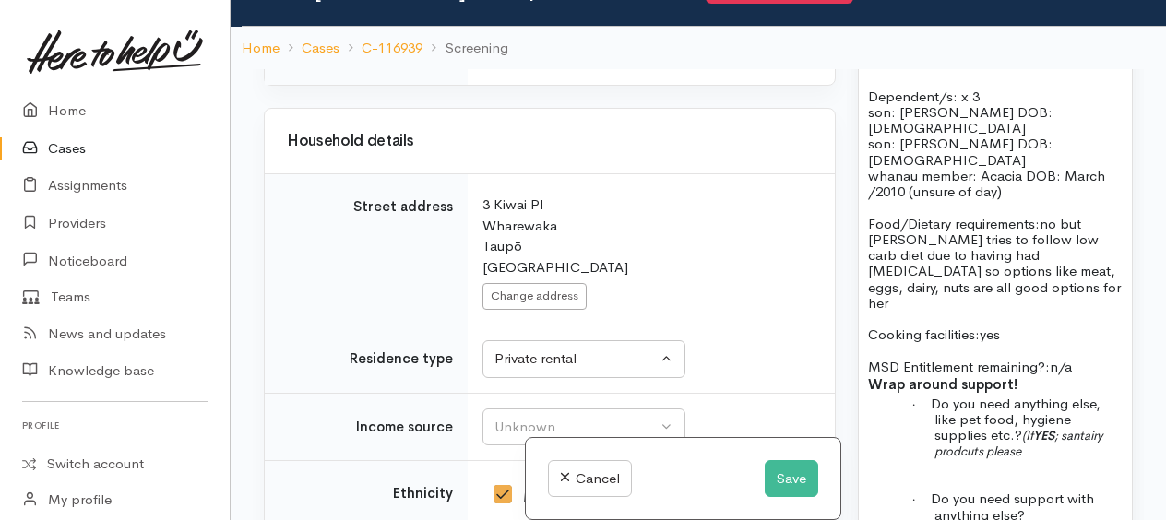
scroll to position [2307, 0]
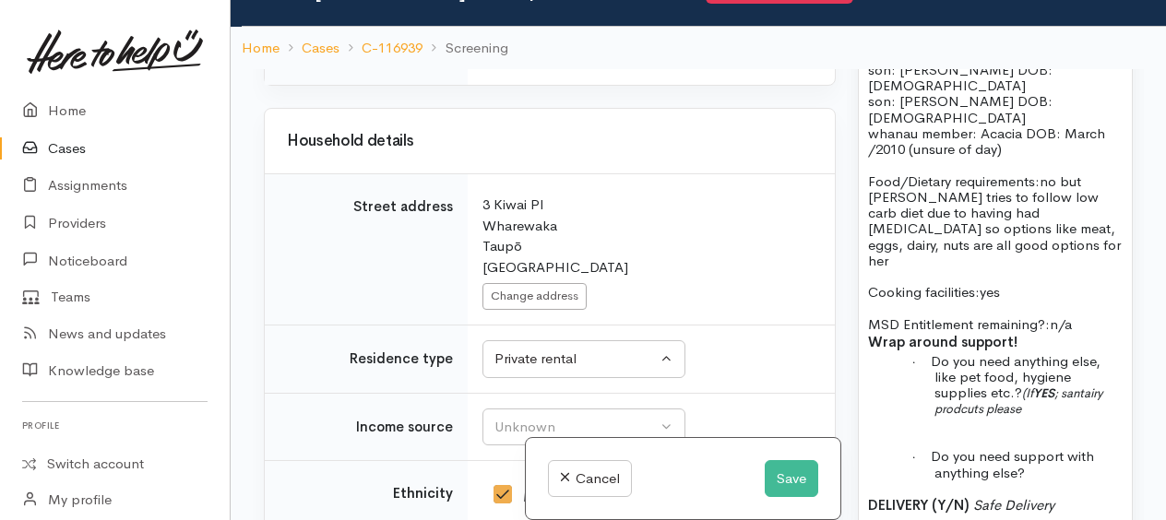
click at [1095, 333] on p "MSD Entitlement remaining?: n/a" at bounding box center [995, 317] width 255 height 32
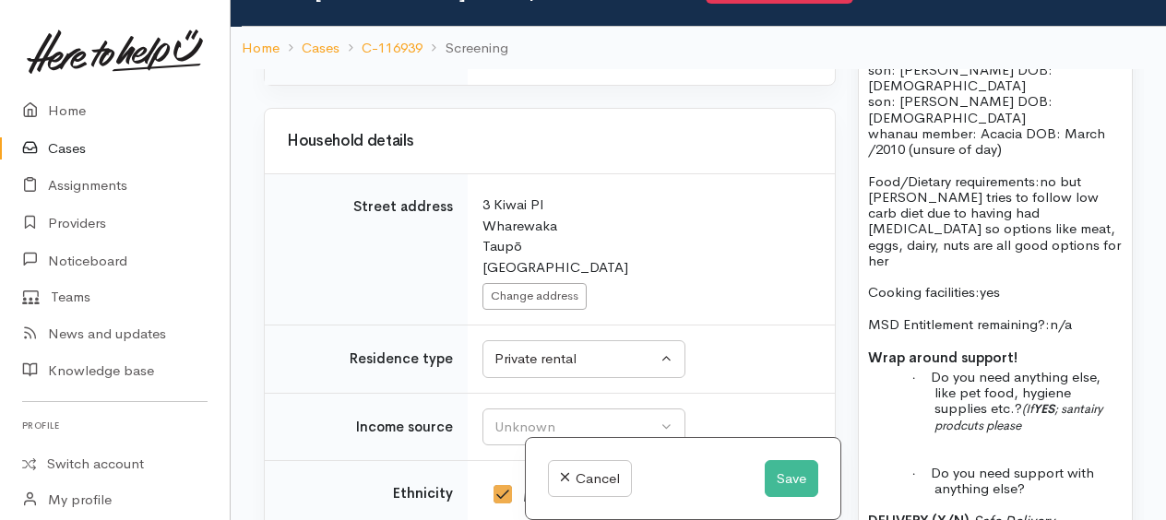
click at [1106, 425] on p "· Do you need anything else, like pet food, hygiene supplies etc.? (If YES ; sa…" at bounding box center [1029, 401] width 188 height 64
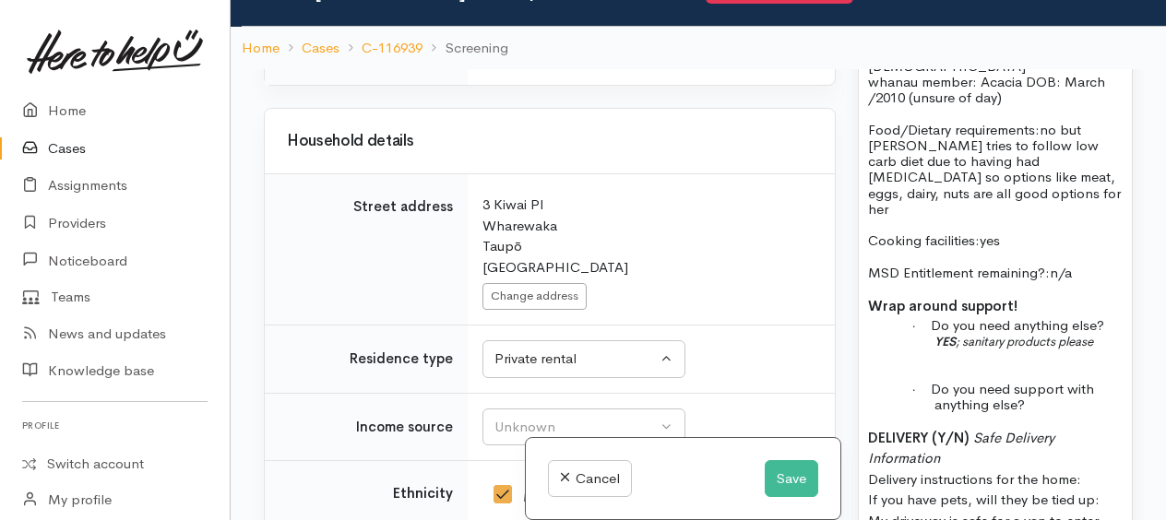
scroll to position [2399, 0]
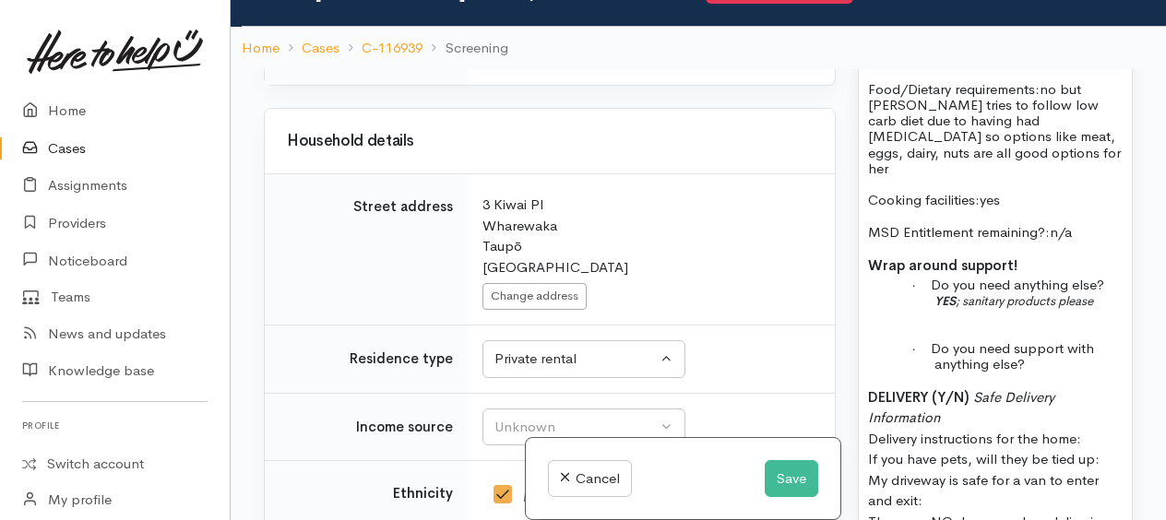
click at [1110, 309] on p "· Do you need anything else? YES ; sanitary products please" at bounding box center [1029, 293] width 188 height 32
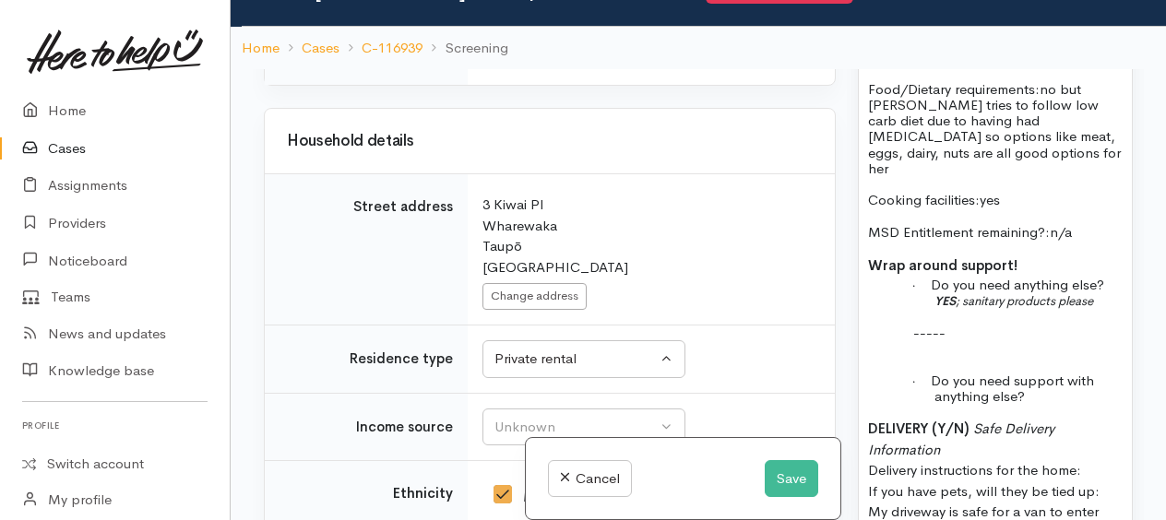
click at [1055, 405] on p "· Do you need support with anything else?" at bounding box center [1029, 389] width 188 height 32
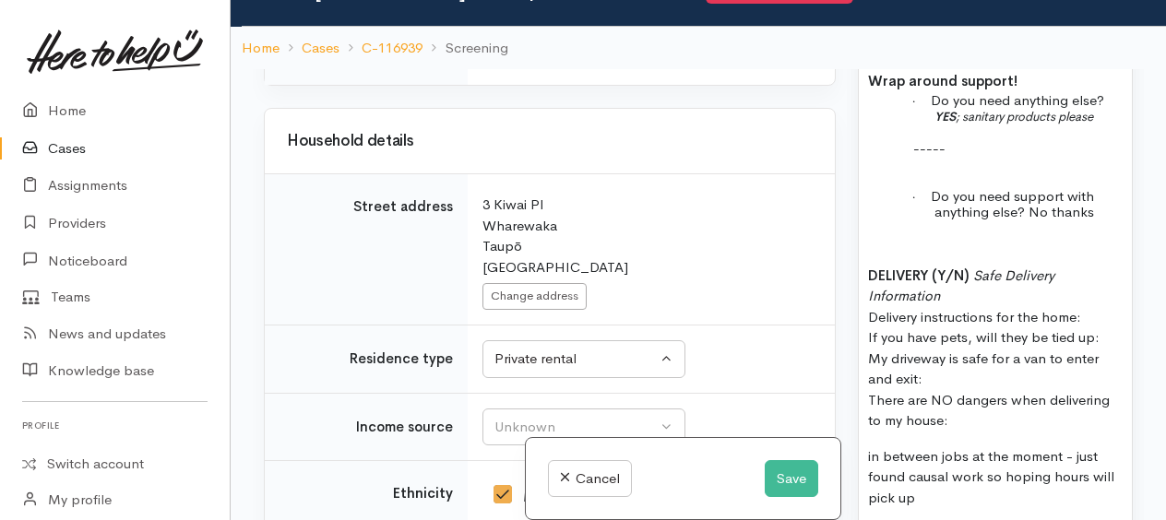
scroll to position [2676, 0]
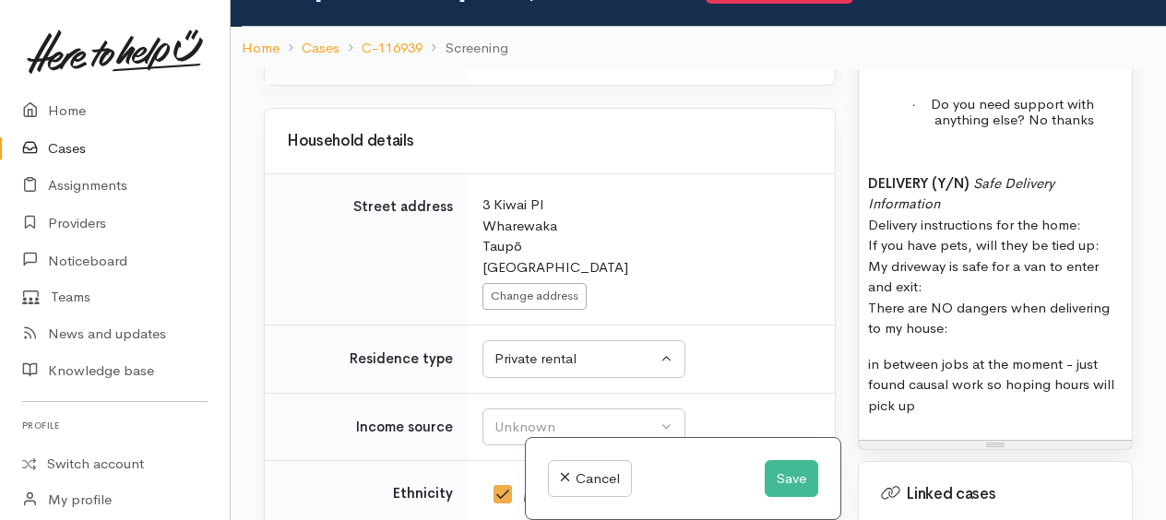
drag, startPoint x: 862, startPoint y: 230, endPoint x: 954, endPoint y: 361, distance: 160.3
copy p "DELIVERY (Y/N) Safe Delivery Information Delivery instructions for the home: If…"
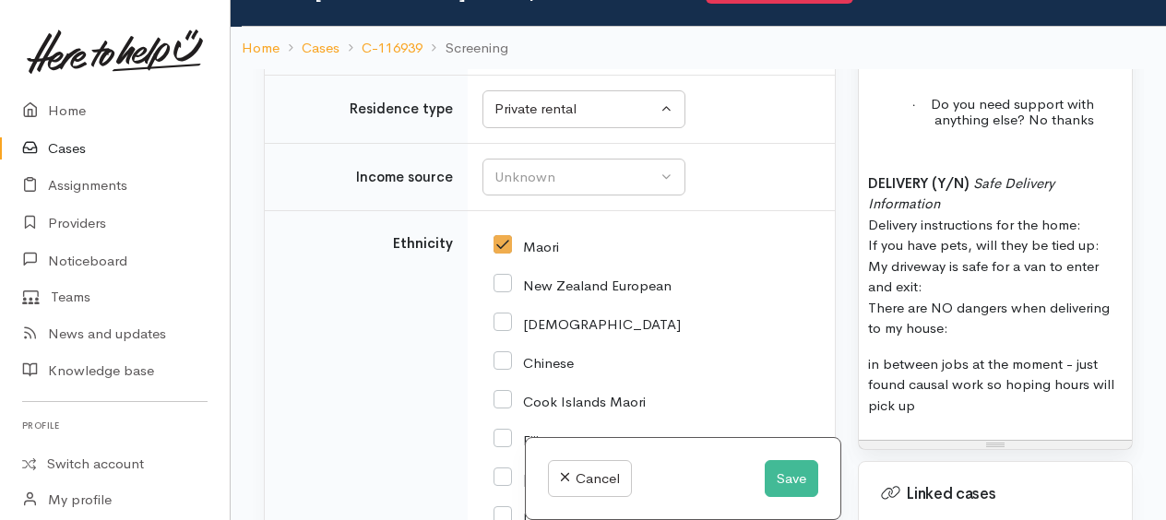
scroll to position [2399, 0]
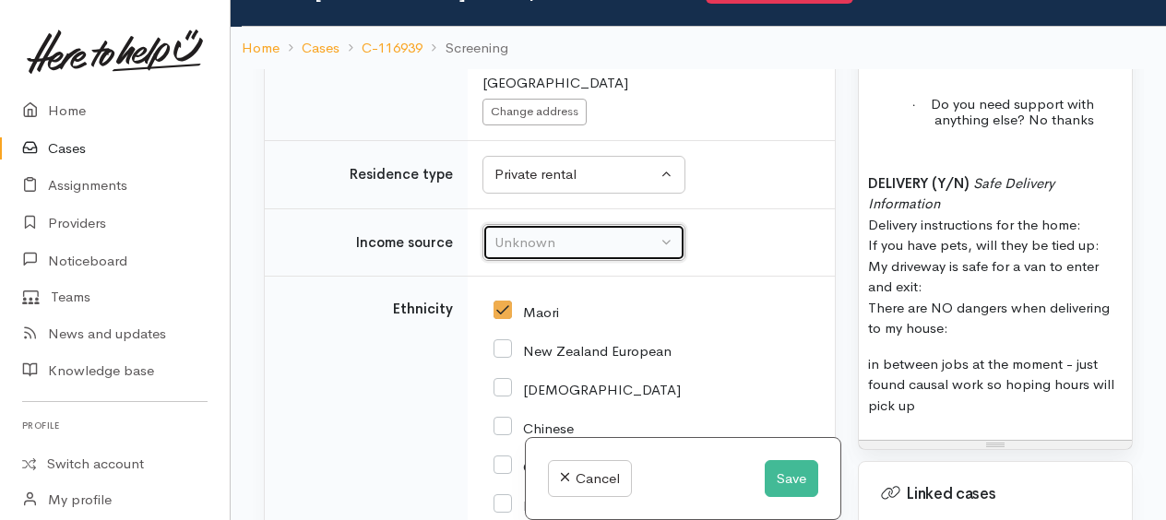
click at [515, 233] on div "Unknown" at bounding box center [576, 243] width 162 height 21
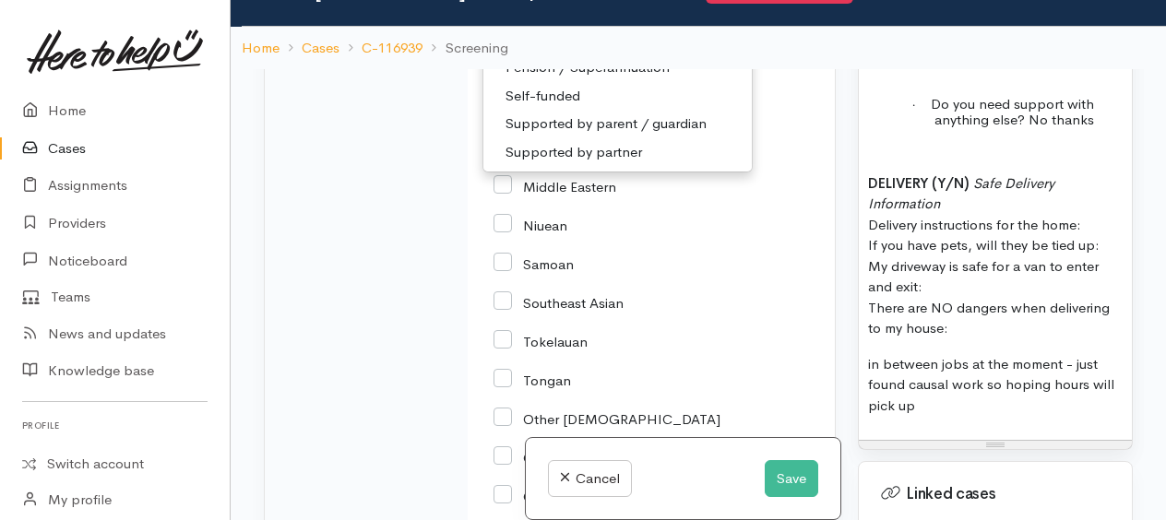
scroll to position [2861, 0]
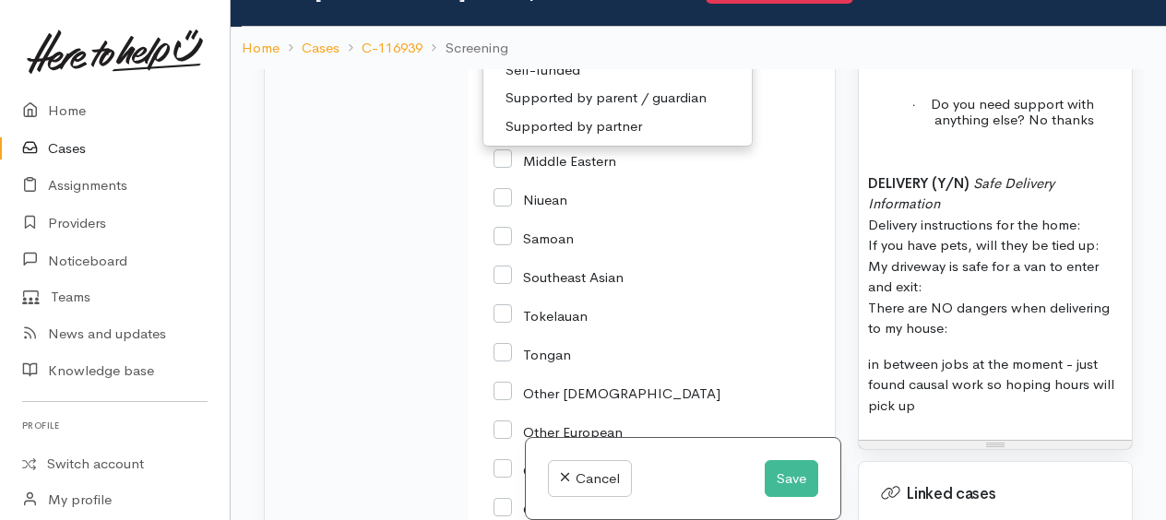
click at [580, 116] on span "Supported by partner" at bounding box center [574, 126] width 137 height 21
select select "17"
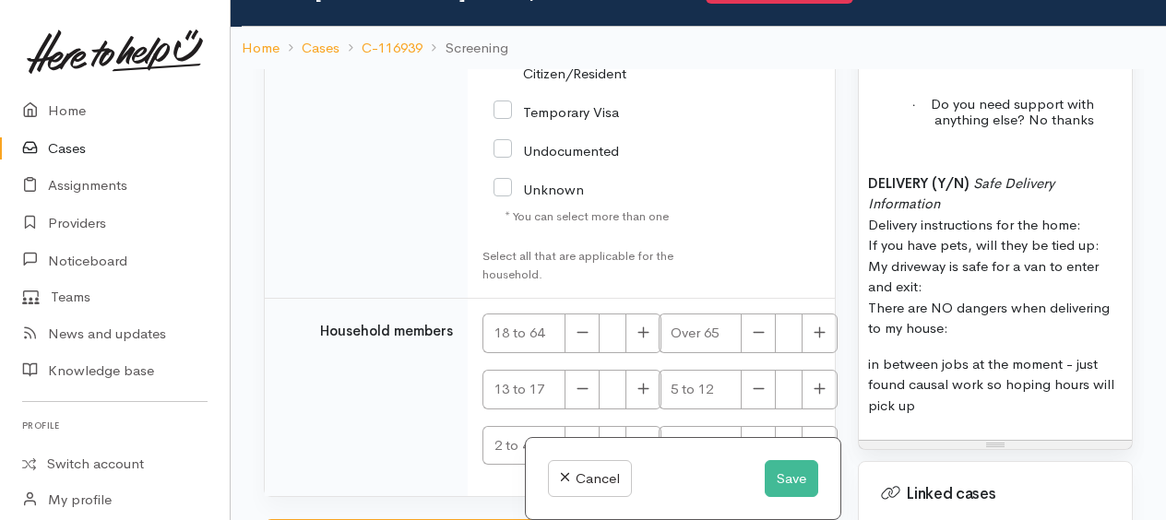
scroll to position [3588, 0]
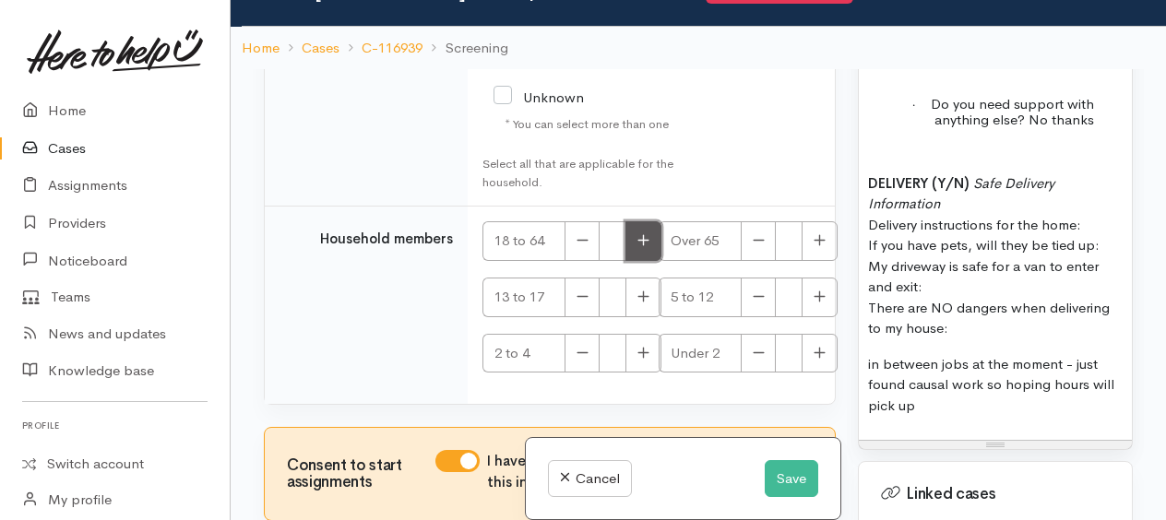
click at [645, 221] on button "button" at bounding box center [644, 241] width 36 height 40
type input "2"
click at [648, 291] on icon "button" at bounding box center [644, 296] width 11 height 11
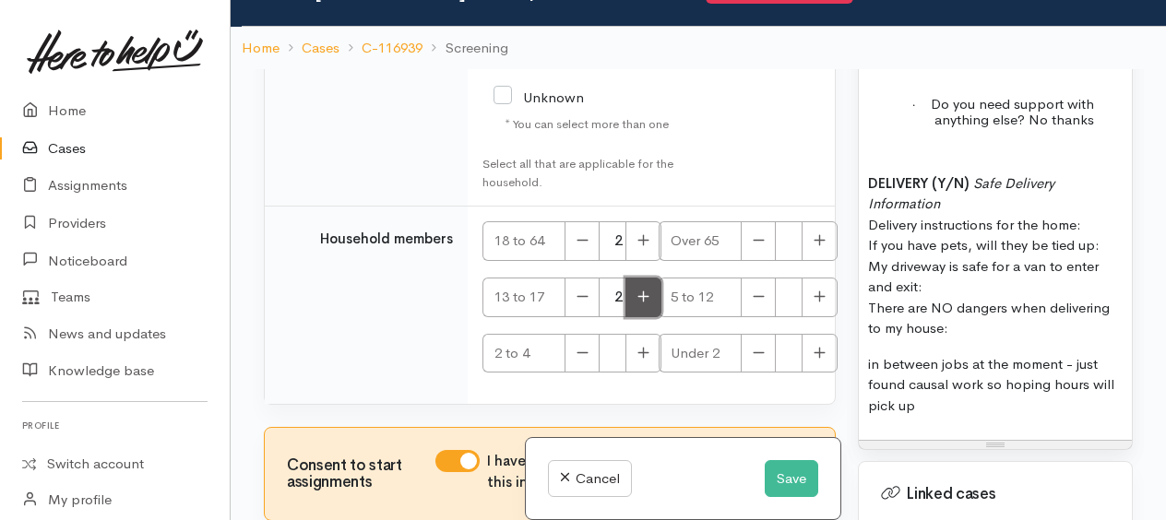
click at [648, 291] on icon "button" at bounding box center [644, 296] width 11 height 11
type input "3"
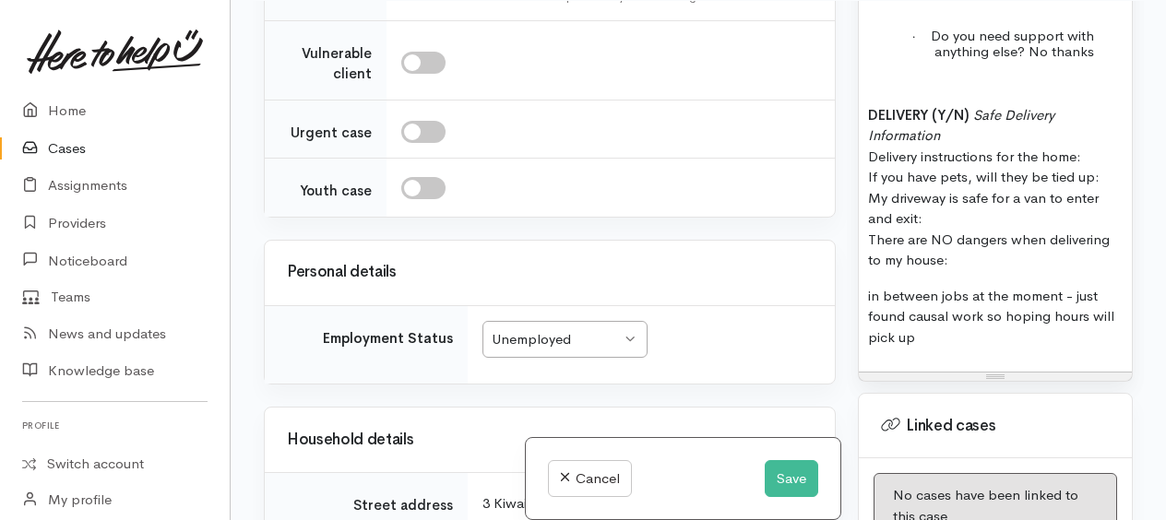
scroll to position [1386, 0]
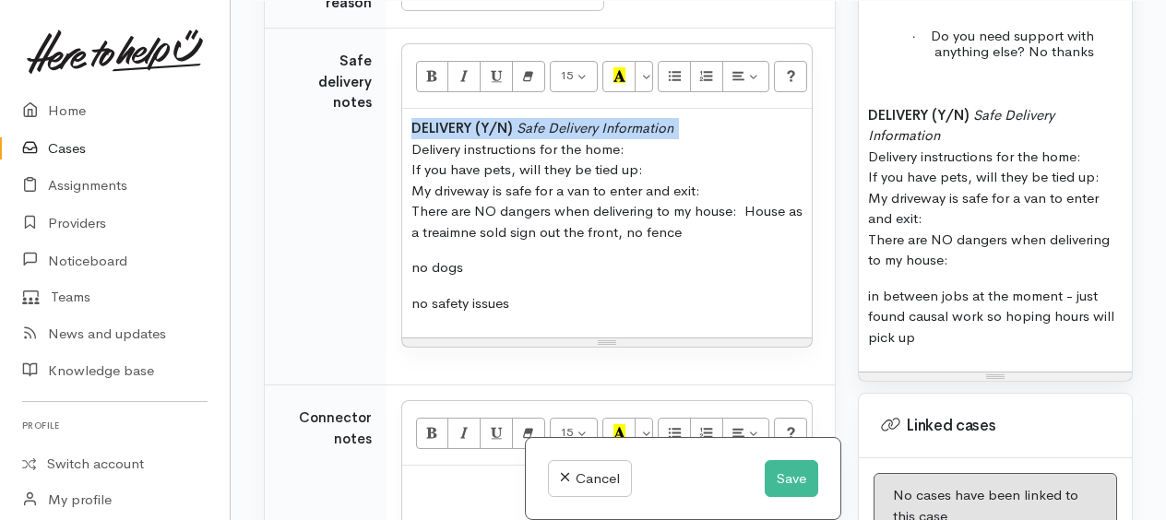
drag, startPoint x: 408, startPoint y: 114, endPoint x: 679, endPoint y: 121, distance: 271.4
click at [679, 121] on div "DELIVERY (Y/N) Safe Delivery Information   Delivery instructions for the home: …" at bounding box center [607, 223] width 410 height 229
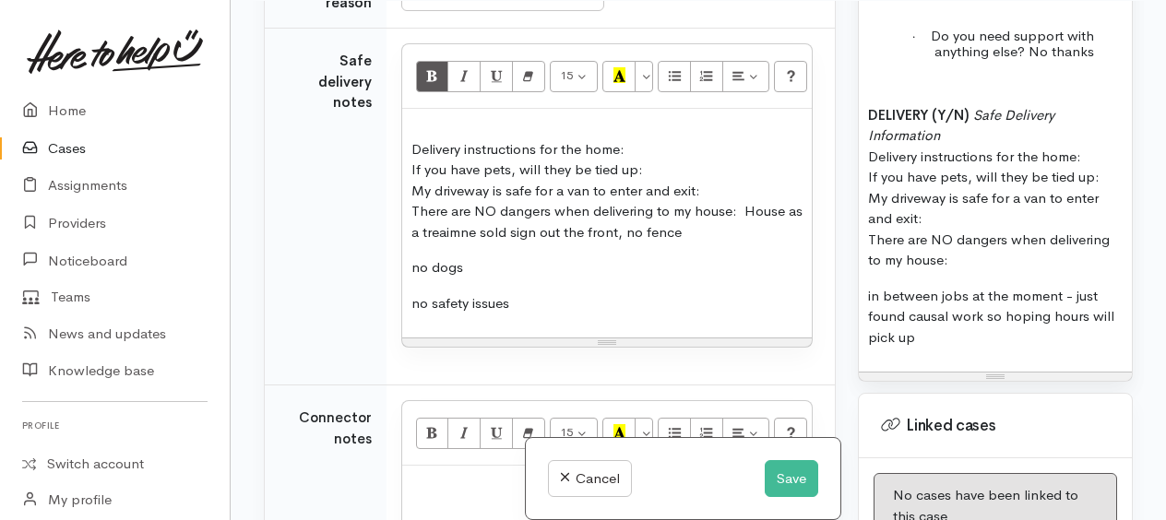
drag, startPoint x: 413, startPoint y: 138, endPoint x: 626, endPoint y: 133, distance: 212.3
click at [626, 133] on span "Delivery instructions for the home: If you have pets, will they be tied up: My …" at bounding box center [556, 159] width 289 height 80
drag, startPoint x: 410, startPoint y: 157, endPoint x: 727, endPoint y: 186, distance: 318.8
click at [727, 186] on div "If you have pets, will they be tied up: My driveway is safe for a van to enter …" at bounding box center [607, 223] width 410 height 229
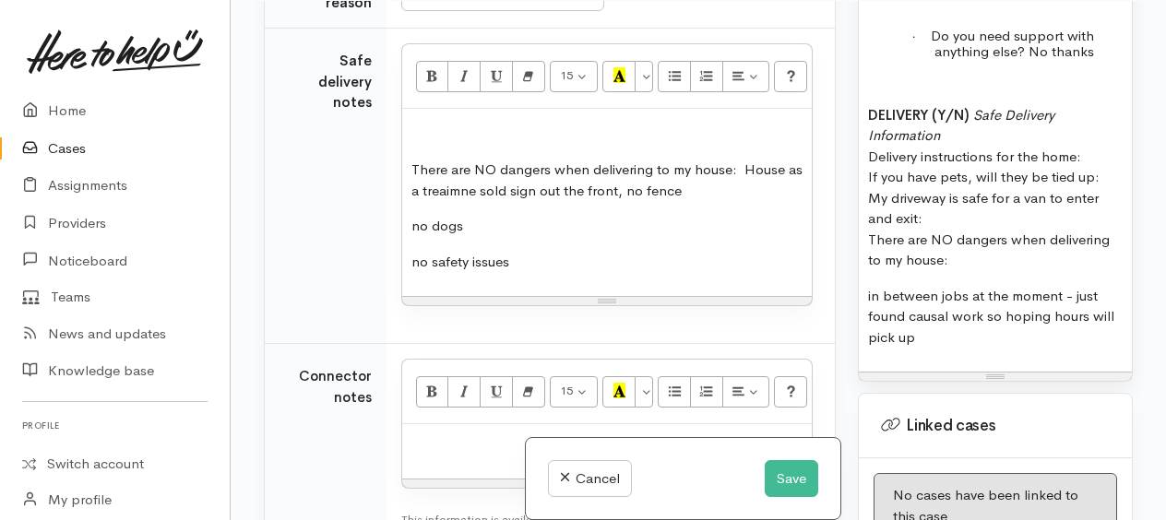
click at [498, 160] on p "There are NO dangers when delivering to my house: House as a treaimne sold sign…" at bounding box center [607, 181] width 391 height 42
click at [610, 160] on p "There are NO identified dangers when delivering to my house: House as a treaimn…" at bounding box center [607, 181] width 391 height 42
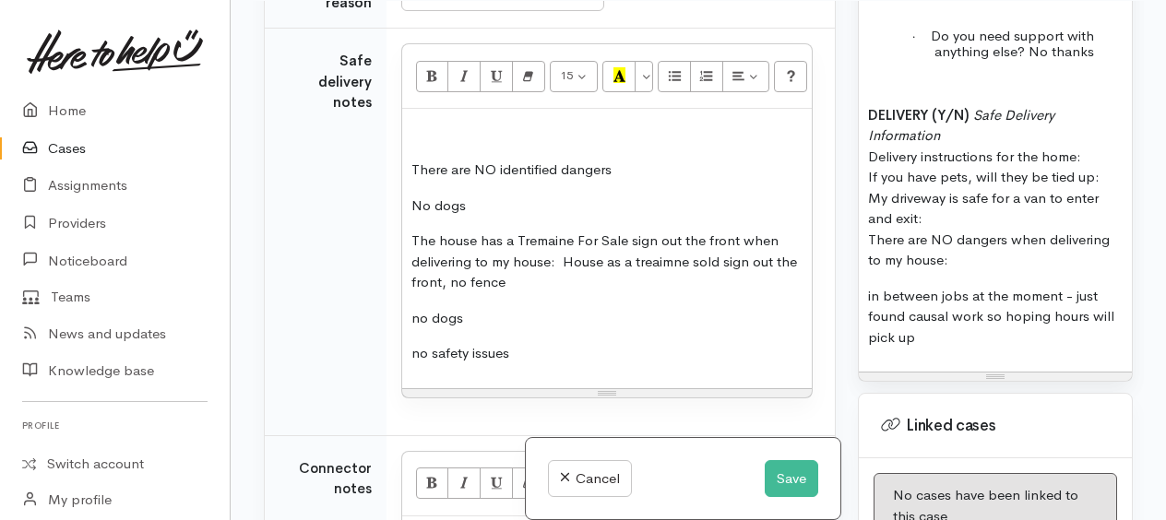
drag, startPoint x: 737, startPoint y: 234, endPoint x: 748, endPoint y: 263, distance: 30.4
click at [748, 263] on p "The house has a Tremaine For Sale sign out the front when delivering to my hous…" at bounding box center [607, 262] width 391 height 63
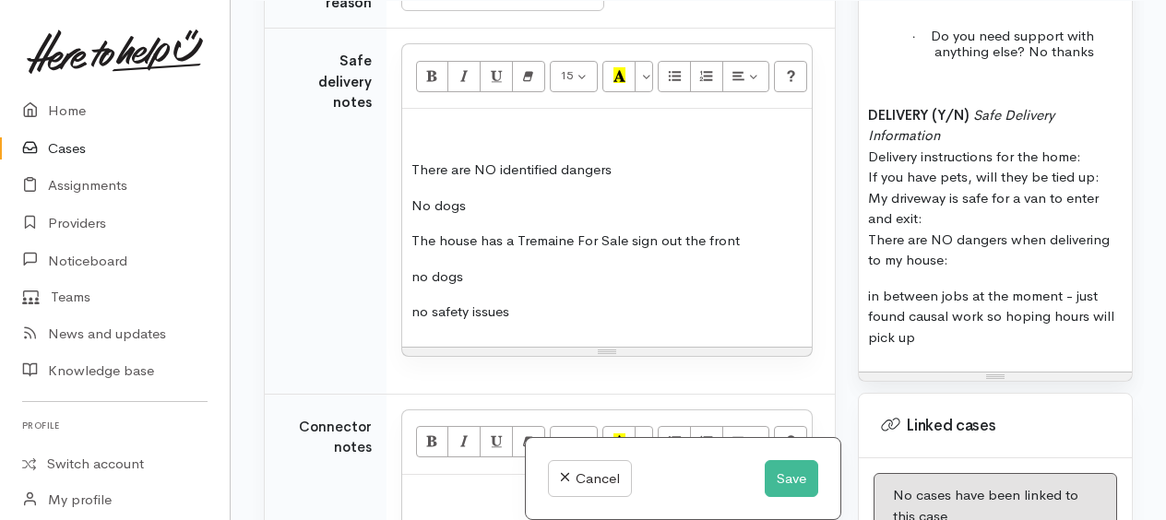
drag, startPoint x: 409, startPoint y: 266, endPoint x: 546, endPoint y: 299, distance: 141.5
click at [546, 301] on div "There are NO identified dangers No dogs The house has a Tremaine For Sale sign …" at bounding box center [607, 228] width 410 height 238
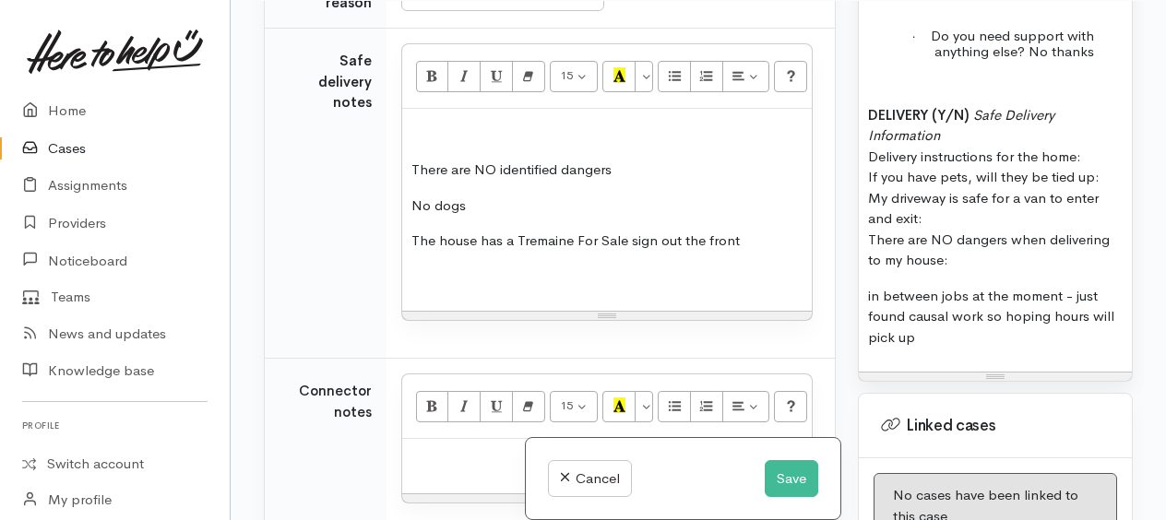
click at [437, 231] on p "The house has a Tremaine For Sale sign out the front" at bounding box center [607, 241] width 391 height 21
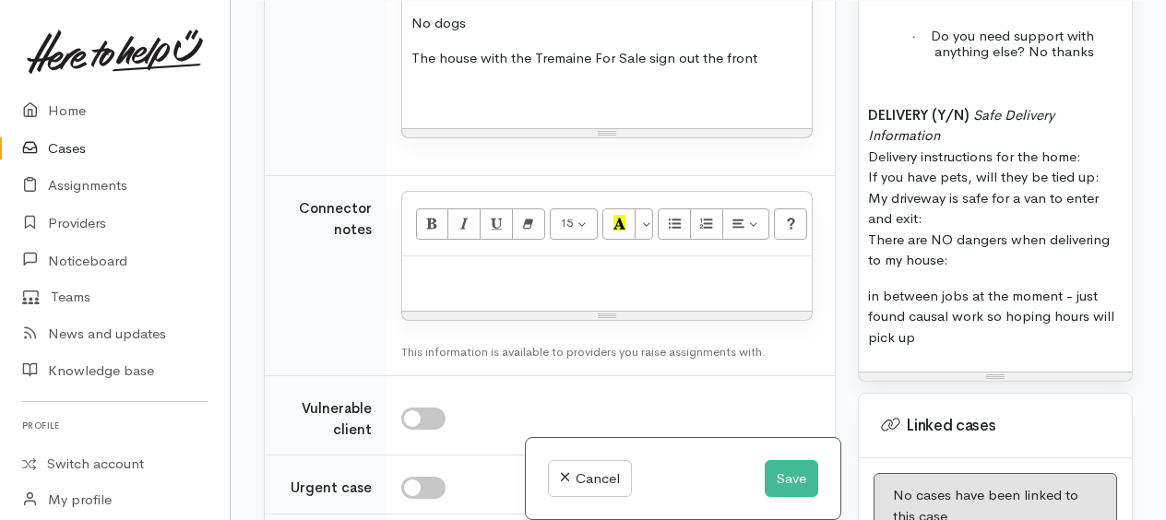
scroll to position [1571, 0]
drag, startPoint x: 934, startPoint y: 163, endPoint x: 999, endPoint y: 308, distance: 158.6
click at [999, 271] on p "DELIVERY (Y/N) Safe Delivery Information Delivery instructions for the home: If…" at bounding box center [995, 188] width 255 height 166
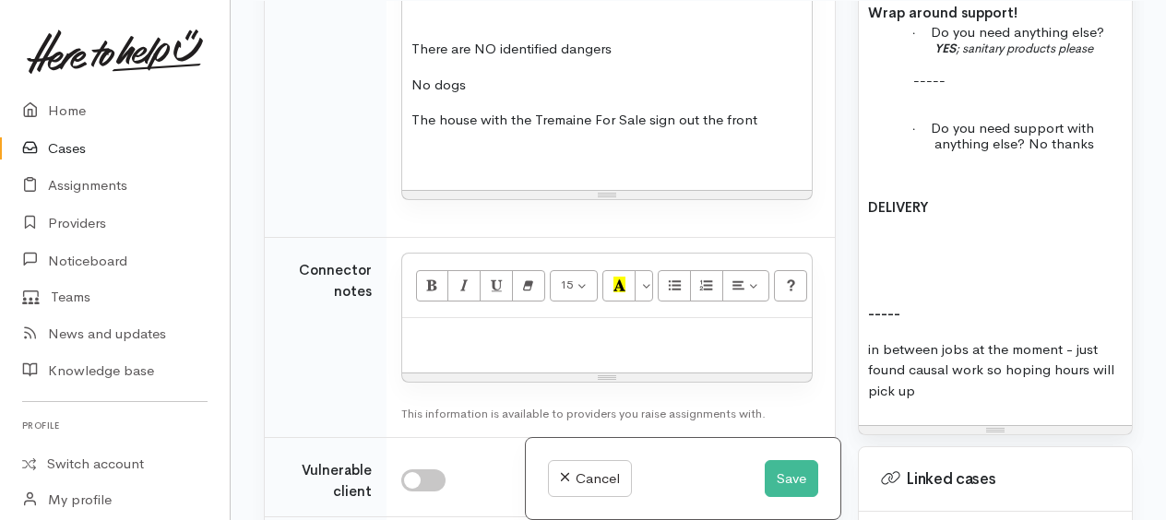
scroll to position [1478, 0]
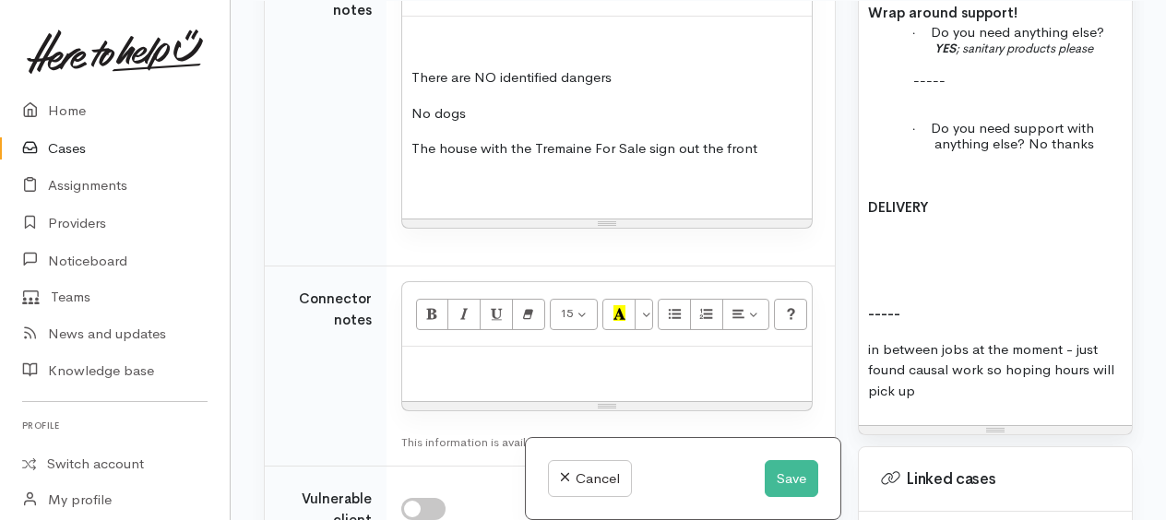
drag, startPoint x: 407, startPoint y: 69, endPoint x: 690, endPoint y: 133, distance: 290.4
click at [770, 138] on div "There are NO identified dangers No dogs The house with the Tremaine For Sale si…" at bounding box center [607, 118] width 410 height 202
copy div "There are NO identified dangers No dogs The house with the Tremaine For Sale si…"
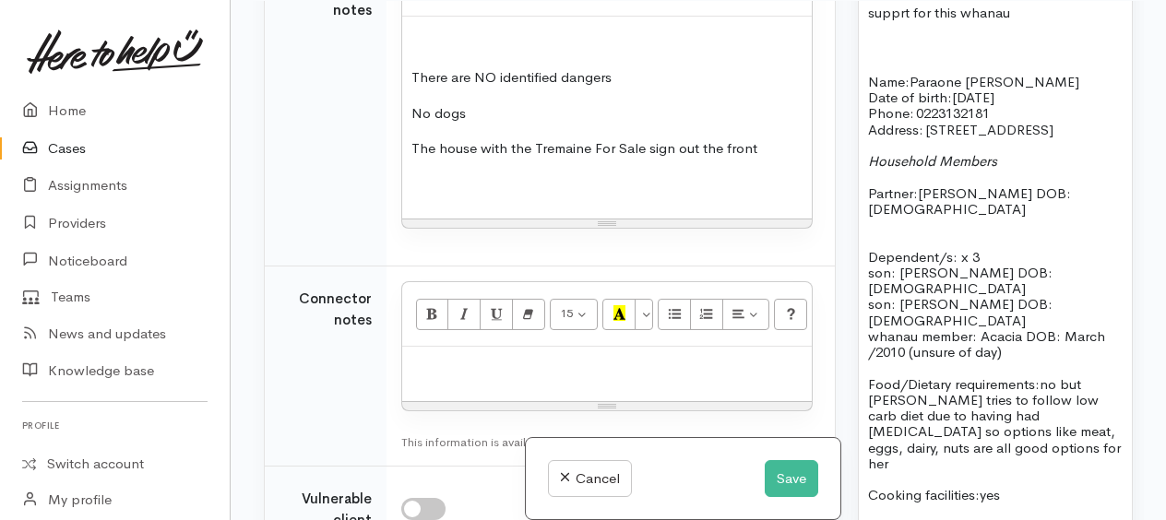
scroll to position [2013, 0]
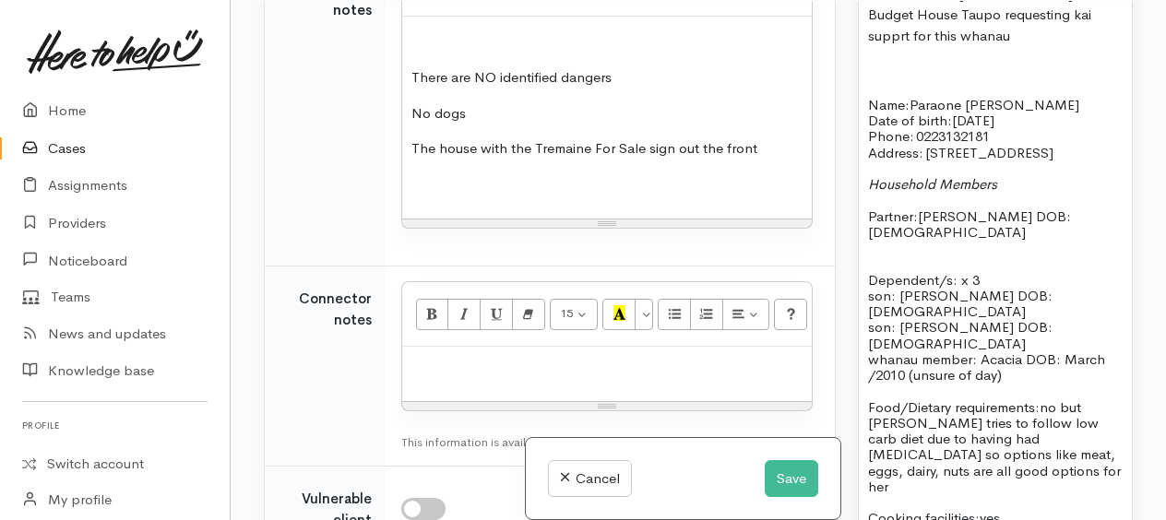
drag, startPoint x: 1112, startPoint y: 193, endPoint x: 861, endPoint y: 70, distance: 279.4
click at [861, 70] on div "Referral via Te Whetu Dewes from Budget House Taupo requesting kai supprt for t…" at bounding box center [995, 513] width 273 height 1151
copy div "Referral via Te Whetu Dewes from Budget House Taupo requesting kai supprt for t…"
paste div
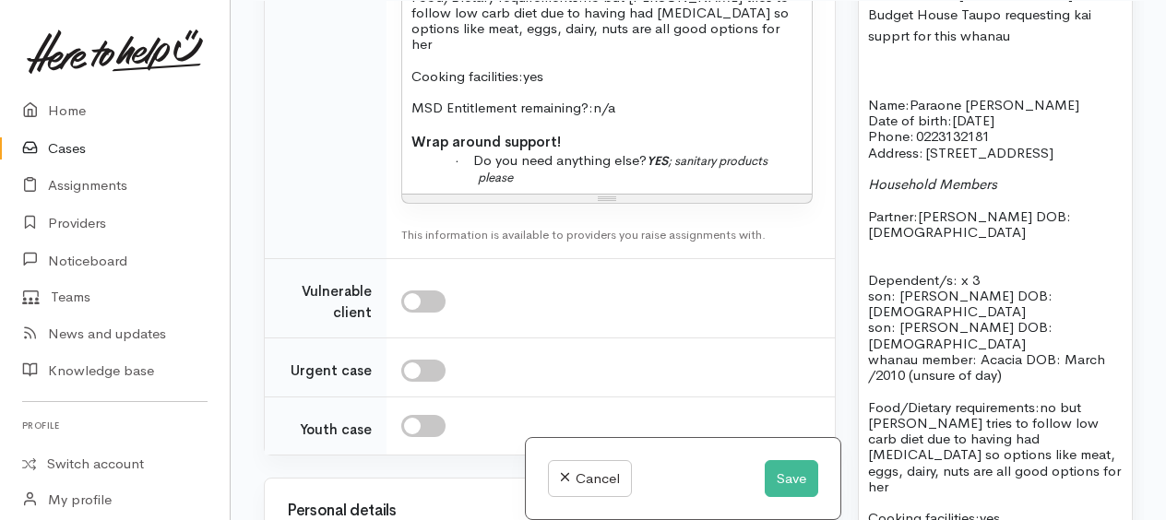
scroll to position [2183, 0]
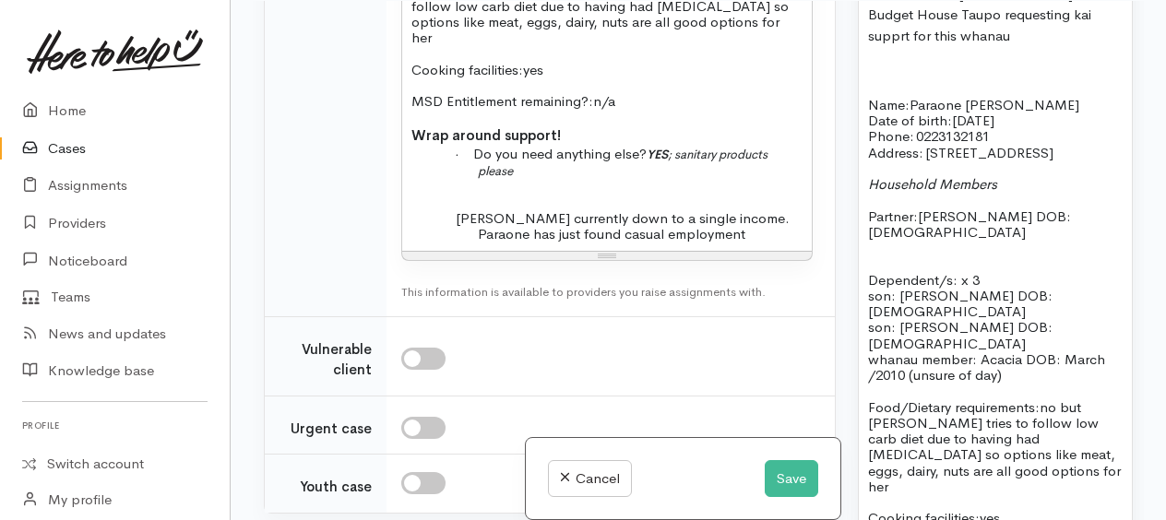
click at [794, 210] on p "Whanau currently down to a single income. Paraone has just found casual employm…" at bounding box center [640, 226] width 325 height 32
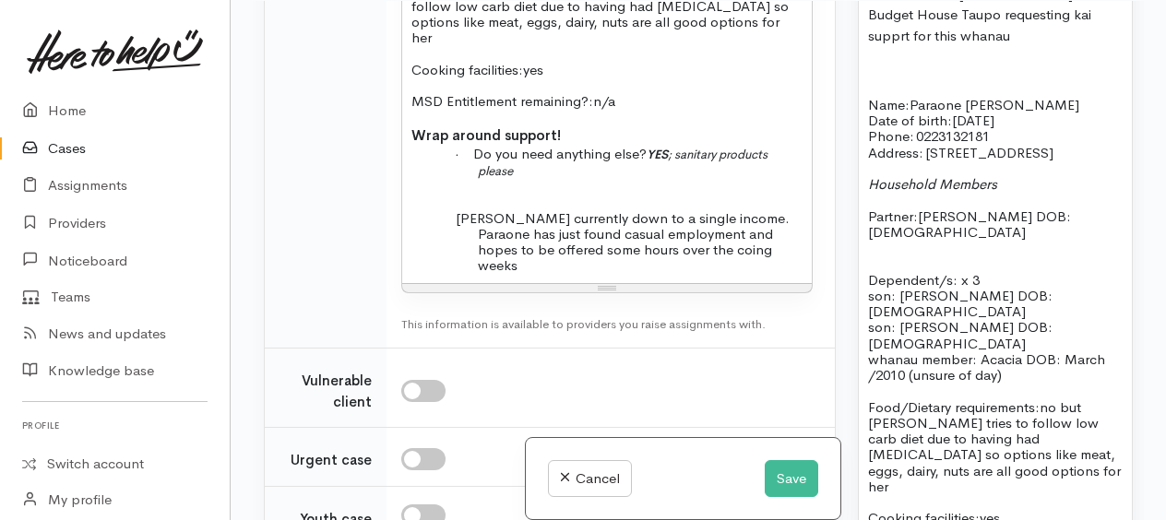
click at [499, 210] on p "Whanau currently down to a single income. Paraone has just found casual employm…" at bounding box center [640, 242] width 325 height 64
click at [532, 240] on p "Whanau currently down to a single income. Paraone thinks he has just found casu…" at bounding box center [640, 242] width 325 height 64
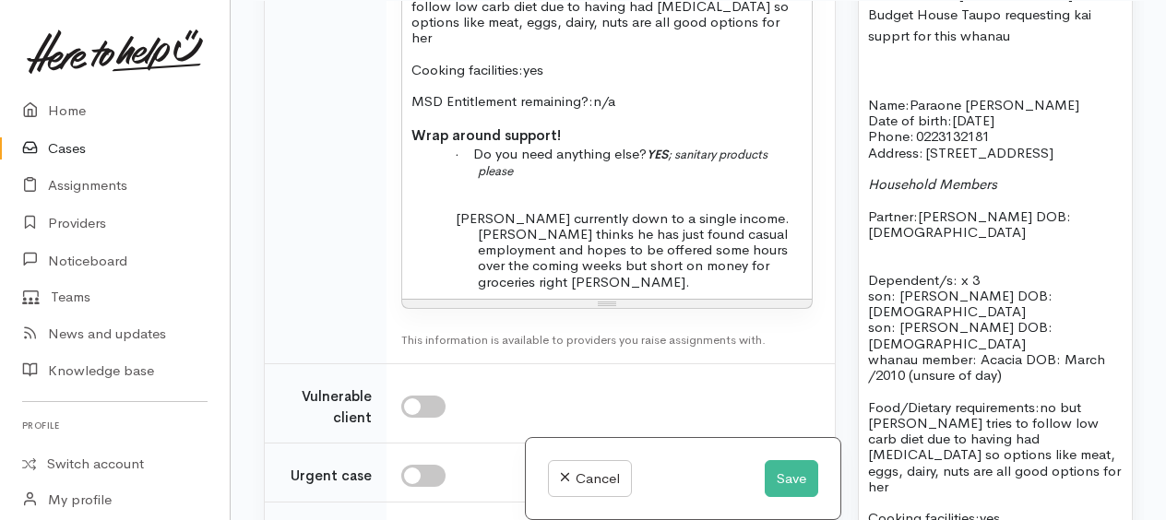
drag, startPoint x: 768, startPoint y: 242, endPoint x: 783, endPoint y: 220, distance: 26.6
click at [783, 220] on p "Whanau currently down to a single income. Paraone thinks he has just found casu…" at bounding box center [640, 249] width 325 height 79
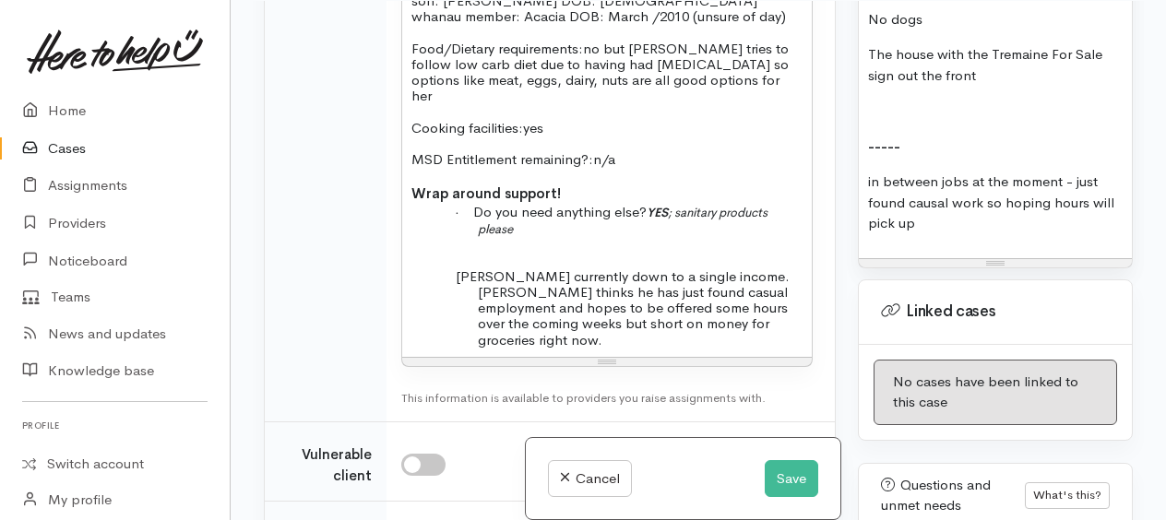
scroll to position [2218, 0]
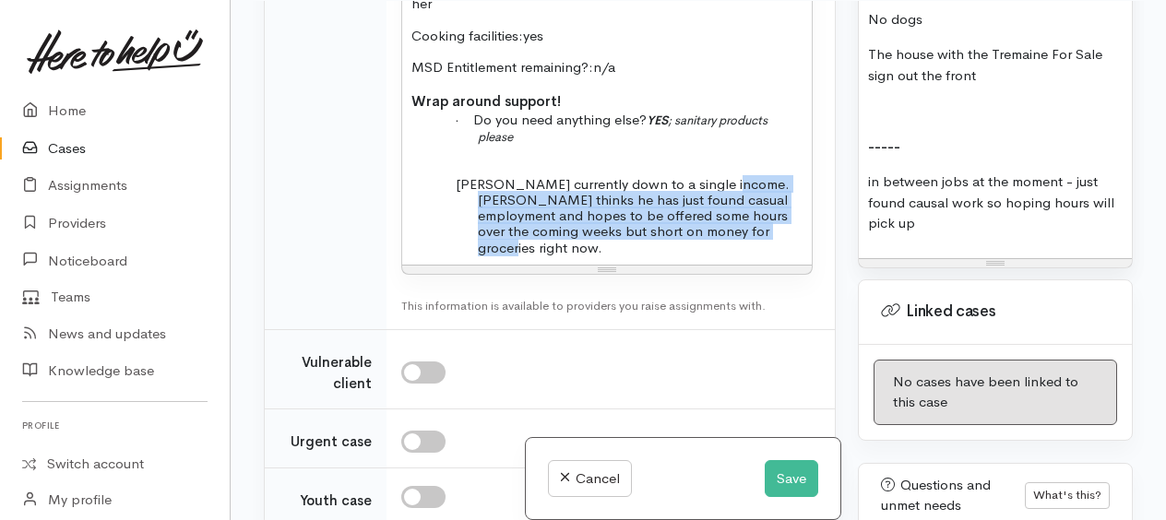
drag, startPoint x: 725, startPoint y: 157, endPoint x: 779, endPoint y: 200, distance: 68.9
click at [779, 200] on p "Whanau currently down to a single income. Paraone thinks he has just found casu…" at bounding box center [640, 215] width 325 height 79
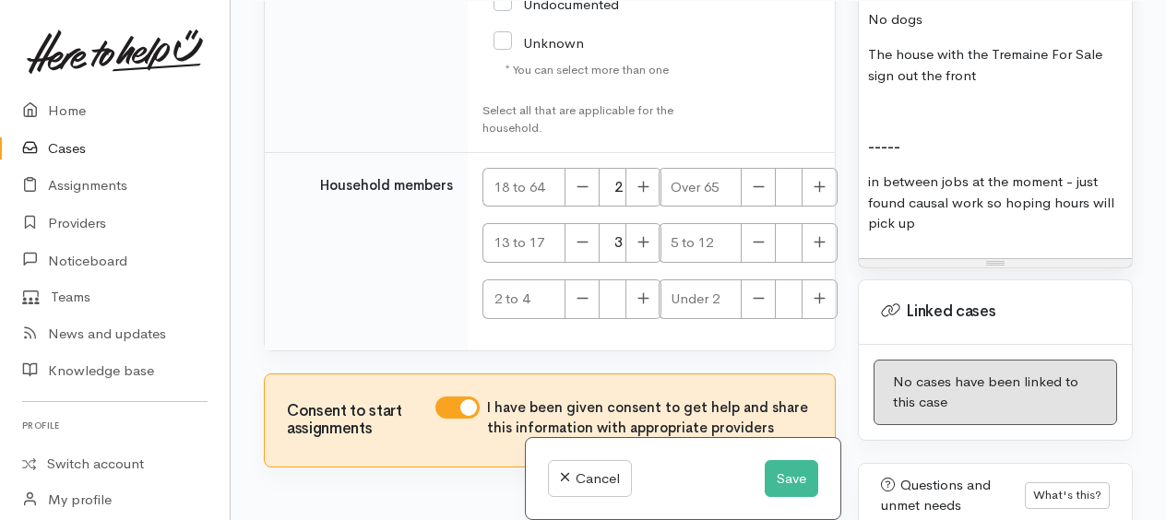
scroll to position [4200, 0]
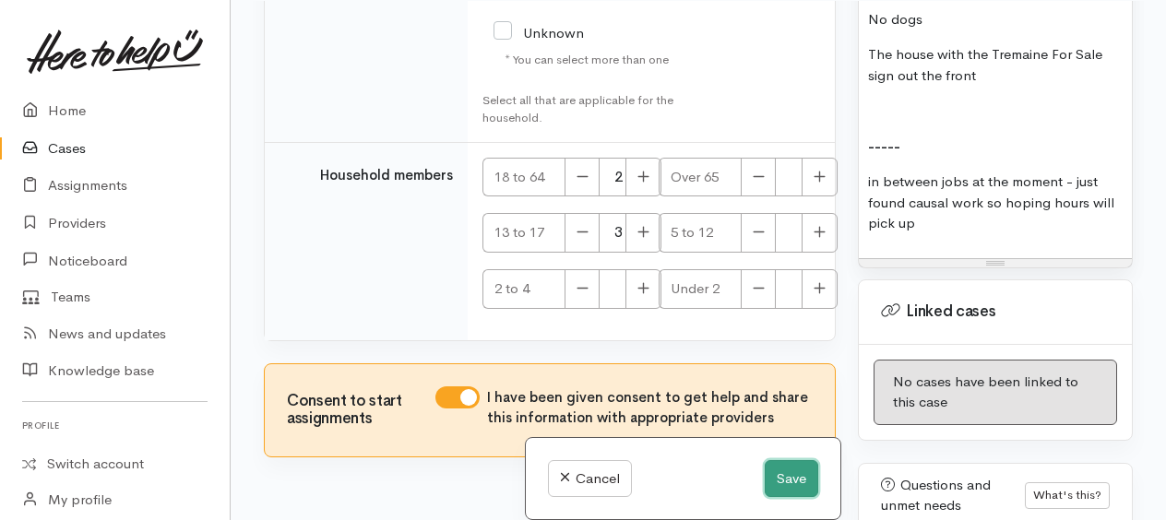
click at [768, 469] on button "Save" at bounding box center [792, 480] width 54 height 38
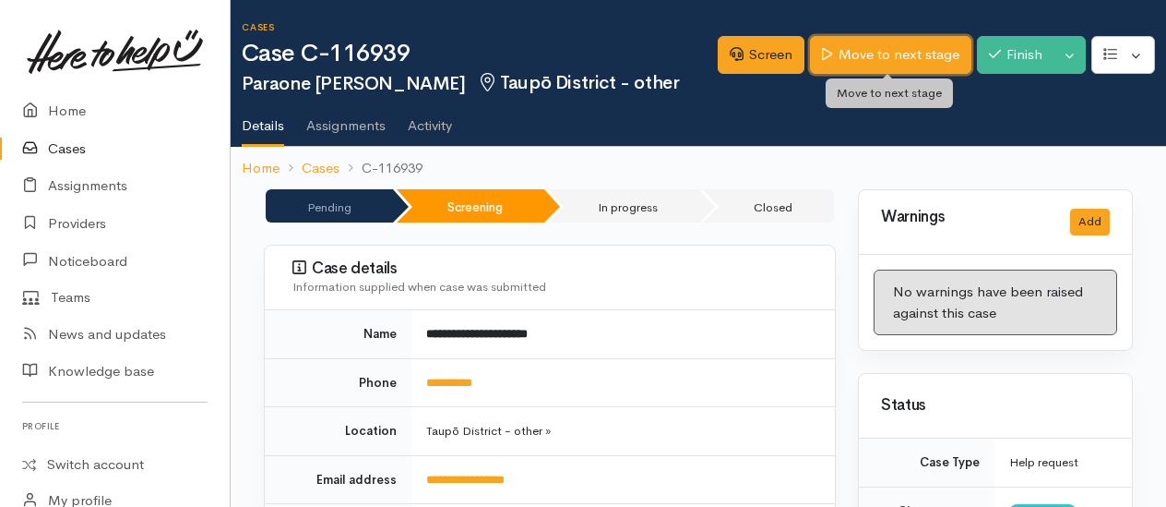
click at [932, 45] on link "Move to next stage" at bounding box center [890, 55] width 161 height 38
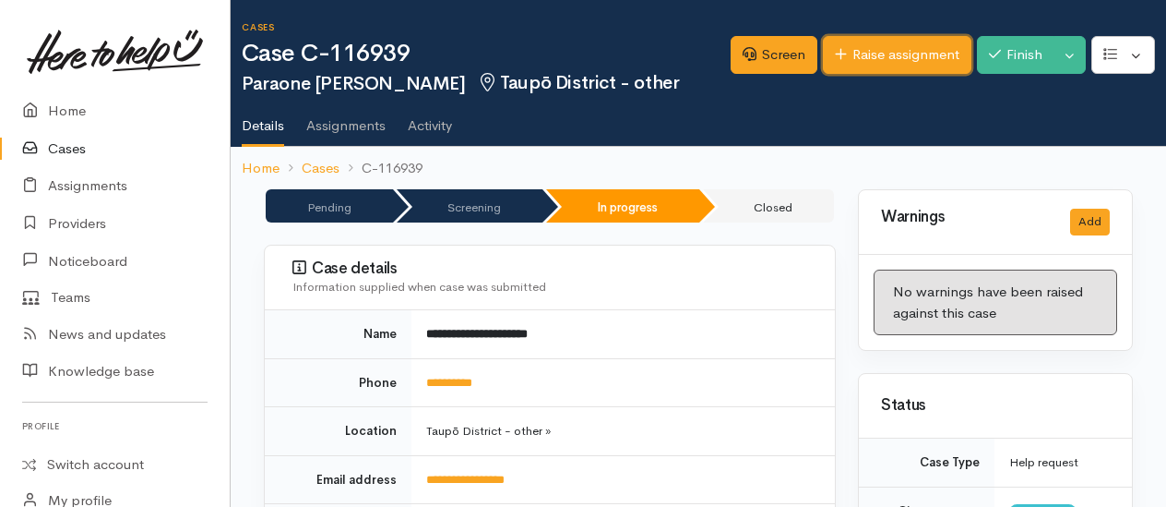
click at [879, 57] on link "Raise assignment" at bounding box center [897, 55] width 149 height 38
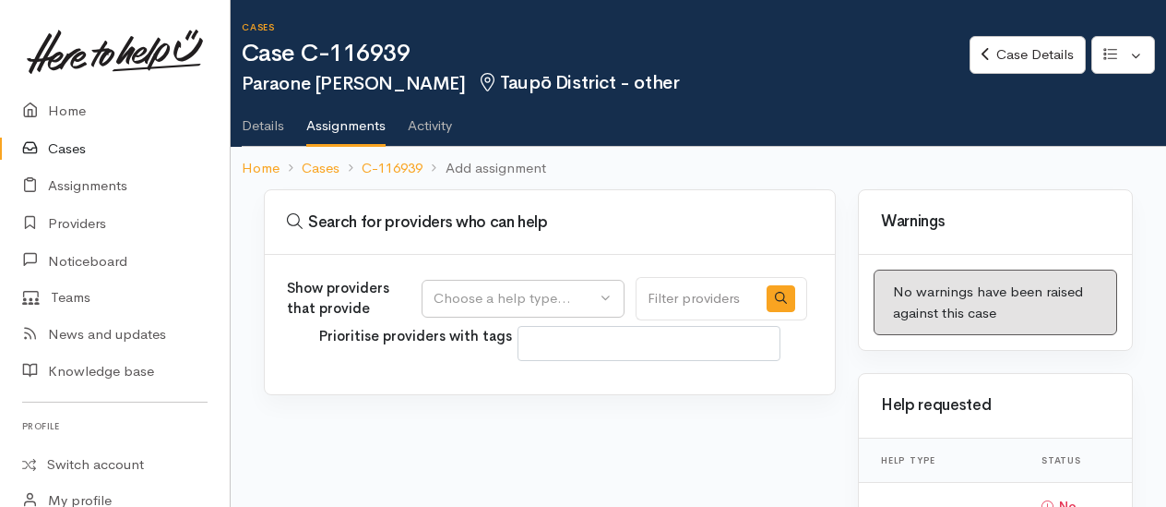
select select
click at [515, 292] on div "Choose a help type..." at bounding box center [515, 298] width 162 height 21
click at [472, 376] on span "Food support" at bounding box center [488, 386] width 86 height 21
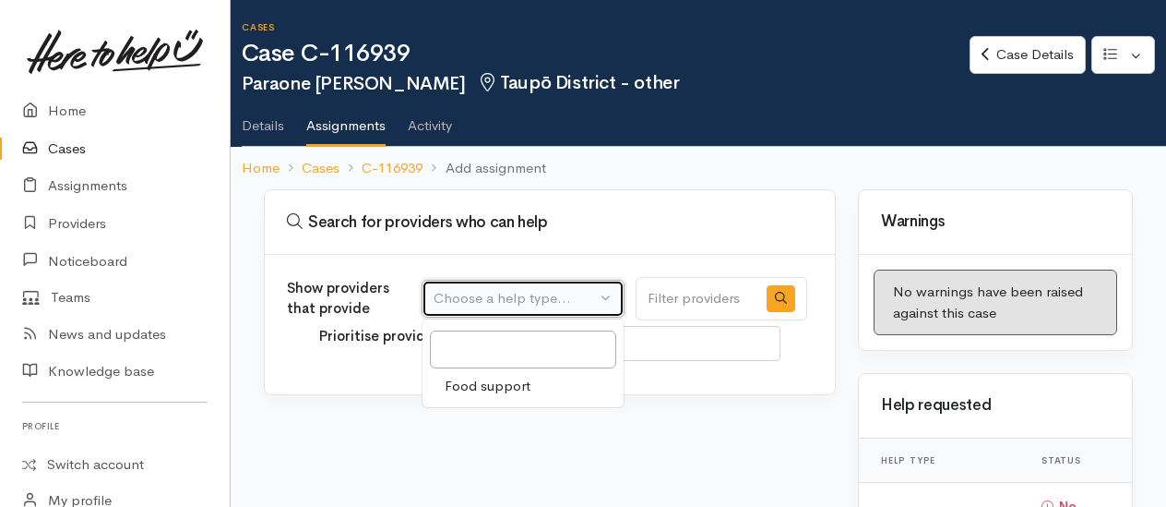
select select "3"
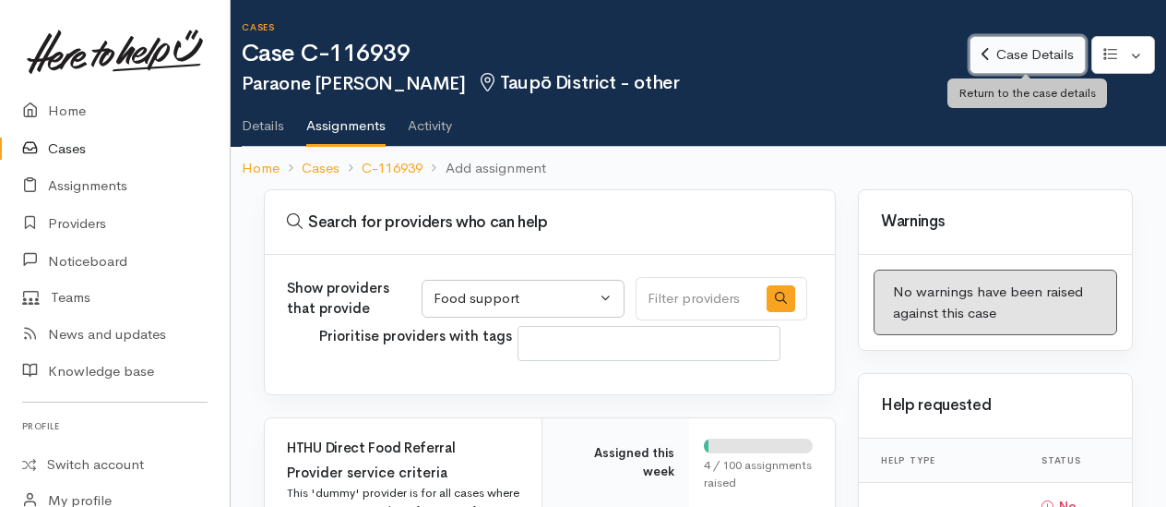
click at [1022, 57] on link "Case Details" at bounding box center [1027, 55] width 115 height 38
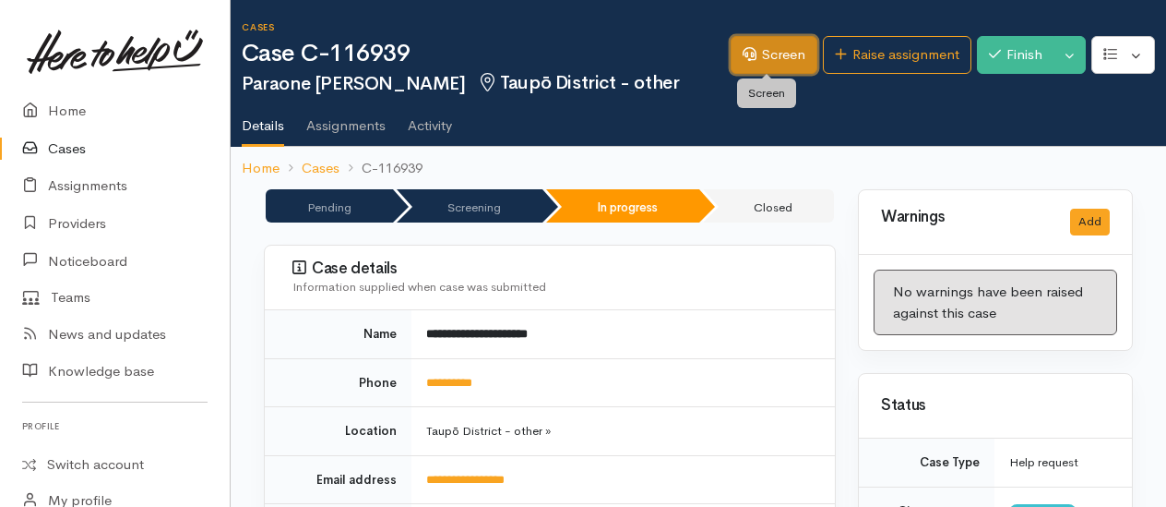
click at [781, 61] on link "Screen" at bounding box center [774, 55] width 87 height 38
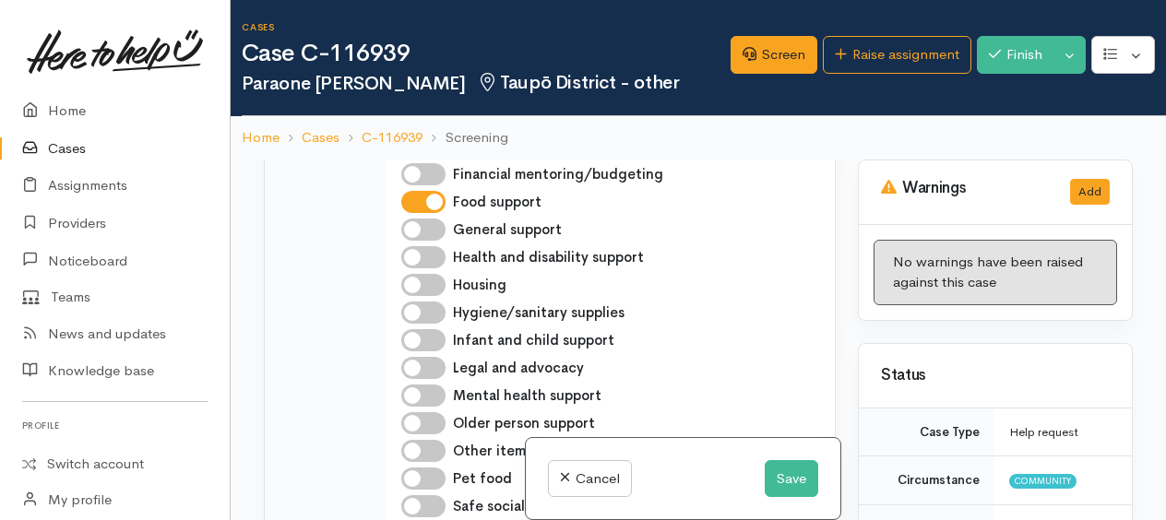
scroll to position [738, 0]
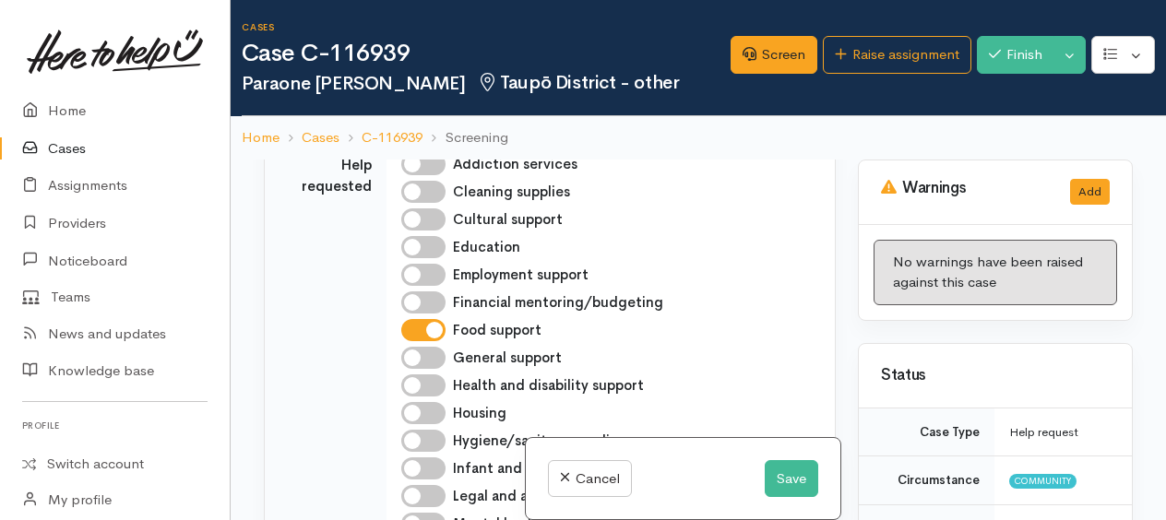
click at [413, 430] on input "Hygiene/sanitary supplies" at bounding box center [423, 441] width 44 height 22
checkbox input "true"
click at [786, 495] on button "Save" at bounding box center [792, 480] width 54 height 38
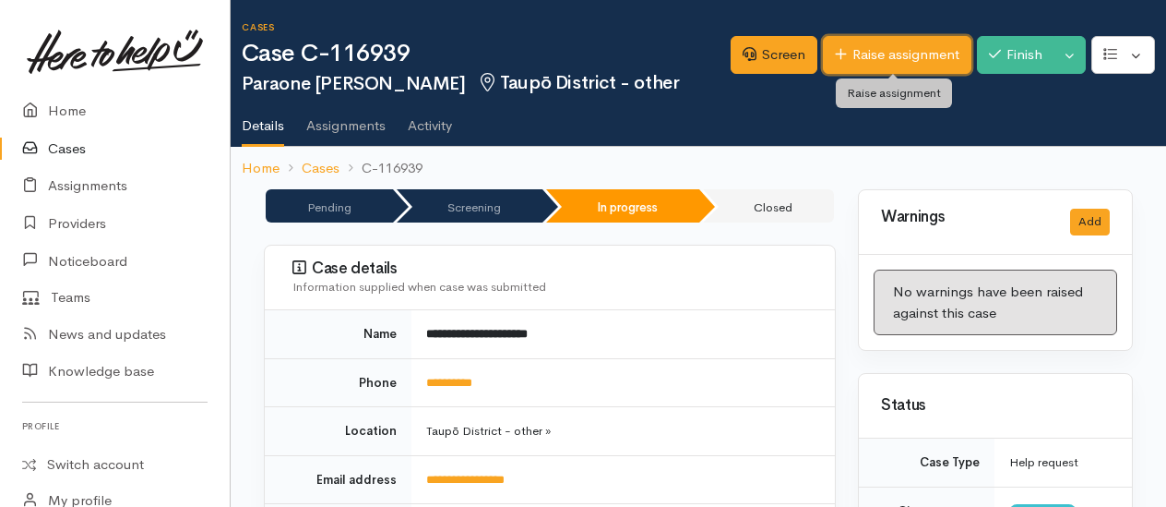
click at [885, 66] on link "Raise assignment" at bounding box center [897, 55] width 149 height 38
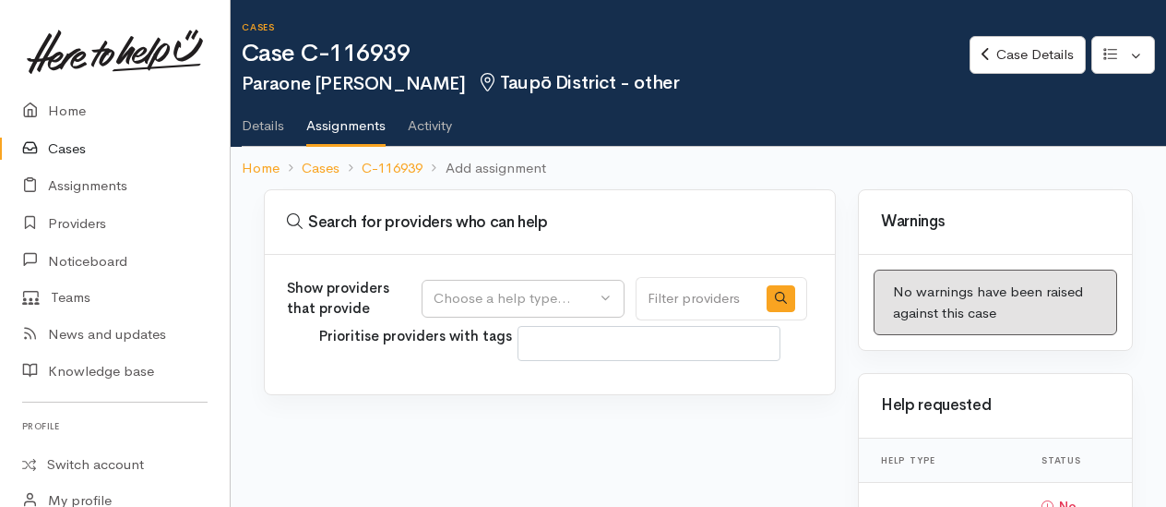
select select
click at [551, 292] on div "Choose a help type..." at bounding box center [515, 298] width 162 height 21
click at [473, 387] on span "Food support" at bounding box center [488, 386] width 86 height 21
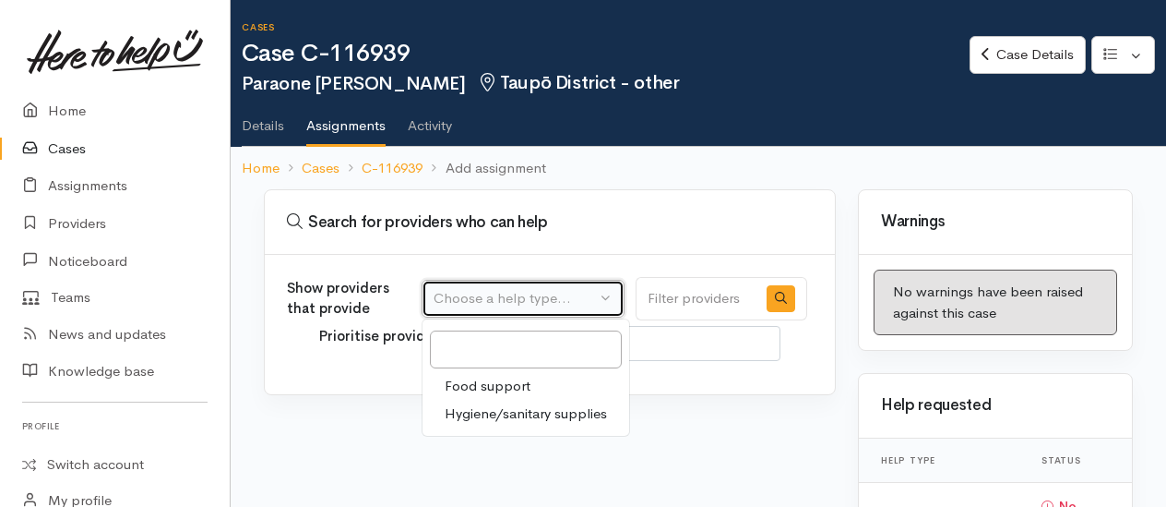
select select "3"
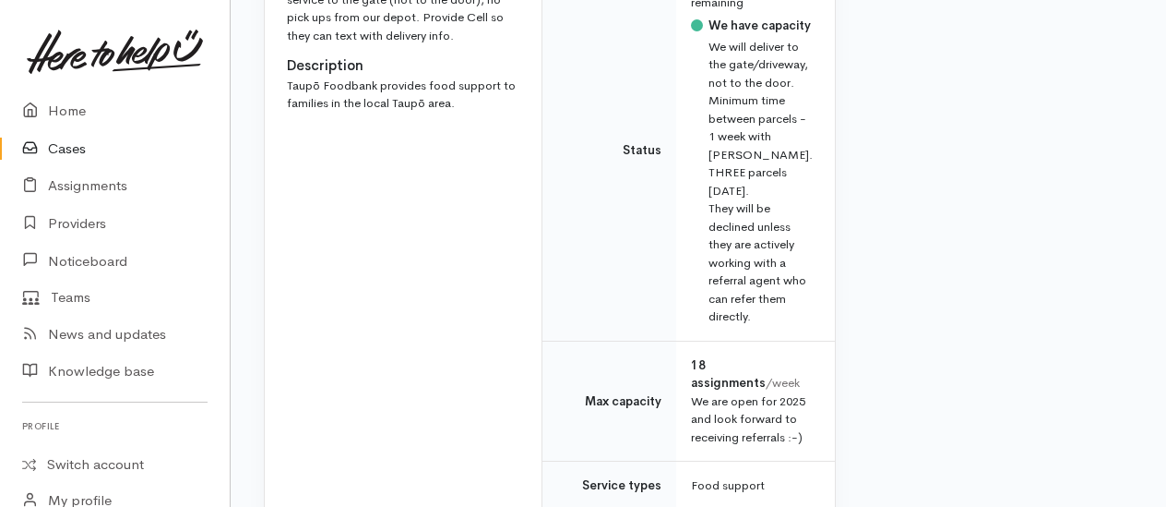
scroll to position [1252, 0]
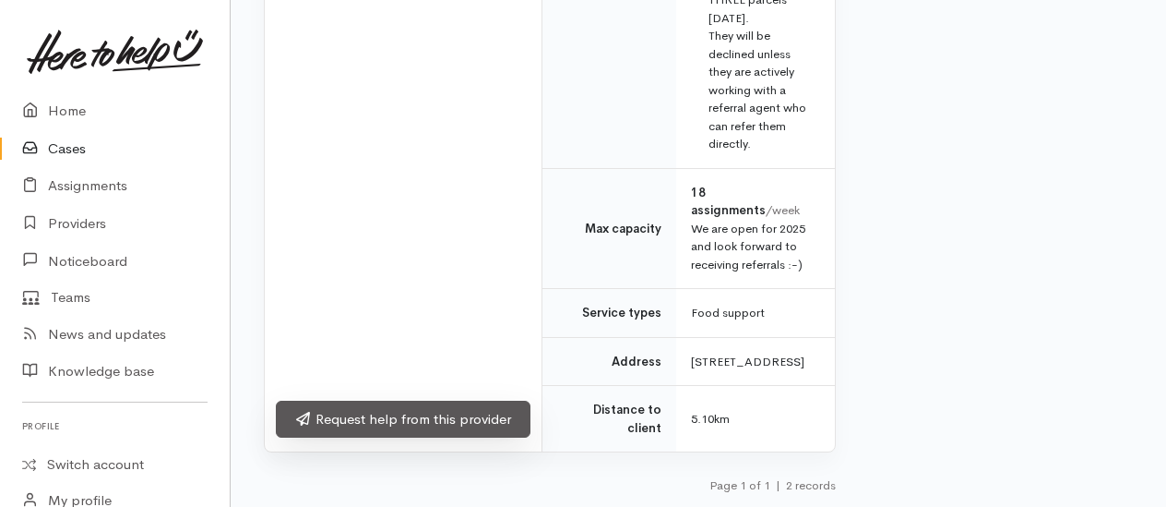
drag, startPoint x: 404, startPoint y: 423, endPoint x: 408, endPoint y: 402, distance: 20.6
click at [404, 422] on link "Request help from this provider" at bounding box center [403, 420] width 255 height 38
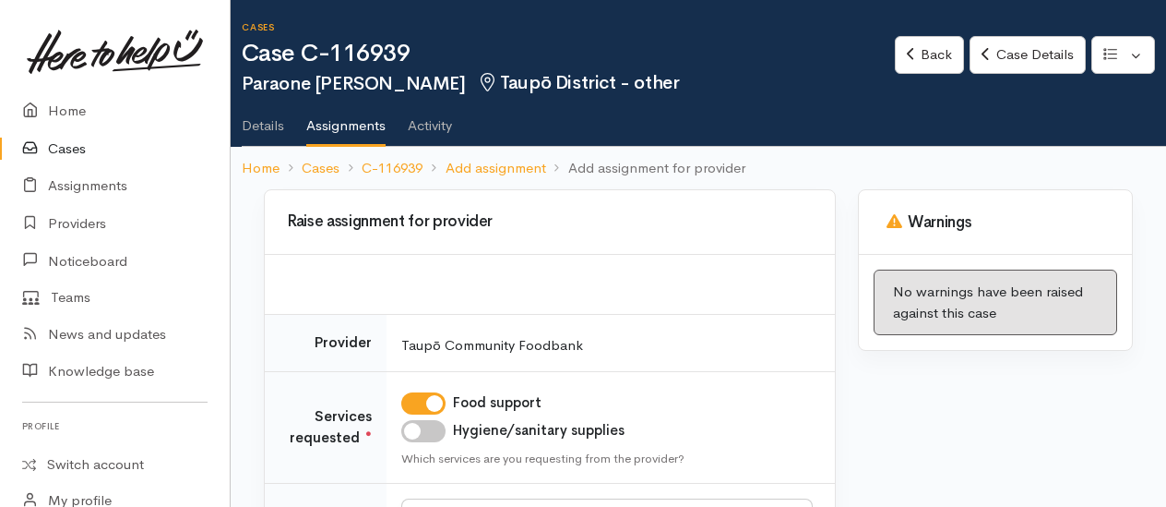
drag, startPoint x: 425, startPoint y: 421, endPoint x: 539, endPoint y: 381, distance: 121.1
click at [428, 421] on input "Hygiene/sanitary supplies" at bounding box center [423, 431] width 44 height 22
checkbox input "true"
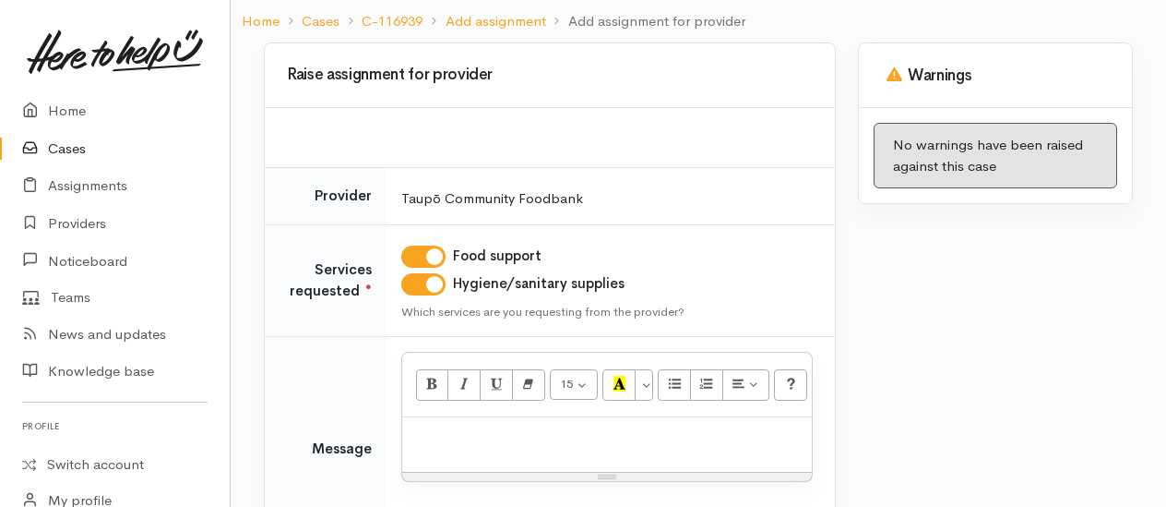
scroll to position [277, 0]
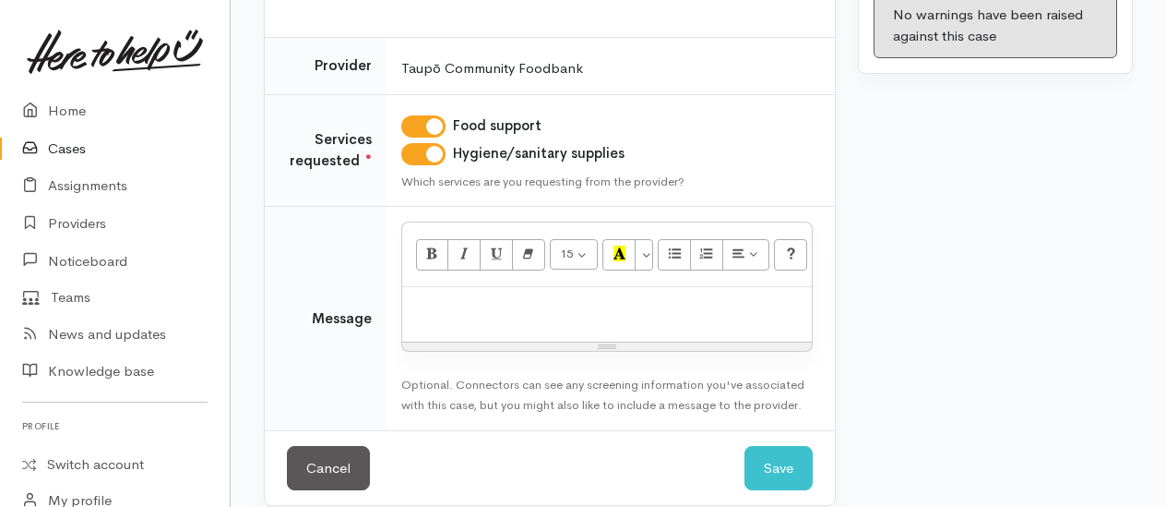
click at [544, 303] on p at bounding box center [607, 306] width 391 height 21
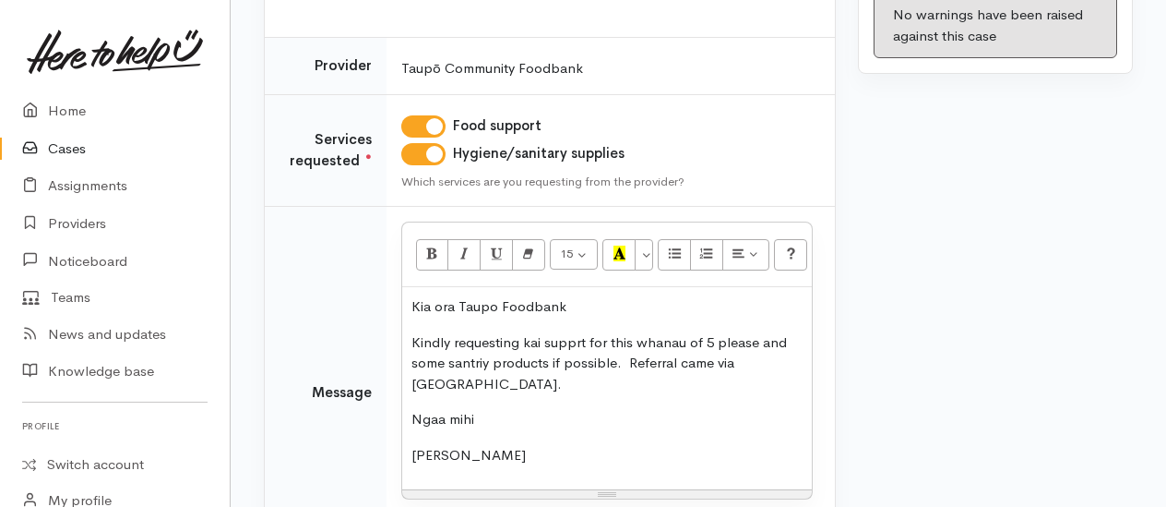
click at [581, 336] on p "Kindly requesting kai supprt for this whanau of 5 please and some santriy produ…" at bounding box center [607, 363] width 391 height 63
drag, startPoint x: 469, startPoint y: 365, endPoint x: 520, endPoint y: 366, distance: 50.8
click at [551, 384] on p "Kindly requesting kai support for this whanau of 5 please and some santriy prod…" at bounding box center [607, 363] width 391 height 63
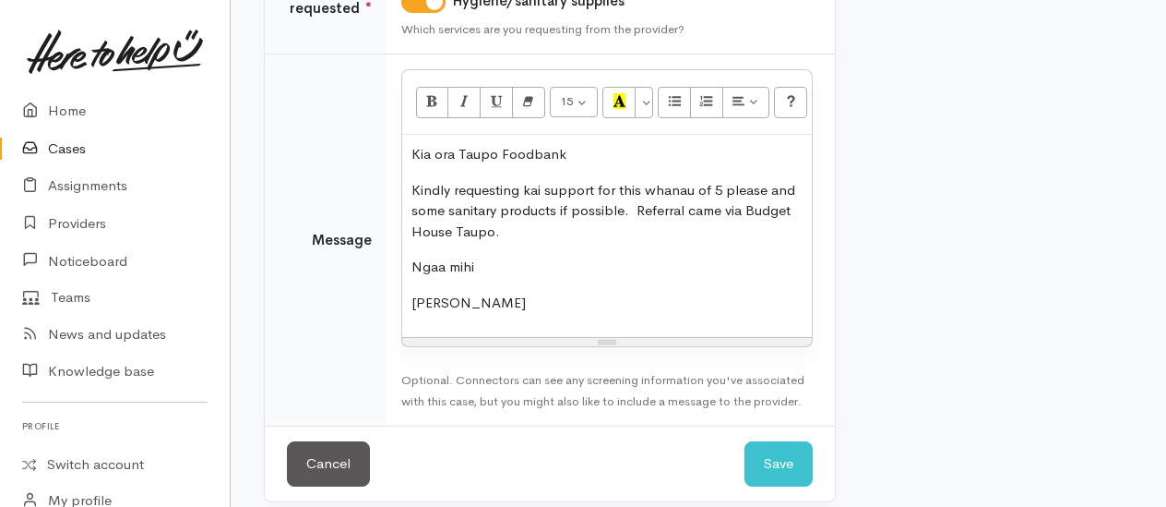
scroll to position [442, 0]
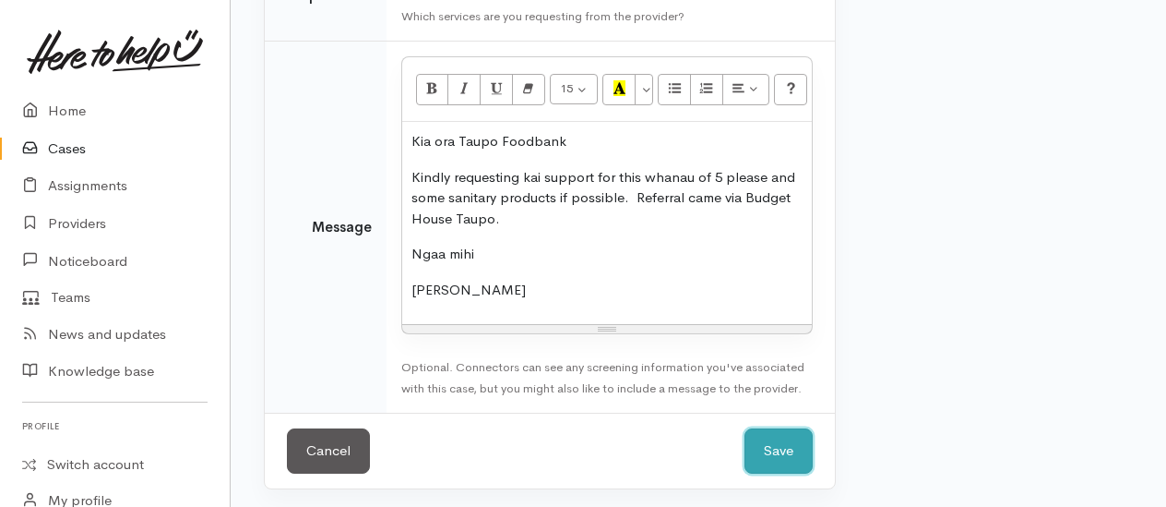
click at [782, 452] on button "Save" at bounding box center [779, 450] width 68 height 45
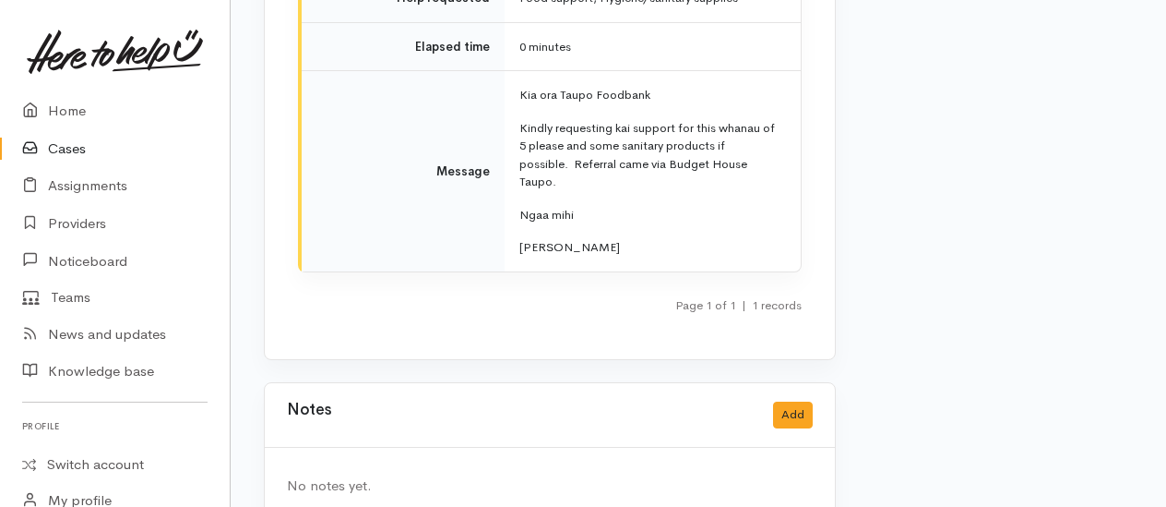
scroll to position [3080, 0]
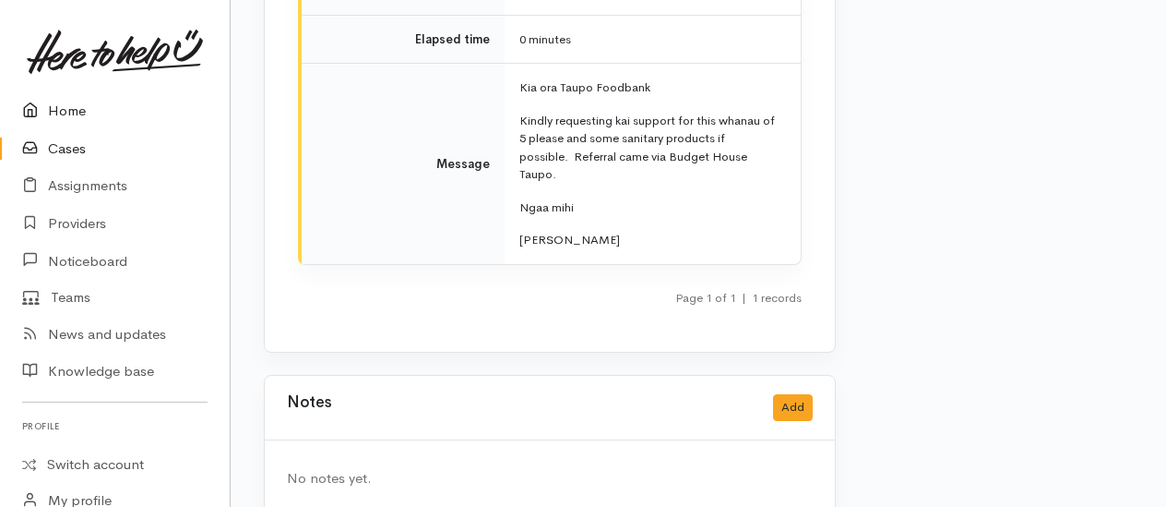
click at [57, 110] on link "Home" at bounding box center [115, 111] width 230 height 38
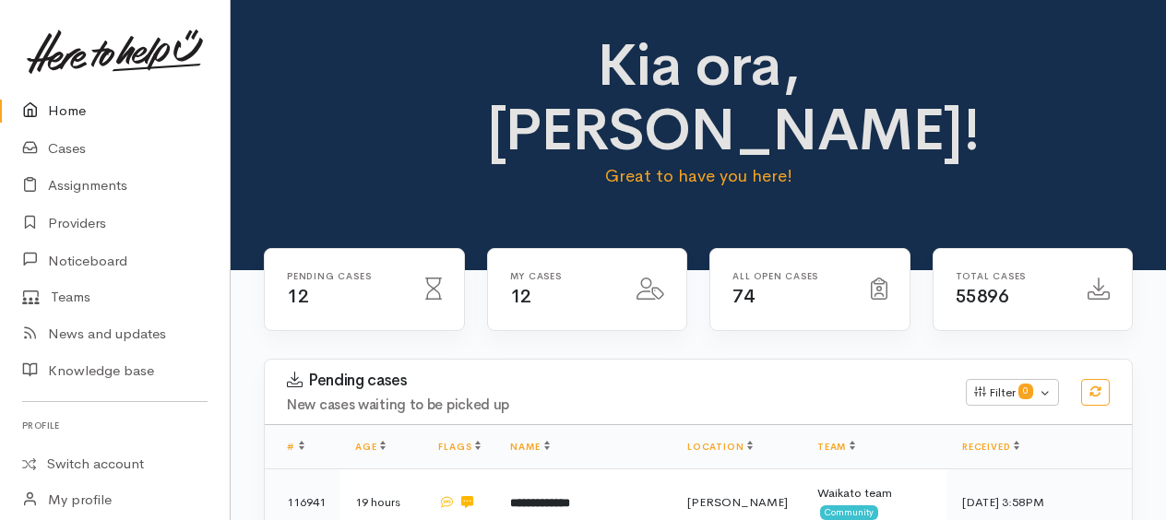
click at [65, 112] on link "Home" at bounding box center [115, 111] width 230 height 38
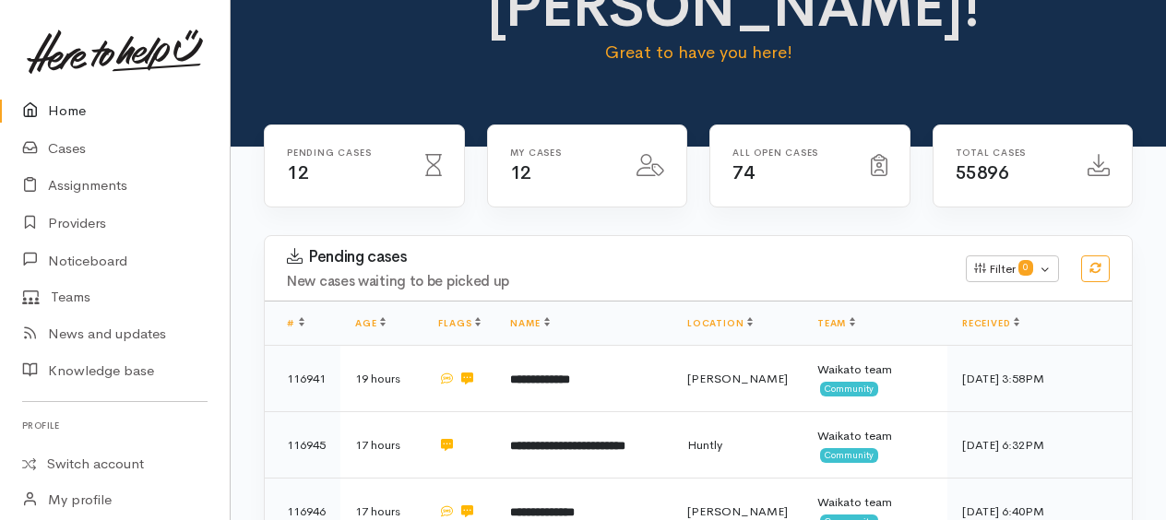
scroll to position [277, 0]
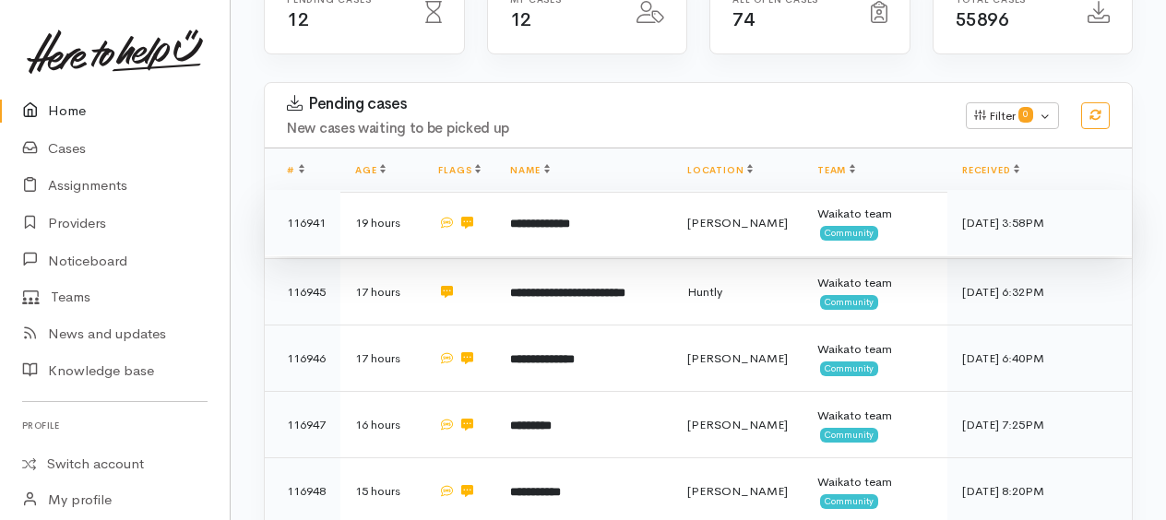
click at [550, 218] on b "**********" at bounding box center [540, 224] width 60 height 12
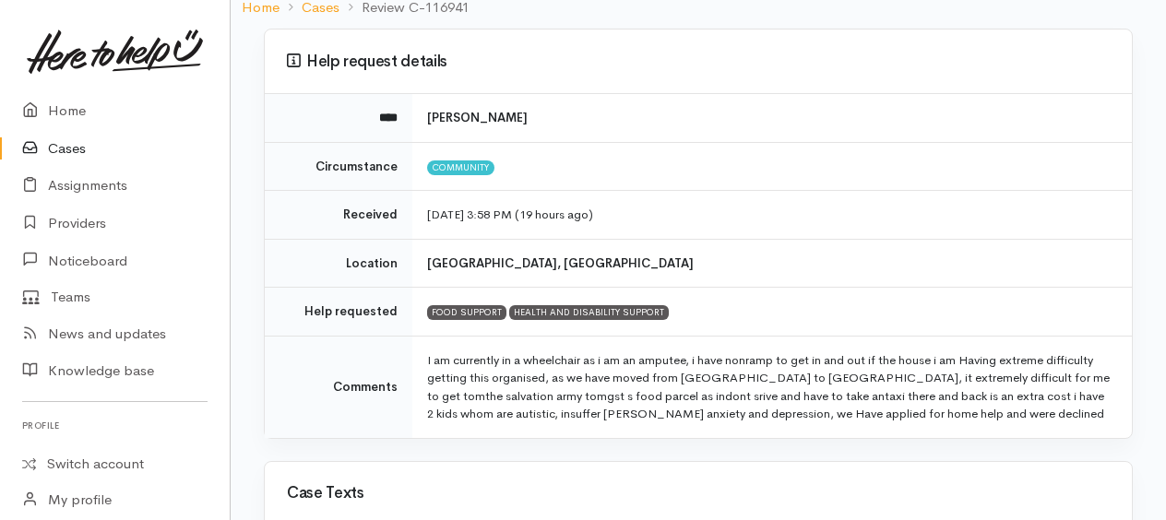
scroll to position [687, 0]
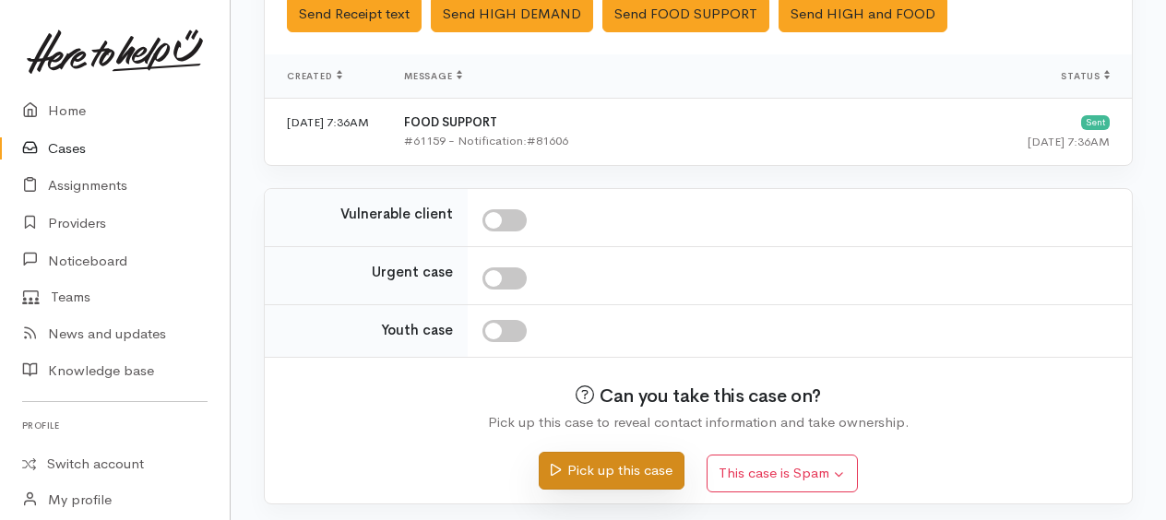
click at [635, 469] on button "Pick up this case" at bounding box center [611, 471] width 145 height 38
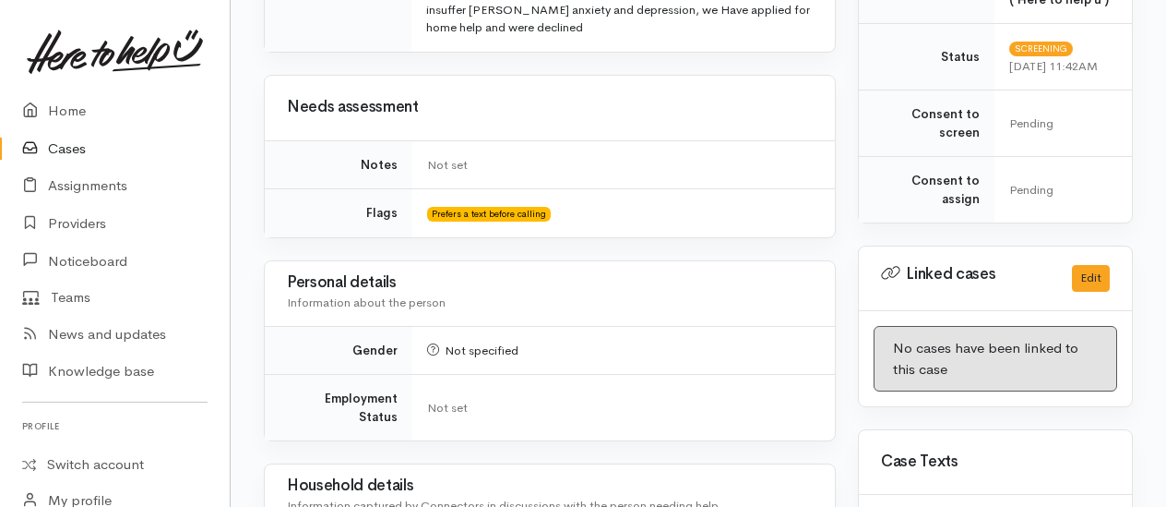
scroll to position [923, 0]
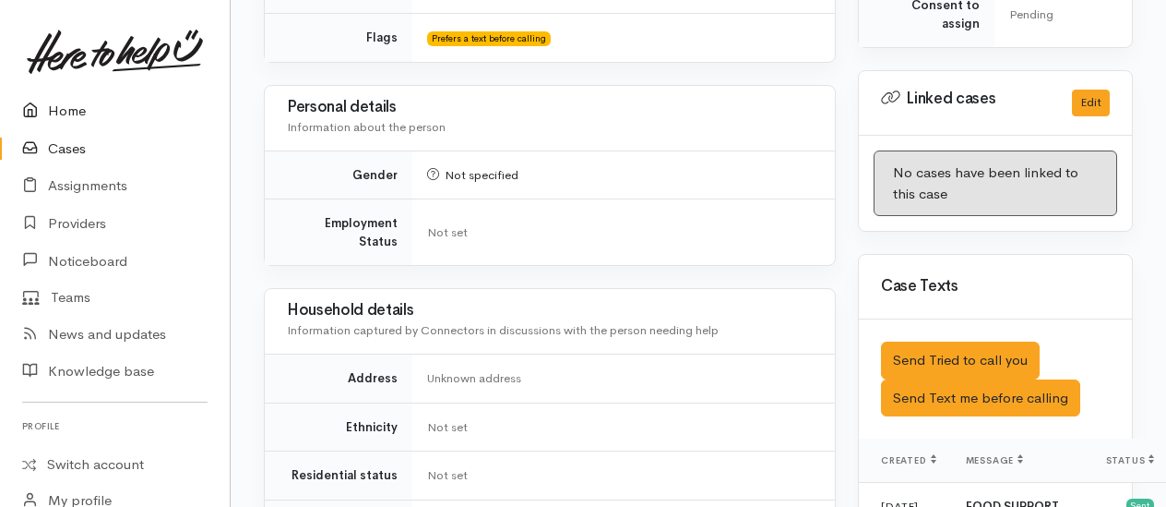
click at [59, 105] on link "Home" at bounding box center [115, 111] width 230 height 38
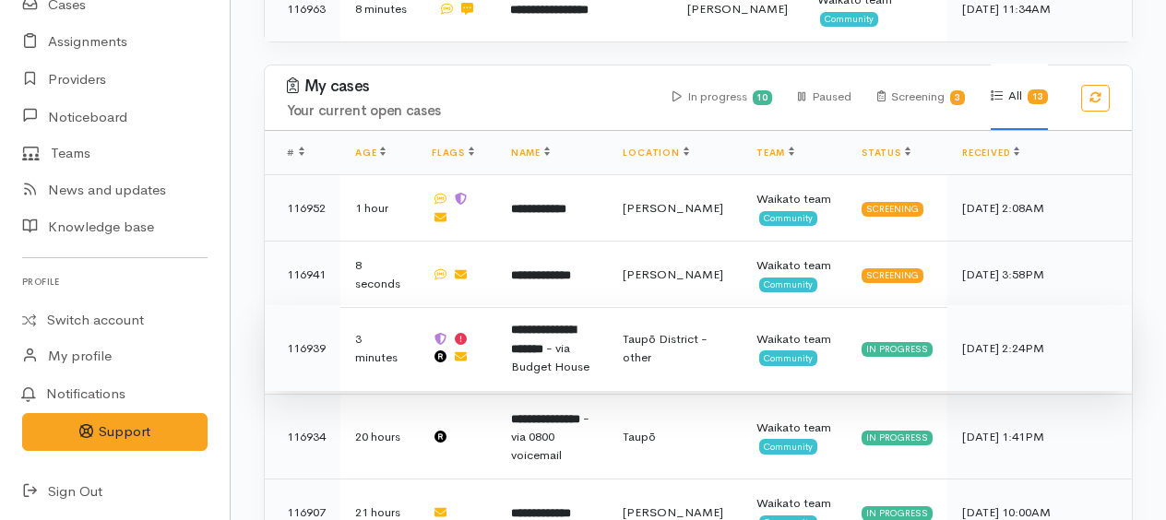
scroll to position [1292, 0]
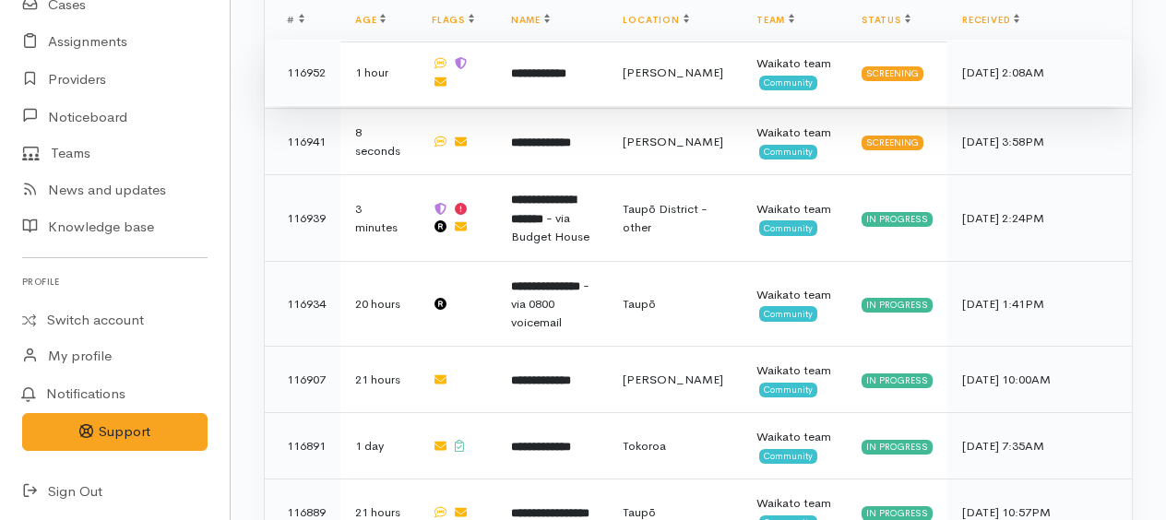
click at [556, 67] on b "**********" at bounding box center [538, 73] width 55 height 12
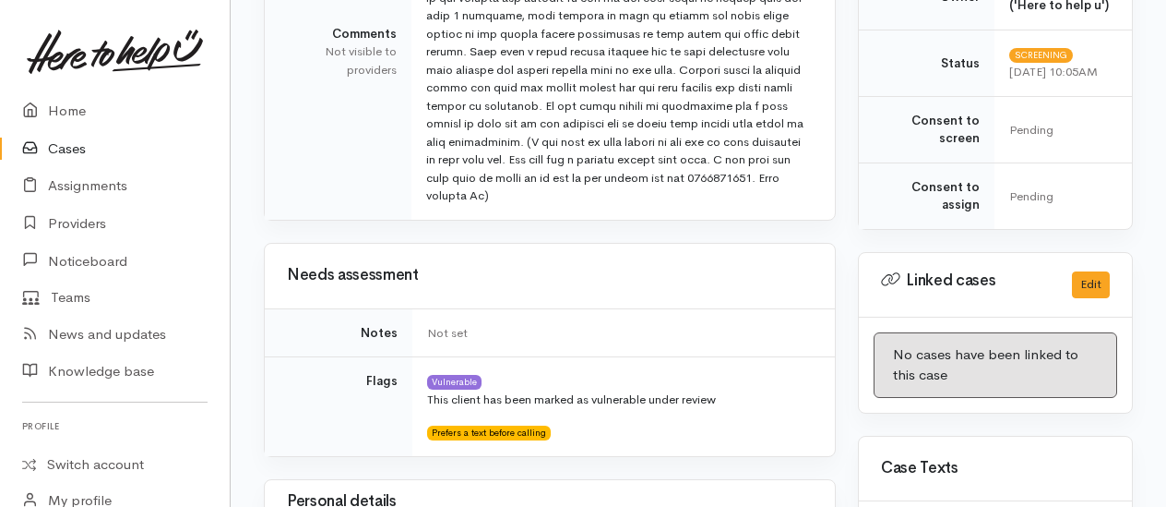
scroll to position [831, 0]
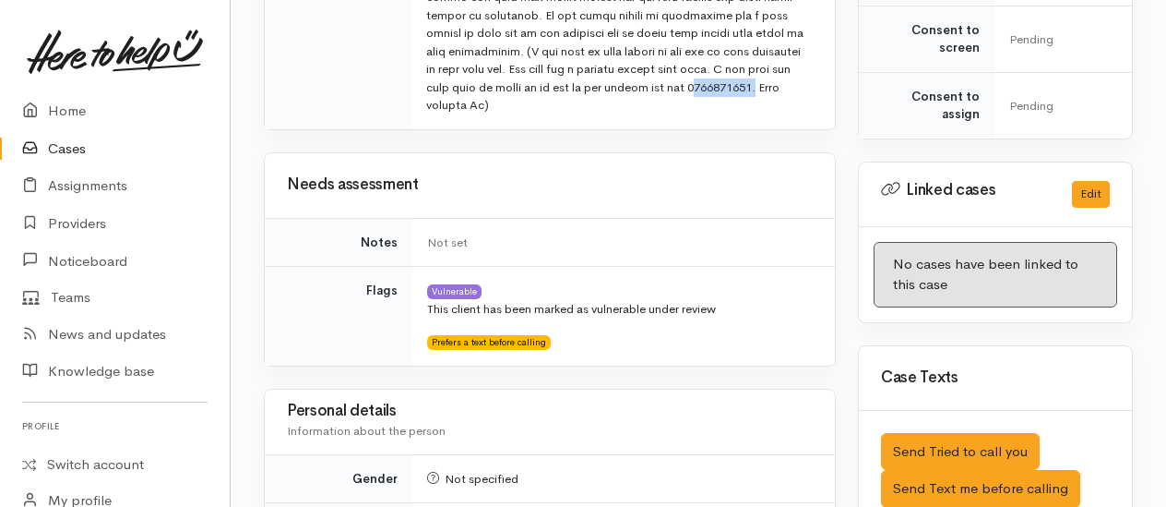
drag, startPoint x: 797, startPoint y: 79, endPoint x: 734, endPoint y: 79, distance: 63.7
drag, startPoint x: 734, startPoint y: 79, endPoint x: 738, endPoint y: 88, distance: 9.5
copy td "0284354805"
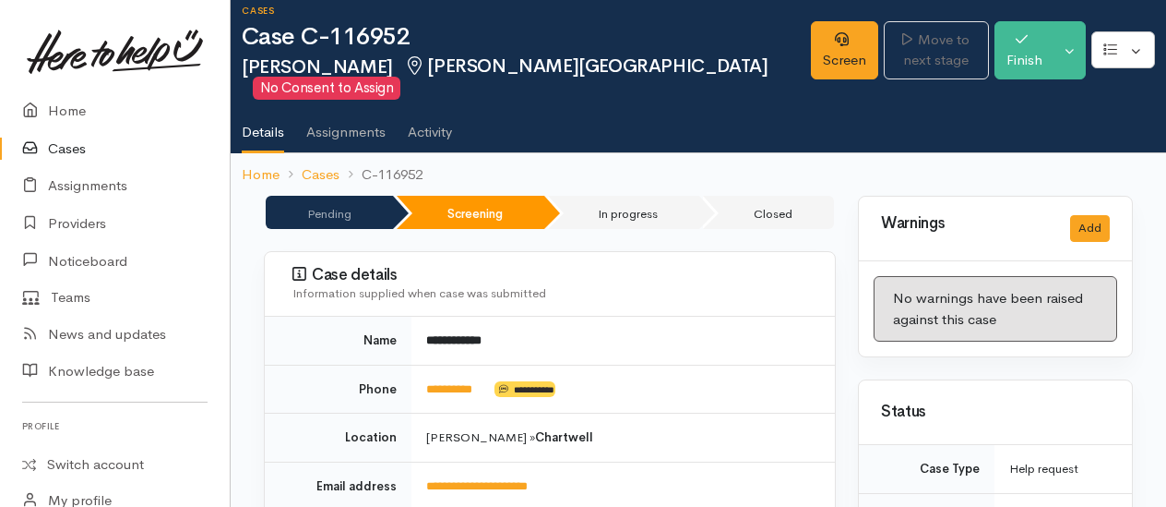
scroll to position [0, 0]
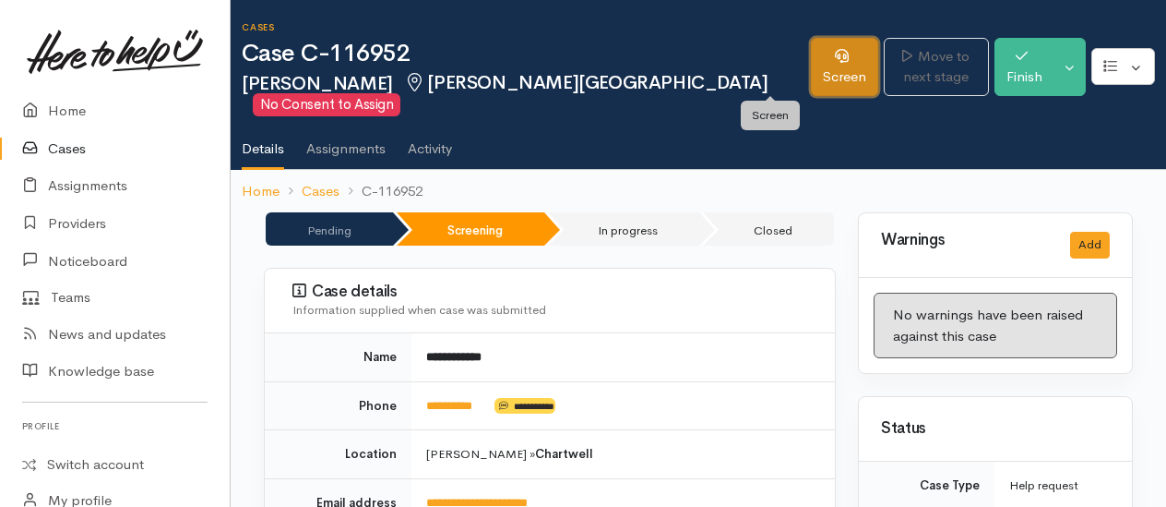
click at [811, 72] on link "Screen" at bounding box center [844, 67] width 67 height 58
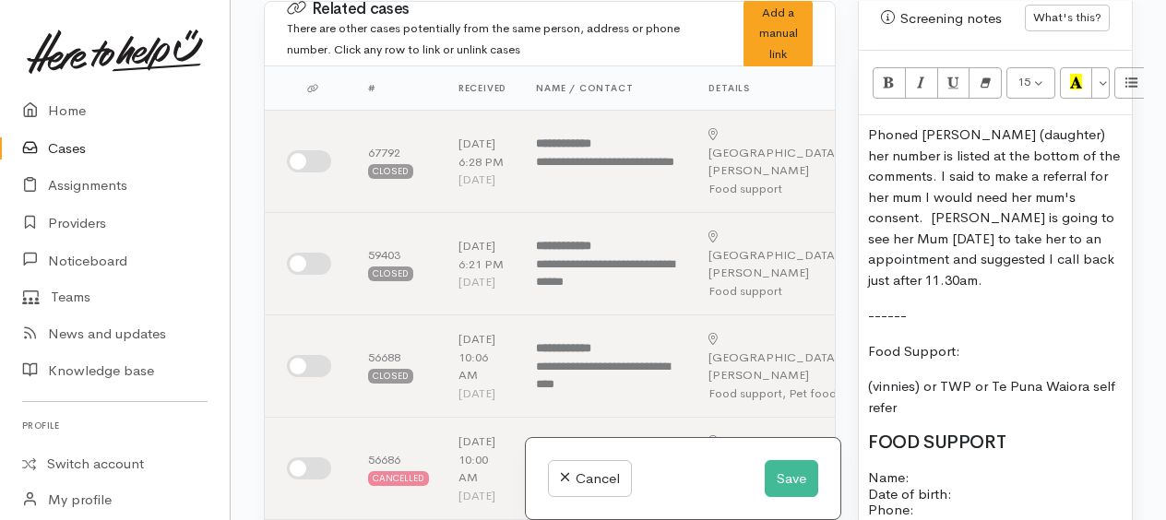
scroll to position [2123, 0]
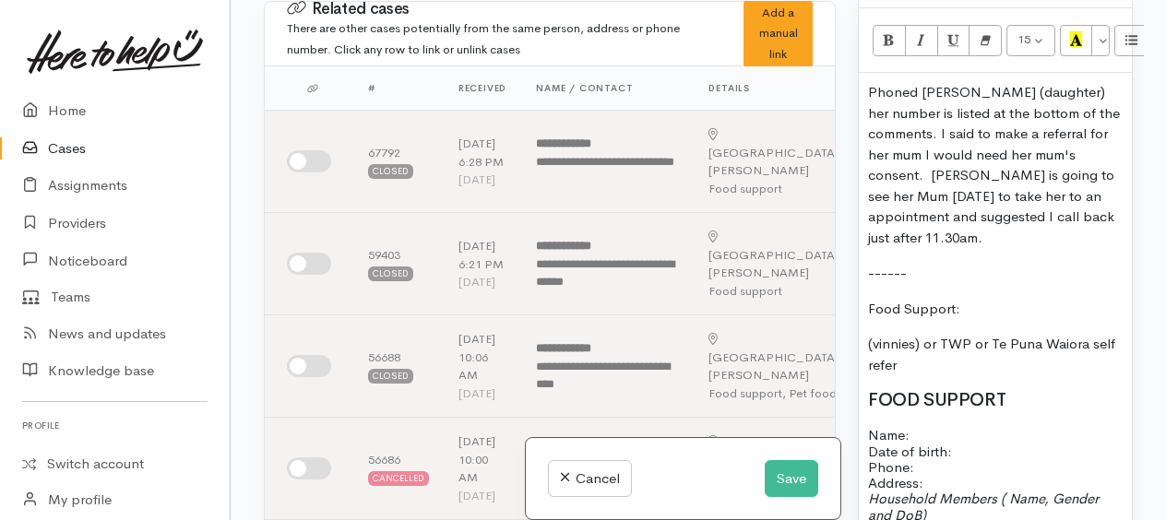
click at [965, 427] on p "Name: Date of birth: Phone:" at bounding box center [995, 451] width 255 height 48
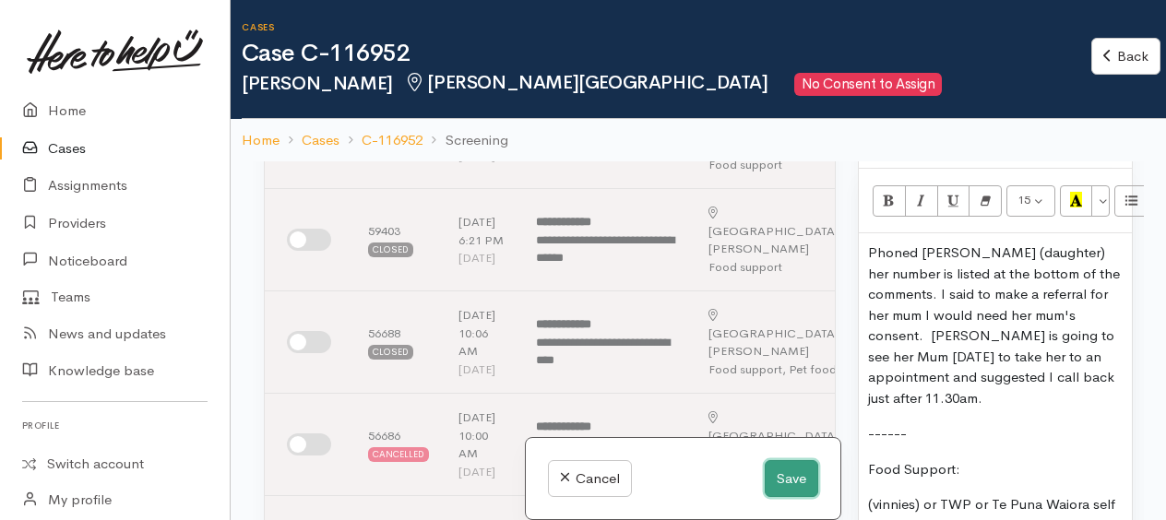
click at [783, 488] on button "Save" at bounding box center [792, 480] width 54 height 38
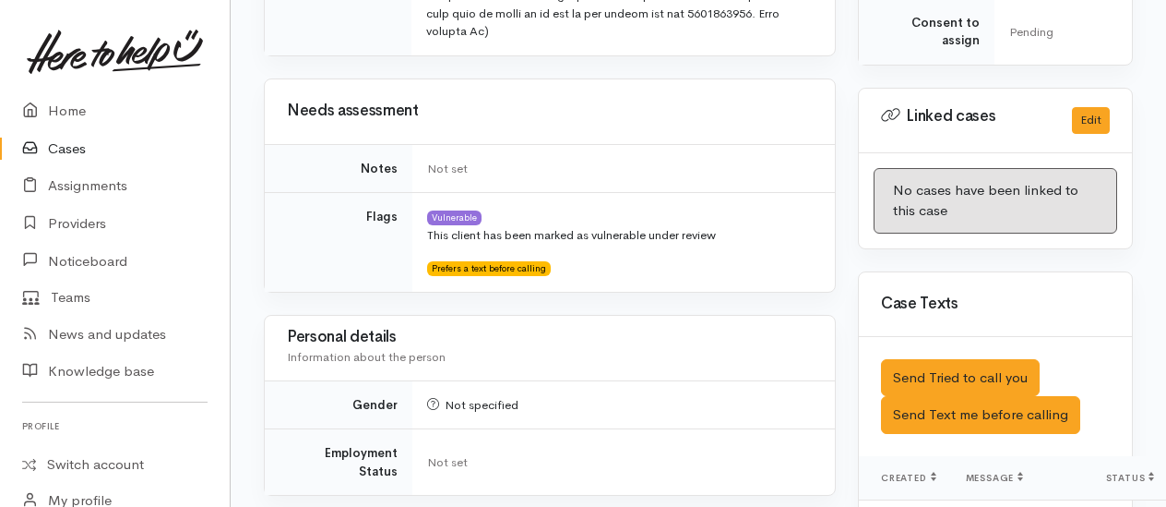
scroll to position [923, 0]
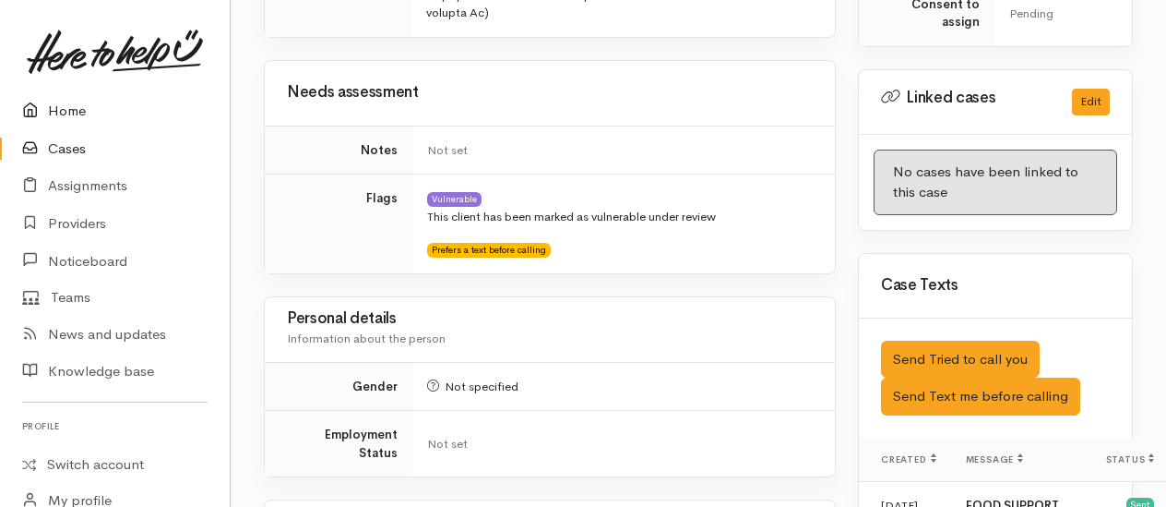
click at [63, 113] on link "Home" at bounding box center [115, 111] width 230 height 38
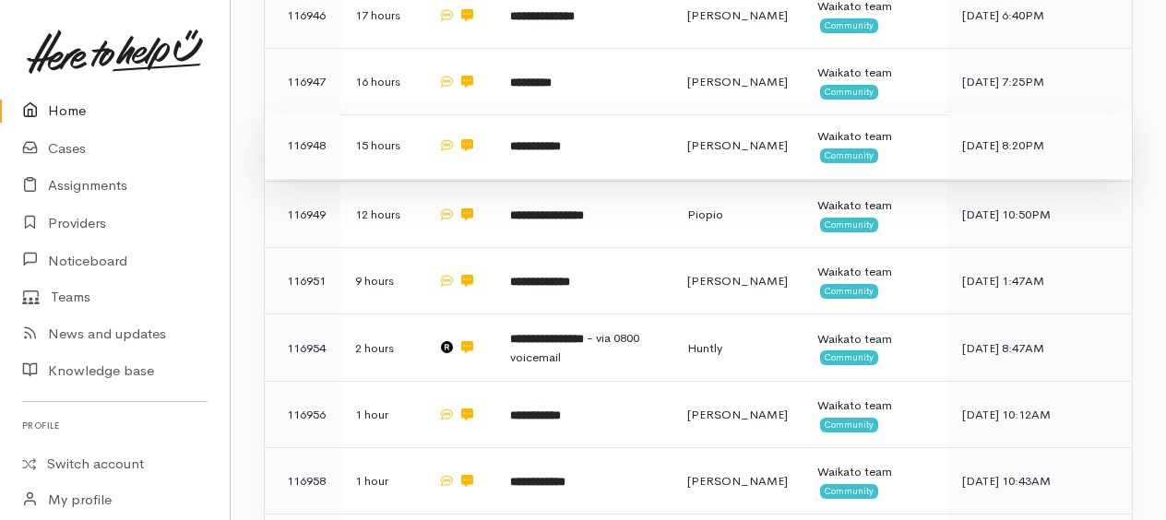
scroll to position [646, 0]
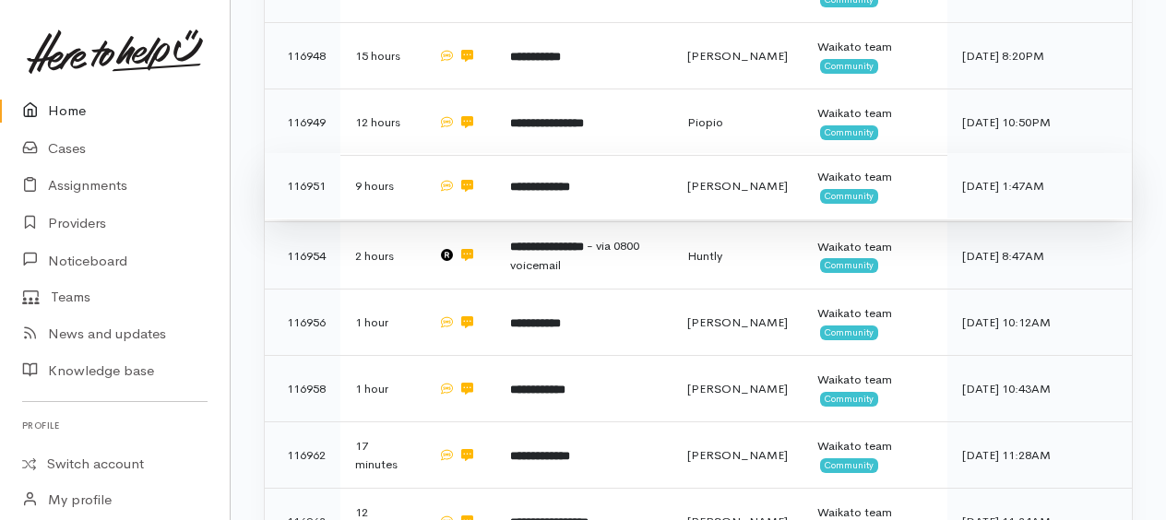
click at [563, 185] on b "**********" at bounding box center [540, 187] width 60 height 12
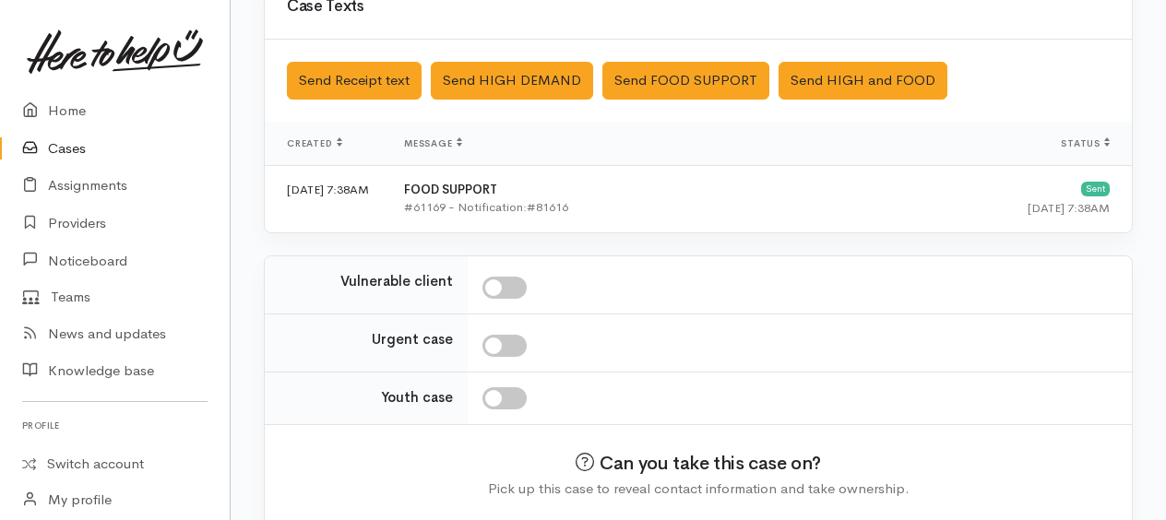
scroll to position [632, 0]
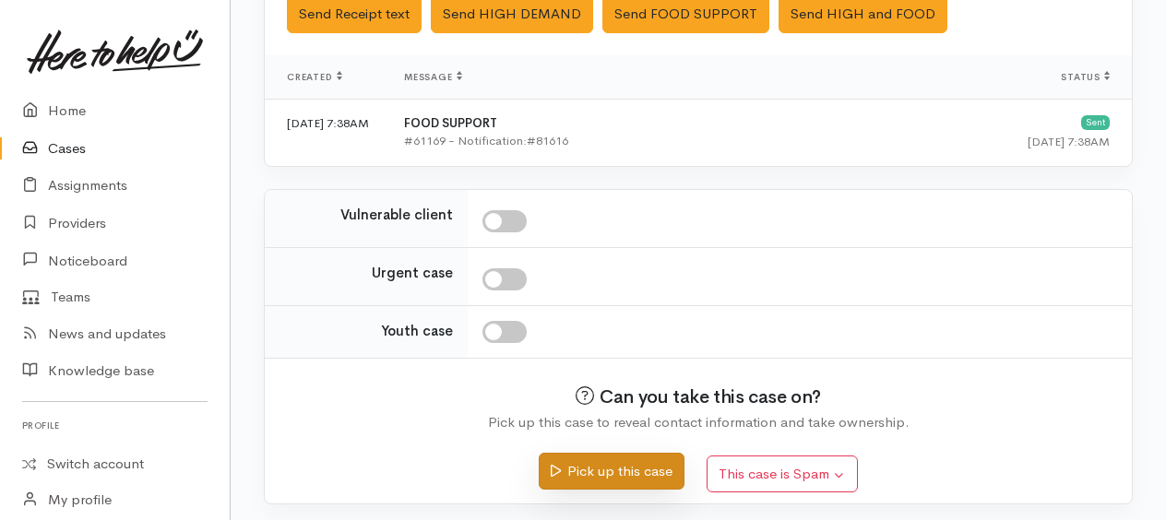
click at [604, 464] on button "Pick up this case" at bounding box center [611, 472] width 145 height 38
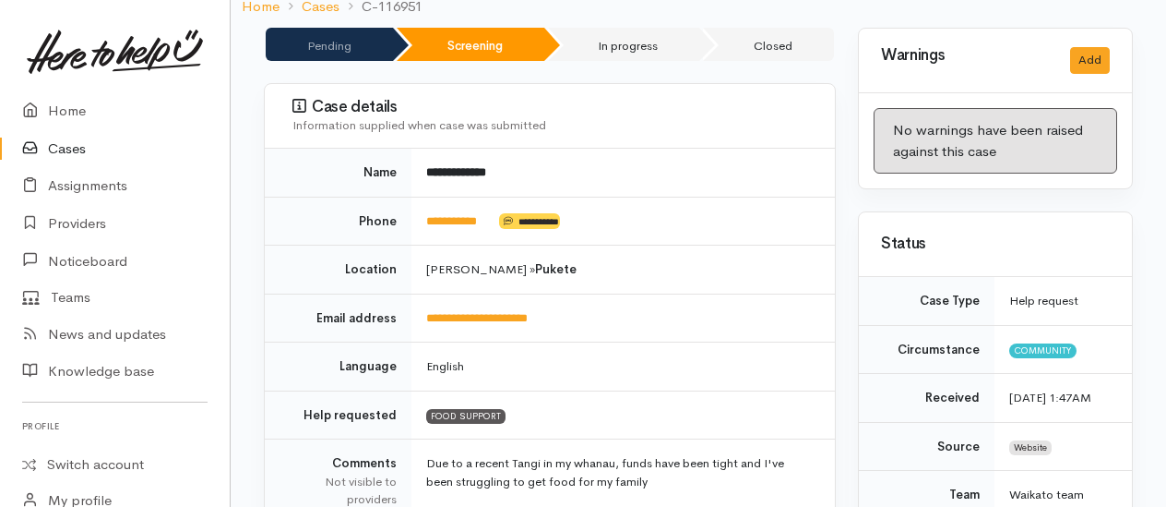
scroll to position [185, 0]
drag, startPoint x: 500, startPoint y: 215, endPoint x: 437, endPoint y: 204, distance: 64.6
click at [437, 204] on td "**********" at bounding box center [624, 221] width 424 height 49
drag, startPoint x: 437, startPoint y: 204, endPoint x: 447, endPoint y: 219, distance: 17.9
copy td "*********"
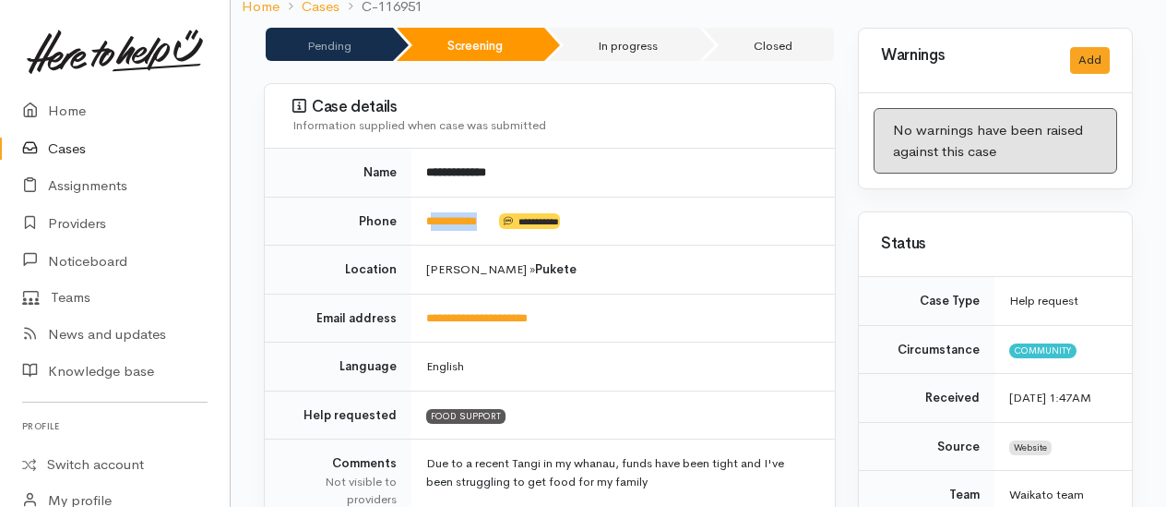
scroll to position [0, 0]
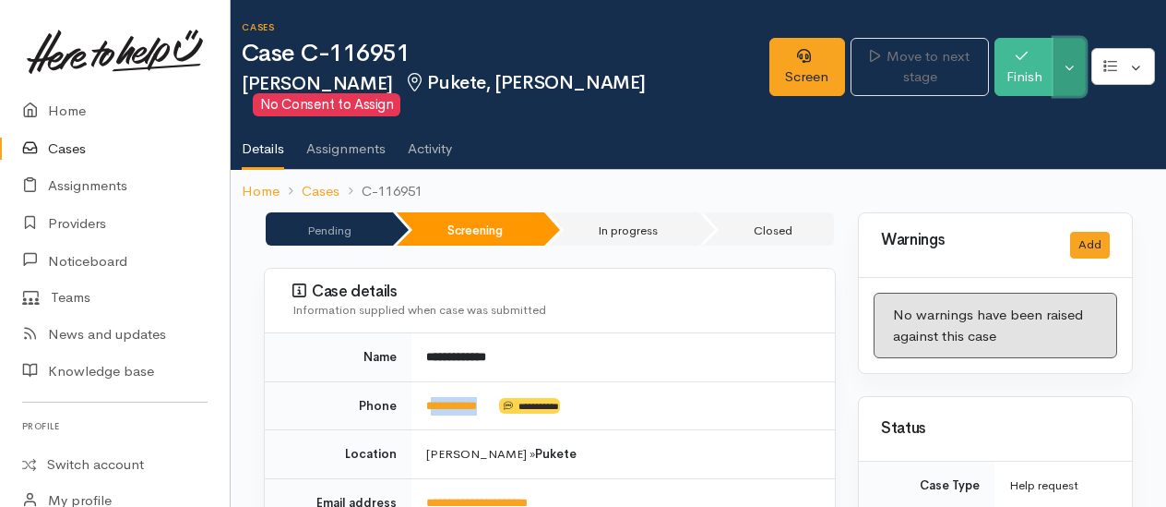
click at [1078, 85] on button "Toggle Dropdown" at bounding box center [1070, 67] width 32 height 58
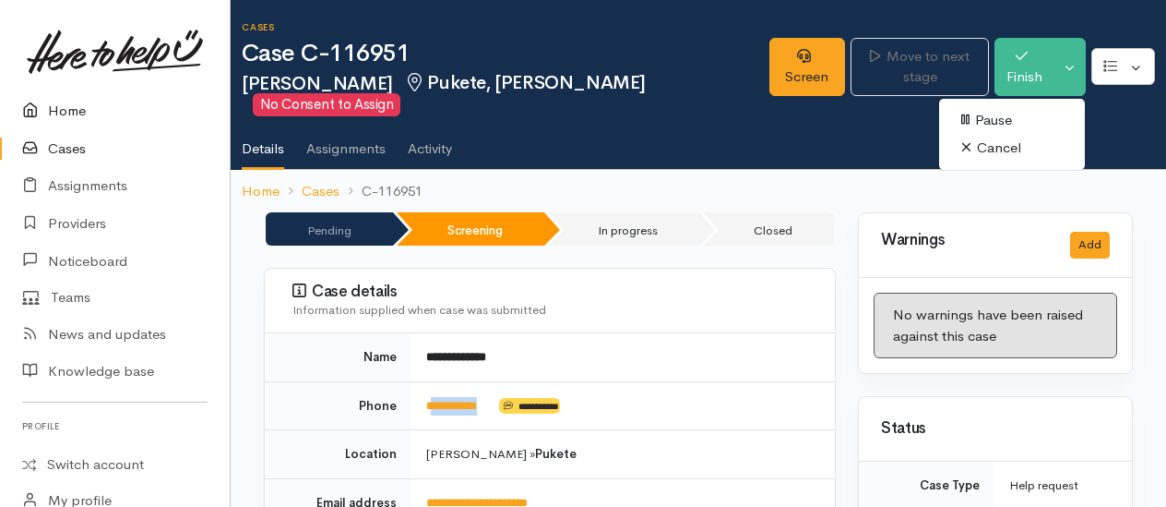
click at [85, 111] on link "Home" at bounding box center [115, 111] width 230 height 38
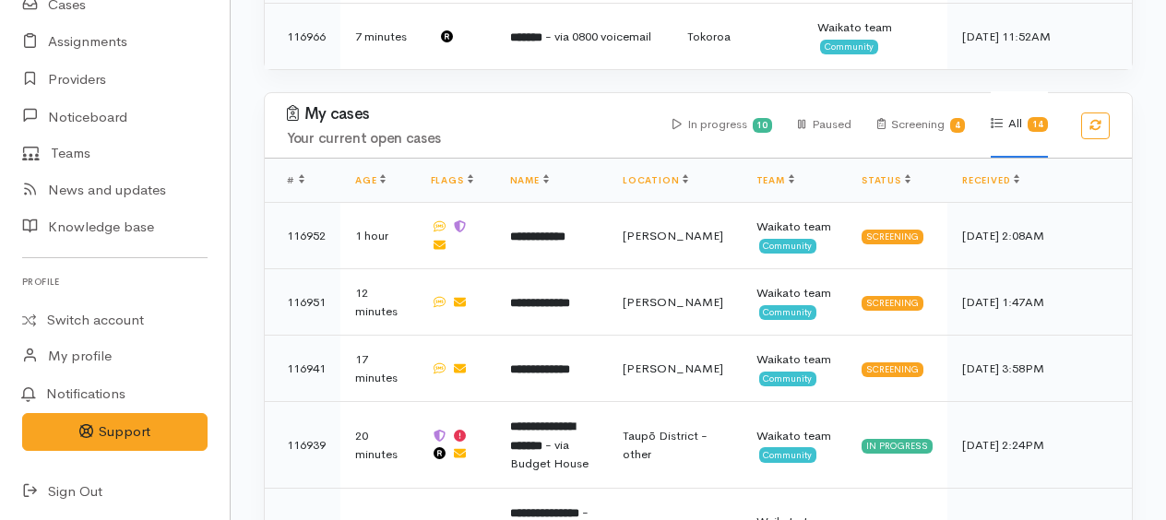
scroll to position [1384, 0]
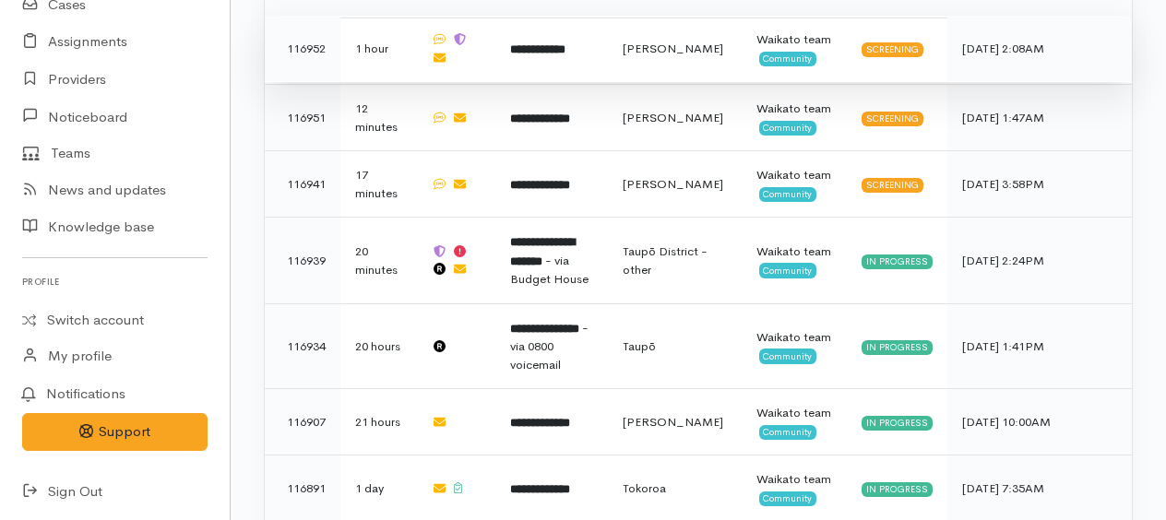
click at [566, 43] on b "**********" at bounding box center [537, 49] width 55 height 12
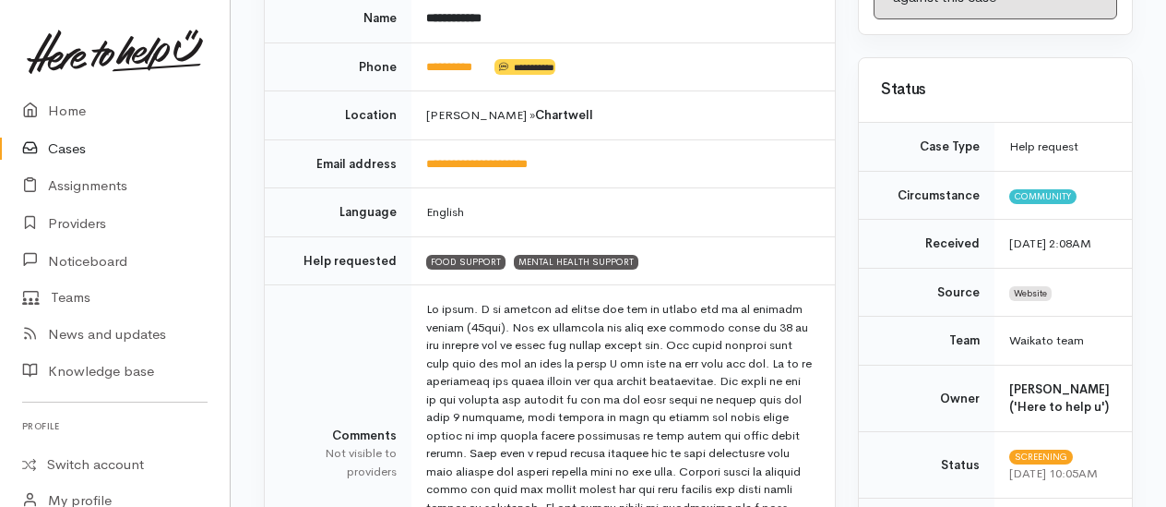
scroll to position [185, 0]
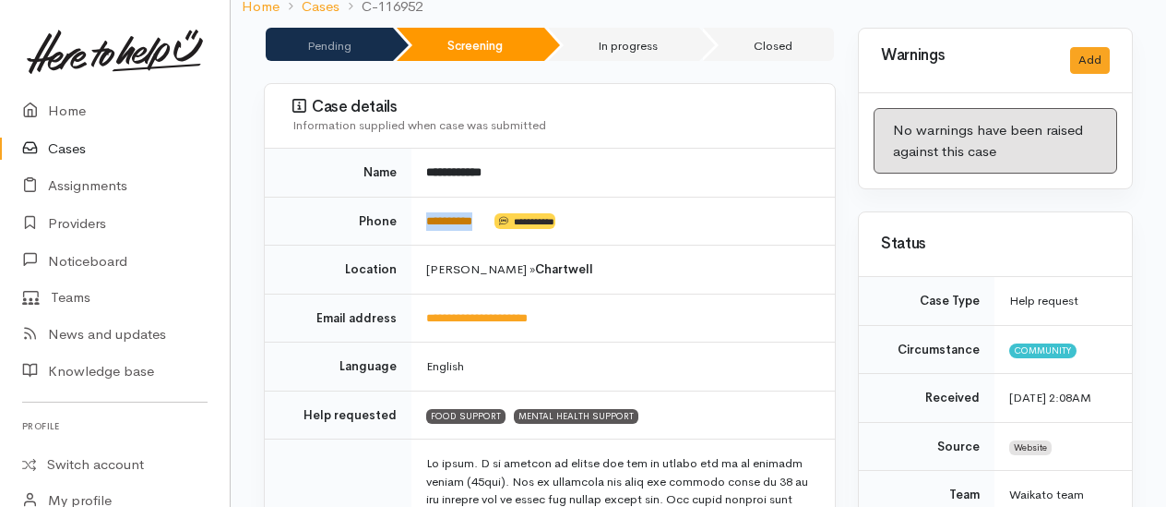
drag, startPoint x: 492, startPoint y: 212, endPoint x: 426, endPoint y: 211, distance: 65.5
click at [426, 211] on td "**********" at bounding box center [624, 221] width 424 height 49
drag, startPoint x: 426, startPoint y: 211, endPoint x: 432, endPoint y: 221, distance: 11.6
copy td "*********"
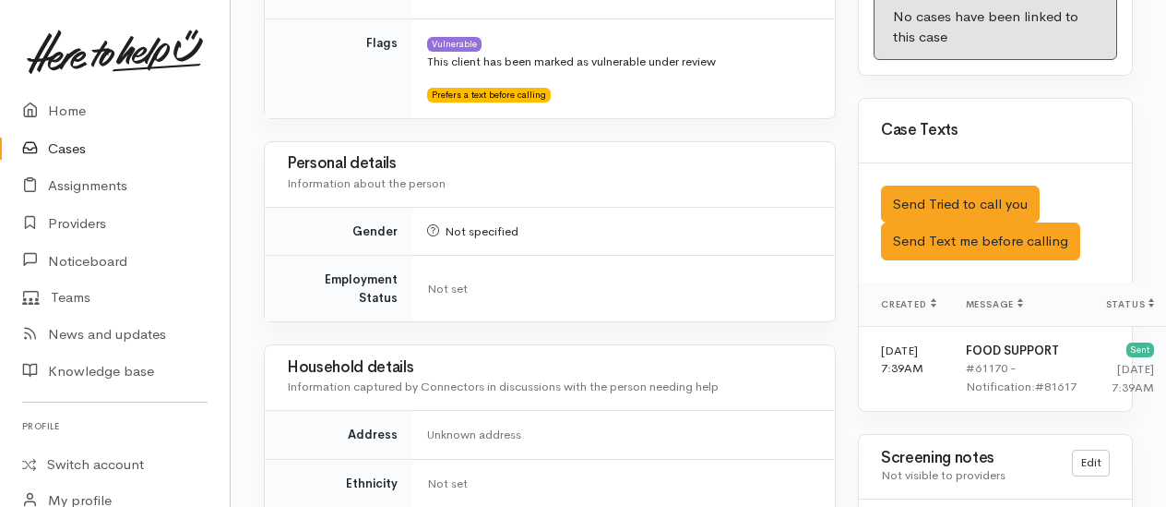
scroll to position [1107, 0]
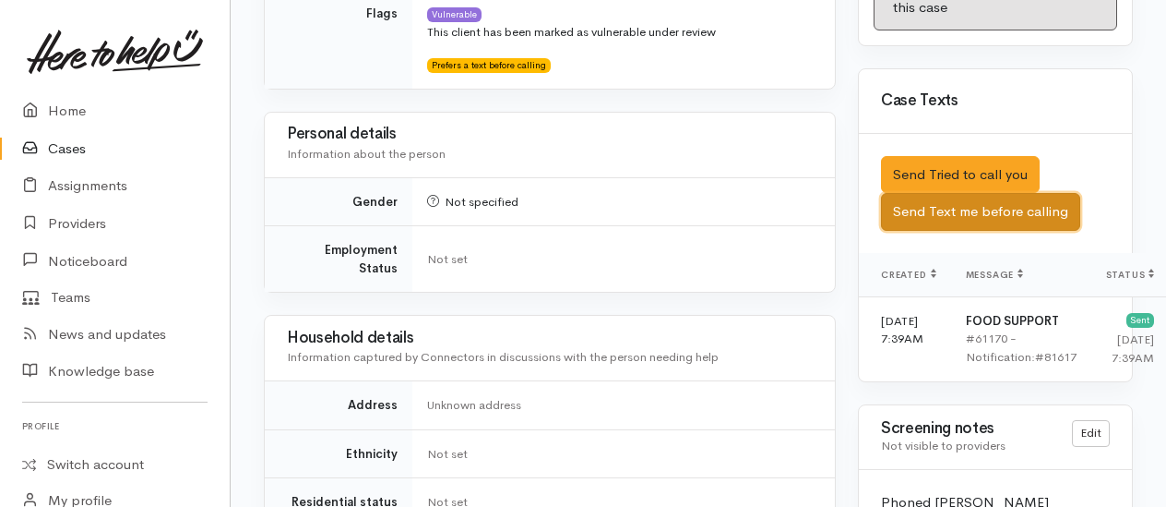
click at [969, 226] on button "Send Text me before calling" at bounding box center [980, 212] width 199 height 38
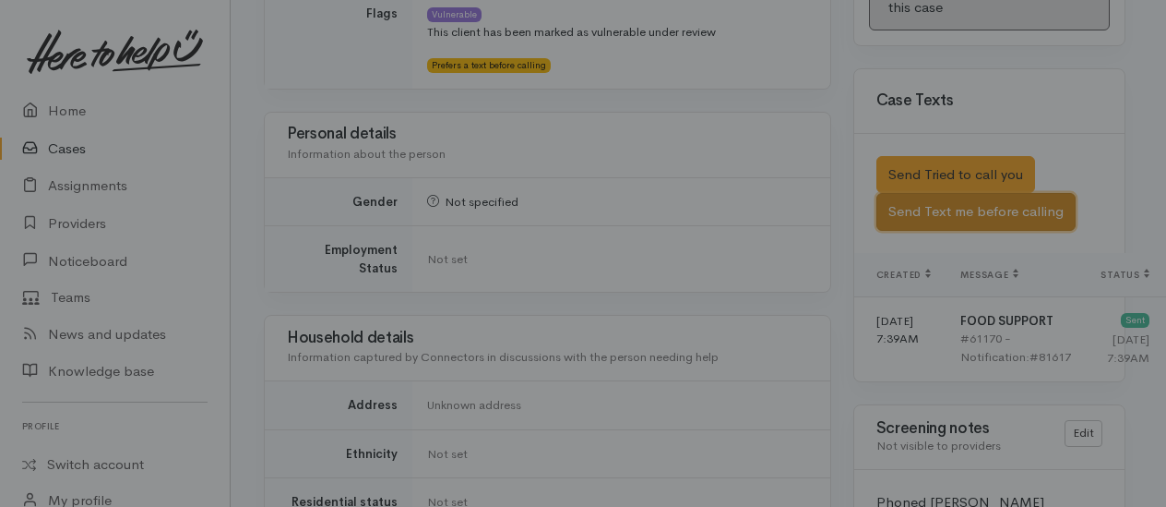
scroll to position [1089, 0]
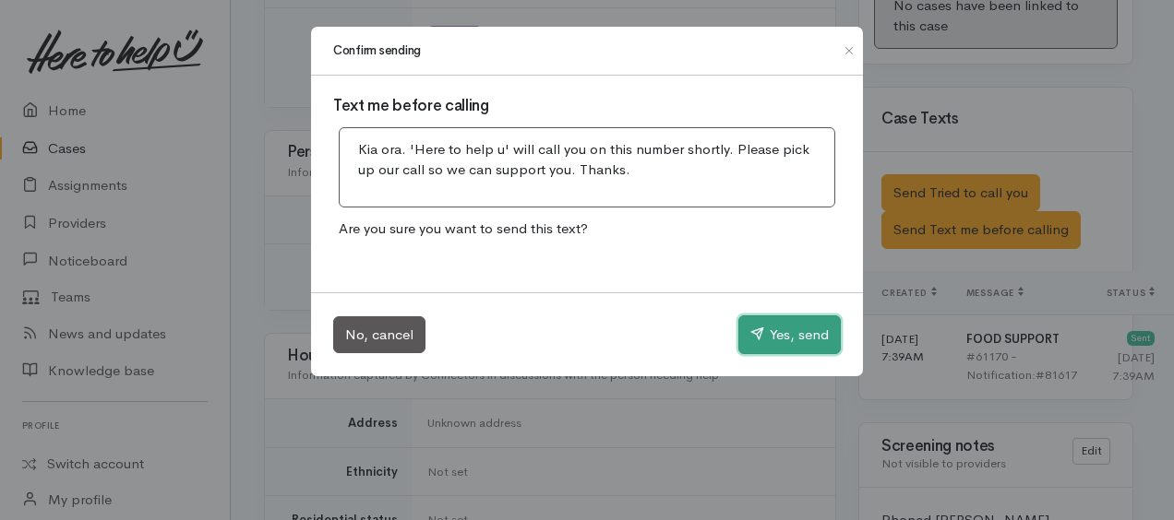
click at [782, 337] on button "Yes, send" at bounding box center [789, 335] width 102 height 39
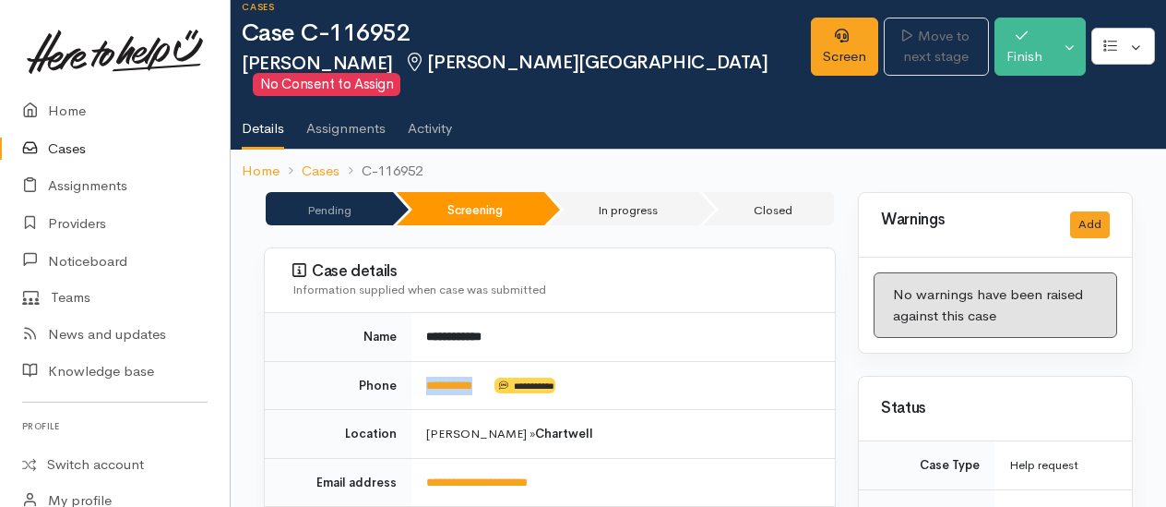
scroll to position [0, 0]
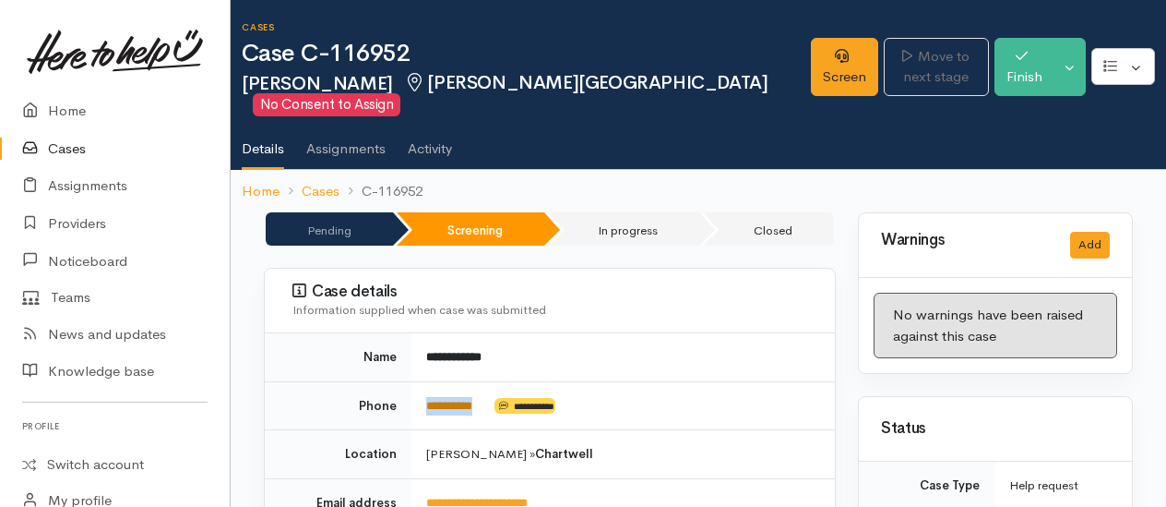
copy td "*********"
click at [68, 111] on link "Home" at bounding box center [115, 111] width 230 height 38
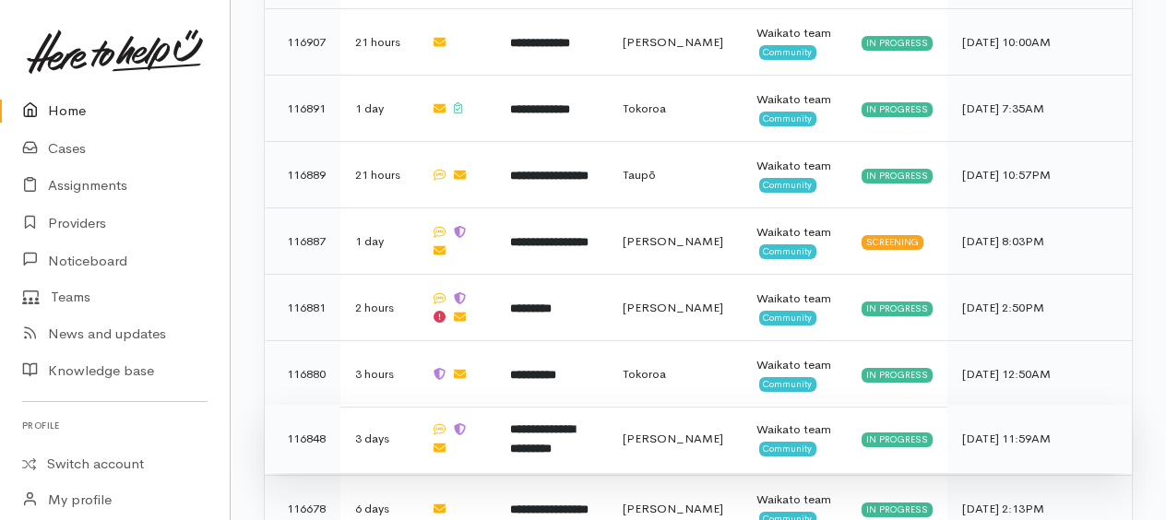
scroll to position [1412, 0]
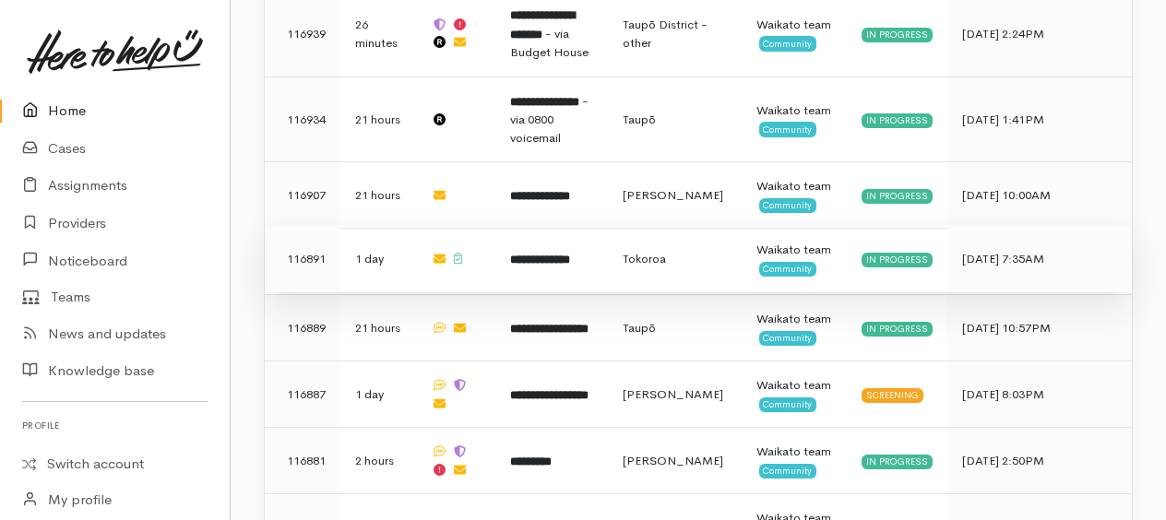
click at [524, 254] on b "**********" at bounding box center [540, 260] width 60 height 12
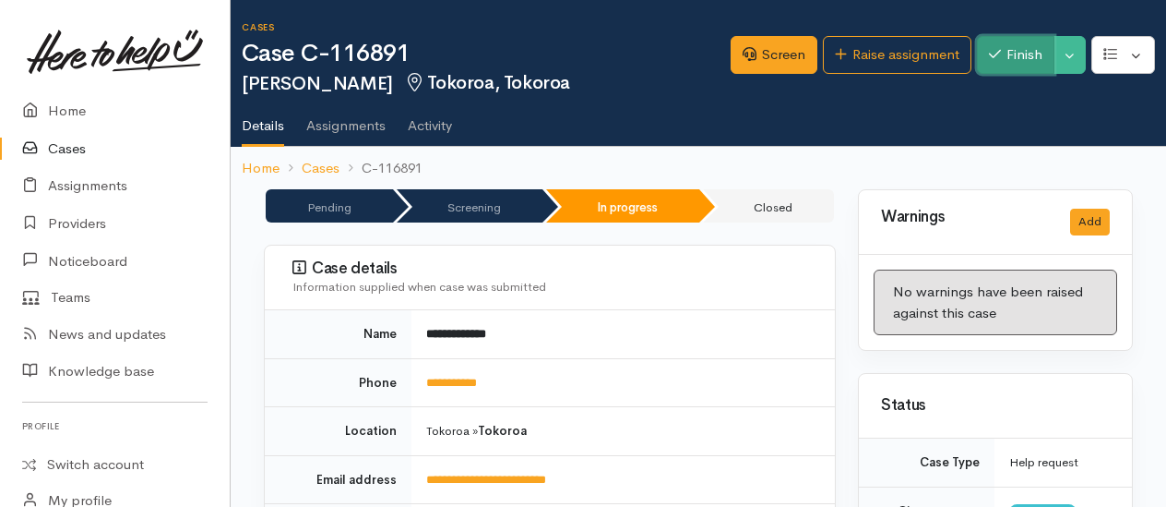
click at [1035, 63] on button "Finish" at bounding box center [1016, 55] width 78 height 38
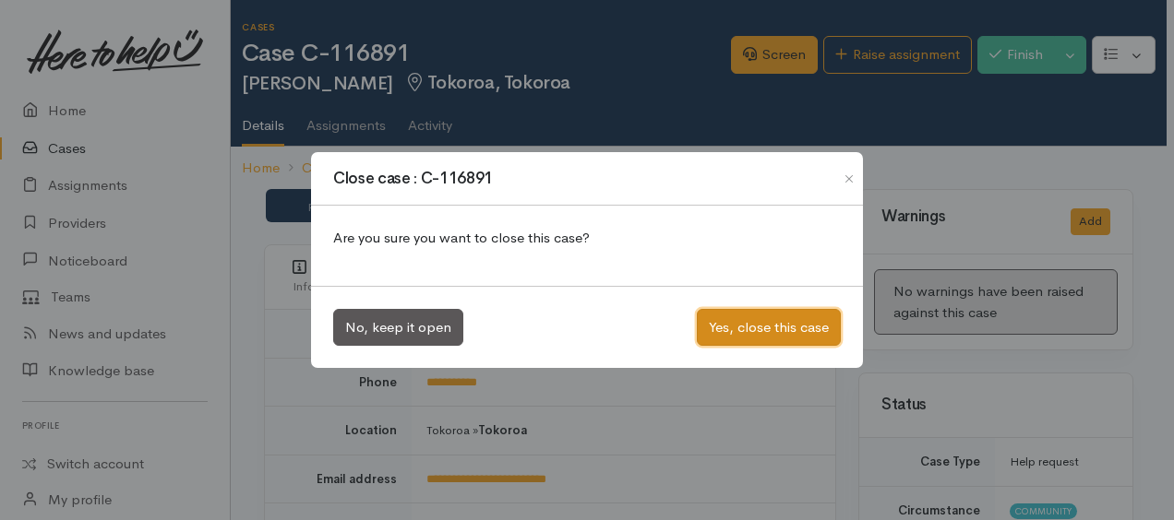
drag, startPoint x: 790, startPoint y: 328, endPoint x: 611, endPoint y: 245, distance: 197.0
click at [788, 329] on button "Yes, close this case" at bounding box center [769, 328] width 144 height 38
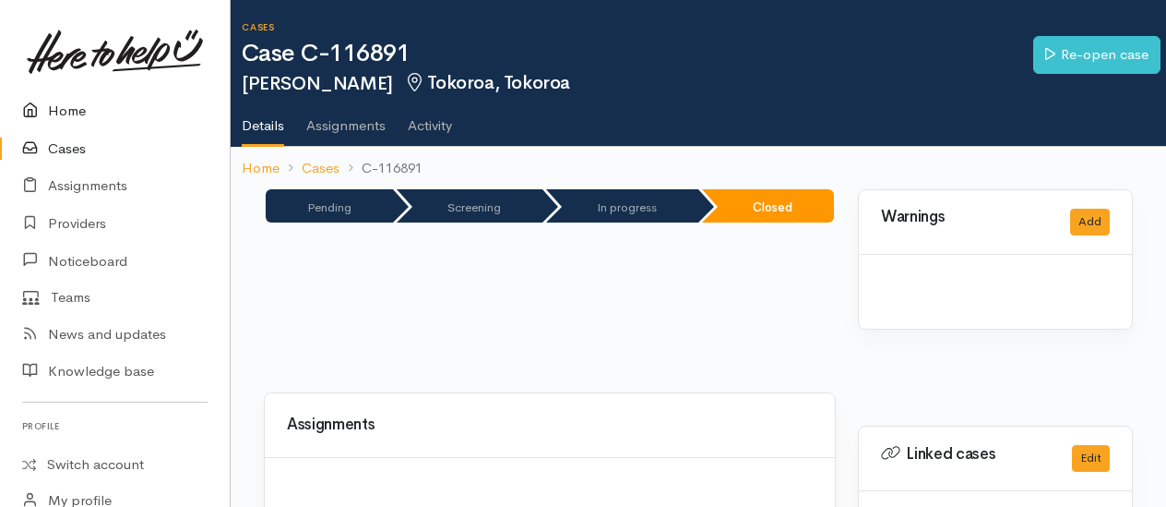
click at [66, 112] on link "Home" at bounding box center [115, 111] width 230 height 38
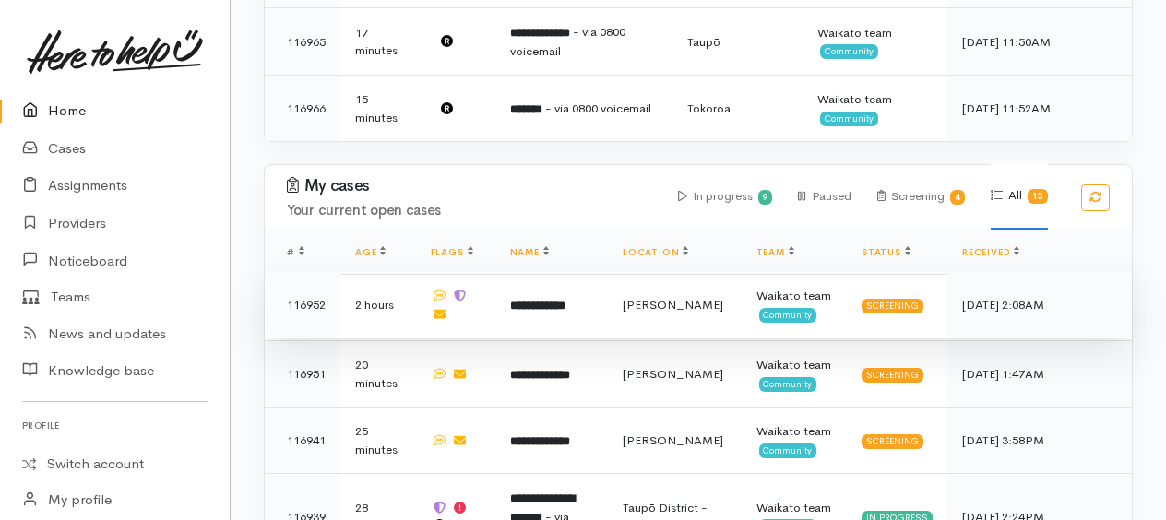
scroll to position [923, 0]
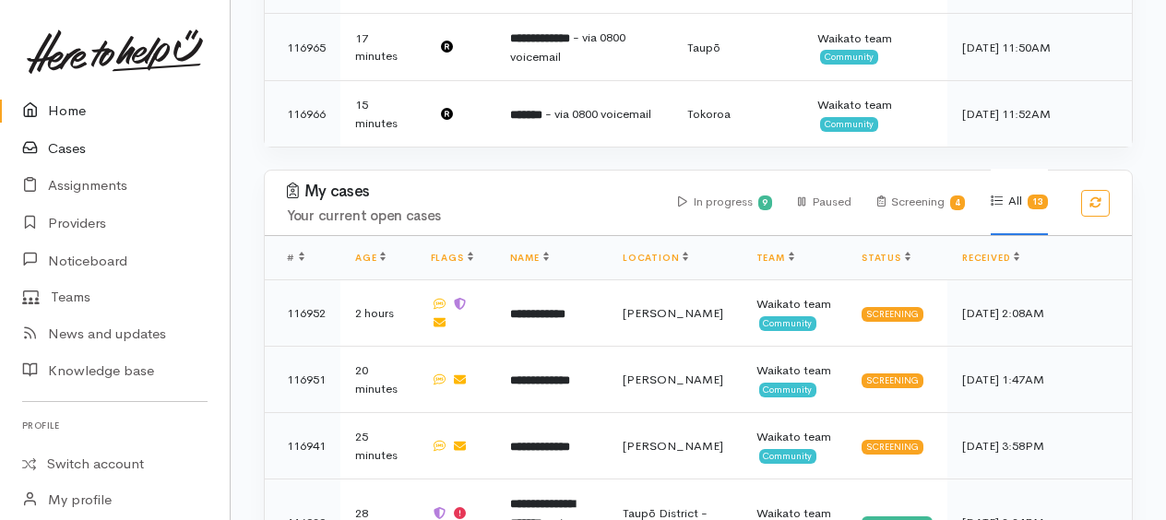
click at [57, 137] on link "Cases" at bounding box center [115, 149] width 230 height 38
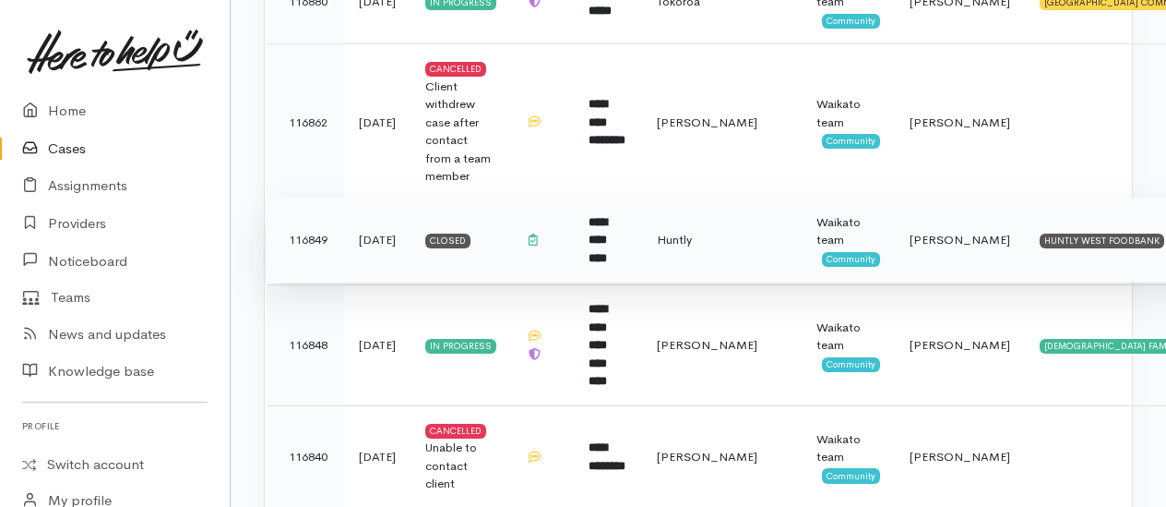
scroll to position [1477, 0]
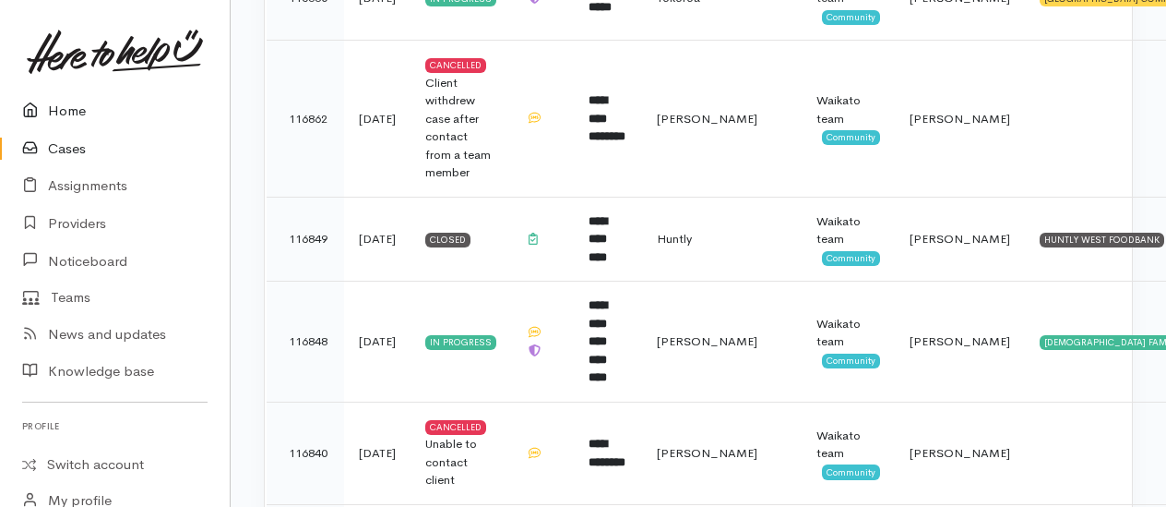
click at [65, 116] on link "Home" at bounding box center [115, 111] width 230 height 38
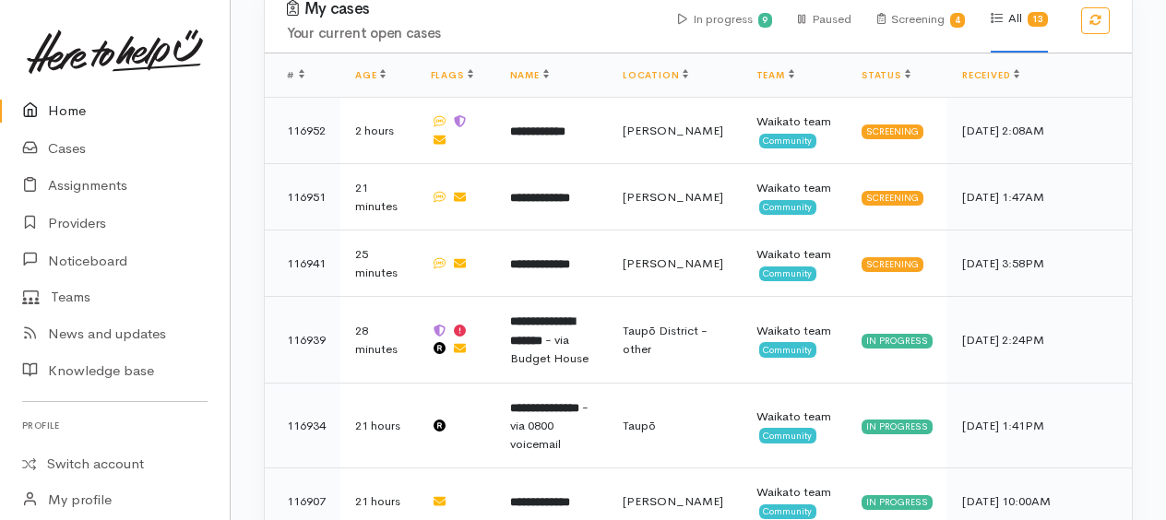
scroll to position [1107, 0]
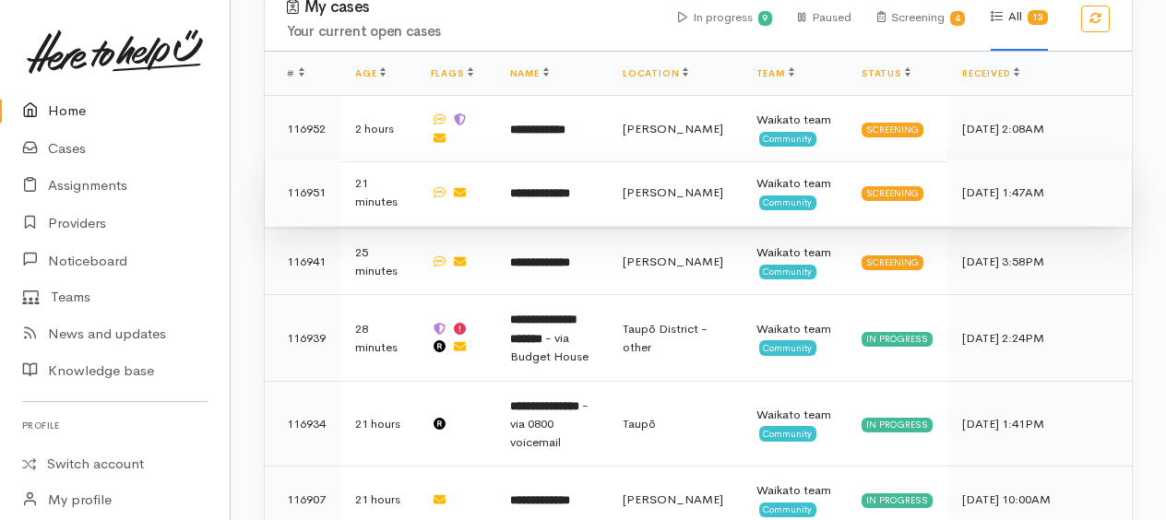
click at [550, 187] on b "**********" at bounding box center [540, 193] width 60 height 12
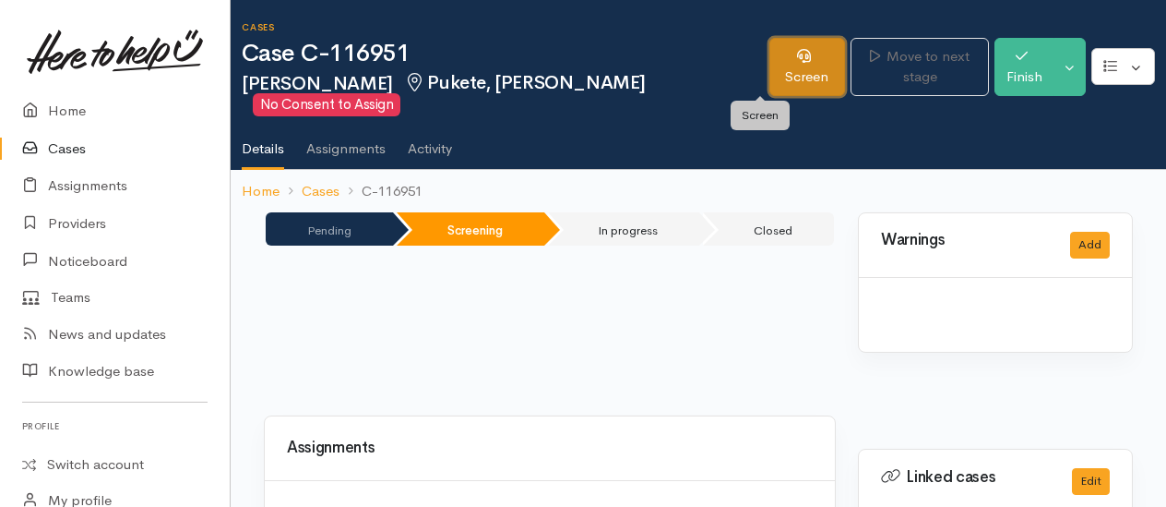
click at [770, 55] on link "Screen" at bounding box center [808, 67] width 77 height 58
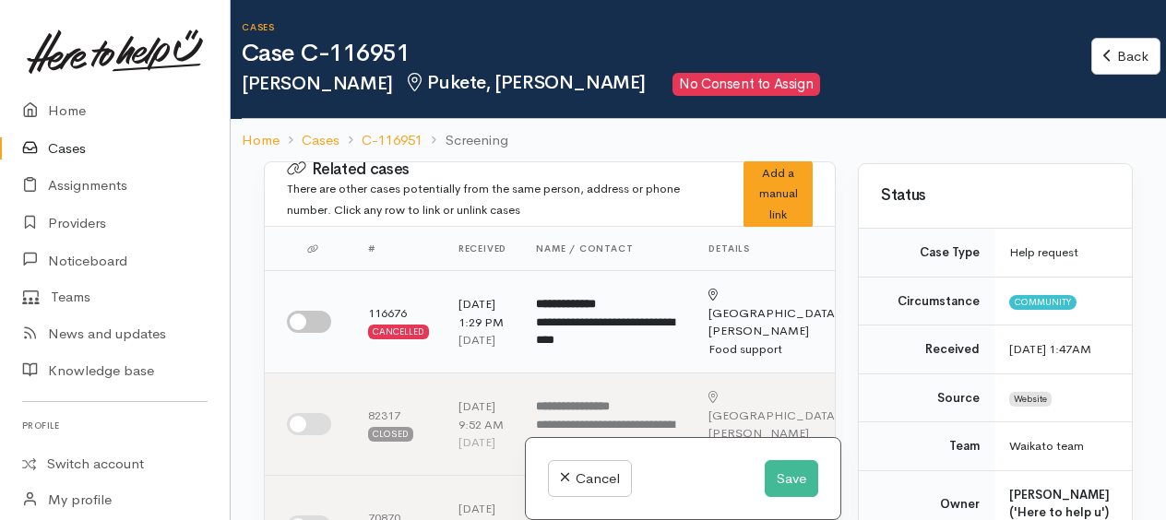
scroll to position [185, 0]
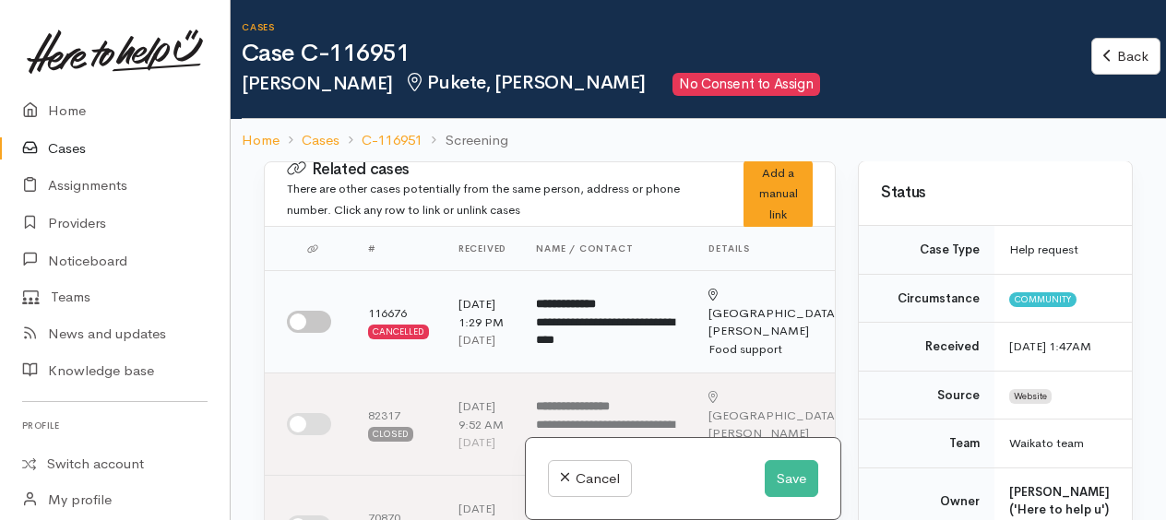
drag, startPoint x: 295, startPoint y: 328, endPoint x: 330, endPoint y: 334, distance: 35.7
click at [295, 329] on input "checkbox" at bounding box center [309, 322] width 44 height 22
checkbox input "true"
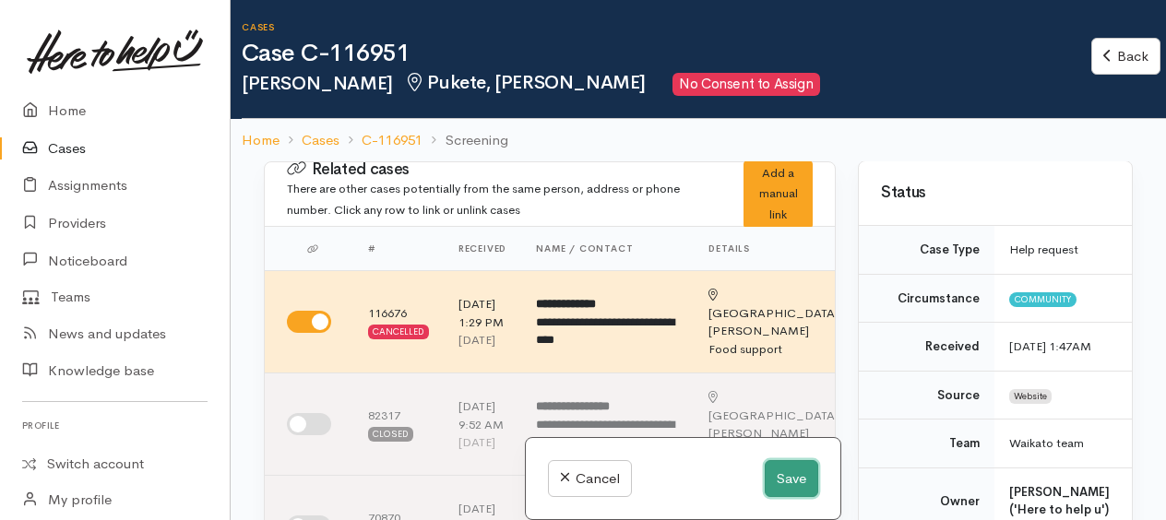
click at [784, 476] on button "Save" at bounding box center [792, 480] width 54 height 38
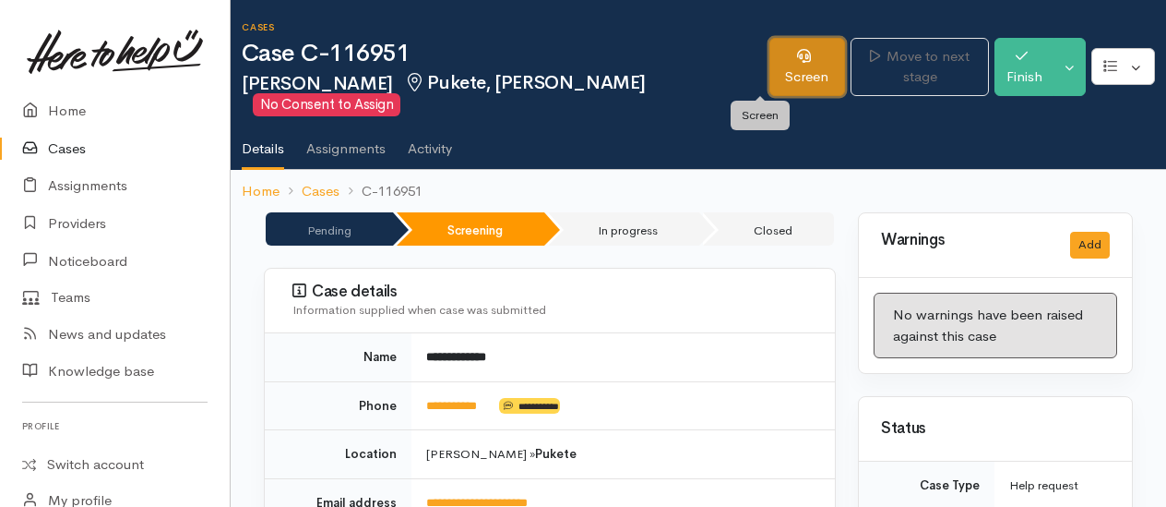
click at [770, 76] on link "Screen" at bounding box center [808, 67] width 77 height 58
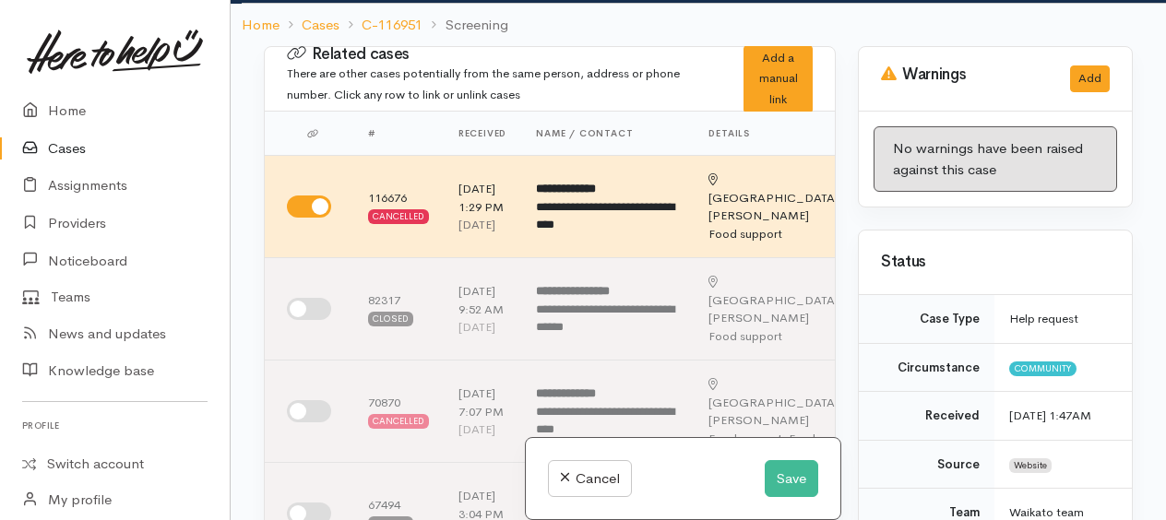
scroll to position [161, 0]
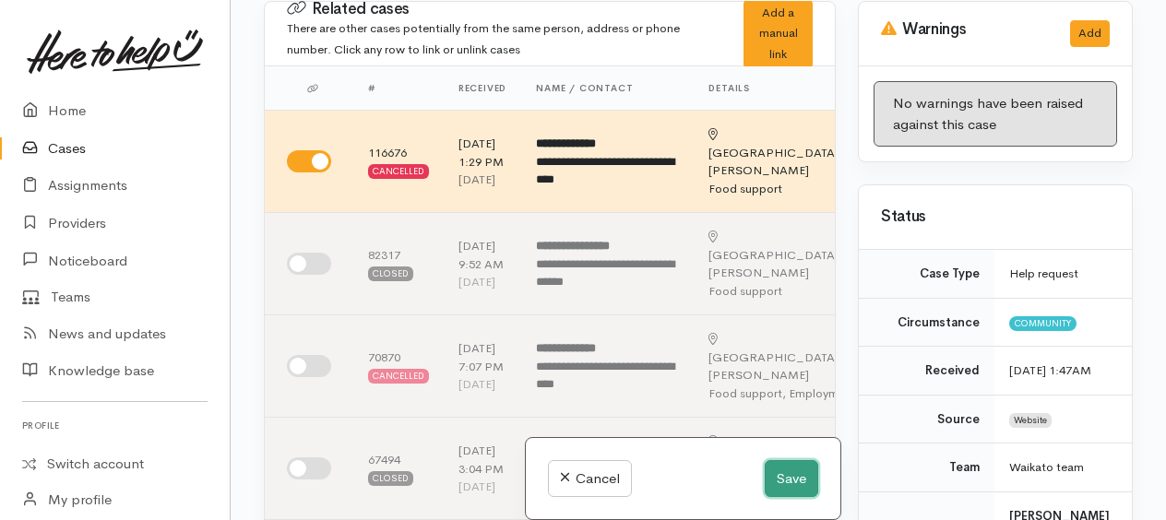
click at [779, 479] on button "Save" at bounding box center [792, 480] width 54 height 38
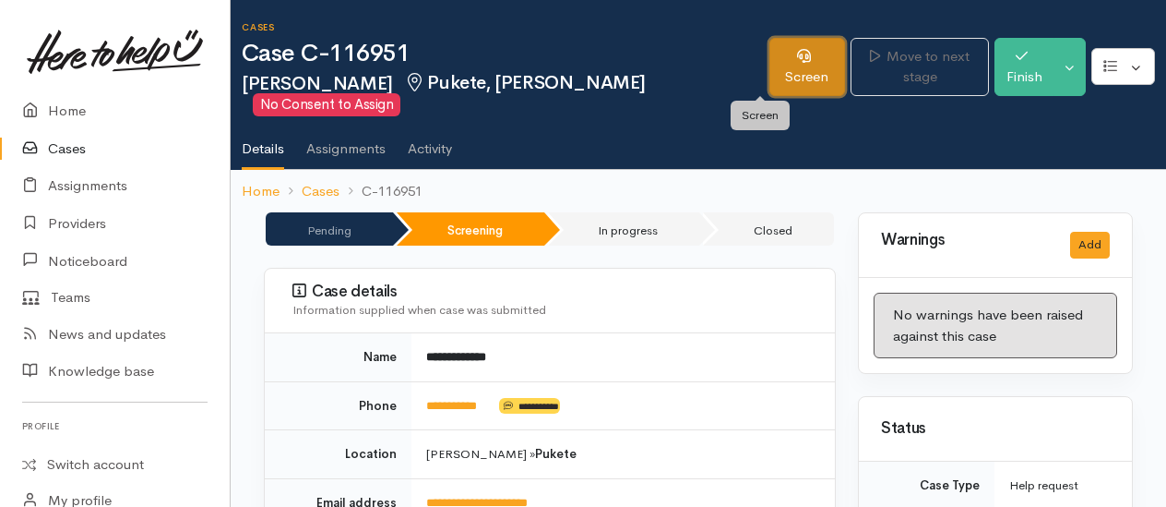
click at [770, 72] on link "Screen" at bounding box center [808, 67] width 77 height 58
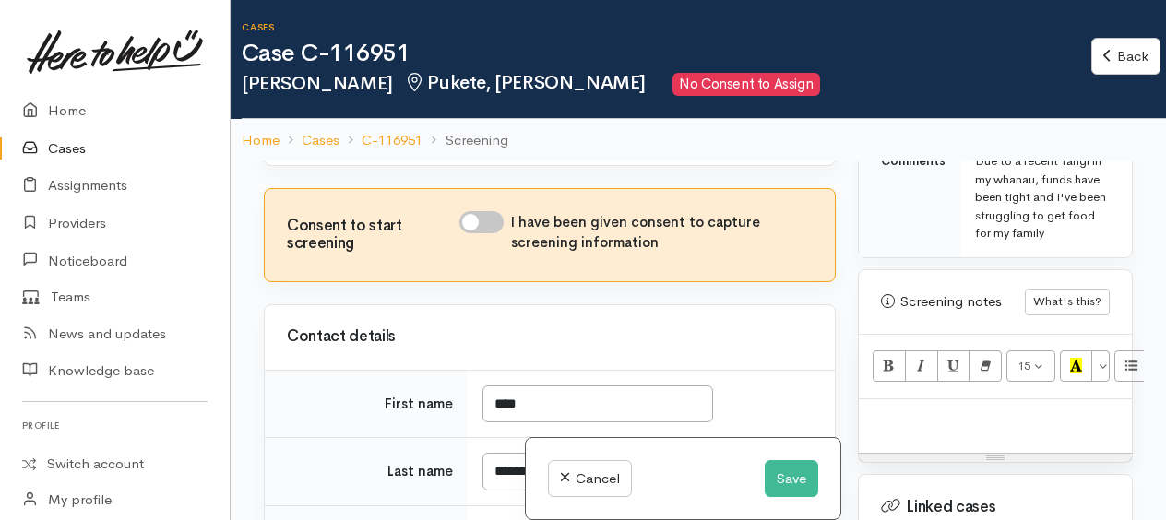
scroll to position [1015, 0]
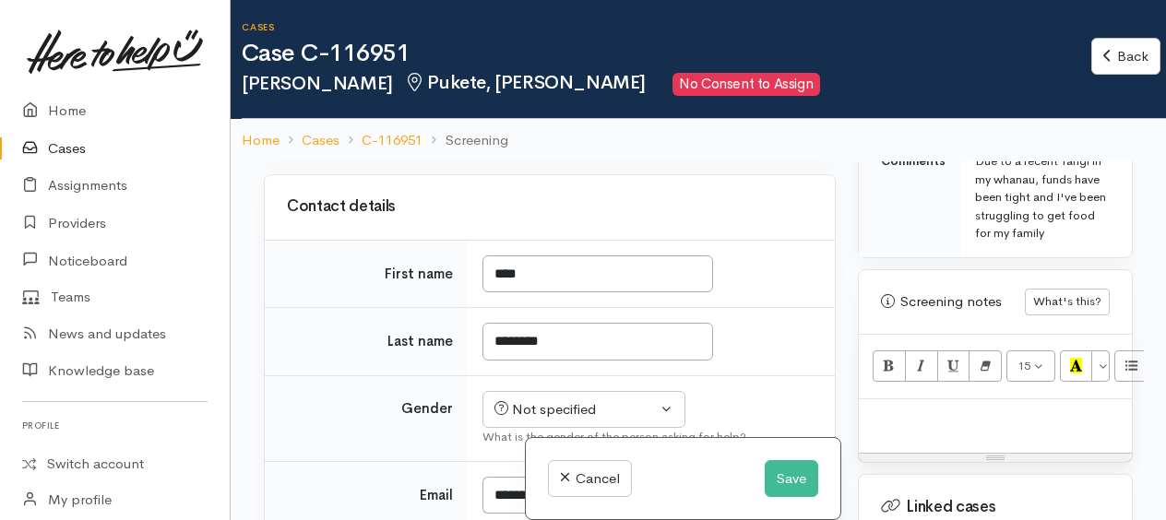
click at [475, 103] on input "I have been given consent to capture screening information" at bounding box center [482, 92] width 44 height 22
checkbox input "true"
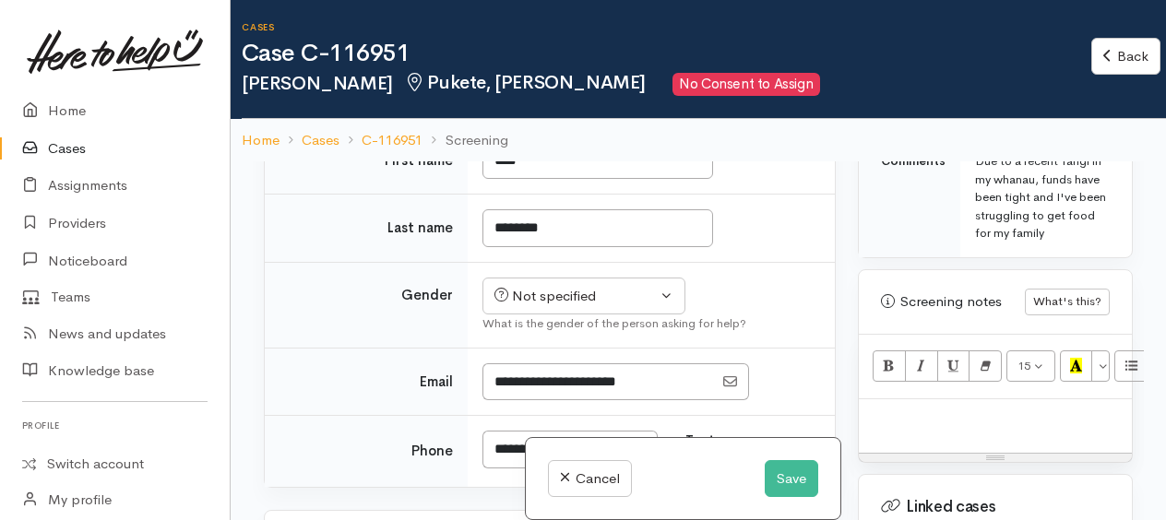
scroll to position [1292, 0]
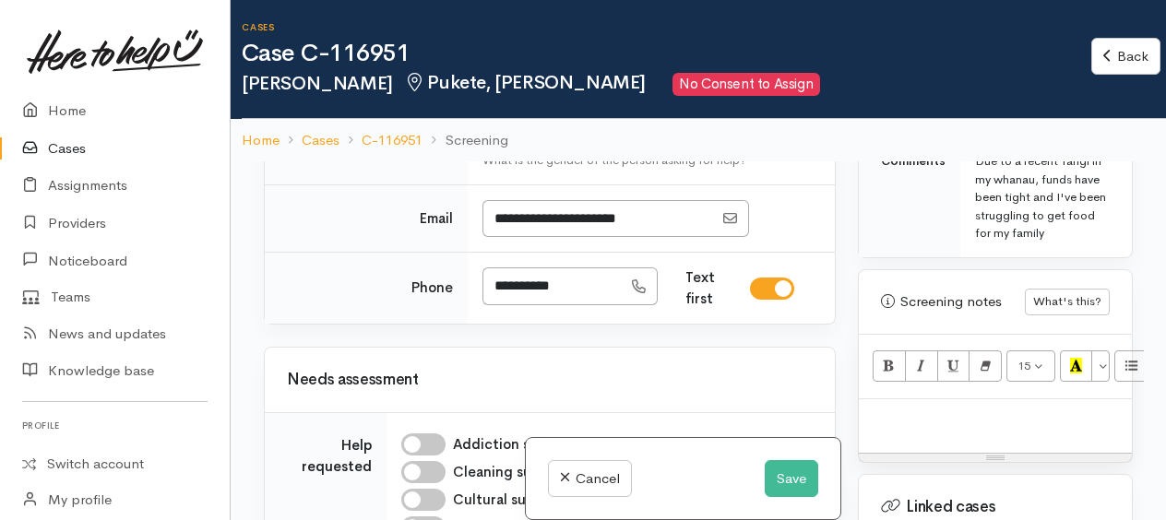
click at [520, 144] on div "Not specified" at bounding box center [576, 133] width 162 height 21
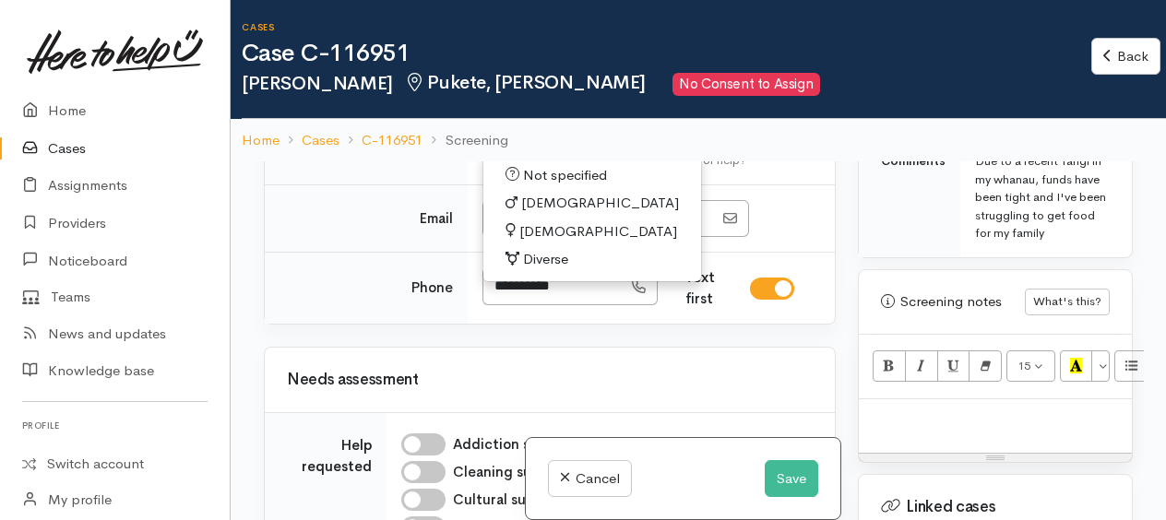
click at [530, 243] on span "Female" at bounding box center [599, 231] width 158 height 21
select select "Female"
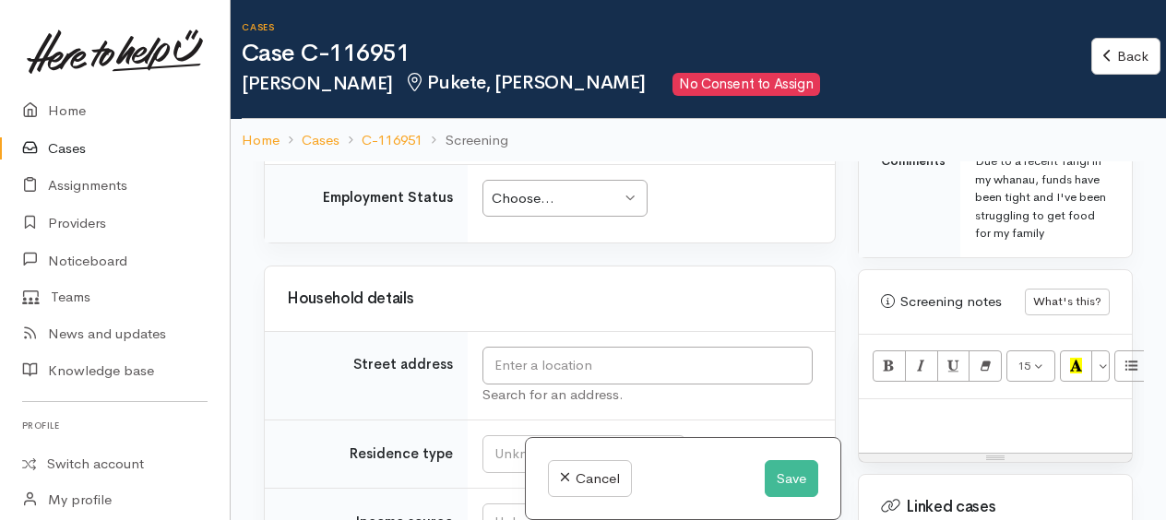
scroll to position [2769, 0]
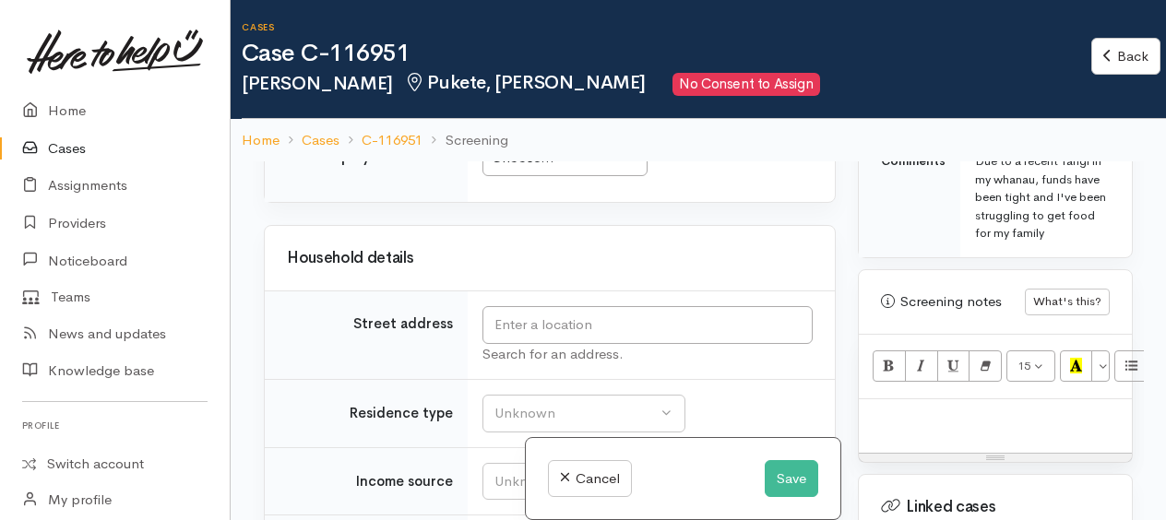
click at [519, 169] on div "Choose..." at bounding box center [556, 158] width 129 height 21
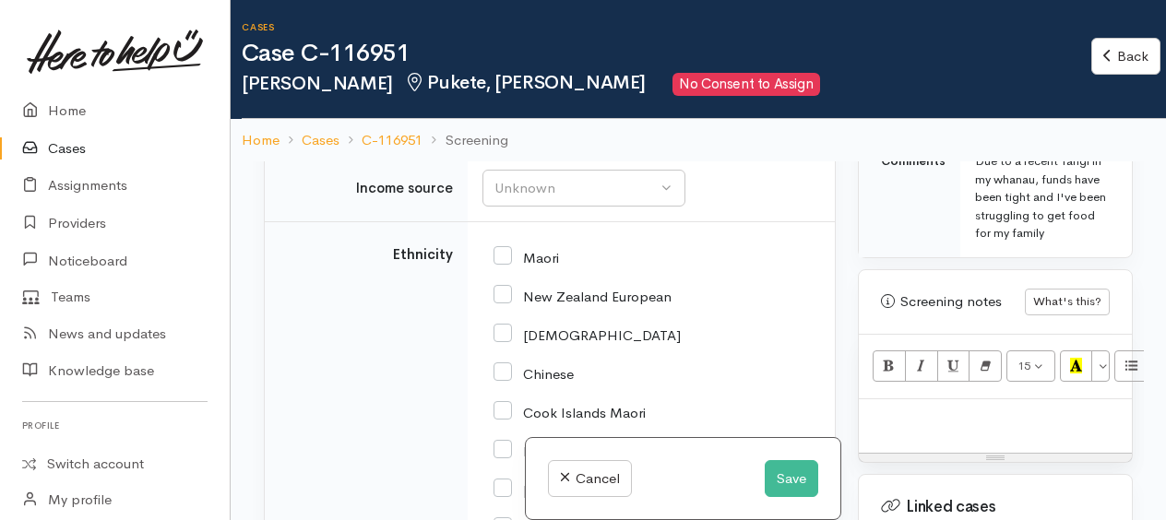
scroll to position [3039, 0]
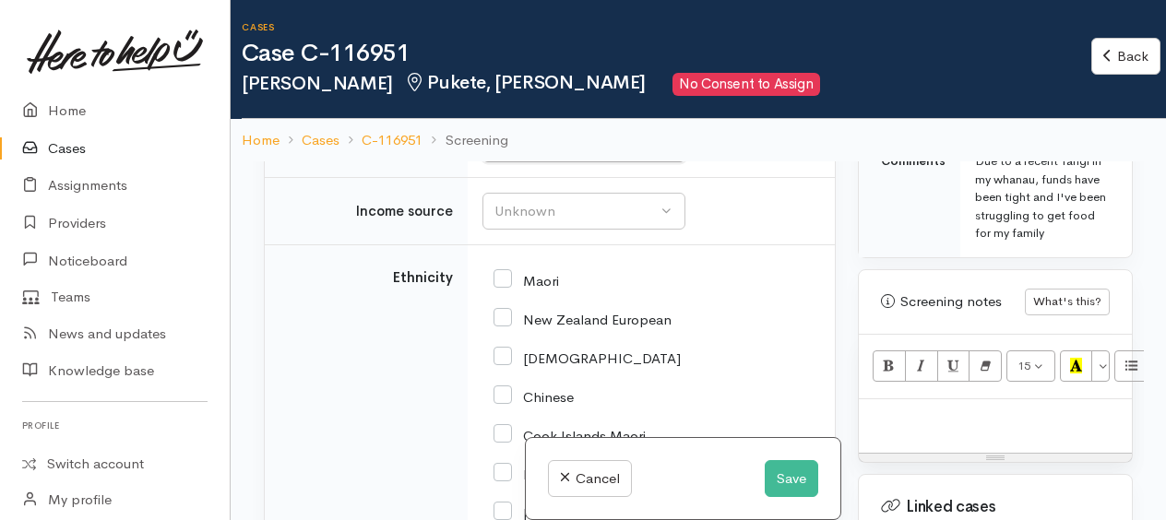
click at [508, 154] on div "Unknown" at bounding box center [576, 143] width 162 height 21
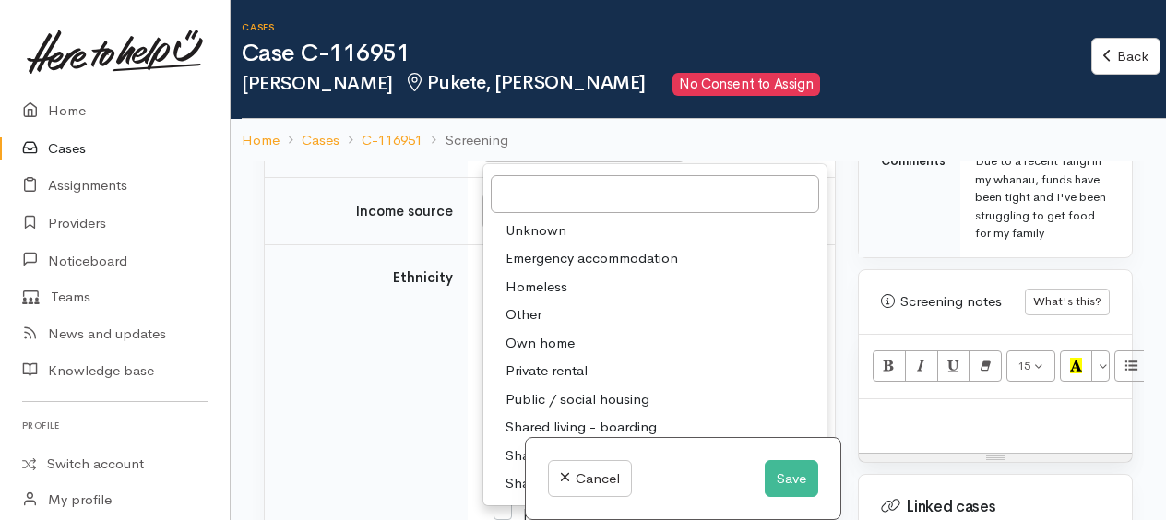
click at [521, 242] on span "Unknown" at bounding box center [536, 231] width 61 height 21
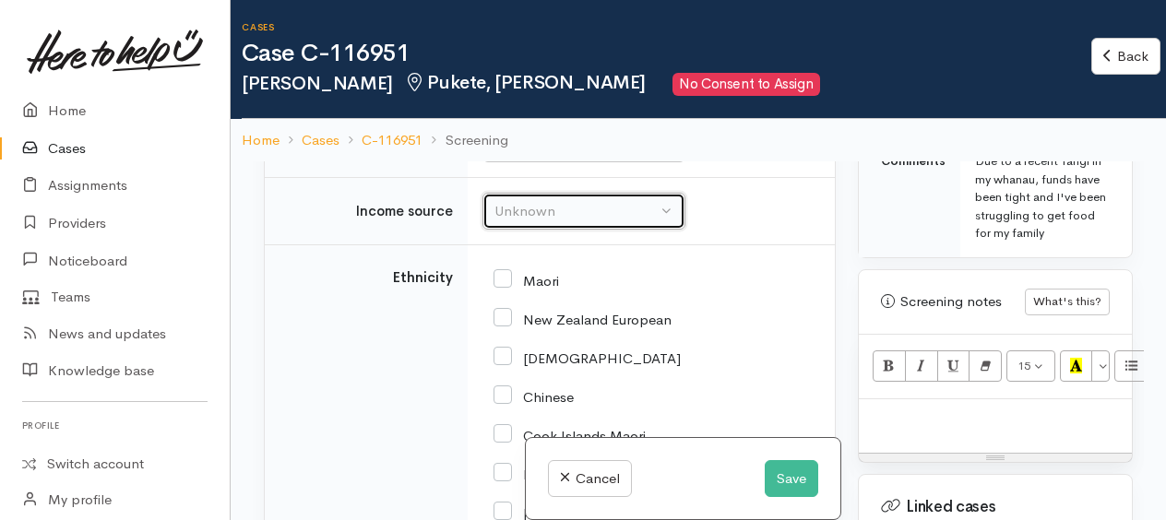
click at [525, 222] on div "Unknown" at bounding box center [576, 211] width 162 height 21
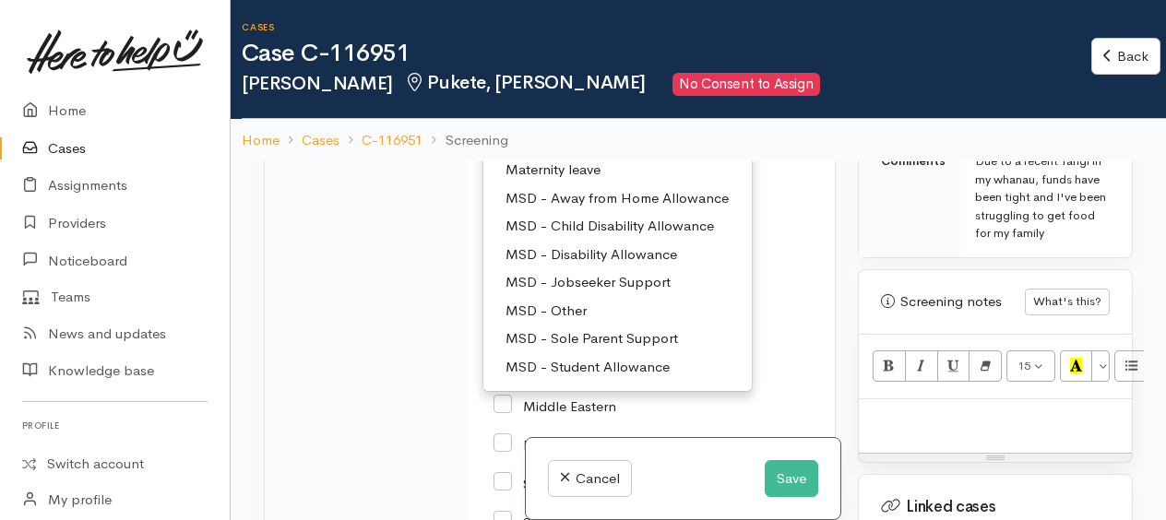
scroll to position [92, 0]
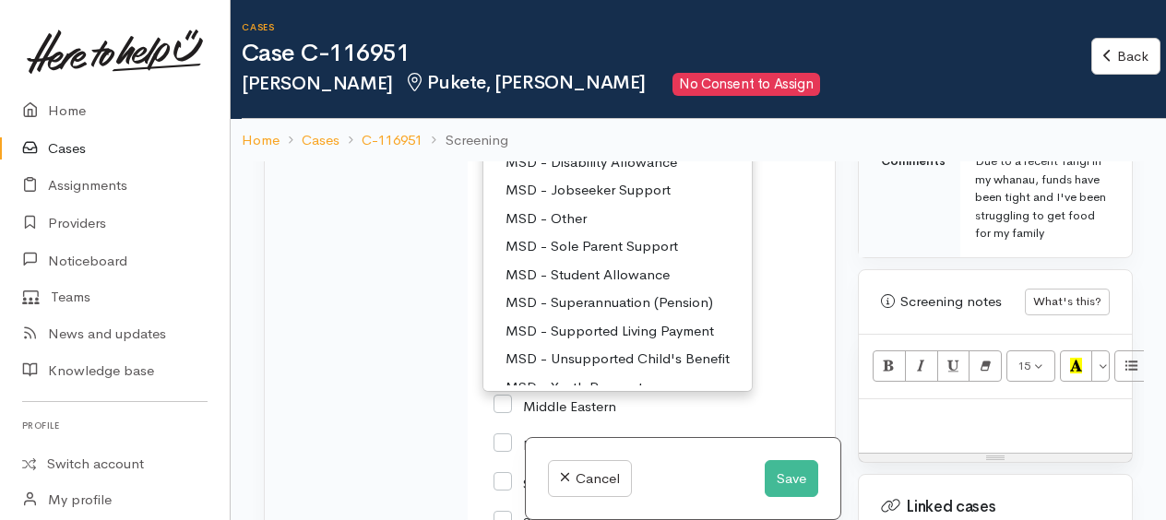
click at [574, 201] on span "MSD - Jobseeker Support" at bounding box center [588, 190] width 165 height 21
select select "4"
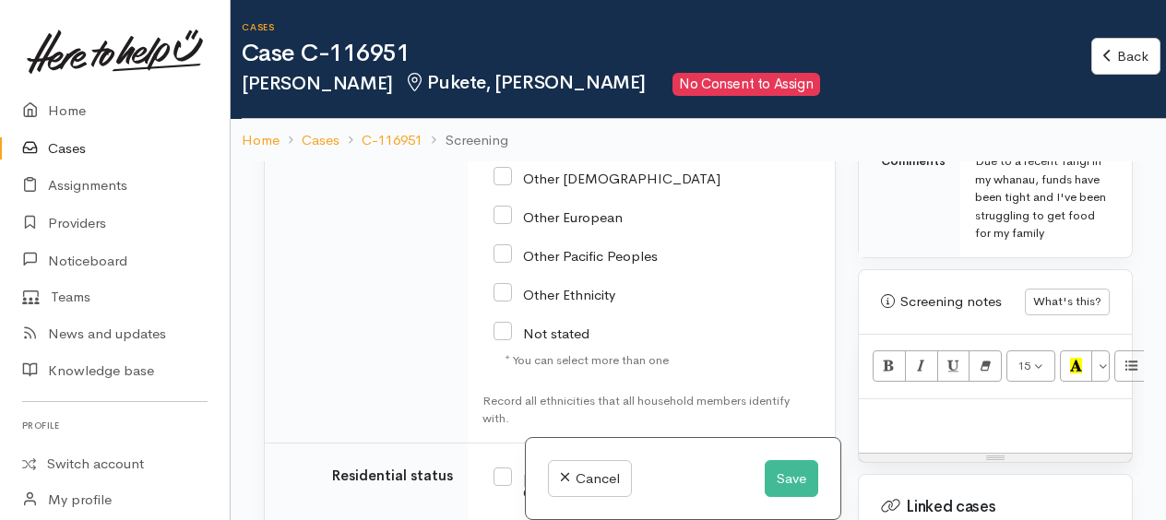
scroll to position [3856, 0]
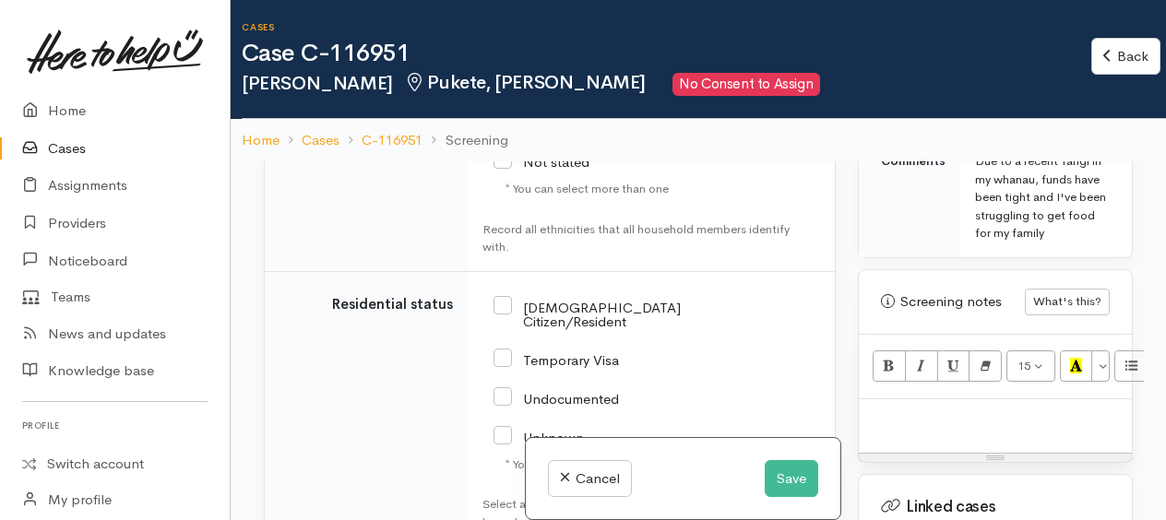
click at [505, 169] on input "Not stated" at bounding box center [542, 160] width 96 height 17
checkbox input "true"
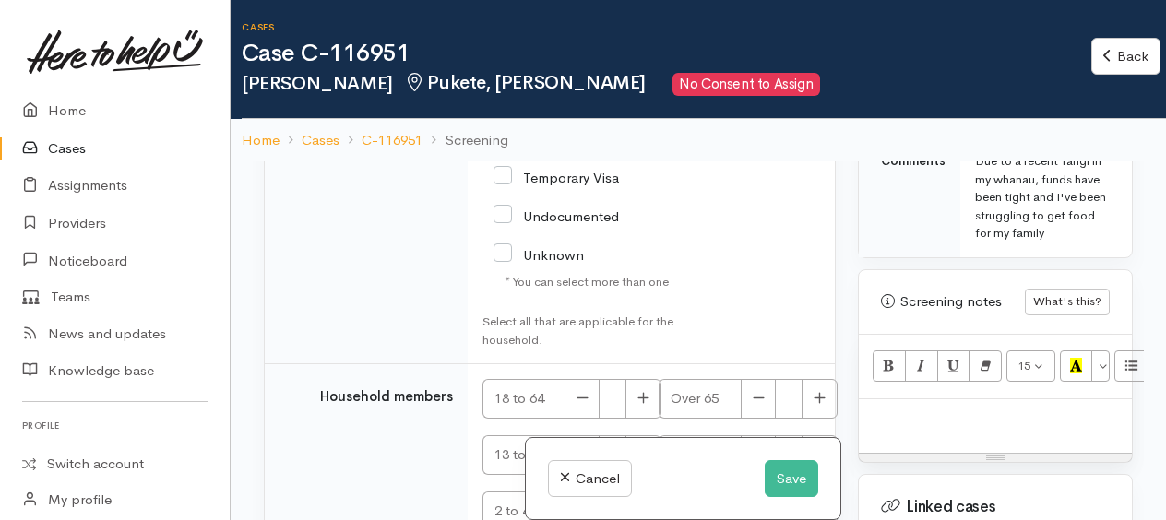
scroll to position [4040, 0]
click at [506, 144] on input "[DEMOGRAPHIC_DATA] Citizen/Resident" at bounding box center [587, 129] width 187 height 30
checkbox input "true"
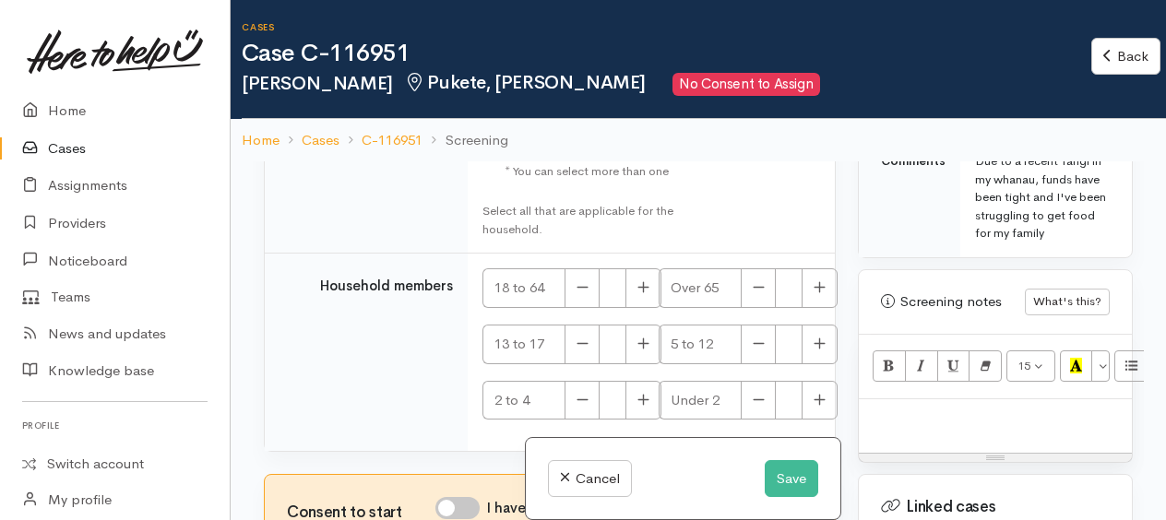
scroll to position [4237, 0]
click at [640, 292] on icon "button" at bounding box center [644, 287] width 12 height 14
type input "1"
click at [449, 504] on input "I have been given consent to get help and share this information with appropria…" at bounding box center [458, 507] width 44 height 22
checkbox input "true"
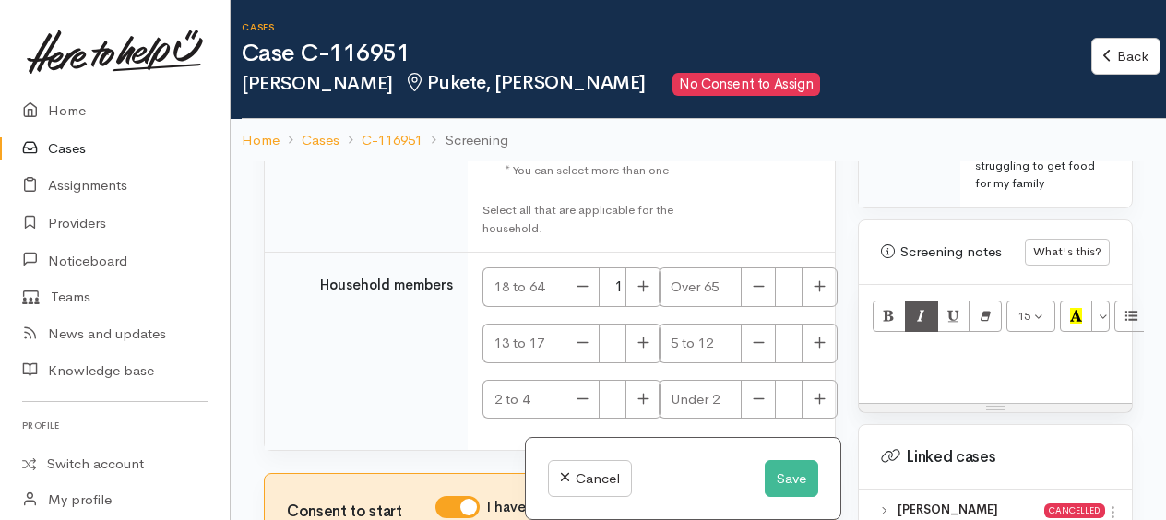
scroll to position [1203, 0]
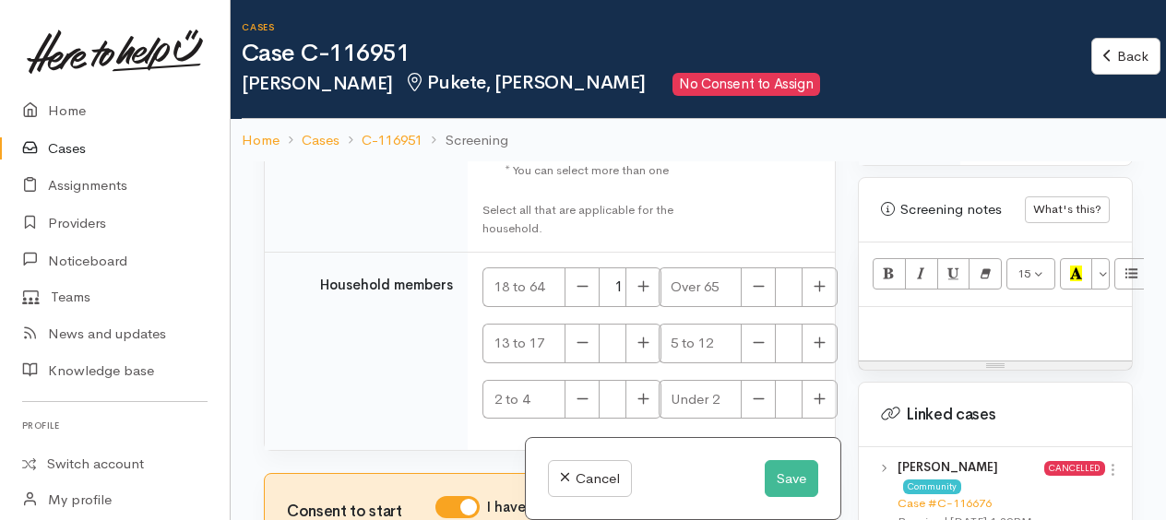
click at [896, 336] on p at bounding box center [995, 327] width 255 height 21
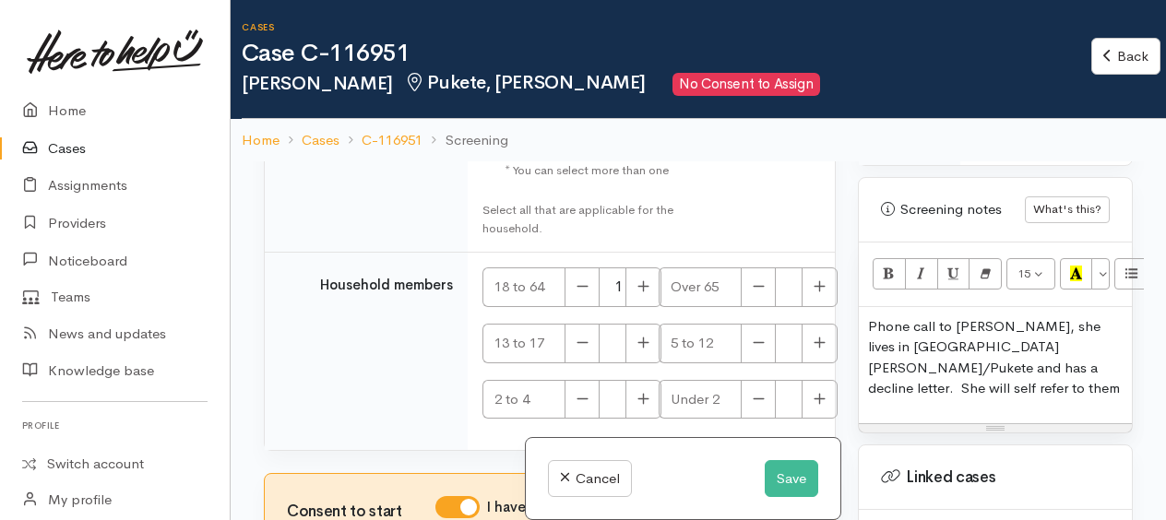
click at [1080, 381] on p "Phone call to Linda, she lives in St Andrews/Pukete and has a decline letter. S…" at bounding box center [995, 358] width 255 height 83
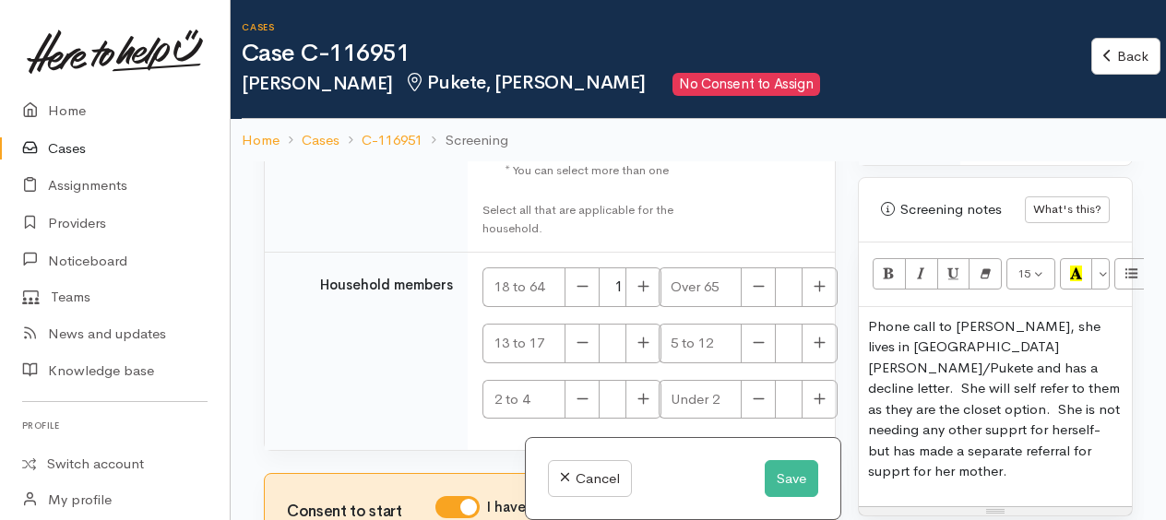
click at [893, 437] on p "Phone call to Linda, she lives in St Andrews/Pukete and has a decline letter. S…" at bounding box center [995, 400] width 255 height 166
click at [963, 464] on p "Phone call to Linda, she lives in St Andrews/Pukete and has a decline letter. S…" at bounding box center [995, 400] width 255 height 166
click at [1083, 461] on p "Phone call to Linda, she lives in St Andrews/Pukete and has a decline letter. S…" at bounding box center [995, 400] width 255 height 166
click at [59, 105] on link "Home" at bounding box center [115, 111] width 230 height 38
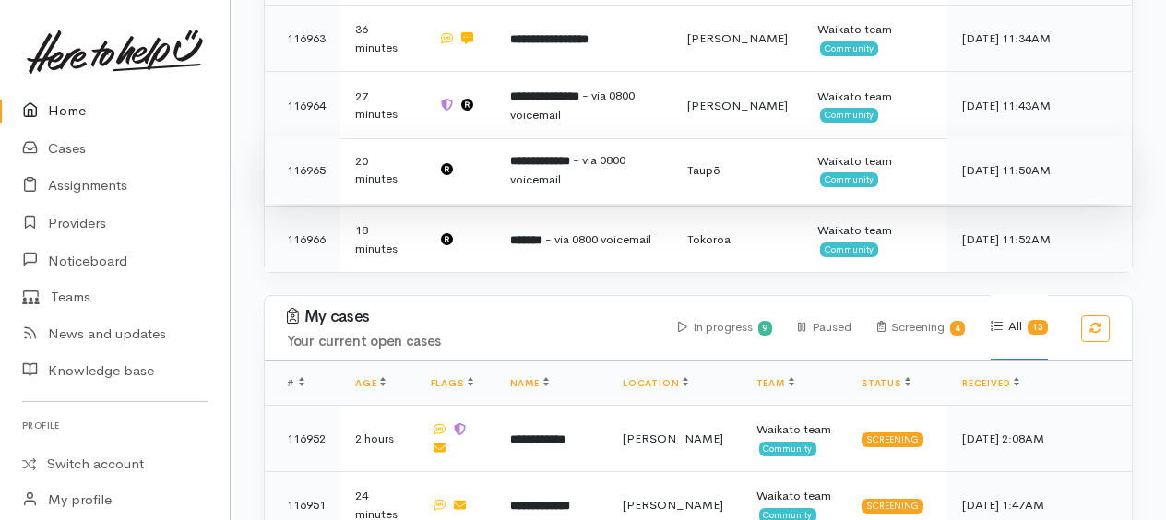
scroll to position [1015, 0]
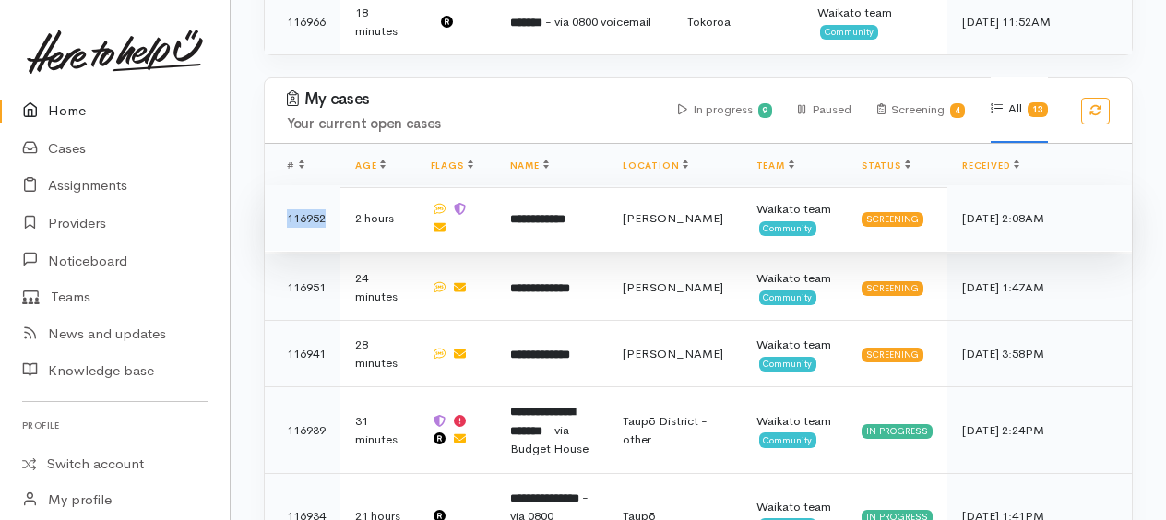
drag, startPoint x: 332, startPoint y: 208, endPoint x: 288, endPoint y: 203, distance: 44.5
click at [288, 203] on td "116952" at bounding box center [303, 218] width 76 height 66
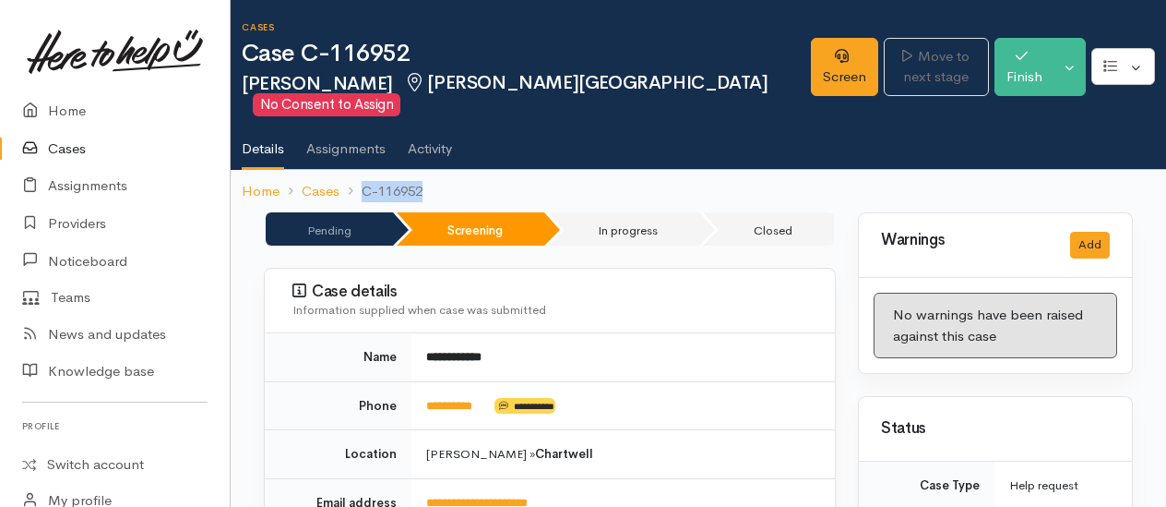
click at [423, 186] on ol "Home Cases C-116952" at bounding box center [699, 191] width 914 height 43
copy li "C-116952"
click at [63, 116] on link "Home" at bounding box center [115, 111] width 230 height 38
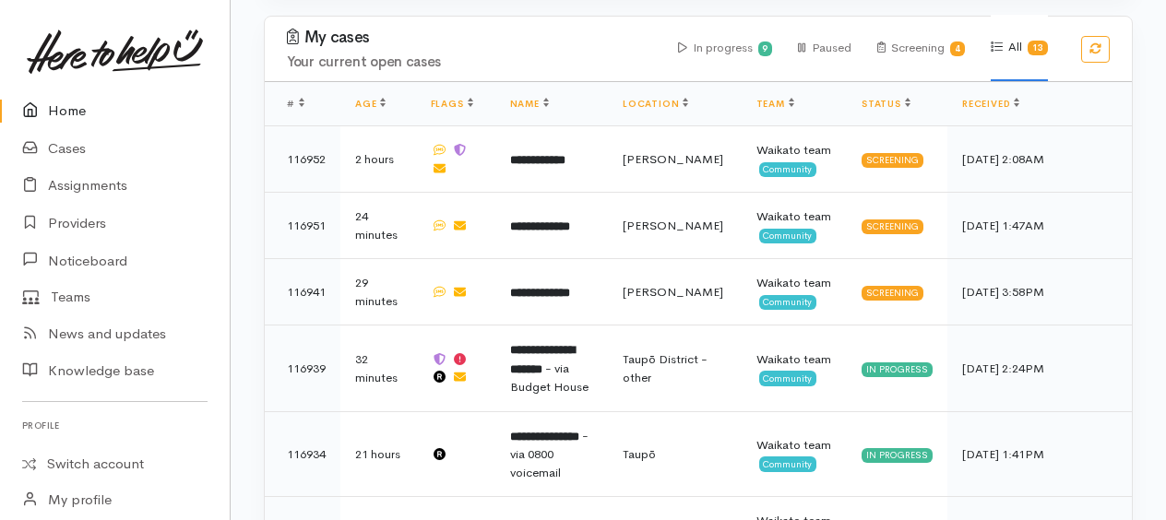
scroll to position [1080, 0]
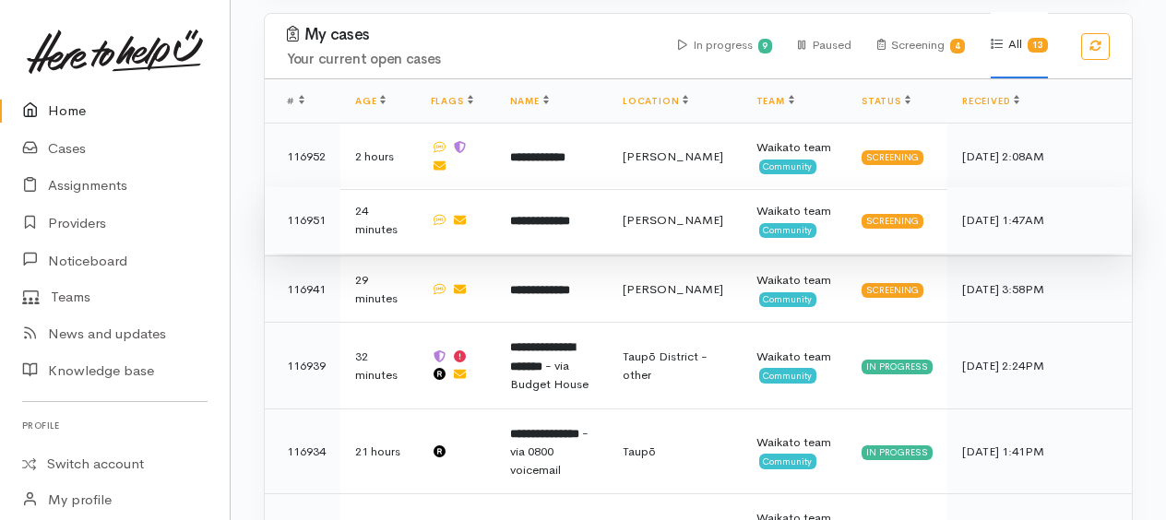
click at [561, 215] on b "**********" at bounding box center [540, 221] width 60 height 12
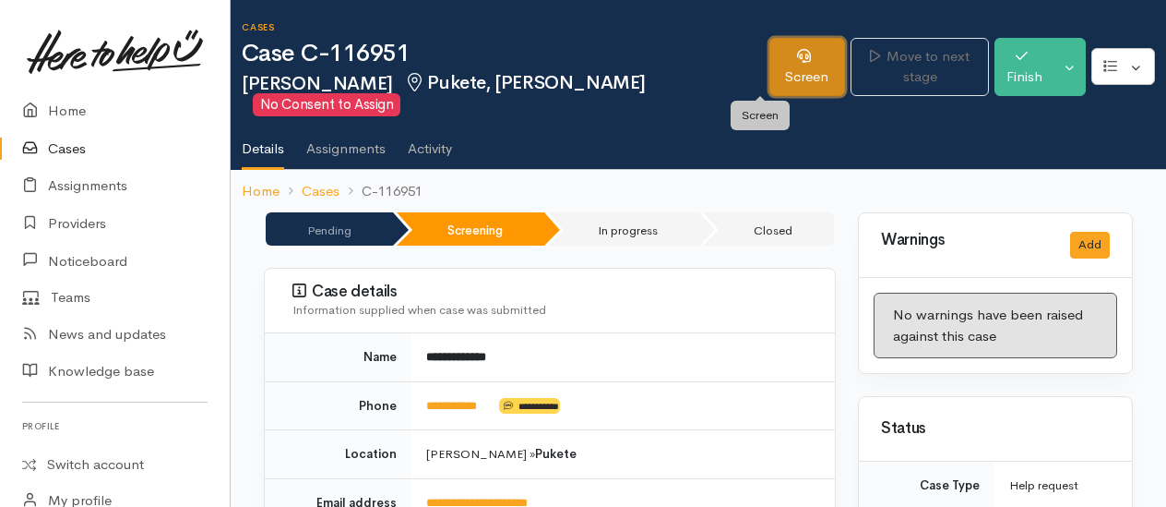
click at [770, 77] on link "Screen" at bounding box center [808, 67] width 77 height 58
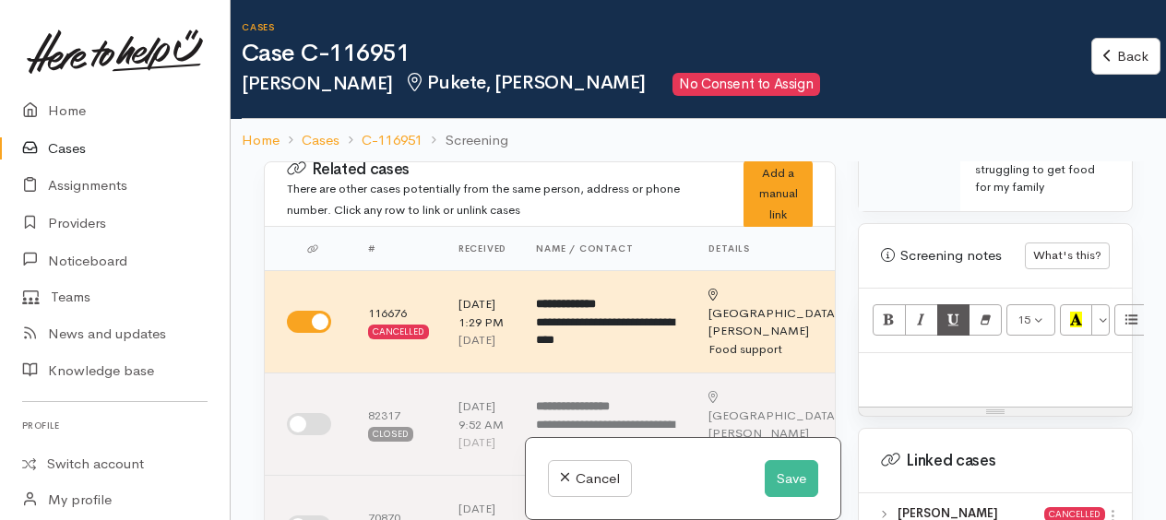
scroll to position [1200, 0]
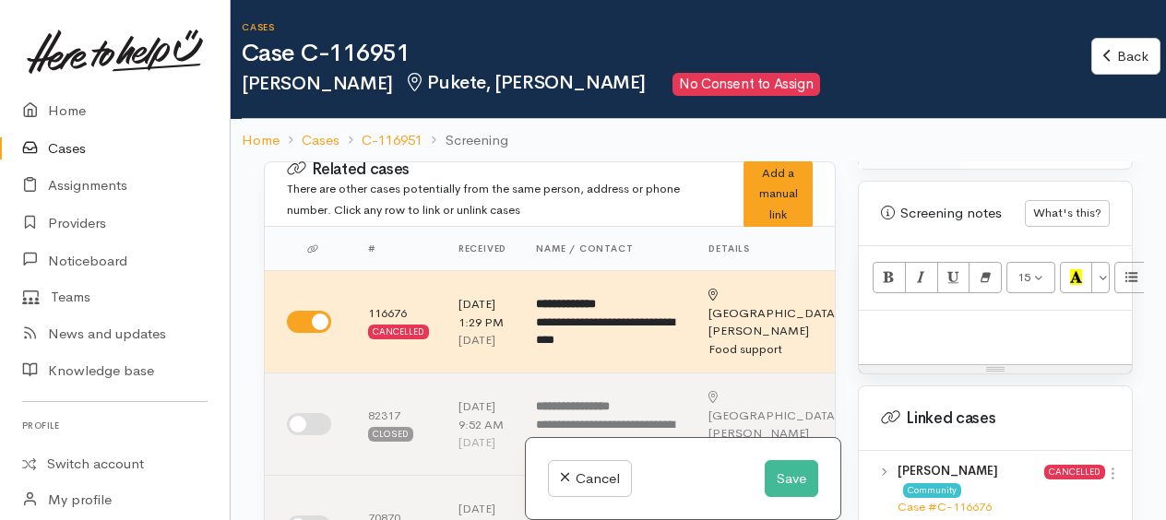
paste div
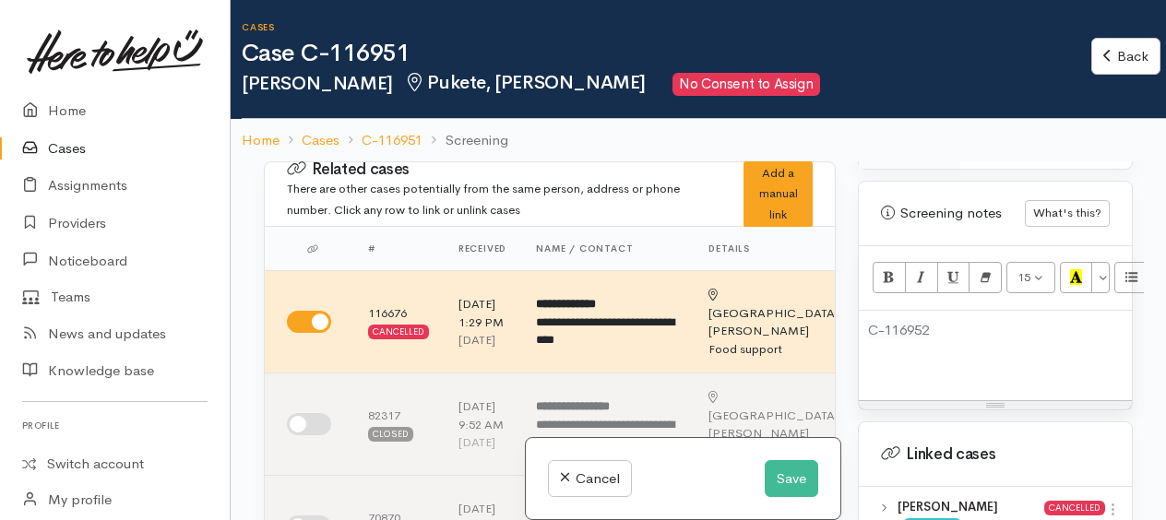
click at [867, 343] on div "C-116952" at bounding box center [995, 356] width 273 height 90
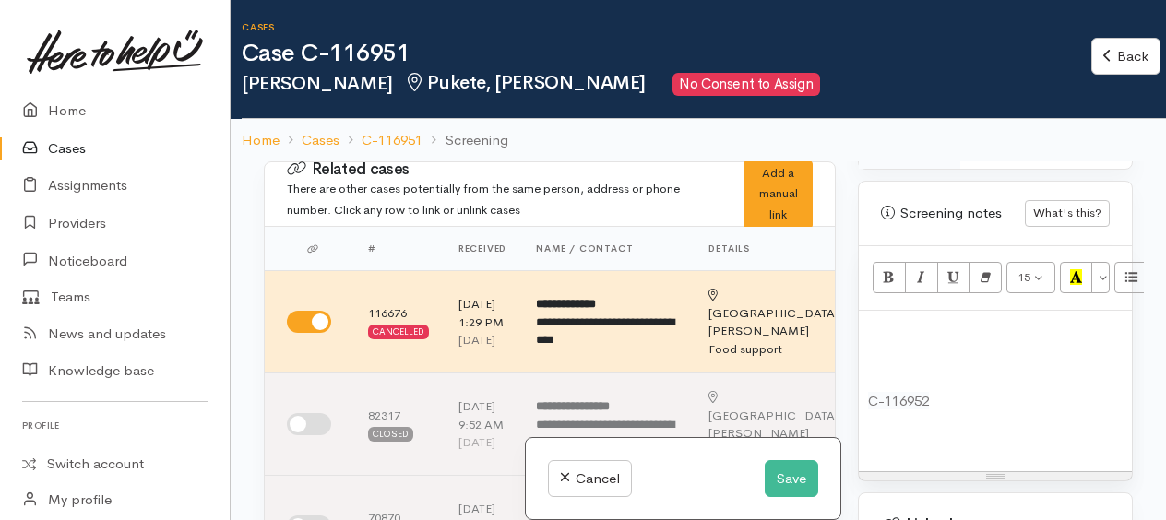
click at [877, 335] on p at bounding box center [995, 330] width 255 height 21
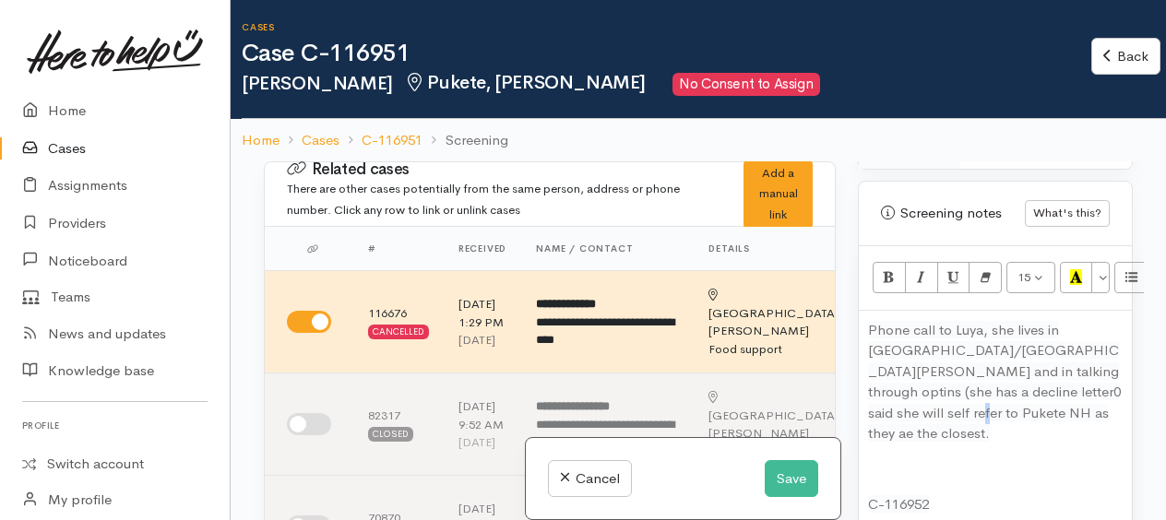
drag, startPoint x: 893, startPoint y: 360, endPoint x: 957, endPoint y: 410, distance: 80.9
click at [980, 431] on span "Phone call to Luya, she lives in Pukete/St Andrews and in talking through optin…" at bounding box center [994, 382] width 253 height 122
click at [880, 460] on p at bounding box center [995, 470] width 255 height 21
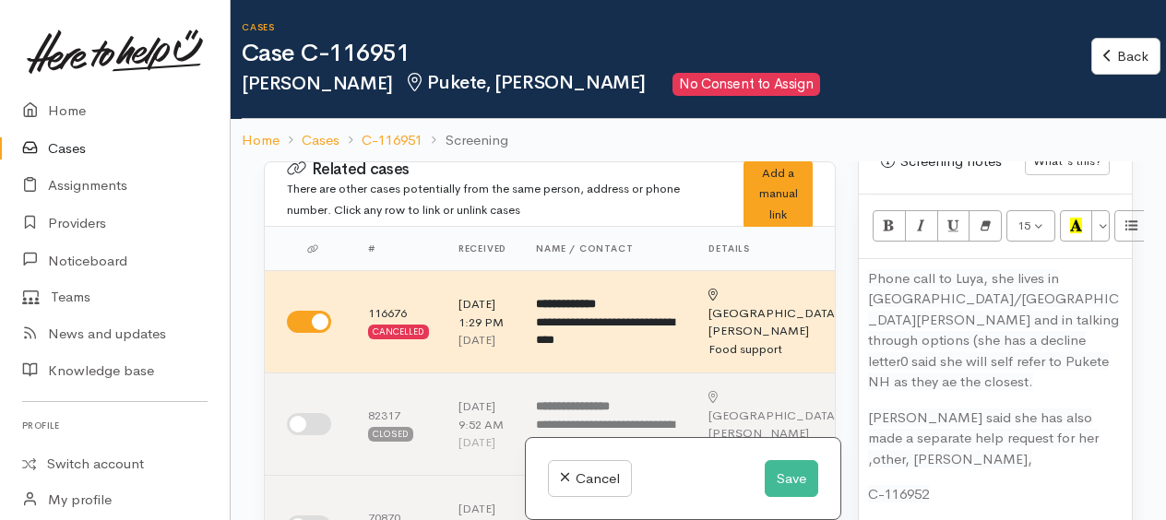
scroll to position [1292, 0]
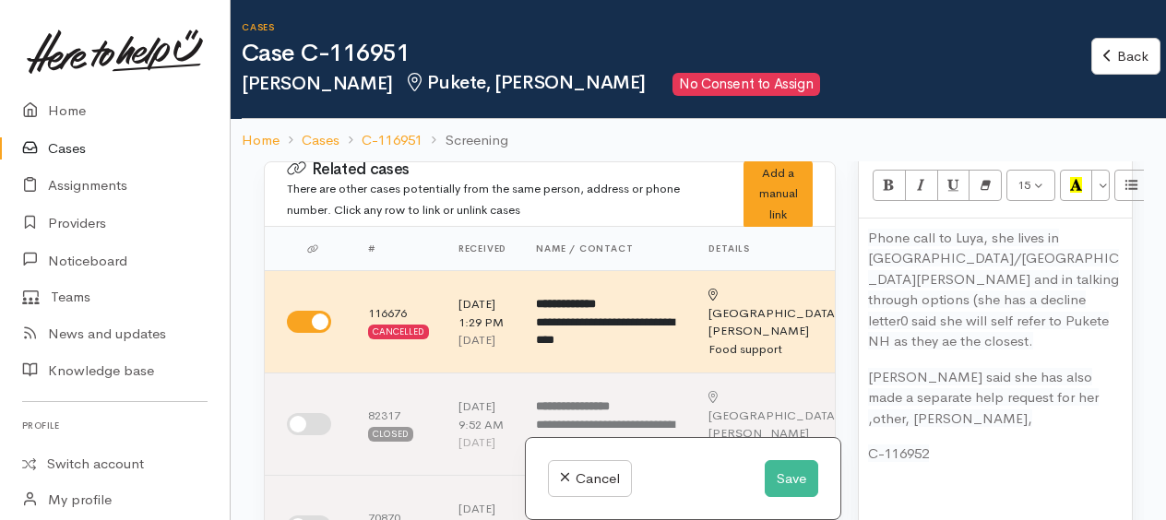
click at [864, 422] on div "Phone call to Luya, she lives in Pukete/St Andrews and in talking through optio…" at bounding box center [995, 372] width 273 height 306
click at [929, 413] on p "Luya said she has also made a separate help request for her ,other, Linda, C-11…" at bounding box center [995, 398] width 255 height 63
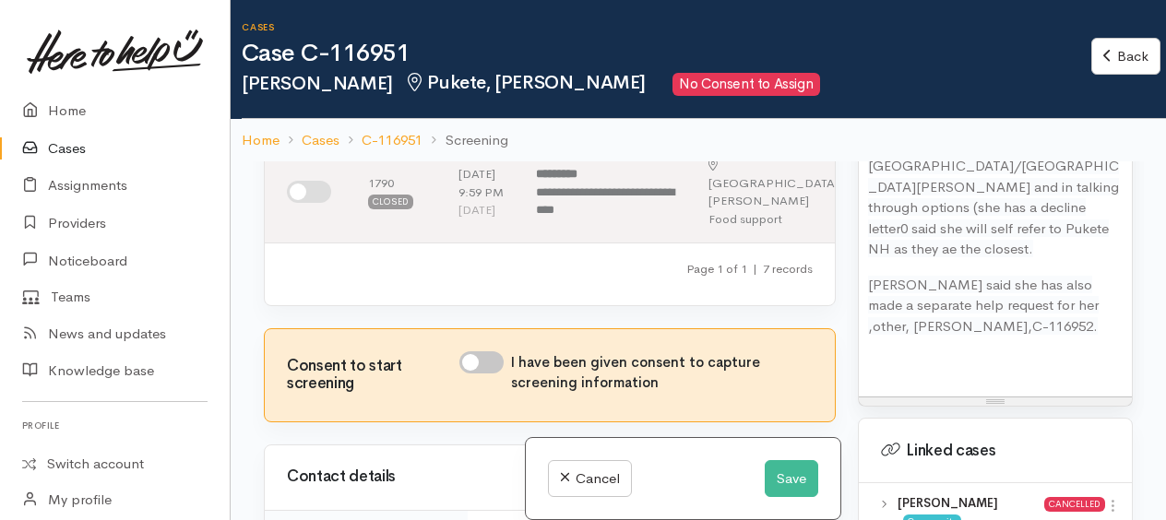
scroll to position [923, 0]
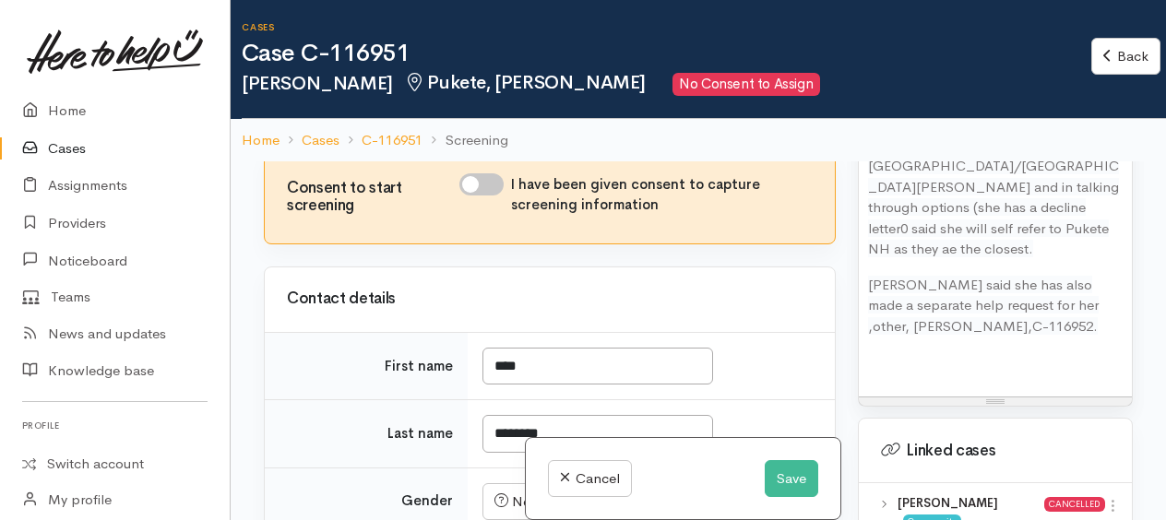
click at [474, 196] on input "I have been given consent to capture screening information" at bounding box center [482, 184] width 44 height 22
checkbox input "true"
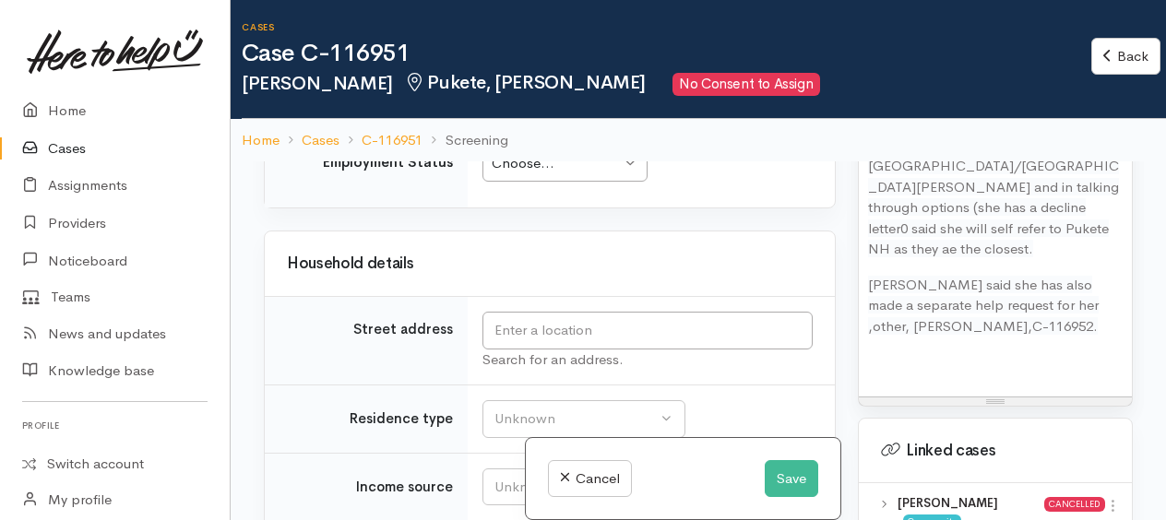
scroll to position [2769, 0]
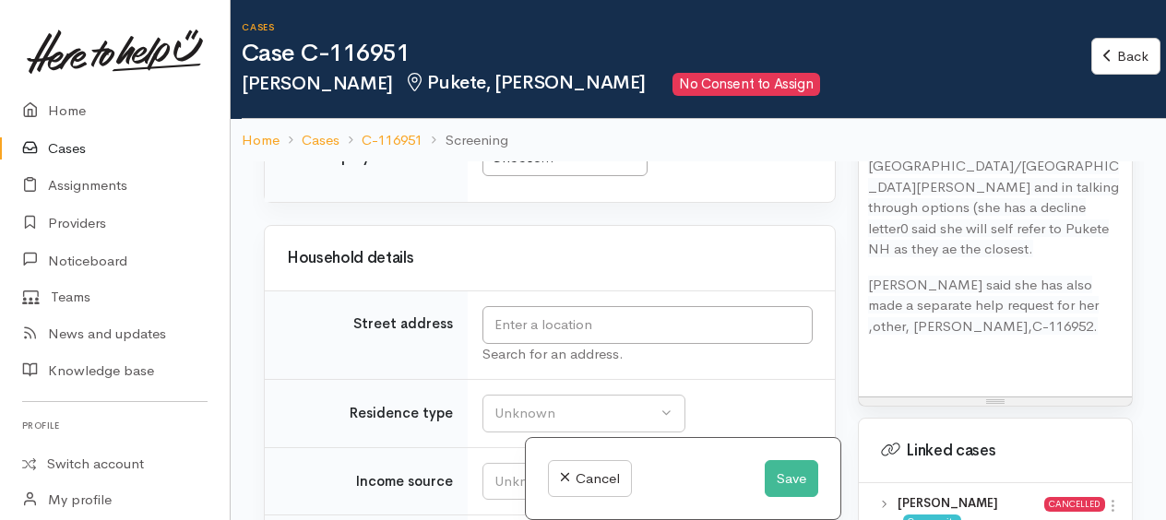
click at [506, 169] on div "Choose..." at bounding box center [556, 158] width 129 height 21
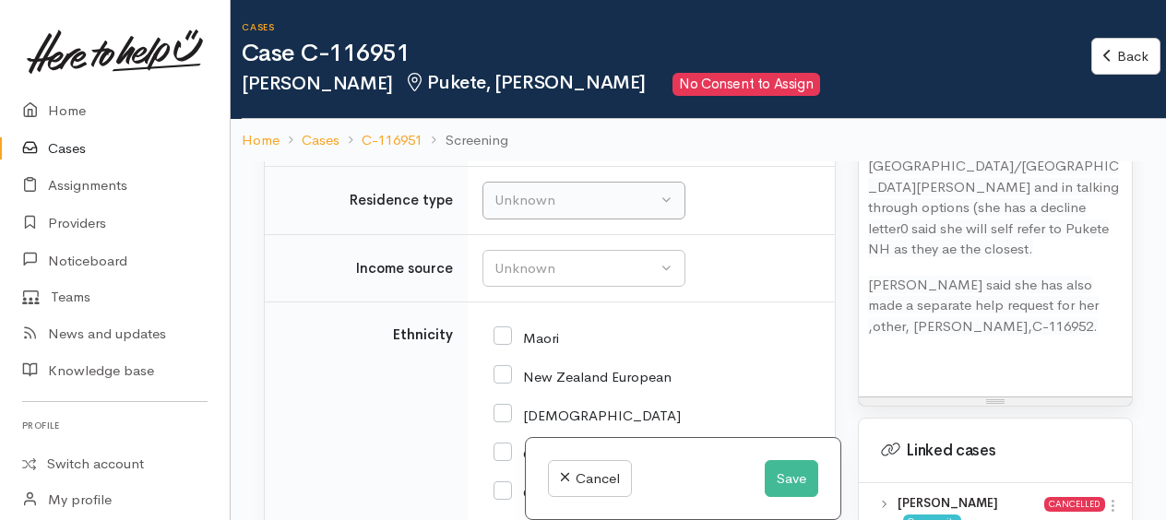
scroll to position [3166, 0]
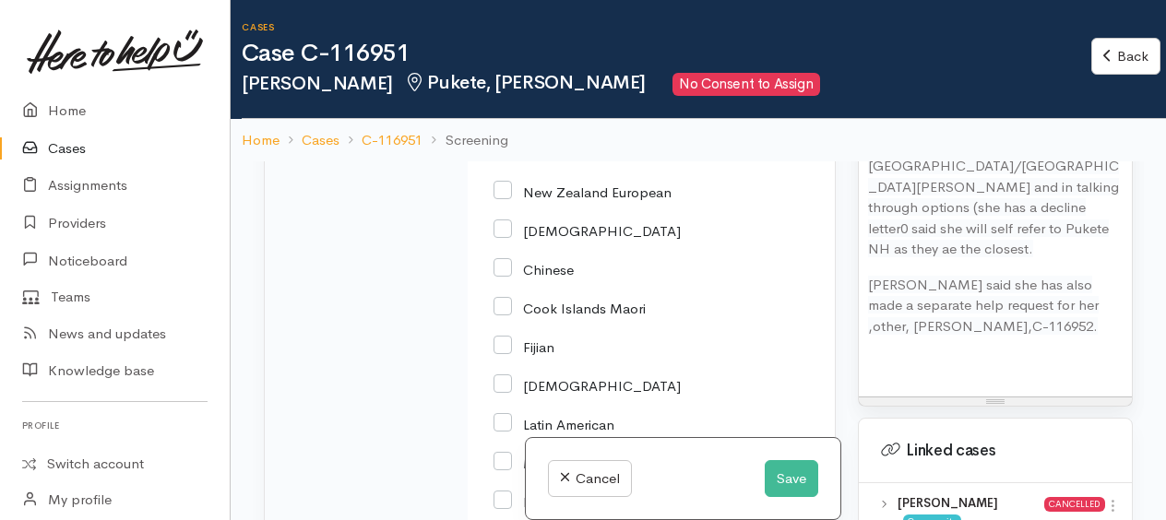
click at [539, 95] on div "Unknown" at bounding box center [576, 84] width 162 height 21
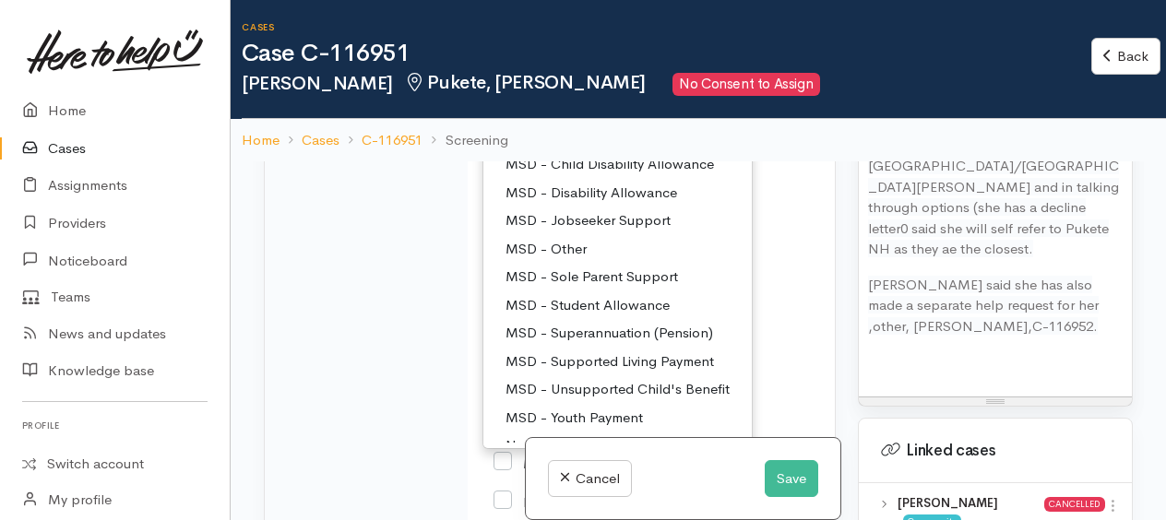
scroll to position [92, 0]
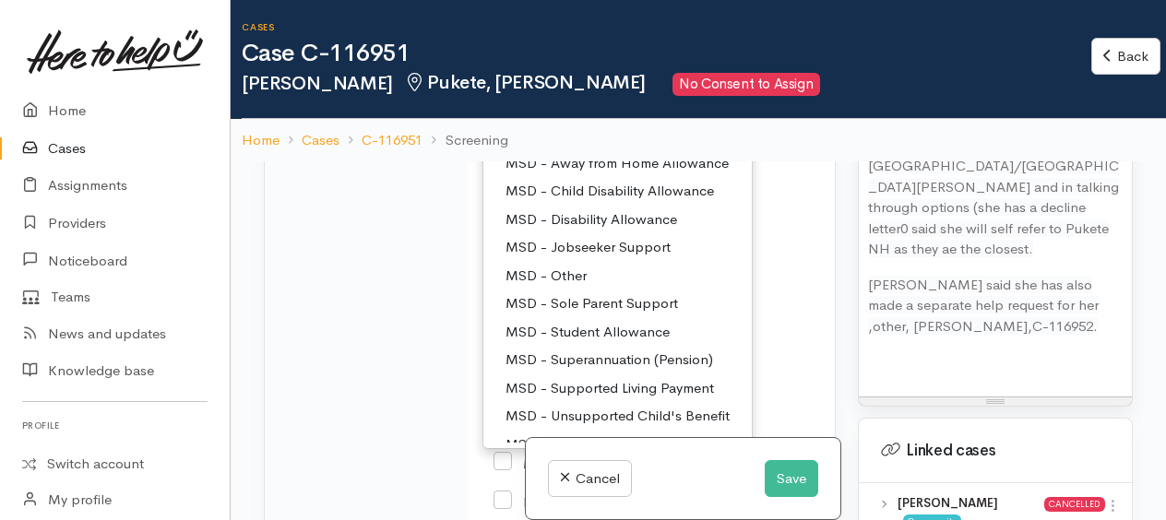
click at [586, 258] on span "MSD - Jobseeker Support" at bounding box center [588, 247] width 165 height 21
select select "4"
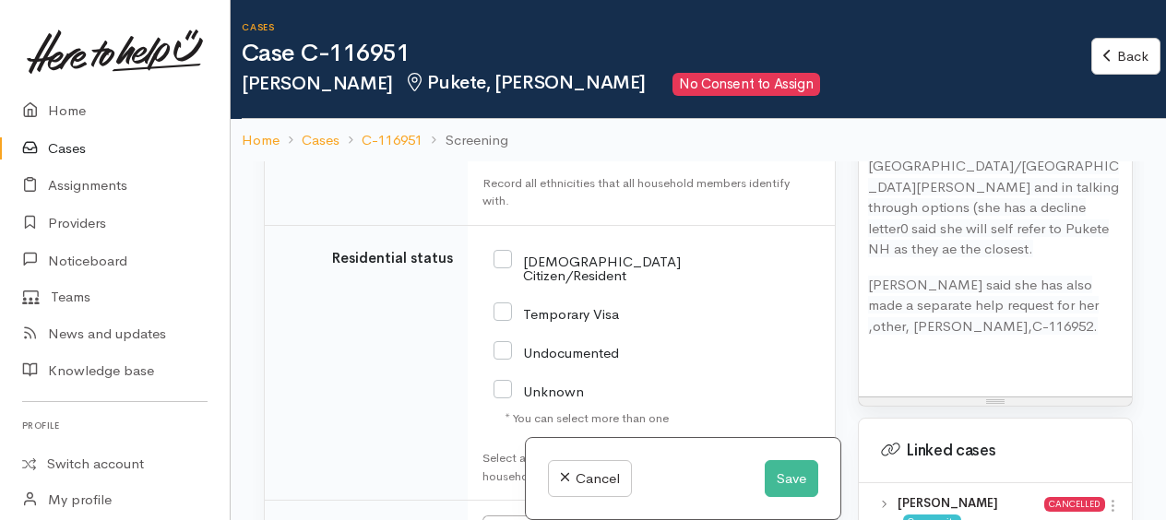
scroll to position [3905, 0]
click at [507, 120] on input "Not stated" at bounding box center [542, 111] width 96 height 17
checkbox input "true"
click at [502, 280] on input "[DEMOGRAPHIC_DATA] Citizen/Resident" at bounding box center [587, 264] width 187 height 30
checkbox input "true"
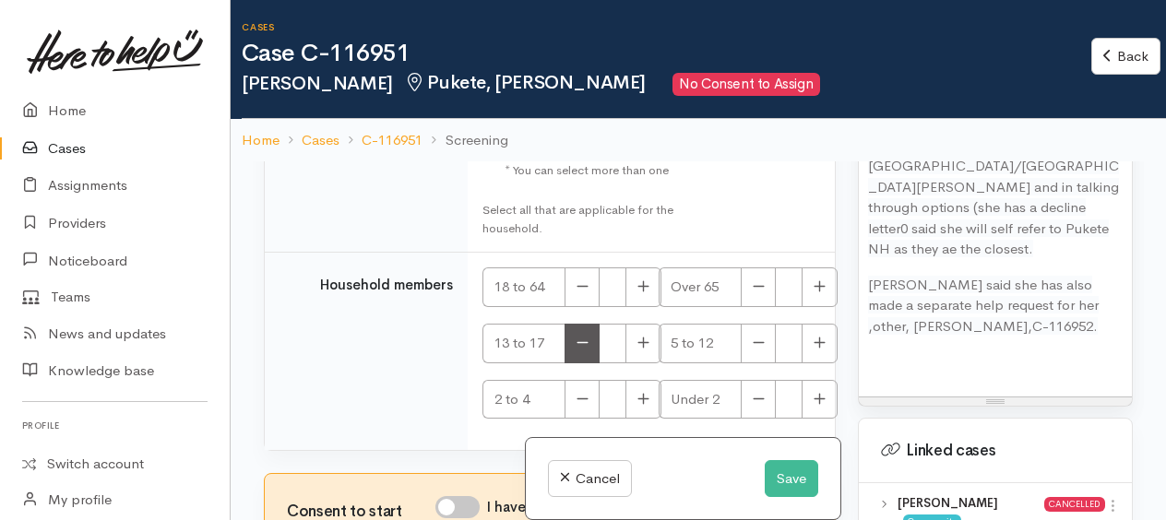
scroll to position [4237, 0]
click at [648, 285] on icon "button" at bounding box center [644, 287] width 12 height 14
type input "1"
click at [449, 504] on input "I have been given consent to get help and share this information with appropria…" at bounding box center [458, 507] width 44 height 22
checkbox input "true"
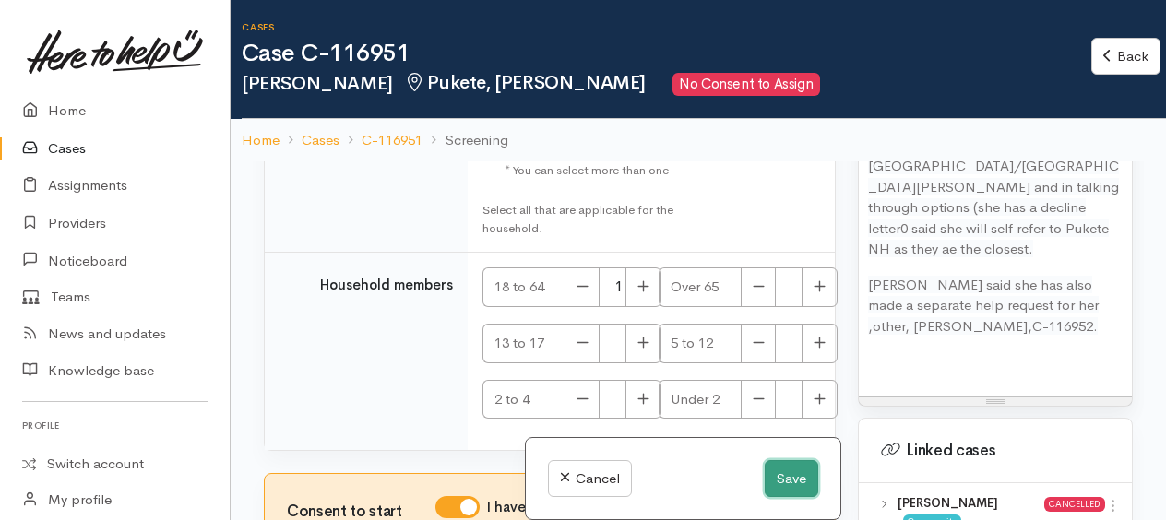
click at [792, 470] on button "Save" at bounding box center [792, 480] width 54 height 38
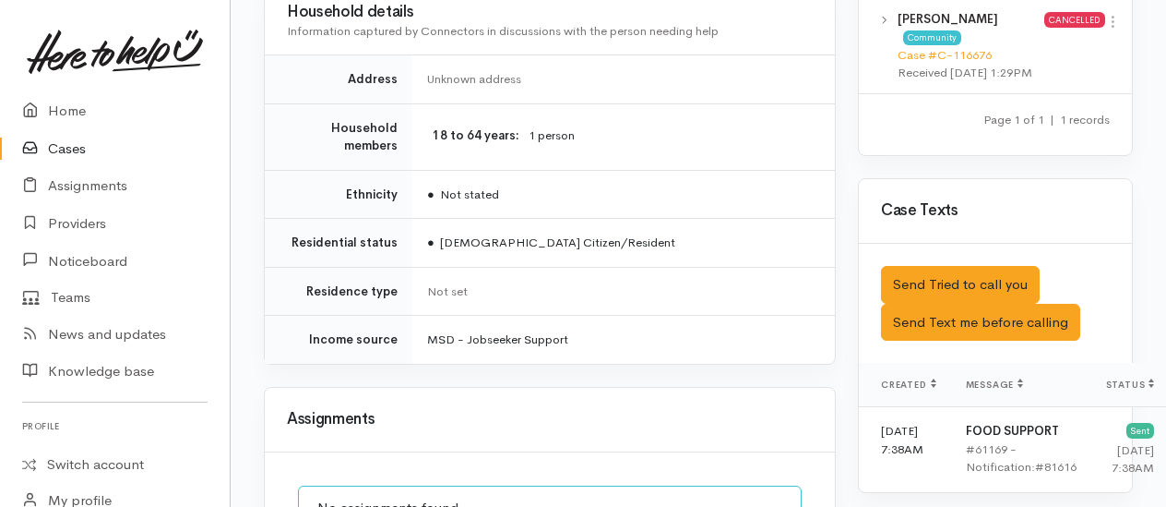
scroll to position [1626, 0]
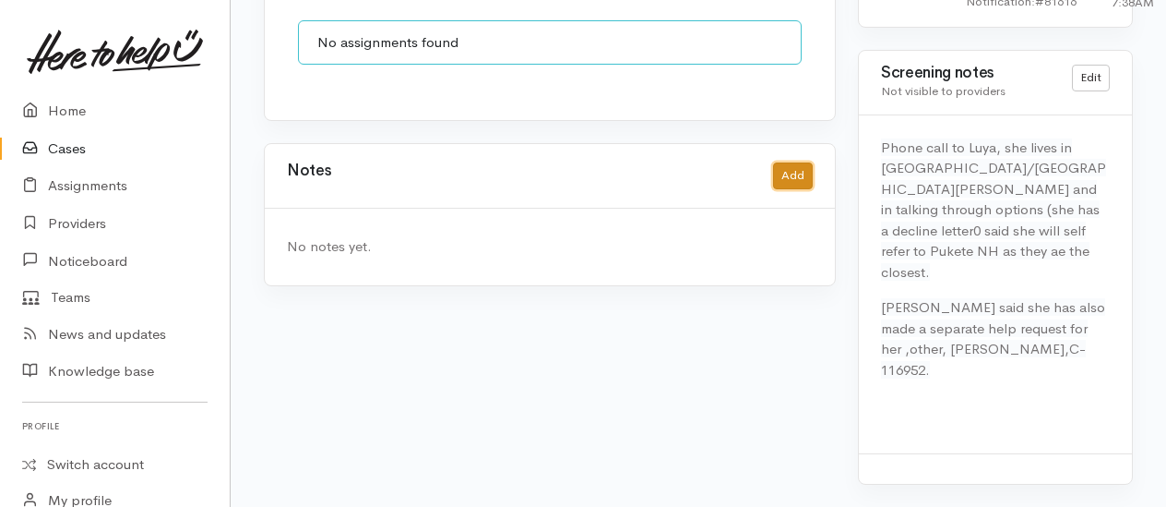
click at [795, 162] on button "Add" at bounding box center [793, 175] width 40 height 27
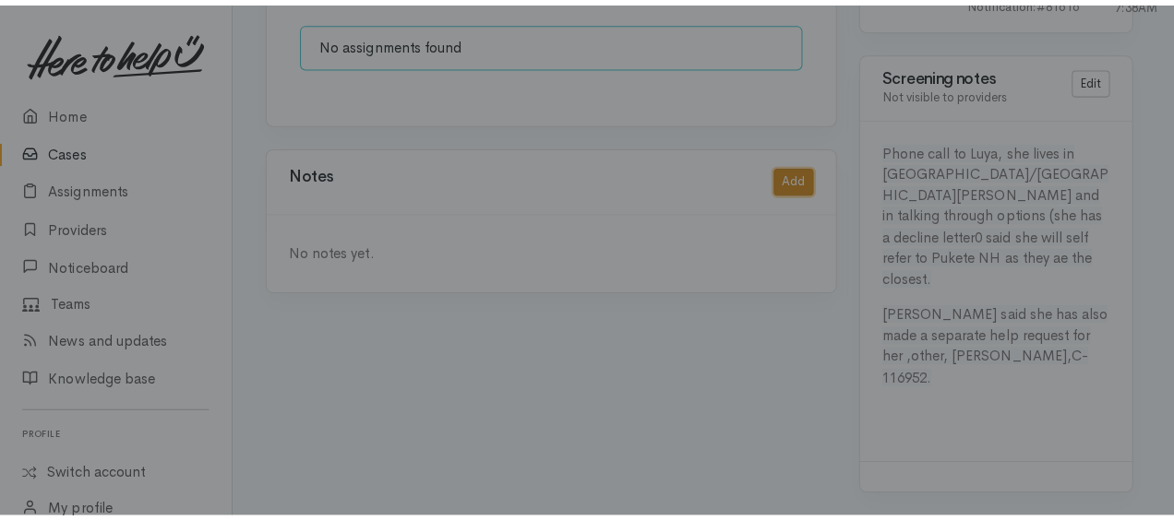
scroll to position [1612, 0]
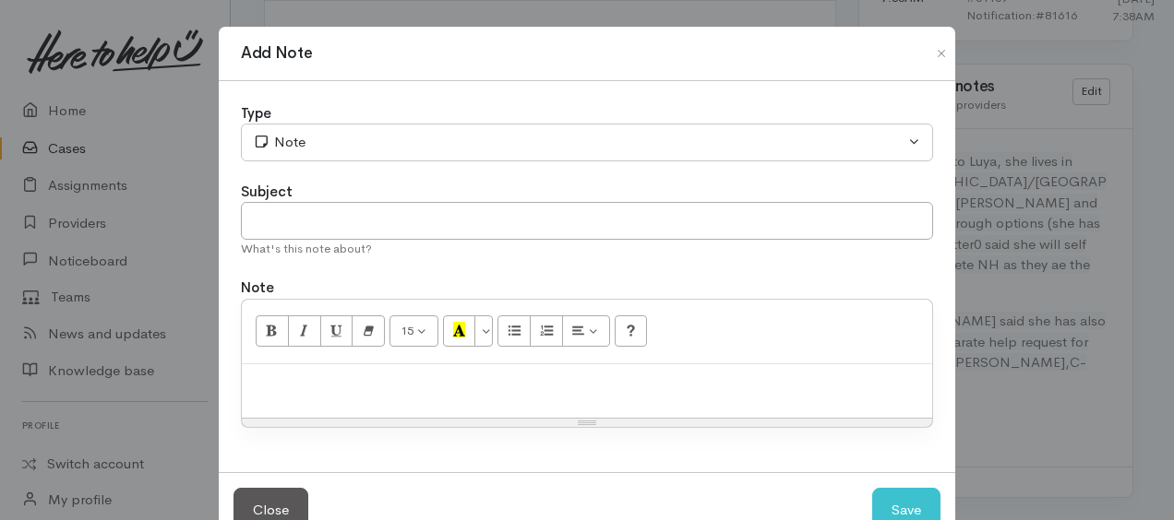
click at [288, 396] on div at bounding box center [587, 392] width 690 height 54
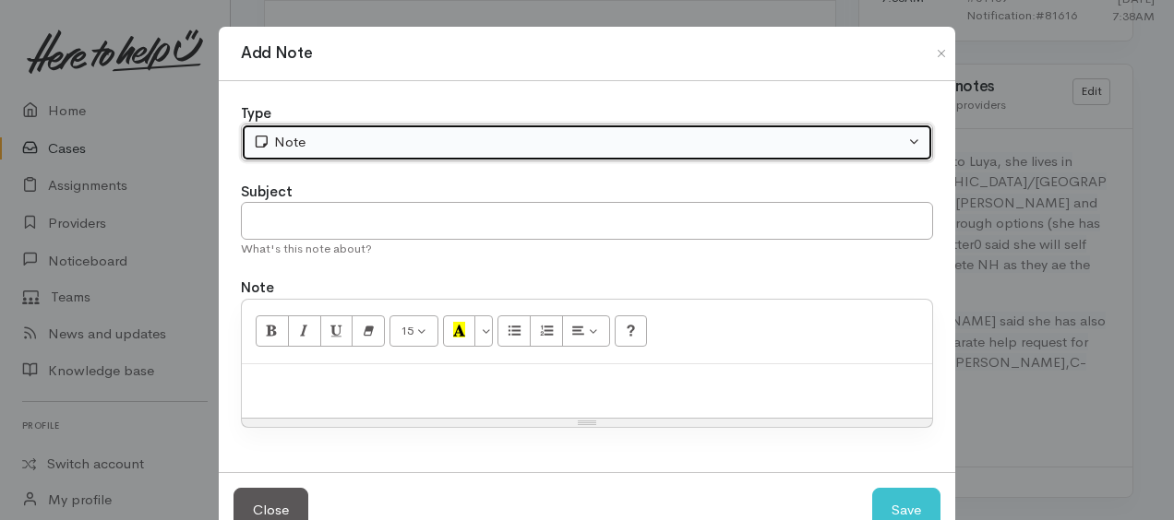
click at [353, 142] on div "Note" at bounding box center [579, 142] width 652 height 21
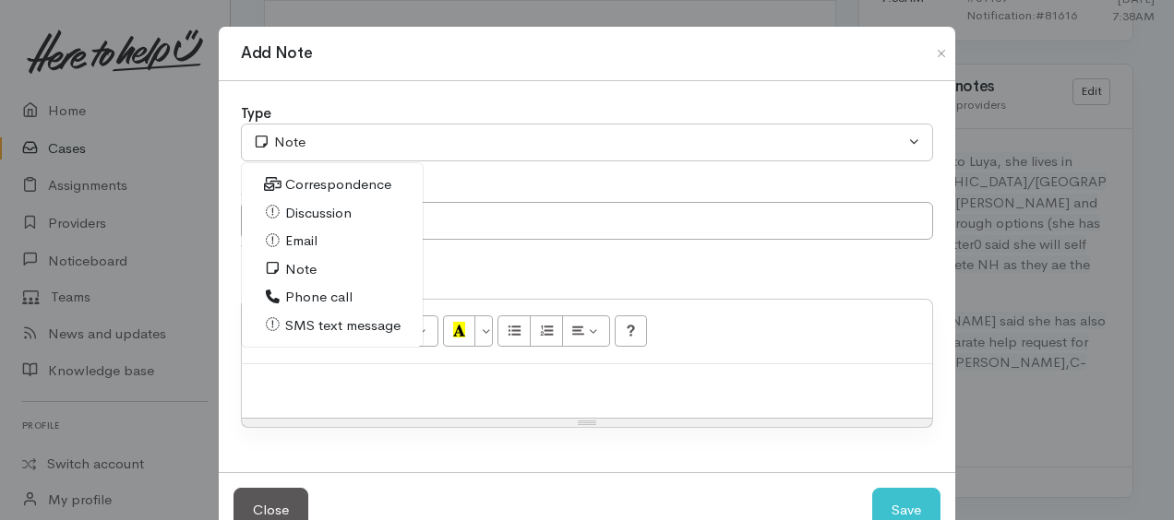
click at [314, 296] on span "Phone call" at bounding box center [318, 297] width 67 height 21
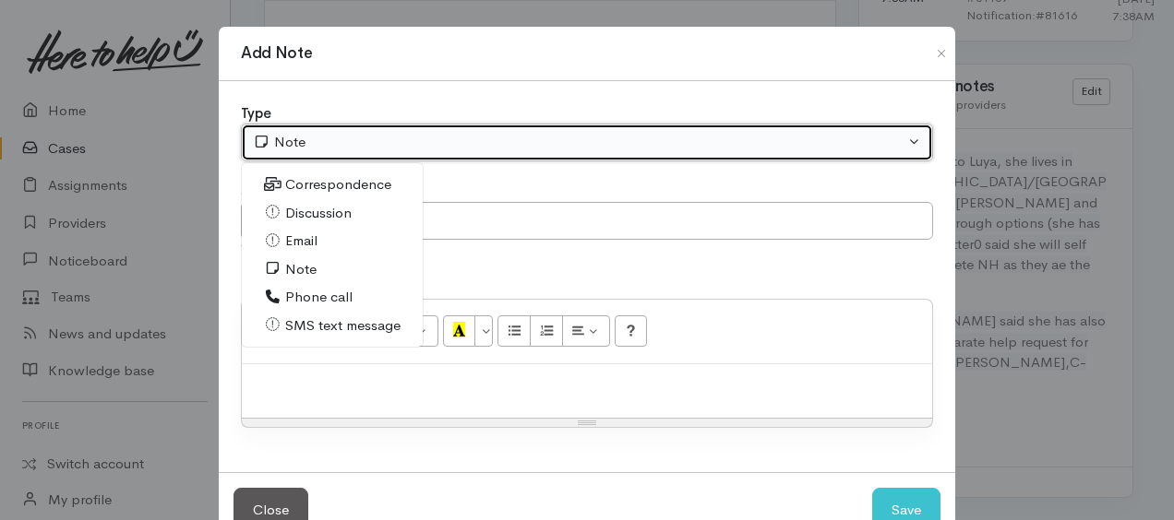
select select "3"
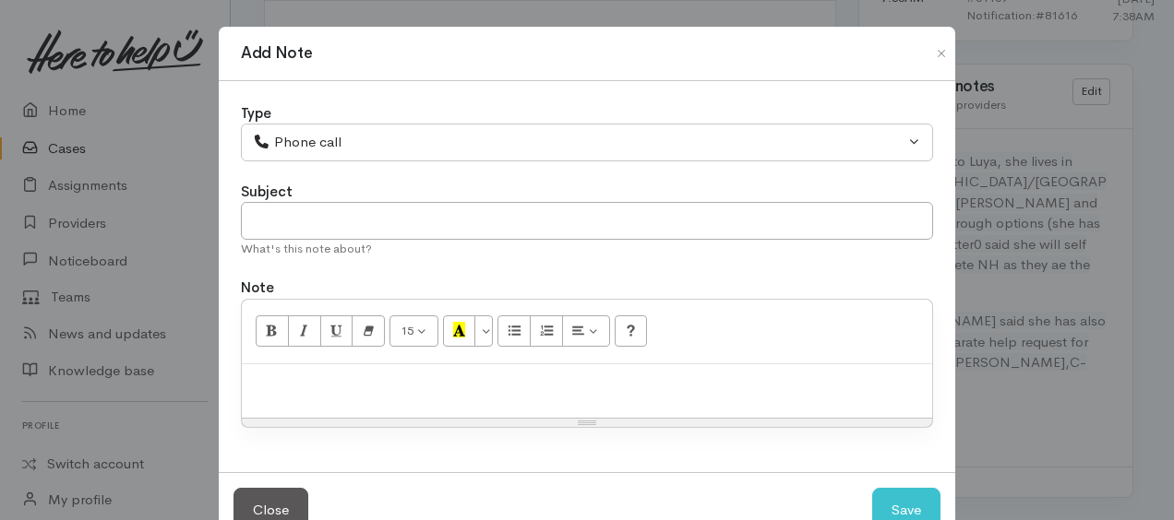
click at [314, 382] on p at bounding box center [587, 384] width 672 height 21
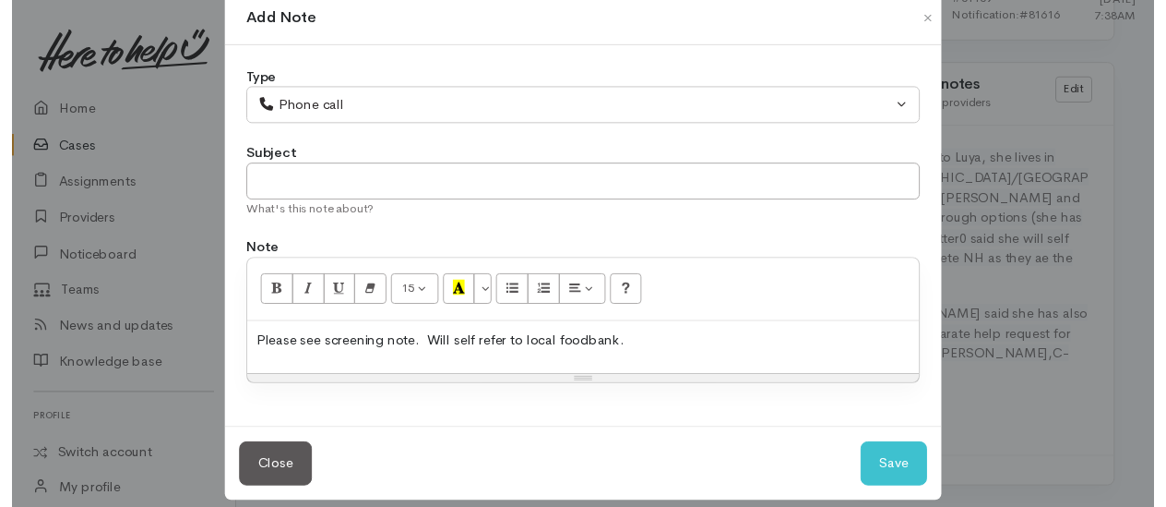
scroll to position [50, 0]
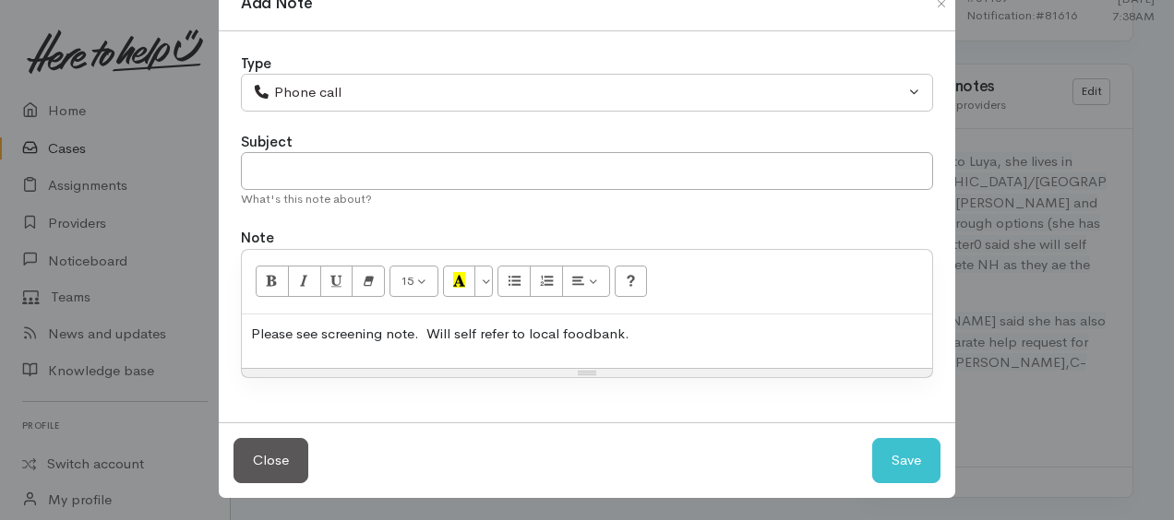
click at [919, 434] on div "Close Save" at bounding box center [587, 461] width 736 height 76
click at [905, 462] on button "Save" at bounding box center [906, 460] width 68 height 45
select select "1"
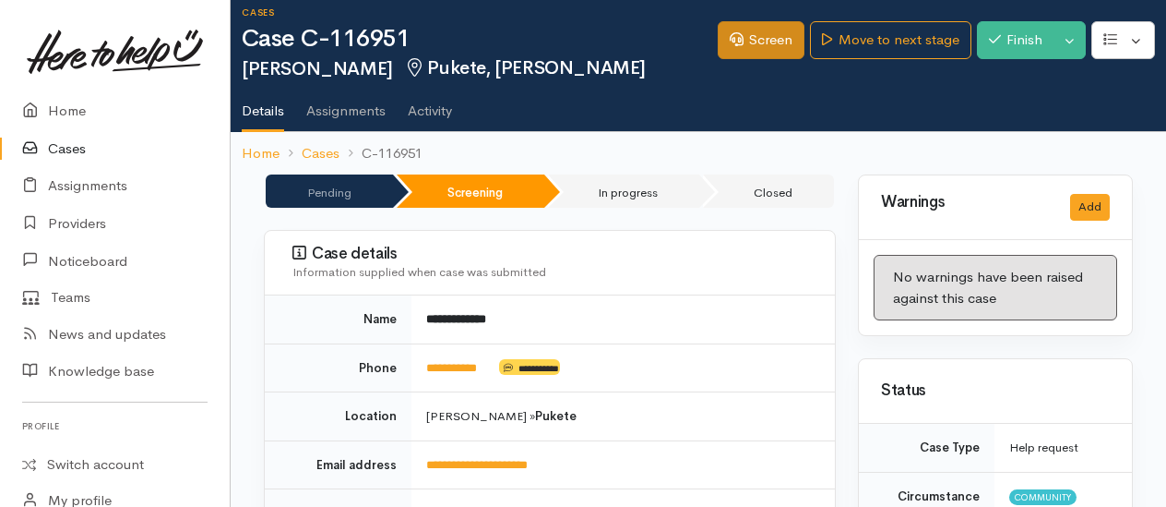
scroll to position [0, 0]
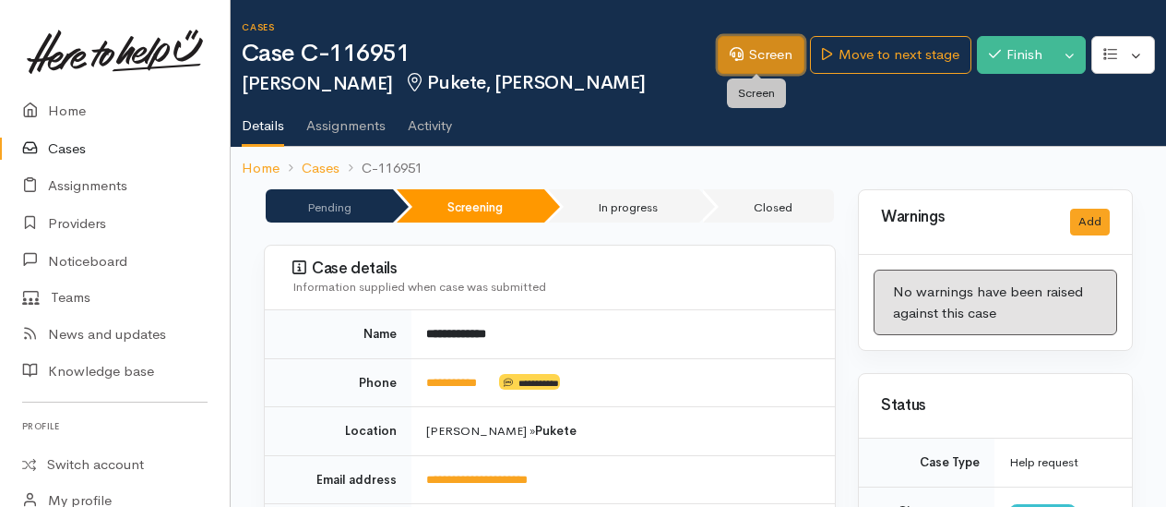
click at [731, 52] on icon at bounding box center [737, 54] width 14 height 14
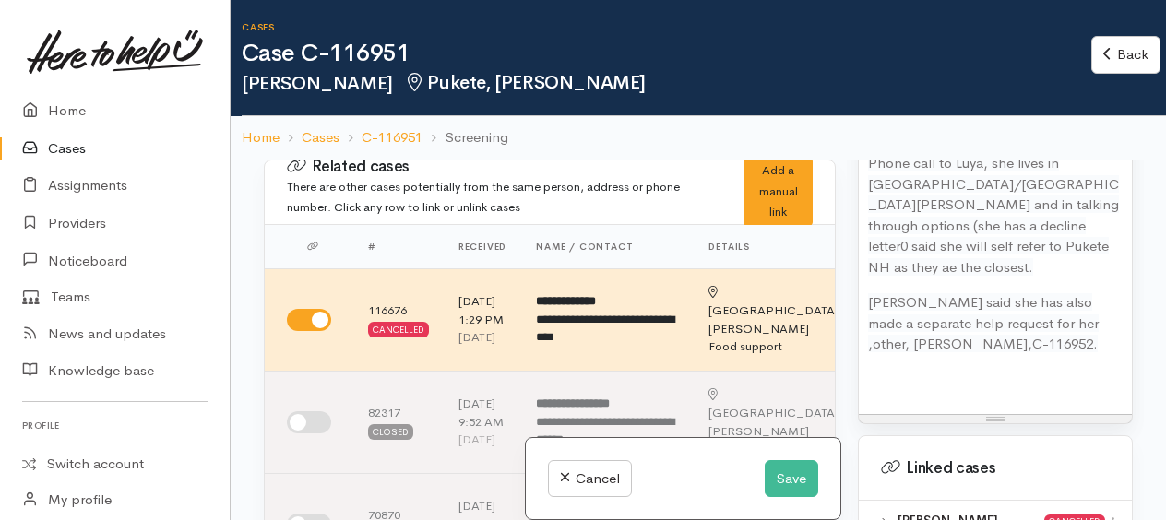
scroll to position [1477, 0]
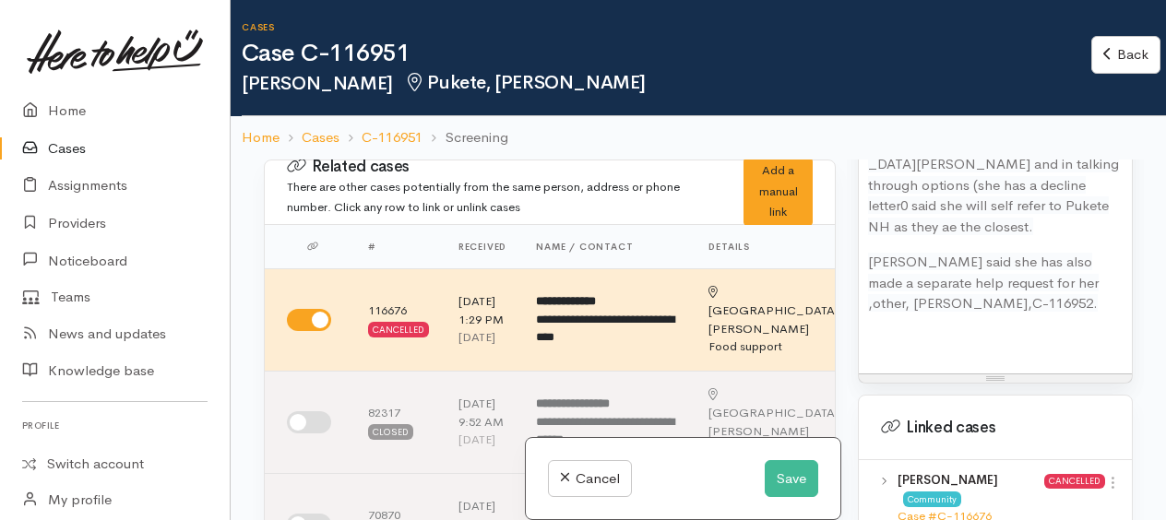
click at [910, 235] on span "Phone call to Luya, she lives in [GEOGRAPHIC_DATA]/[GEOGRAPHIC_DATA][PERSON_NAM…" at bounding box center [993, 175] width 251 height 122
click at [866, 353] on div "Phone call to Luya, she lives in Pukete/St Andrews and in talking through optio…" at bounding box center [995, 238] width 273 height 270
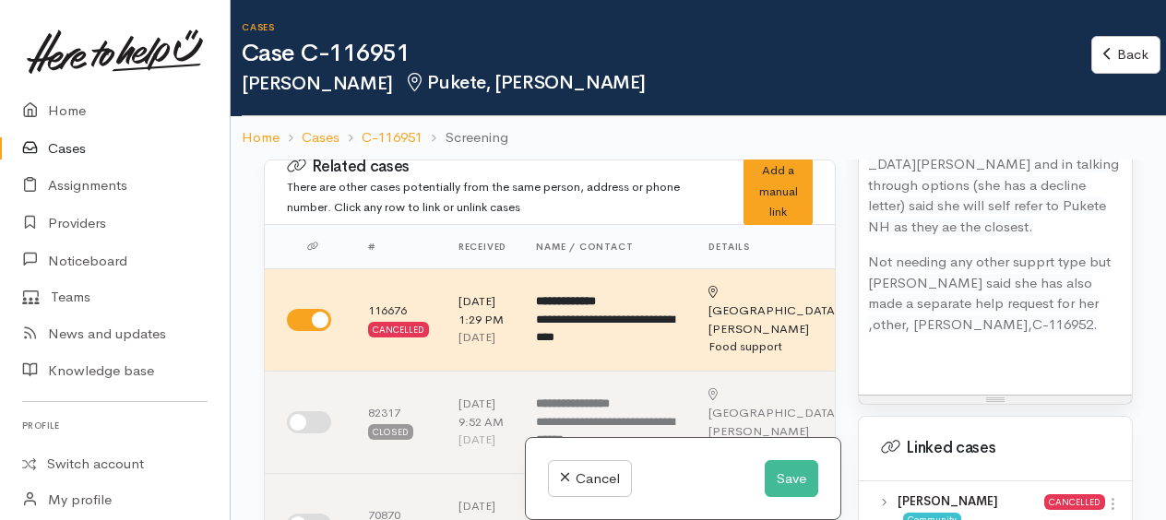
click at [1040, 333] on span "Not needing any other supprt type but Luya said she has also made a separate he…" at bounding box center [989, 293] width 243 height 80
click at [792, 495] on button "Save" at bounding box center [792, 480] width 54 height 38
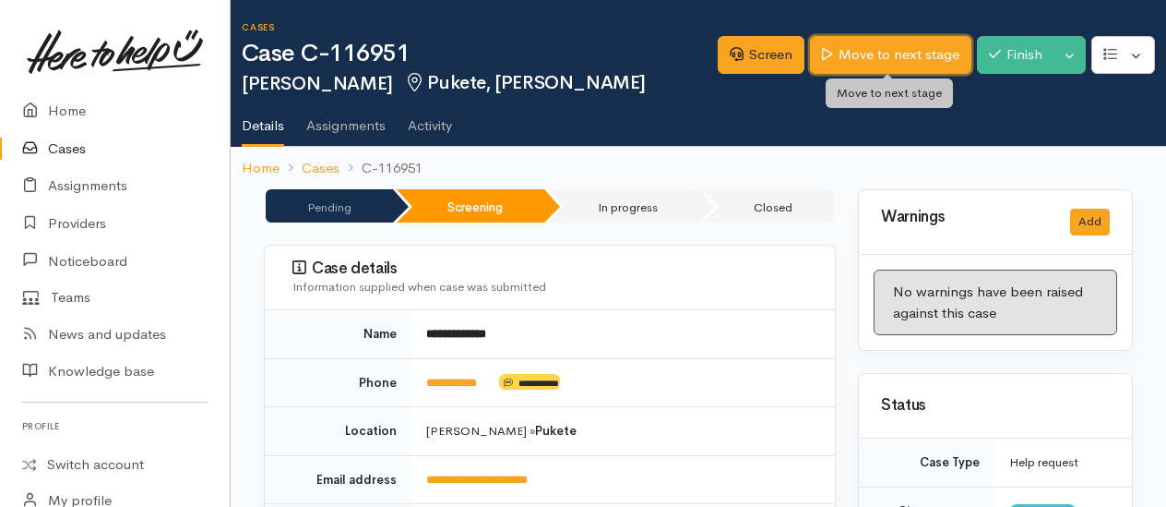
click at [866, 64] on link "Move to next stage" at bounding box center [890, 55] width 161 height 38
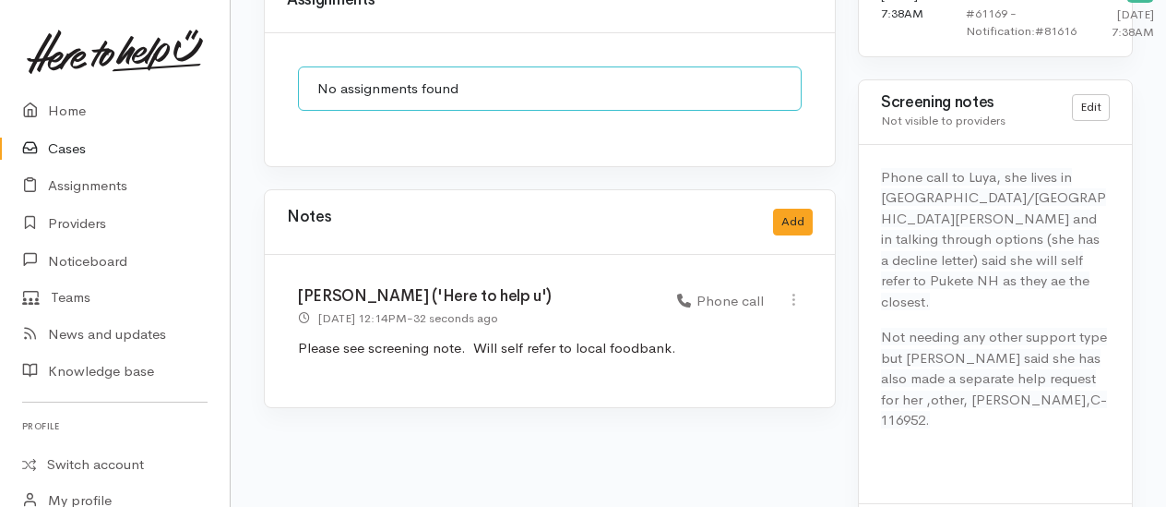
scroll to position [1632, 0]
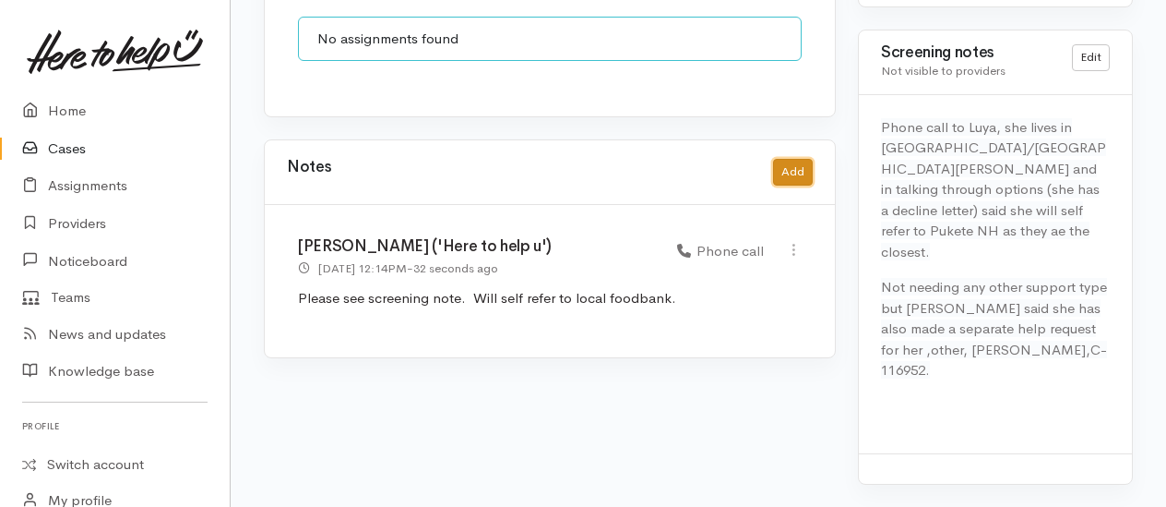
click at [793, 159] on button "Add" at bounding box center [793, 172] width 40 height 27
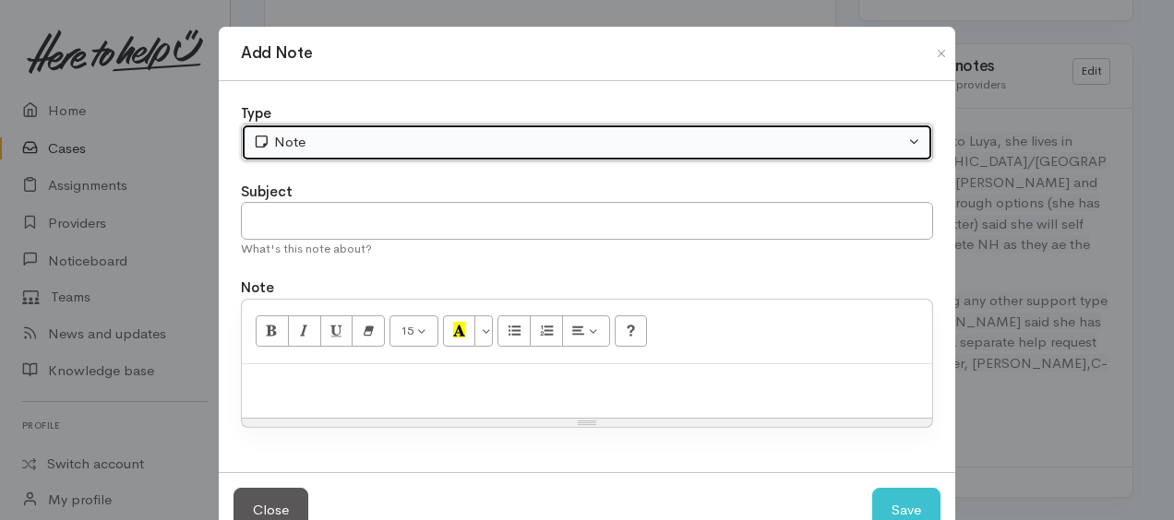
drag, startPoint x: 467, startPoint y: 135, endPoint x: 406, endPoint y: 190, distance: 82.3
click at [467, 135] on div "Note" at bounding box center [579, 142] width 652 height 21
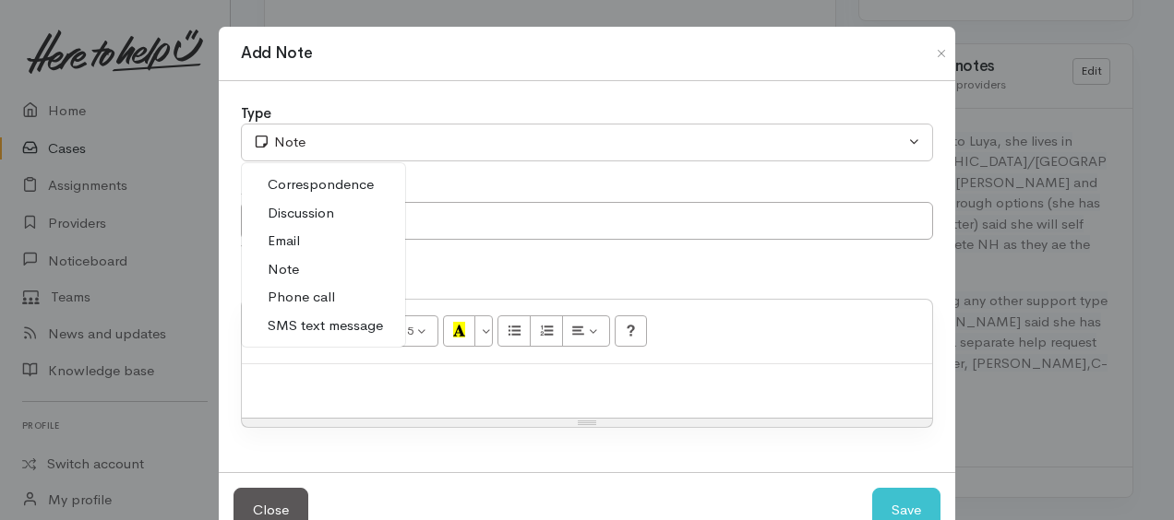
click at [329, 297] on link "Phone call" at bounding box center [323, 297] width 163 height 29
select select "3"
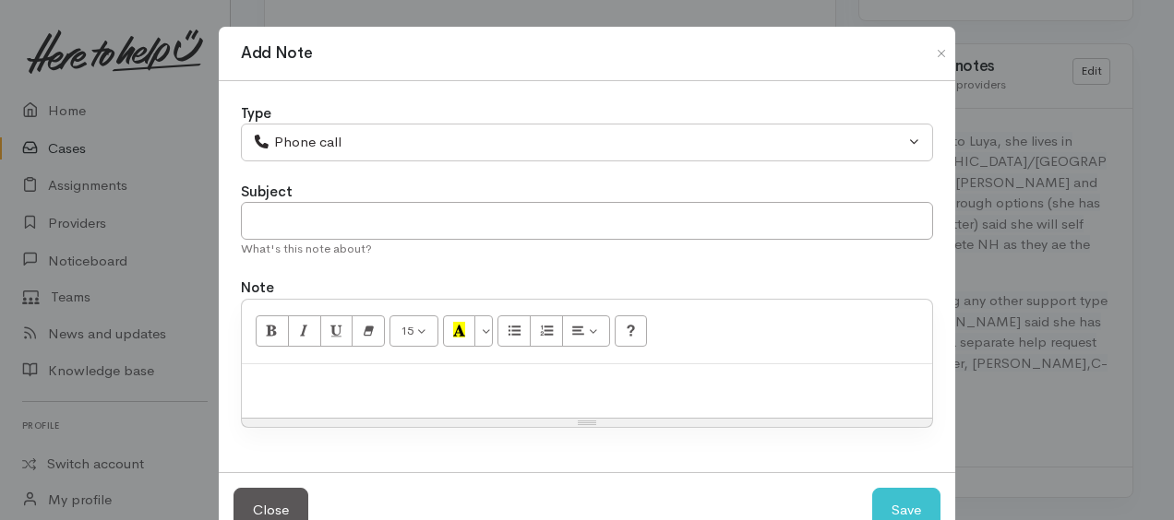
click at [324, 385] on p at bounding box center [587, 384] width 672 height 21
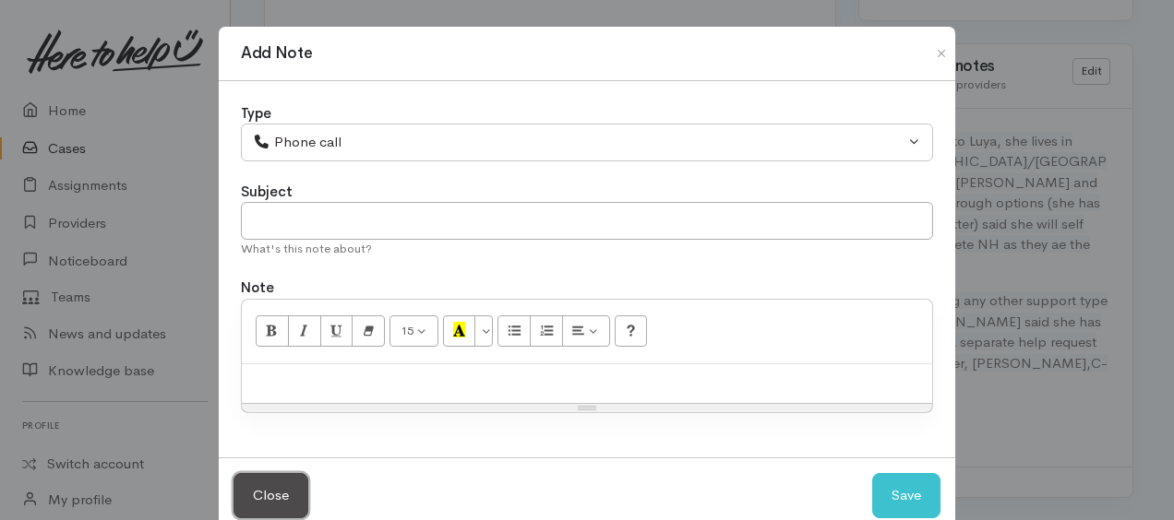
click at [248, 500] on button "Close" at bounding box center [270, 495] width 75 height 45
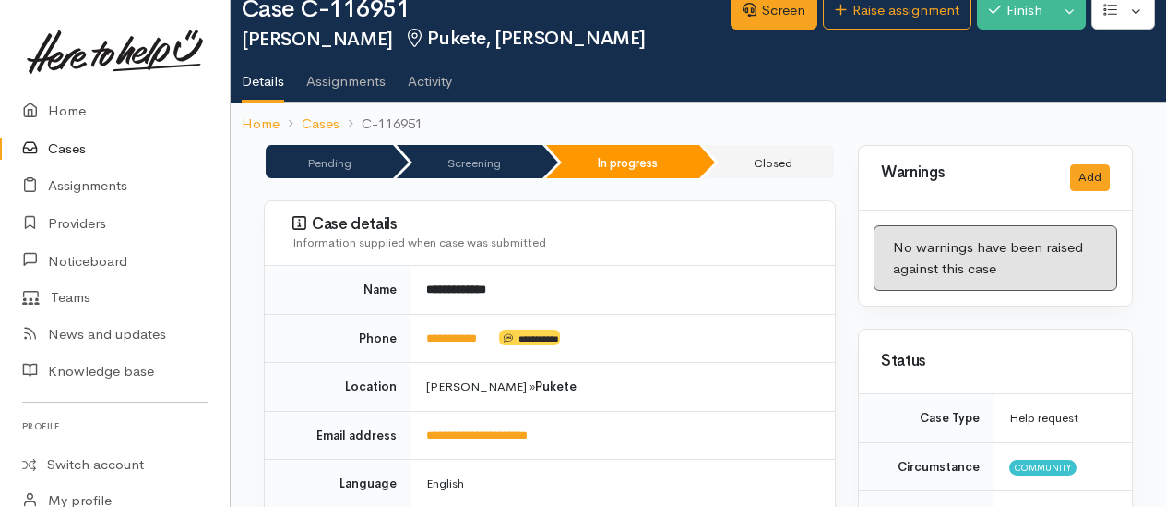
scroll to position [0, 0]
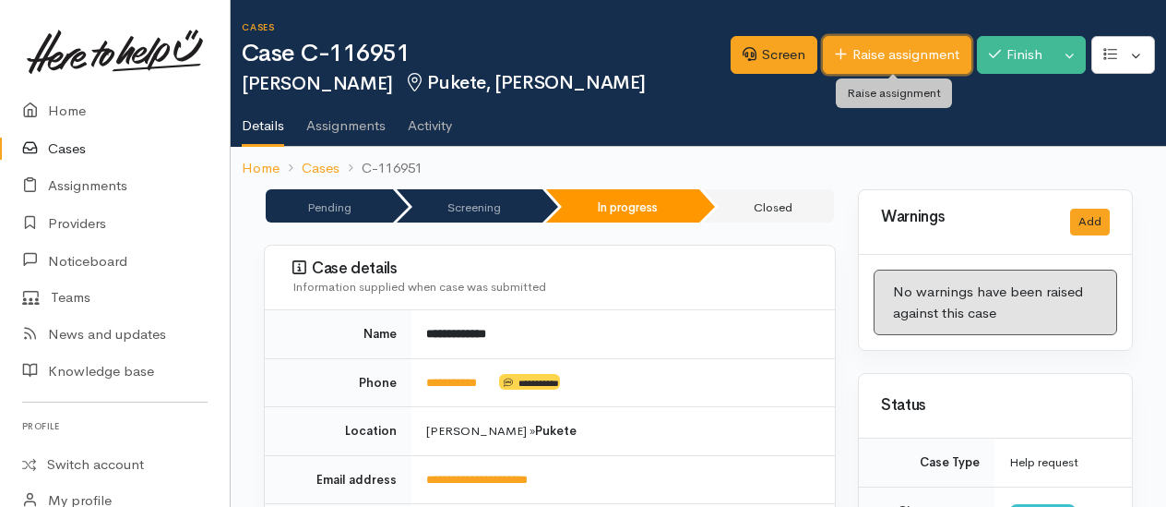
drag, startPoint x: 908, startPoint y: 55, endPoint x: 899, endPoint y: 57, distance: 9.4
click at [908, 55] on link "Raise assignment" at bounding box center [897, 55] width 149 height 38
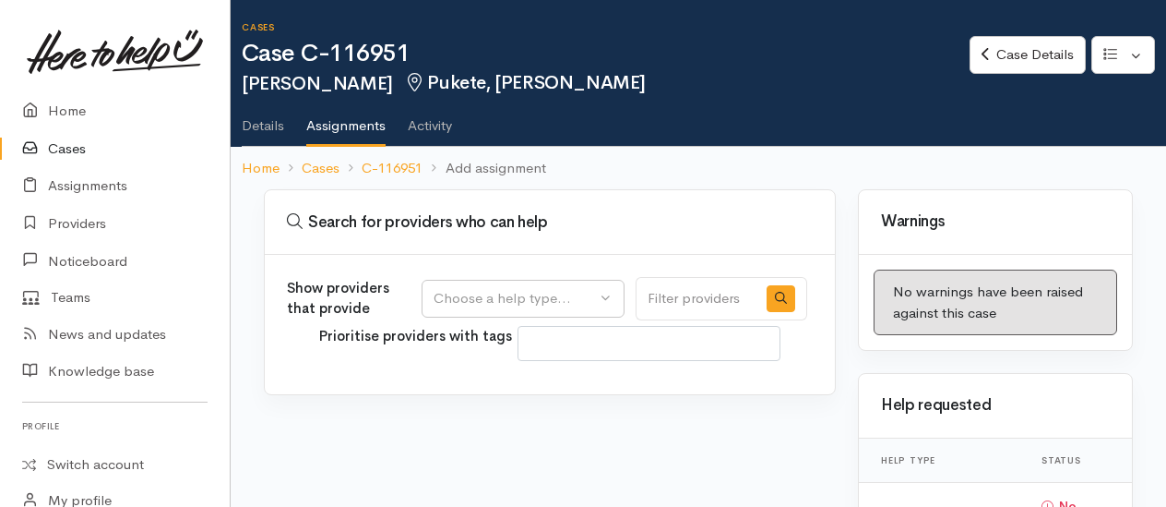
select select
click at [548, 291] on div "Choose a help type..." at bounding box center [515, 298] width 162 height 21
click at [490, 389] on span "Food support" at bounding box center [488, 386] width 86 height 21
select select "3"
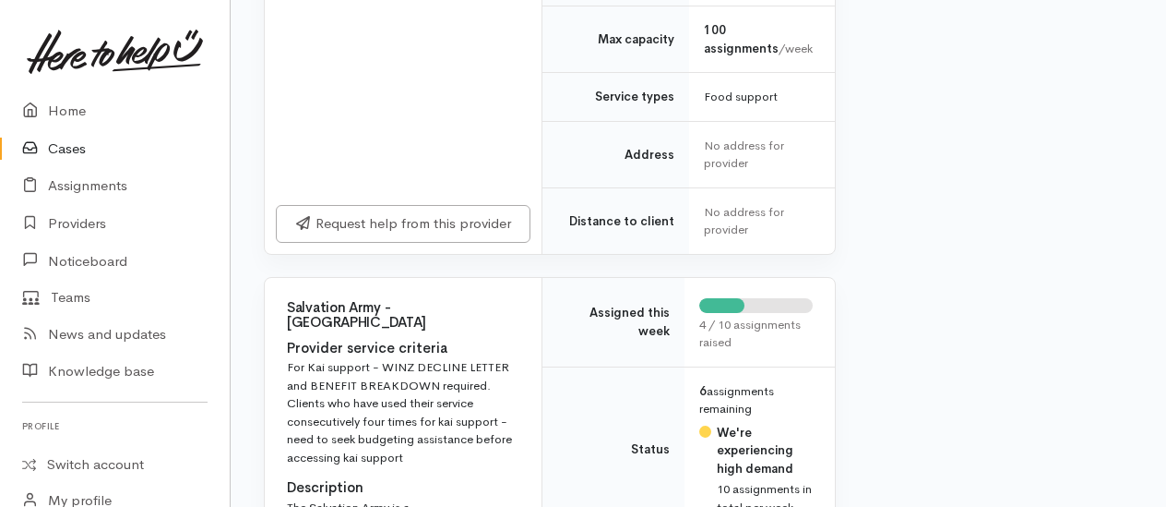
scroll to position [2123, 0]
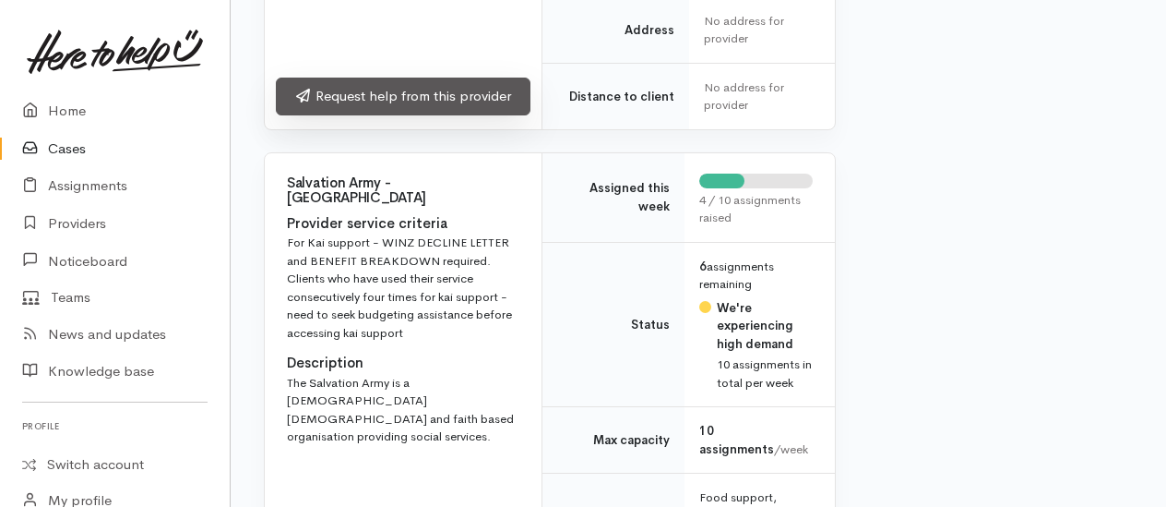
click at [365, 115] on link "Request help from this provider" at bounding box center [403, 97] width 255 height 38
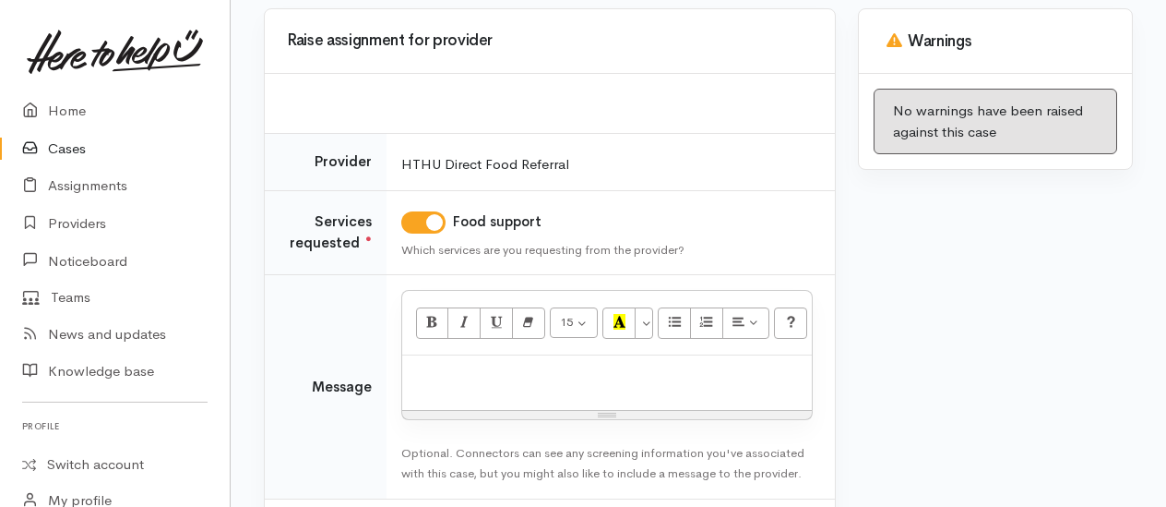
scroll to position [266, 0]
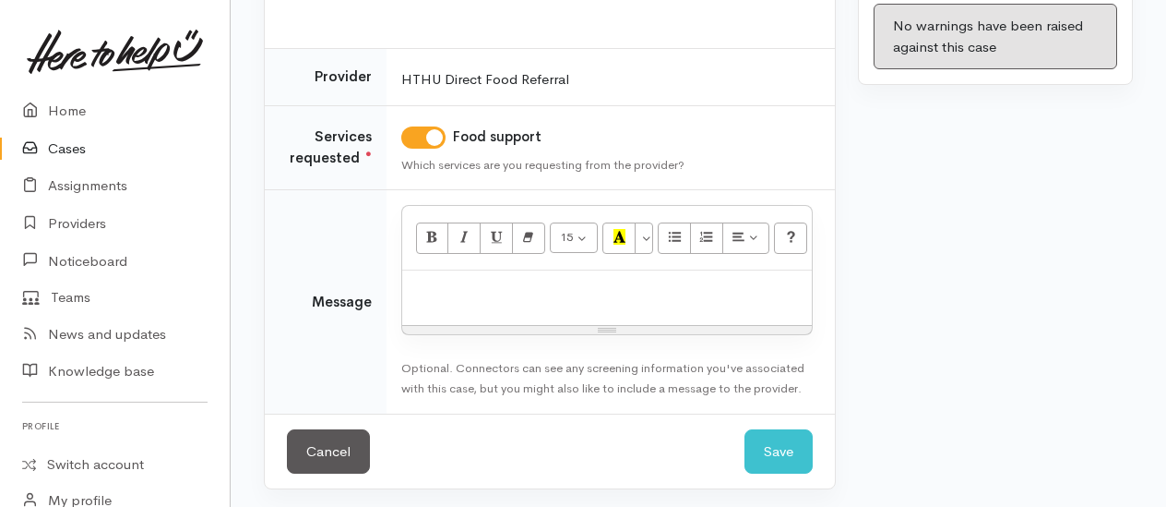
click at [463, 273] on div at bounding box center [607, 297] width 410 height 54
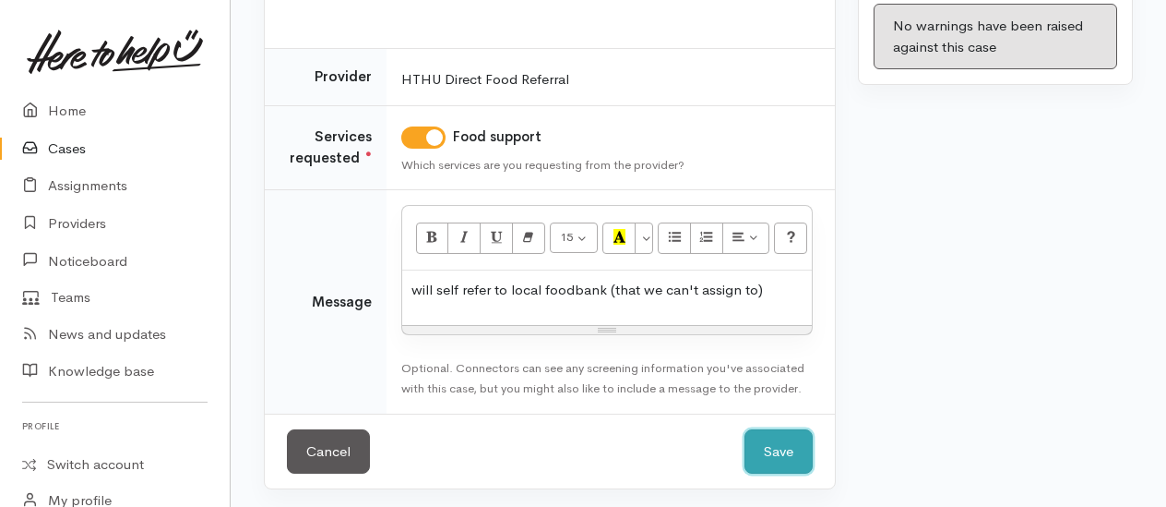
click at [781, 438] on button "Save" at bounding box center [779, 451] width 68 height 45
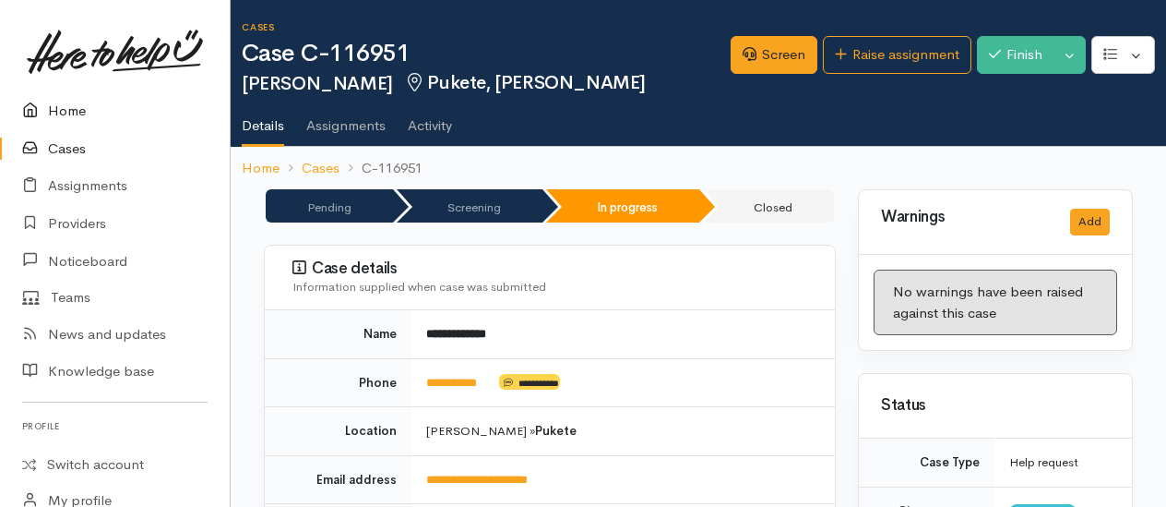
click at [81, 107] on link "Home" at bounding box center [115, 111] width 230 height 38
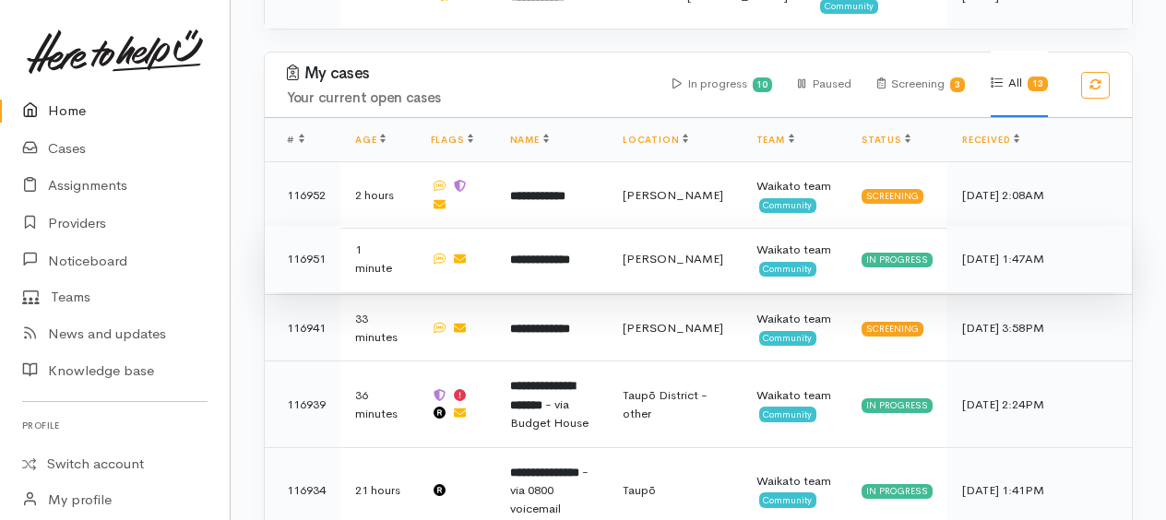
scroll to position [1200, 0]
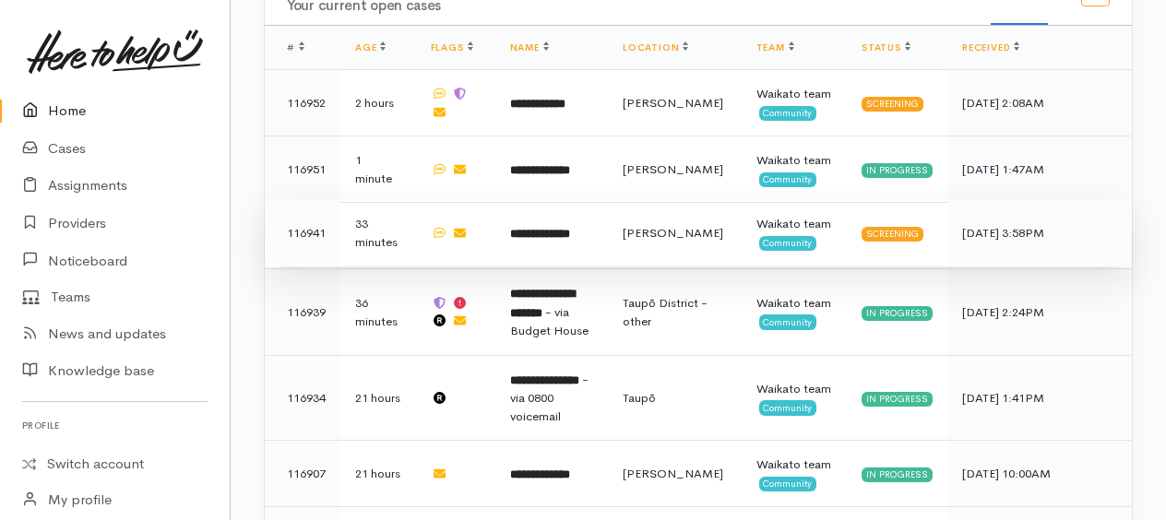
click at [570, 228] on b "**********" at bounding box center [540, 234] width 60 height 12
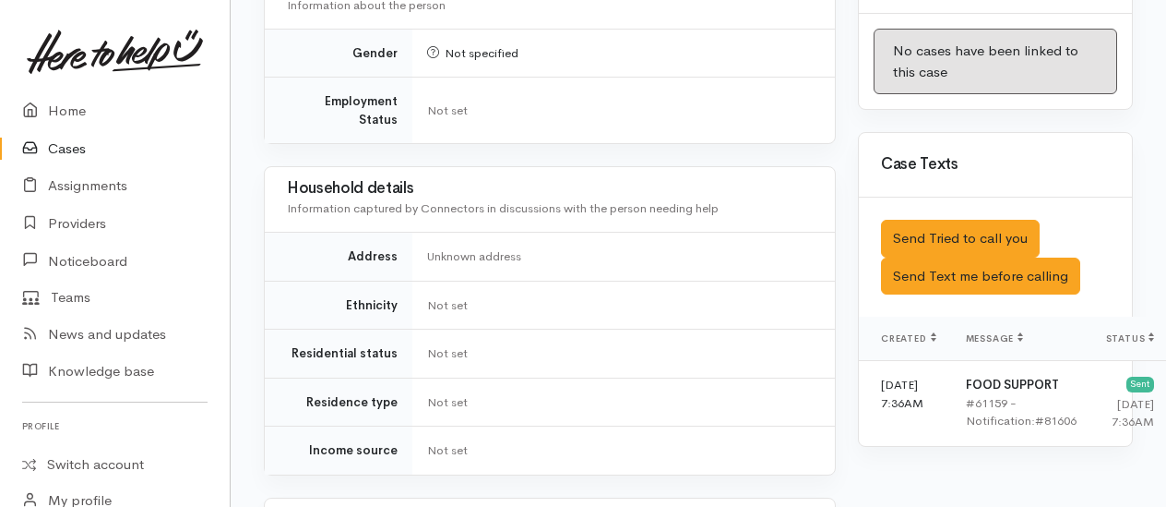
scroll to position [1200, 0]
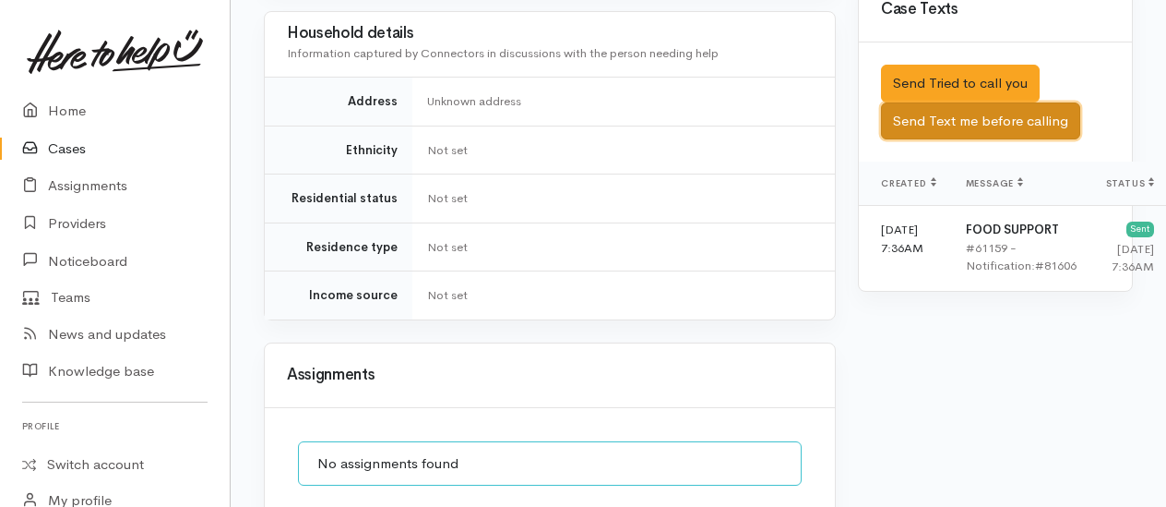
click at [971, 136] on button "Send Text me before calling" at bounding box center [980, 121] width 199 height 38
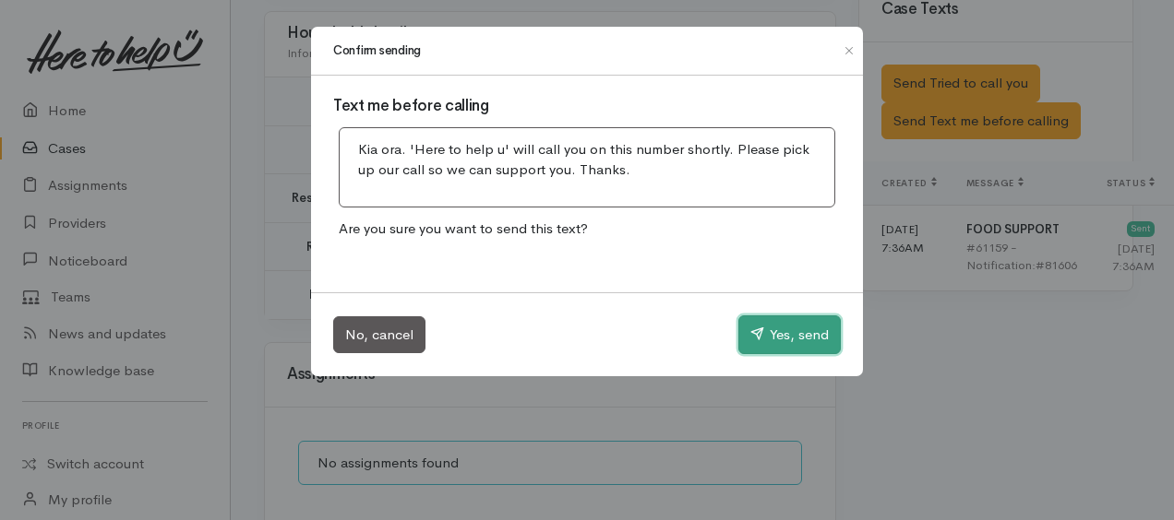
click at [784, 336] on button "Yes, send" at bounding box center [789, 335] width 102 height 39
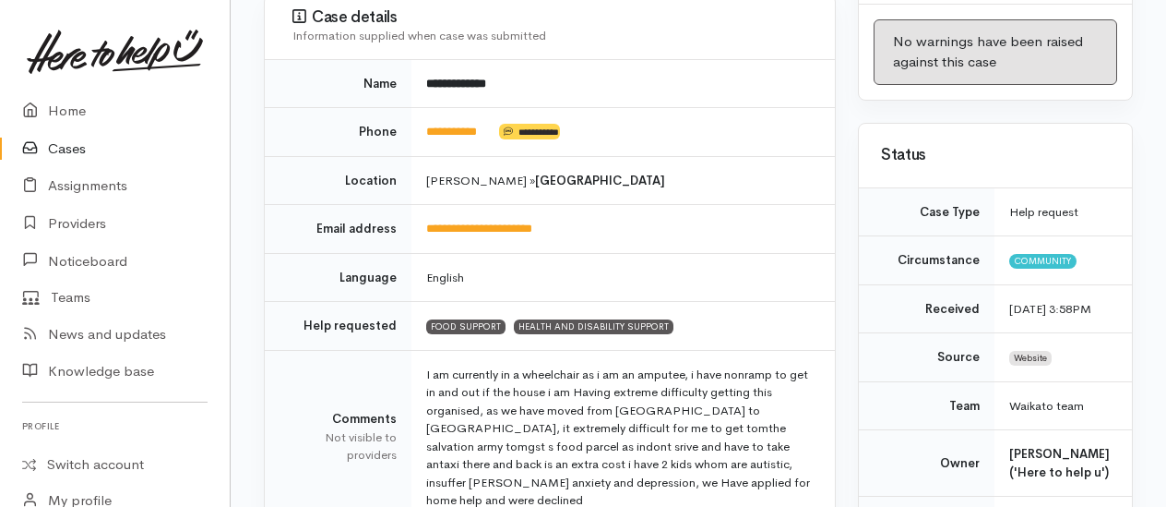
scroll to position [0, 0]
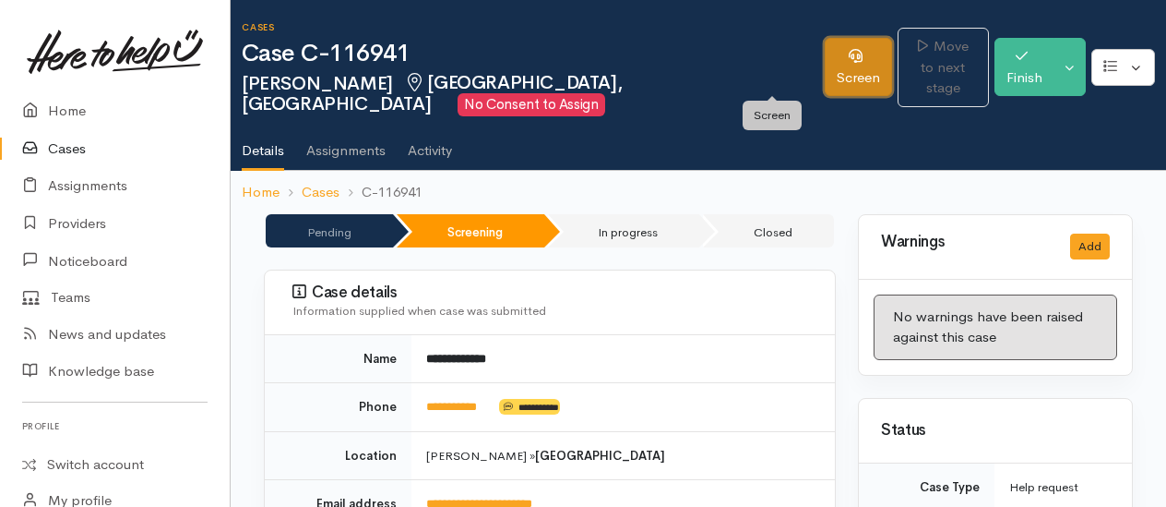
click at [849, 62] on icon at bounding box center [856, 56] width 14 height 14
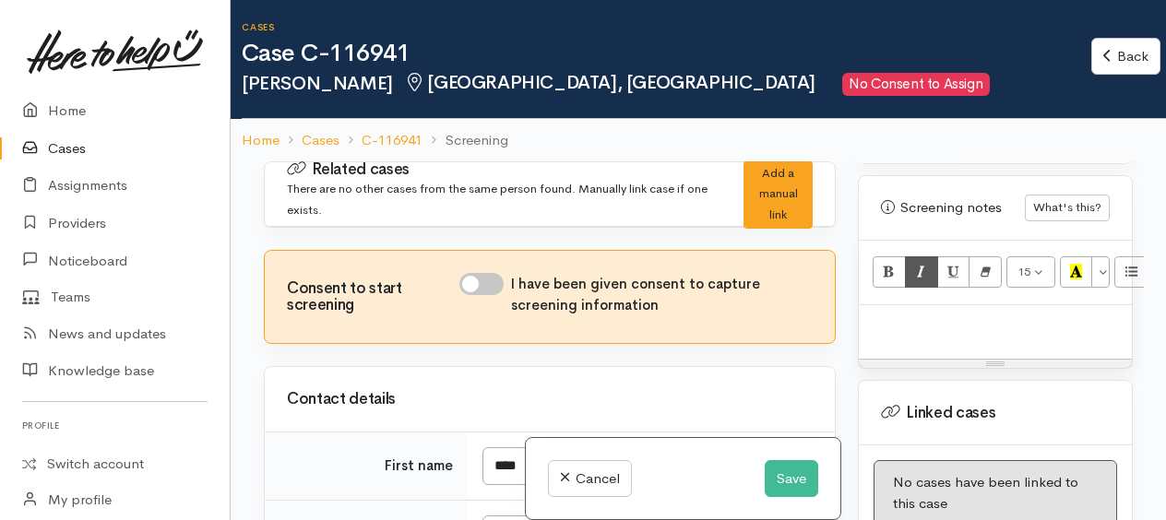
scroll to position [1569, 0]
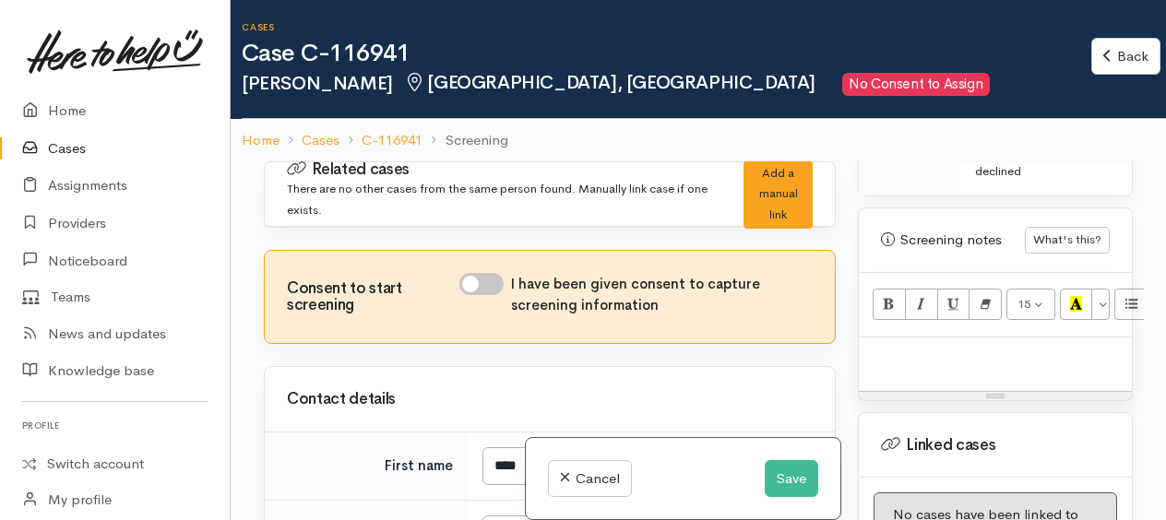
click at [911, 347] on p at bounding box center [995, 357] width 255 height 21
paste div
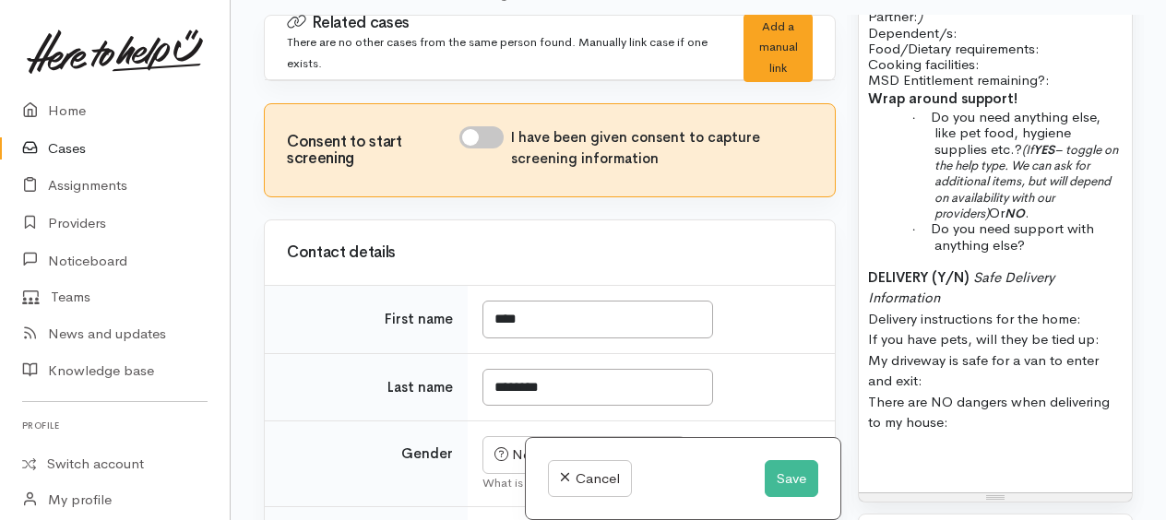
scroll to position [2129, 0]
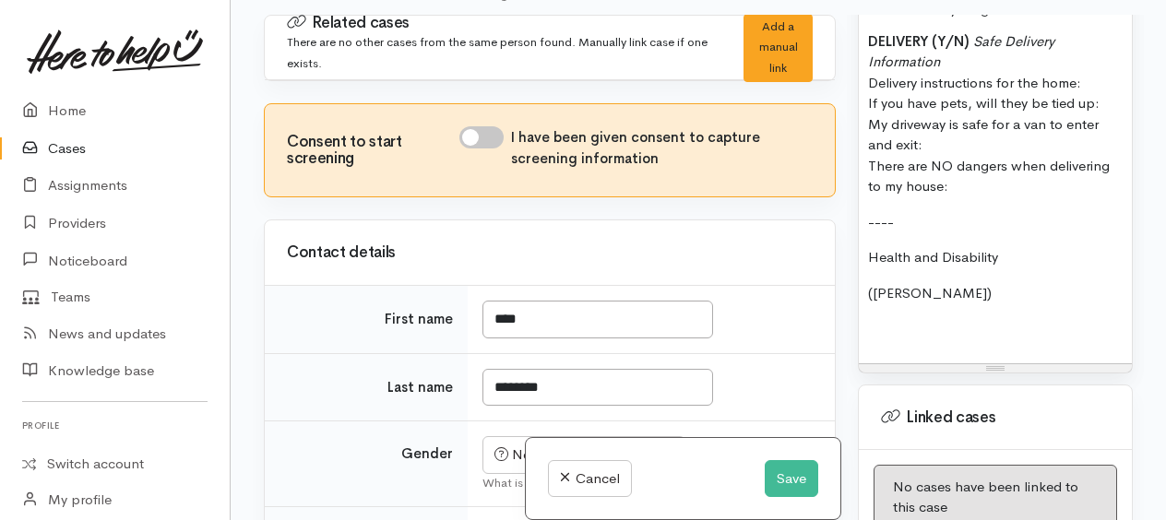
click at [992, 283] on p "(e.g. Kia Roha)" at bounding box center [995, 293] width 255 height 21
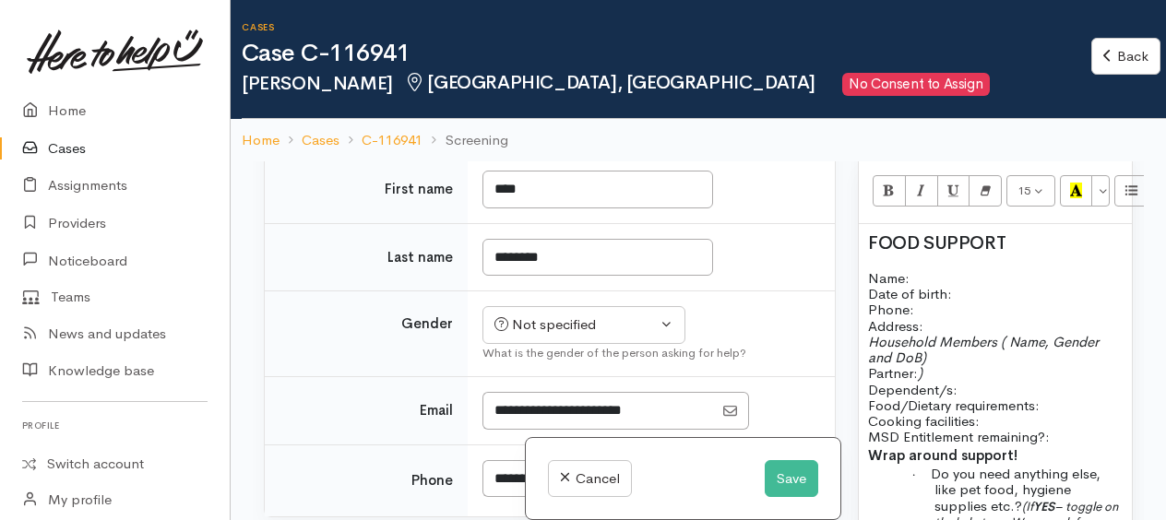
scroll to position [1575, 0]
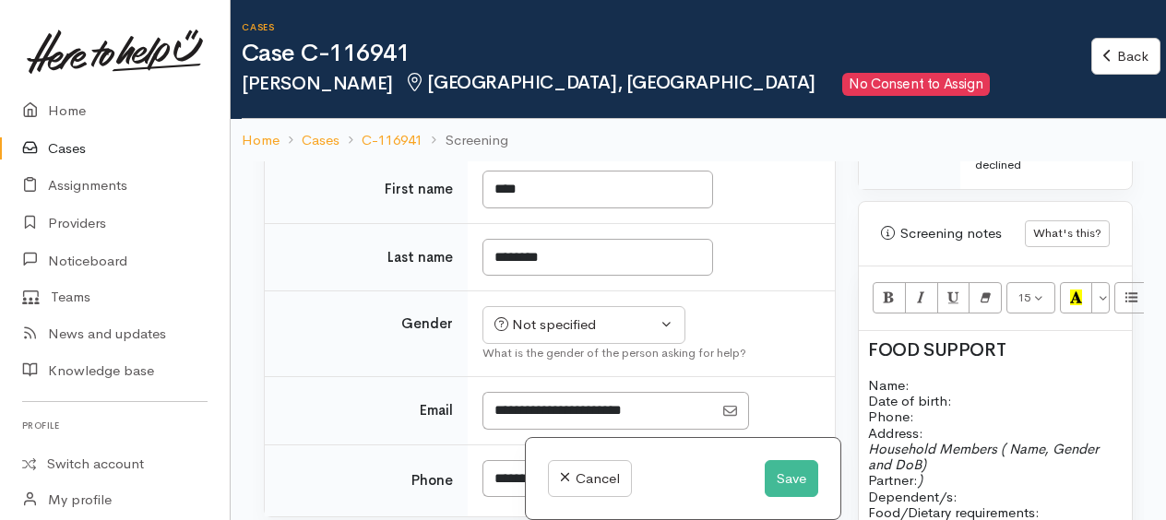
click at [868, 339] on span "FOOD SUPPORT" at bounding box center [937, 350] width 138 height 23
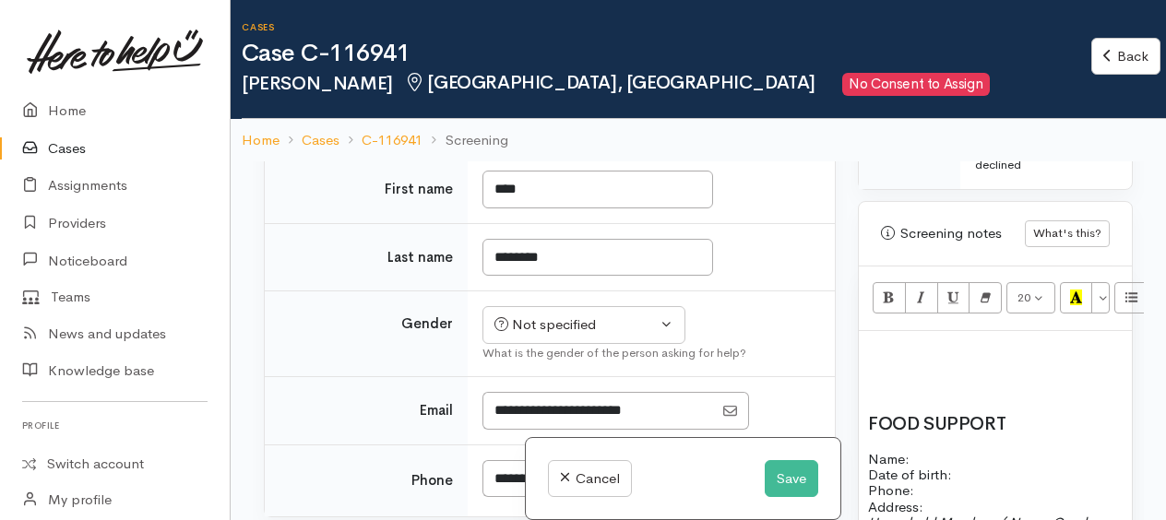
click at [868, 341] on h2 at bounding box center [995, 351] width 255 height 20
drag, startPoint x: 1023, startPoint y: 277, endPoint x: 1078, endPoint y: 268, distance: 56.1
click at [1080, 341] on h2 "we don't have deviery" at bounding box center [995, 351] width 255 height 20
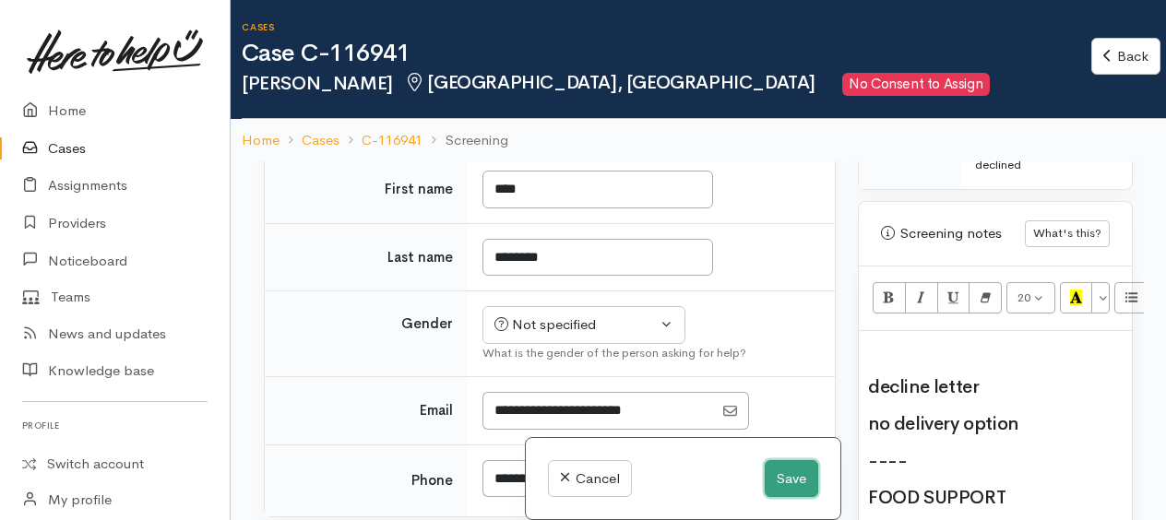
click at [792, 474] on button "Save" at bounding box center [792, 480] width 54 height 38
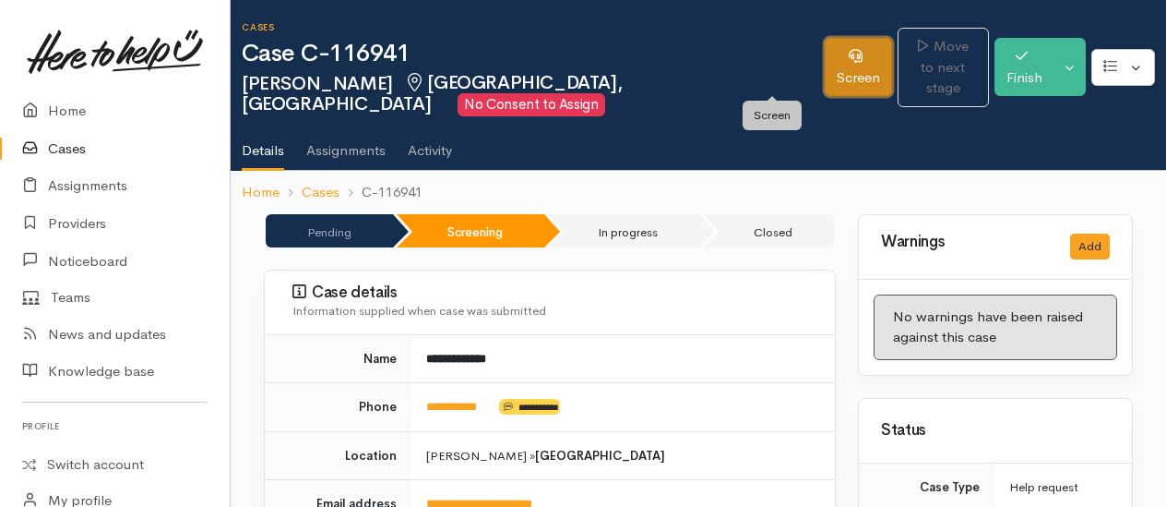
click at [825, 64] on link "Screen" at bounding box center [858, 67] width 67 height 58
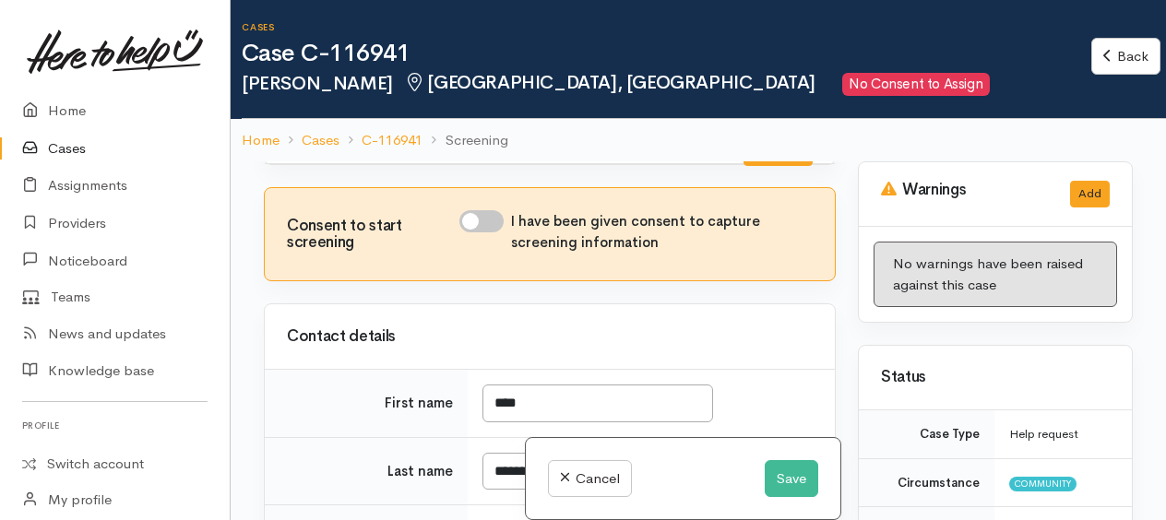
scroll to position [92, 0]
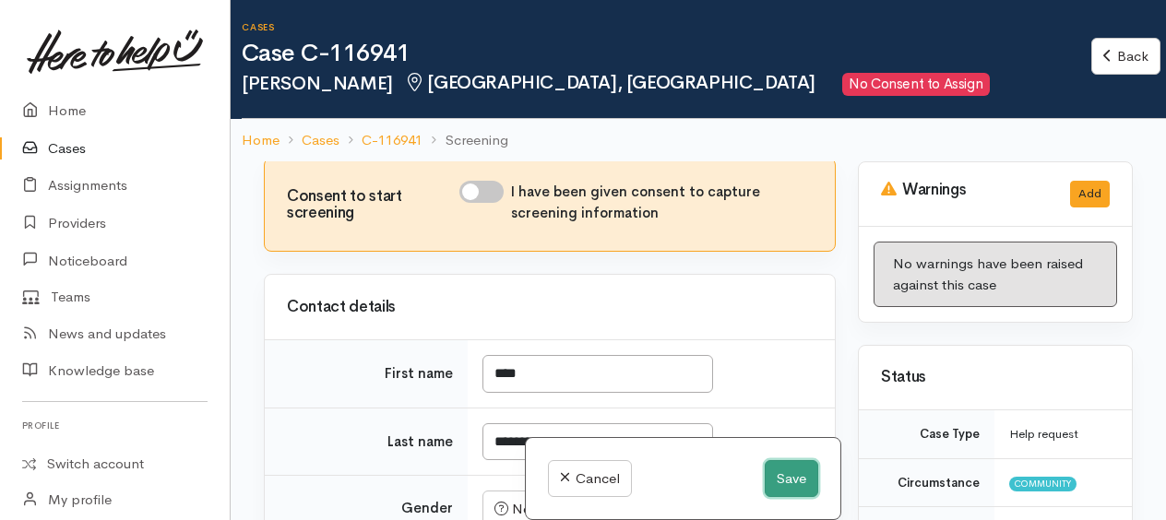
click at [780, 487] on button "Save" at bounding box center [792, 480] width 54 height 38
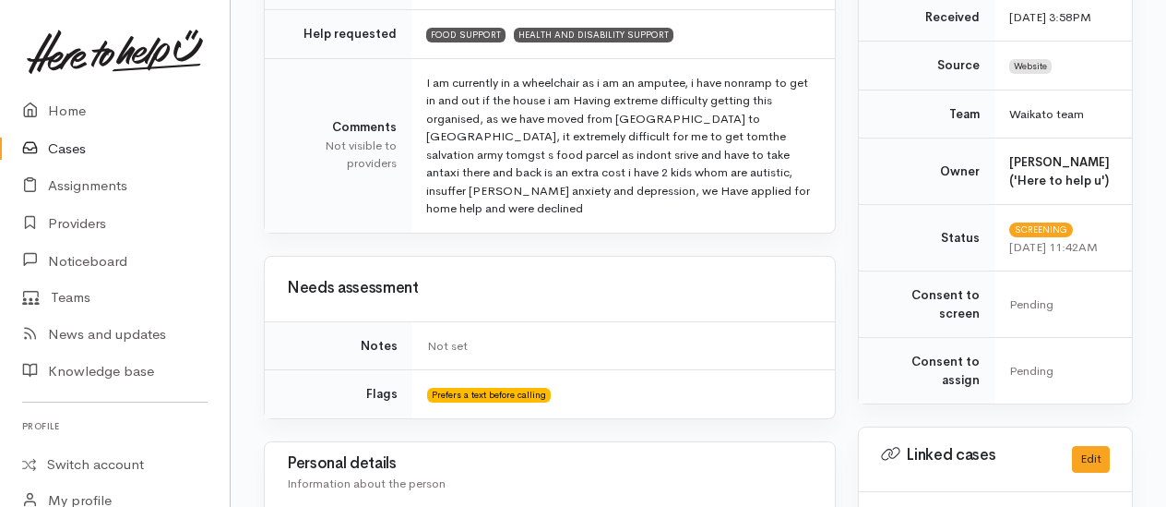
scroll to position [369, 0]
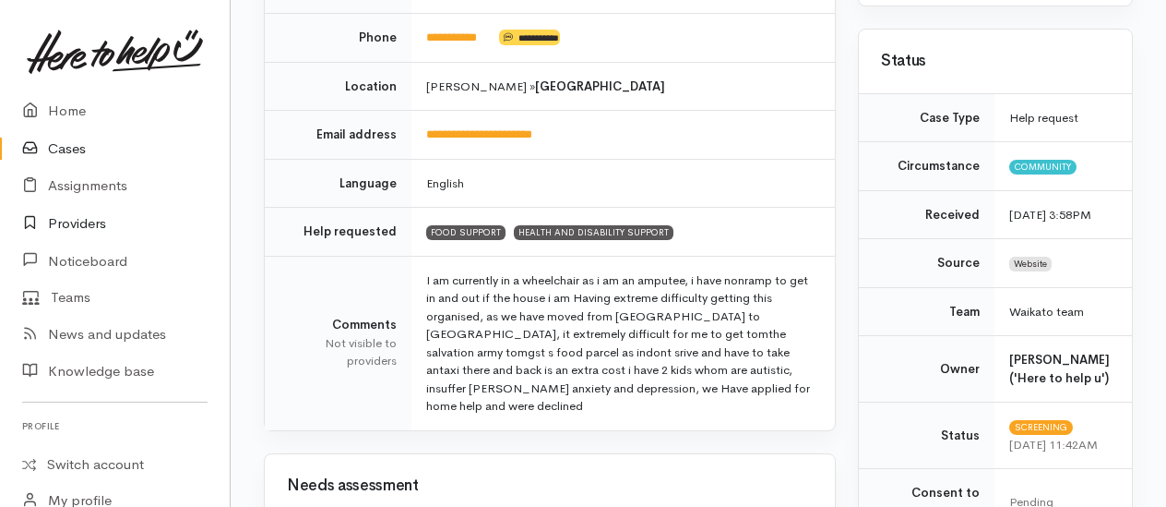
click at [90, 221] on link "Providers" at bounding box center [115, 224] width 230 height 38
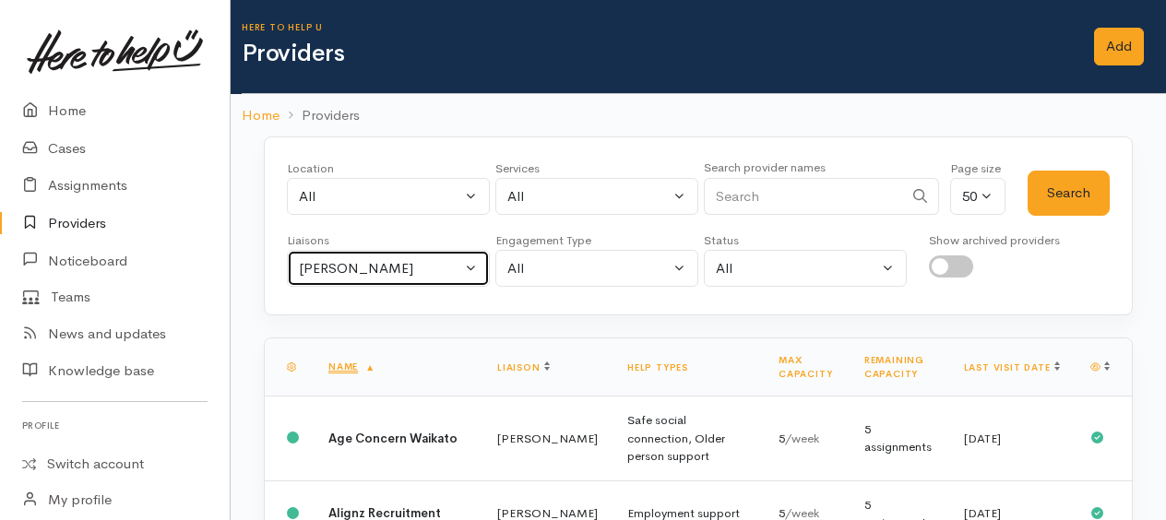
click at [352, 265] on div "[PERSON_NAME]" at bounding box center [380, 268] width 162 height 21
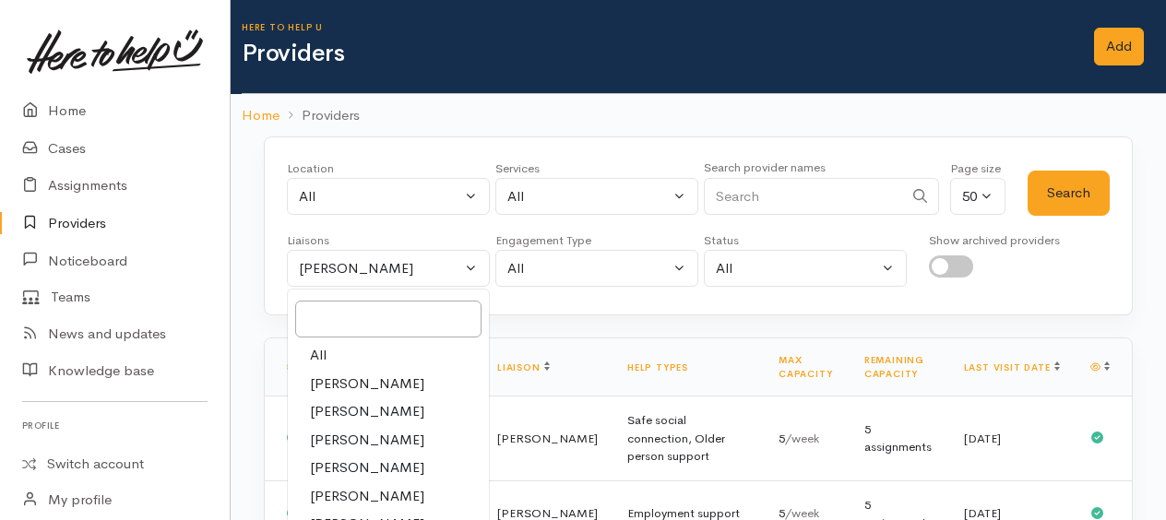
click at [321, 349] on span "All" at bounding box center [318, 355] width 17 height 21
select select "null"
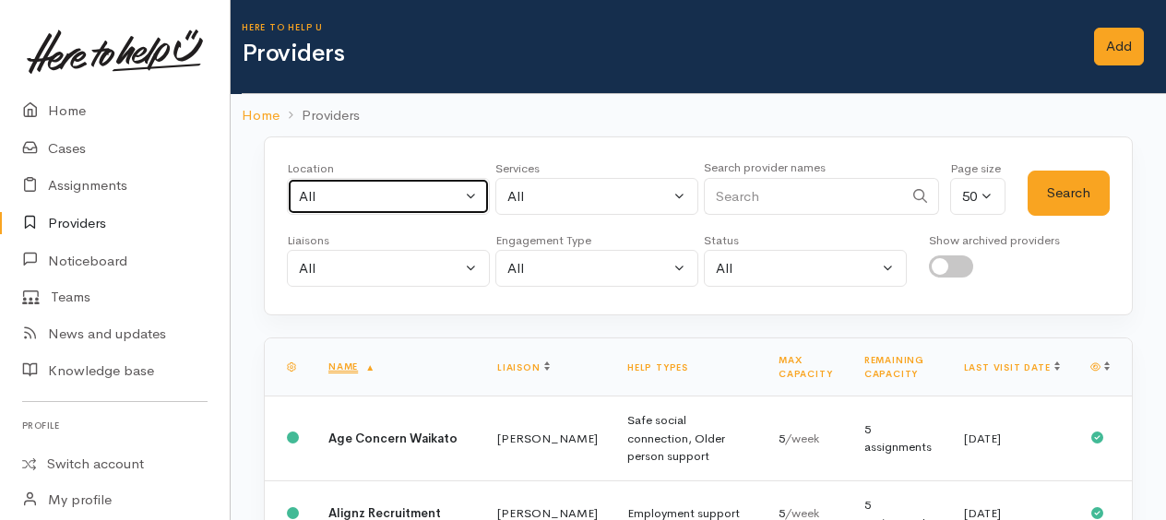
click at [341, 186] on div "All" at bounding box center [380, 196] width 162 height 21
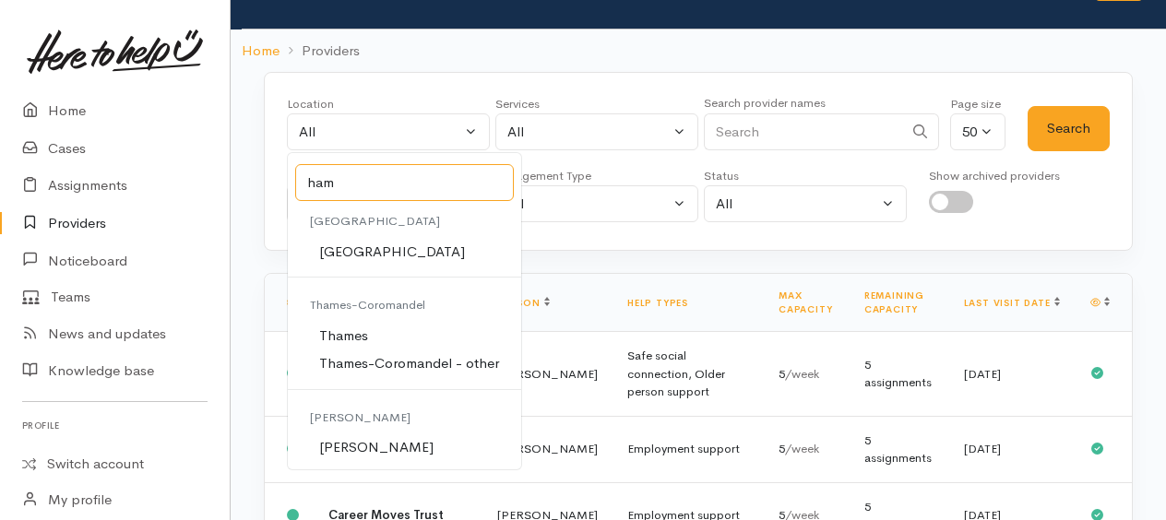
scroll to position [92, 0]
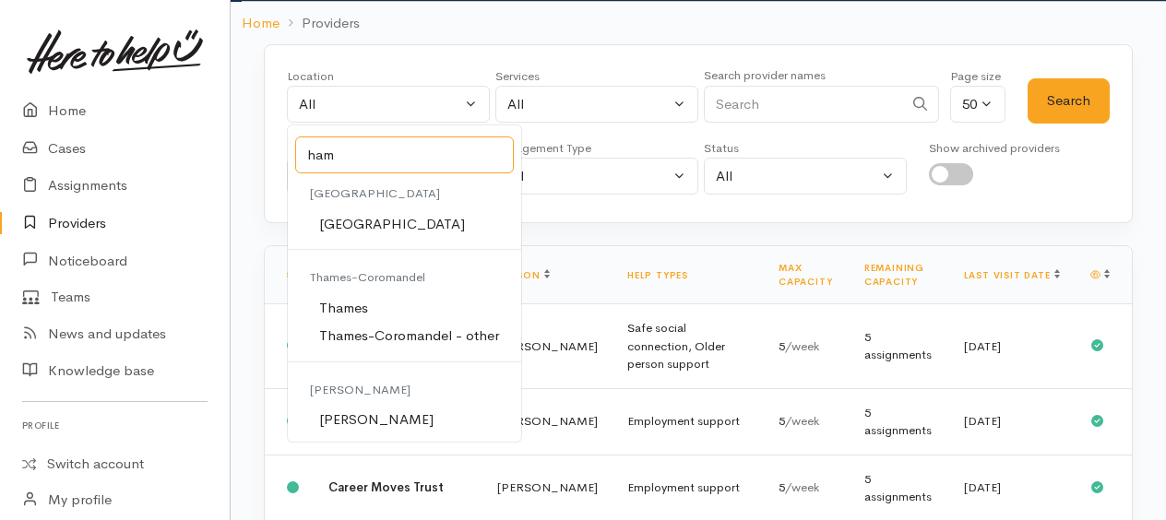
type input "ham"
click at [360, 420] on span "Hamilton" at bounding box center [376, 420] width 114 height 21
select select "1"
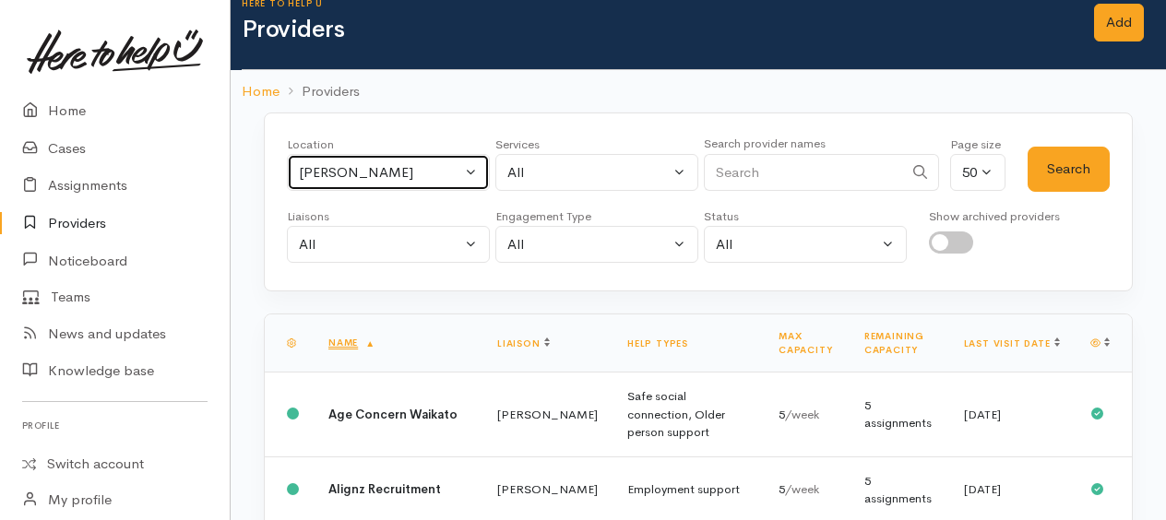
scroll to position [0, 0]
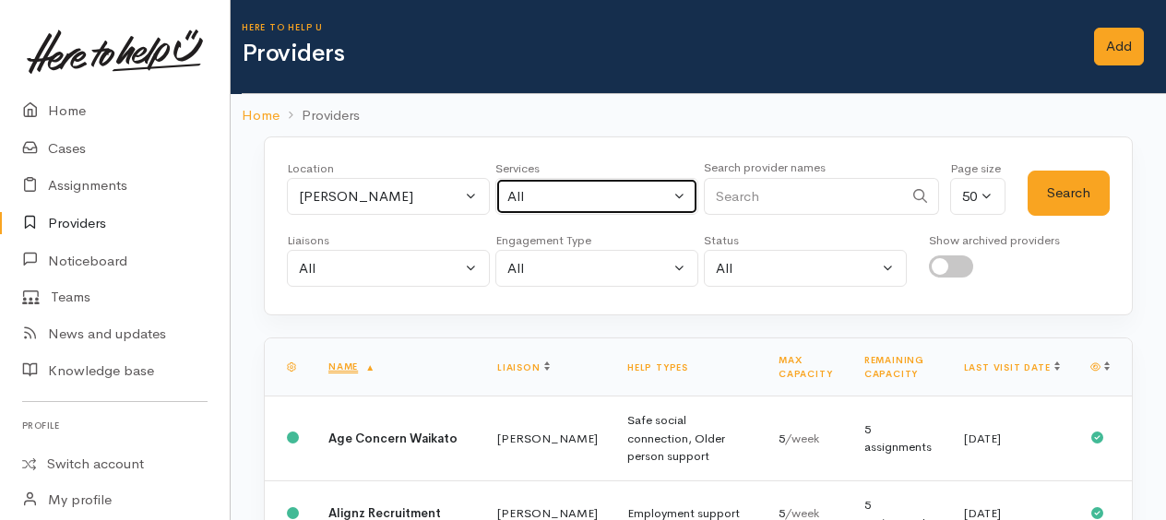
click at [552, 190] on div "All" at bounding box center [589, 196] width 162 height 21
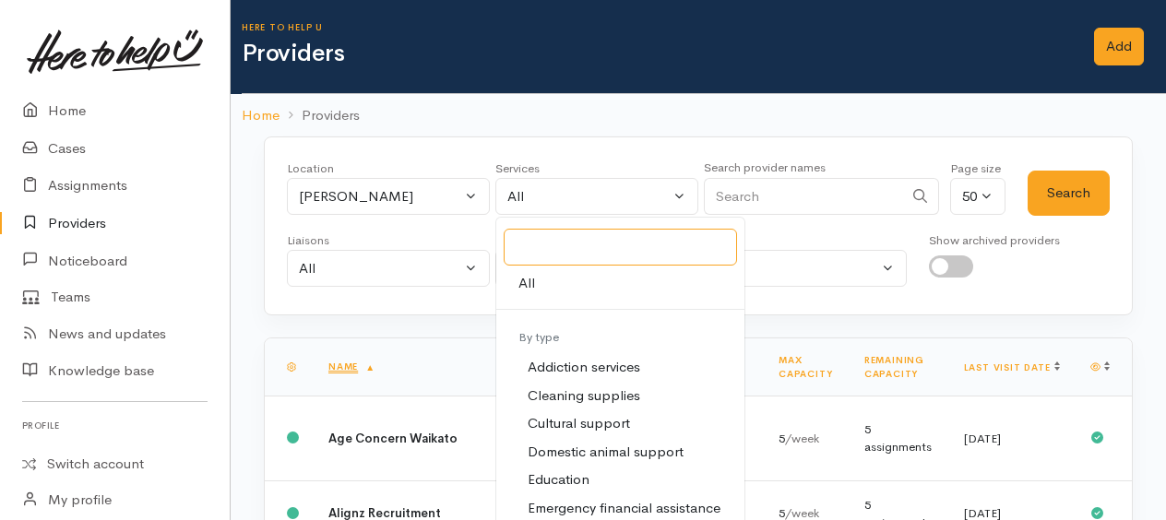
scroll to position [277, 0]
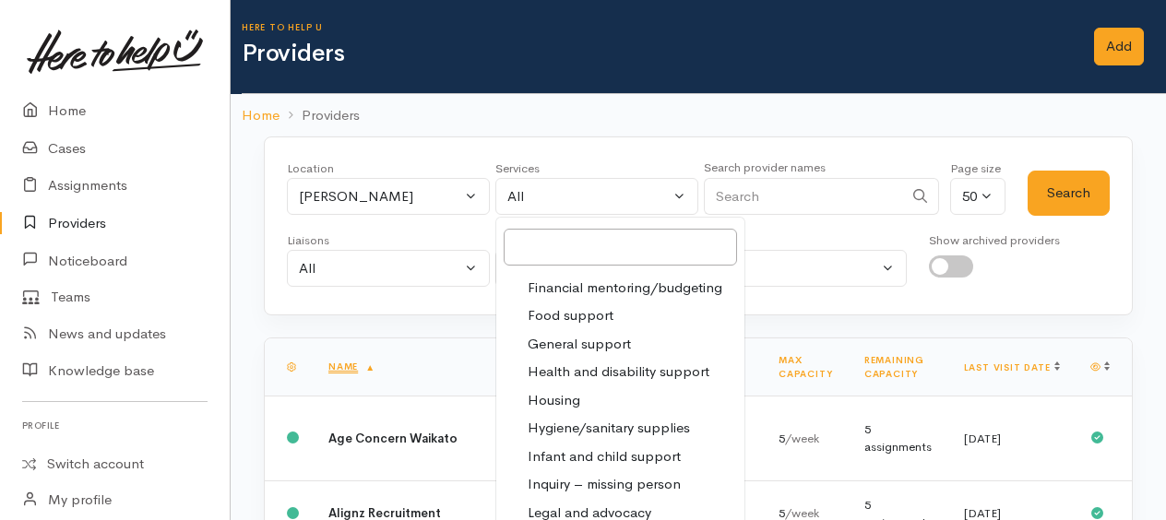
drag, startPoint x: 580, startPoint y: 367, endPoint x: 605, endPoint y: 344, distance: 34.6
click at [581, 365] on span "Health and disability support" at bounding box center [619, 372] width 182 height 21
select select "26"
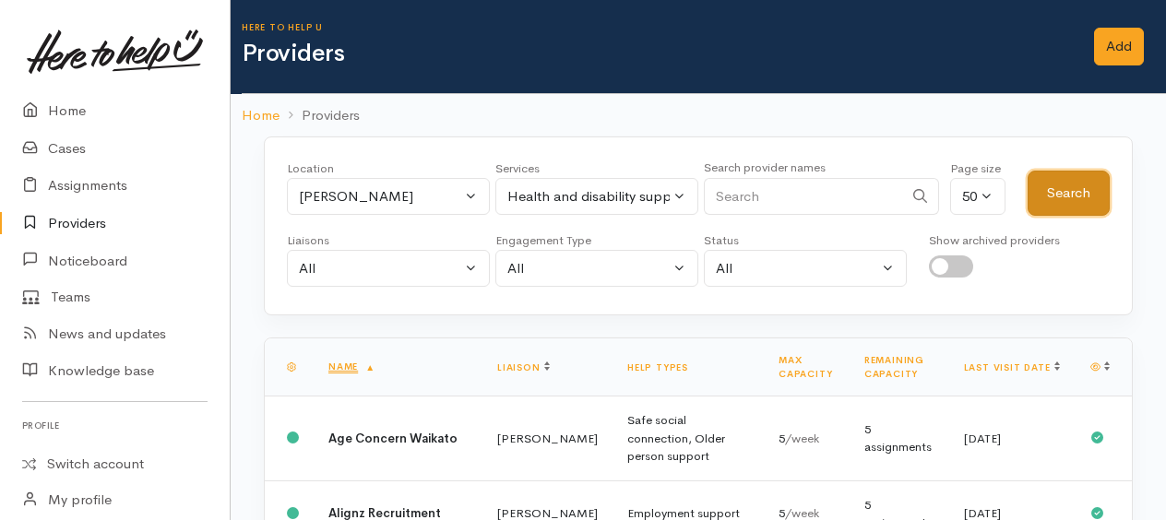
click at [1080, 194] on button "Search" at bounding box center [1069, 193] width 82 height 45
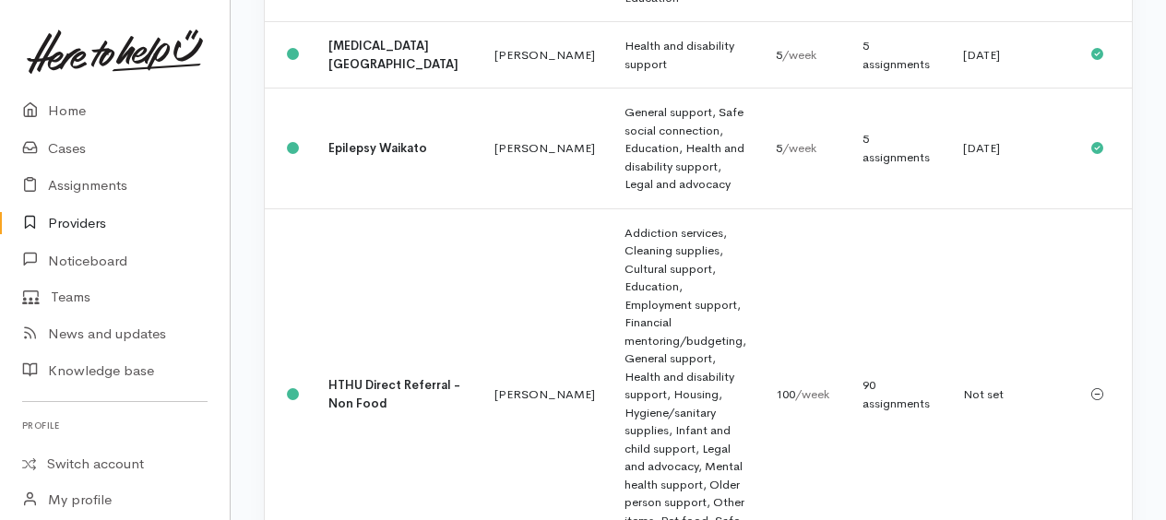
scroll to position [210, 0]
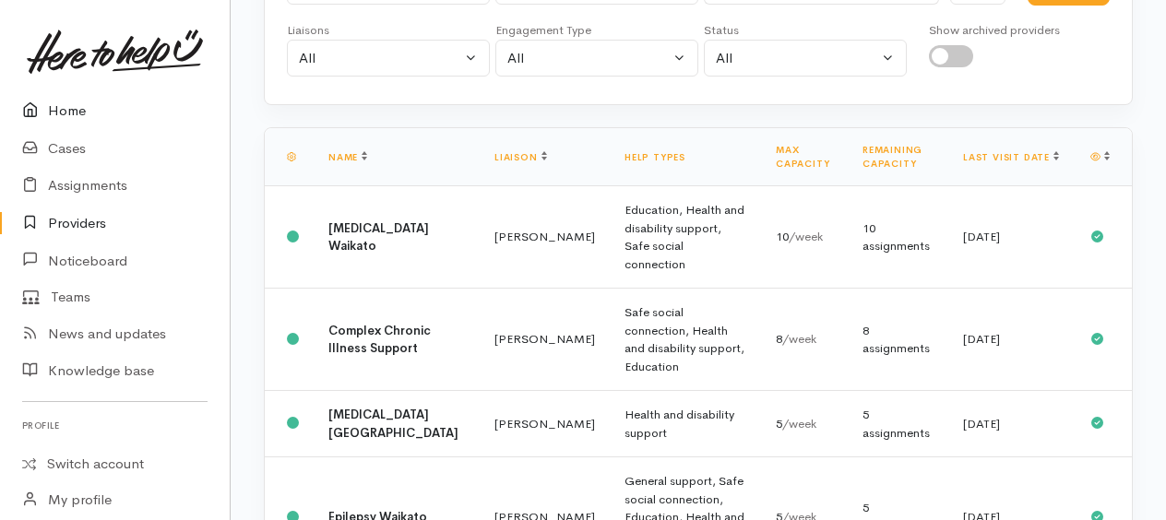
click at [76, 111] on link "Home" at bounding box center [115, 111] width 230 height 38
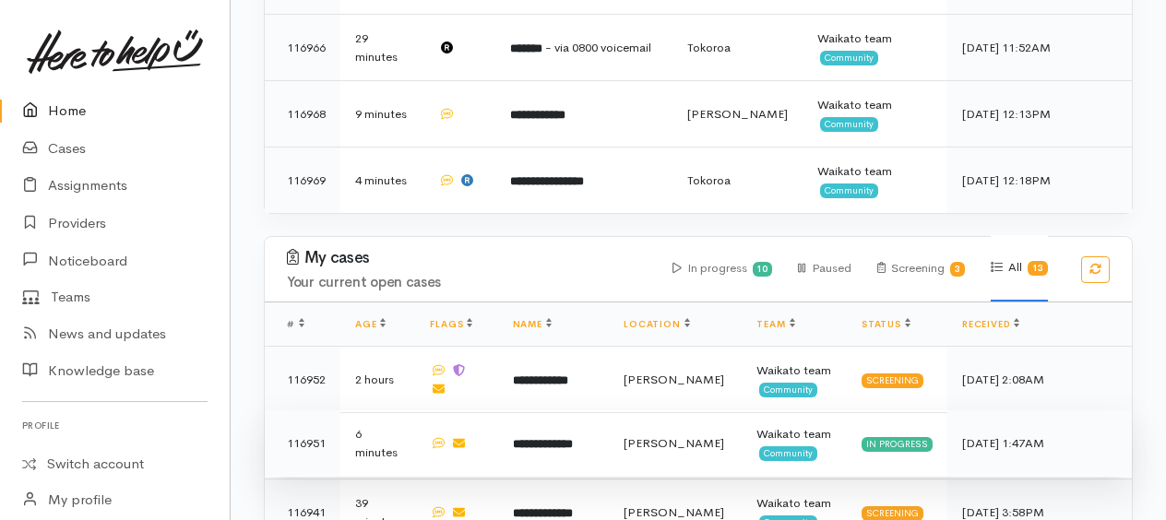
scroll to position [1015, 0]
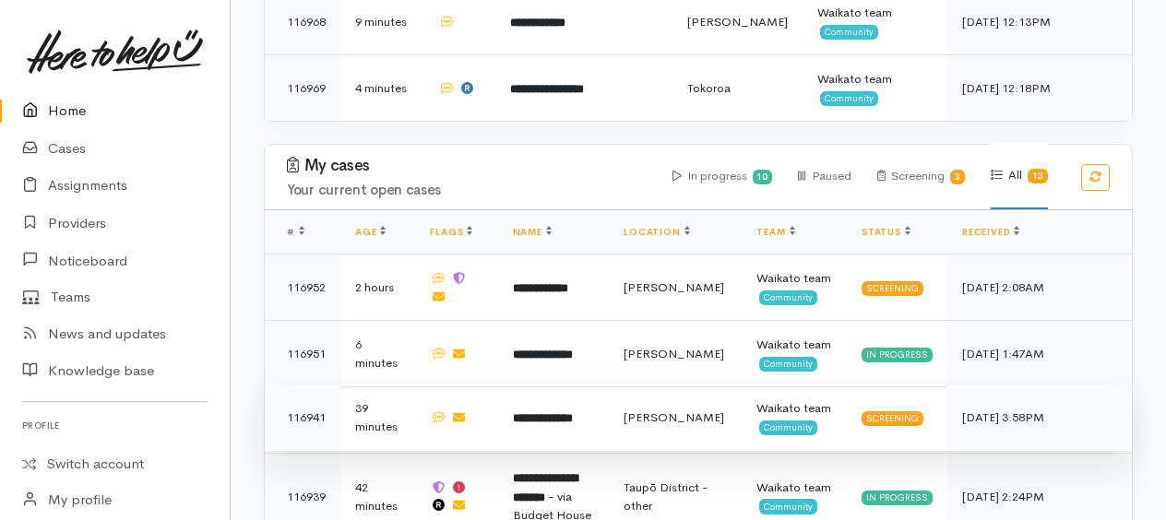
click at [549, 413] on b "**********" at bounding box center [543, 419] width 60 height 12
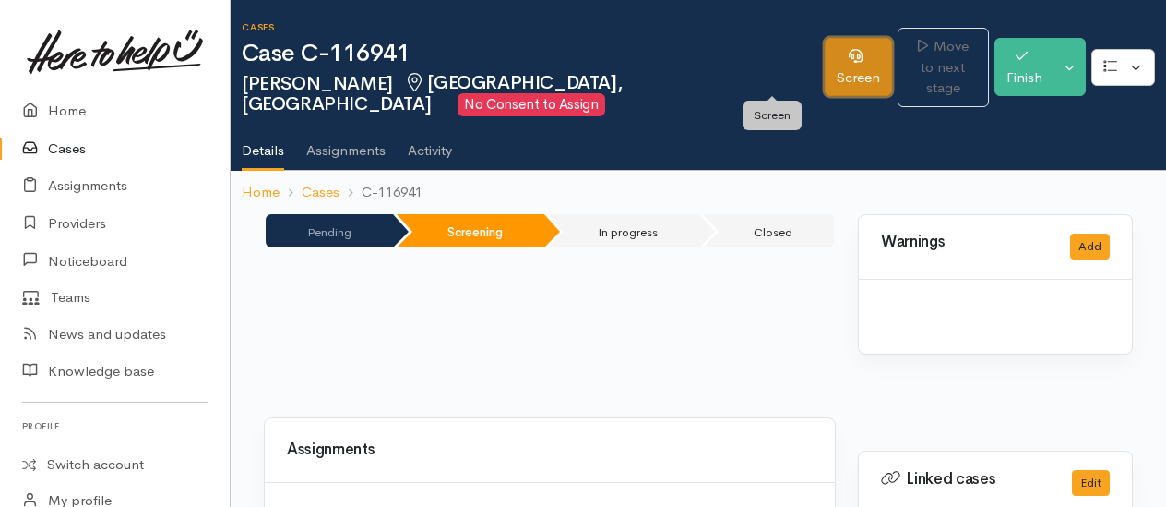
click at [825, 76] on link "Screen" at bounding box center [858, 67] width 67 height 58
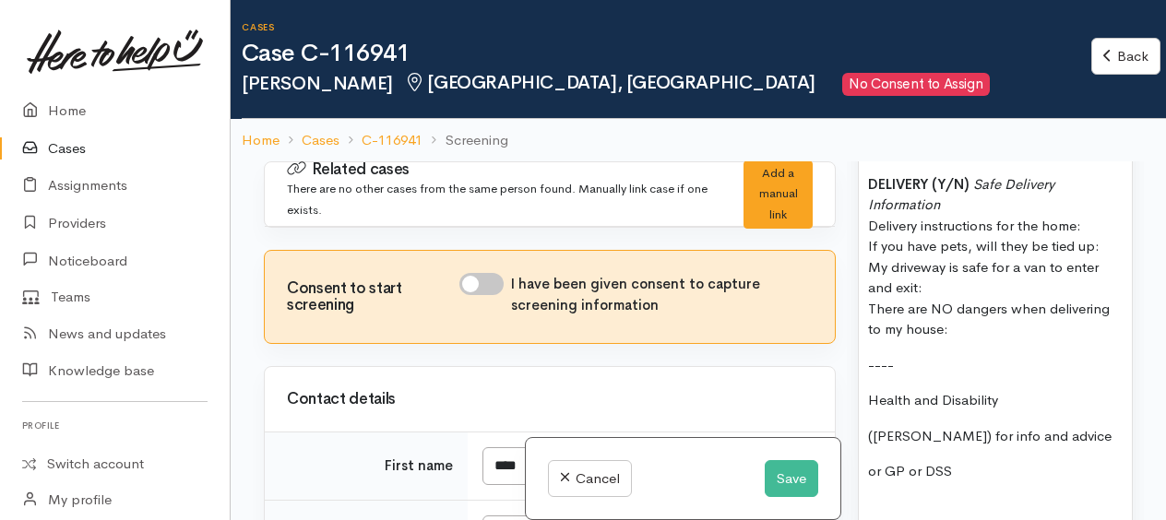
scroll to position [2307, 0]
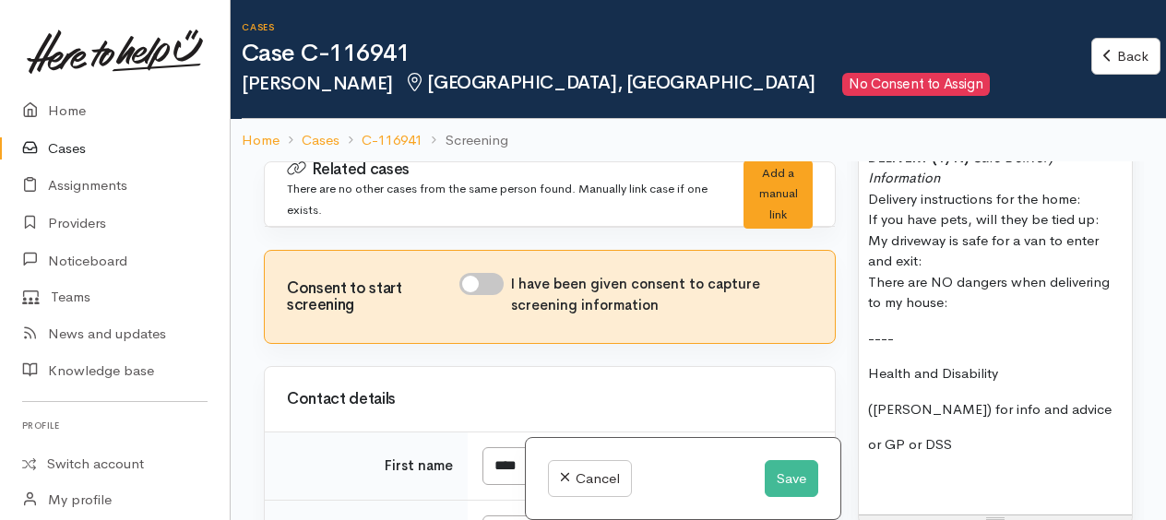
click at [1008, 364] on p "Health and Disability" at bounding box center [995, 374] width 255 height 21
click at [1093, 400] on p "(e.g. Kia Roha) for info and advice" at bounding box center [995, 410] width 255 height 21
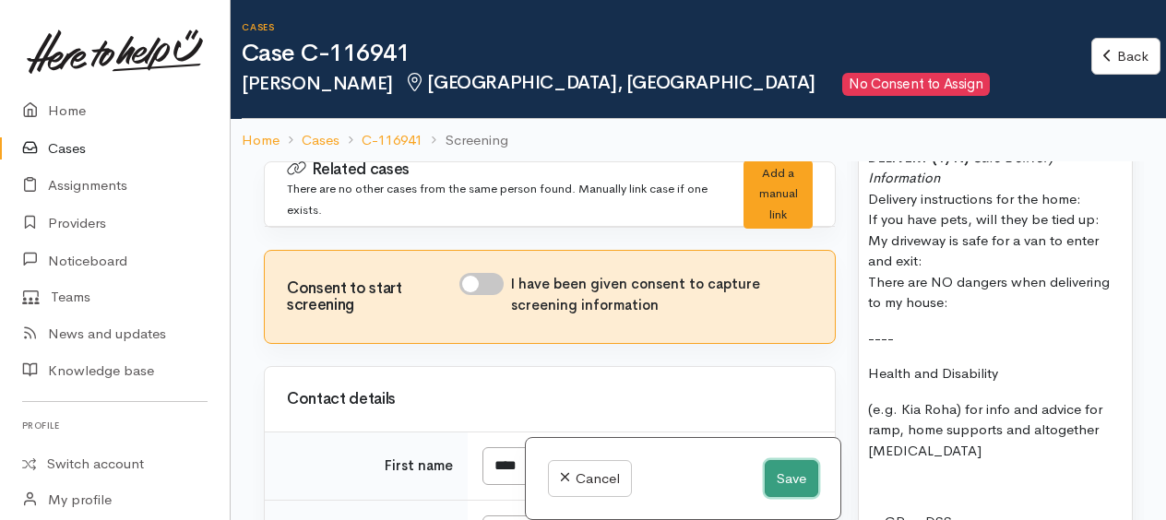
click at [793, 482] on button "Save" at bounding box center [792, 480] width 54 height 38
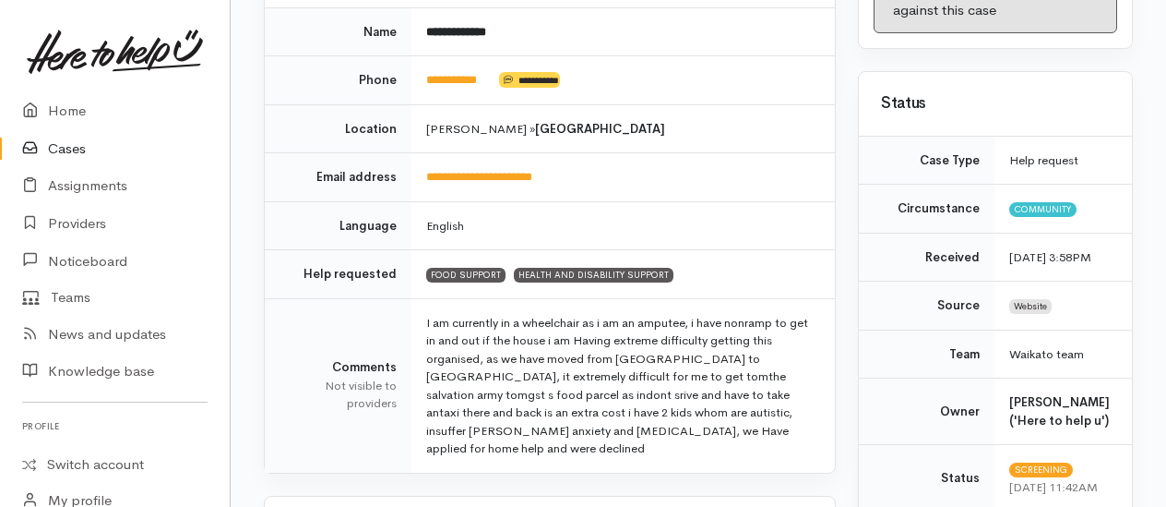
scroll to position [210, 0]
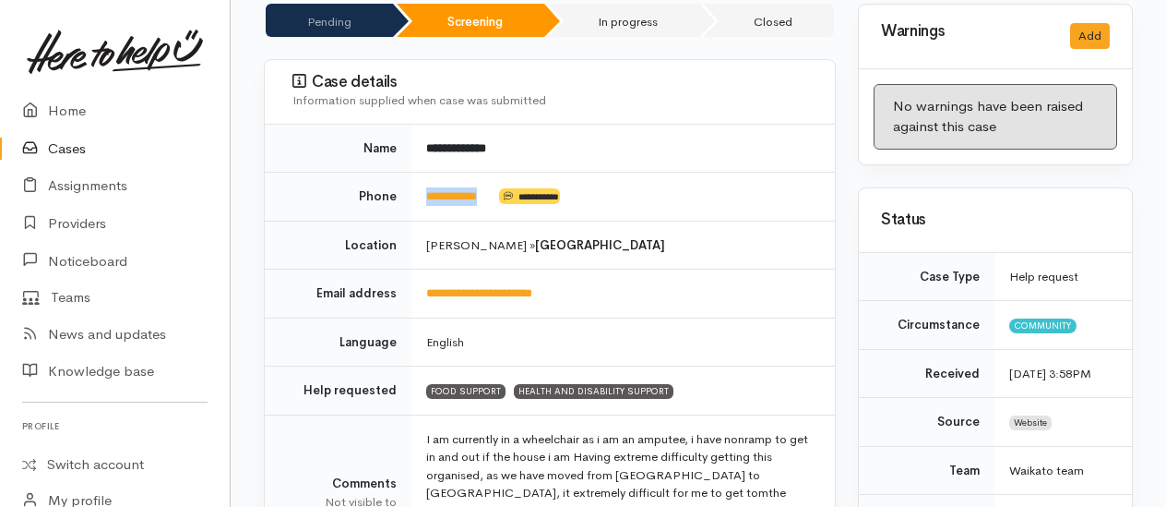
drag, startPoint x: 497, startPoint y: 187, endPoint x: 416, endPoint y: 193, distance: 81.4
click at [416, 193] on td "**********" at bounding box center [624, 197] width 424 height 49
drag, startPoint x: 416, startPoint y: 193, endPoint x: 437, endPoint y: 189, distance: 20.6
copy td "**********"
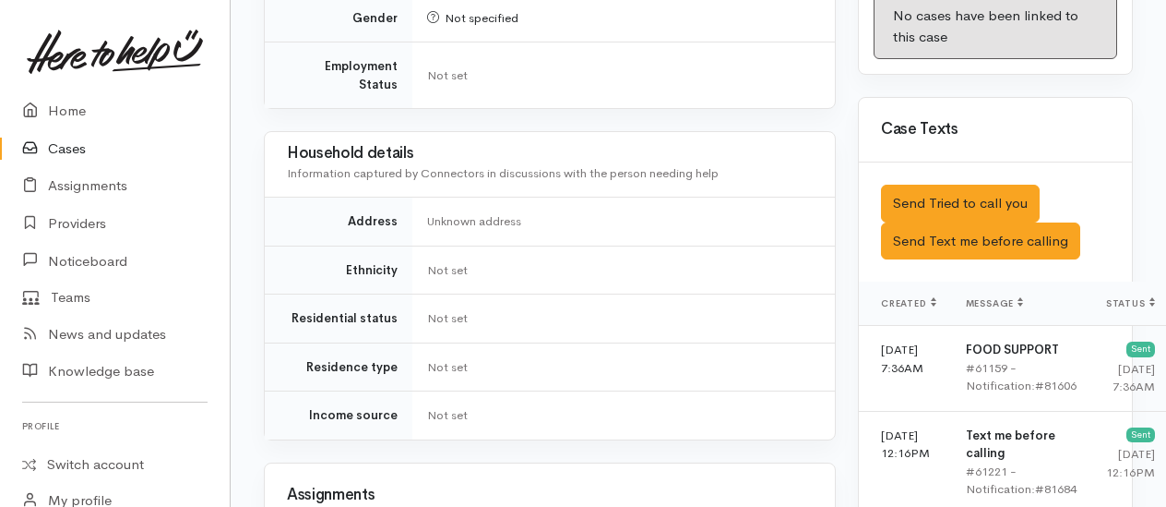
scroll to position [1133, 0]
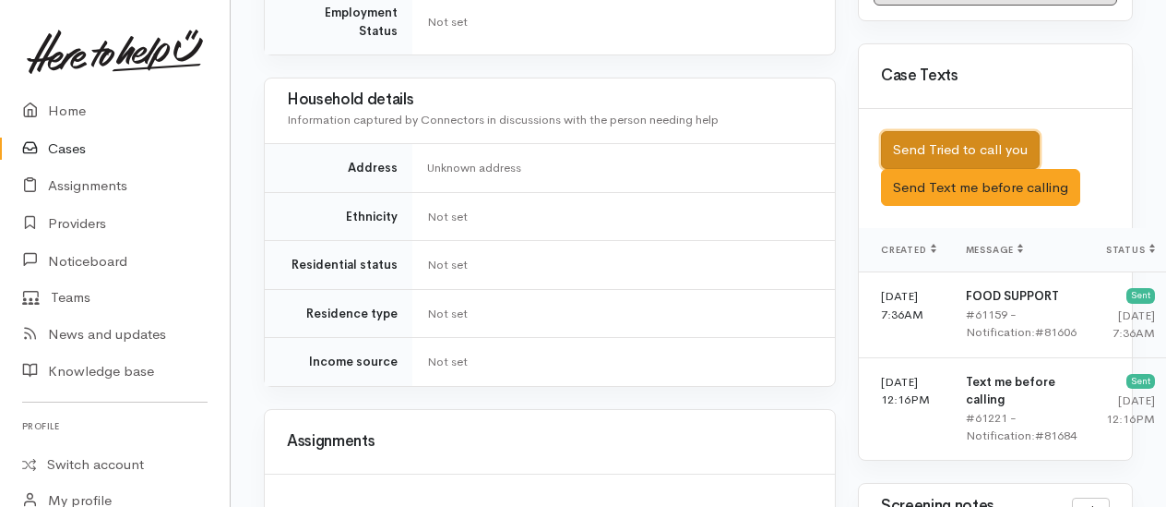
click at [943, 161] on button "Send Tried to call you" at bounding box center [960, 150] width 159 height 38
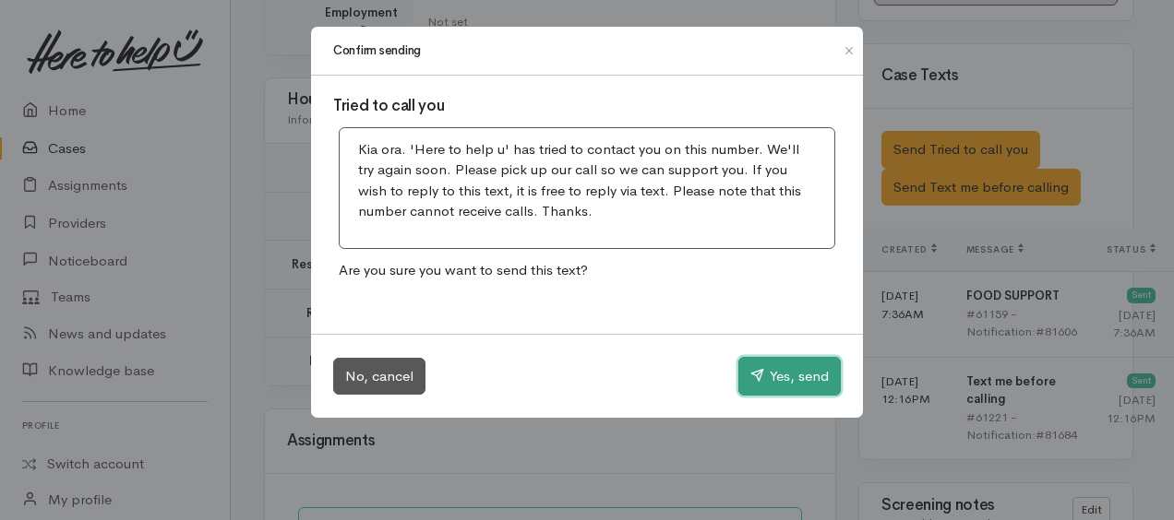
click at [773, 384] on button "Yes, send" at bounding box center [789, 376] width 102 height 39
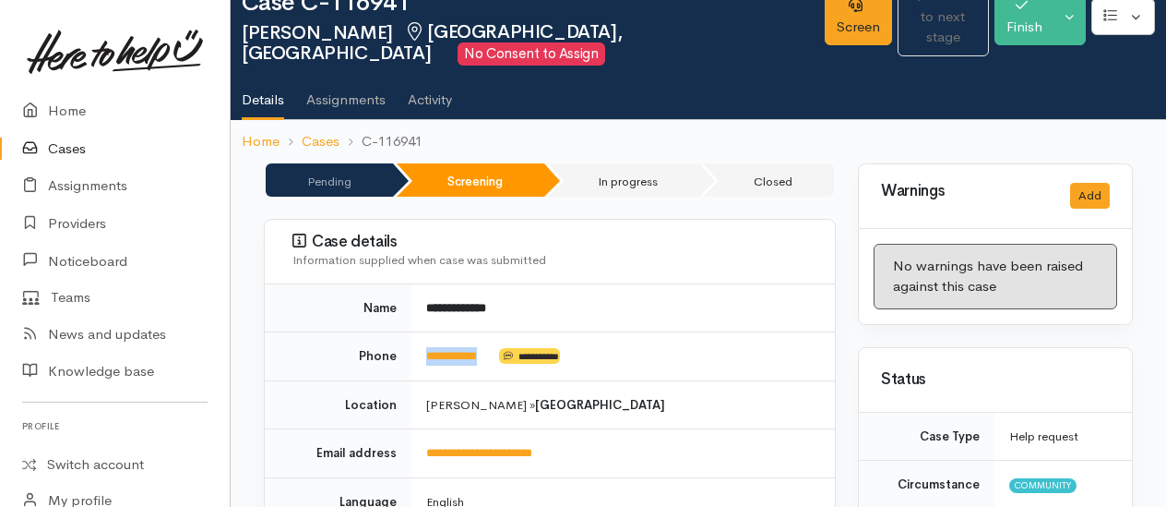
scroll to position [0, 0]
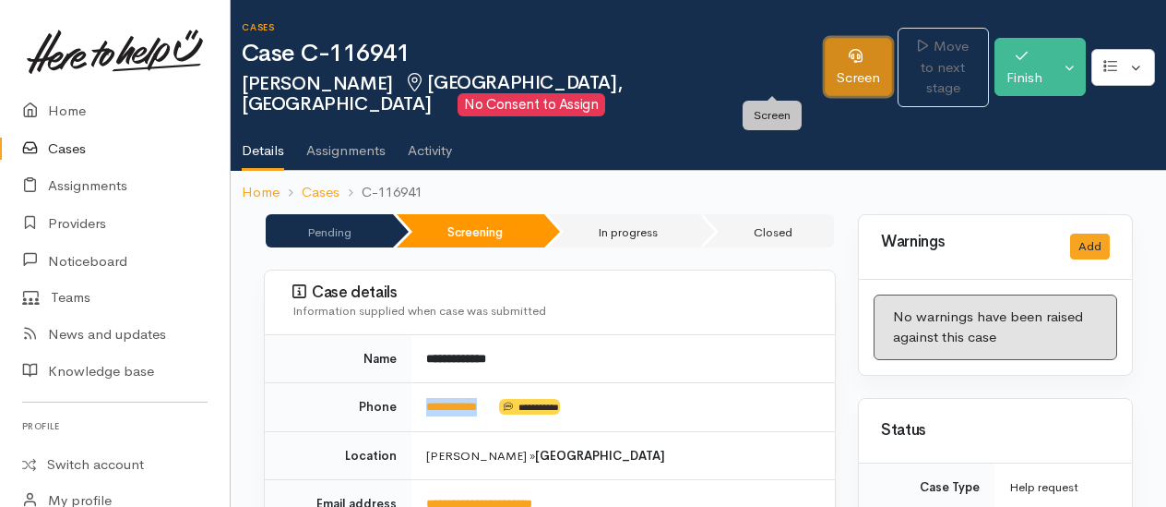
click at [825, 66] on link "Screen" at bounding box center [858, 67] width 67 height 58
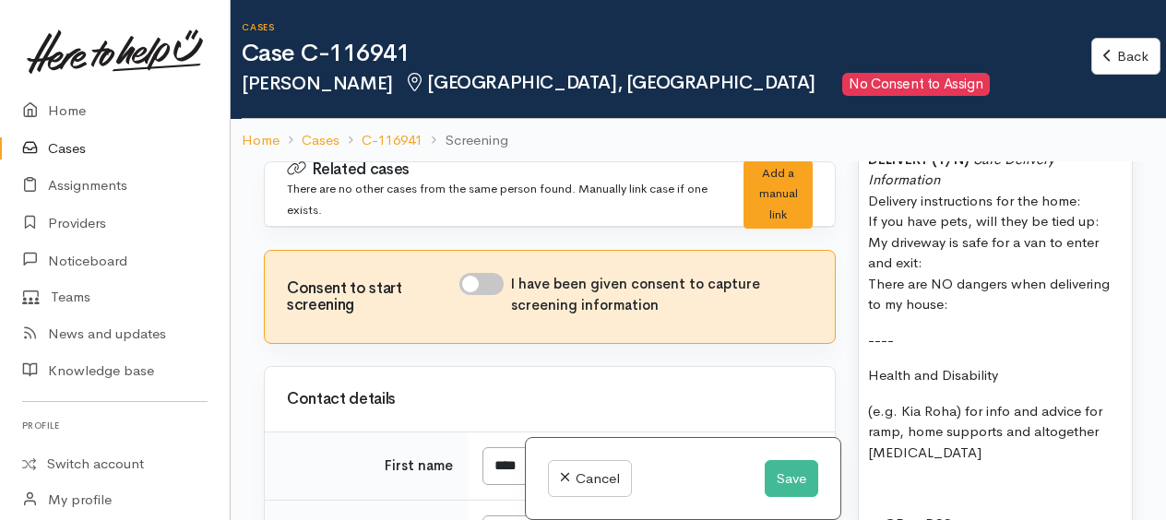
scroll to position [2307, 0]
click at [1010, 364] on p "Health and Disability" at bounding box center [995, 374] width 255 height 21
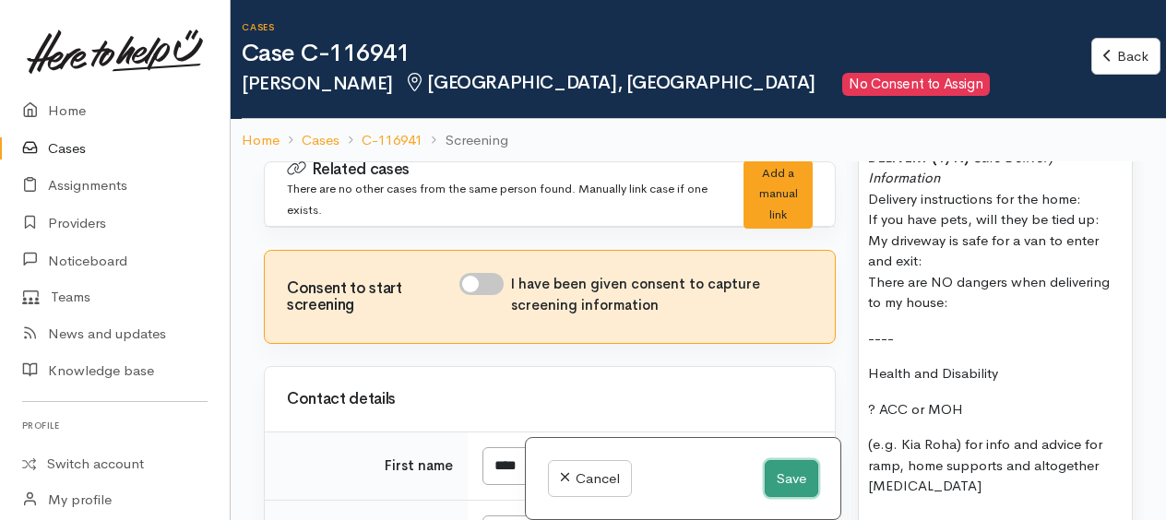
click at [783, 474] on button "Save" at bounding box center [792, 480] width 54 height 38
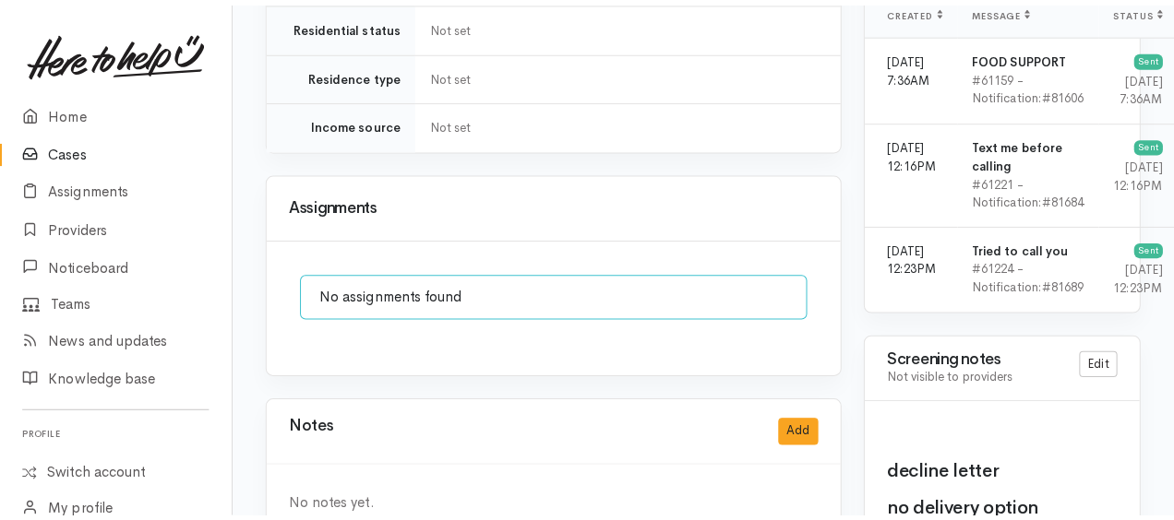
scroll to position [1477, 0]
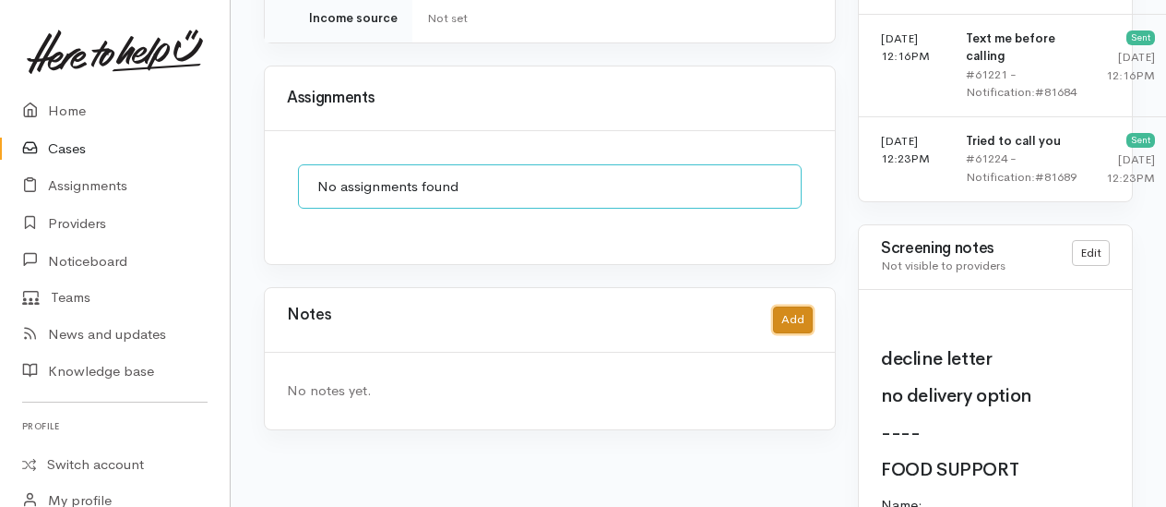
click at [809, 306] on button "Add" at bounding box center [793, 319] width 40 height 27
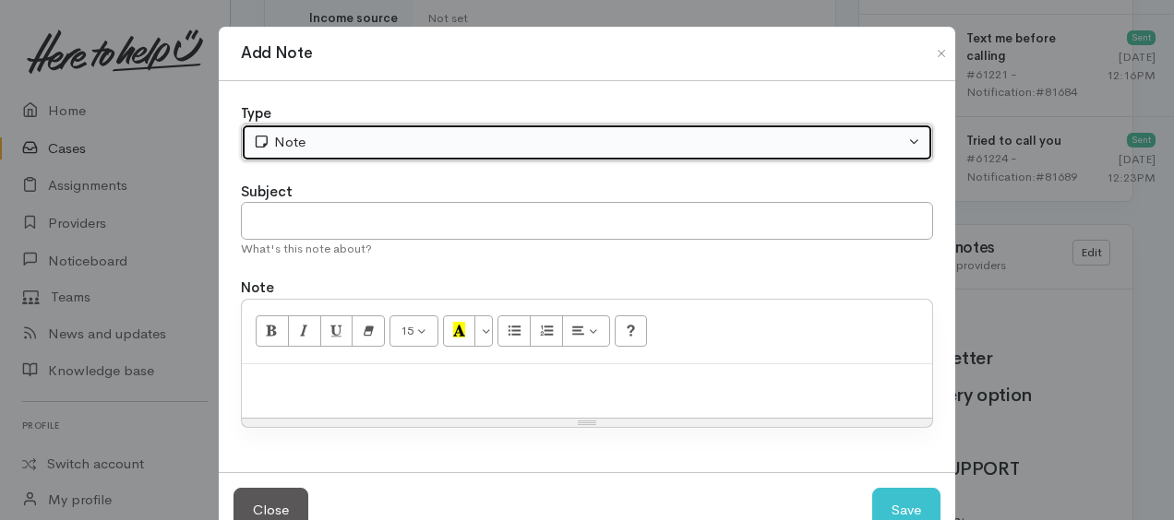
click at [371, 148] on div "Note" at bounding box center [579, 142] width 652 height 21
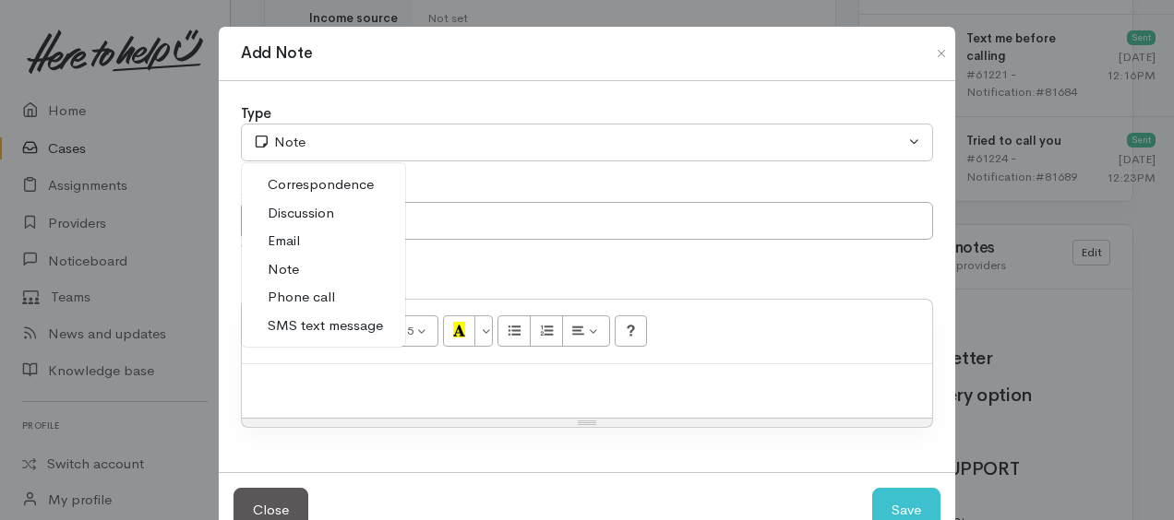
drag, startPoint x: 300, startPoint y: 286, endPoint x: 302, endPoint y: 299, distance: 13.1
click at [300, 288] on span "Phone call" at bounding box center [301, 297] width 67 height 21
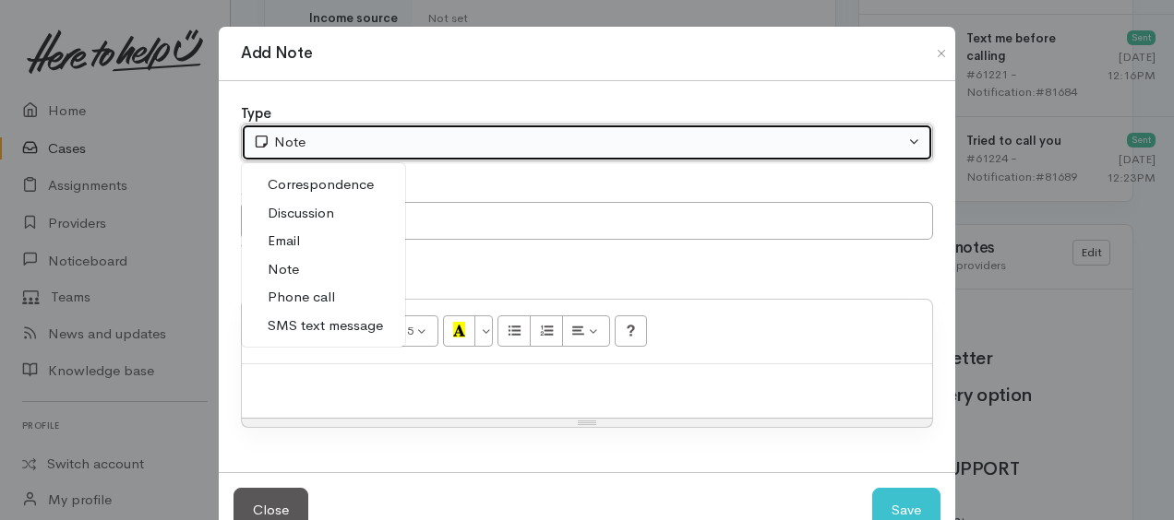
select select "3"
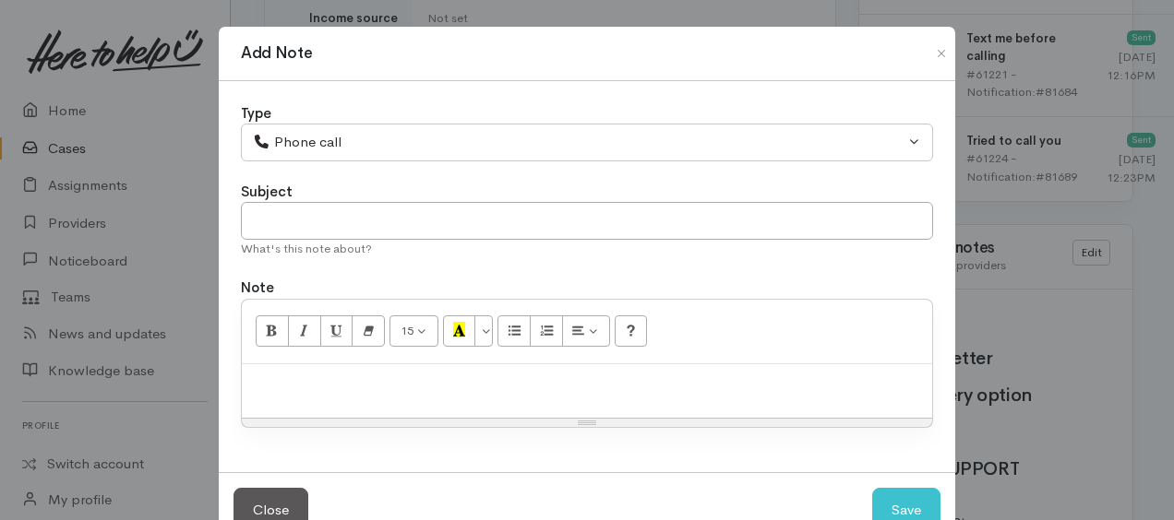
click at [310, 357] on div "15 8 9 10 11 12 14 18 24 36 Background Color Transparent Select #ffff00 Text Co…" at bounding box center [587, 332] width 690 height 65
click at [314, 399] on div at bounding box center [587, 392] width 690 height 54
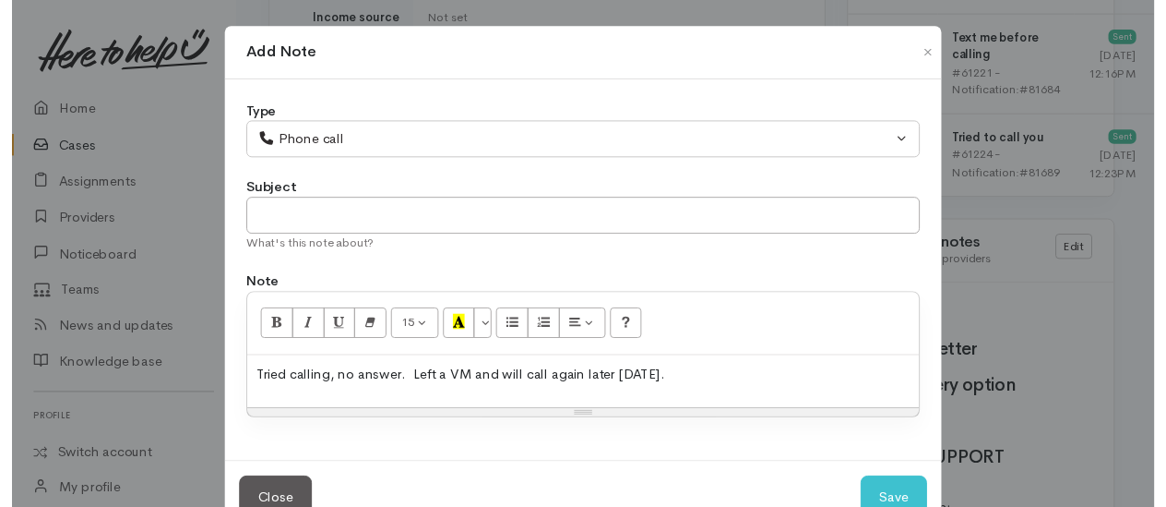
scroll to position [50, 0]
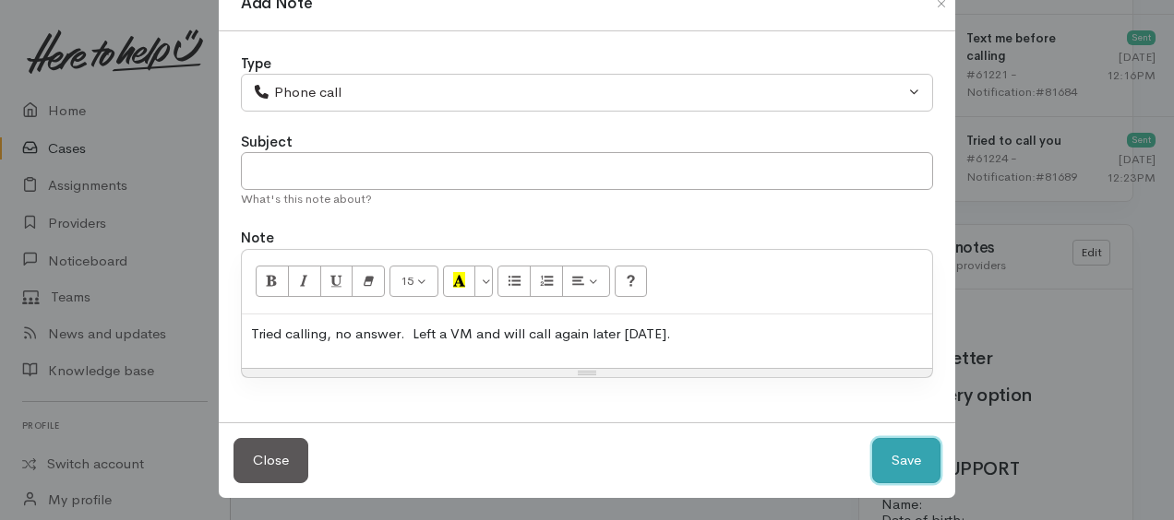
drag, startPoint x: 884, startPoint y: 461, endPoint x: 859, endPoint y: 437, distance: 34.6
click at [886, 461] on button "Save" at bounding box center [906, 460] width 68 height 45
select select "1"
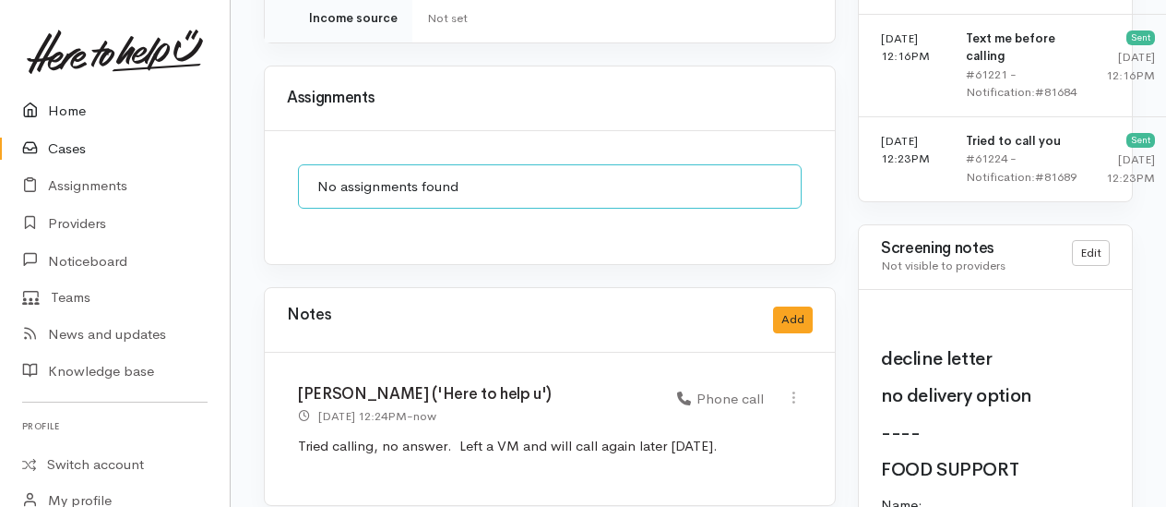
click at [76, 105] on link "Home" at bounding box center [115, 111] width 230 height 38
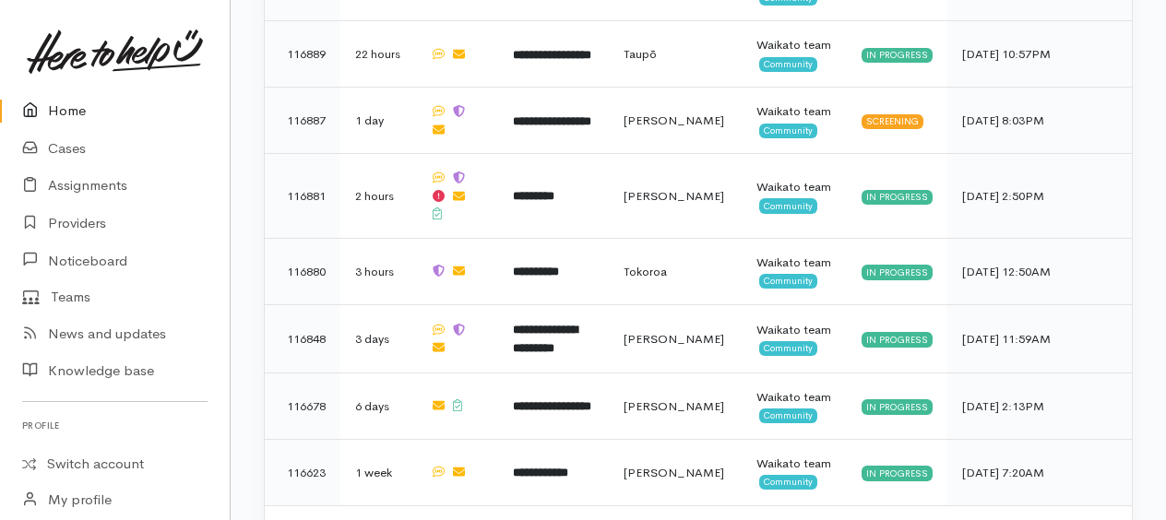
scroll to position [1773, 0]
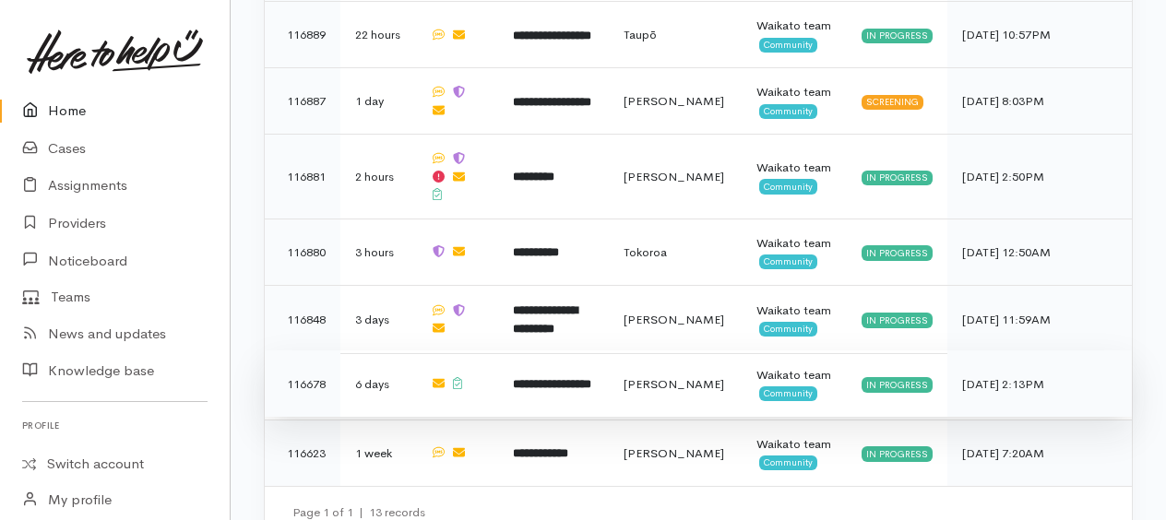
click at [571, 378] on b "**********" at bounding box center [552, 384] width 78 height 12
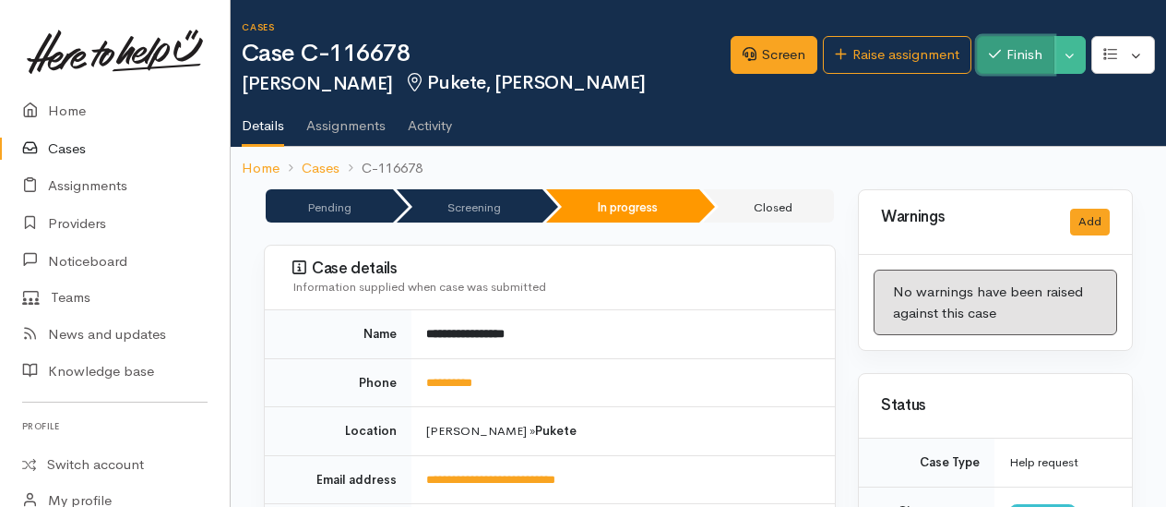
click at [1045, 54] on button "Finish" at bounding box center [1016, 55] width 78 height 38
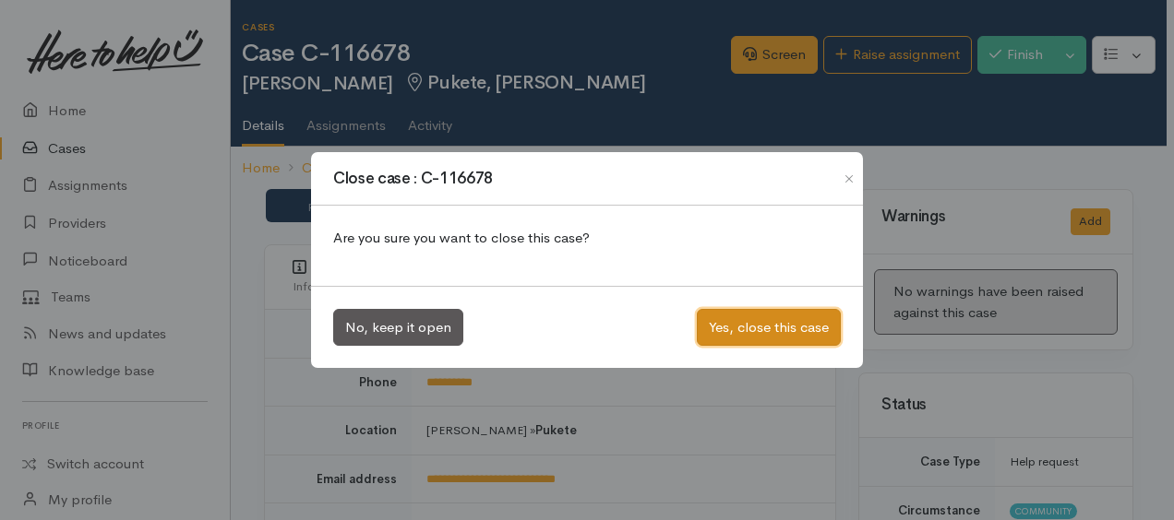
click at [803, 327] on button "Yes, close this case" at bounding box center [769, 328] width 144 height 38
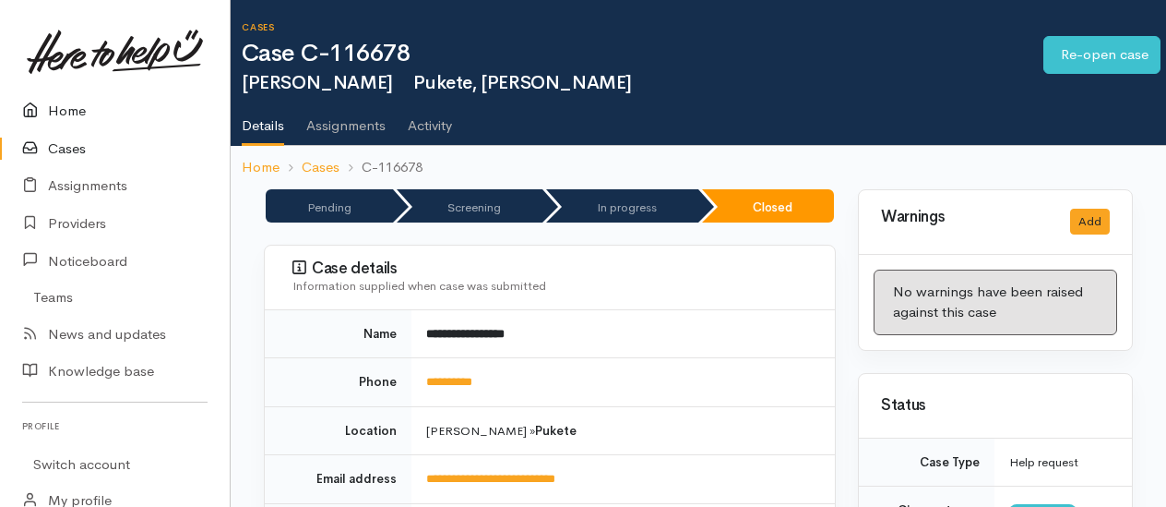
click at [53, 118] on link "Home" at bounding box center [115, 111] width 230 height 38
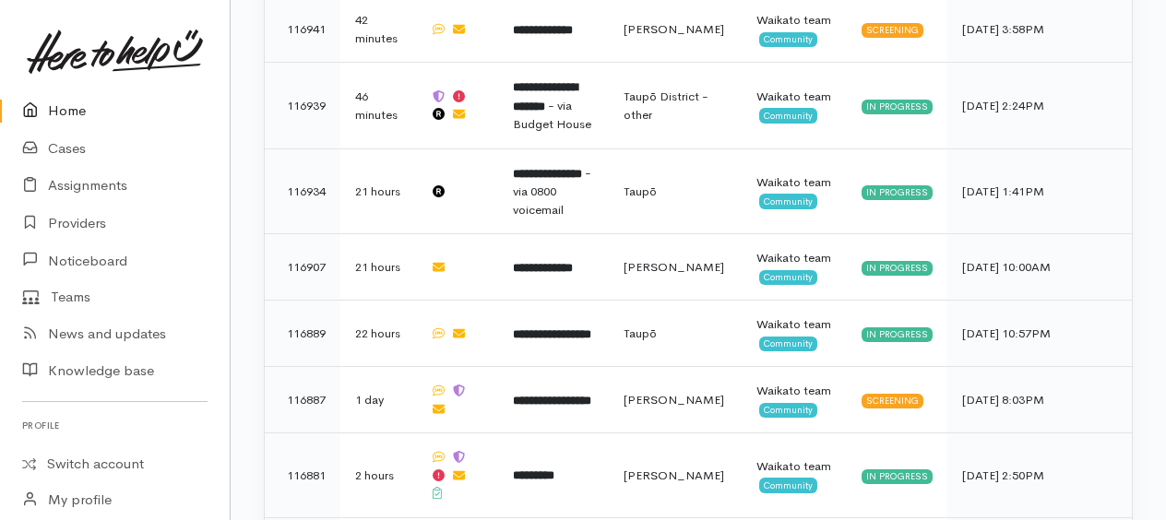
scroll to position [1569, 0]
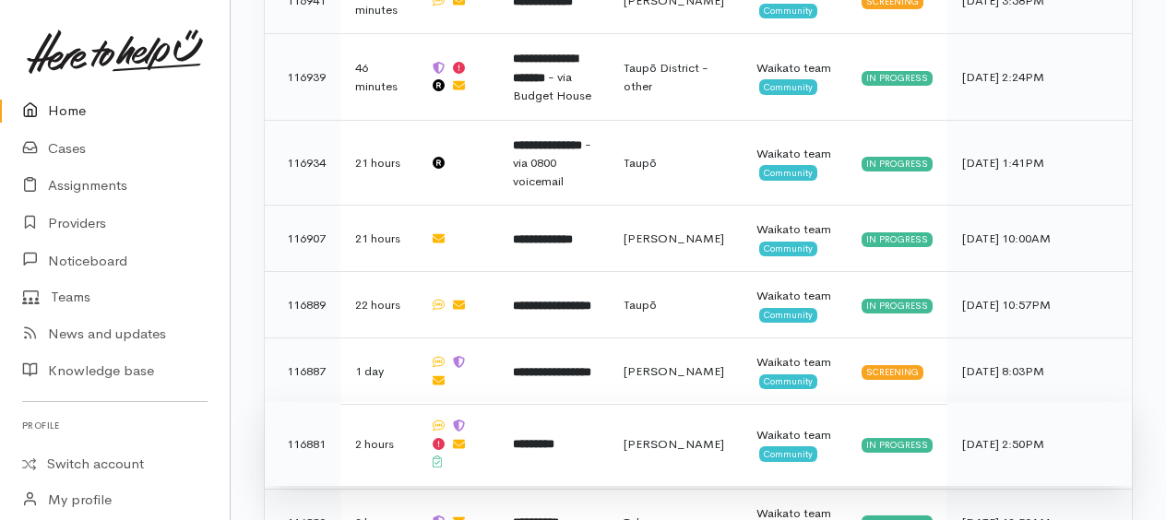
click at [554, 438] on b "*********" at bounding box center [534, 444] width 42 height 12
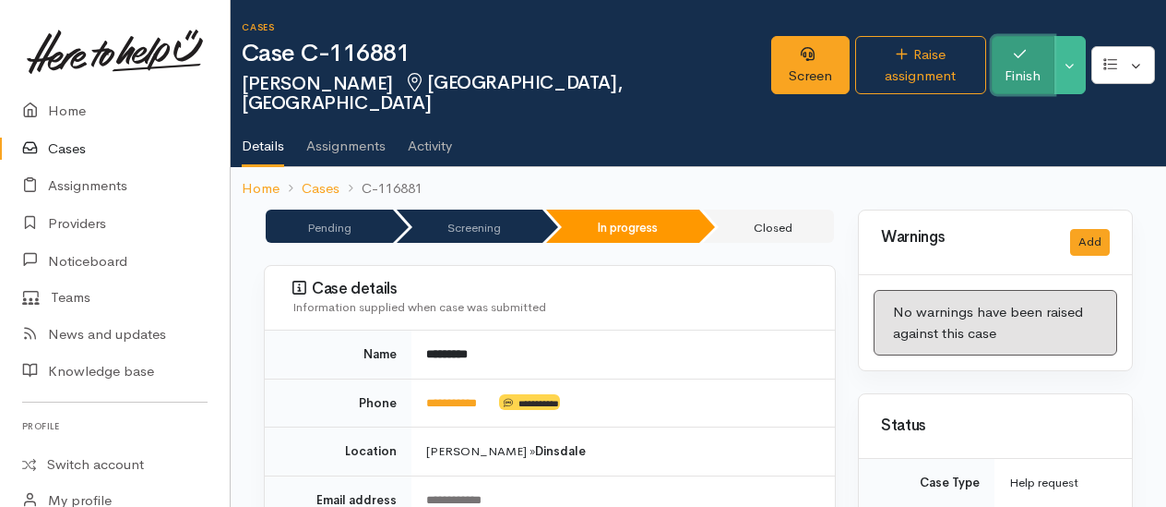
click at [1037, 61] on button "Finish" at bounding box center [1023, 65] width 63 height 58
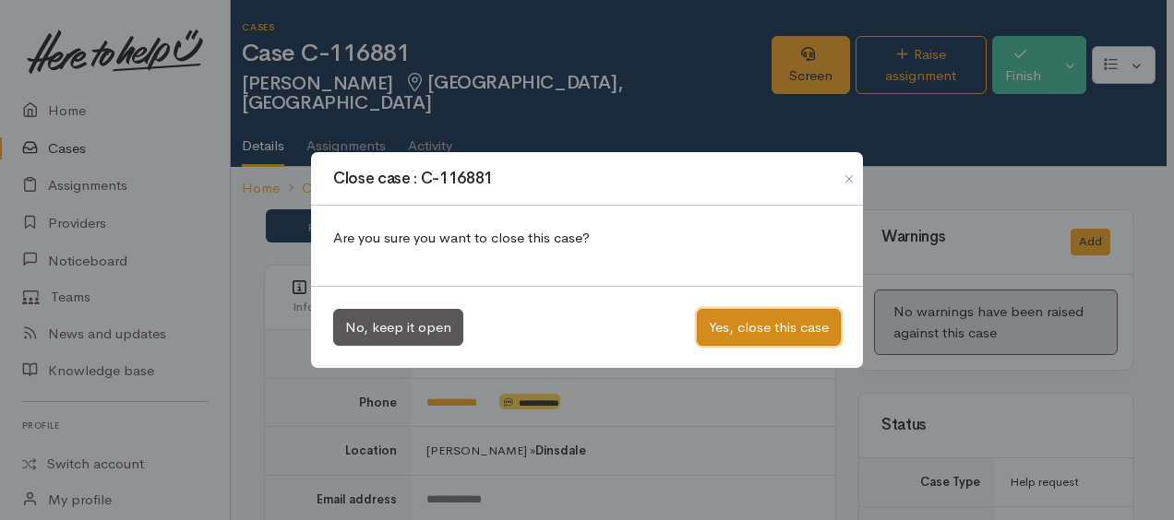
click at [788, 323] on button "Yes, close this case" at bounding box center [769, 328] width 144 height 38
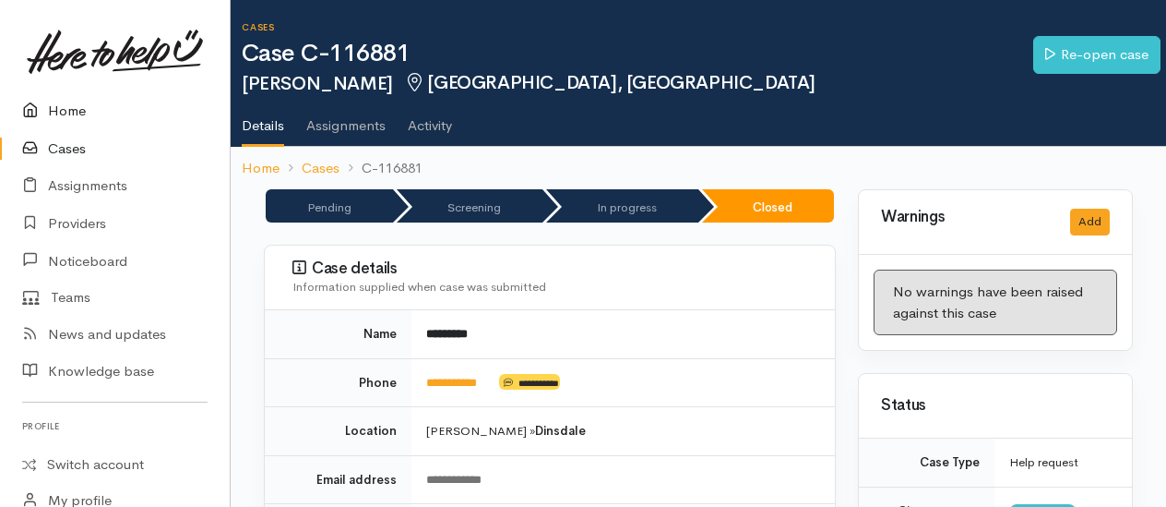
click at [53, 108] on link "Home" at bounding box center [115, 111] width 230 height 38
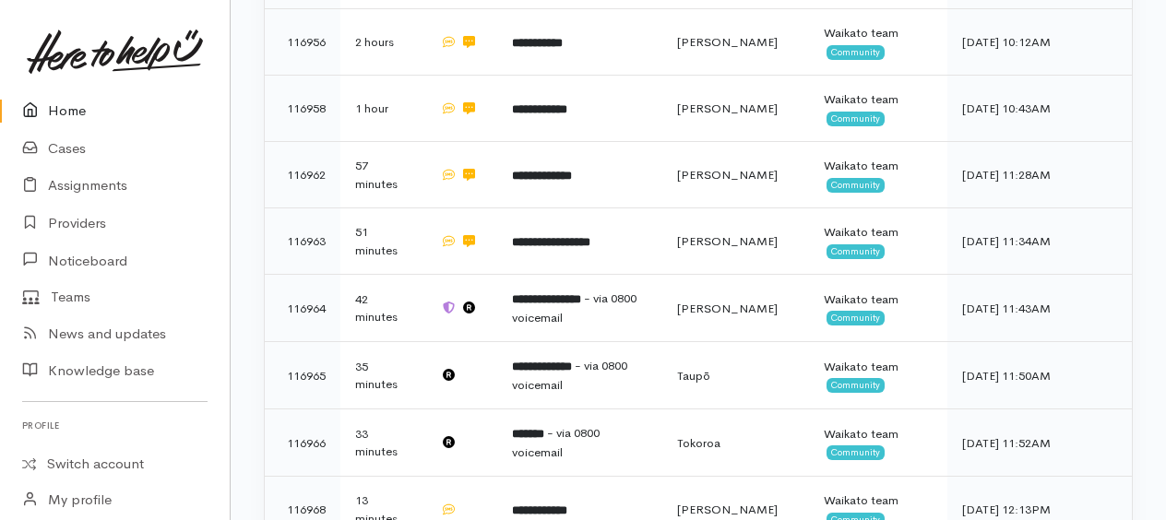
scroll to position [581, 0]
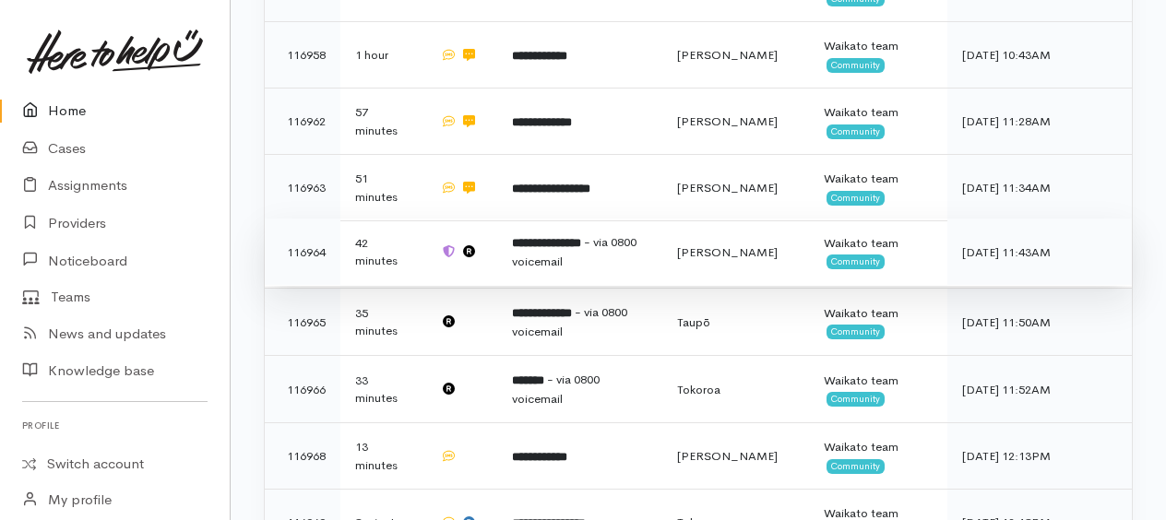
click at [560, 242] on b "**********" at bounding box center [546, 243] width 69 height 12
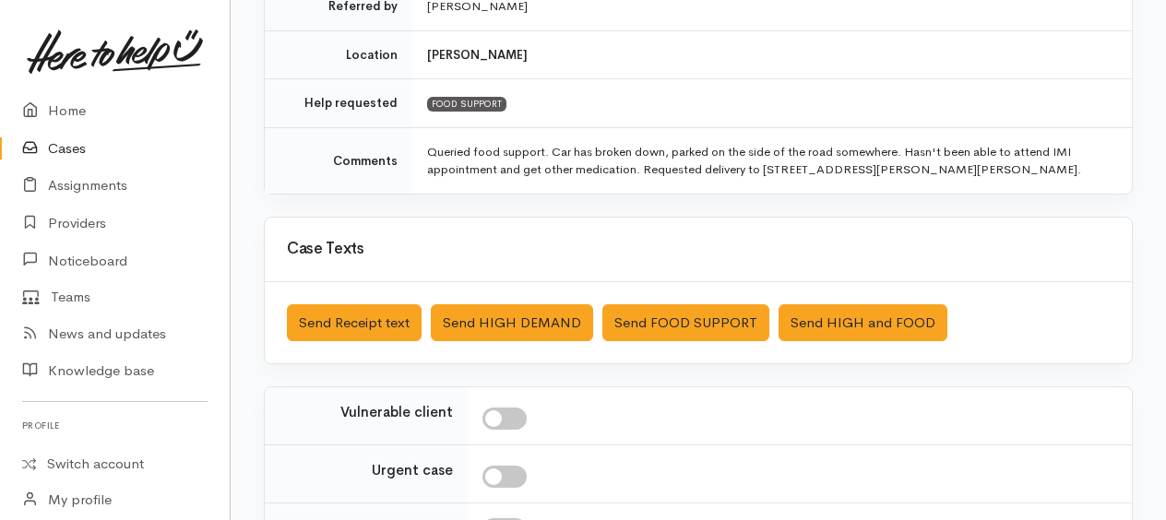
scroll to position [636, 0]
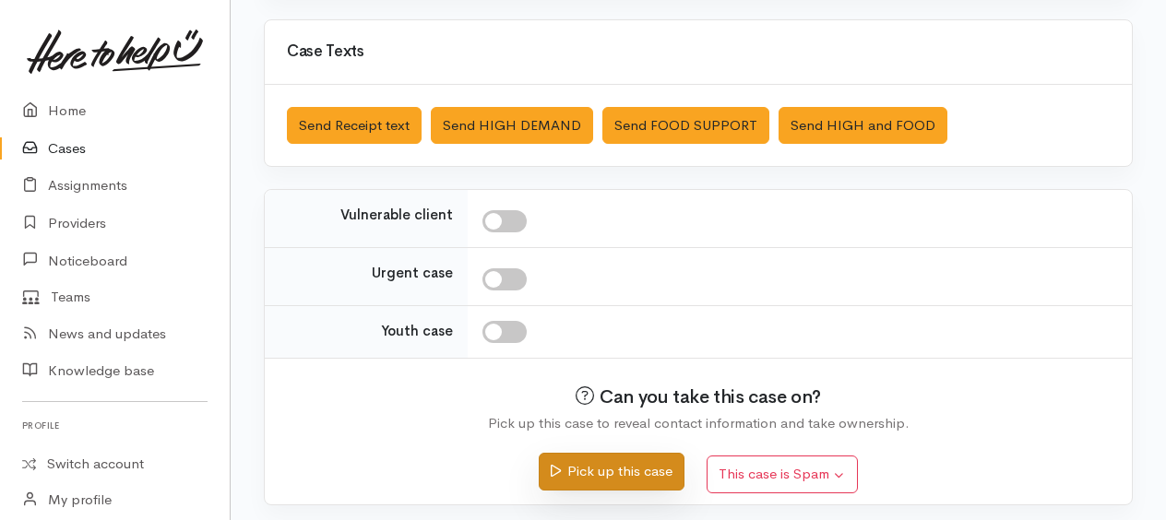
click at [637, 469] on button "Pick up this case" at bounding box center [611, 472] width 145 height 38
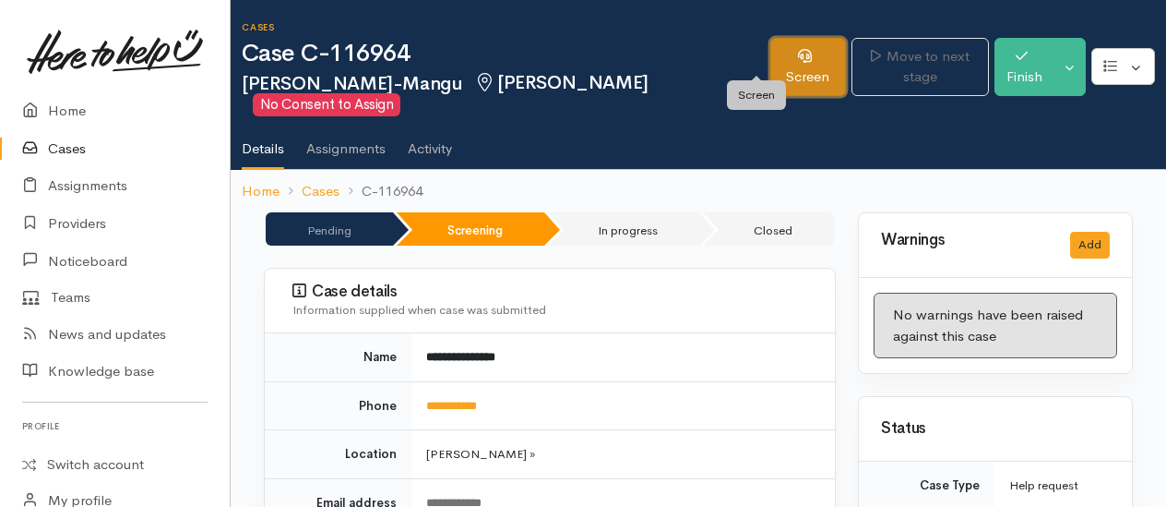
click at [771, 61] on link "Screen" at bounding box center [809, 67] width 76 height 58
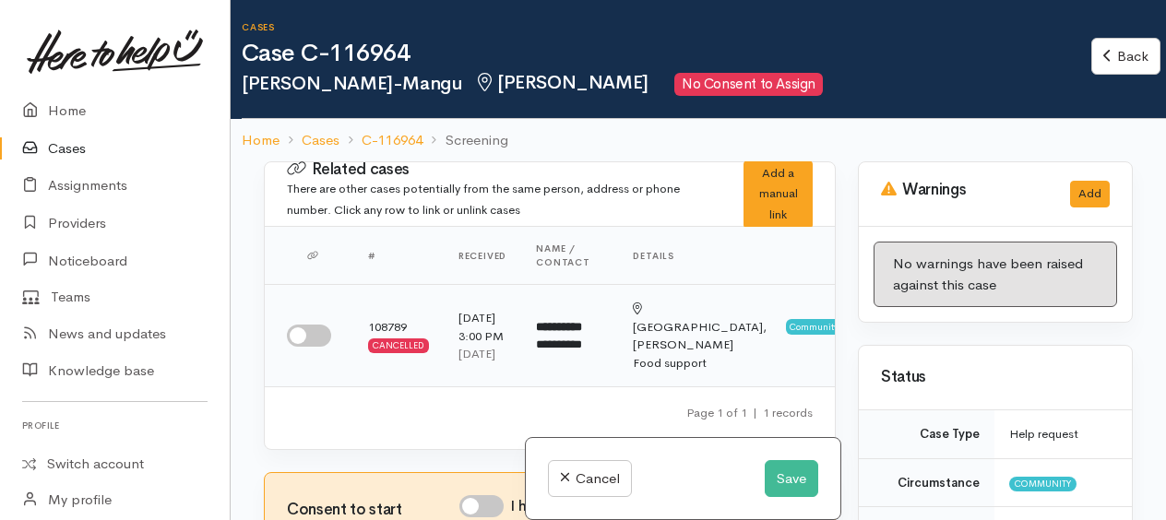
click at [294, 346] on input "checkbox" at bounding box center [309, 336] width 44 height 22
checkbox input "true"
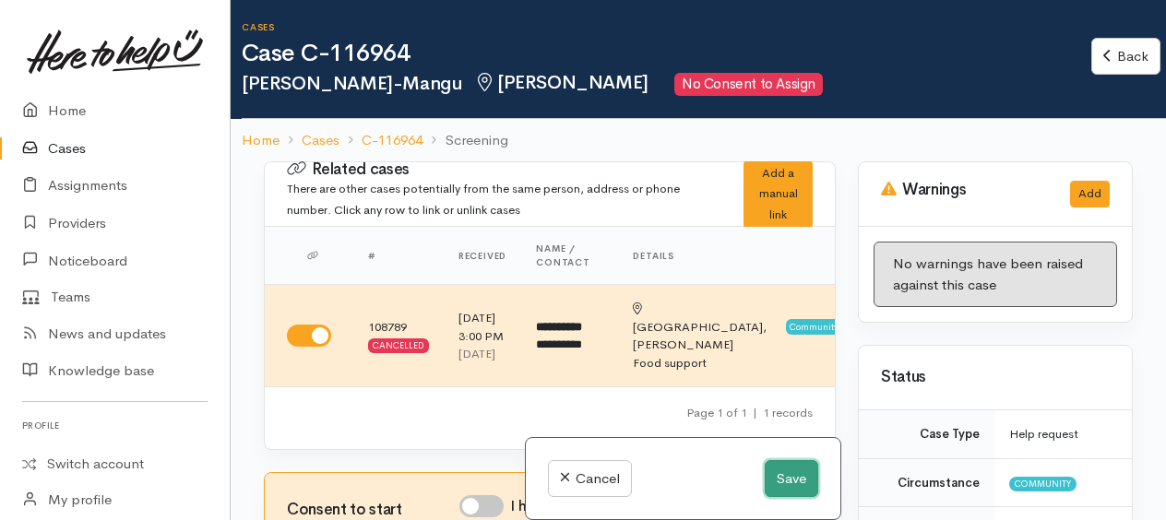
click at [783, 480] on button "Save" at bounding box center [792, 480] width 54 height 38
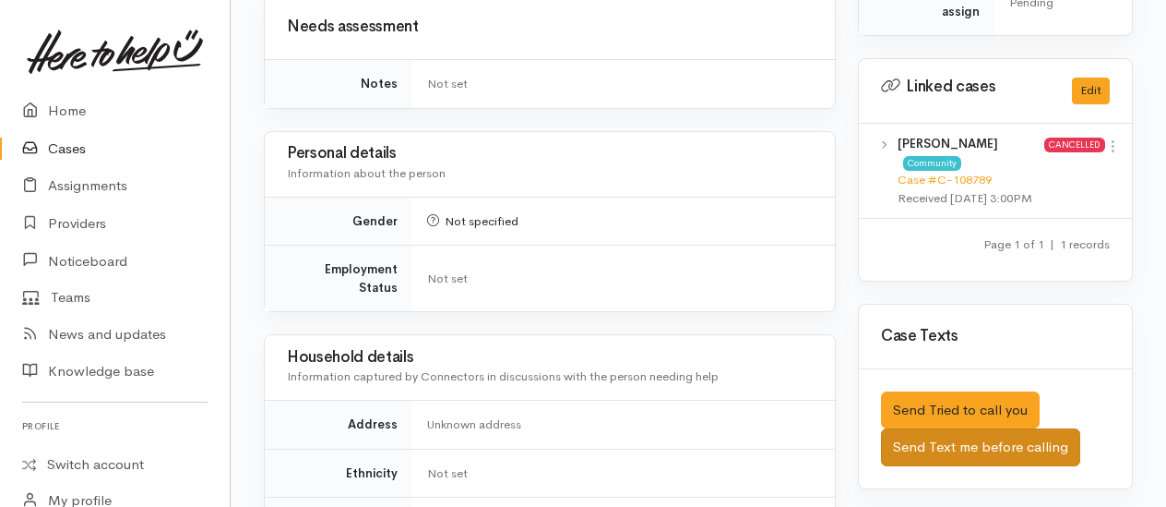
scroll to position [831, 0]
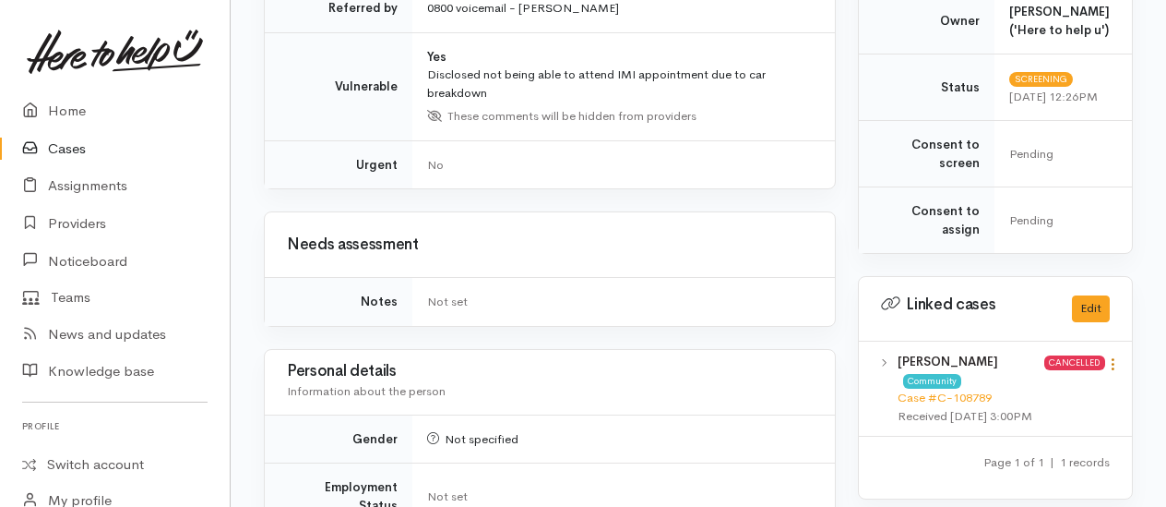
click at [1117, 356] on icon at bounding box center [1114, 364] width 16 height 16
click at [1007, 388] on link "View case" at bounding box center [1048, 400] width 146 height 29
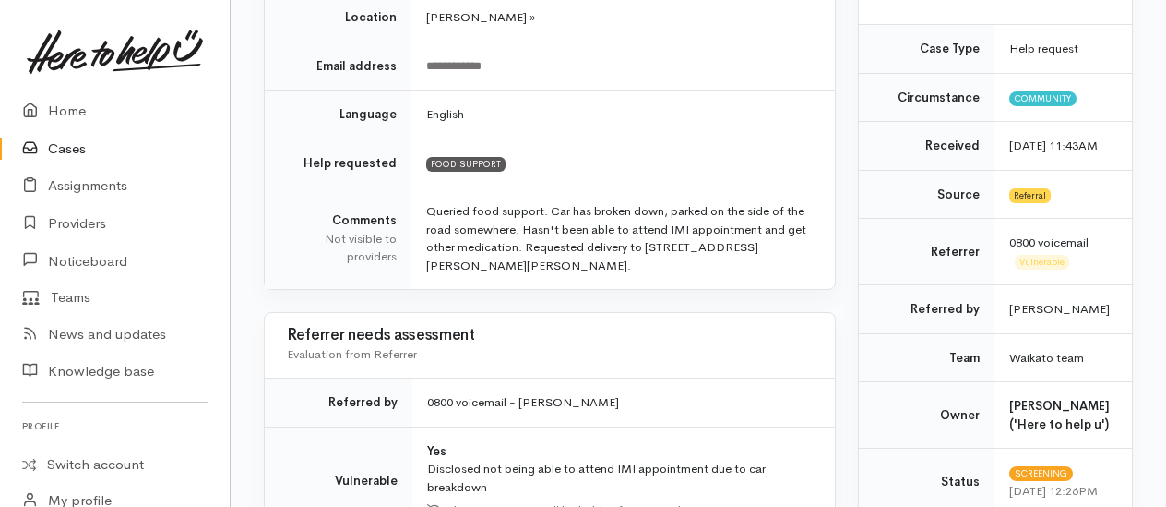
scroll to position [0, 0]
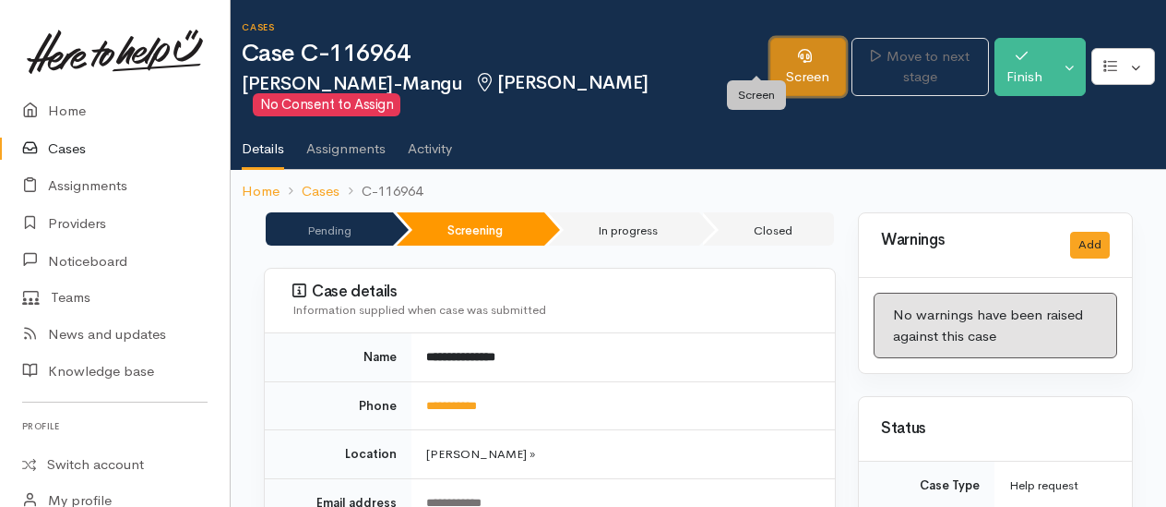
click at [771, 57] on link "Screen" at bounding box center [809, 67] width 76 height 58
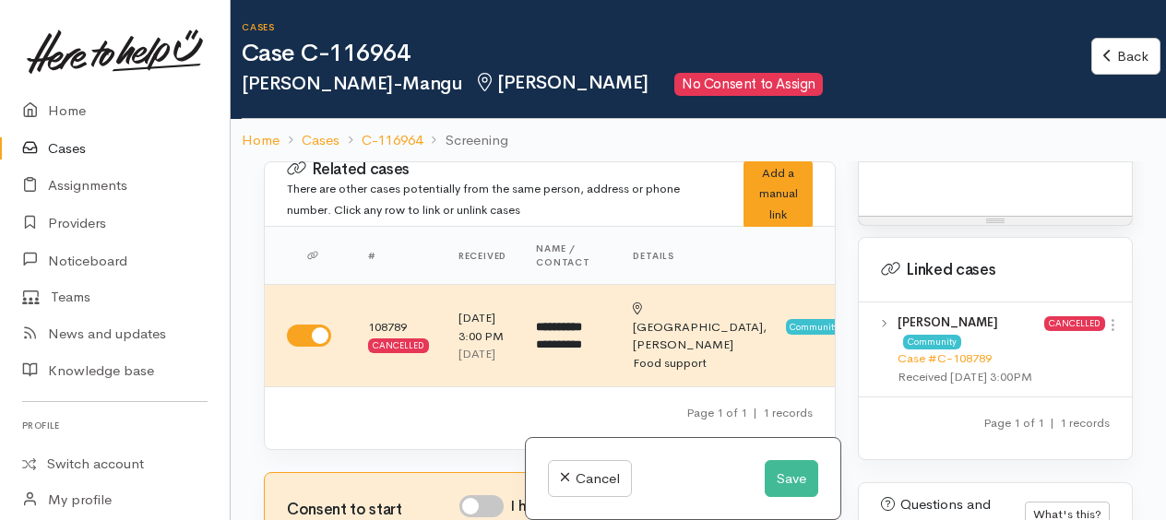
scroll to position [1317, 0]
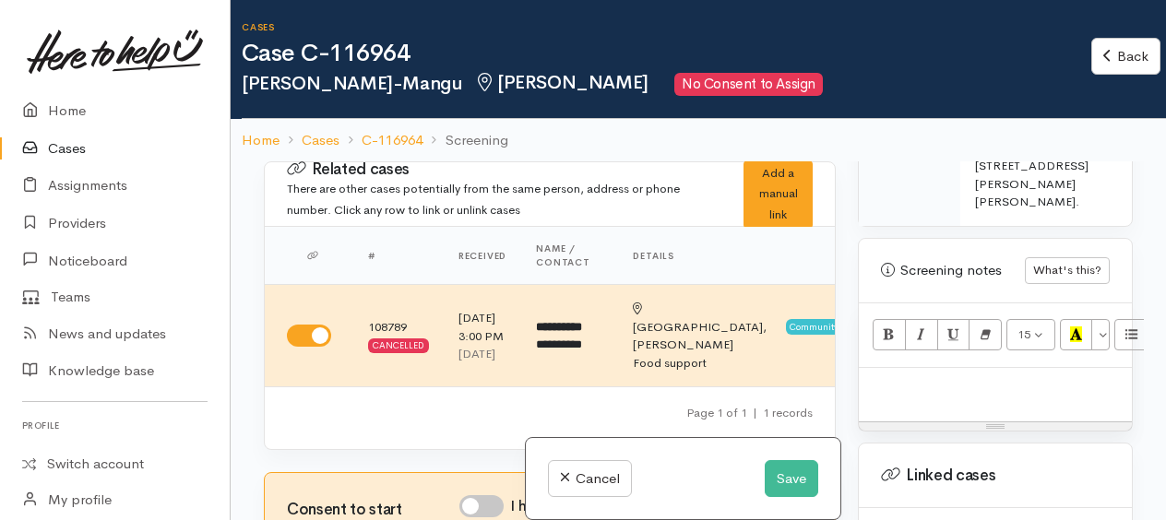
click at [943, 399] on p at bounding box center [995, 387] width 255 height 21
paste div
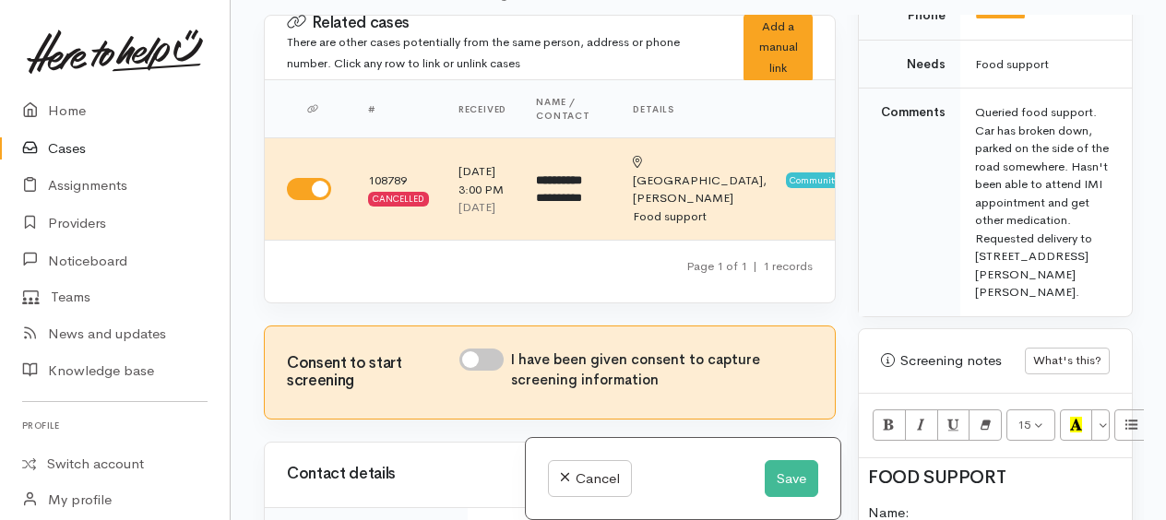
scroll to position [1259, 0]
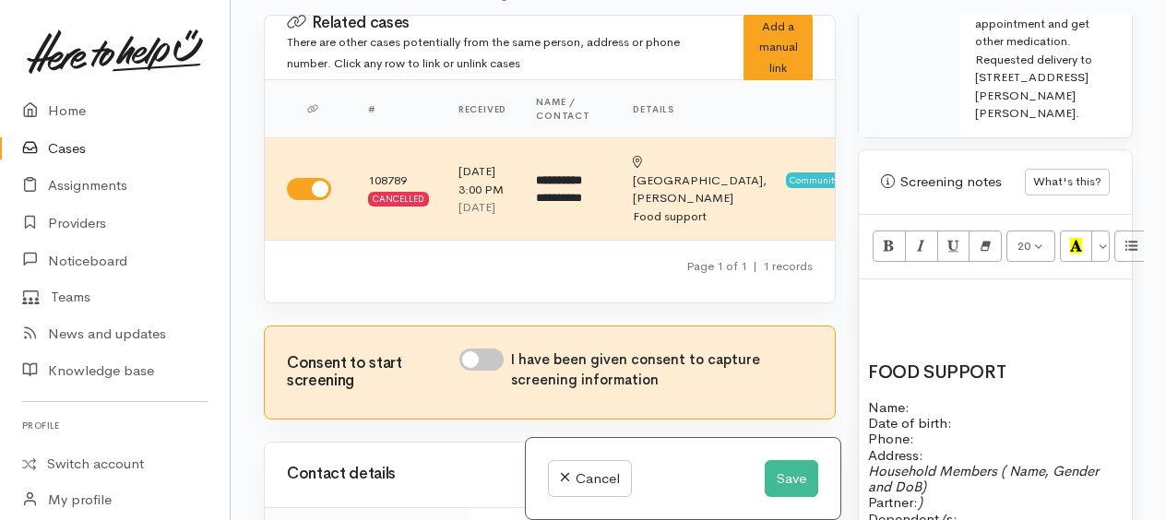
click at [908, 280] on div "20 8 9 10 11 12 14 18 24 36 Background Color Transparent Select #ffff00 Text Co…" at bounding box center [995, 247] width 273 height 65
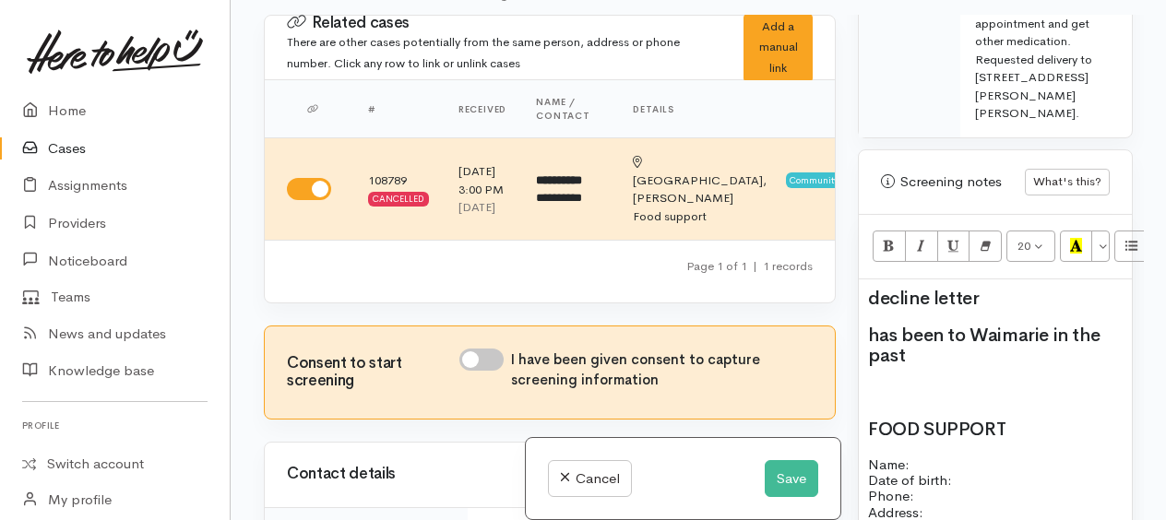
drag, startPoint x: 874, startPoint y: 342, endPoint x: 975, endPoint y: 375, distance: 105.6
click at [975, 366] on h2 "has been to Waimarie in the past" at bounding box center [995, 346] width 255 height 41
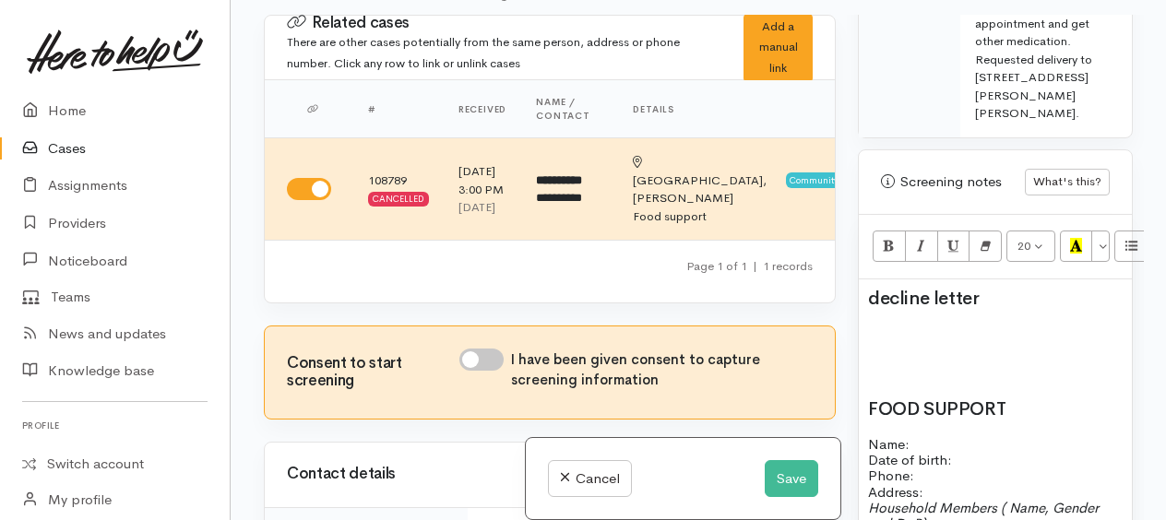
click at [1006, 303] on h2 "decline letter" at bounding box center [995, 299] width 255 height 20
click at [789, 474] on button "Save" at bounding box center [792, 480] width 54 height 38
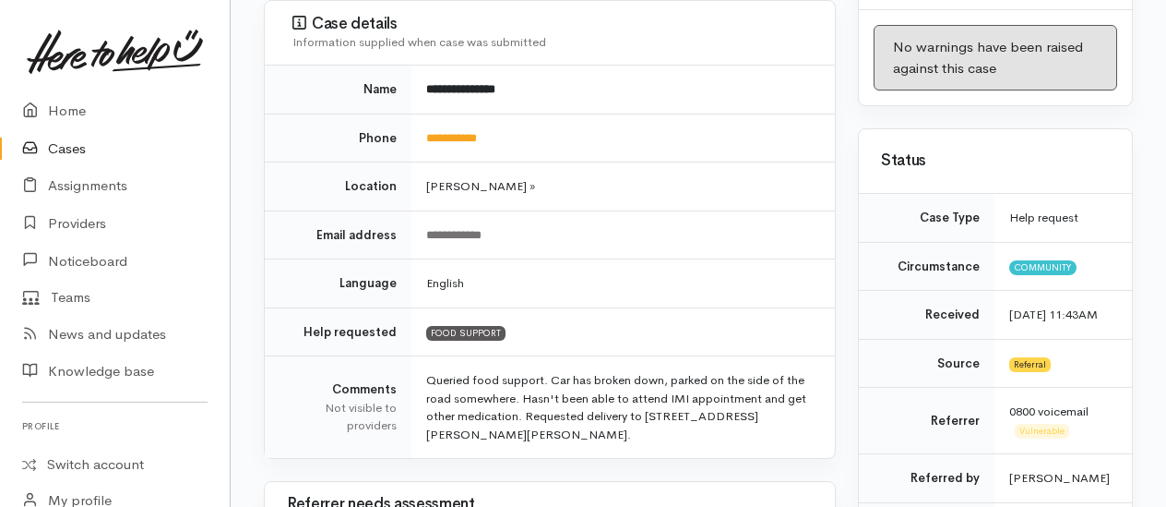
scroll to position [277, 0]
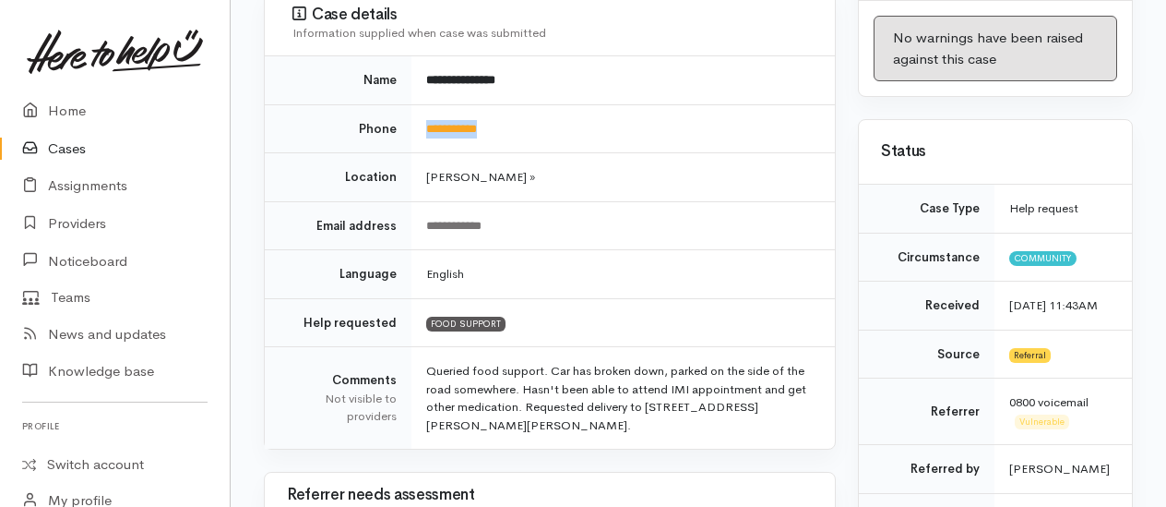
drag, startPoint x: 508, startPoint y: 94, endPoint x: 421, endPoint y: 109, distance: 88.9
click at [421, 109] on td "**********" at bounding box center [624, 128] width 424 height 49
copy link "**********"
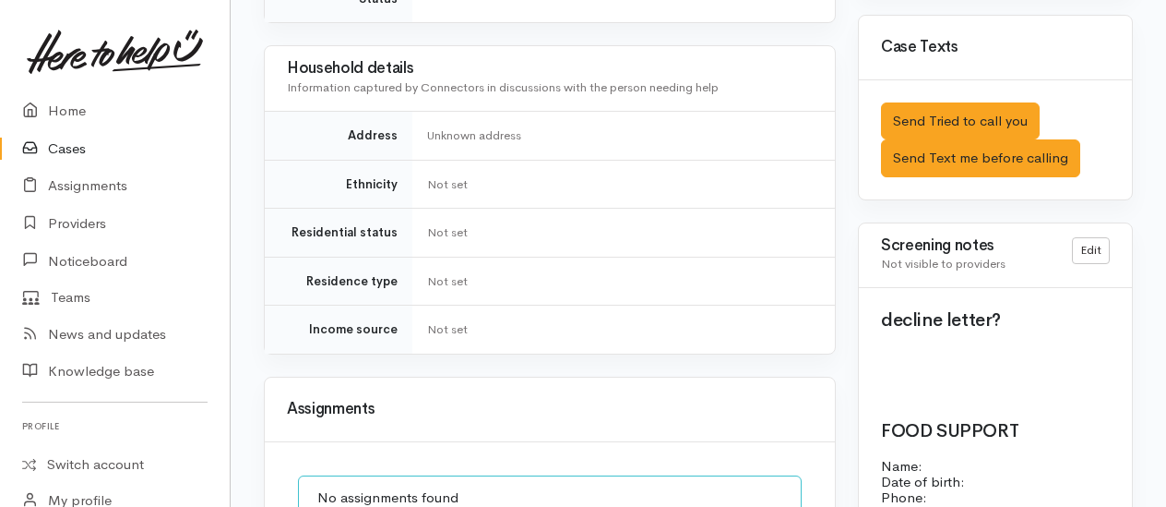
scroll to position [1312, 0]
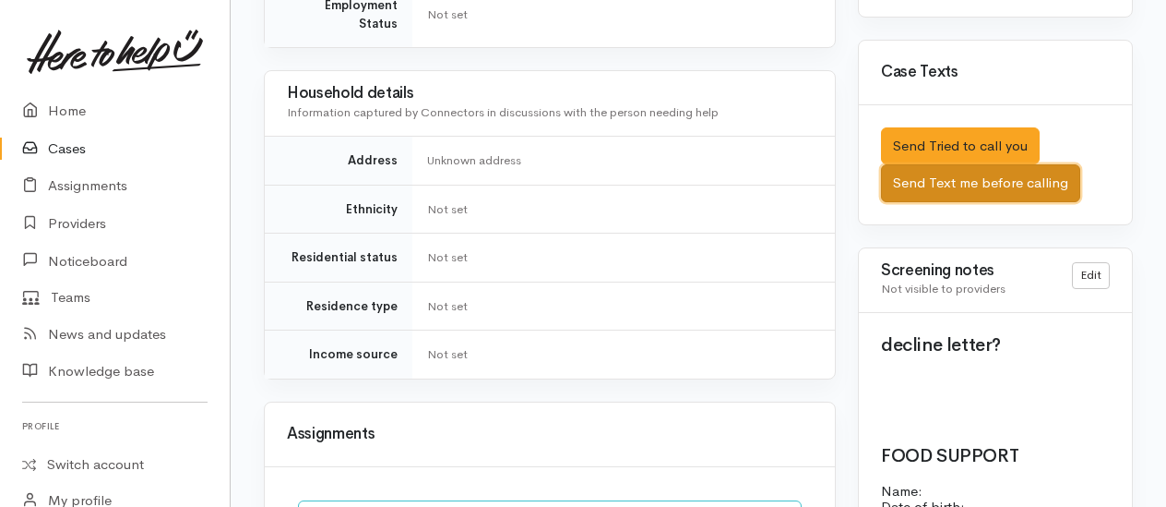
click at [976, 177] on button "Send Text me before calling" at bounding box center [980, 183] width 199 height 38
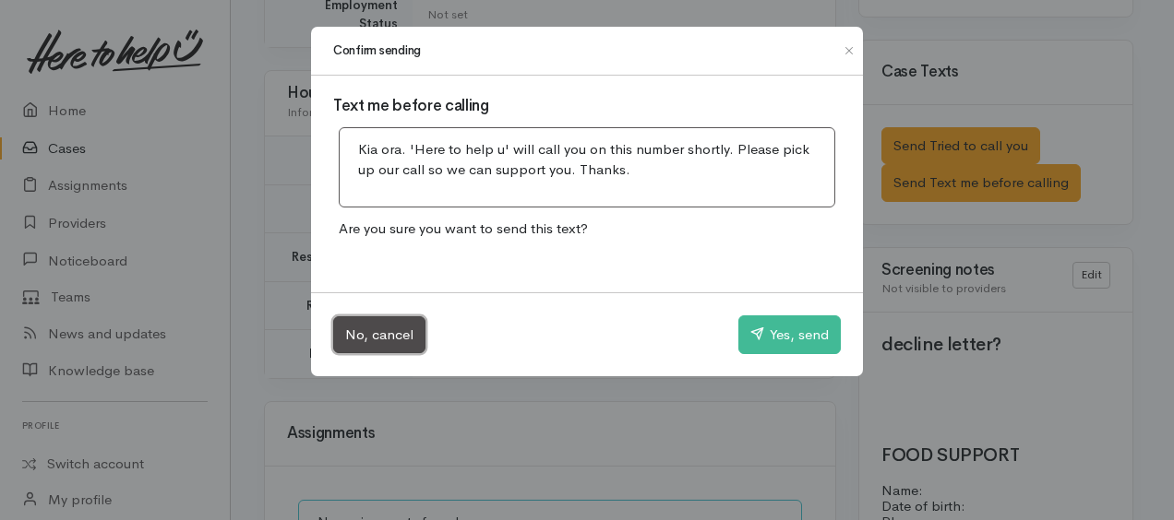
click at [370, 333] on button "No, cancel" at bounding box center [379, 336] width 92 height 38
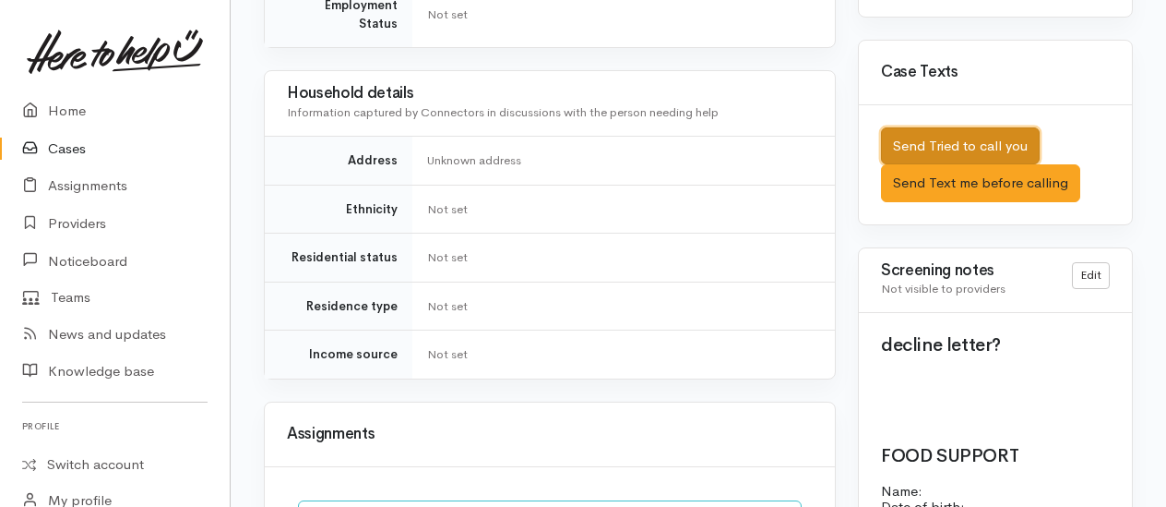
click at [978, 137] on button "Send Tried to call you" at bounding box center [960, 146] width 159 height 38
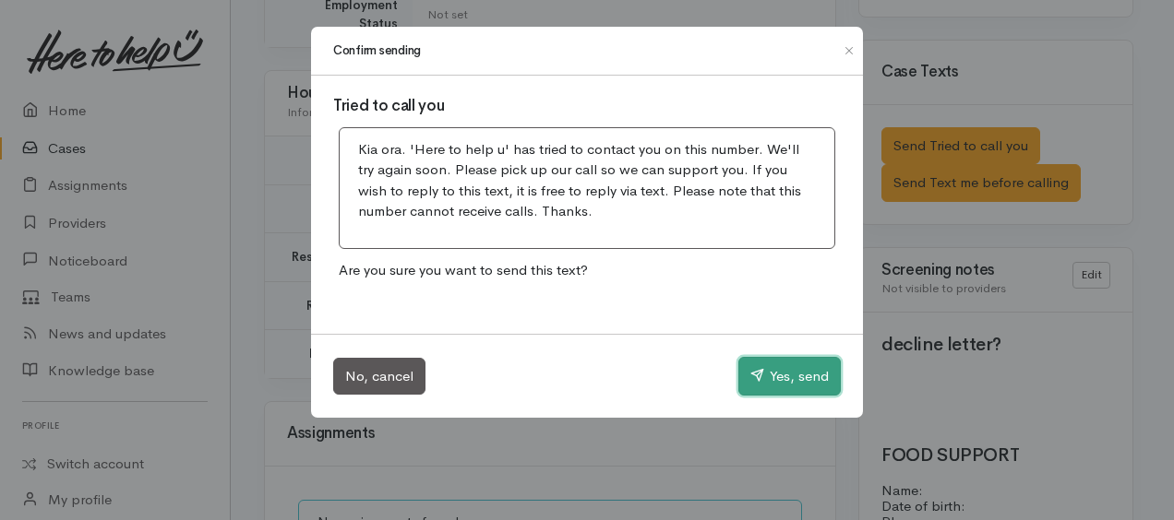
click at [761, 369] on button "Yes, send" at bounding box center [789, 376] width 102 height 39
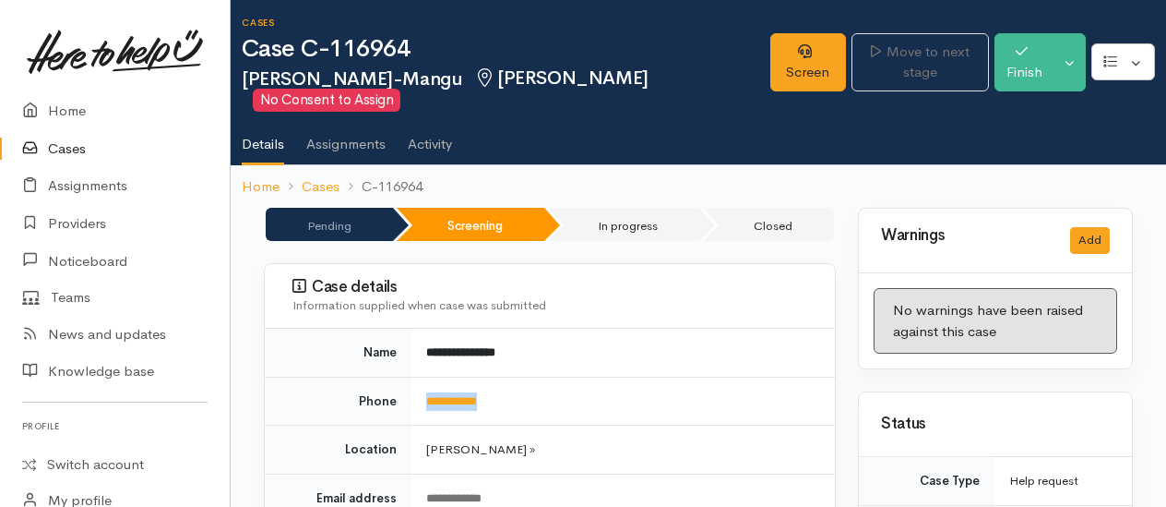
scroll to position [0, 0]
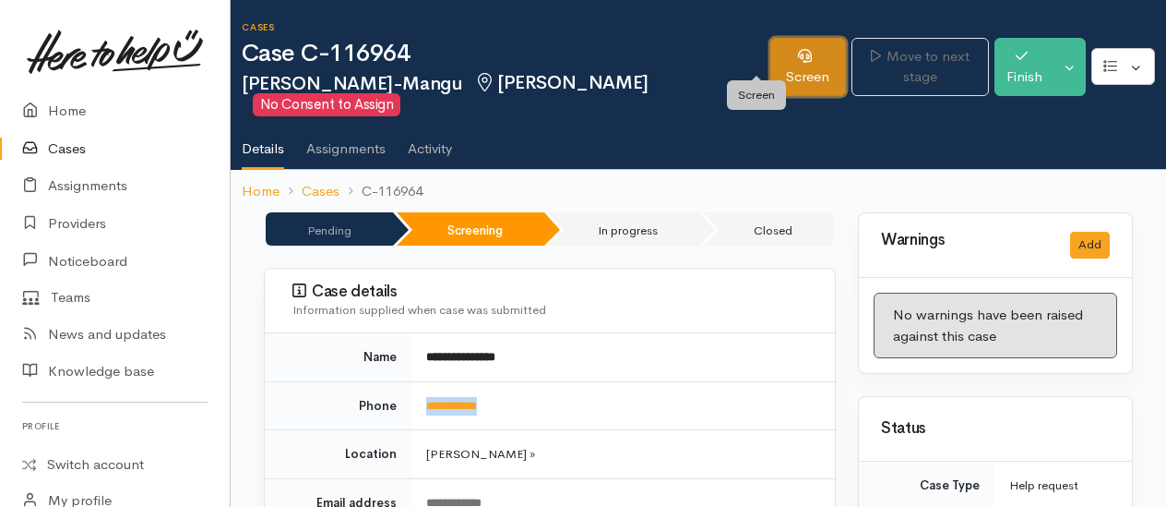
drag, startPoint x: 764, startPoint y: 58, endPoint x: 772, endPoint y: 70, distance: 14.1
click at [771, 58] on link "Screen" at bounding box center [809, 67] width 76 height 58
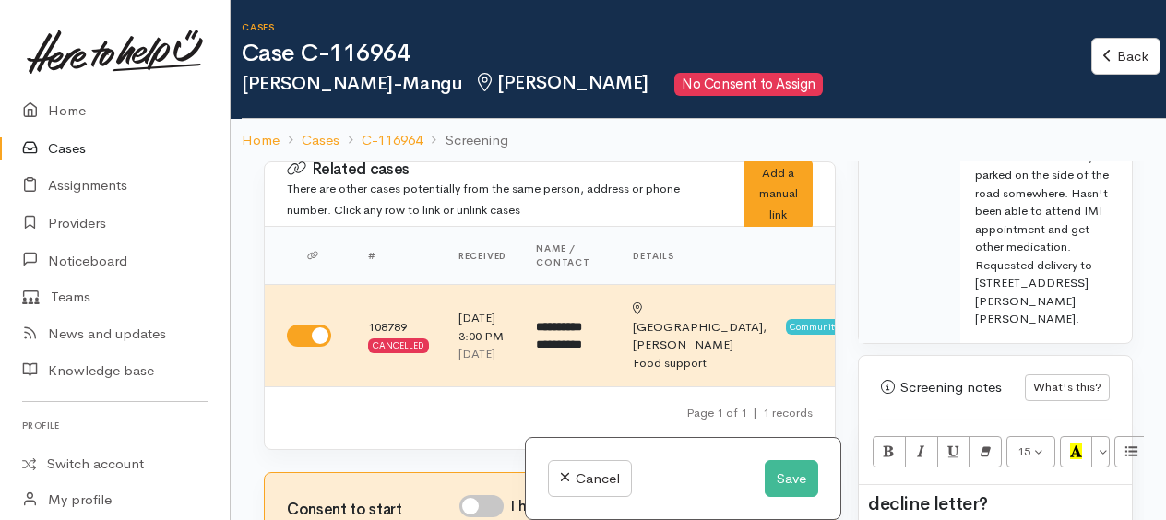
scroll to position [1384, 0]
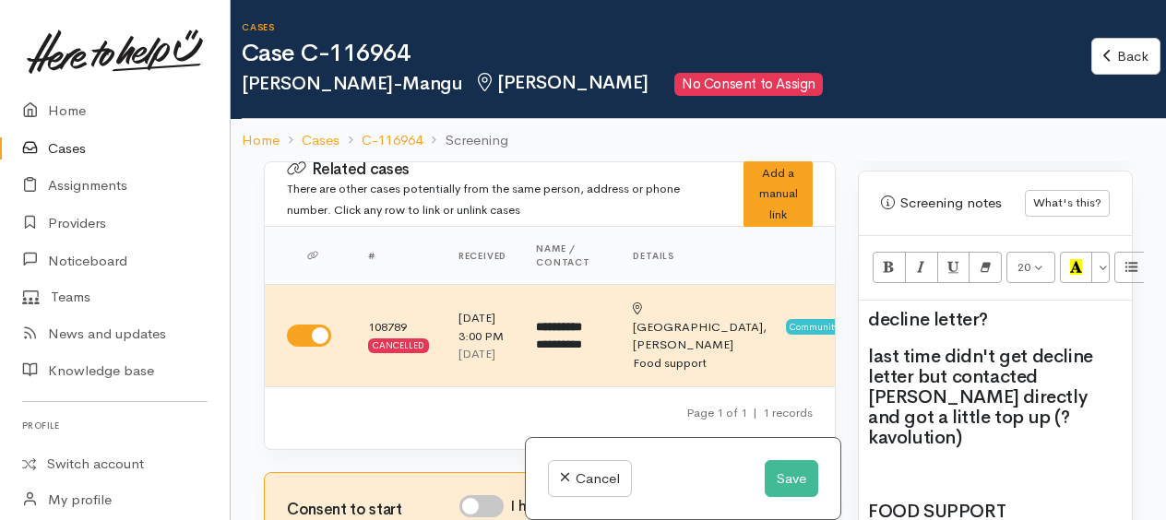
drag, startPoint x: 937, startPoint y: 435, endPoint x: 985, endPoint y: 452, distance: 51.1
click at [985, 465] on h2 at bounding box center [995, 475] width 255 height 20
click at [999, 428] on h2 "last time didn't get decline letter but contacted Waimarie directly and got a l…" at bounding box center [995, 398] width 255 height 102
click at [1002, 324] on h2 "decline letter?" at bounding box center [995, 320] width 255 height 20
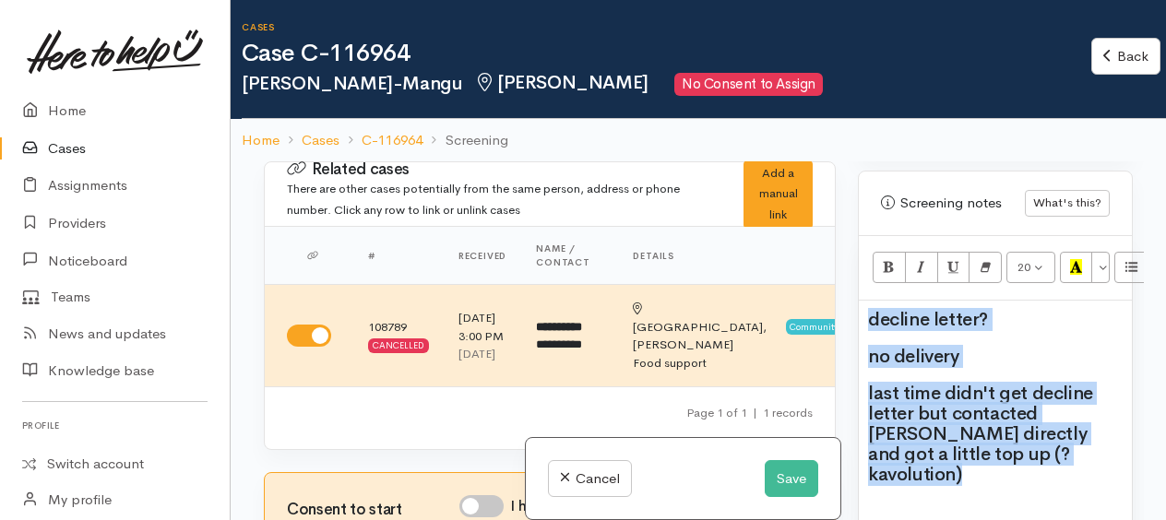
drag, startPoint x: 927, startPoint y: 365, endPoint x: 1018, endPoint y: 419, distance: 106.4
click at [1044, 276] on button "20" at bounding box center [1031, 267] width 49 height 31
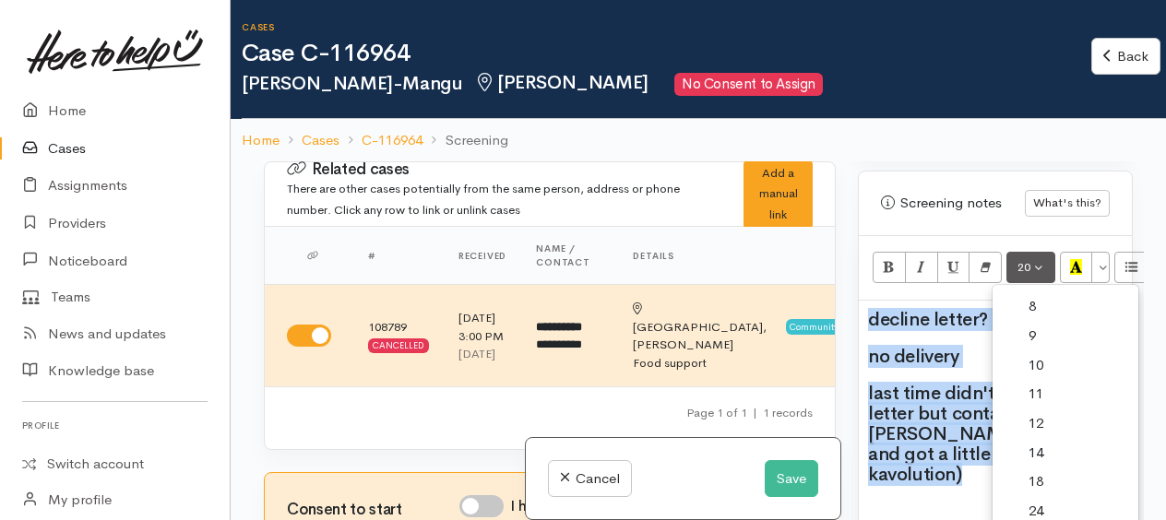
click at [1041, 489] on link "18" at bounding box center [1066, 483] width 146 height 30
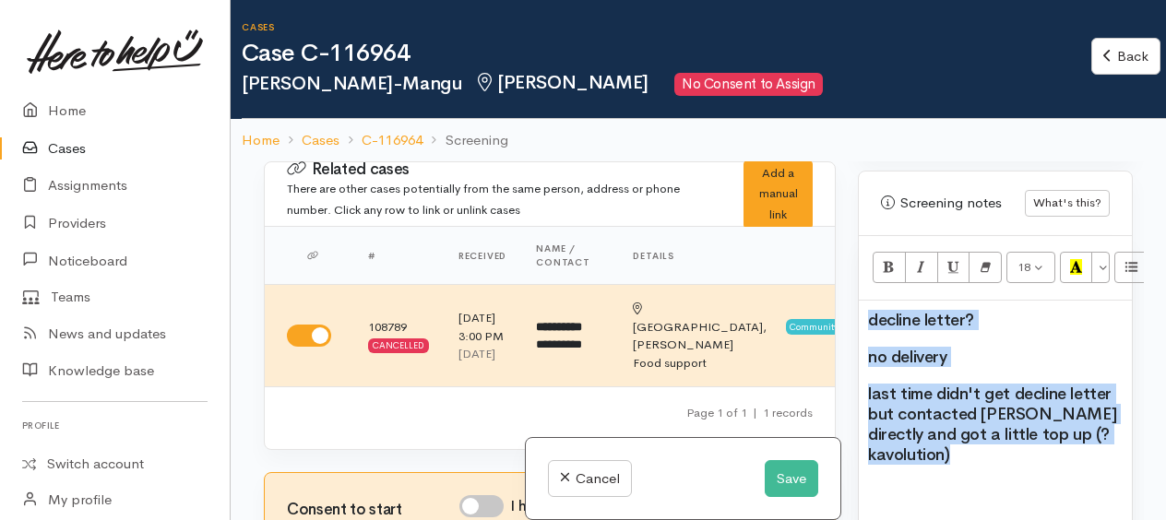
click at [1041, 330] on h2 "decline letter?" at bounding box center [995, 320] width 255 height 20
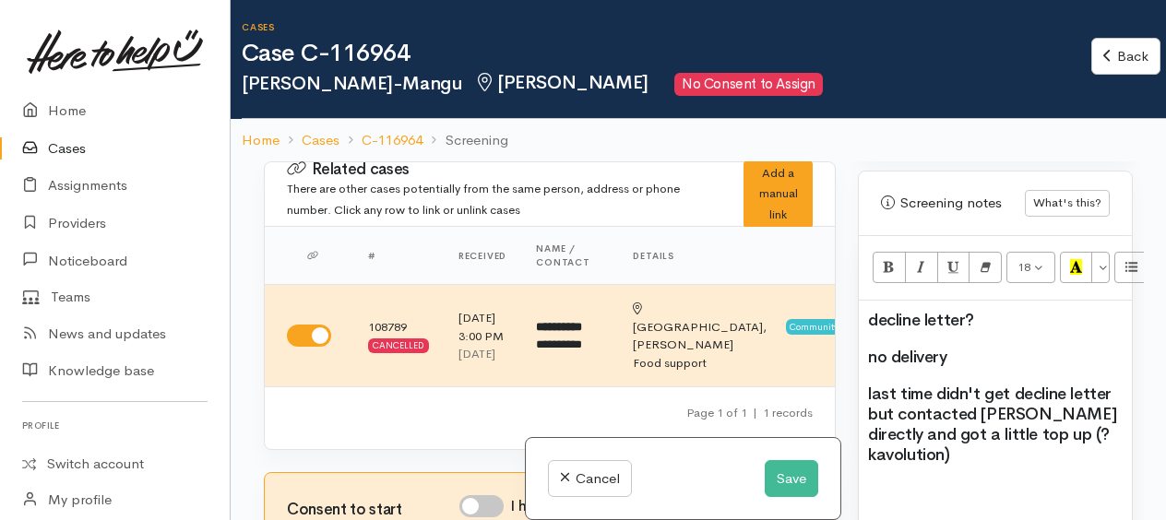
scroll to position [1477, 0]
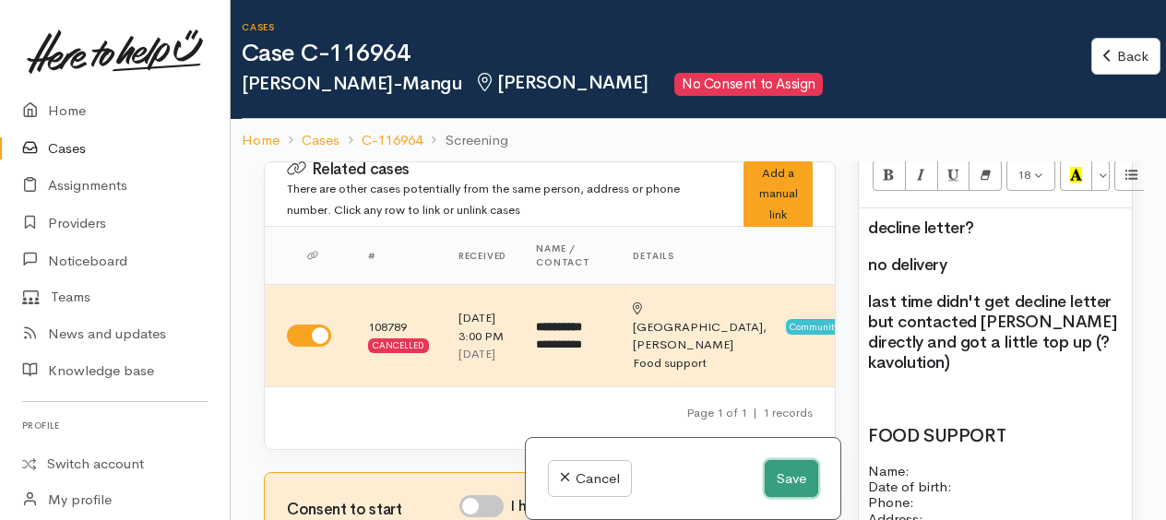
click at [784, 485] on button "Save" at bounding box center [792, 480] width 54 height 38
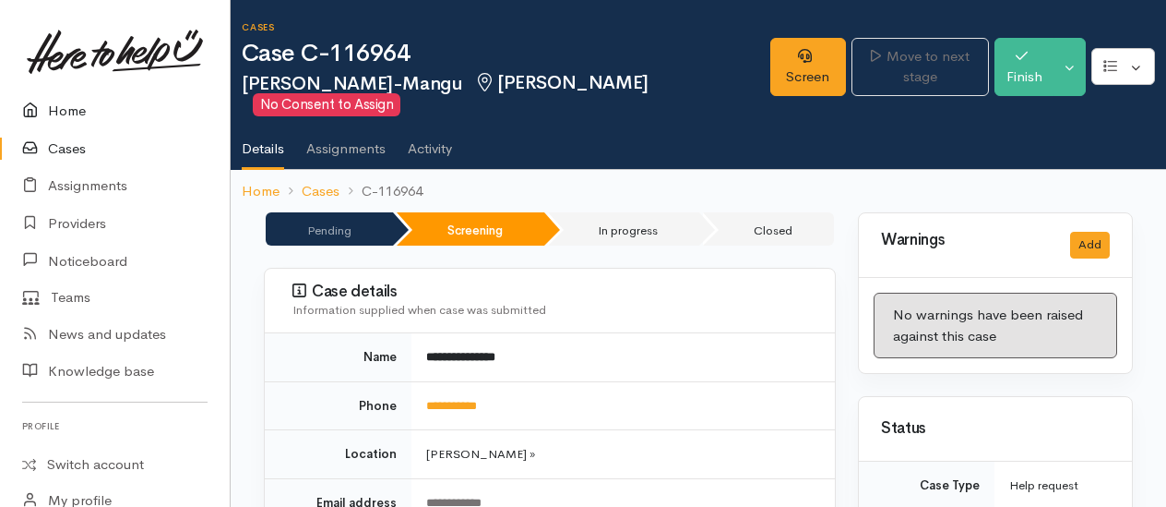
click at [56, 107] on link "Home" at bounding box center [115, 111] width 230 height 38
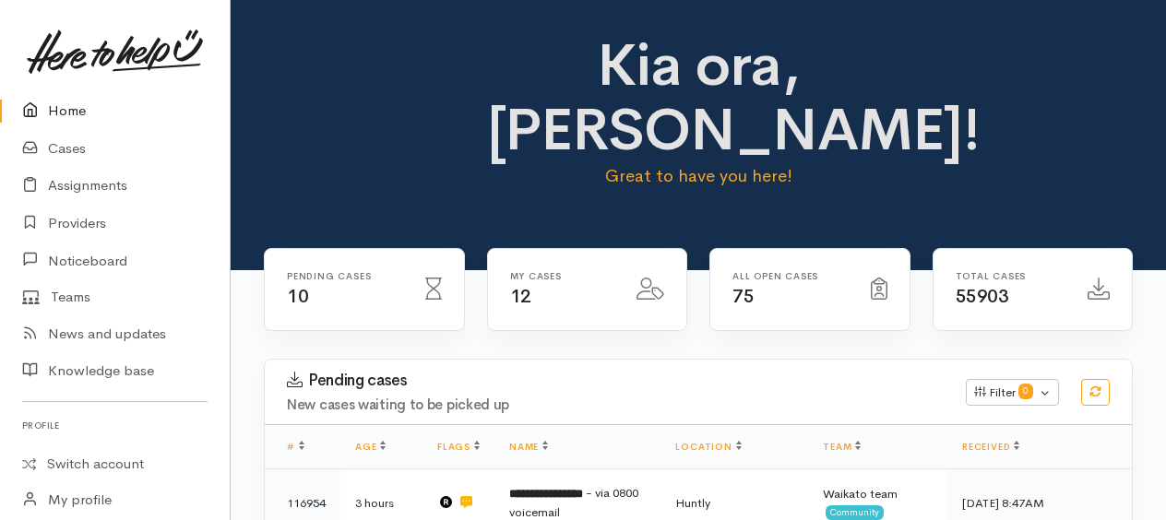
click at [63, 105] on link "Home" at bounding box center [115, 111] width 230 height 38
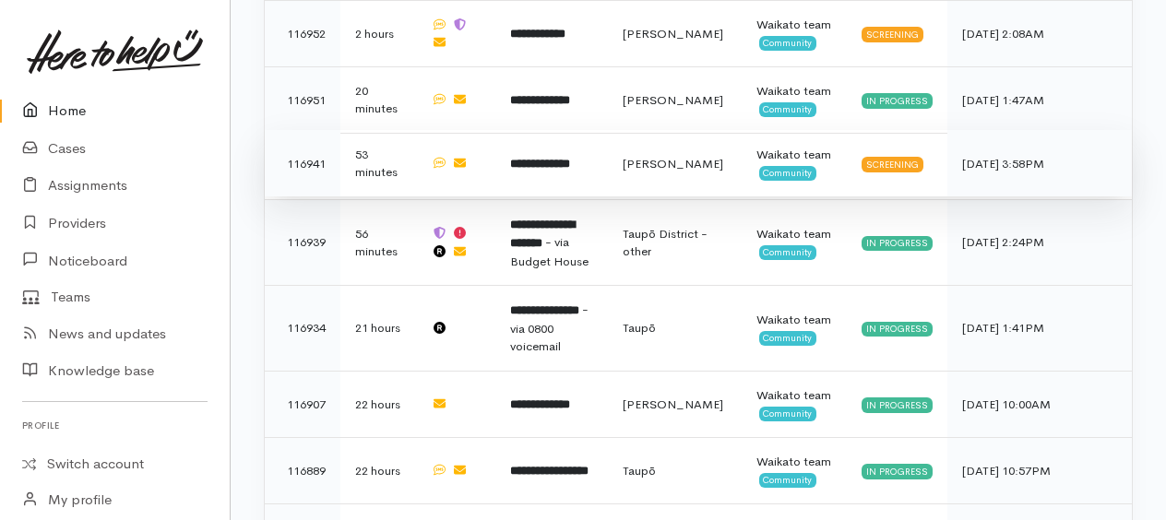
scroll to position [1384, 0]
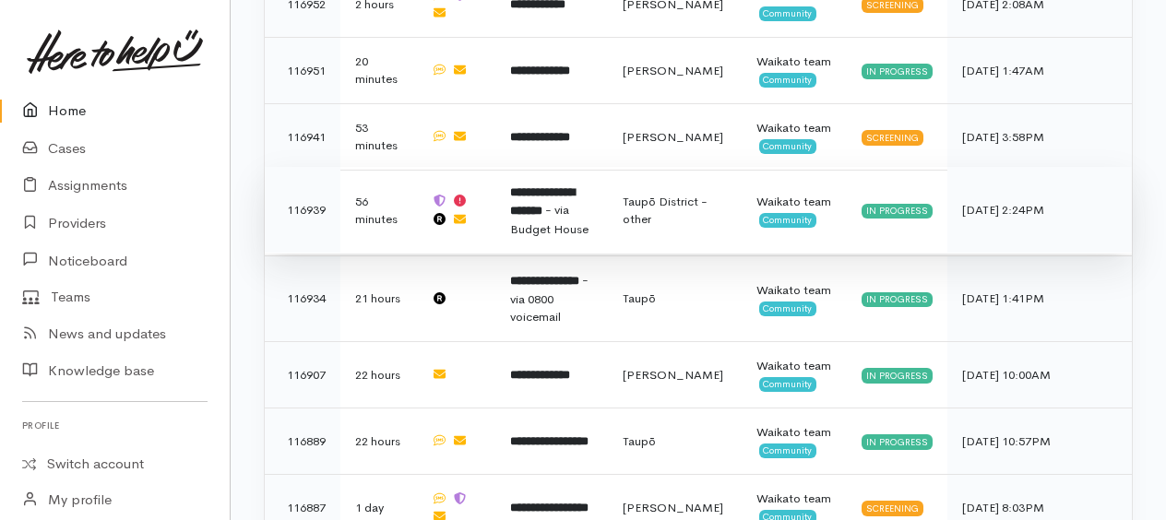
click at [528, 202] on span "- via Budget House" at bounding box center [549, 219] width 78 height 35
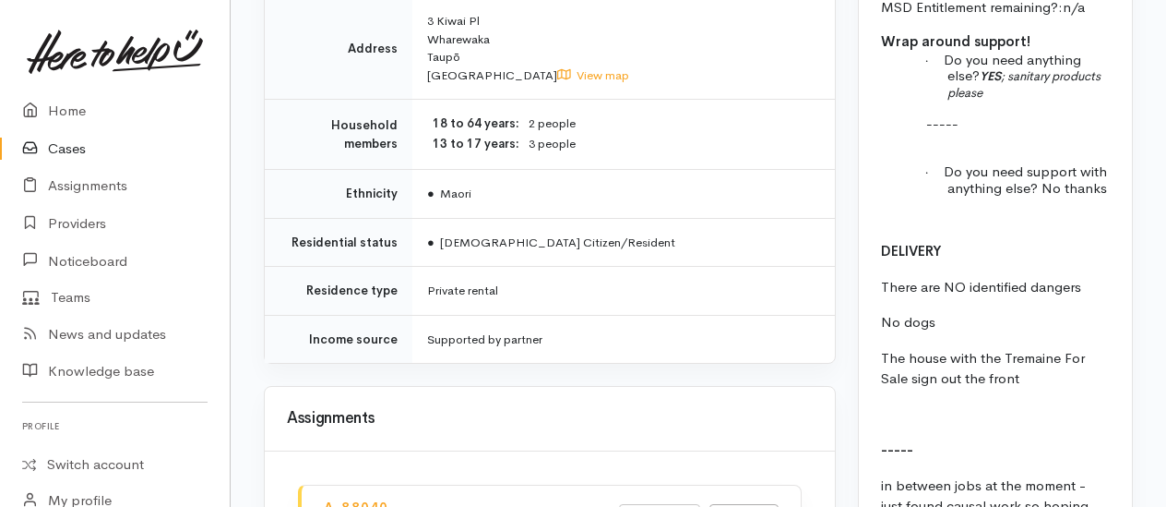
scroll to position [2861, 0]
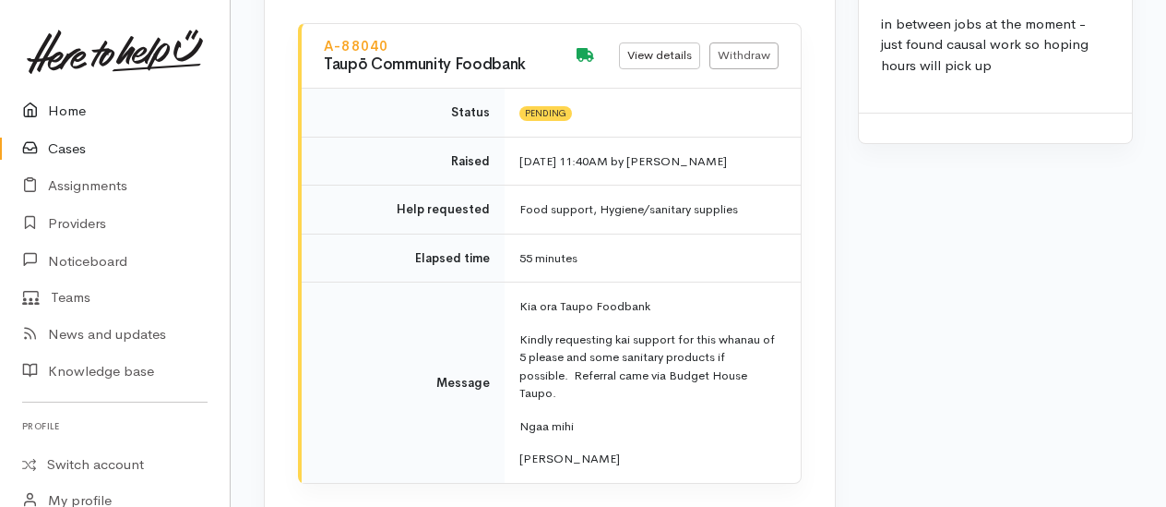
click at [57, 107] on link "Home" at bounding box center [115, 111] width 230 height 38
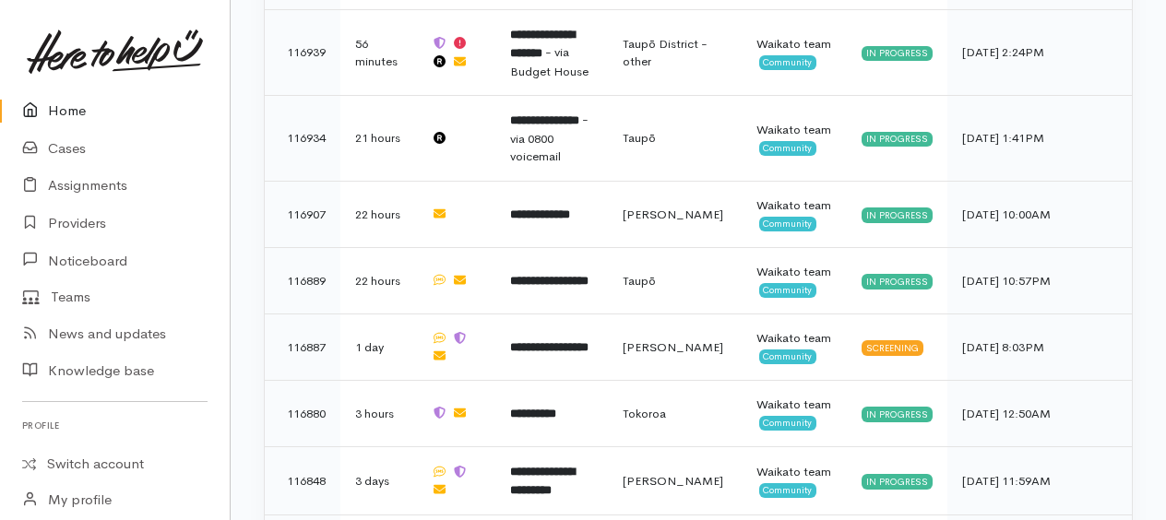
scroll to position [1622, 0]
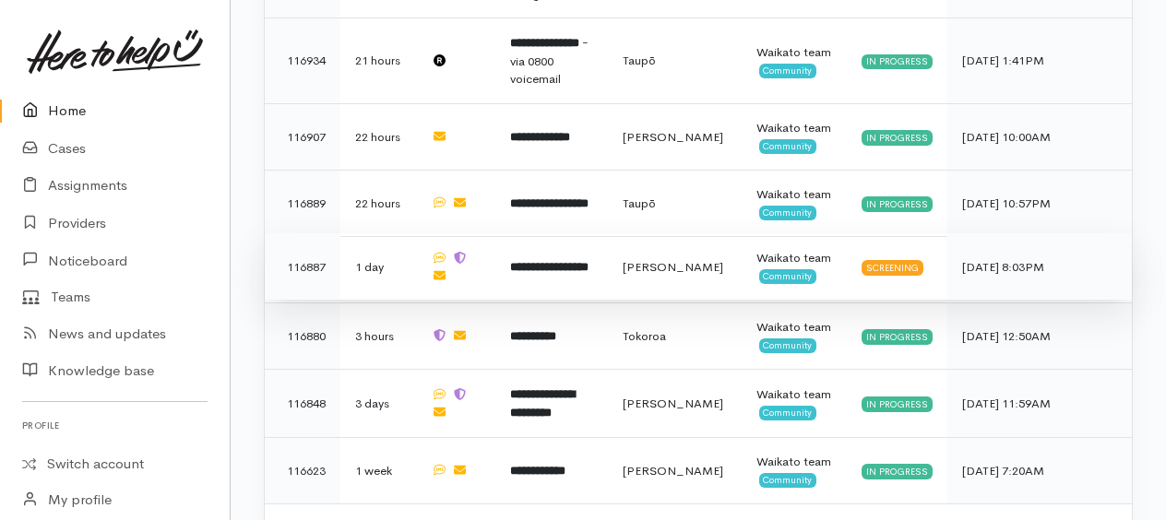
click at [589, 261] on b "**********" at bounding box center [549, 267] width 78 height 12
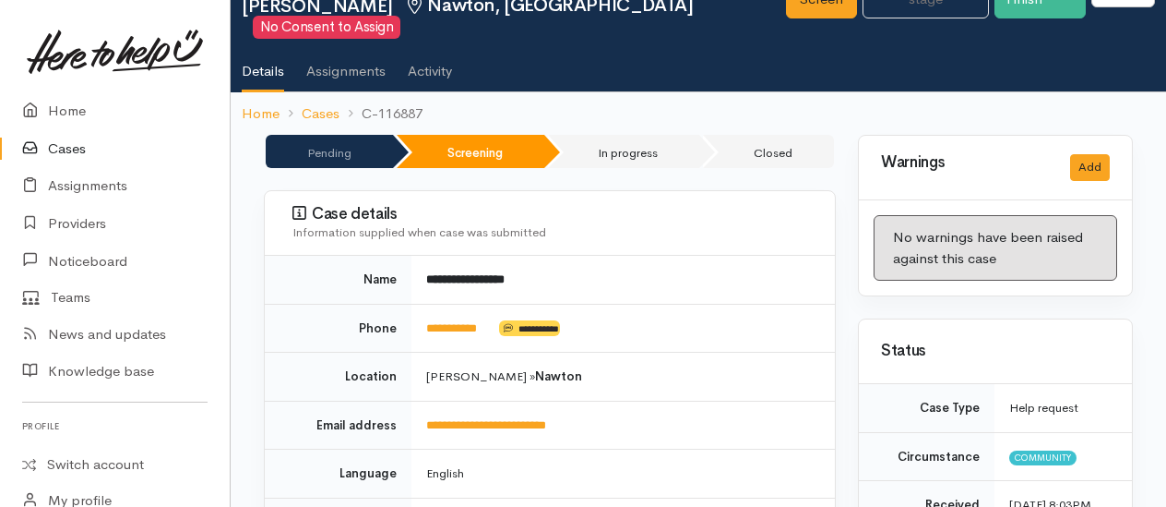
scroll to position [185, 0]
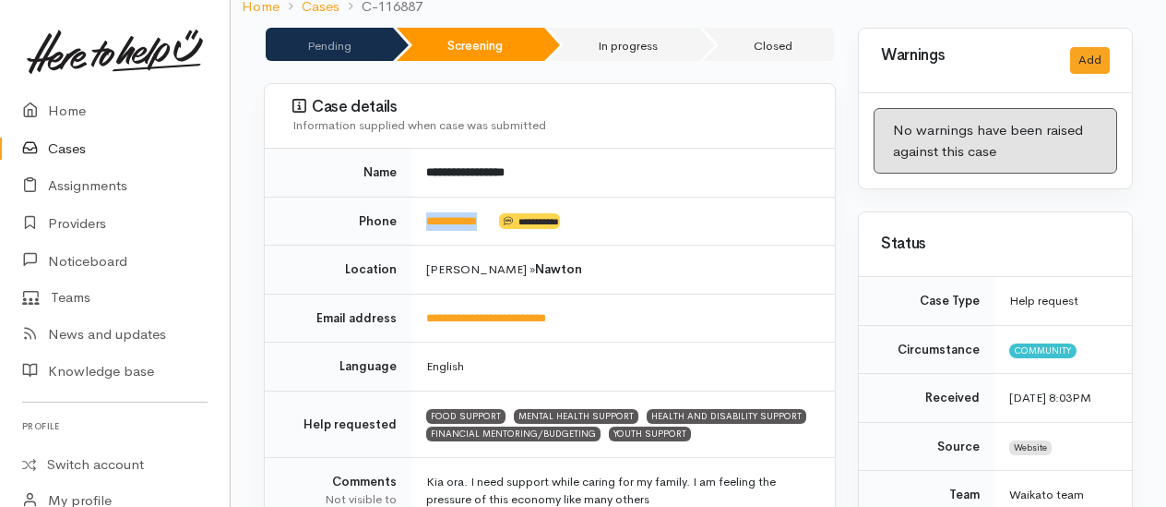
drag, startPoint x: 491, startPoint y: 206, endPoint x: 428, endPoint y: 208, distance: 62.8
click at [428, 208] on td "**********" at bounding box center [624, 221] width 424 height 49
copy link "**********"
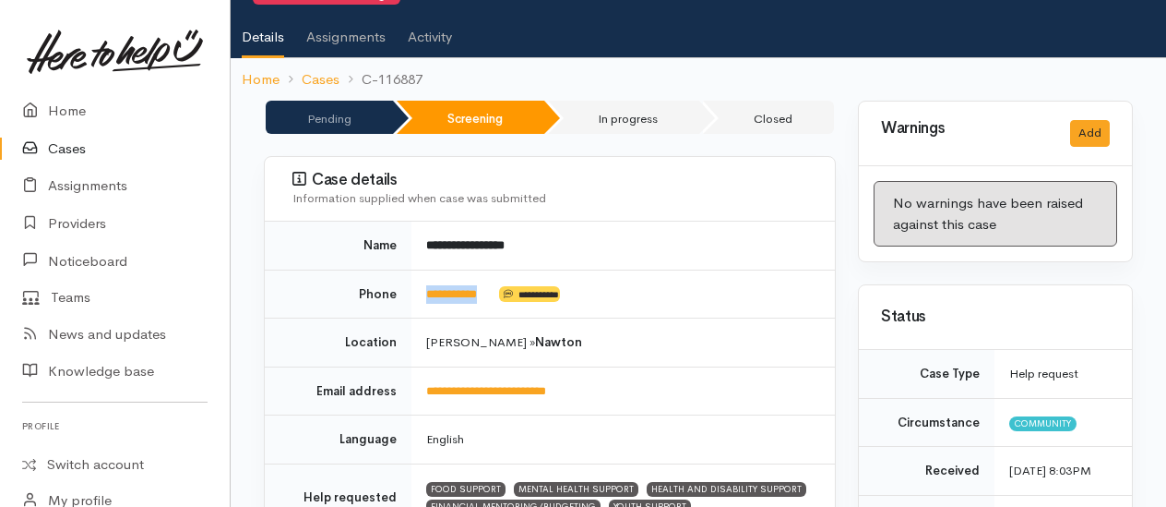
scroll to position [92, 0]
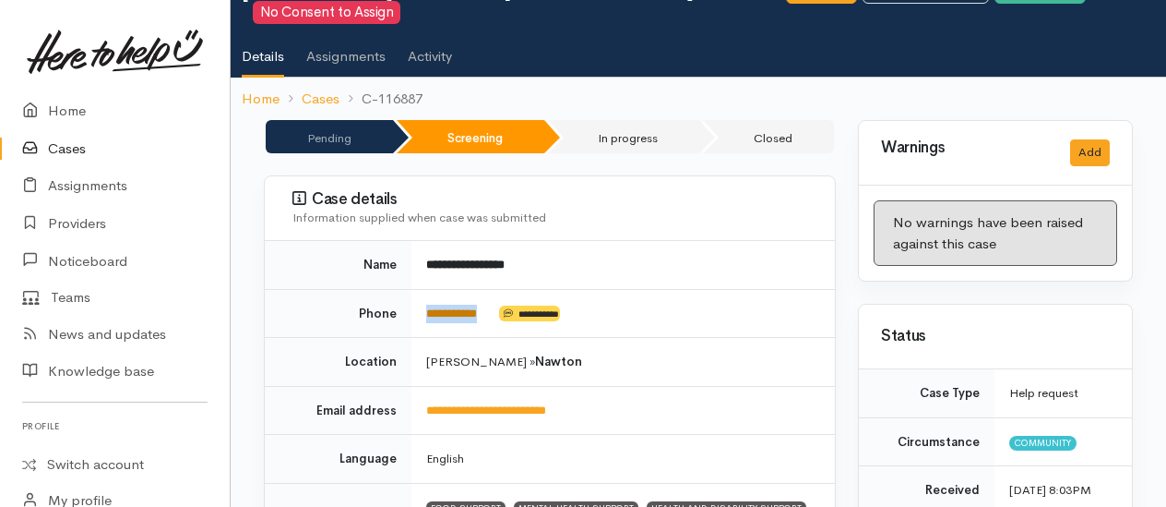
copy link "**********"
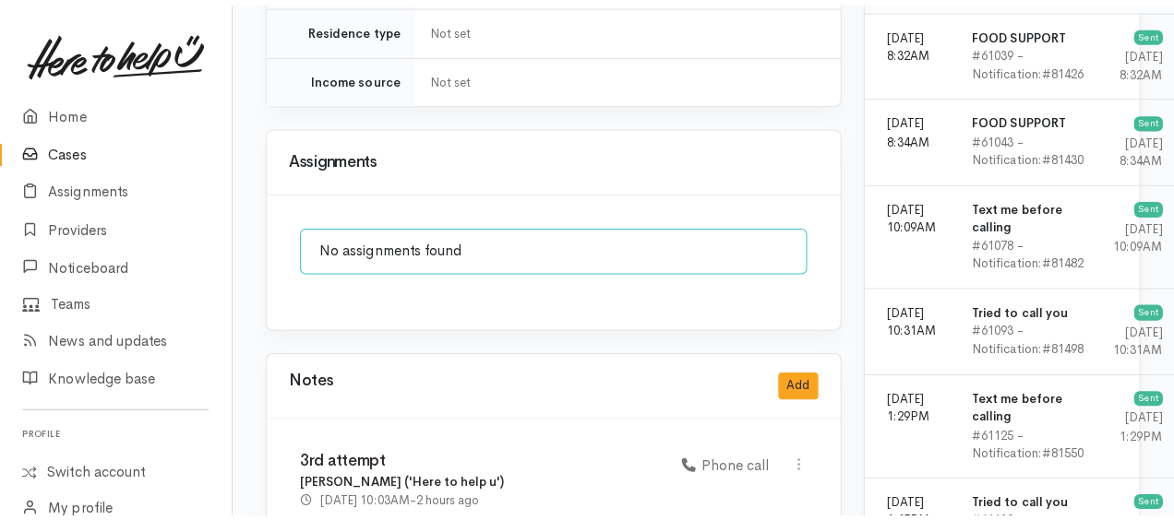
scroll to position [1569, 0]
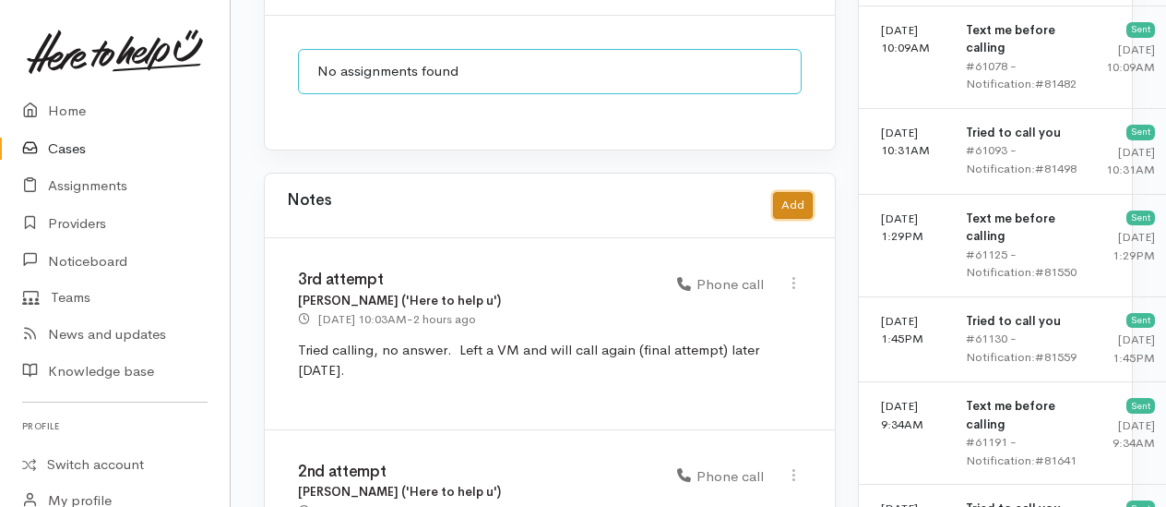
click at [798, 192] on button "Add" at bounding box center [793, 205] width 40 height 27
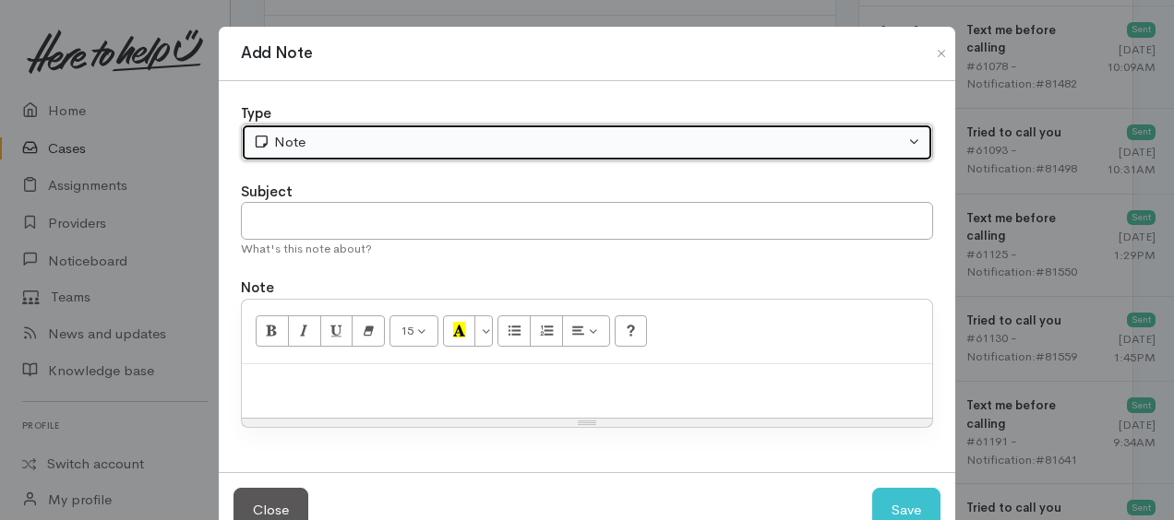
click at [425, 137] on div "Note" at bounding box center [579, 142] width 652 height 21
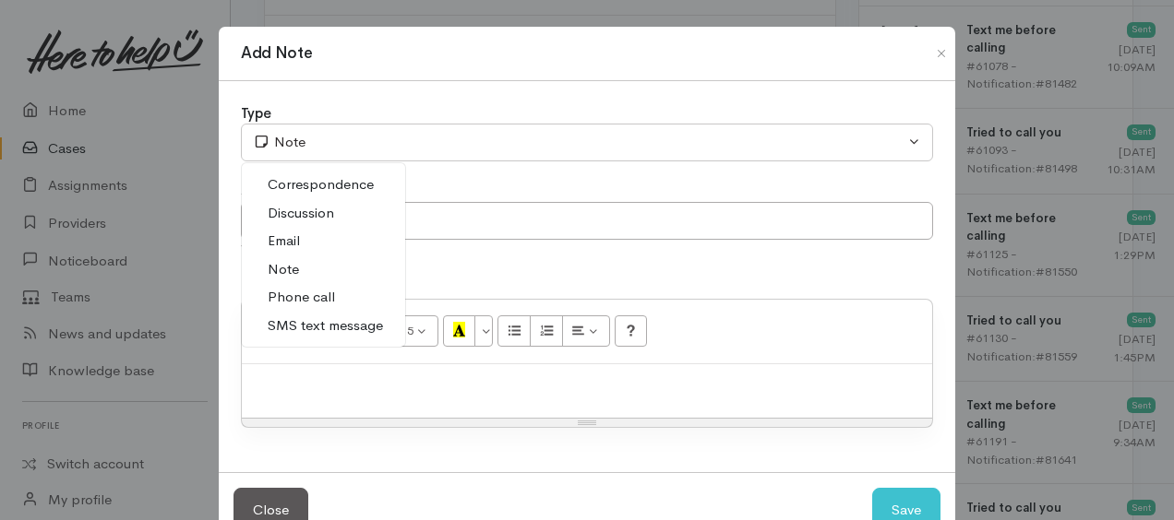
click at [327, 292] on span "Phone call" at bounding box center [301, 297] width 67 height 21
select select "3"
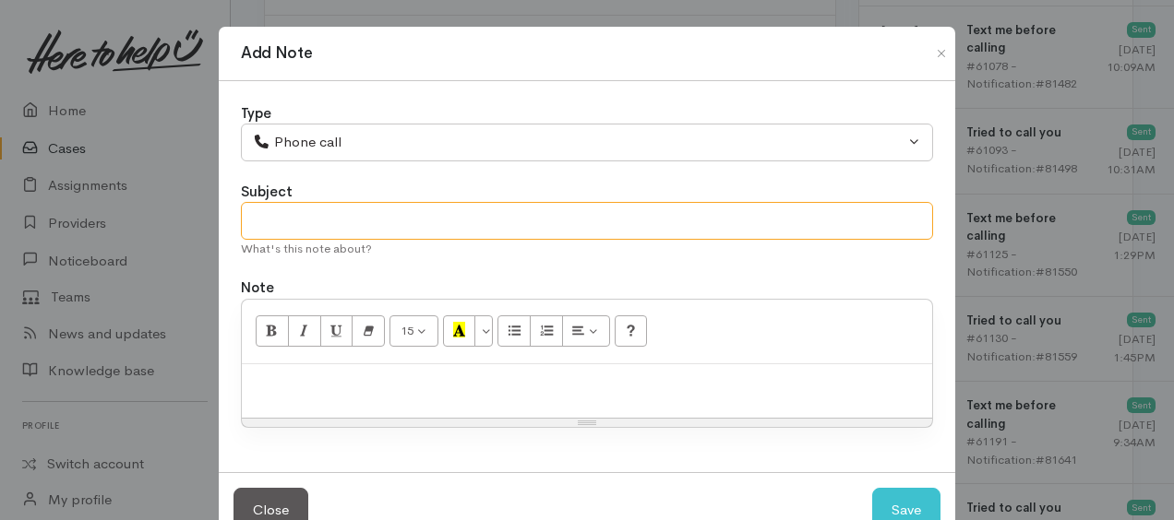
click at [284, 221] on input "text" at bounding box center [587, 221] width 692 height 38
type input "4th attempt"
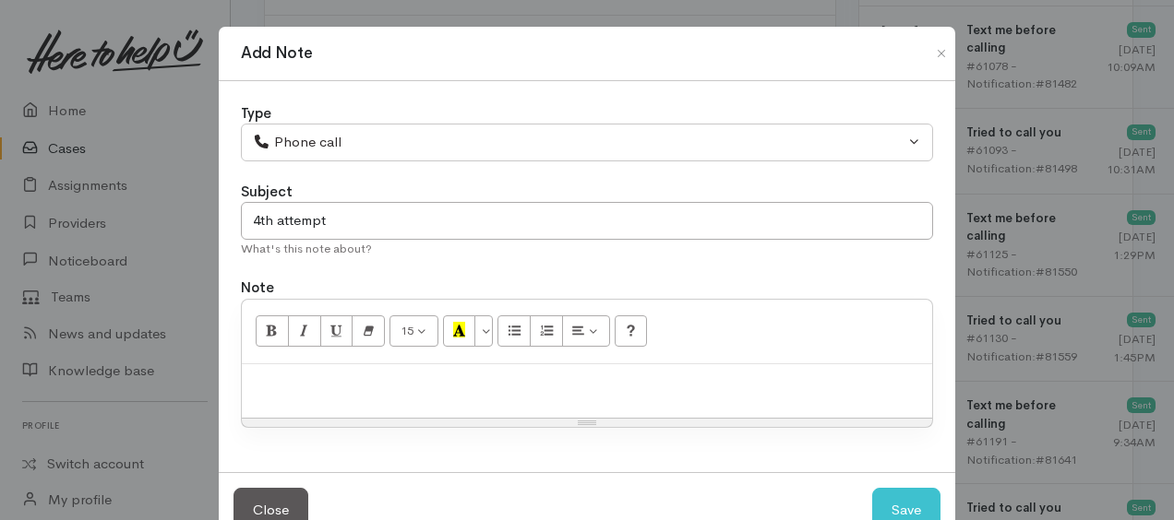
click at [340, 386] on p at bounding box center [587, 384] width 672 height 21
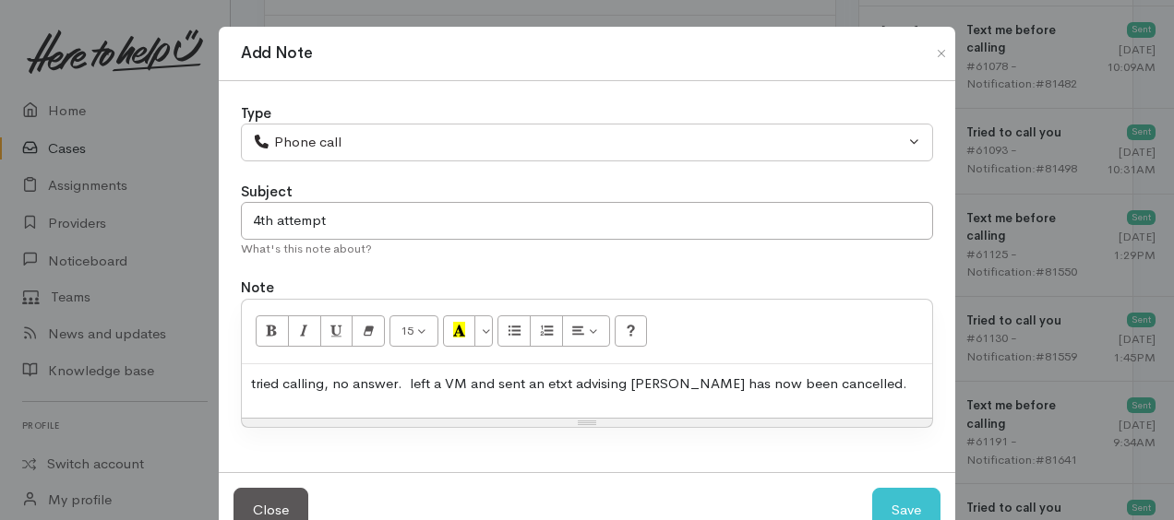
click at [253, 377] on p "tried calling, no answer. left a VM and sent an etxt advising reqeust has now b…" at bounding box center [587, 384] width 672 height 21
click at [856, 382] on p "Tried calling, no answer. left a VM and sent an etxt advising request has now b…" at bounding box center [587, 384] width 672 height 21
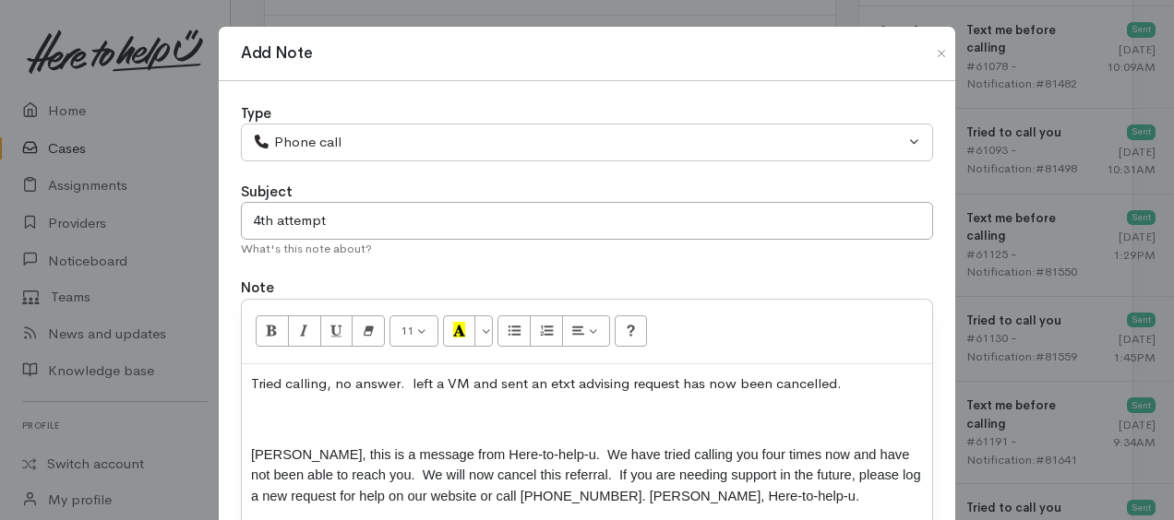
scroll to position [54, 0]
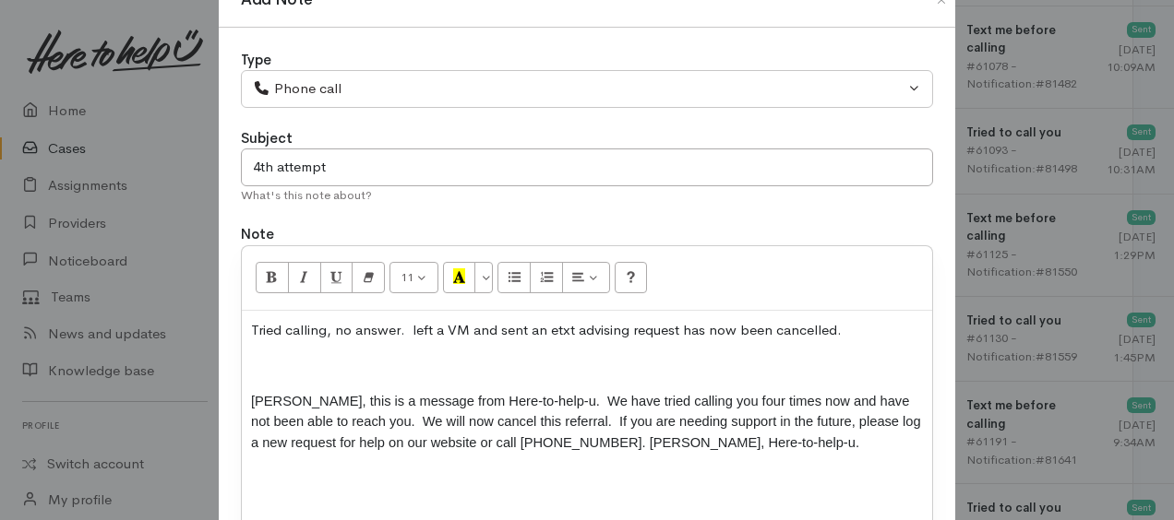
click at [271, 364] on p at bounding box center [587, 365] width 672 height 21
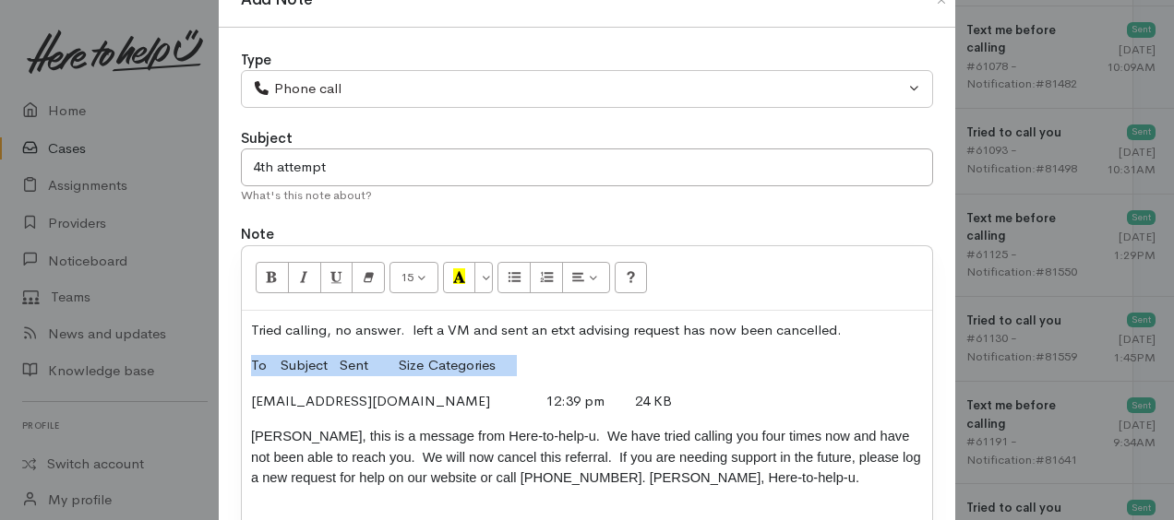
drag, startPoint x: 283, startPoint y: 367, endPoint x: 526, endPoint y: 373, distance: 242.8
click at [526, 373] on div "Tried calling, no answer. left a VM and sent an etxt advising request has now b…" at bounding box center [587, 447] width 690 height 273
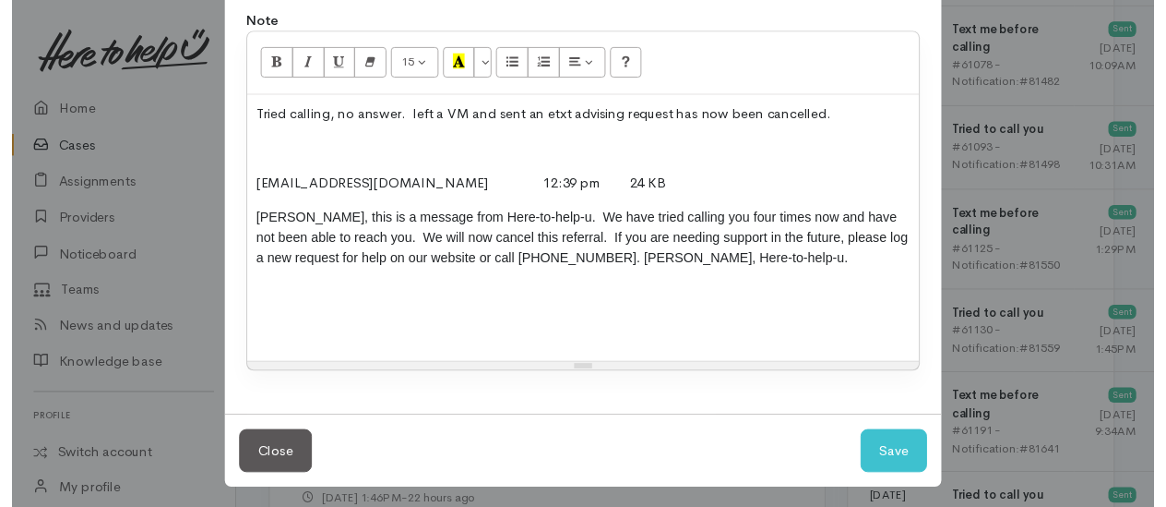
scroll to position [269, 0]
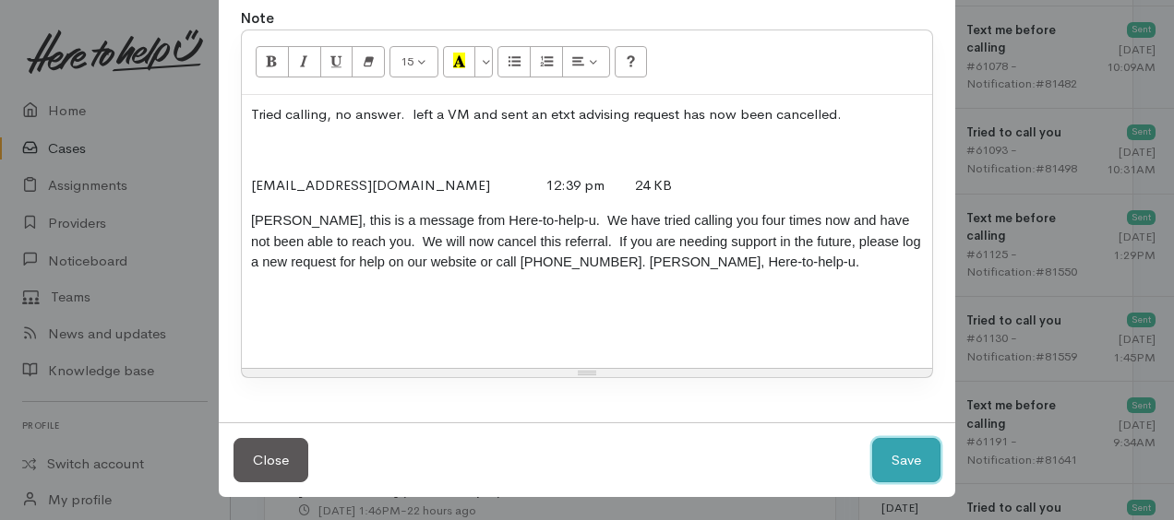
click at [884, 454] on button "Save" at bounding box center [906, 460] width 68 height 45
select select "1"
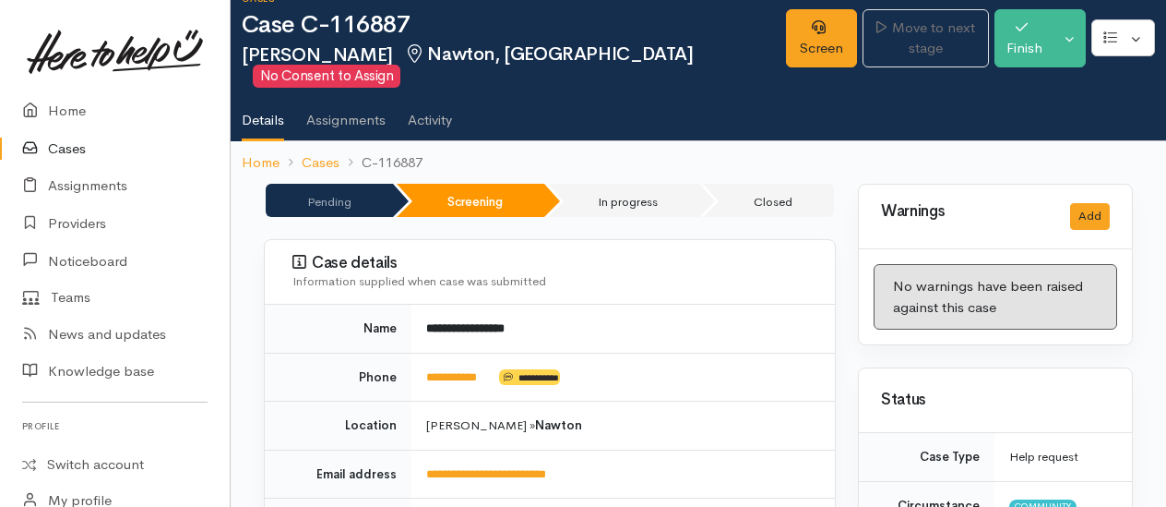
scroll to position [0, 0]
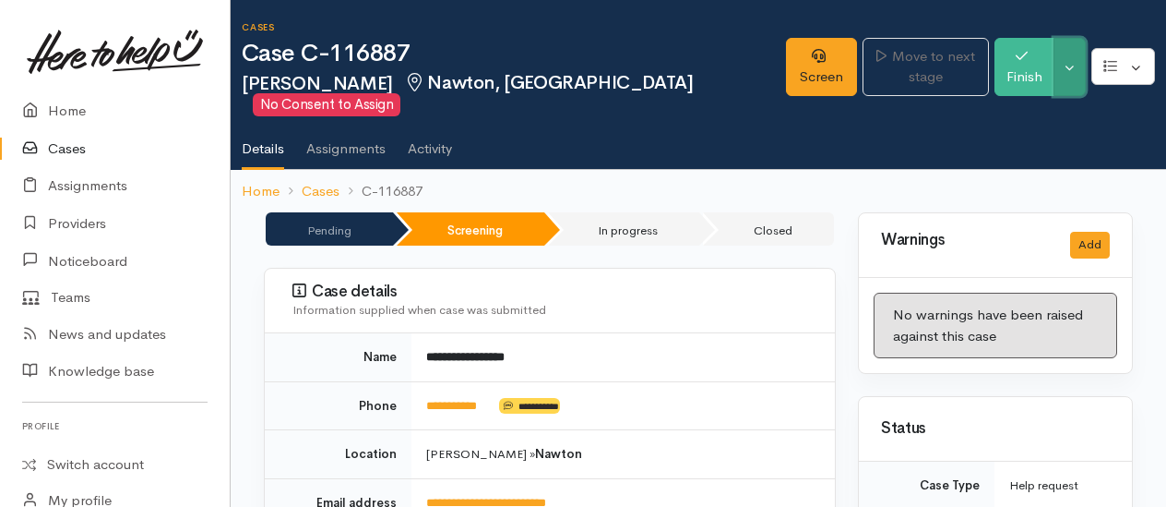
click at [1072, 75] on button "Toggle Dropdown" at bounding box center [1070, 67] width 32 height 58
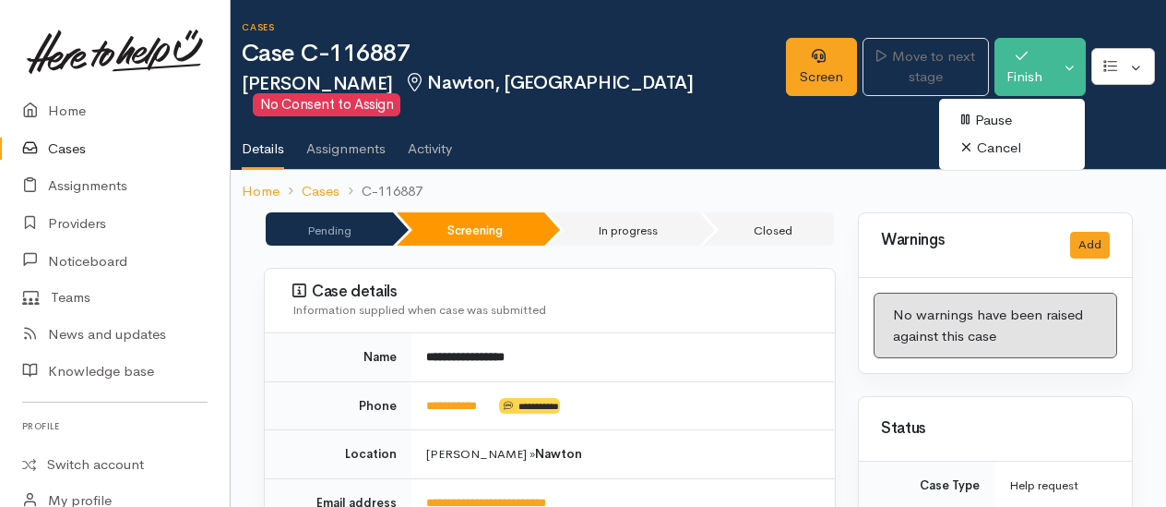
click at [984, 151] on link "Cancel" at bounding box center [1012, 148] width 146 height 29
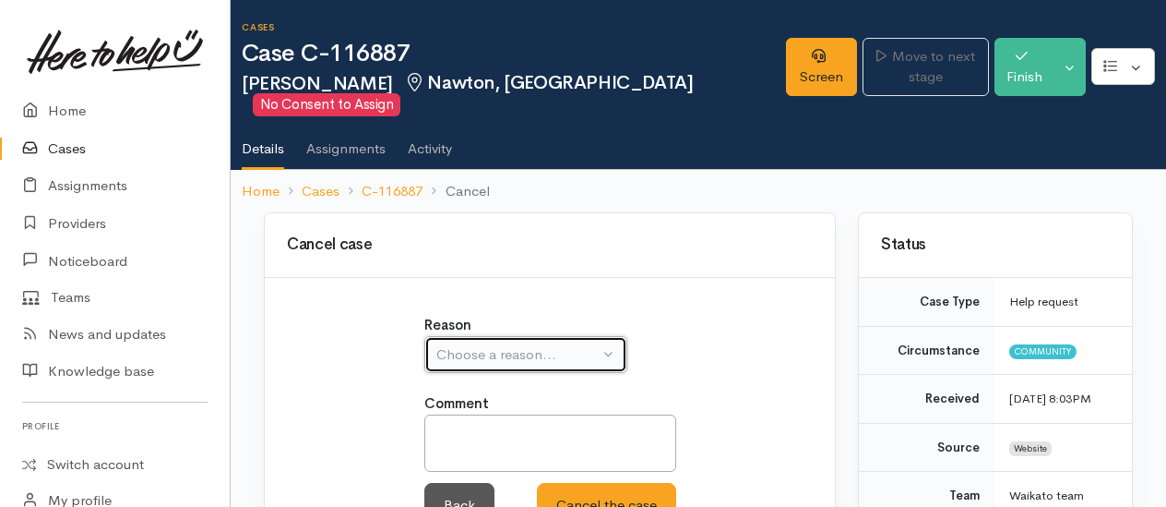
click at [461, 360] on div "Choose a reason..." at bounding box center [518, 354] width 162 height 21
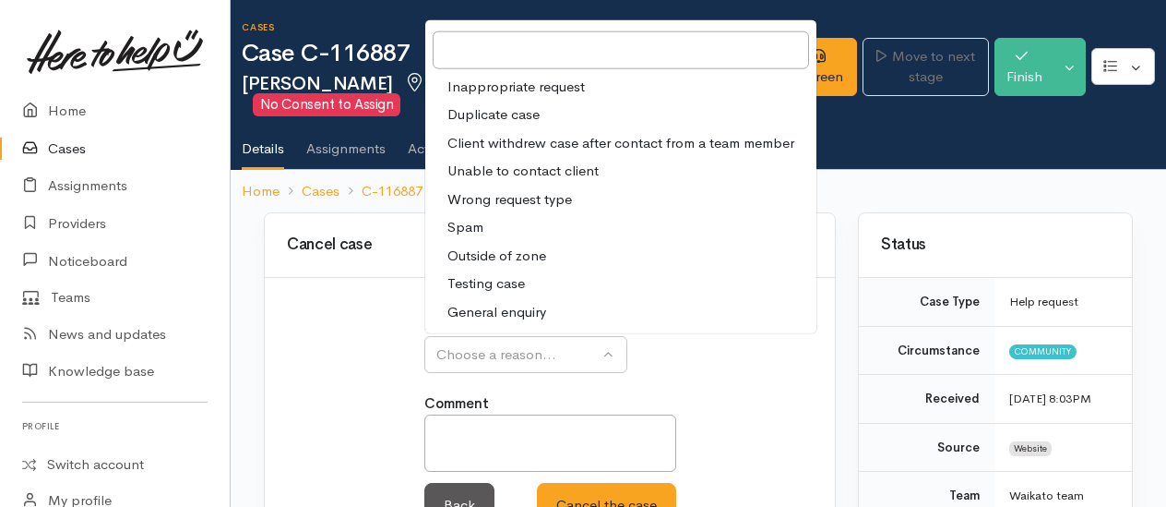
click at [508, 176] on span "Unable to contact client" at bounding box center [523, 171] width 151 height 21
select select "4"
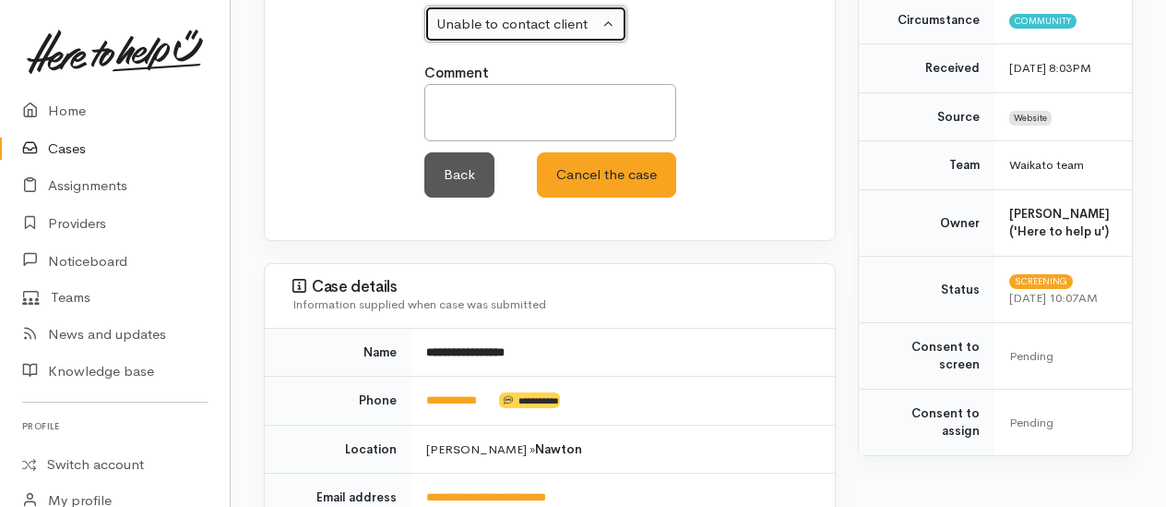
scroll to position [369, 0]
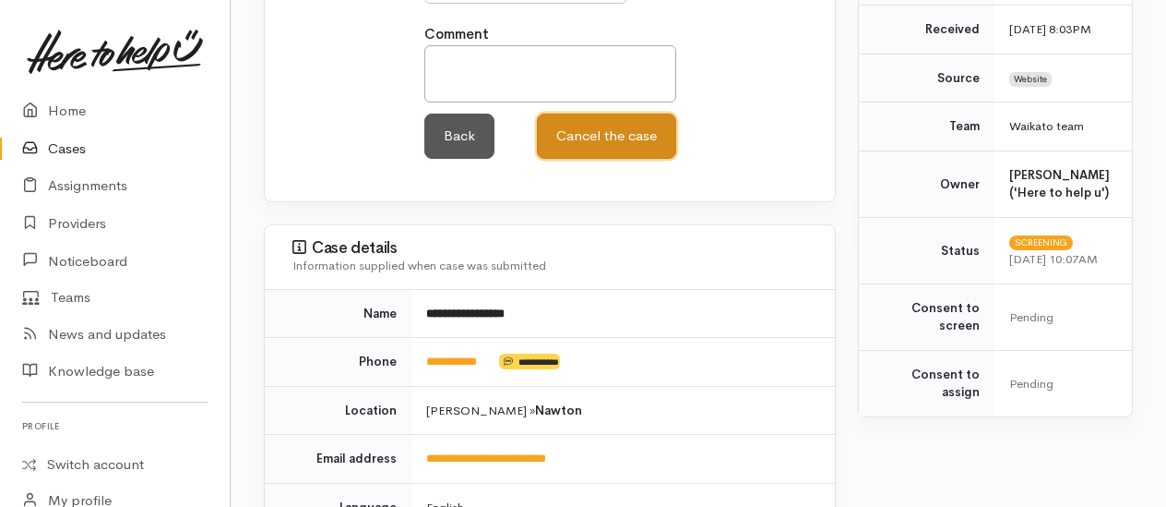
click at [598, 132] on button "Cancel the case" at bounding box center [606, 136] width 139 height 45
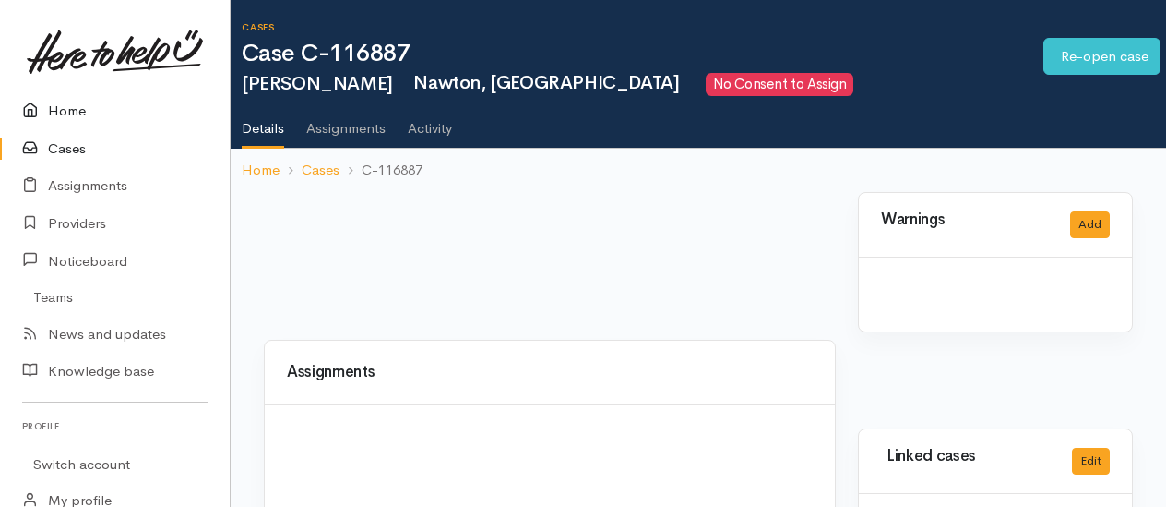
click at [66, 110] on link "Home" at bounding box center [115, 111] width 230 height 38
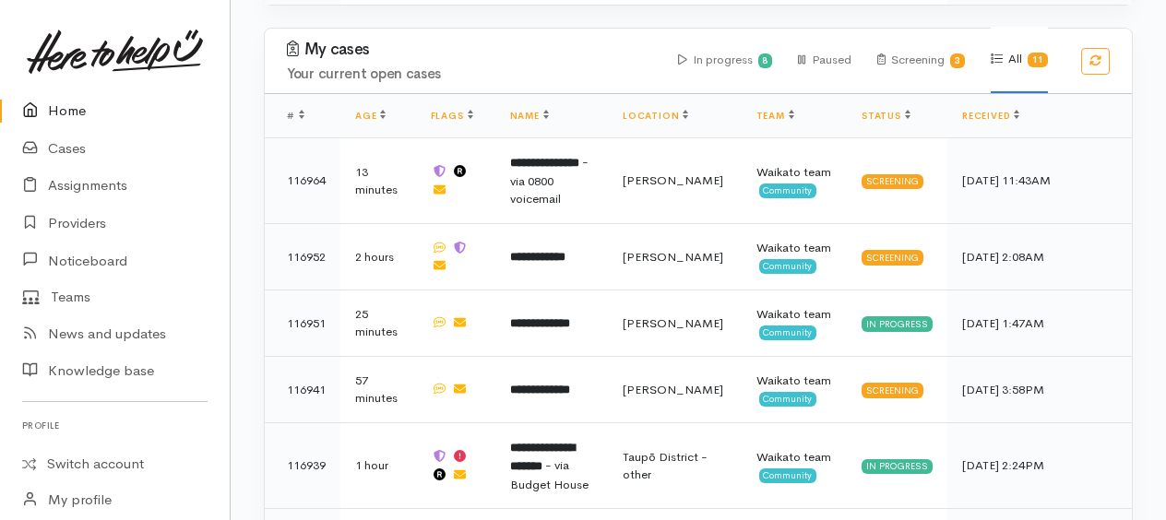
scroll to position [1200, 0]
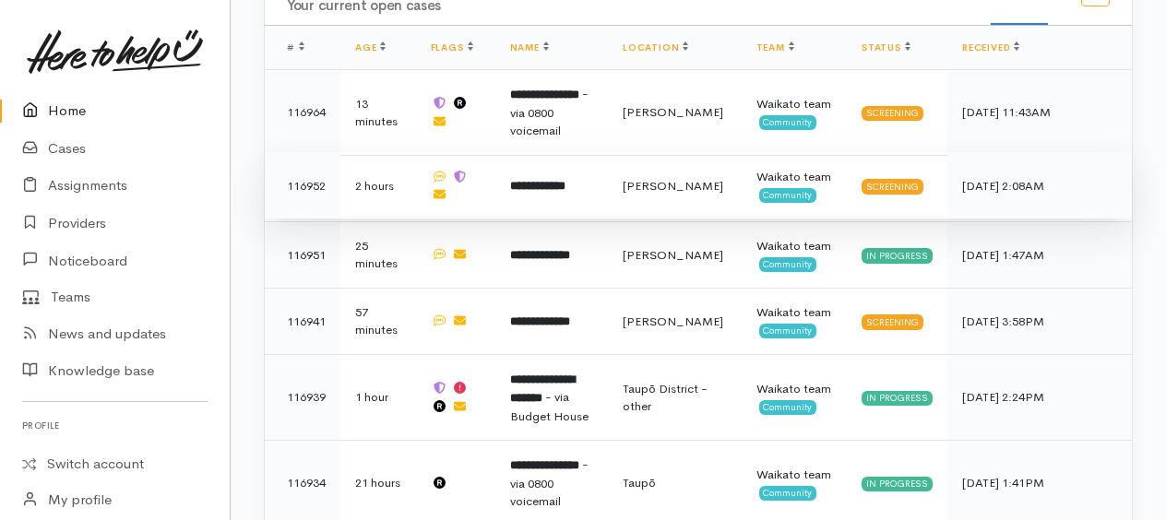
click at [546, 180] on b "**********" at bounding box center [537, 186] width 55 height 12
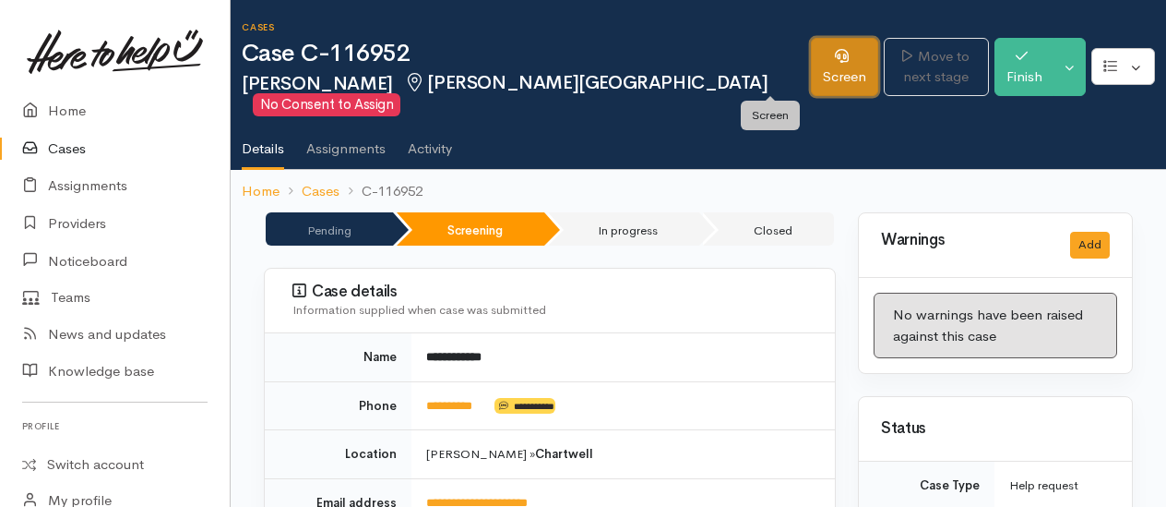
click at [811, 72] on link "Screen" at bounding box center [844, 67] width 67 height 58
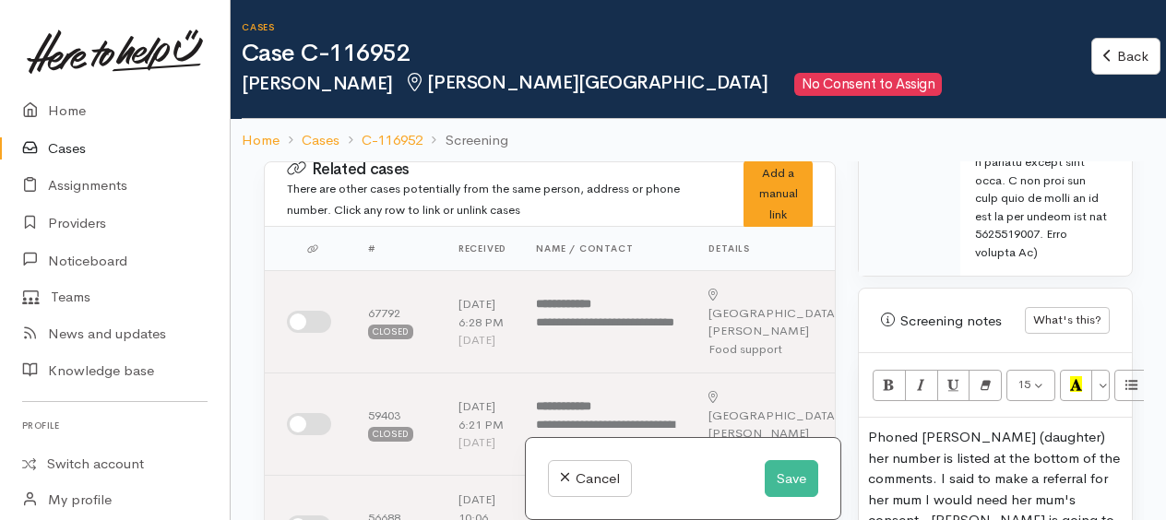
scroll to position [2030, 0]
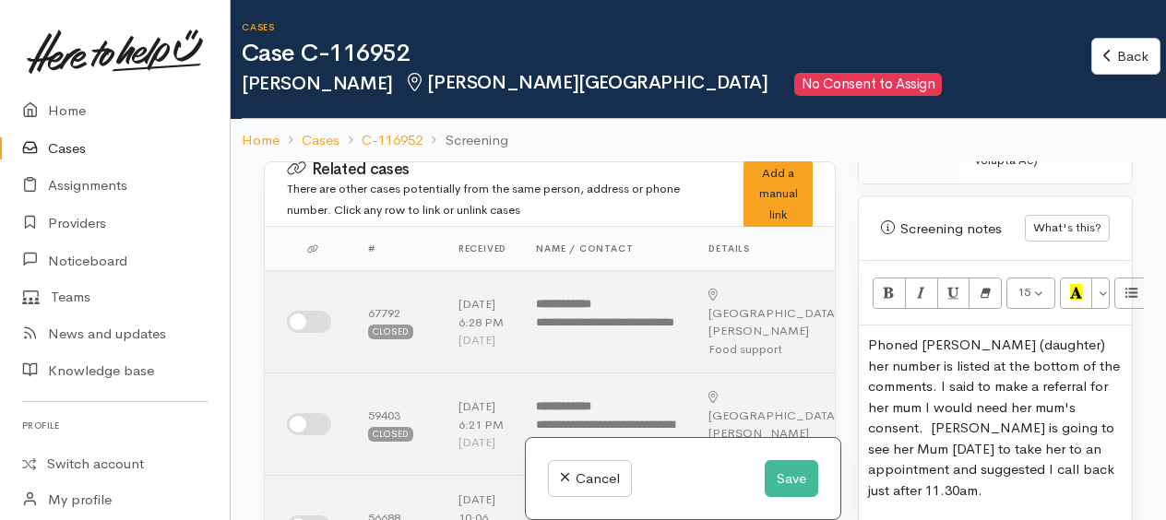
click at [1106, 361] on p "Phoned Lu (daughter) her number is listed at the bottom of the comments. I said…" at bounding box center [995, 418] width 255 height 166
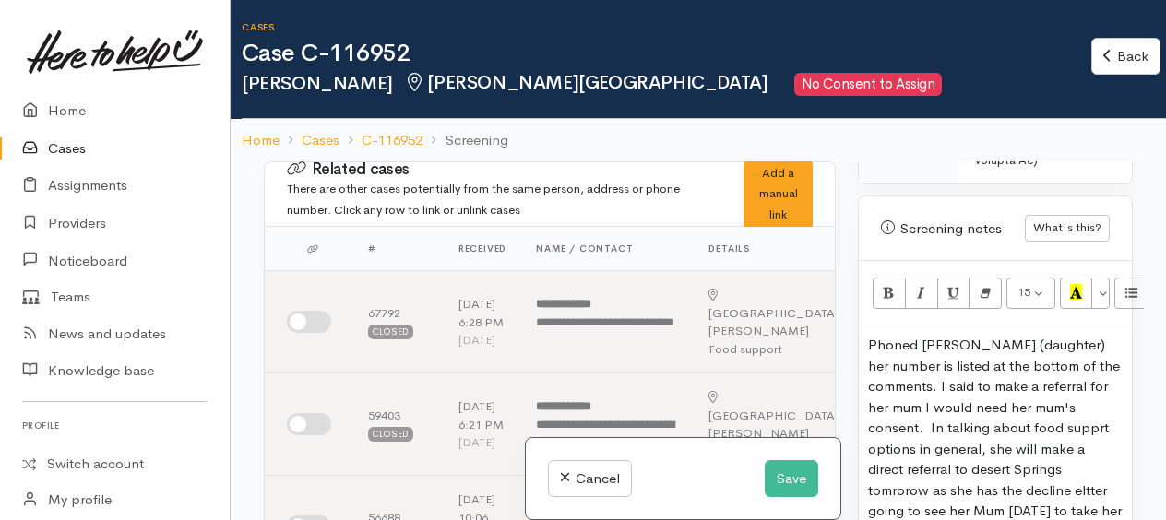
drag, startPoint x: 1023, startPoint y: 416, endPoint x: 1007, endPoint y: 414, distance: 15.8
click at [893, 424] on p "Phoned Lu (daughter) her number is listed at the bottom of the comments. I said…" at bounding box center [995, 449] width 255 height 229
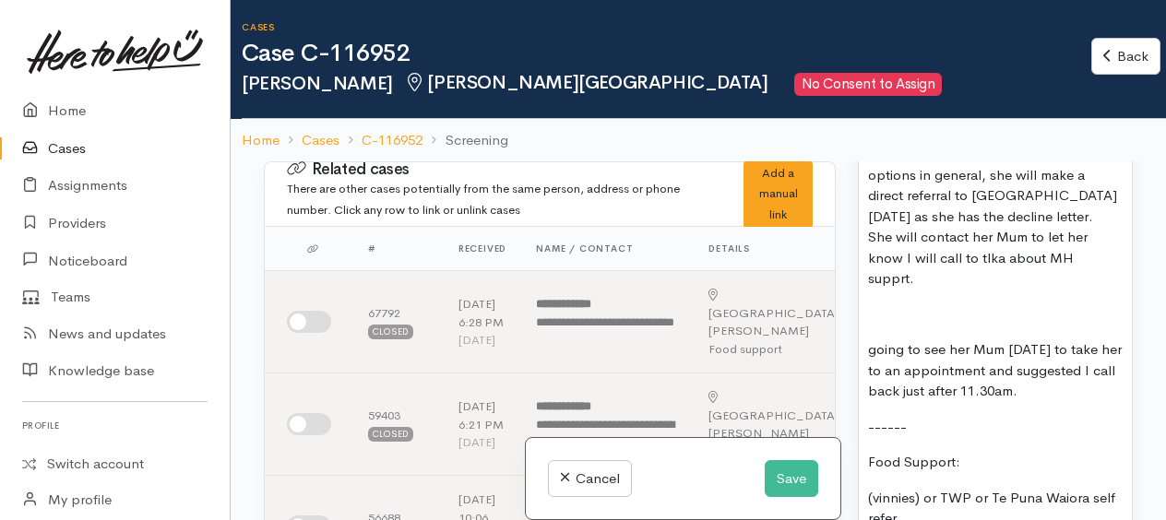
scroll to position [2307, 0]
drag, startPoint x: 926, startPoint y: 298, endPoint x: 1075, endPoint y: 332, distance: 153.4
click at [1075, 337] on p "going to see her Mum today to take her to an appointment and suggested I call b…" at bounding box center [995, 368] width 255 height 63
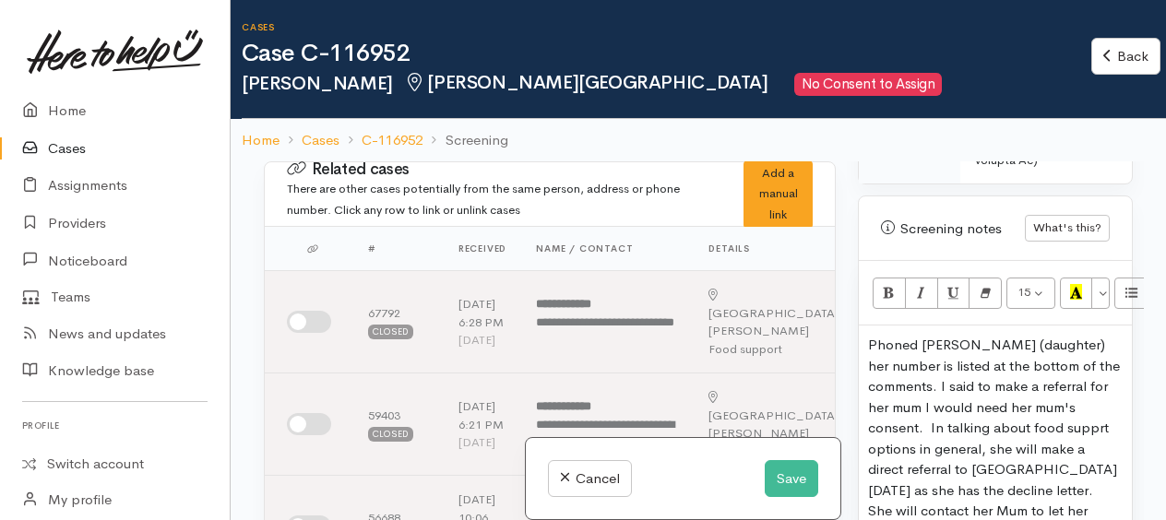
scroll to position [2215, 0]
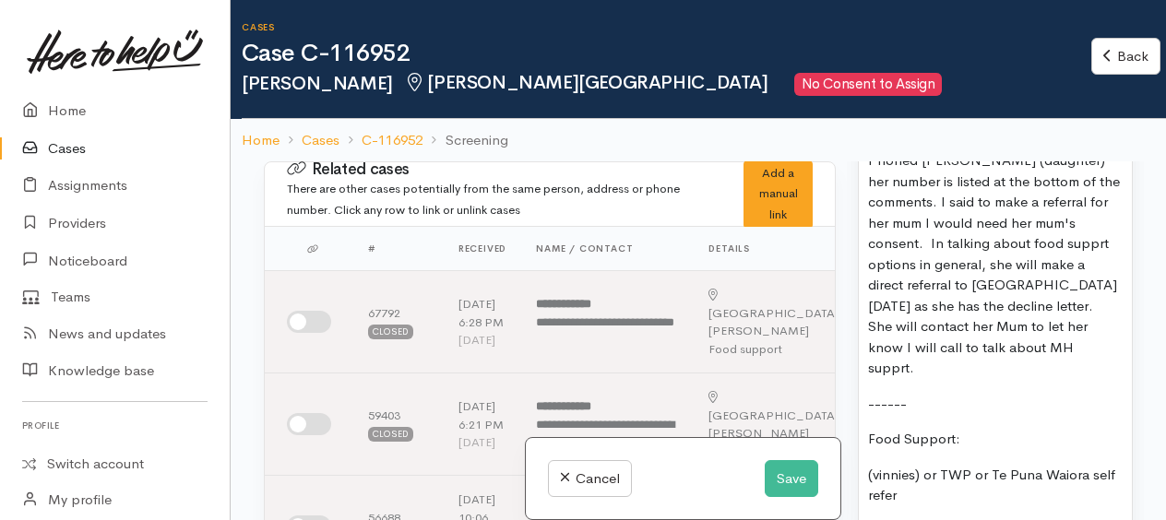
click at [965, 304] on p "Phoned Lu (daughter) her number is listed at the bottom of the comments. I said…" at bounding box center [995, 264] width 255 height 229
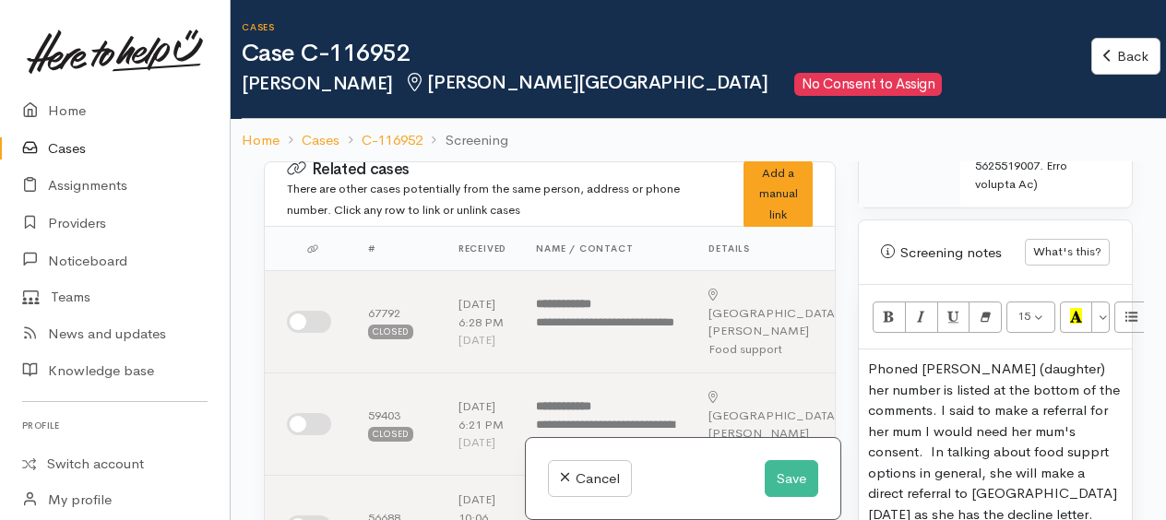
scroll to position [2030, 0]
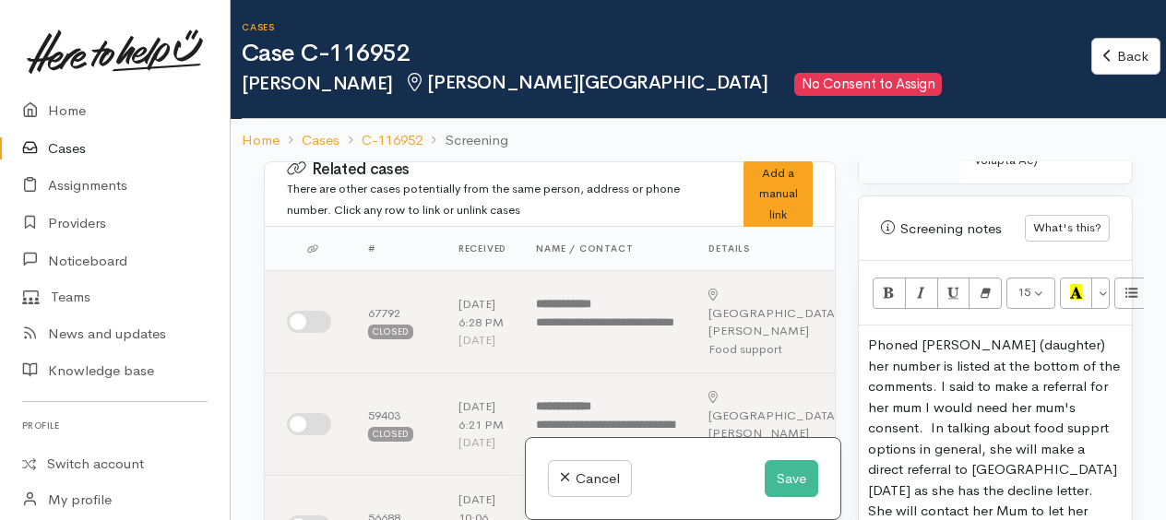
click at [1013, 381] on p "Phoned Lu (daughter) her number is listed at the bottom of the comments. I said…" at bounding box center [995, 449] width 255 height 229
click at [949, 404] on p "Phoned Lu (daughter) her number is listed at the bottom of the comments. I said…" at bounding box center [995, 449] width 255 height 229
click at [1097, 397] on p "Phoned Lu (daughter) her number is listed at the bottom of the comments. I said…" at bounding box center [995, 449] width 255 height 229
click at [951, 430] on p "Phoned Lu (daughter) her number is listed at the bottom of the comments. I said…" at bounding box center [995, 449] width 255 height 229
click at [973, 463] on p "Phoned Lu (daughter) her number is listed at the bottom of the comments. I said…" at bounding box center [995, 449] width 255 height 229
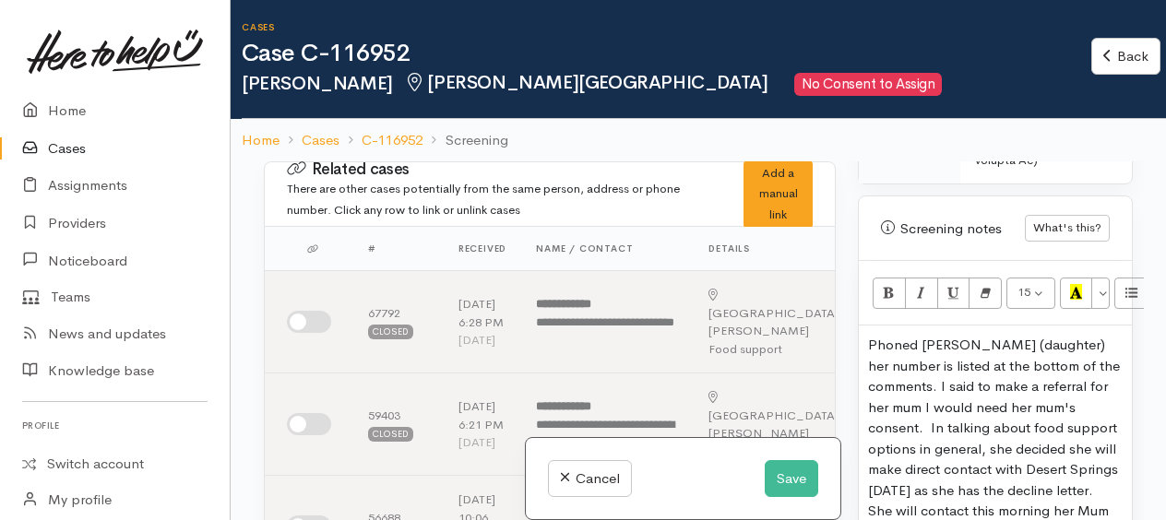
click at [972, 466] on p "Phoned Lu (daughter) her number is listed at the bottom of the comments. I said…" at bounding box center [995, 449] width 255 height 229
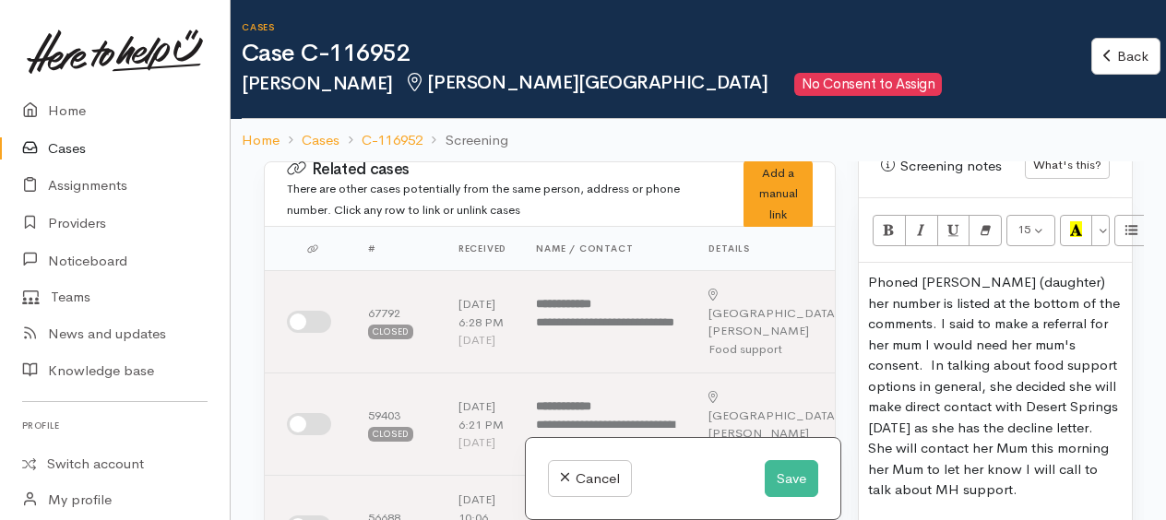
scroll to position [2123, 0]
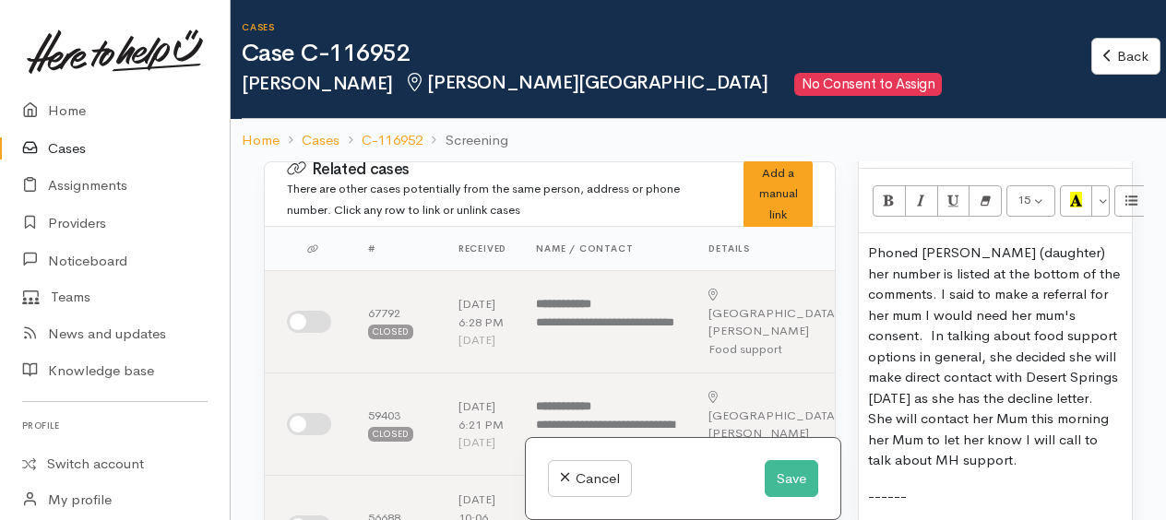
click at [928, 392] on p "Phoned Lu (daughter) her number is listed at the bottom of the comments. I said…" at bounding box center [995, 357] width 255 height 229
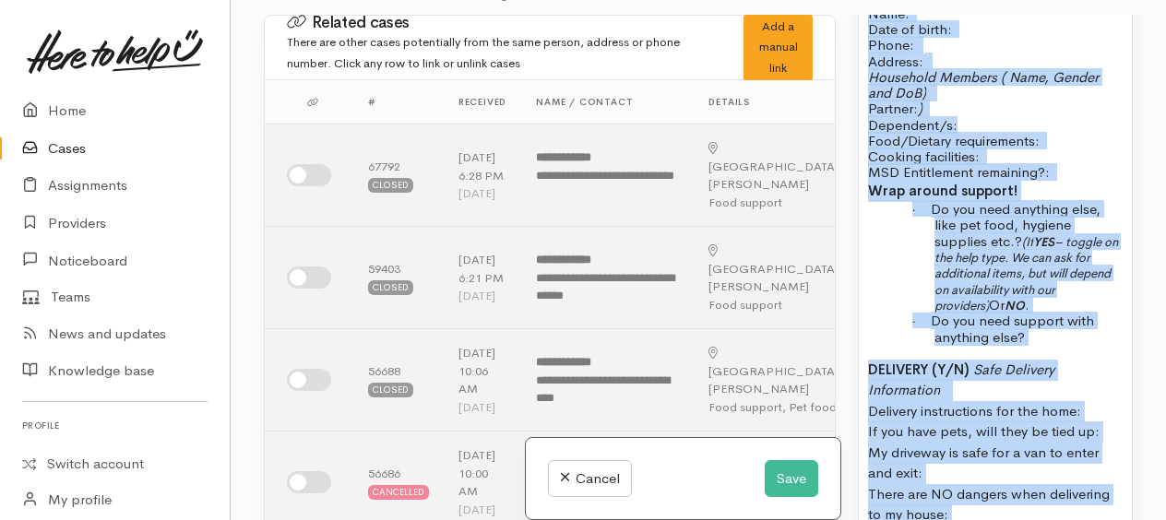
scroll to position [2693, 0]
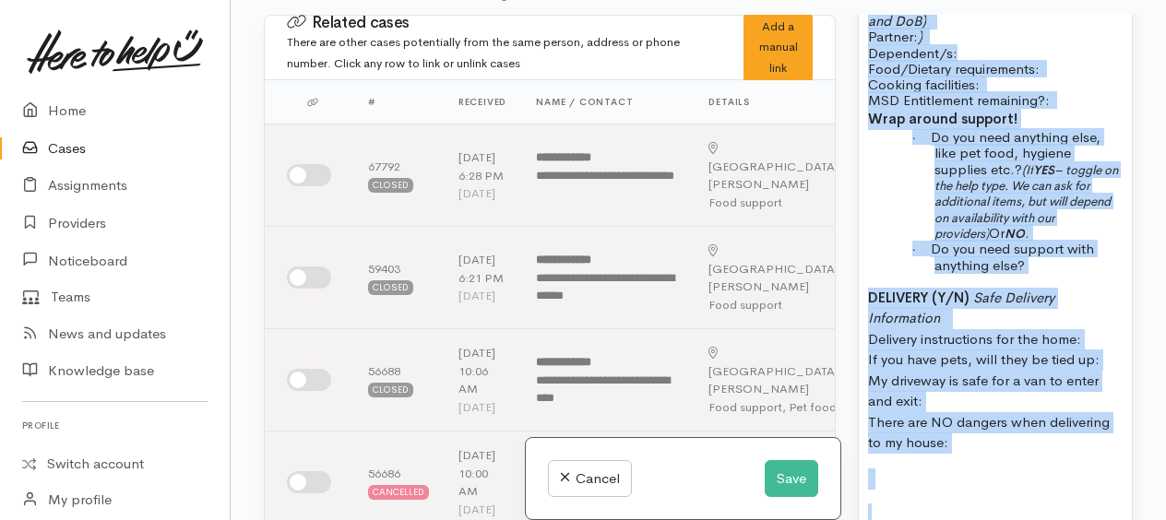
drag, startPoint x: 869, startPoint y: 293, endPoint x: 996, endPoint y: 406, distance: 169.9
click at [996, 406] on div "Phoned Lu (daughter) her number is listed at the bottom of the comments. I said…" at bounding box center [995, 506] width 273 height 1980
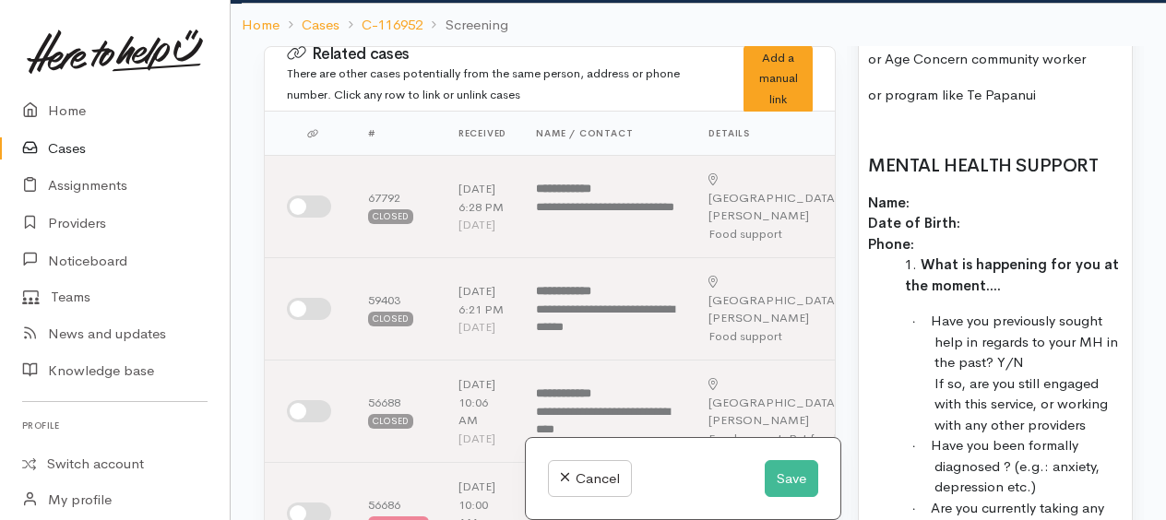
scroll to position [2390, 0]
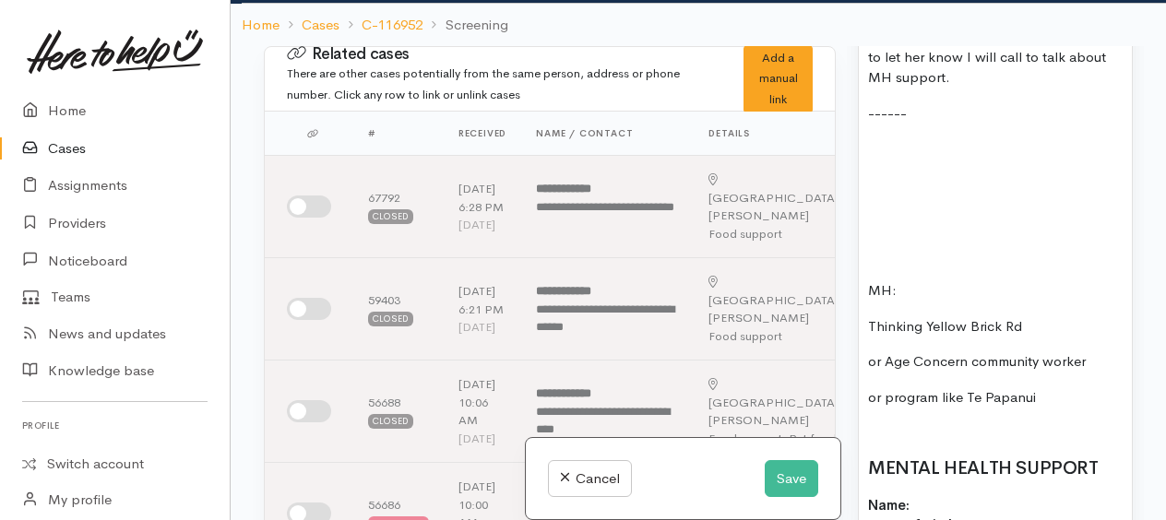
click at [880, 198] on div "Phoned Lu (daughter) her number is listed at the bottom of the comments. I said…" at bounding box center [995, 525] width 273 height 1351
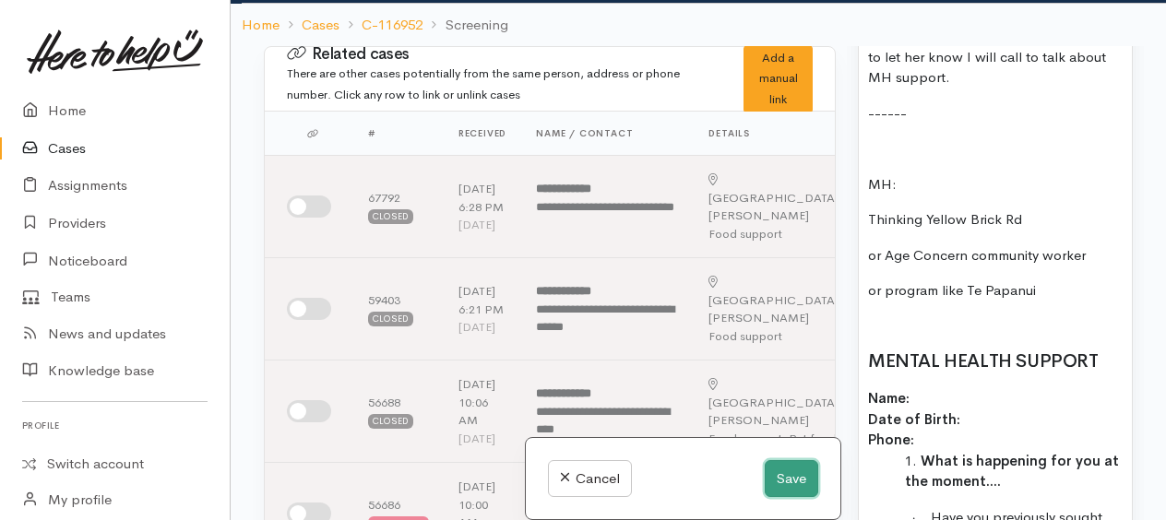
click at [784, 491] on button "Save" at bounding box center [792, 480] width 54 height 38
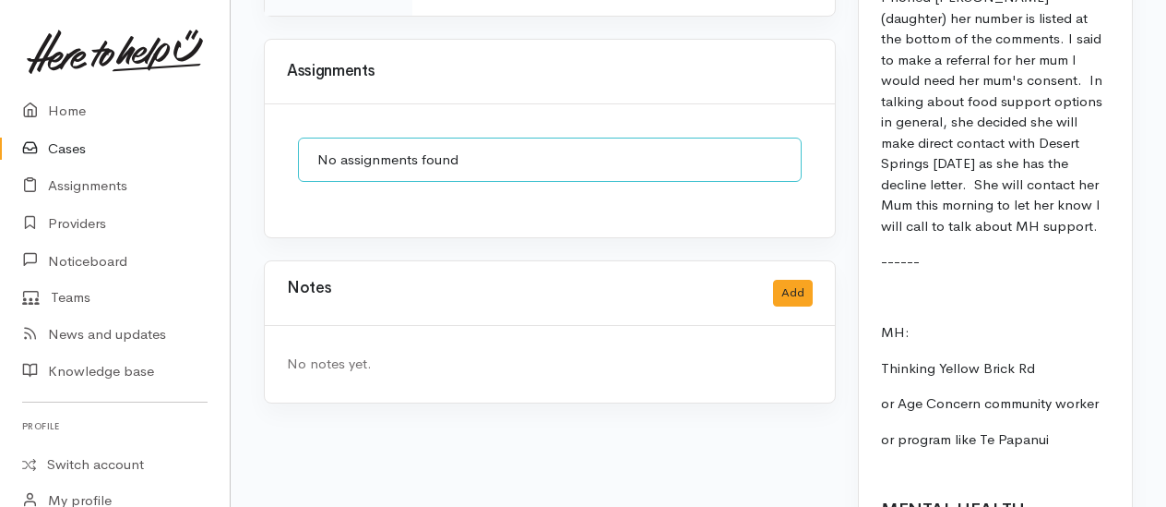
scroll to position [1846, 0]
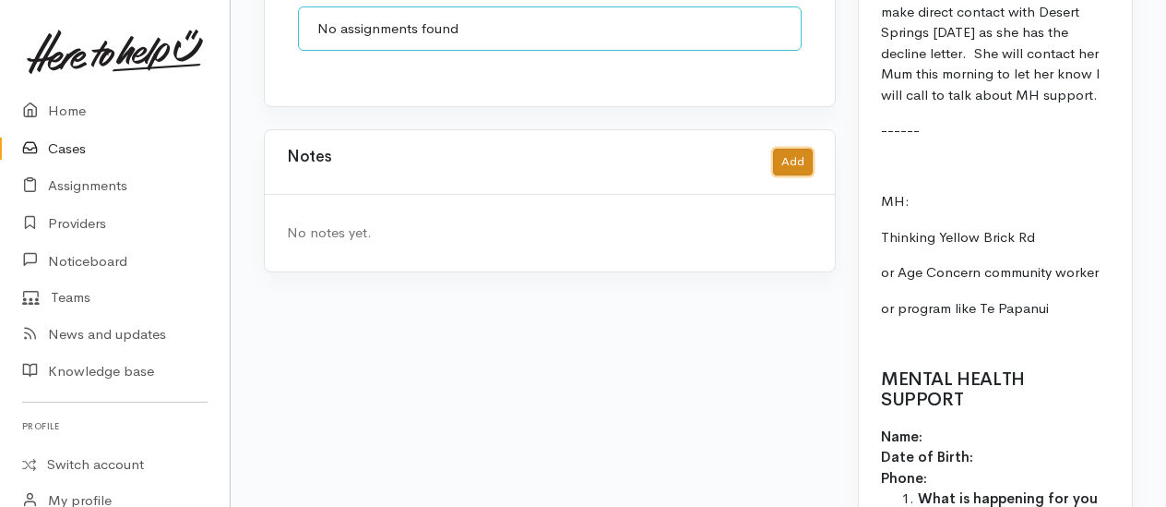
click at [786, 149] on button "Add" at bounding box center [793, 162] width 40 height 27
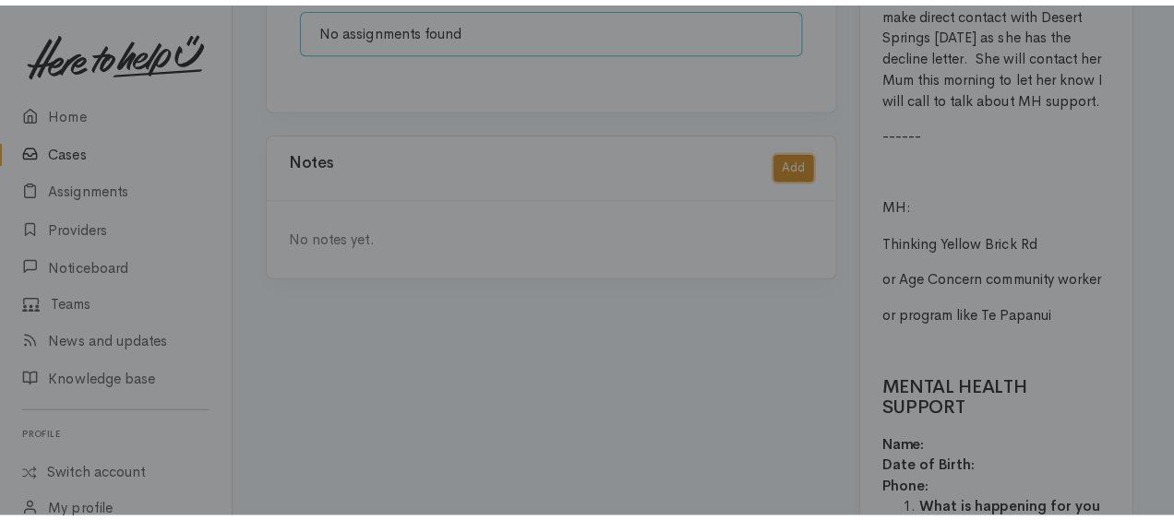
scroll to position [1827, 0]
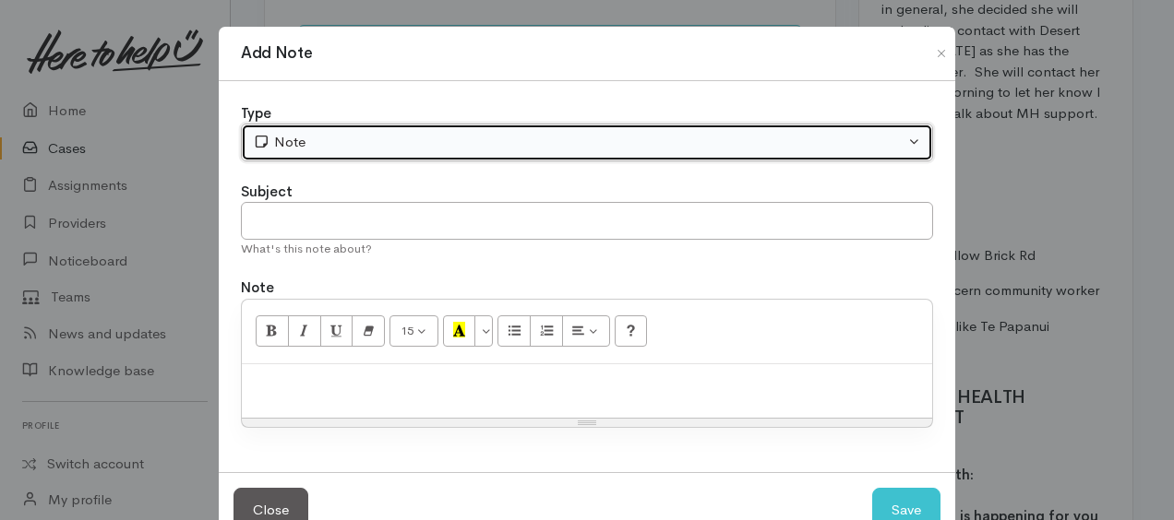
click at [275, 140] on div "Note" at bounding box center [579, 142] width 652 height 21
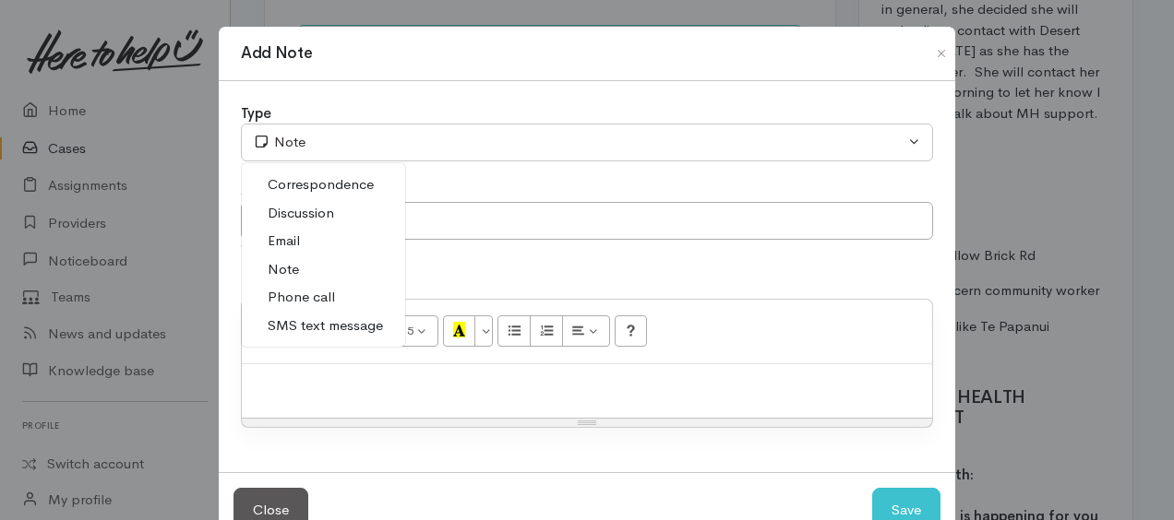
click at [276, 287] on span "Phone call" at bounding box center [301, 297] width 67 height 21
select select "3"
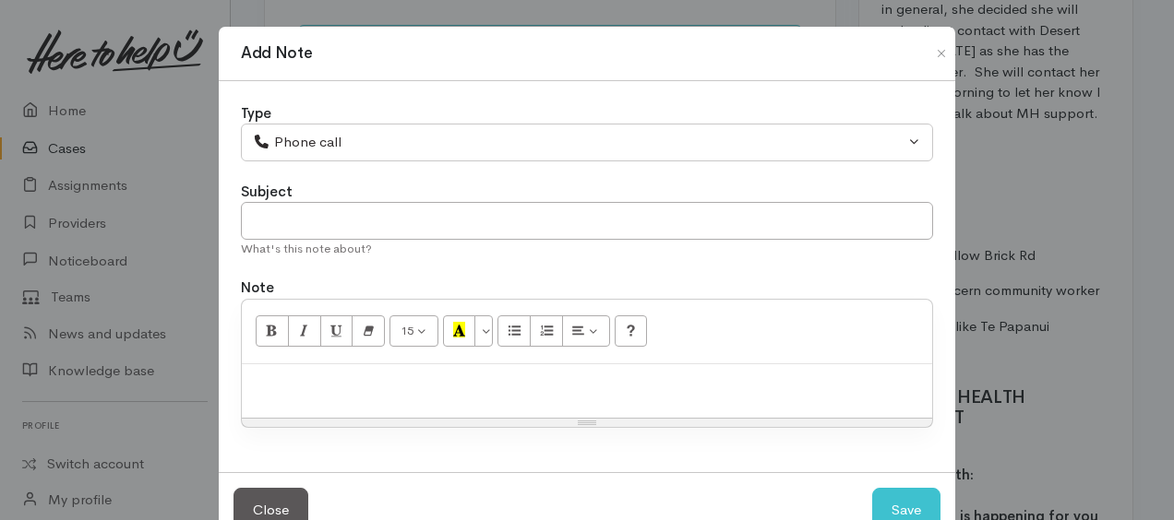
click at [297, 386] on p at bounding box center [587, 384] width 672 height 21
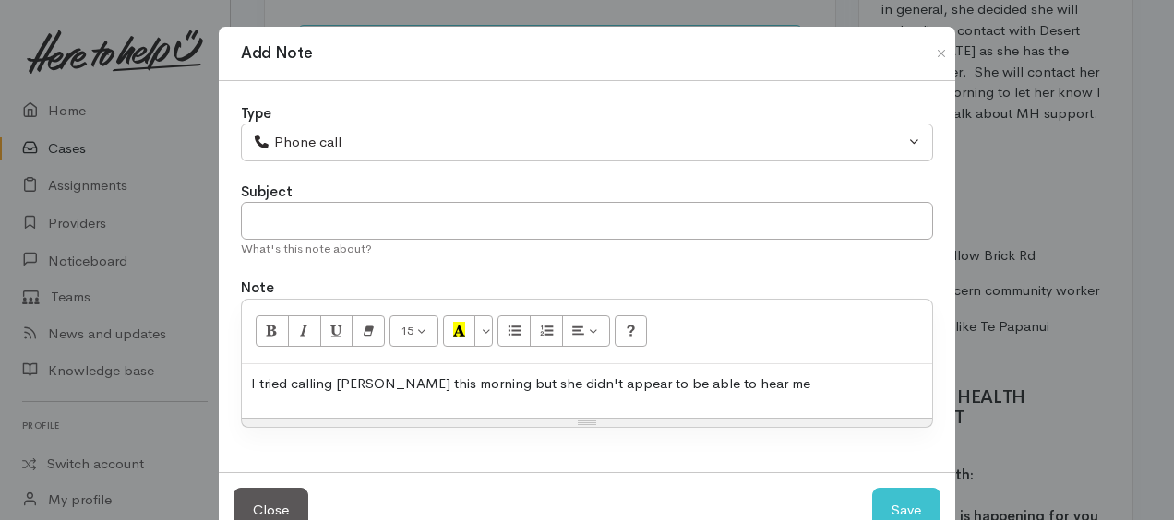
click at [742, 378] on p "I tried calling Linda this morning but she didn't appear to be able to hear me" at bounding box center [587, 384] width 672 height 21
click at [372, 378] on p "I tried calling Linda this morning but she didn't appear to be able to hear me.…" at bounding box center [587, 384] width 672 height 21
click at [767, 378] on p "I tried calling Linda 2 x this morning but she didn't appear to be able to hear…" at bounding box center [587, 384] width 672 height 21
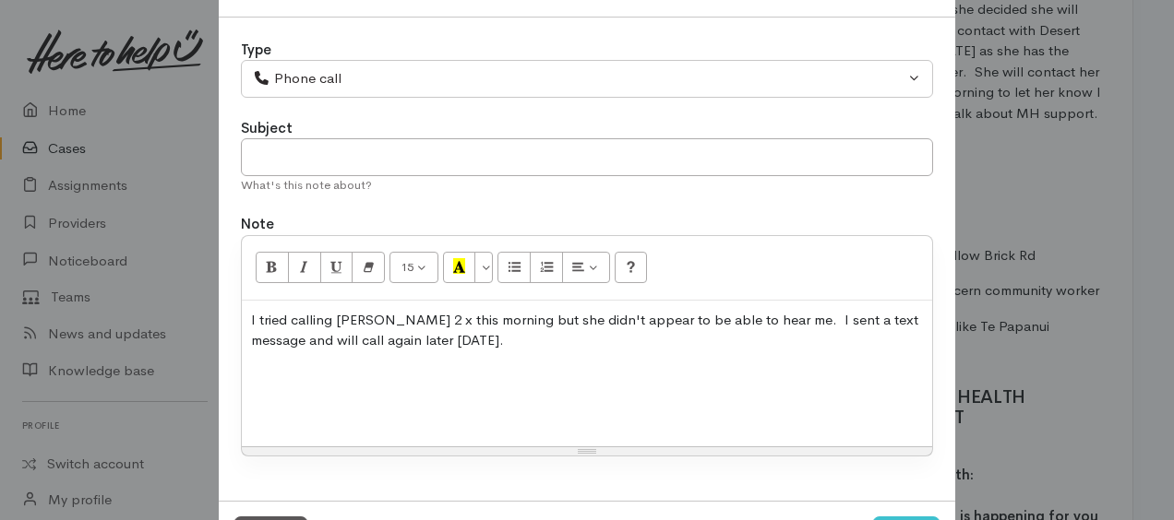
scroll to position [92, 0]
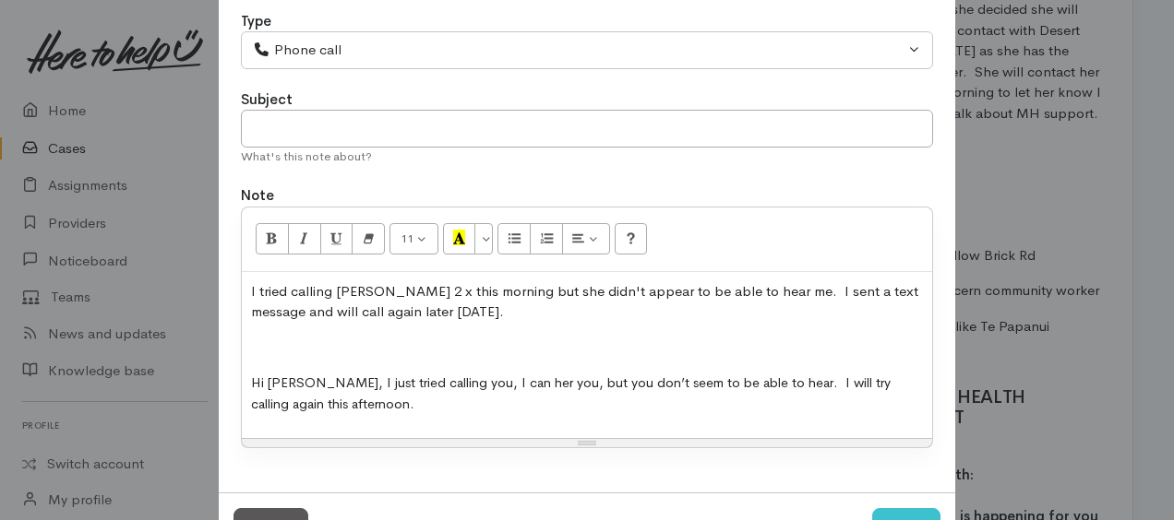
click at [253, 351] on p at bounding box center [587, 348] width 672 height 21
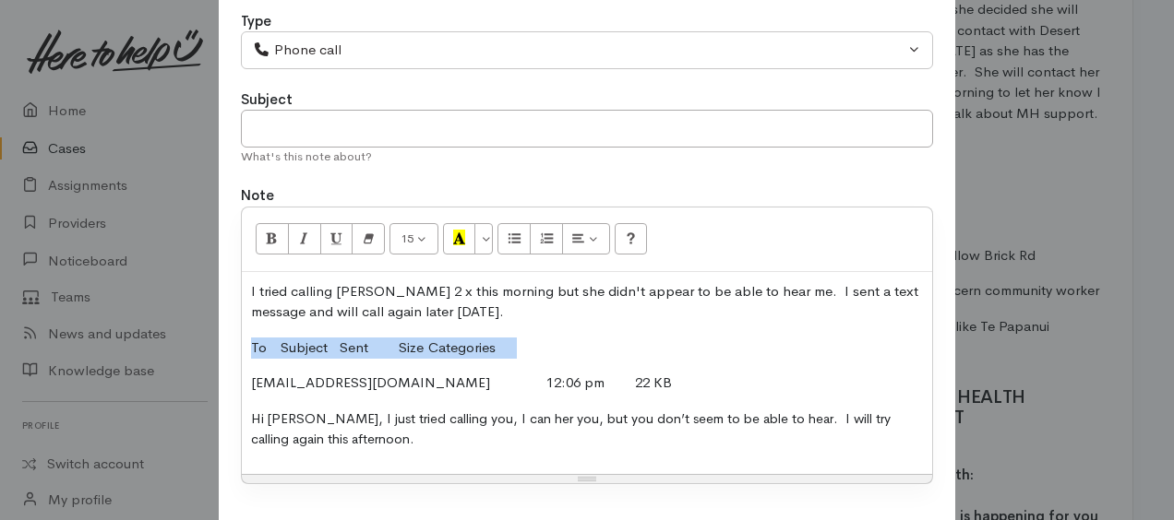
drag, startPoint x: 246, startPoint y: 337, endPoint x: 560, endPoint y: 344, distance: 313.9
click at [560, 344] on p "To Subject Sent Size Categories" at bounding box center [587, 348] width 672 height 21
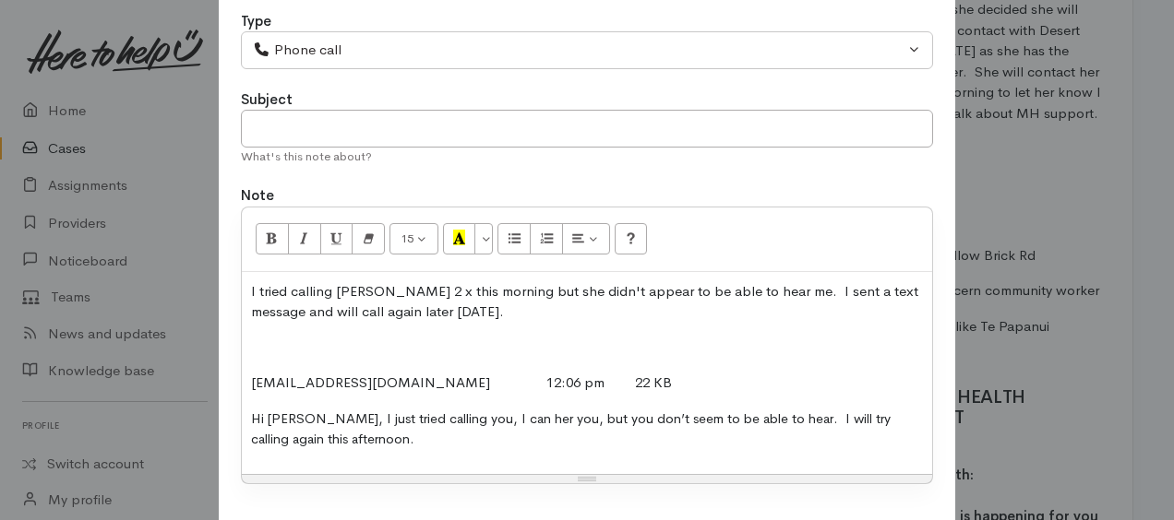
click at [471, 297] on p "I tried calling Linda 2 x this morning but she didn't appear to be able to hear…" at bounding box center [587, 302] width 672 height 42
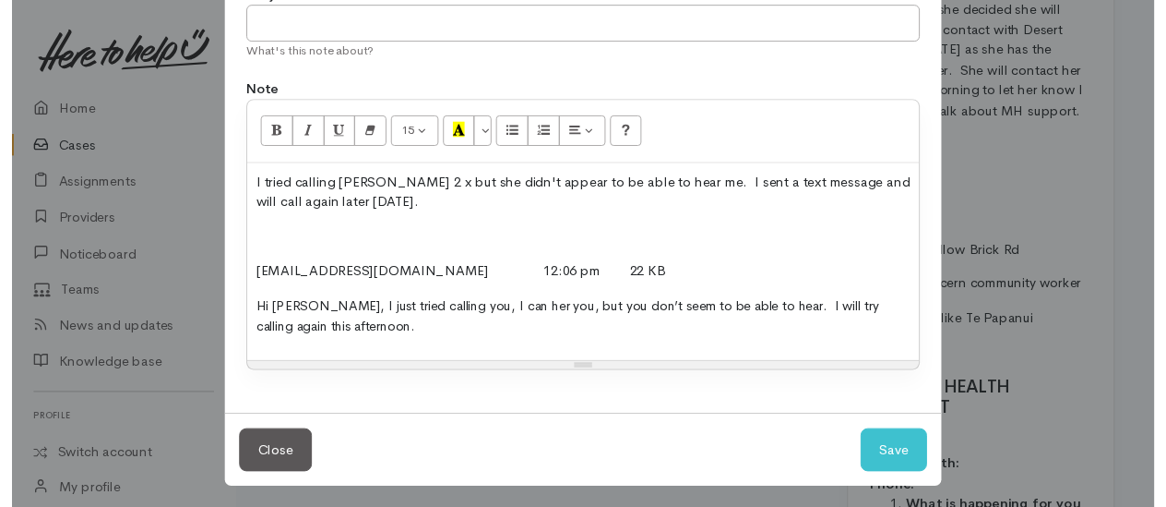
scroll to position [198, 0]
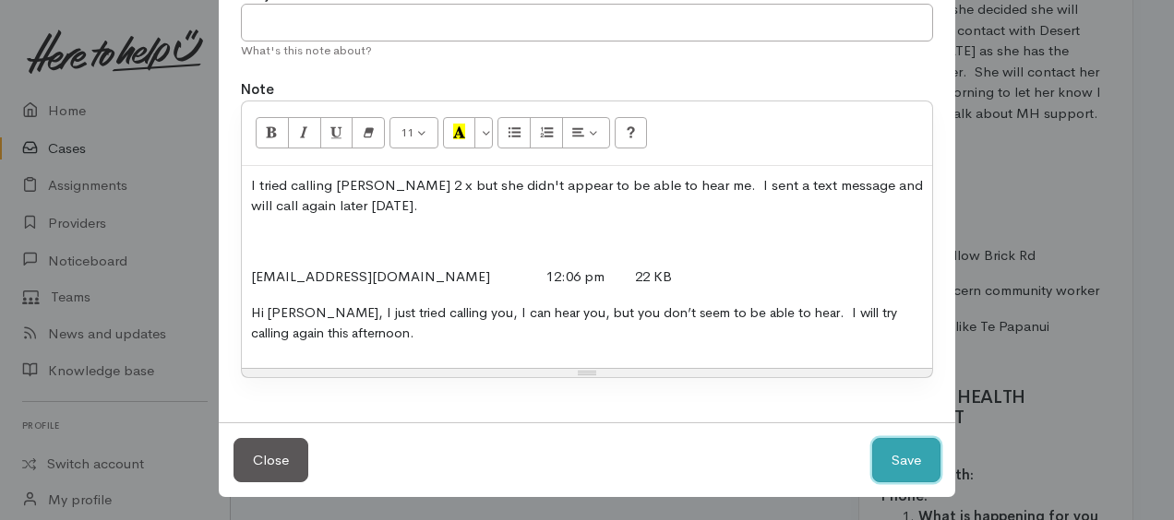
click at [899, 466] on button "Save" at bounding box center [906, 460] width 68 height 45
select select "1"
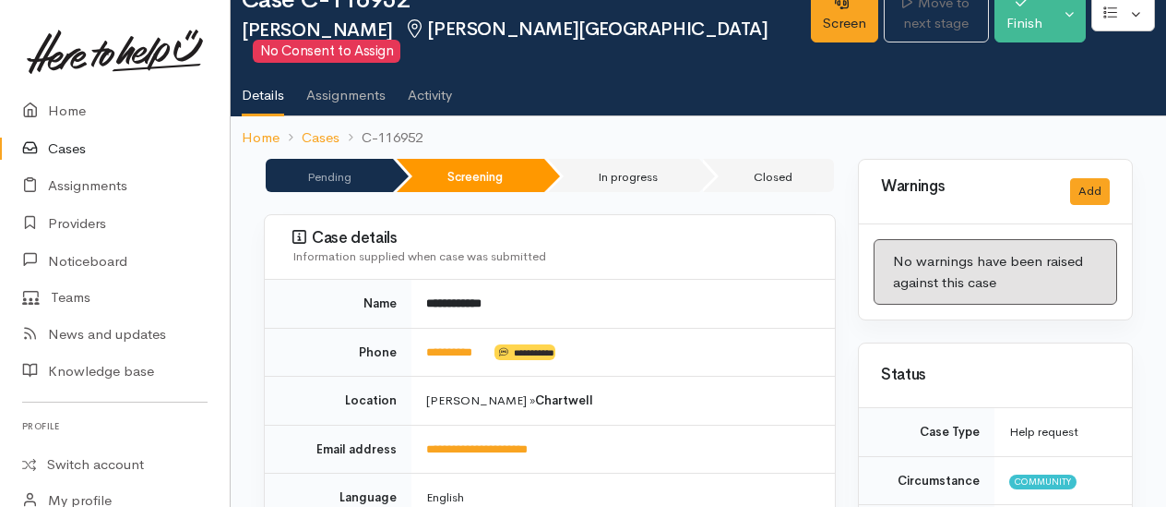
scroll to position [0, 0]
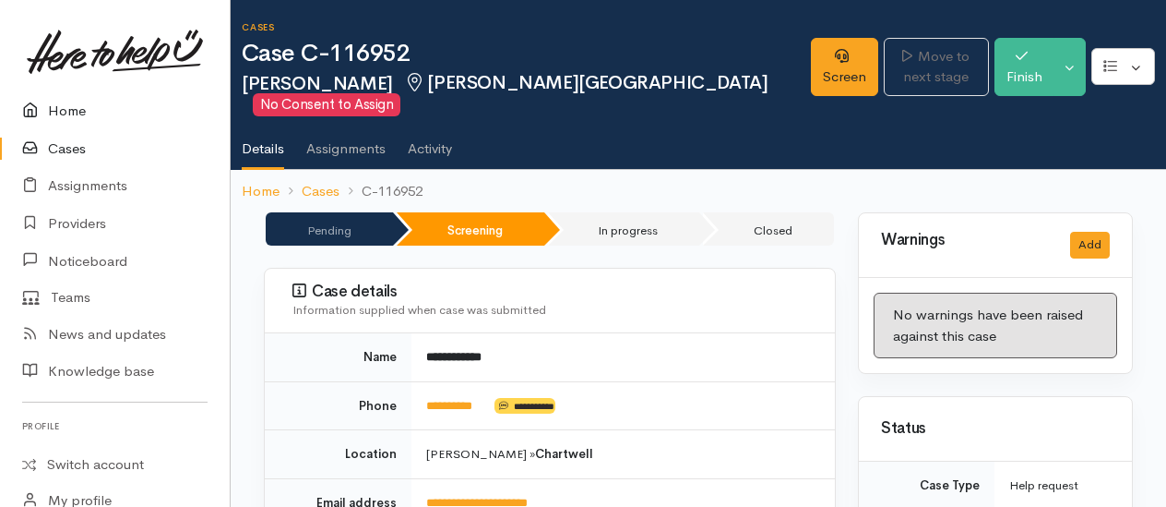
drag, startPoint x: 70, startPoint y: 107, endPoint x: 20, endPoint y: 107, distance: 49.8
click at [70, 107] on link "Home" at bounding box center [115, 111] width 230 height 38
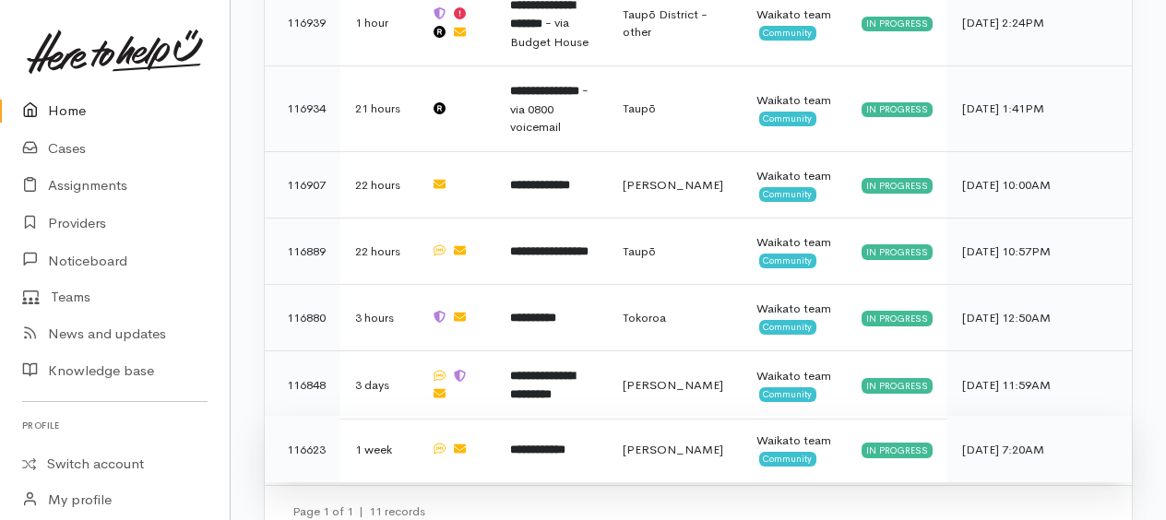
scroll to position [1482, 0]
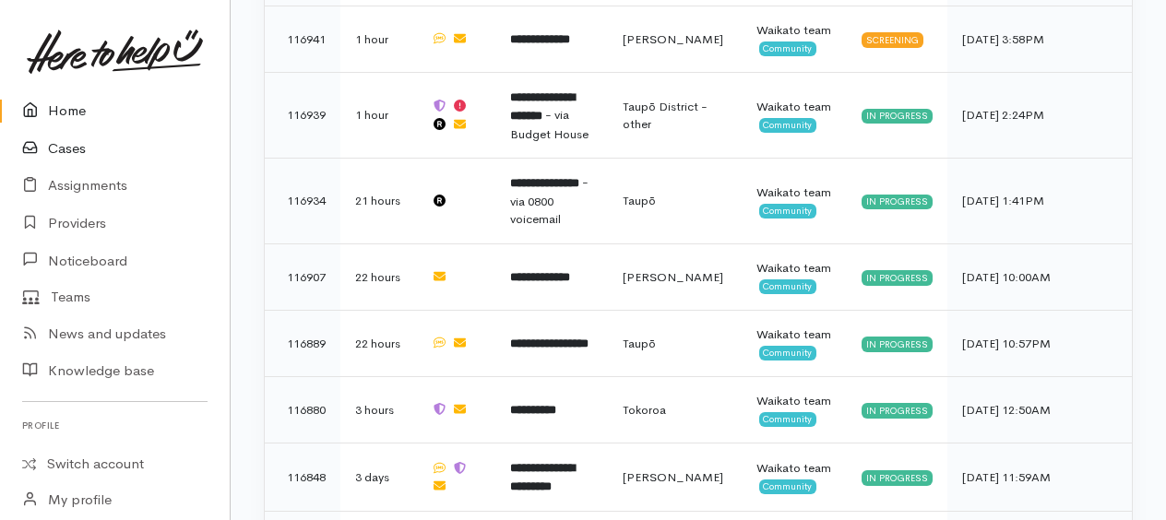
click at [70, 150] on link "Cases" at bounding box center [115, 149] width 230 height 38
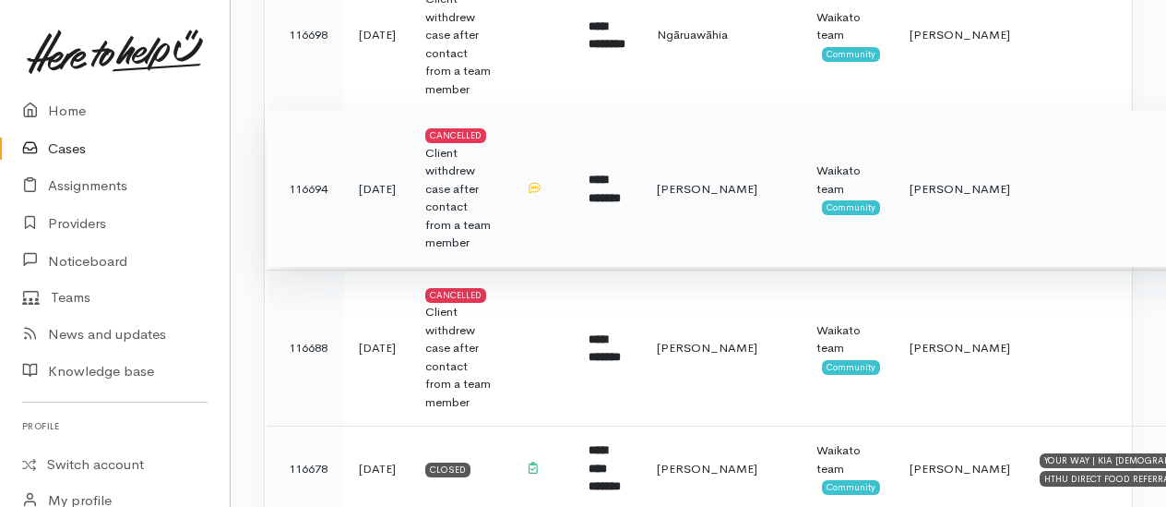
scroll to position [3138, 0]
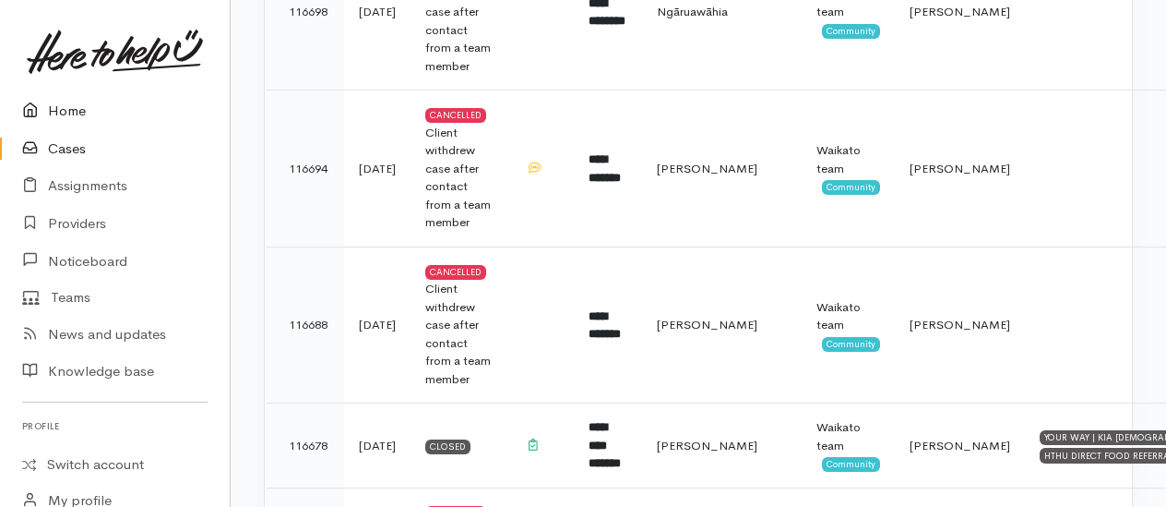
click at [54, 113] on link "Home" at bounding box center [115, 111] width 230 height 38
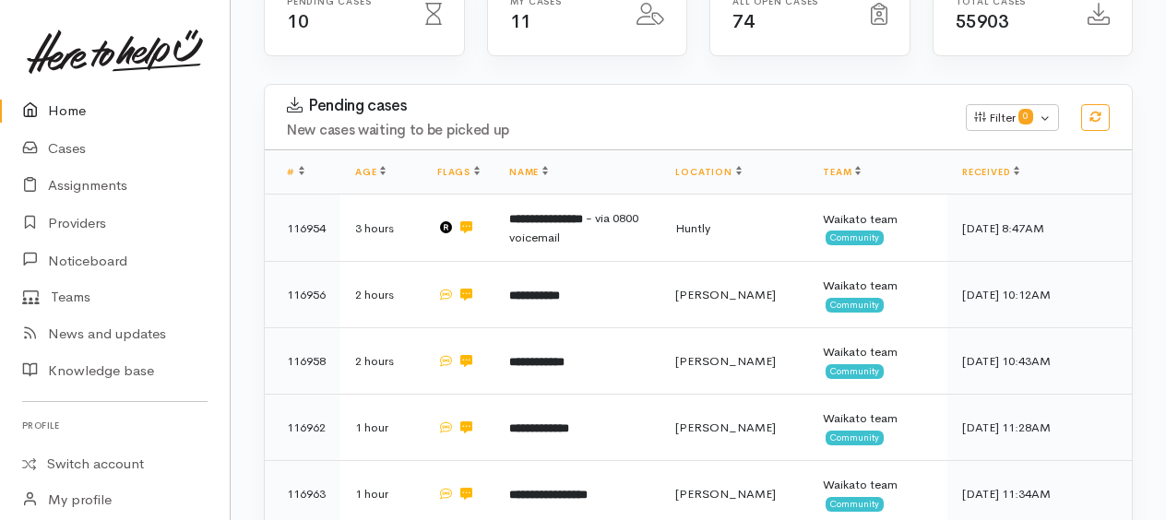
scroll to position [277, 0]
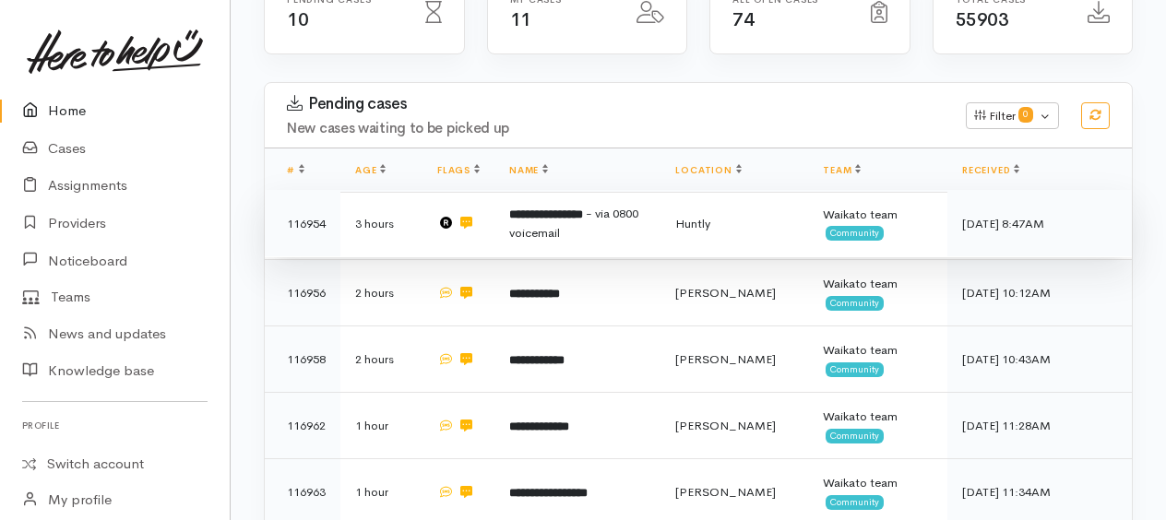
click at [530, 218] on b "**********" at bounding box center [546, 215] width 74 height 12
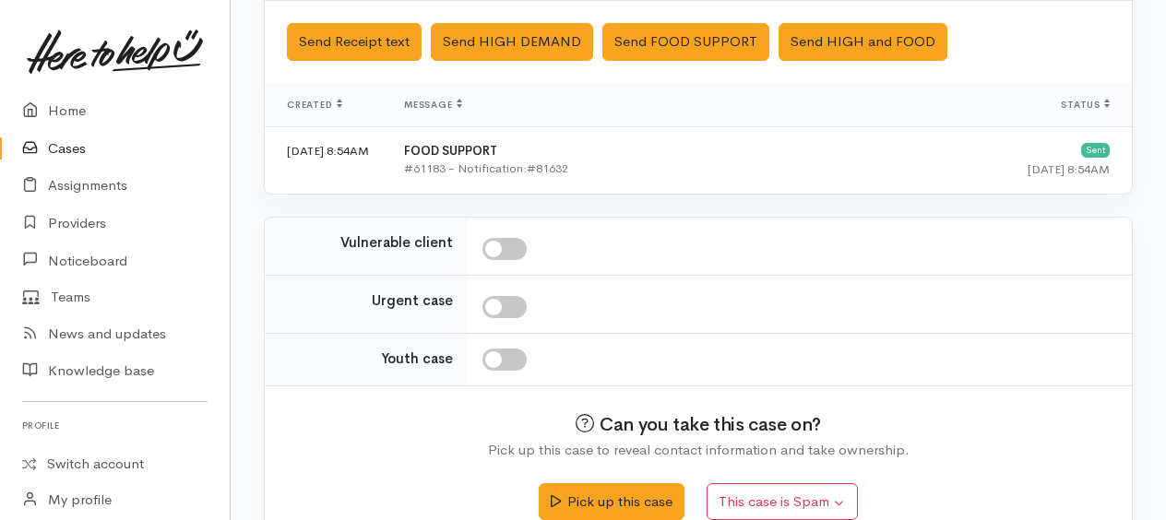
scroll to position [729, 0]
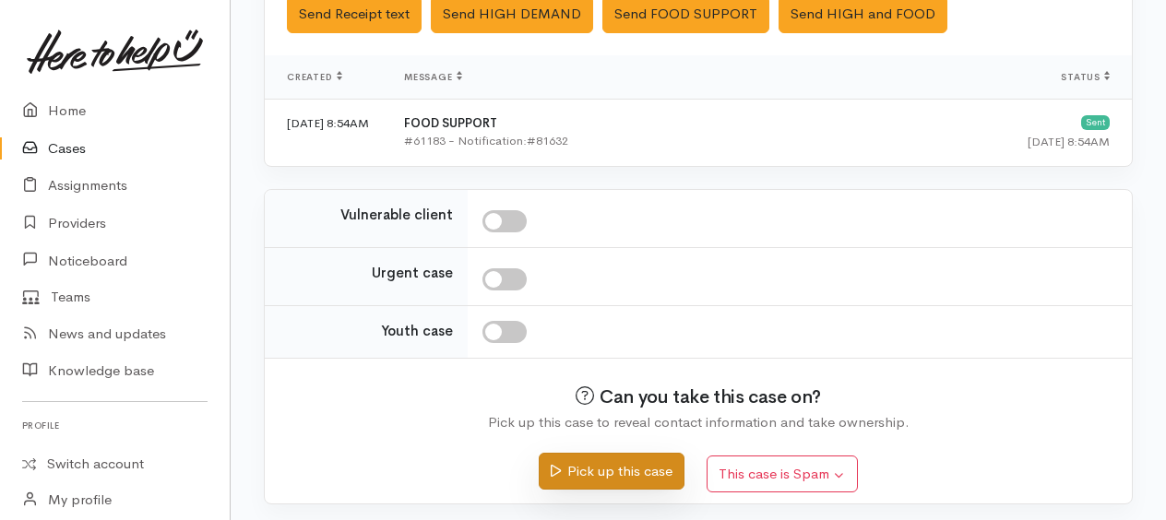
click at [583, 469] on button "Pick up this case" at bounding box center [611, 472] width 145 height 38
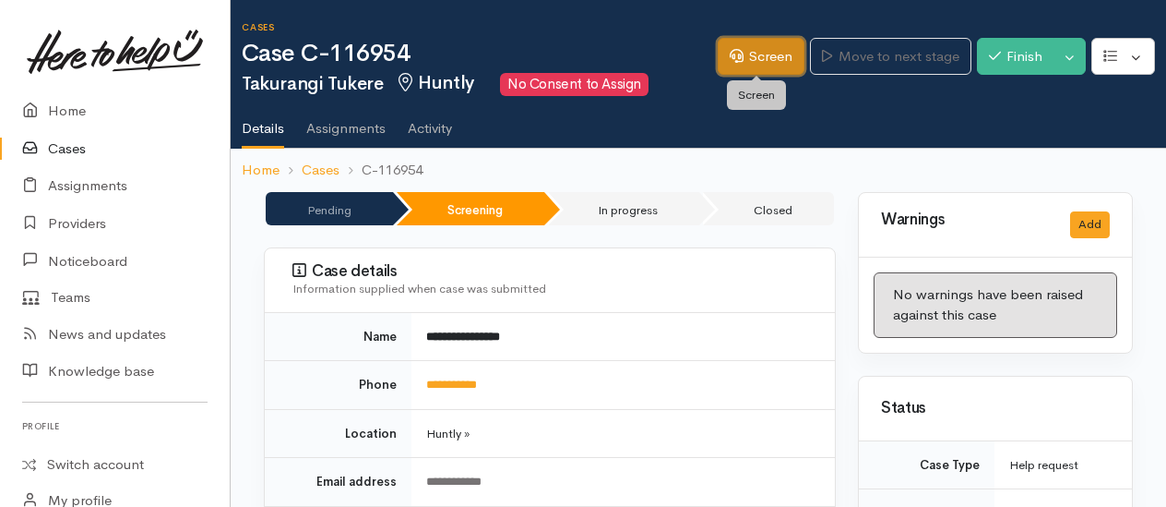
click at [764, 63] on link "Screen" at bounding box center [761, 57] width 87 height 38
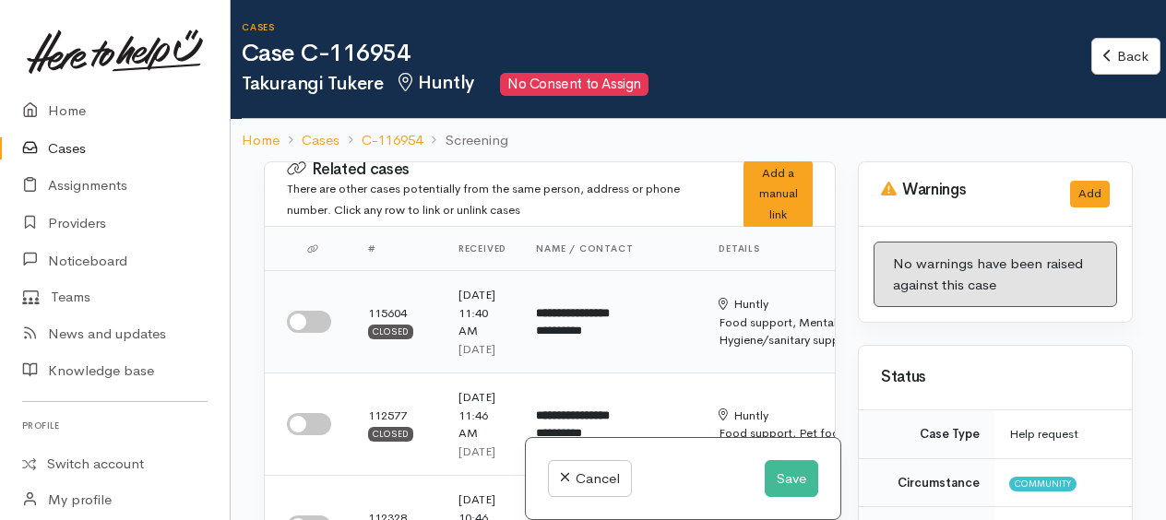
click at [307, 333] on input "checkbox" at bounding box center [309, 322] width 44 height 22
checkbox input "true"
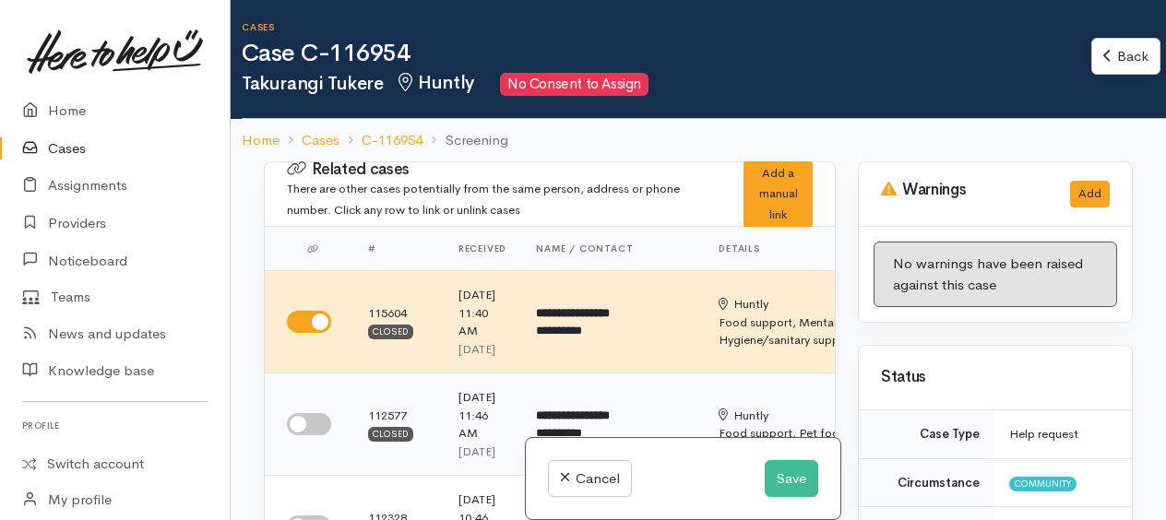
click at [305, 436] on input "checkbox" at bounding box center [309, 424] width 44 height 22
checkbox input "true"
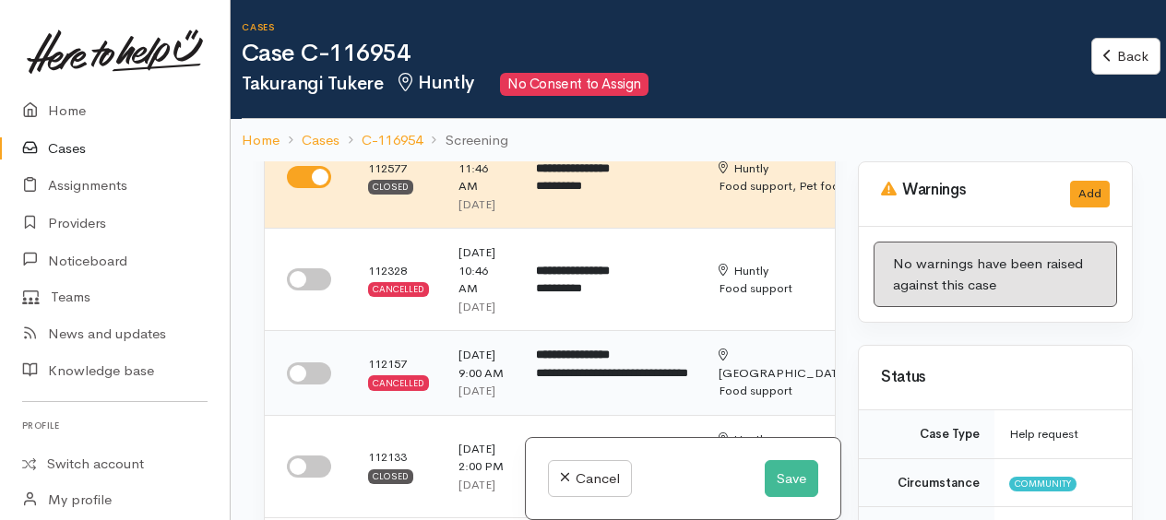
scroll to position [277, 0]
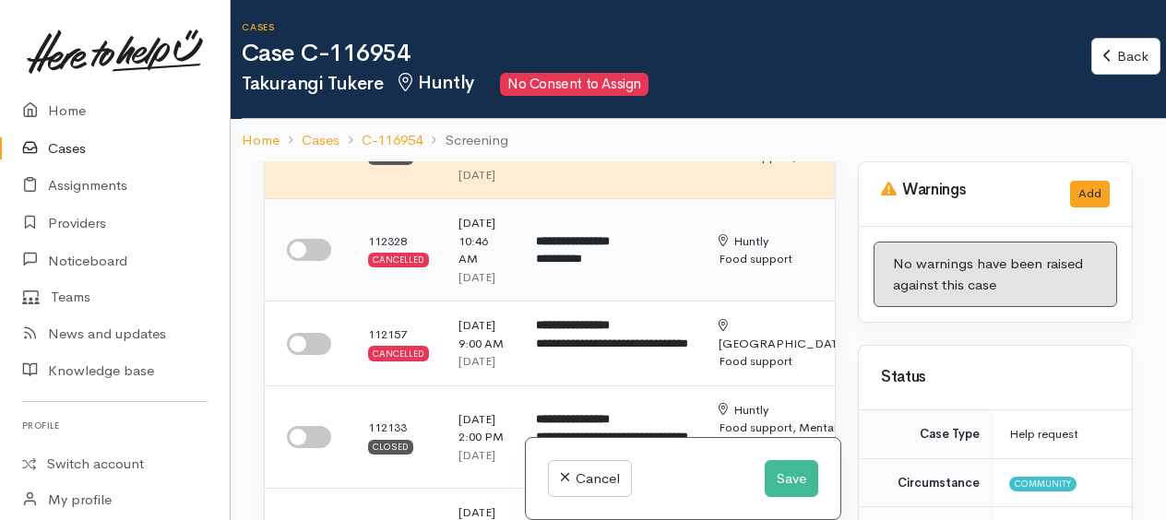
click at [304, 261] on input "checkbox" at bounding box center [309, 250] width 44 height 22
checkbox input "true"
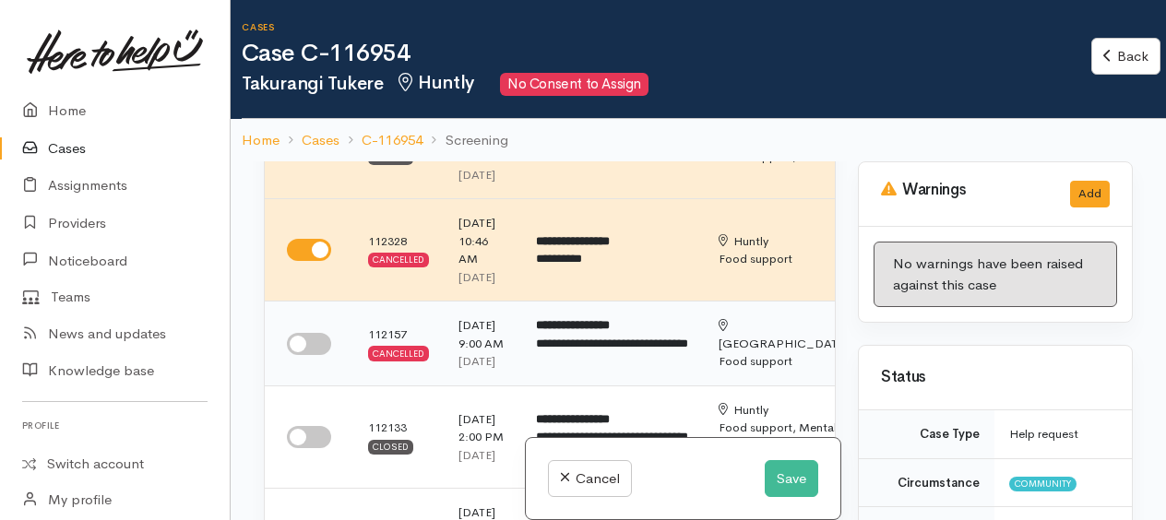
click at [303, 355] on input "checkbox" at bounding box center [309, 344] width 44 height 22
checkbox input "true"
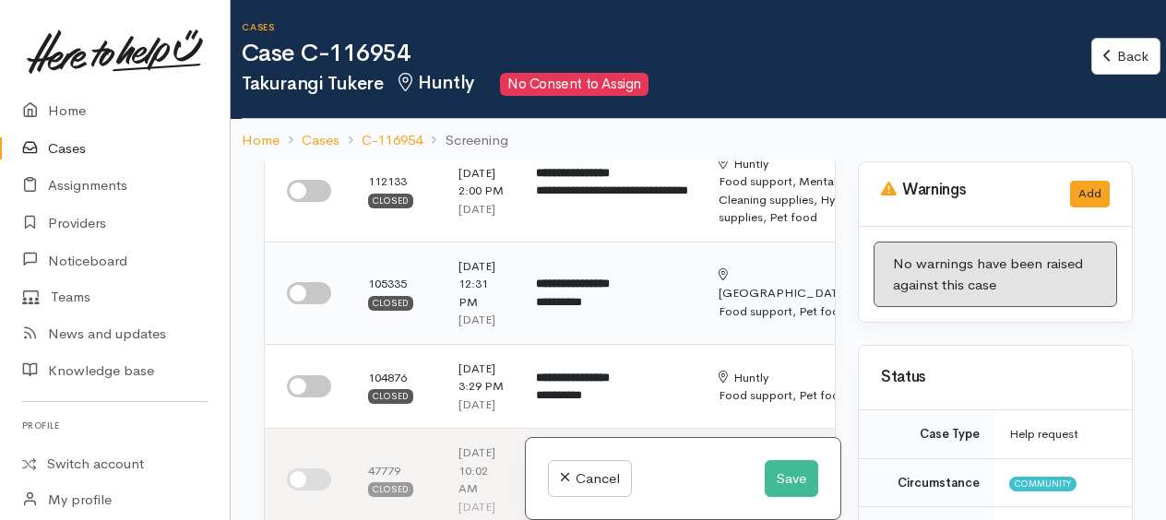
scroll to position [554, 0]
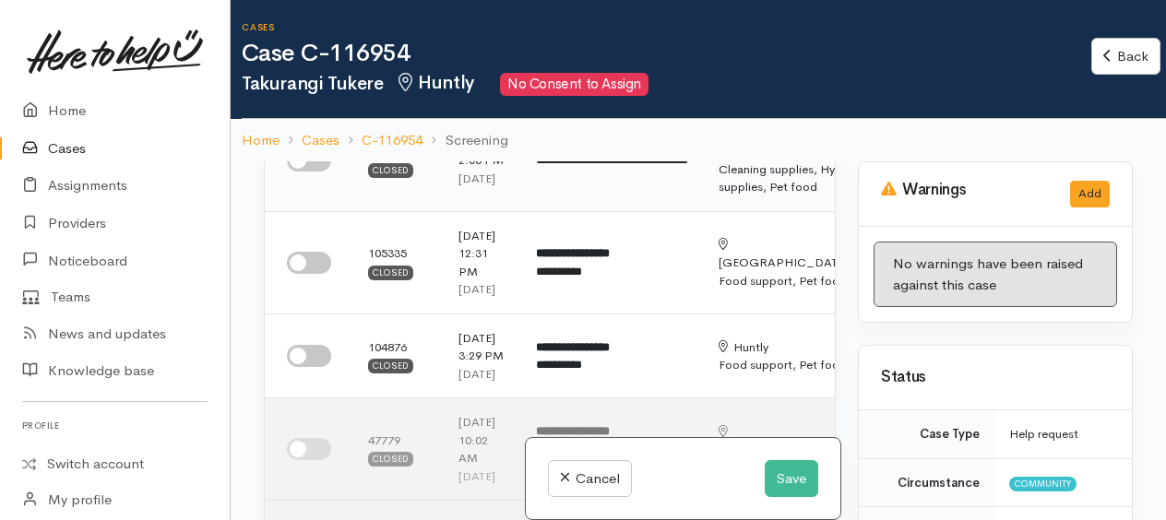
click at [305, 172] on input "checkbox" at bounding box center [309, 161] width 44 height 22
checkbox input "true"
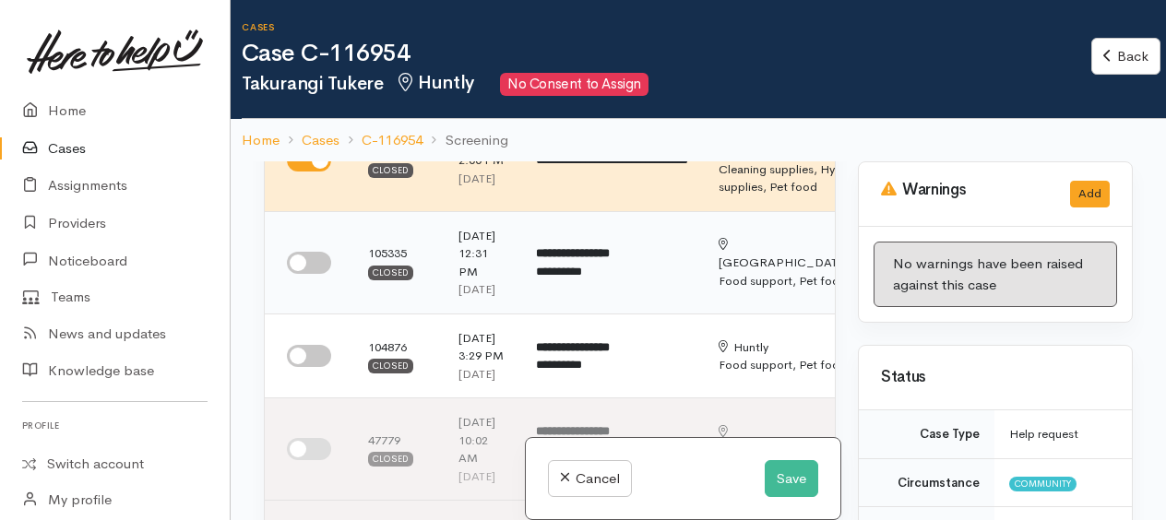
click at [301, 274] on input "checkbox" at bounding box center [309, 263] width 44 height 22
checkbox input "true"
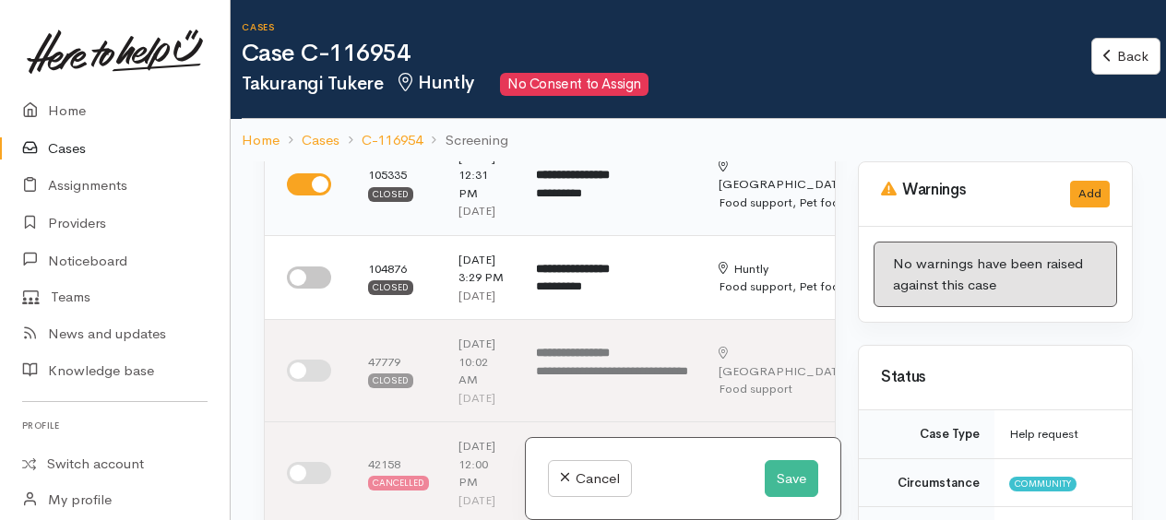
scroll to position [738, 0]
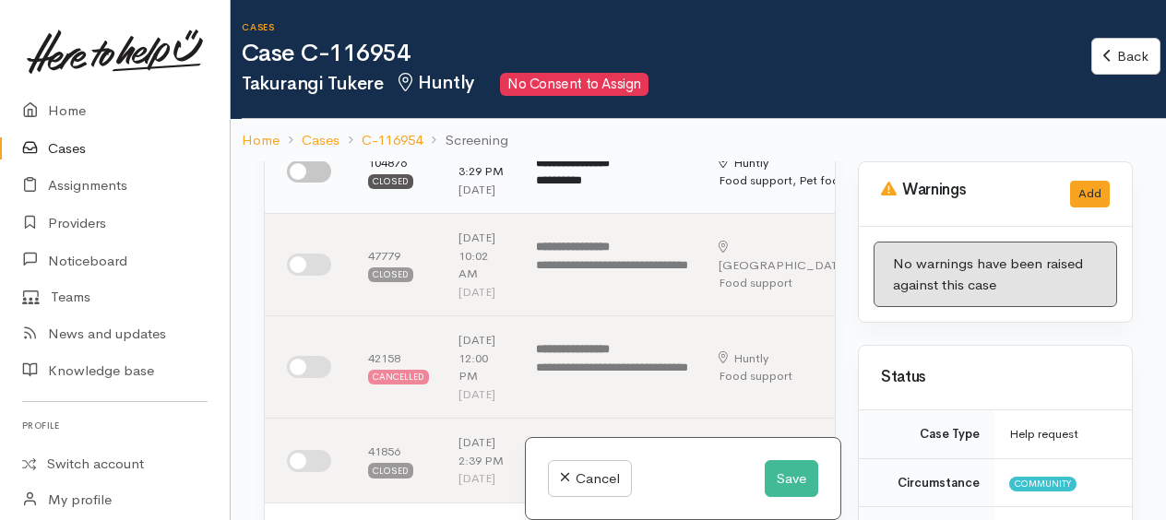
click at [297, 183] on input "checkbox" at bounding box center [309, 172] width 44 height 22
checkbox input "true"
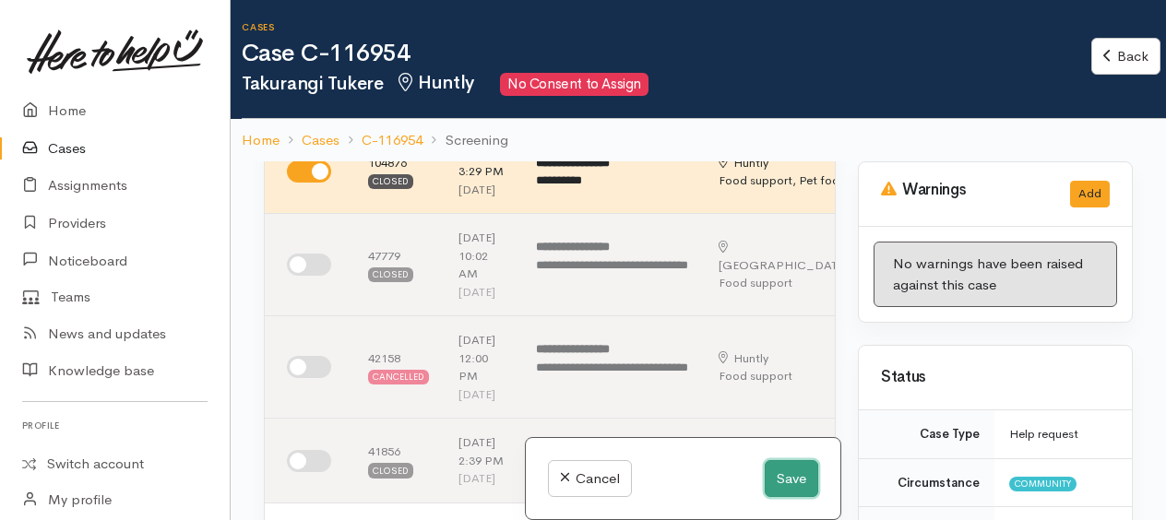
click at [775, 495] on button "Save" at bounding box center [792, 480] width 54 height 38
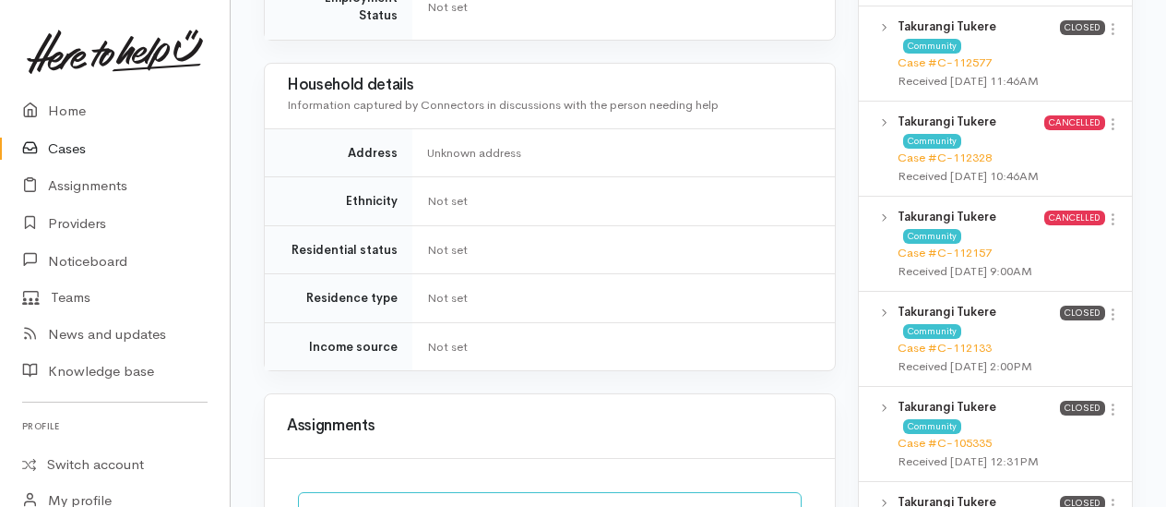
scroll to position [1107, 0]
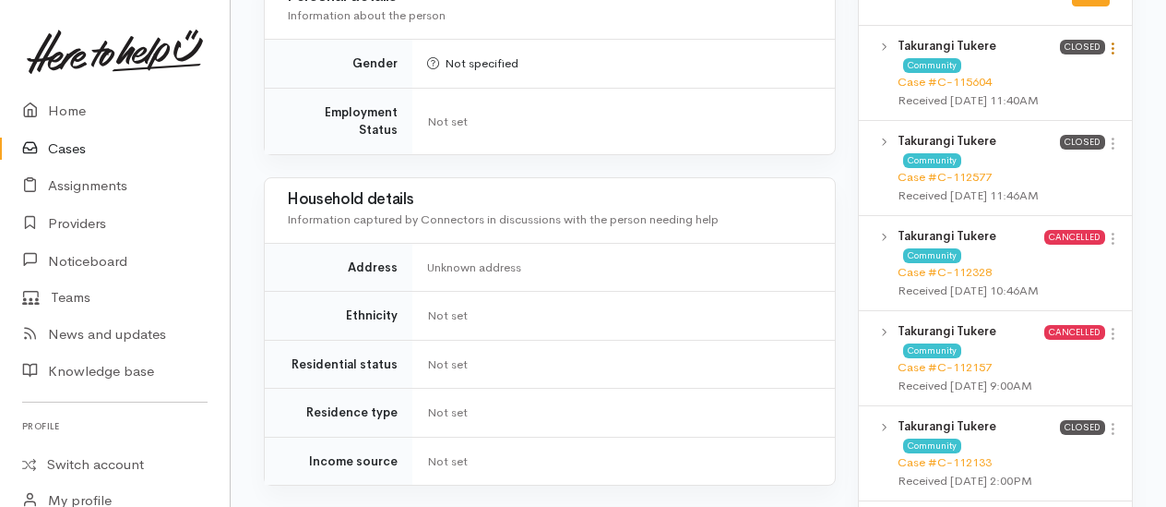
click at [1116, 56] on icon at bounding box center [1114, 49] width 16 height 16
click at [1051, 97] on link "View case" at bounding box center [1048, 84] width 146 height 29
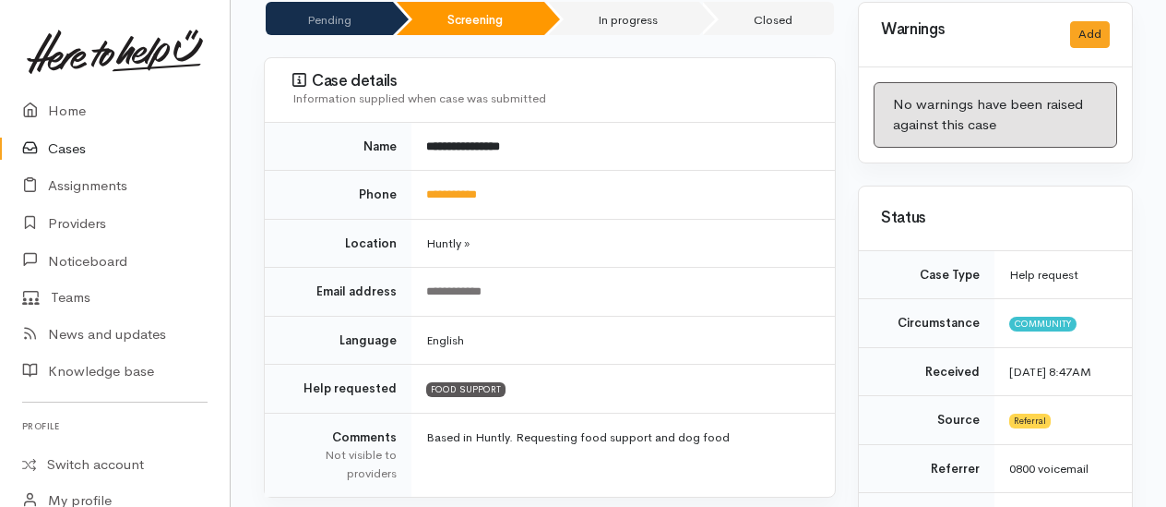
scroll to position [0, 0]
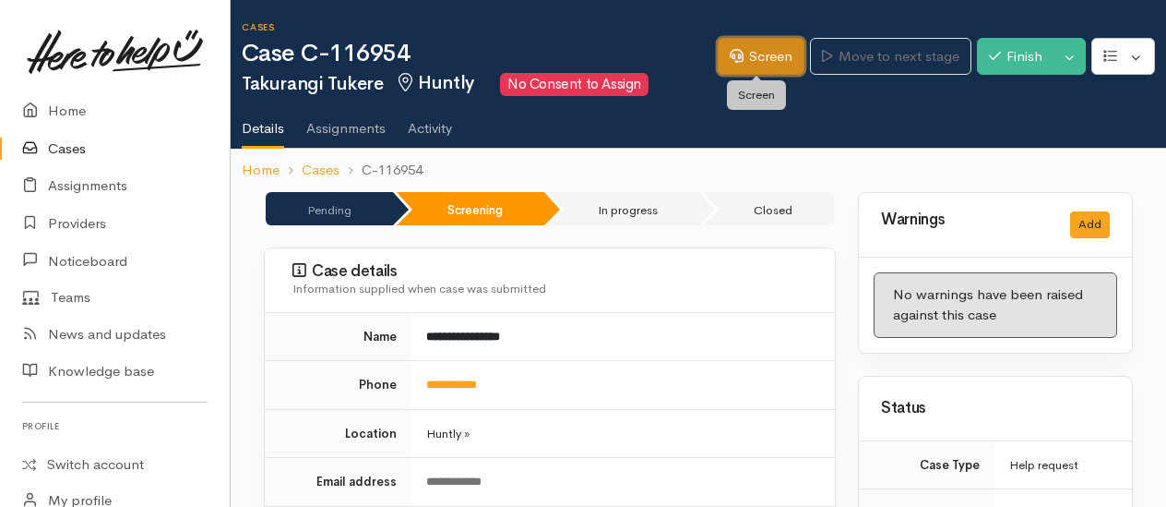
click at [763, 60] on link "Screen" at bounding box center [761, 57] width 87 height 38
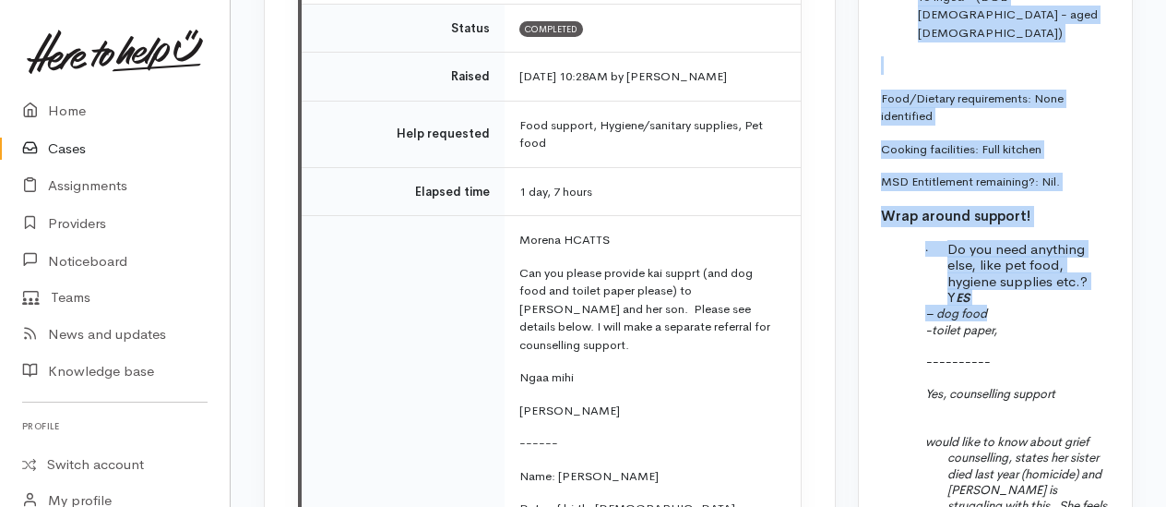
scroll to position [2861, 0]
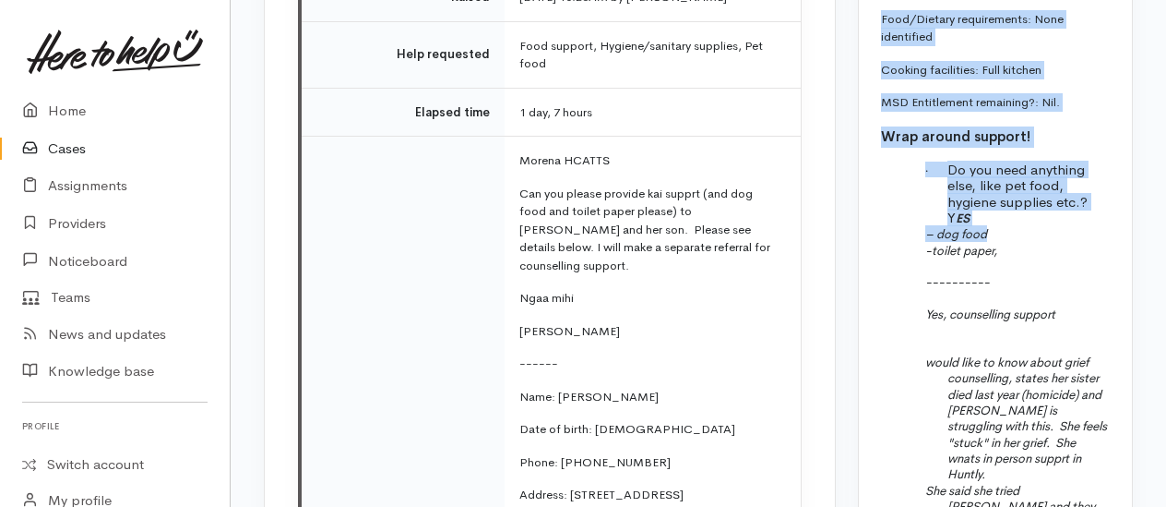
drag, startPoint x: 884, startPoint y: 121, endPoint x: 1074, endPoint y: 441, distance: 372.4
copy div "Food Support: Name: [PERSON_NAME] Date of birth: [DEMOGRAPHIC_DATA] Phone: 0212…"
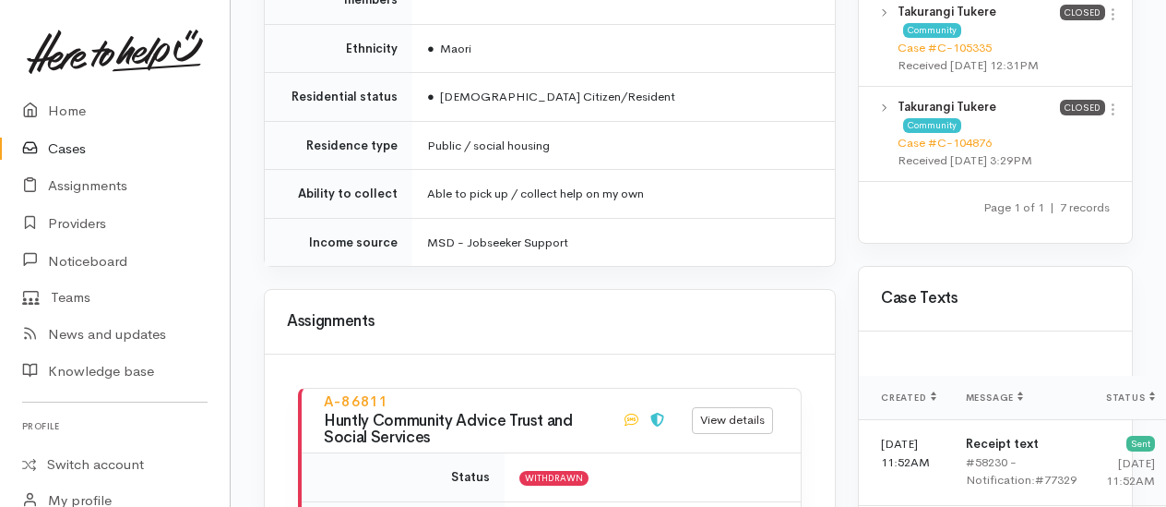
scroll to position [1661, 0]
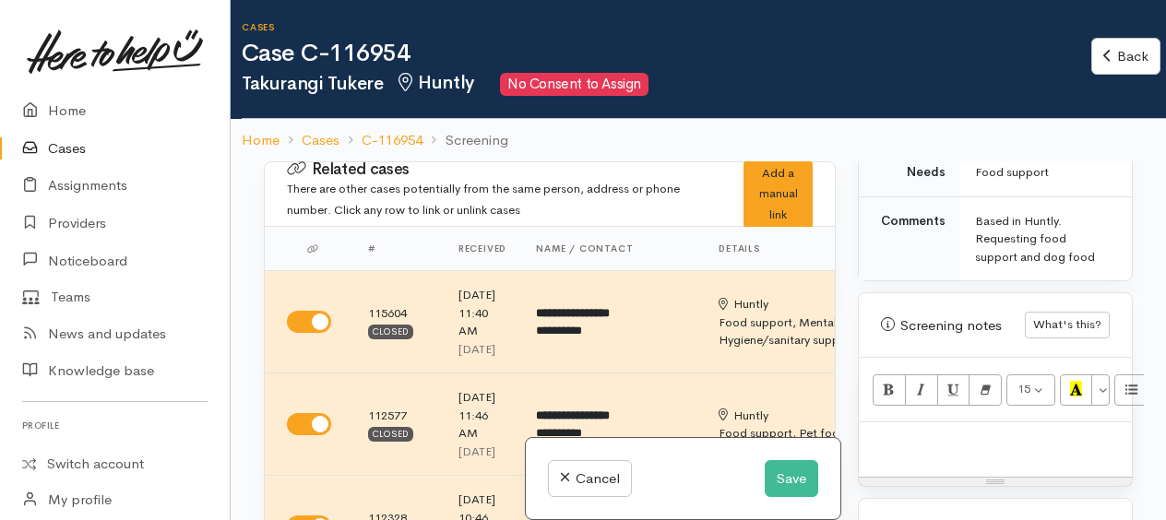
scroll to position [1200, 0]
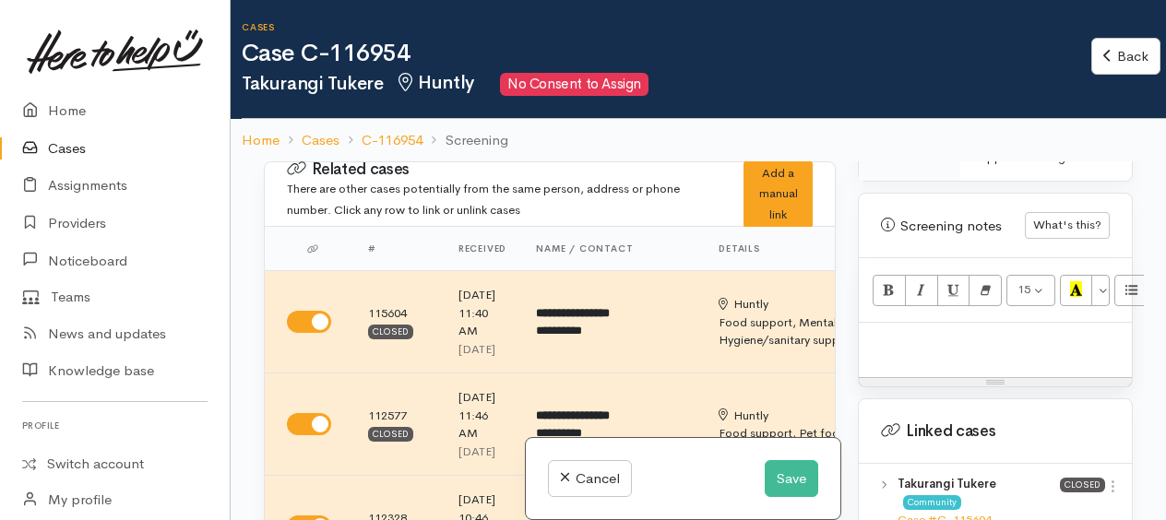
click at [963, 351] on p at bounding box center [995, 342] width 255 height 21
paste div
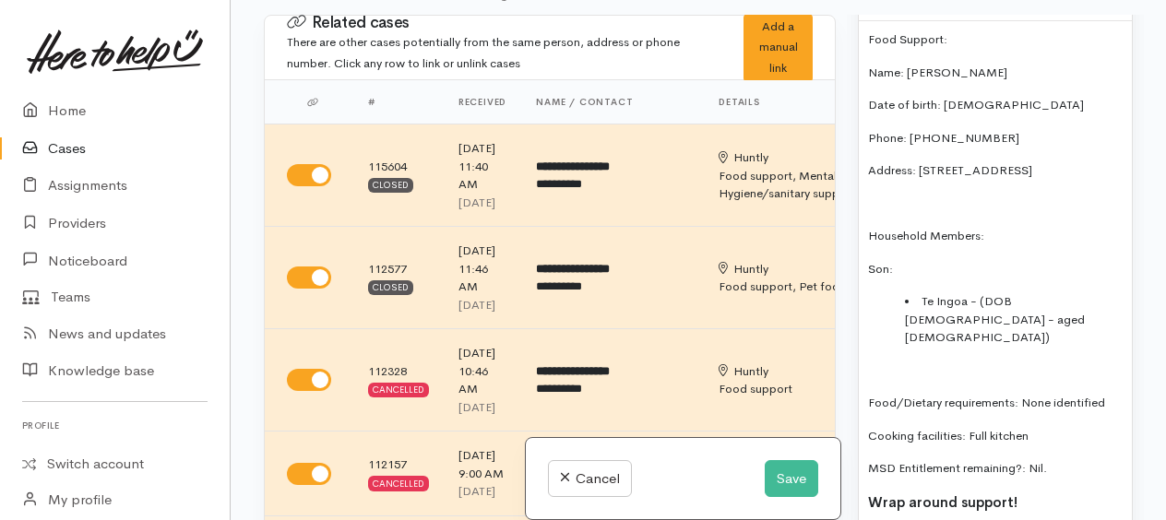
scroll to position [1176, 0]
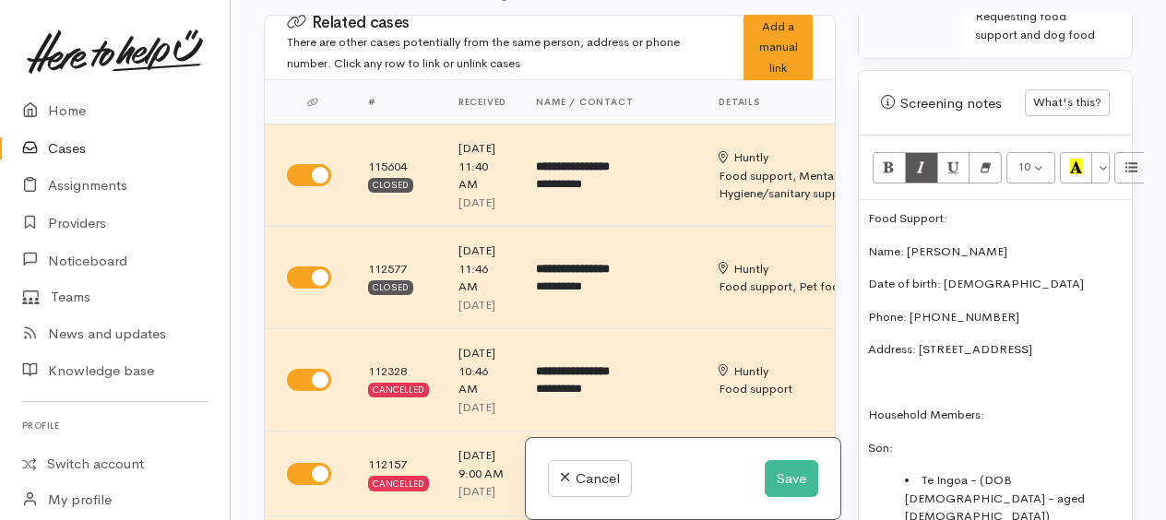
click at [863, 233] on div "Food Support: Name: [PERSON_NAME] Date of birth: [DEMOGRAPHIC_DATA] Phone: 0212…" at bounding box center [995, 498] width 273 height 596
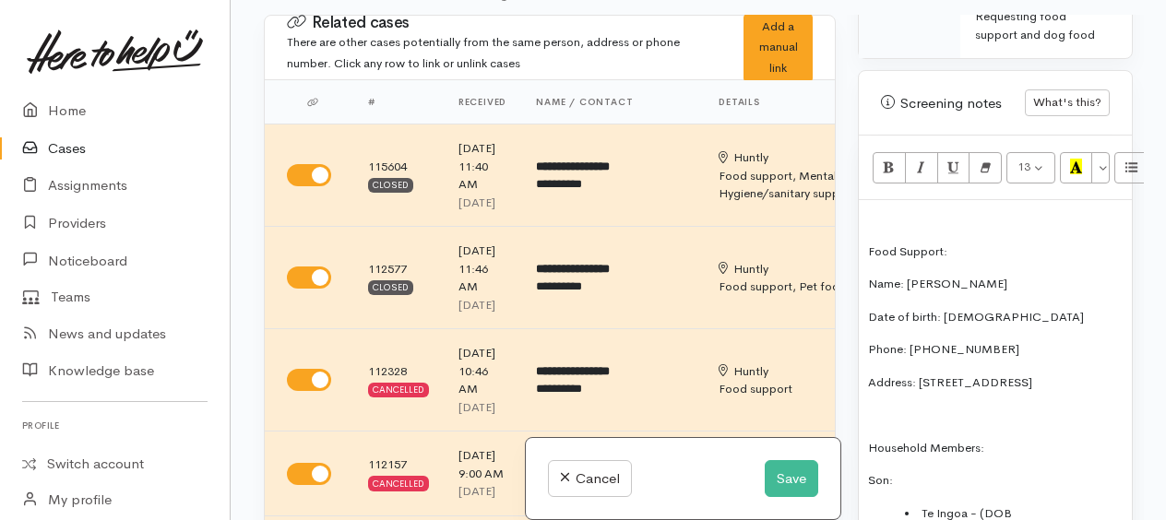
click at [863, 230] on div "Food Support: Name: [PERSON_NAME] Date of birth: [DEMOGRAPHIC_DATA] Phone: 0212…" at bounding box center [995, 514] width 273 height 628
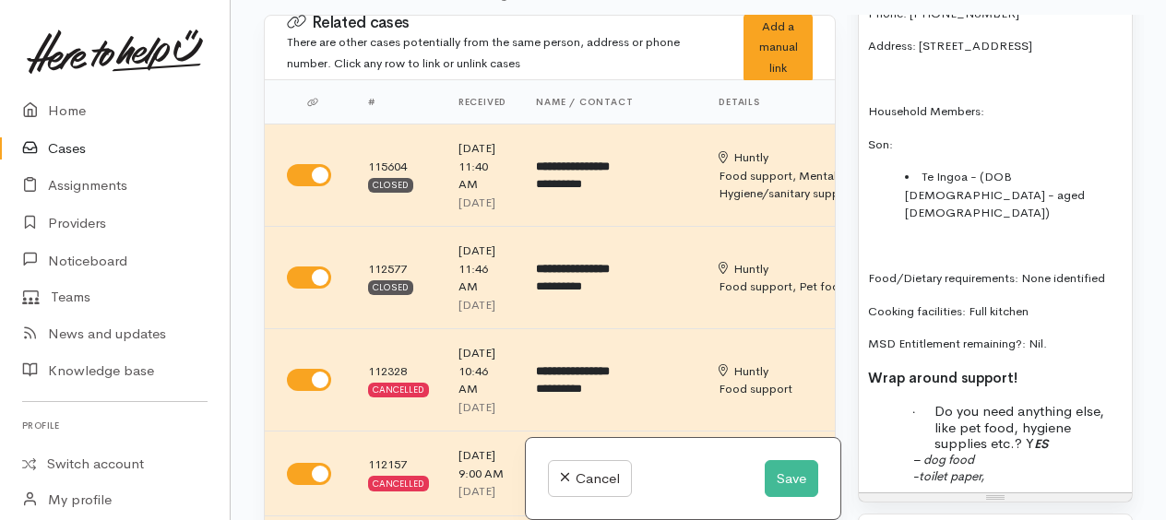
scroll to position [1637, 0]
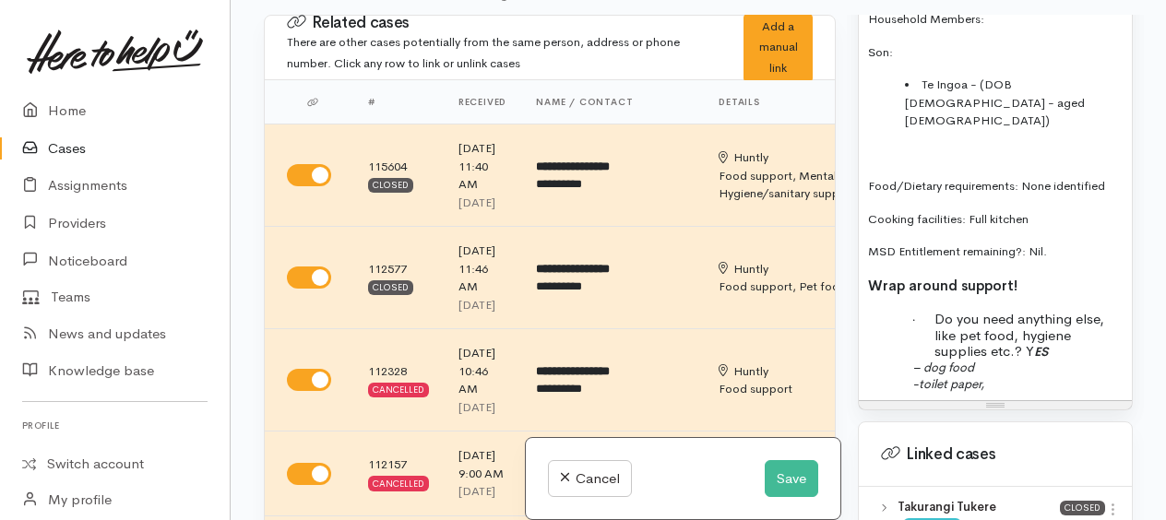
click at [1013, 375] on p "– dog food" at bounding box center [1029, 367] width 188 height 16
click at [1015, 388] on p "-toilet paper," at bounding box center [1029, 384] width 188 height 16
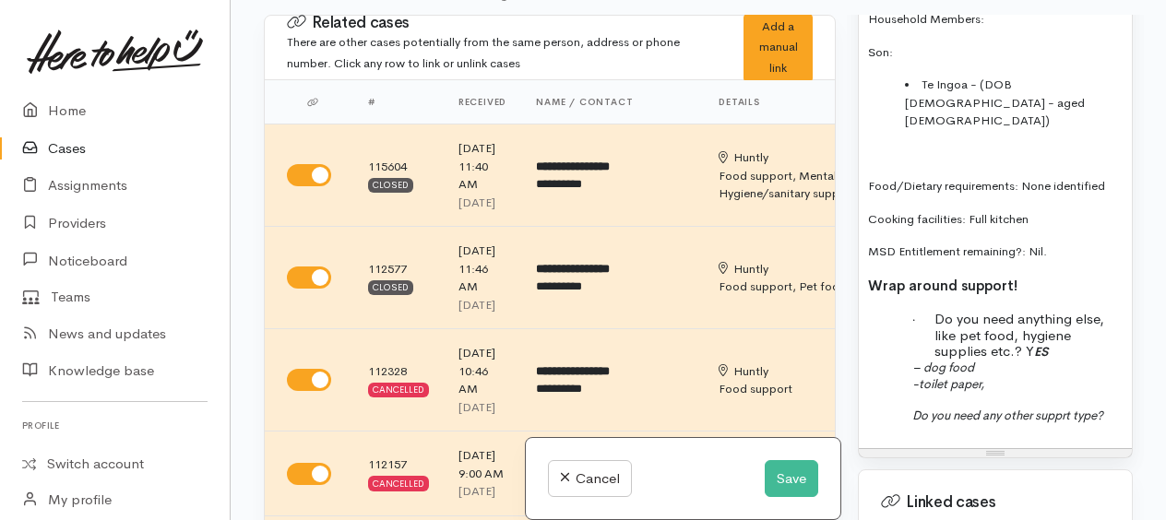
click at [1114, 418] on p "Do you need any other supprt type?" at bounding box center [1029, 415] width 188 height 16
drag, startPoint x: 906, startPoint y: 415, endPoint x: 986, endPoint y: 441, distance: 83.5
click at [986, 441] on div "Screening from July this year Food Support: Name: [PERSON_NAME] Date of birth: …" at bounding box center [995, 94] width 273 height 710
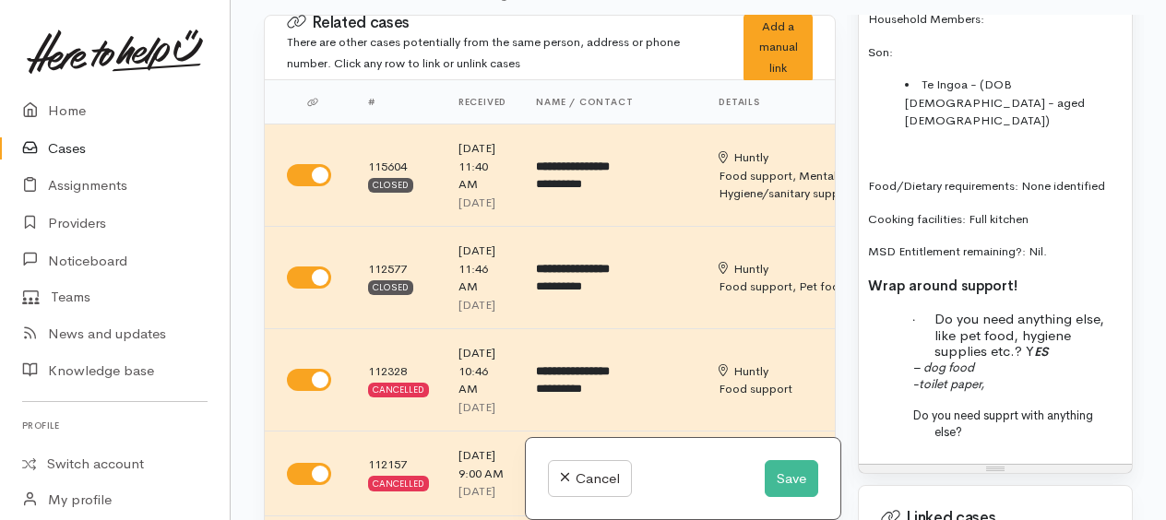
click at [1002, 455] on p at bounding box center [1029, 447] width 188 height 16
click at [801, 482] on button "Save" at bounding box center [792, 480] width 54 height 38
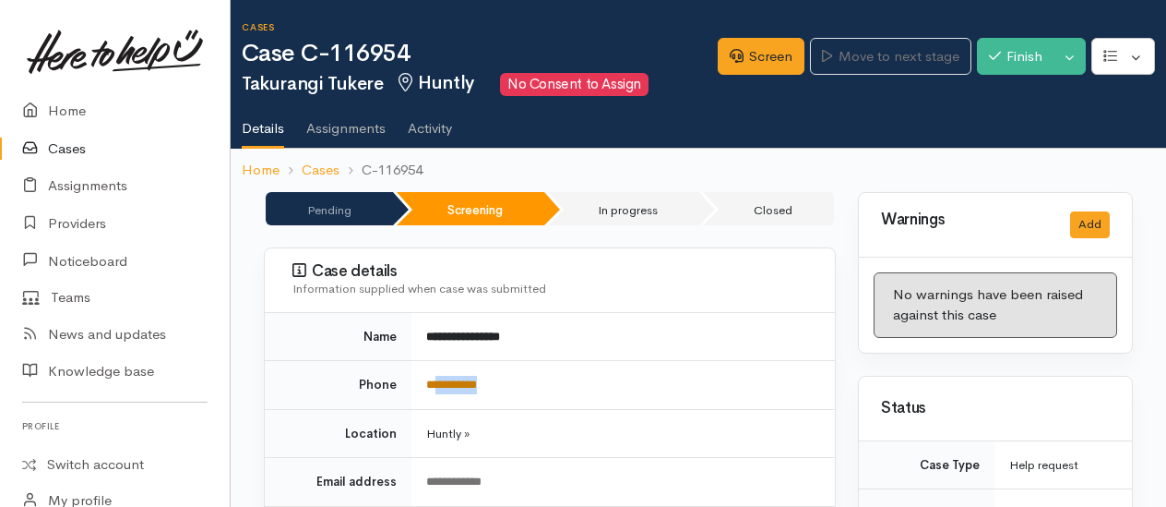
drag, startPoint x: 508, startPoint y: 386, endPoint x: 441, endPoint y: 383, distance: 66.5
click at [441, 383] on td "**********" at bounding box center [624, 385] width 424 height 49
drag, startPoint x: 441, startPoint y: 383, endPoint x: 450, endPoint y: 388, distance: 10.3
copy link "*********"
click at [736, 59] on icon at bounding box center [737, 56] width 14 height 14
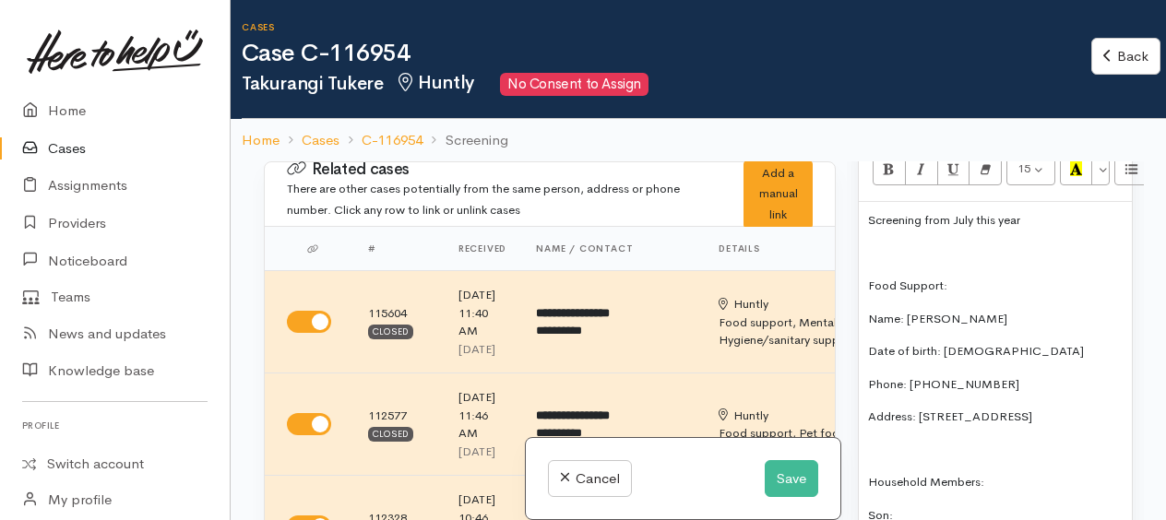
scroll to position [1292, 0]
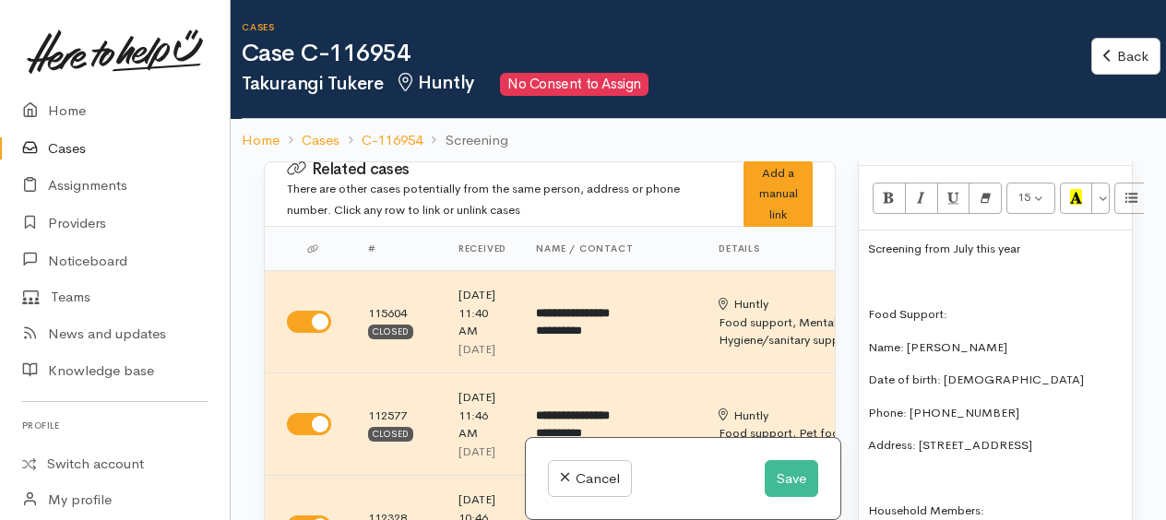
click at [868, 290] on p at bounding box center [995, 282] width 255 height 18
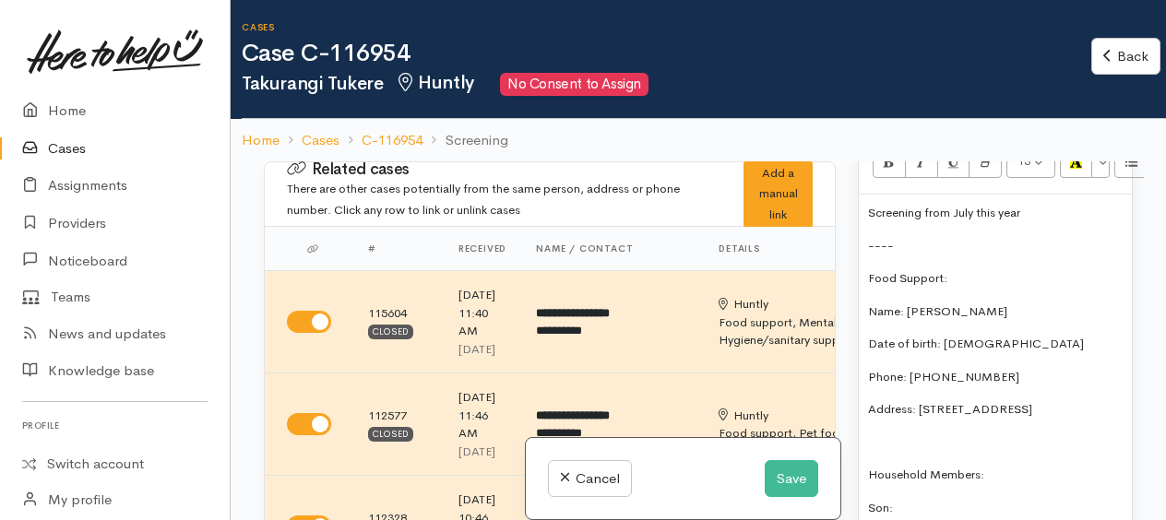
scroll to position [1384, 0]
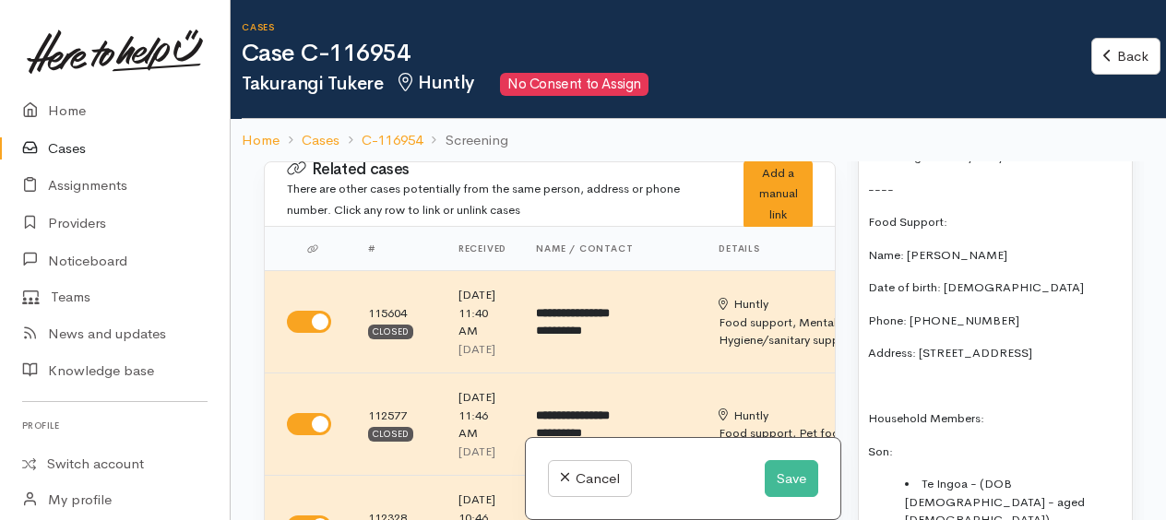
click at [1060, 232] on p "Food Support:" at bounding box center [995, 222] width 255 height 18
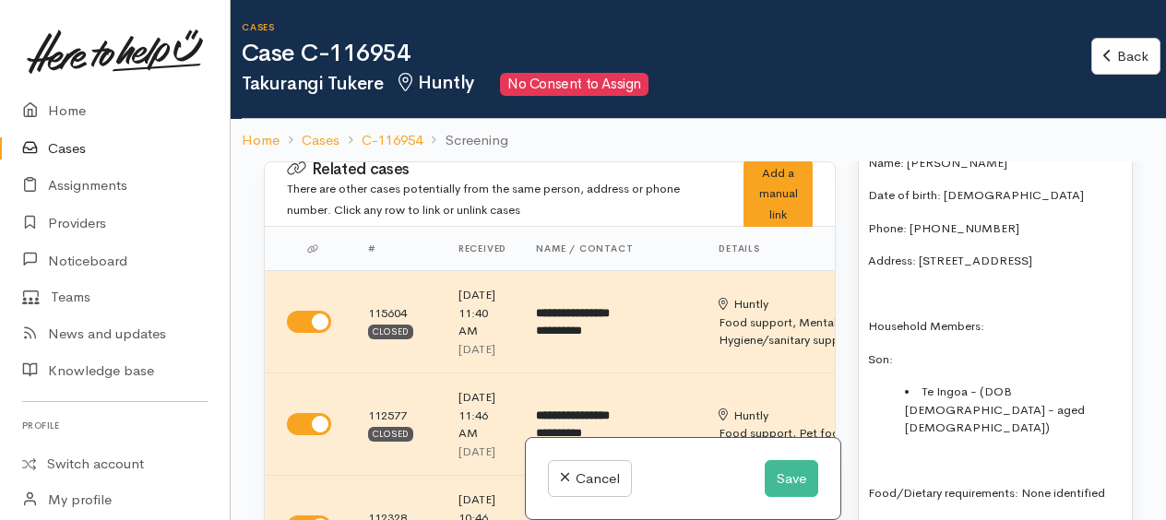
scroll to position [1569, 0]
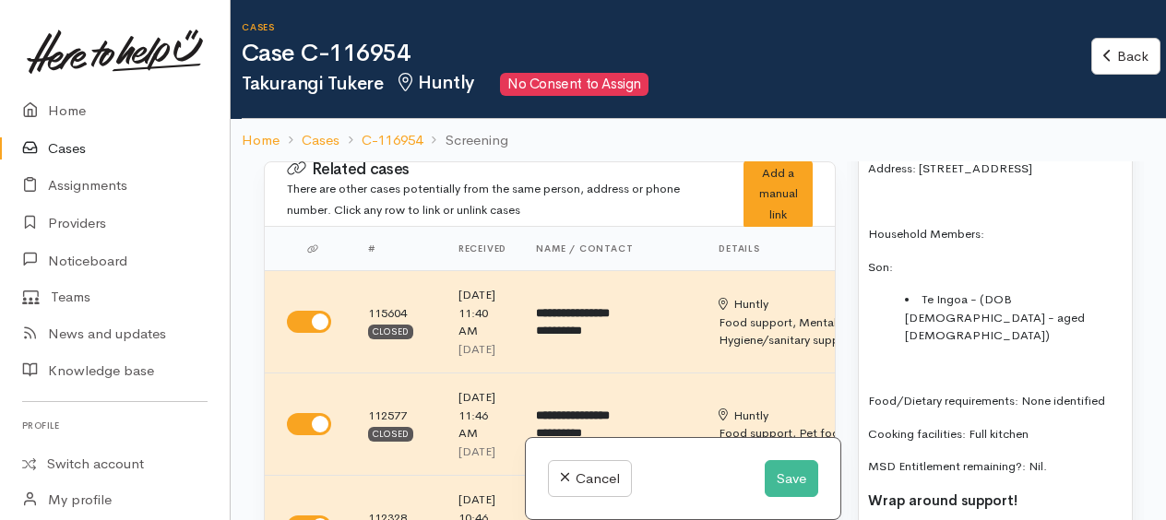
click at [967, 328] on li "Te Ingoa - (DOB 04.02.2000 - aged 25)" at bounding box center [1014, 318] width 218 height 54
click at [1004, 328] on li "Aranui Te Ingoa - (DOB 04.02.2000 - aged 25)" at bounding box center [1014, 318] width 218 height 54
click at [1037, 345] on li "Aranui Te Ingoa Tukere - (DOB [DEMOGRAPHIC_DATA] - aged [DEMOGRAPHIC_DATA])" at bounding box center [1014, 318] width 218 height 54
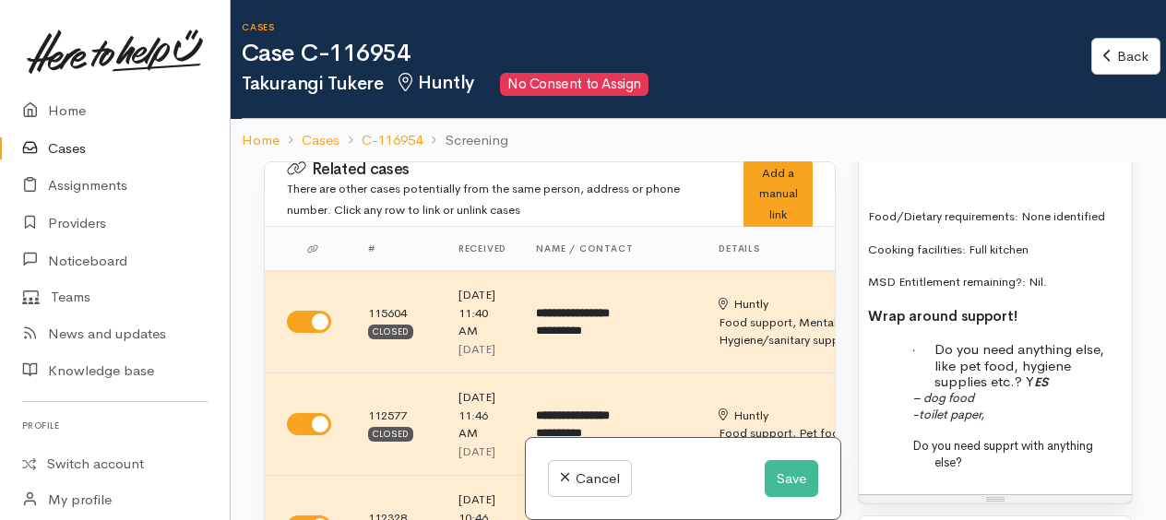
scroll to position [1846, 0]
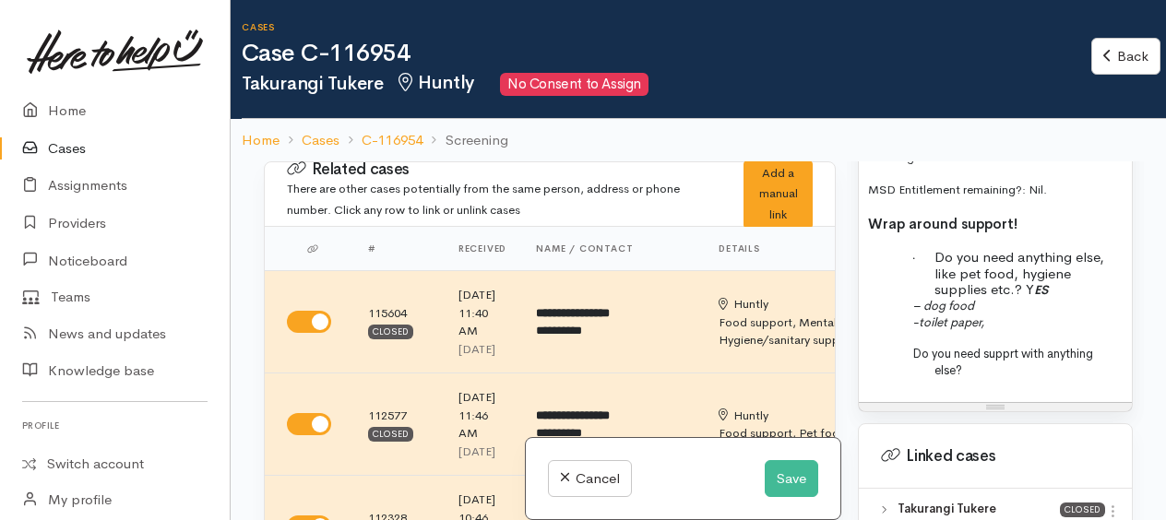
click at [1002, 377] on p "Do you need supprt with anything else?" at bounding box center [1029, 361] width 188 height 32
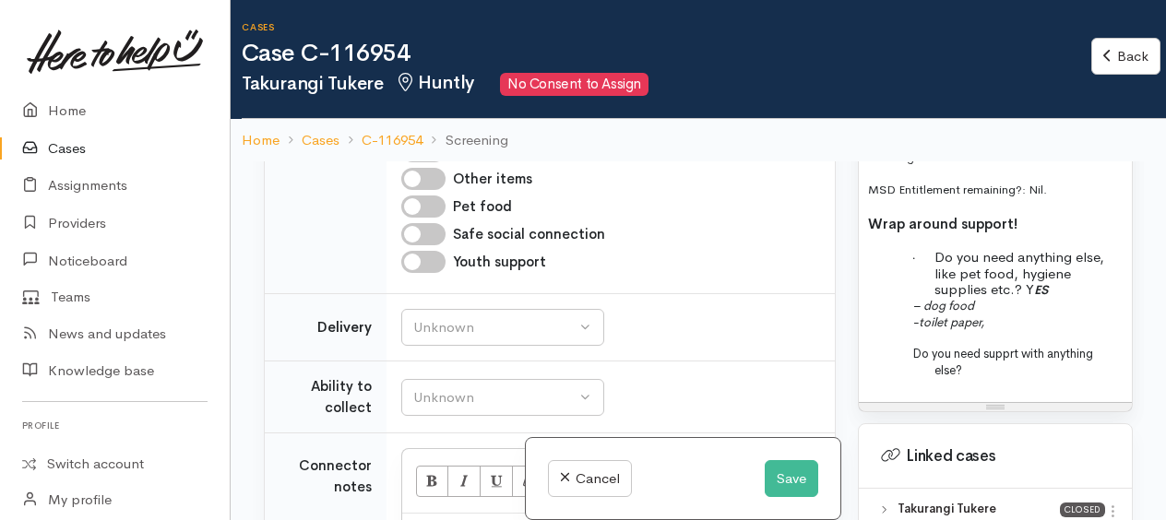
scroll to position [2215, 0]
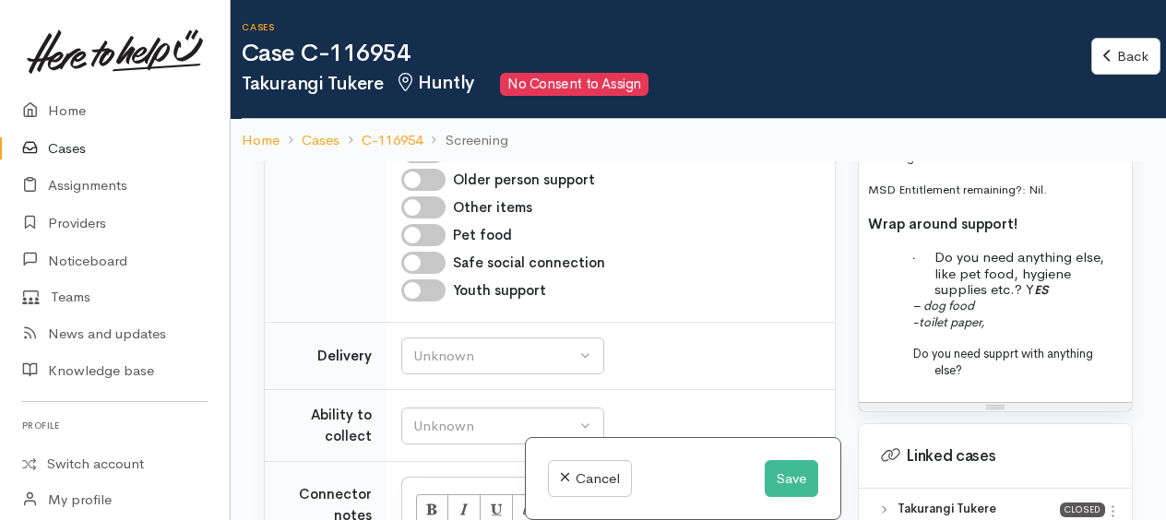
click at [413, 80] on input "Hygiene/sanitary supplies" at bounding box center [423, 69] width 44 height 22
checkbox input "true"
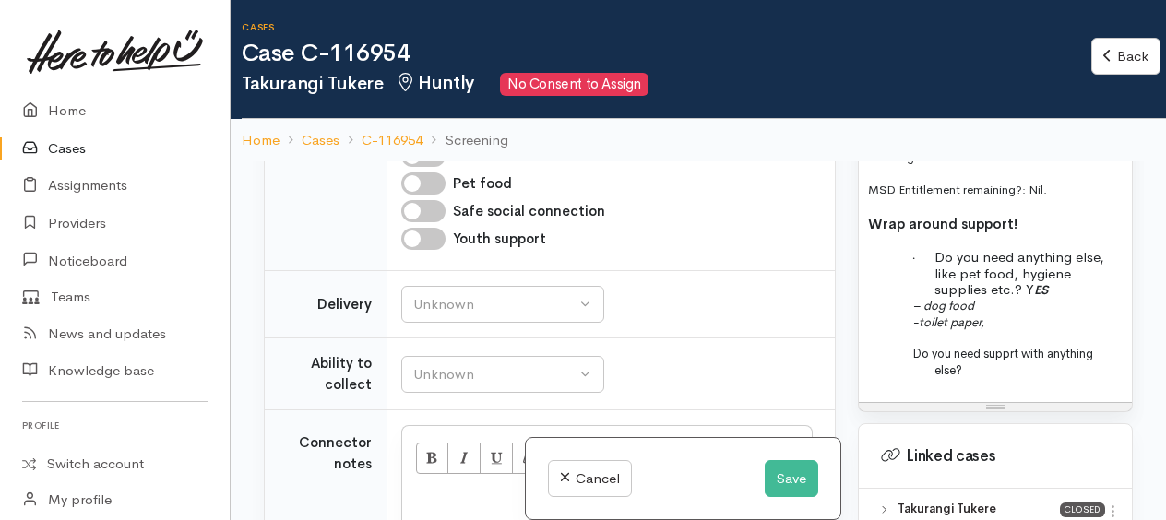
scroll to position [2307, 0]
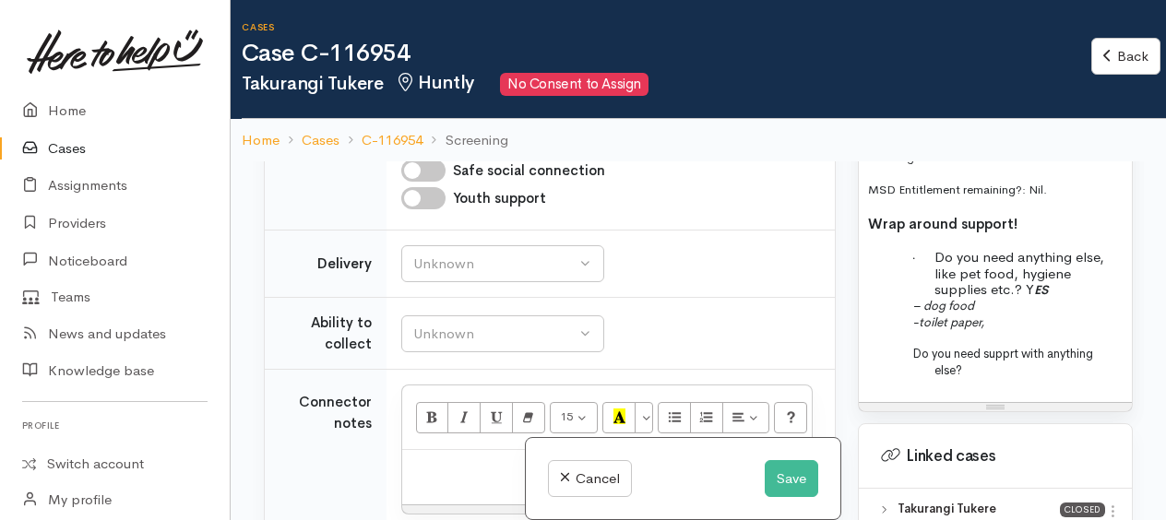
click at [411, 154] on input "Pet food" at bounding box center [423, 143] width 44 height 22
checkbox input "true"
click at [1037, 298] on span "ES" at bounding box center [1042, 290] width 14 height 16
click at [1054, 297] on p "· Do you need anything else, like pet food, hygiene supplies etc.? YE S" at bounding box center [1029, 273] width 188 height 48
click at [986, 377] on p "Do you need supprt with anything else?" at bounding box center [1029, 361] width 188 height 32
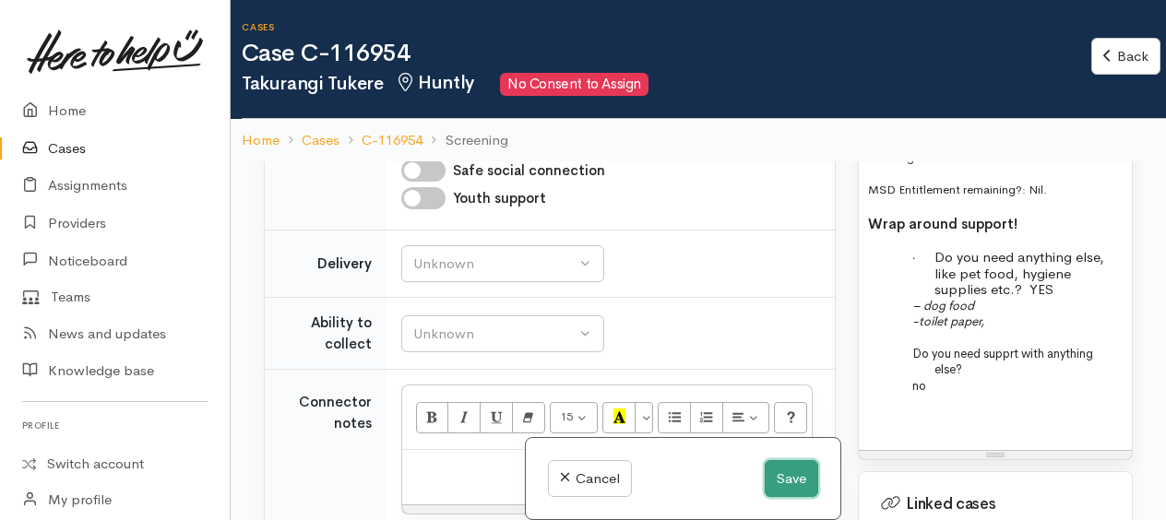
click at [789, 489] on button "Save" at bounding box center [792, 480] width 54 height 38
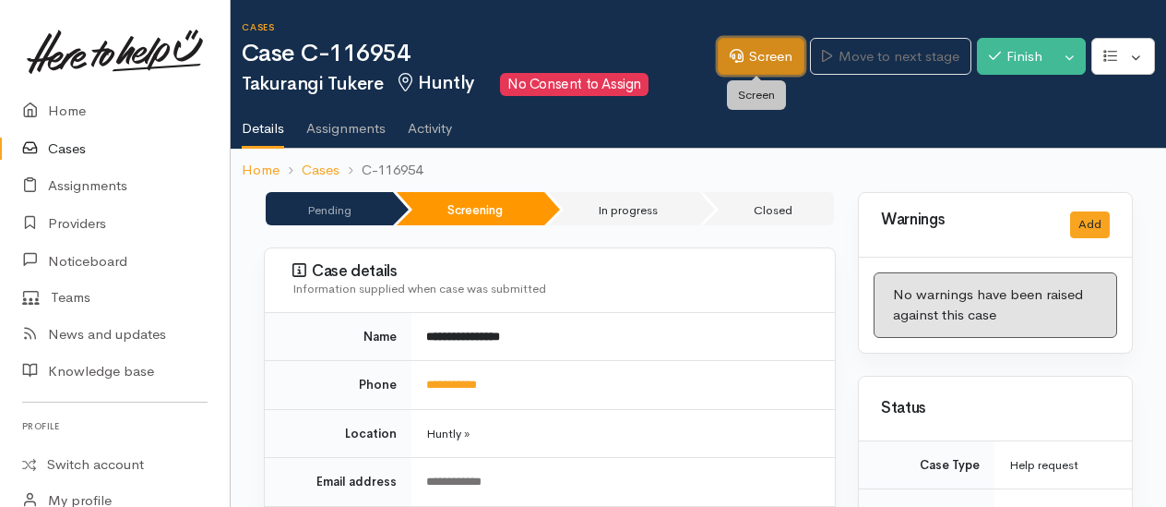
click at [750, 63] on link "Screen" at bounding box center [761, 57] width 87 height 38
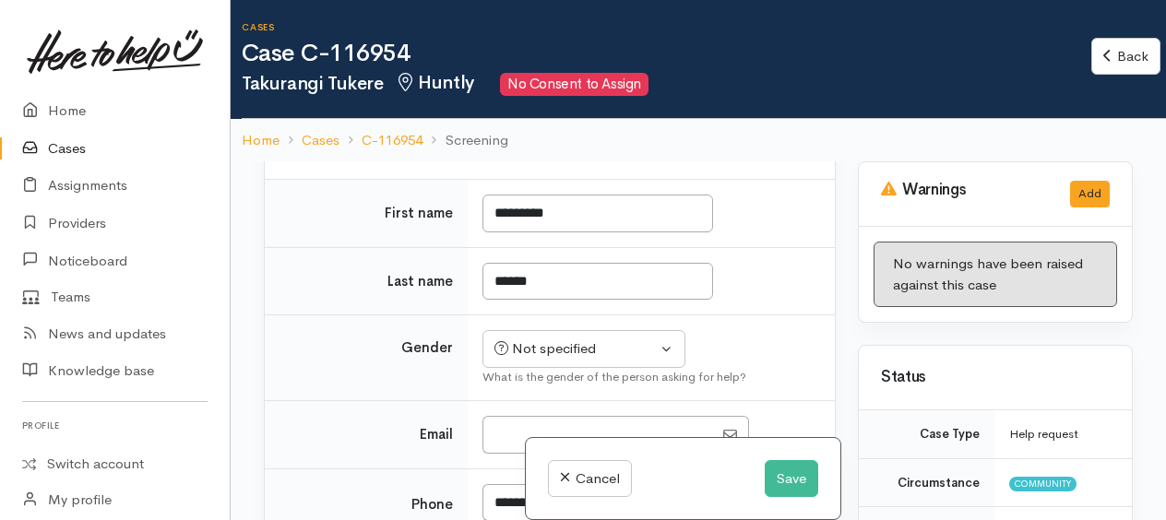
scroll to position [1384, 0]
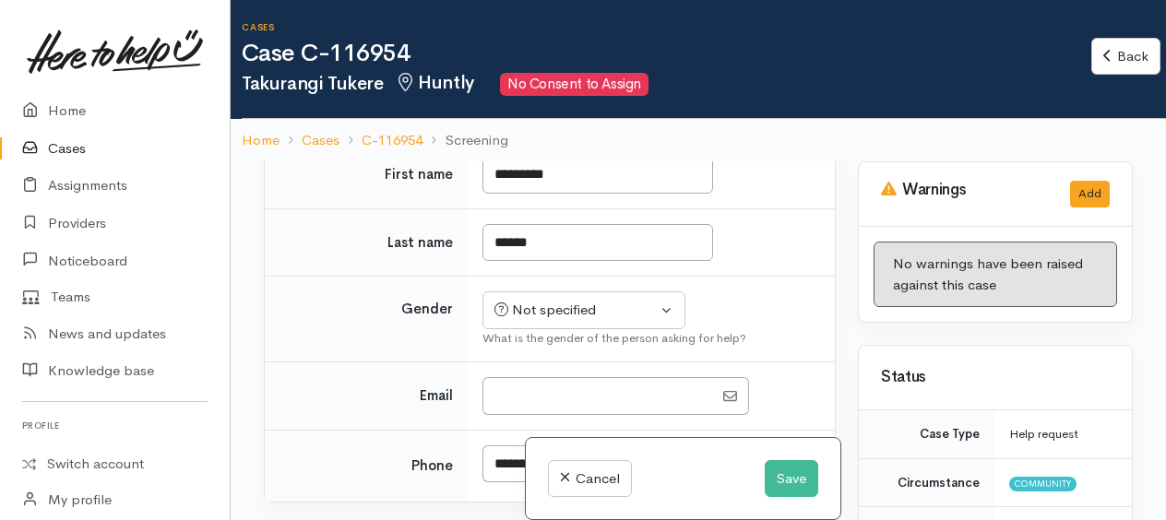
drag, startPoint x: 467, startPoint y: 273, endPoint x: 515, endPoint y: 275, distance: 48.0
checkbox input "true"
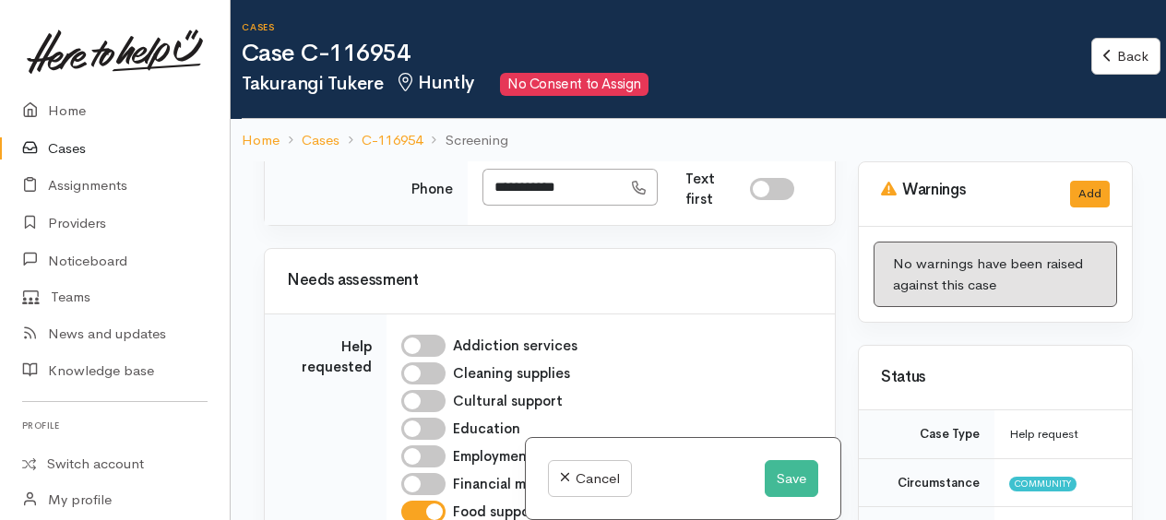
click at [598, 44] on div "Not specified" at bounding box center [576, 33] width 162 height 21
click at [557, 143] on span "[DEMOGRAPHIC_DATA]" at bounding box center [599, 132] width 158 height 21
select select "[DEMOGRAPHIC_DATA]"
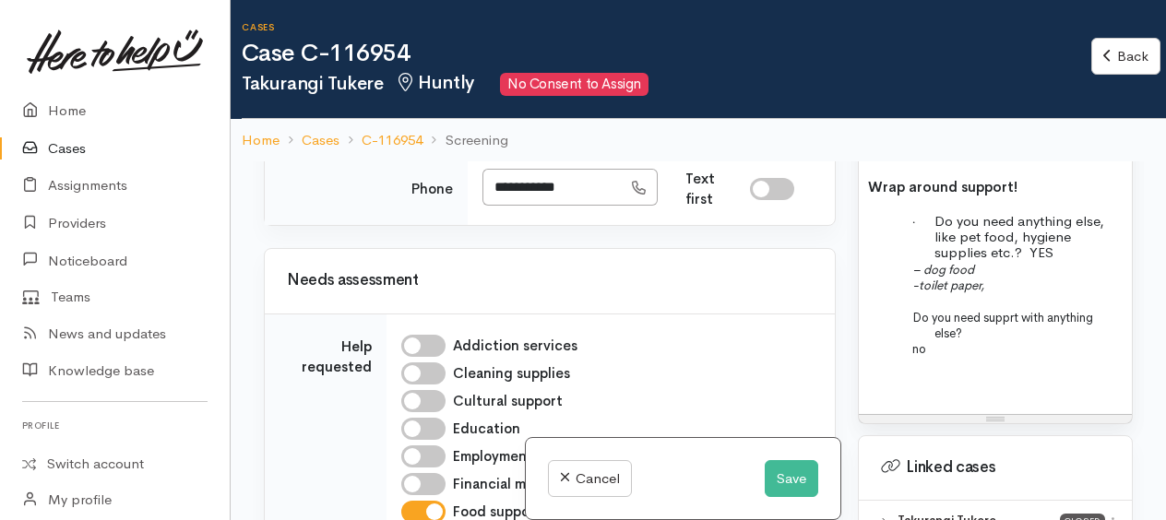
scroll to position [1938, 0]
click at [876, 373] on div "Screening from July this year ---- Food Support: Name: [PERSON_NAME] Date of bi…" at bounding box center [995, 25] width 273 height 773
click at [960, 354] on p "no" at bounding box center [1029, 347] width 188 height 16
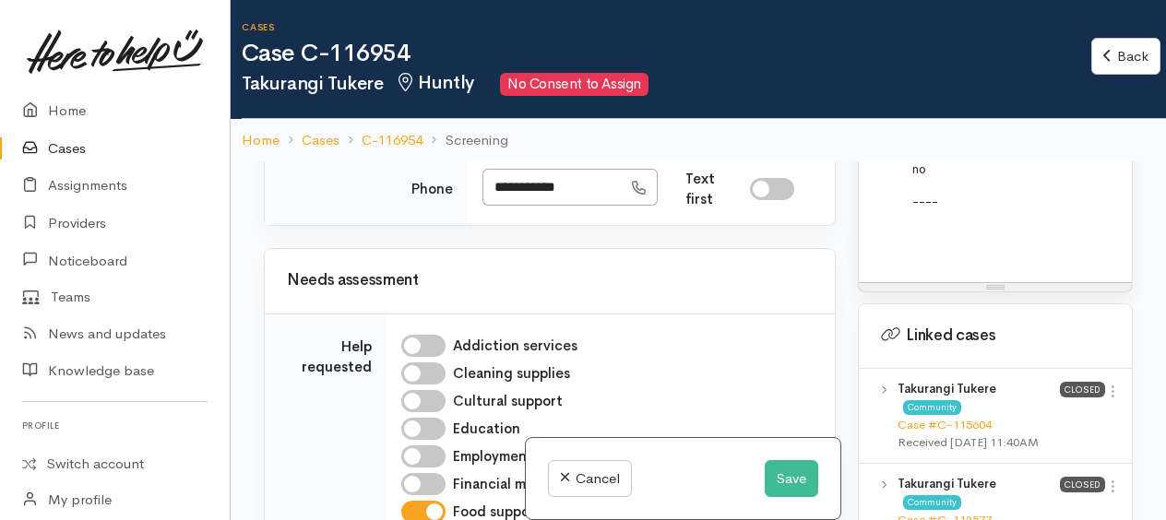
scroll to position [2123, 0]
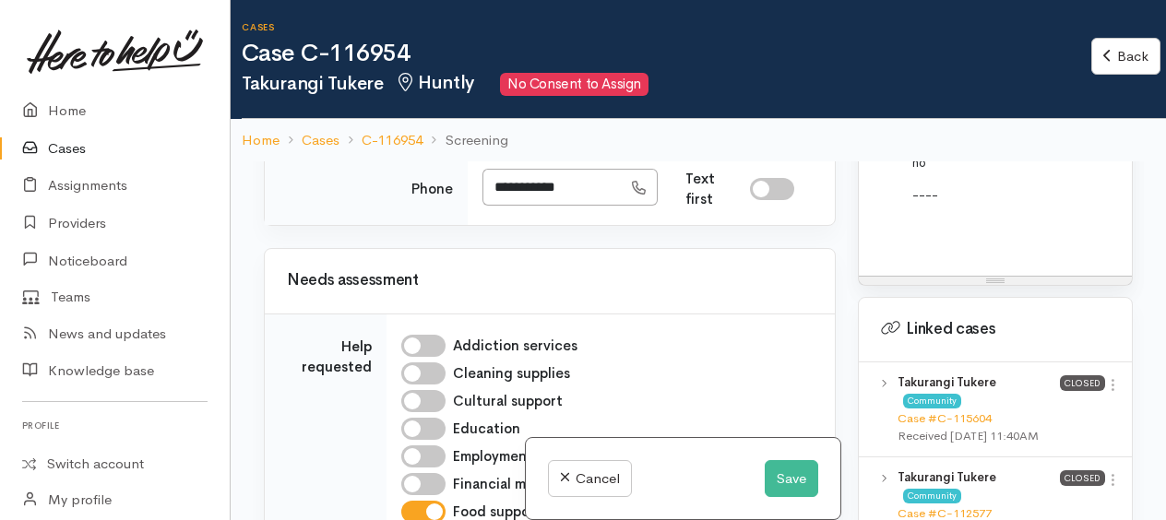
click at [944, 202] on p "----" at bounding box center [1029, 194] width 188 height 16
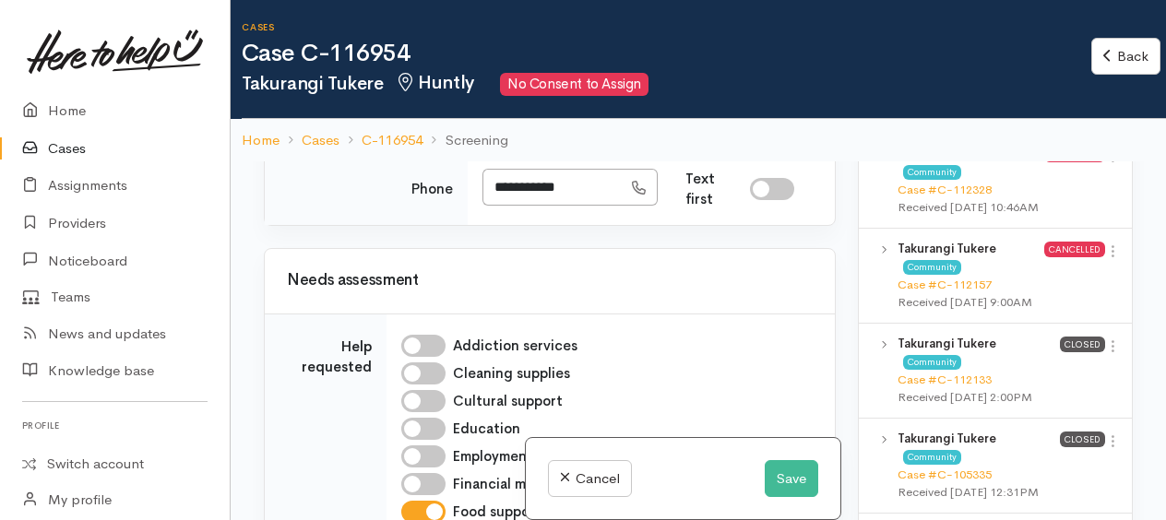
scroll to position [2584, 0]
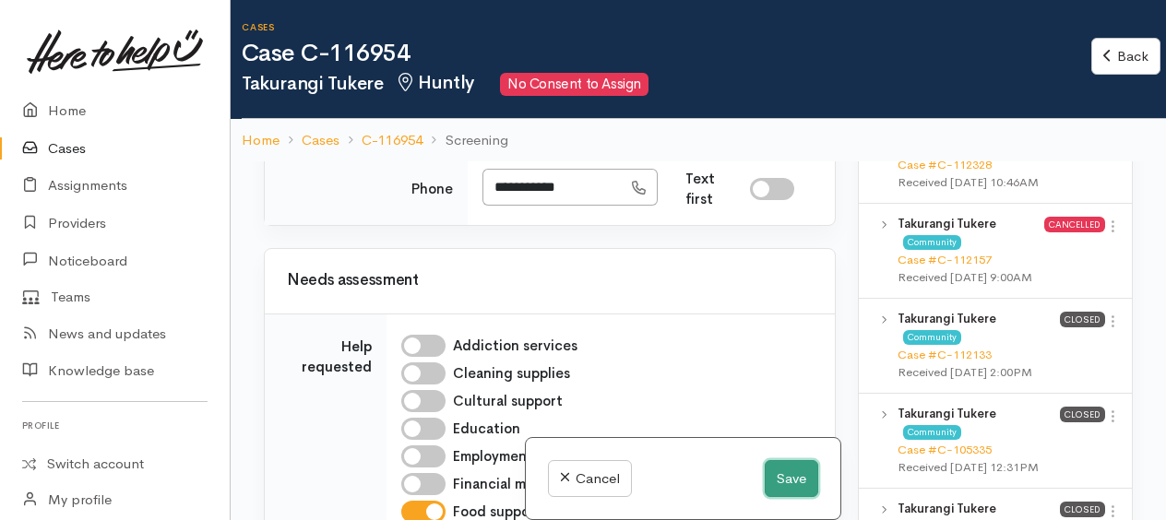
click at [795, 481] on button "Save" at bounding box center [792, 480] width 54 height 38
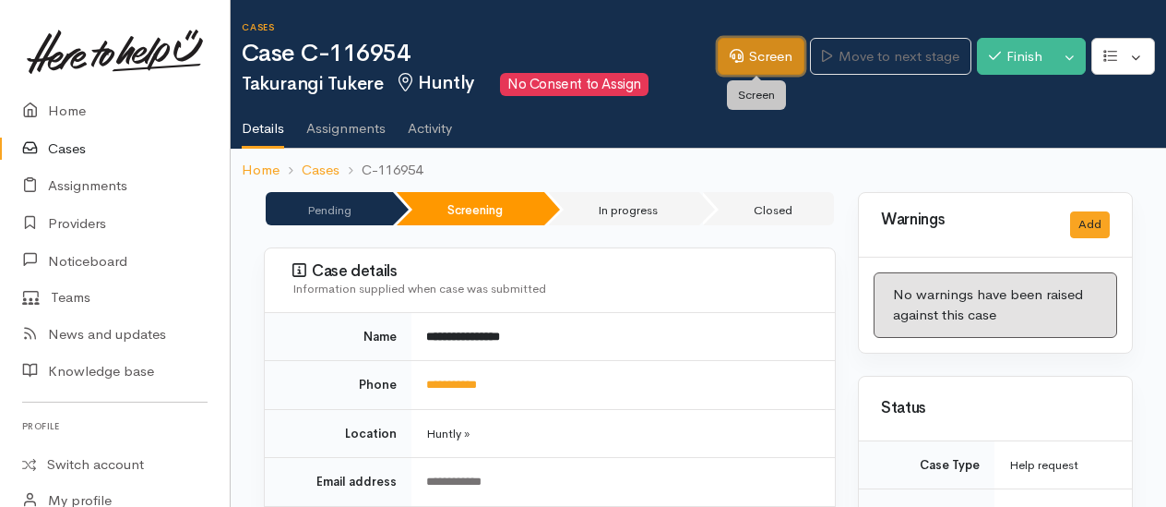
click at [765, 59] on link "Screen" at bounding box center [761, 57] width 87 height 38
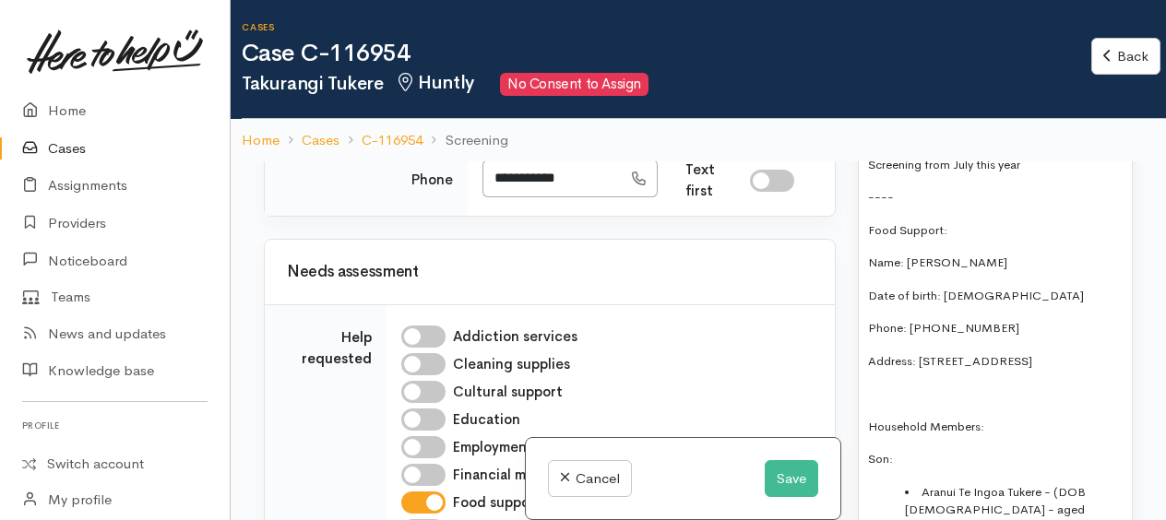
scroll to position [1477, 0]
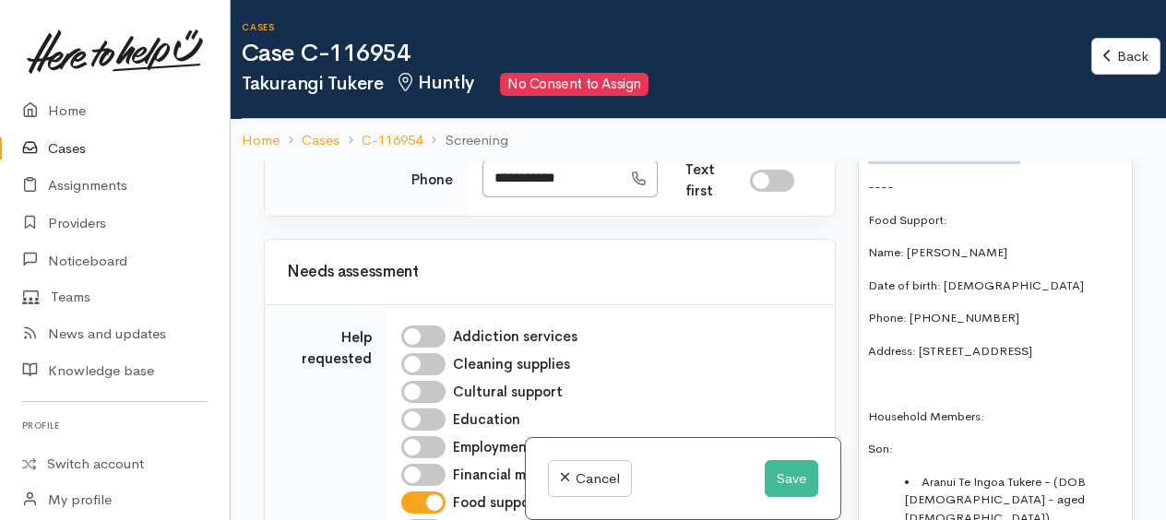
drag, startPoint x: 864, startPoint y: 218, endPoint x: 1034, endPoint y: 221, distance: 169.8
click at [920, 197] on p "----" at bounding box center [995, 187] width 255 height 18
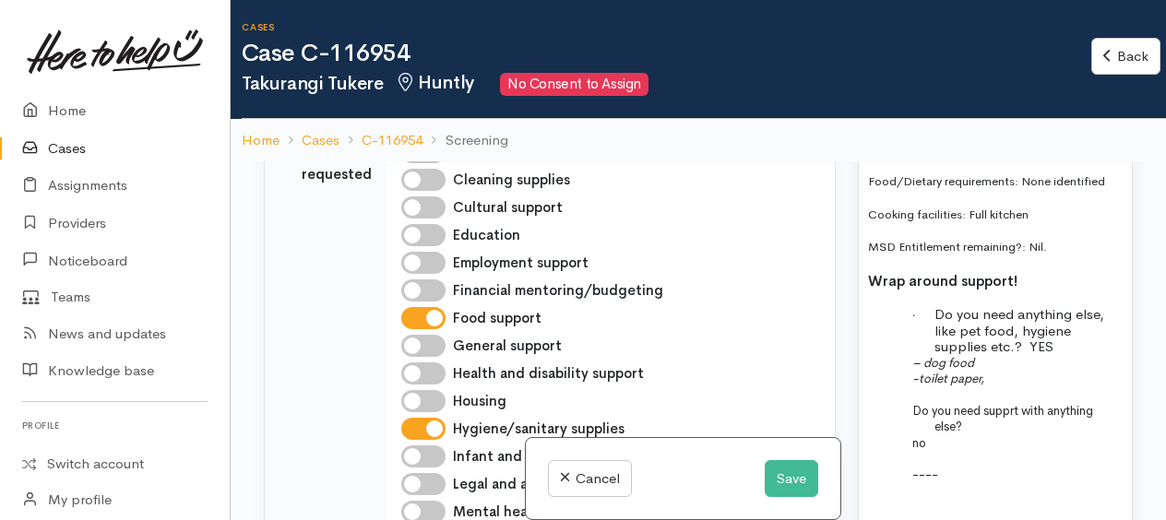
scroll to position [1938, 0]
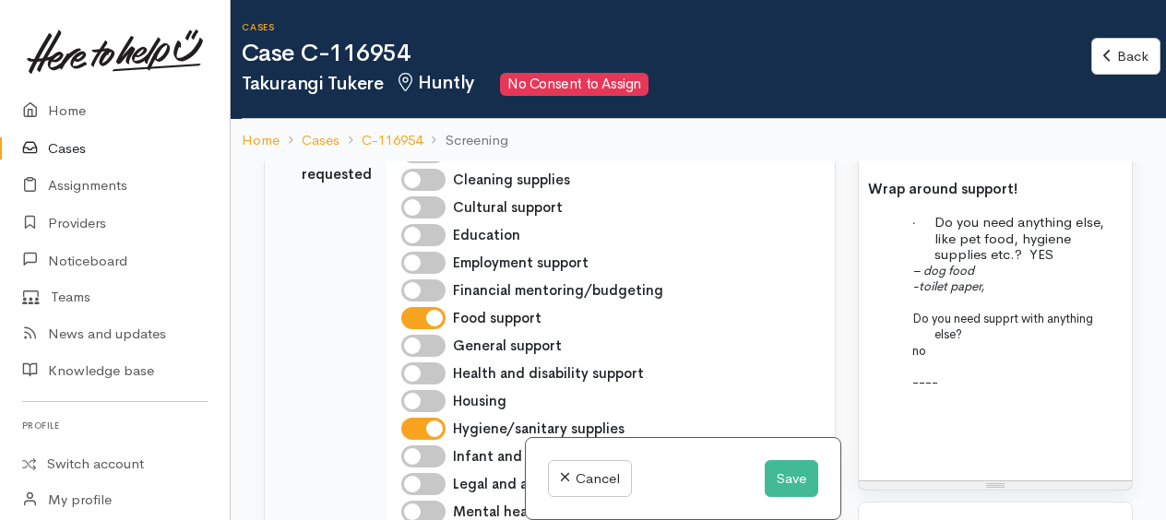
click at [945, 358] on p "no" at bounding box center [1029, 350] width 188 height 16
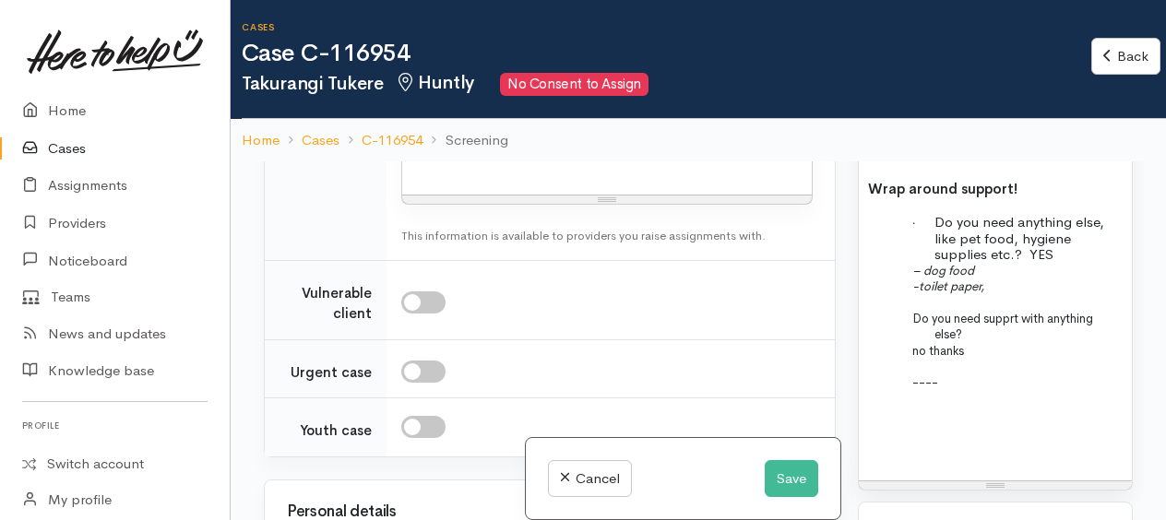
scroll to position [2584, 0]
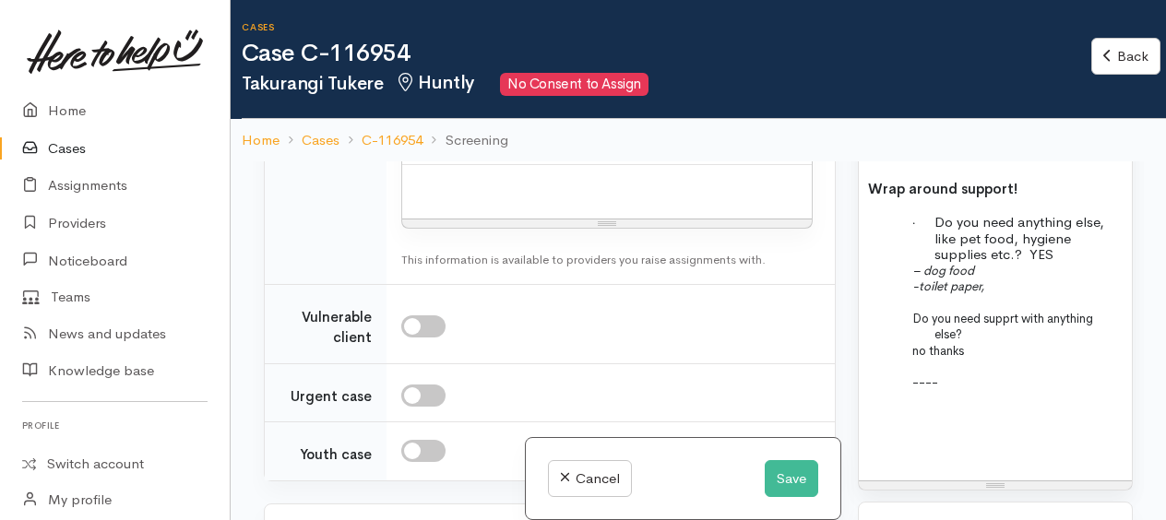
click at [443, 164] on link "No" at bounding box center [502, 150] width 201 height 29
select select "1"
click at [417, 67] on button "Unknown" at bounding box center [502, 49] width 203 height 38
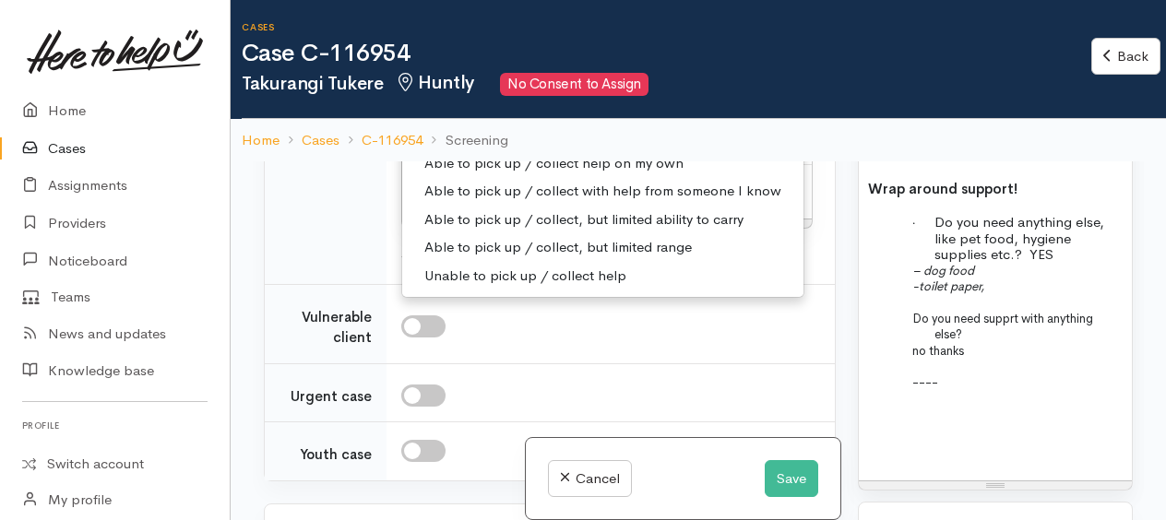
click at [436, 174] on span "Able to pick up / collect help on my own" at bounding box center [554, 163] width 259 height 21
select select "2"
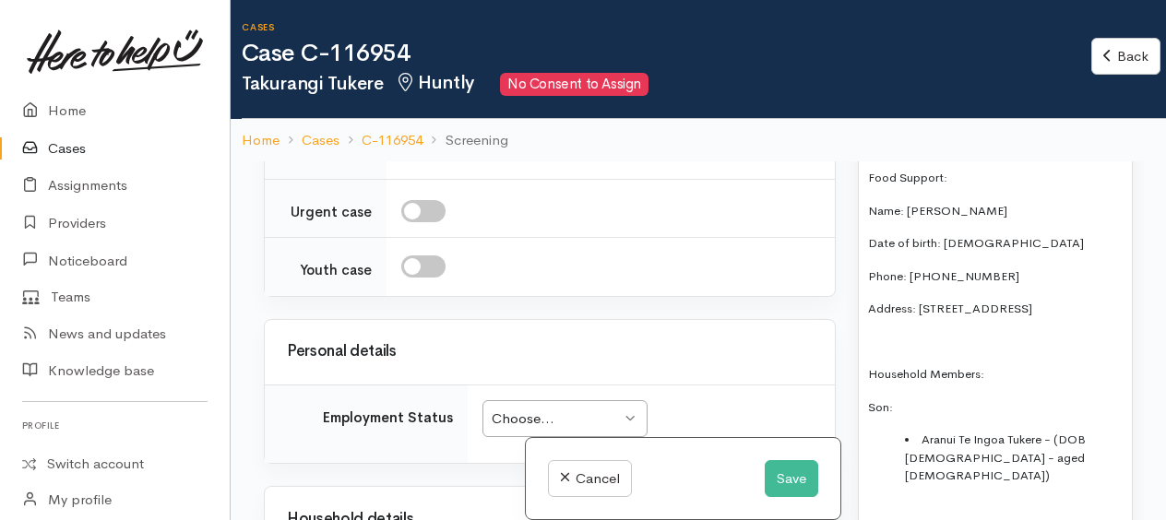
scroll to position [1413, 0]
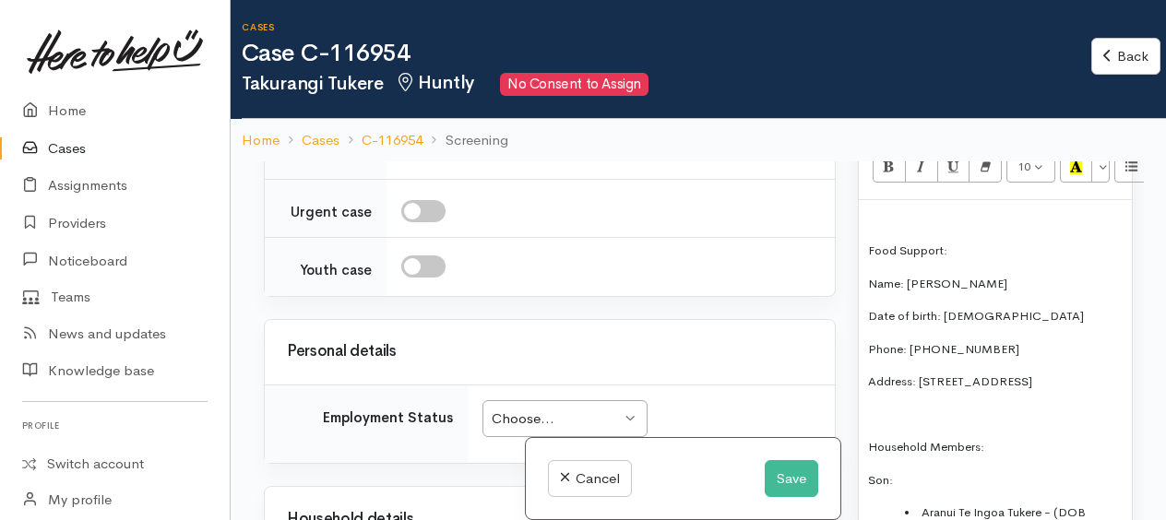
drag, startPoint x: 970, startPoint y: 414, endPoint x: 982, endPoint y: 314, distance: 101.3
copy div "Food Support: Name: Takurangi Tukere Date of birth: 08.04.1970 Phone: 021210128…"
paste div
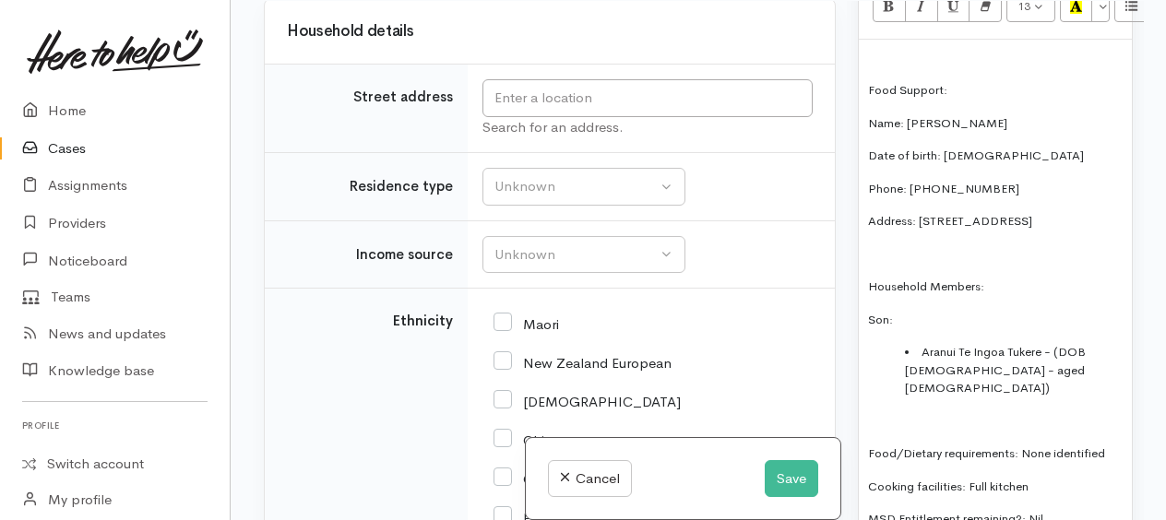
scroll to position [3662, 0]
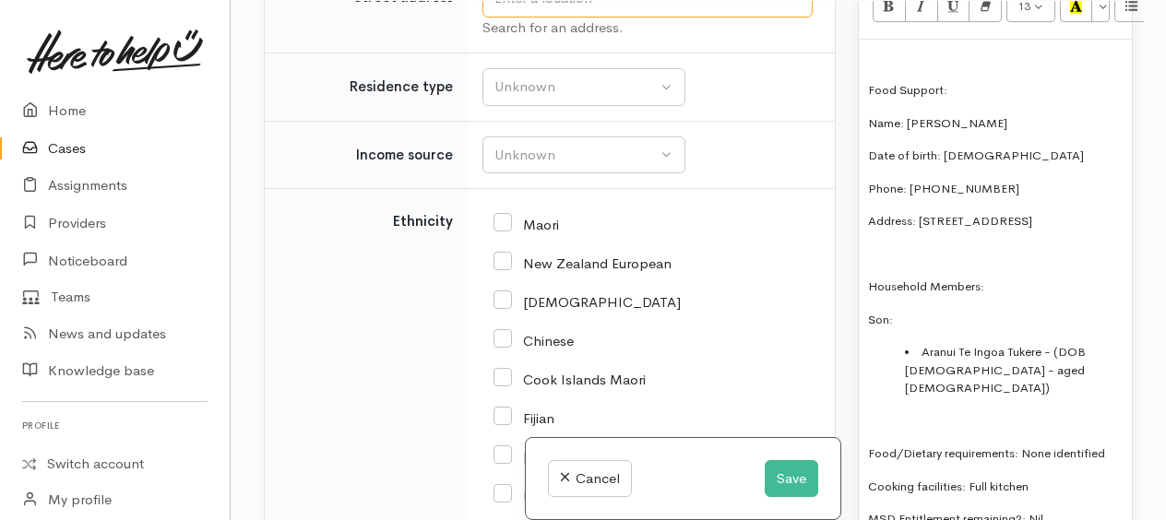
type input "21 Gavin Place, Huntly, New Zealand"
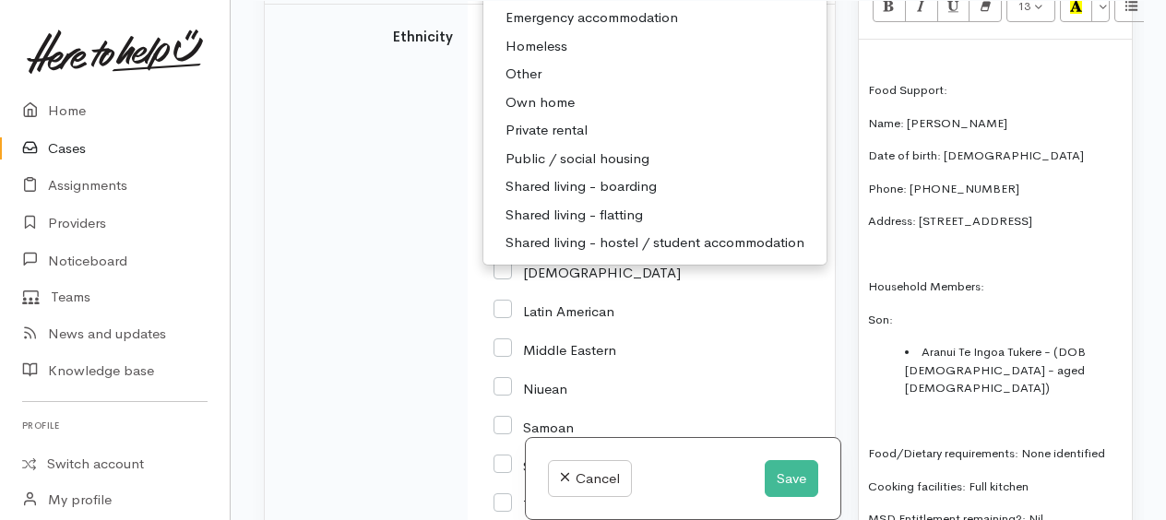
click at [571, 170] on span "Public / social housing" at bounding box center [578, 159] width 144 height 21
select select "3"
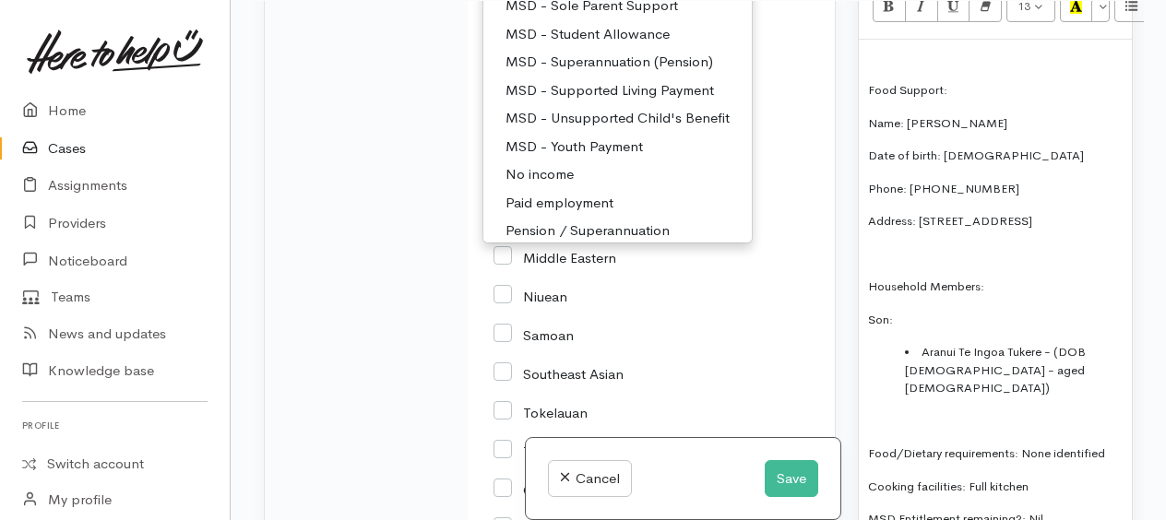
scroll to position [92, 0]
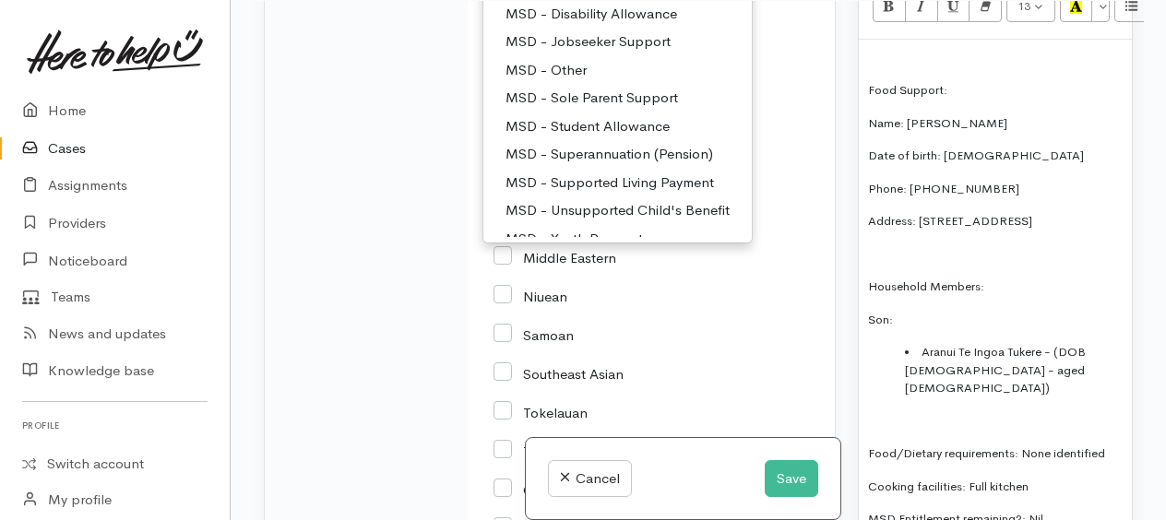
click at [596, 53] on span "MSD - Jobseeker Support" at bounding box center [588, 41] width 165 height 21
select select "4"
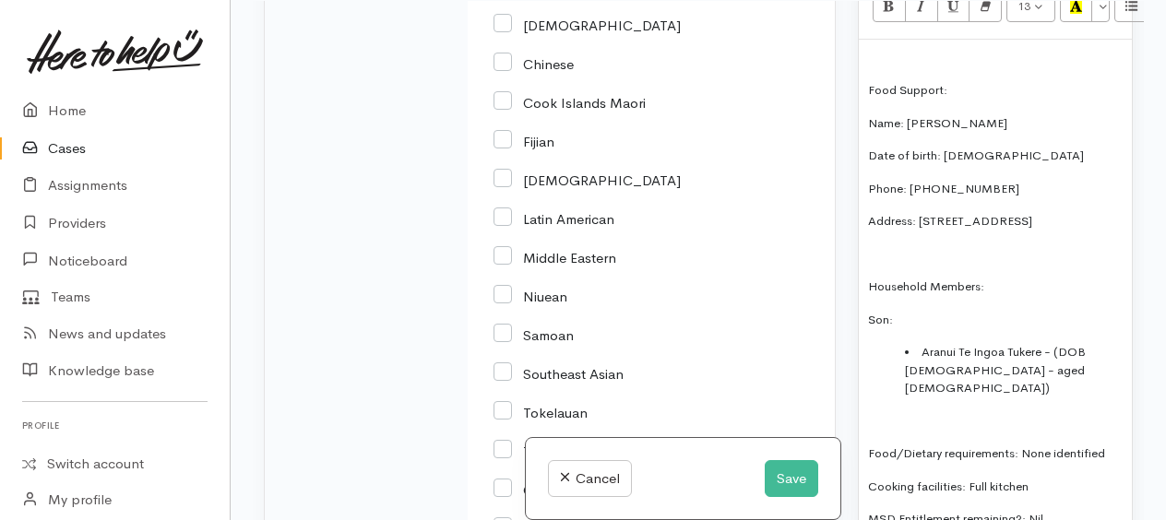
checkbox input "true"
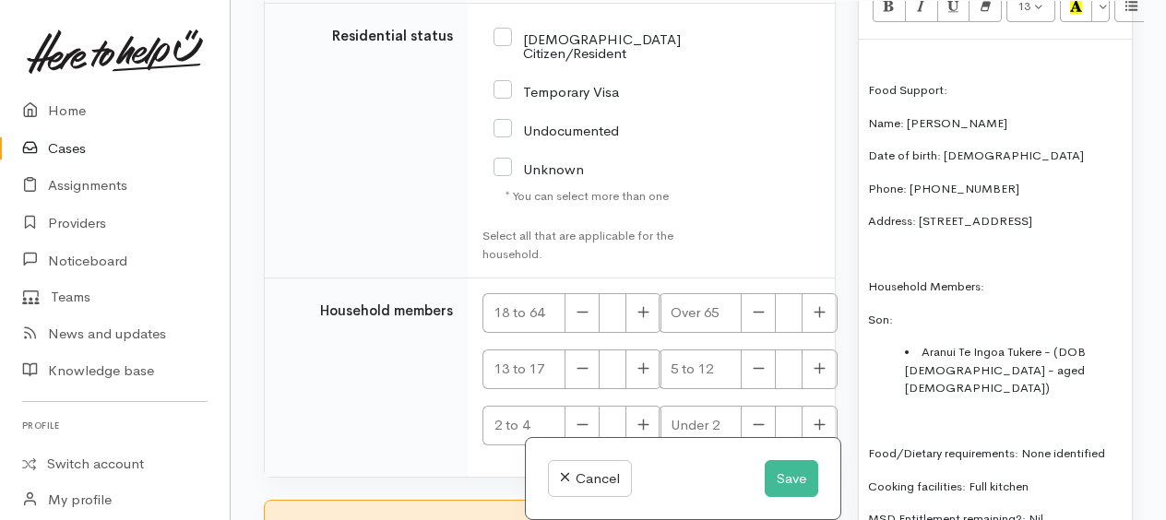
scroll to position [4862, 0]
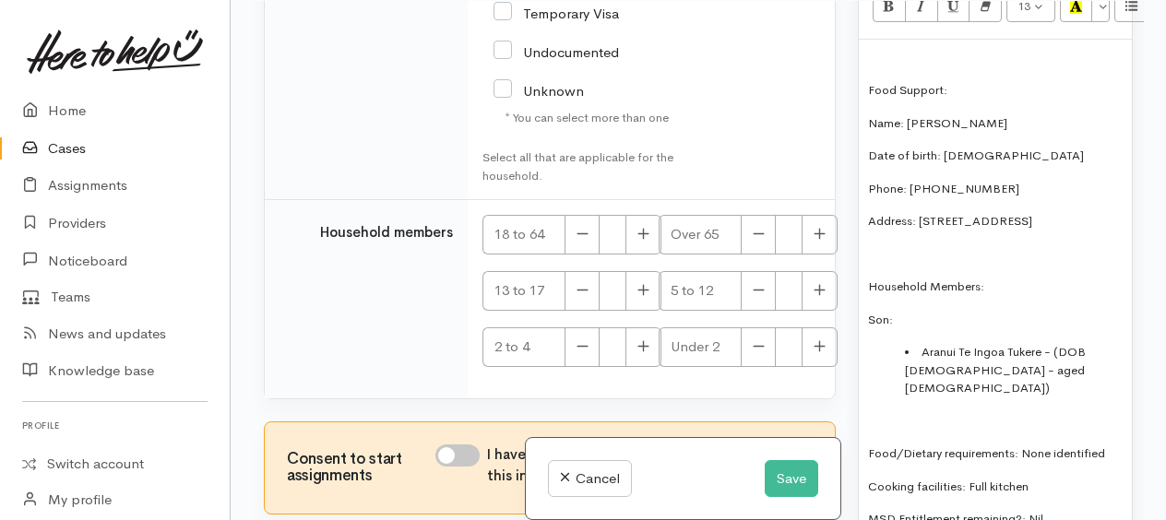
checkbox input "true"
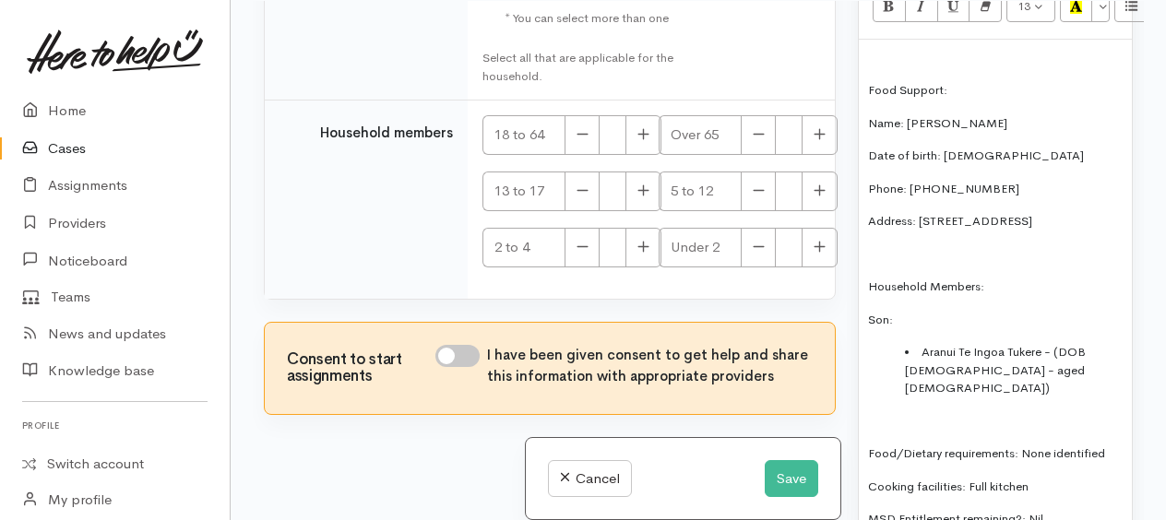
scroll to position [5138, 0]
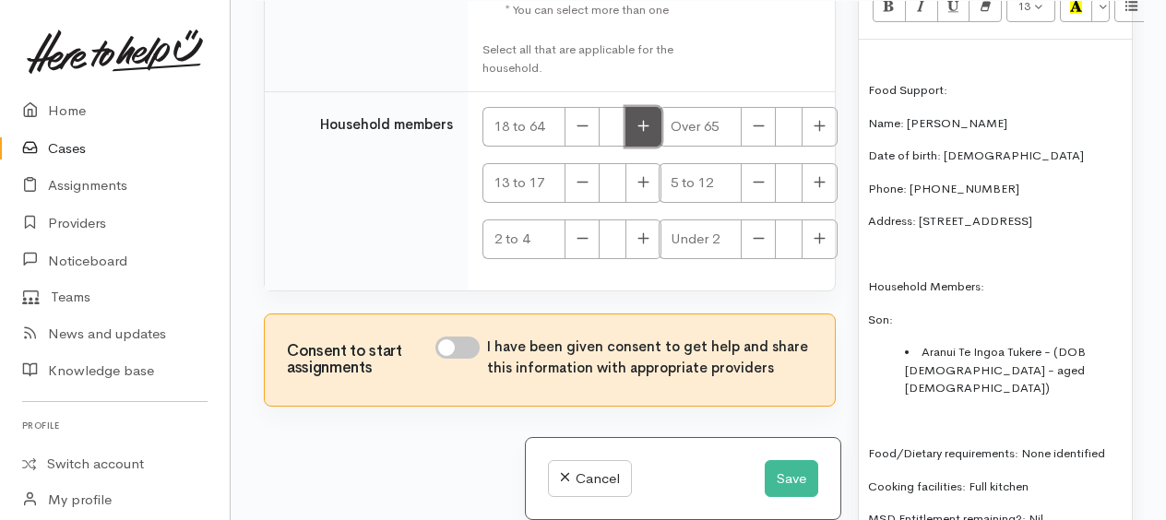
click at [642, 147] on button "button" at bounding box center [644, 127] width 36 height 40
type input "2"
drag, startPoint x: 452, startPoint y: 408, endPoint x: 508, endPoint y: 366, distance: 69.2
click at [452, 359] on input "I have been given consent to get help and share this information with appropria…" at bounding box center [458, 348] width 44 height 22
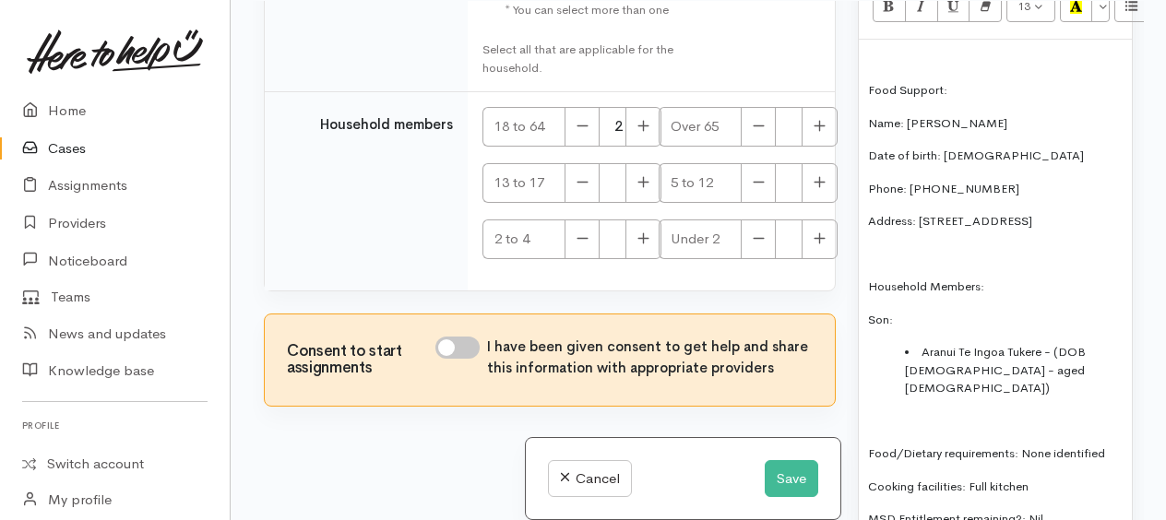
checkbox input "true"
click at [786, 486] on button "Save" at bounding box center [792, 480] width 54 height 38
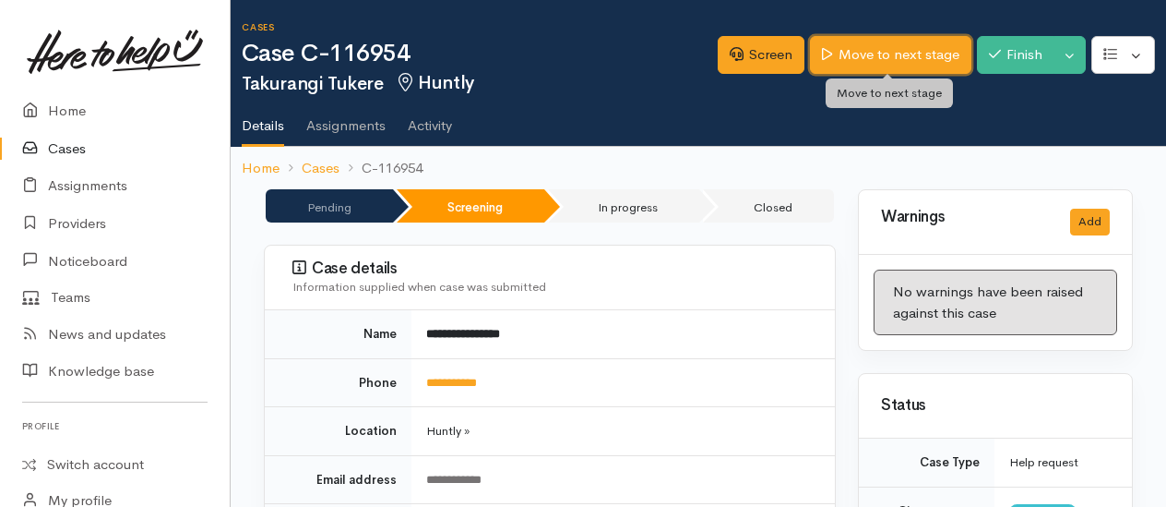
click at [861, 57] on link "Move to next stage" at bounding box center [890, 55] width 161 height 38
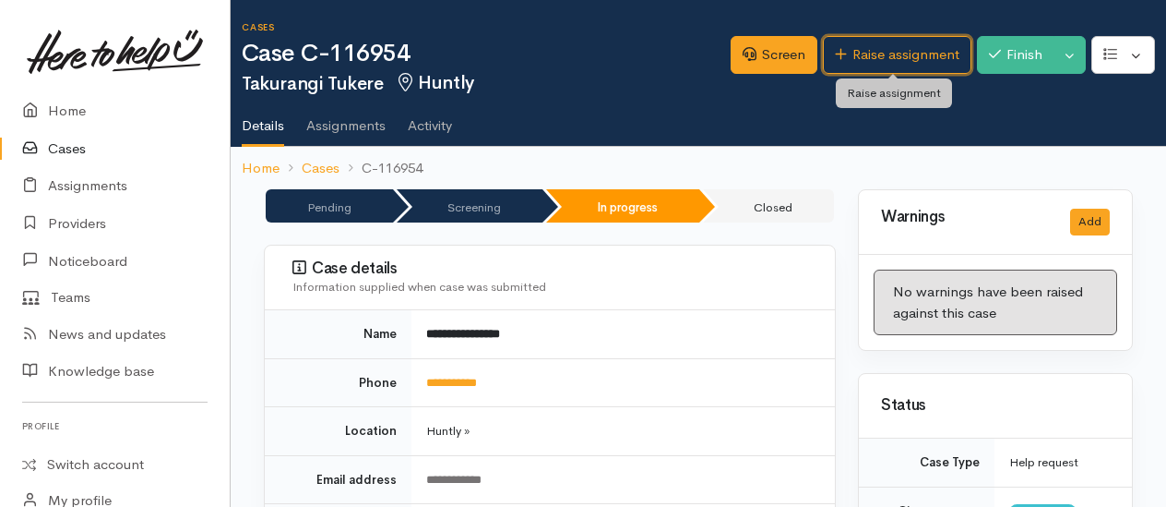
click at [864, 67] on link "Raise assignment" at bounding box center [897, 55] width 149 height 38
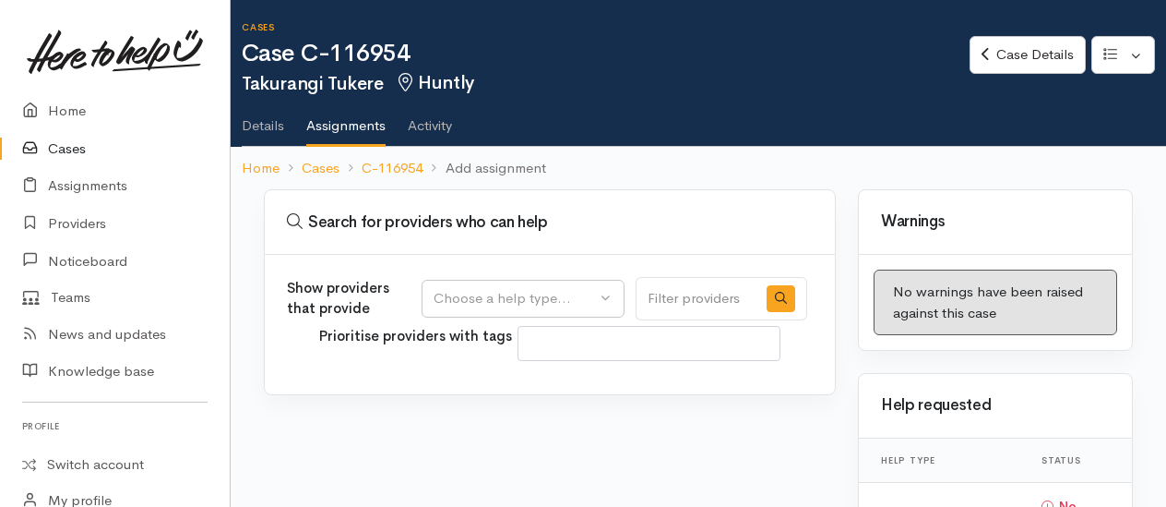
select select
click at [539, 290] on div "Choose a help type..." at bounding box center [515, 298] width 162 height 21
click at [519, 382] on span "Food support" at bounding box center [488, 386] width 86 height 21
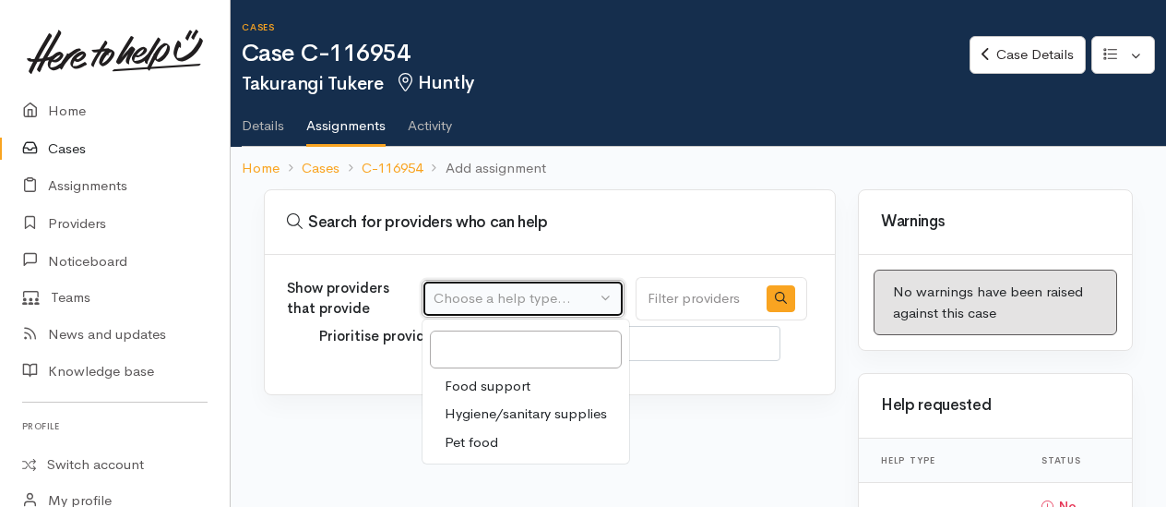
select select "3"
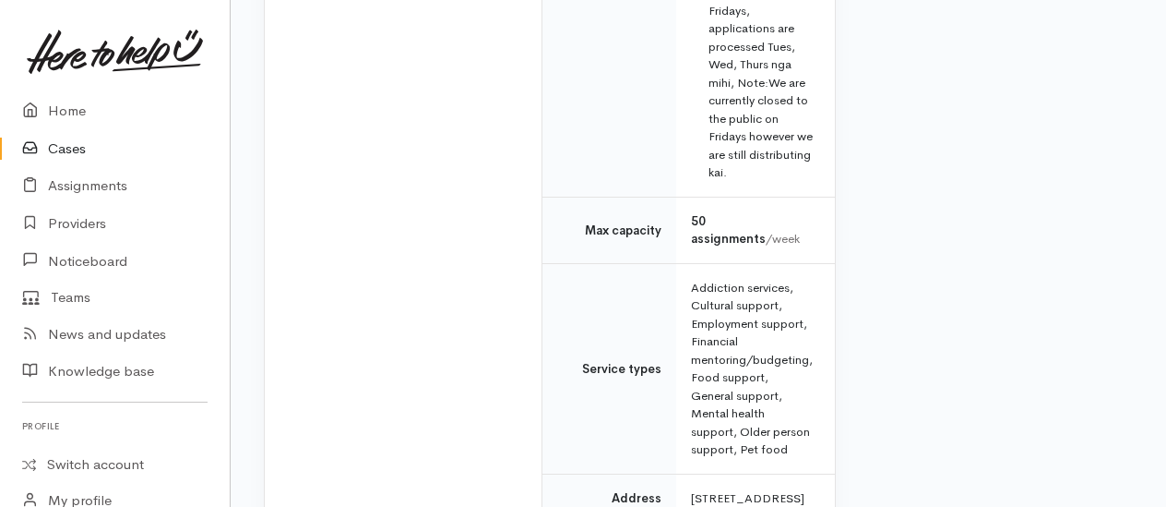
scroll to position [1384, 0]
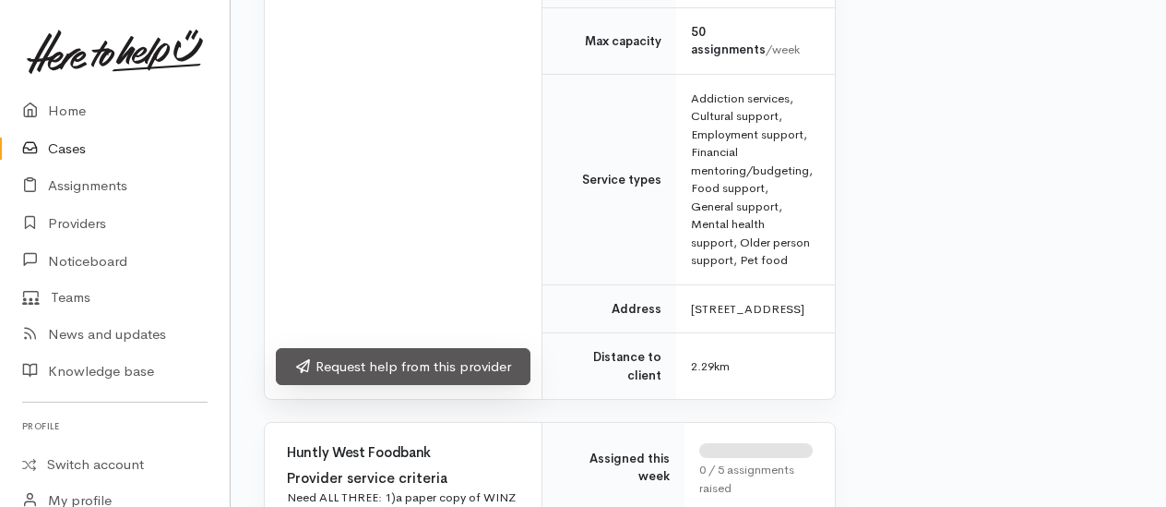
click at [412, 386] on link "Request help from this provider" at bounding box center [403, 367] width 255 height 38
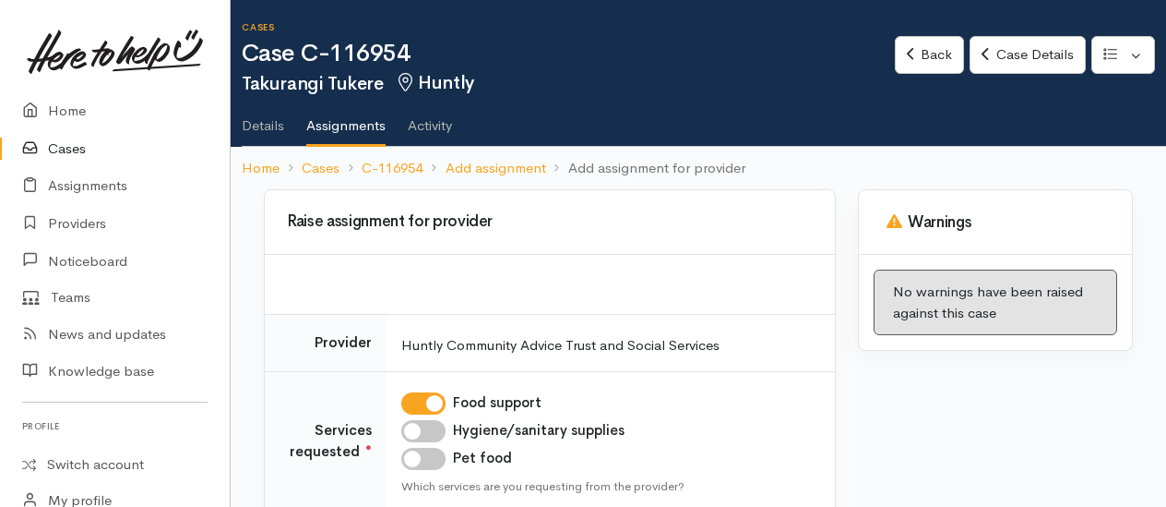
click at [421, 415] on td "Food support Hygiene/sanitary supplies Pet food Which services are you requesti…" at bounding box center [611, 441] width 449 height 140
click at [417, 428] on input "Hygiene/sanitary supplies" at bounding box center [423, 431] width 44 height 22
checkbox input "true"
click at [417, 451] on input "Pet food" at bounding box center [423, 459] width 44 height 22
checkbox input "true"
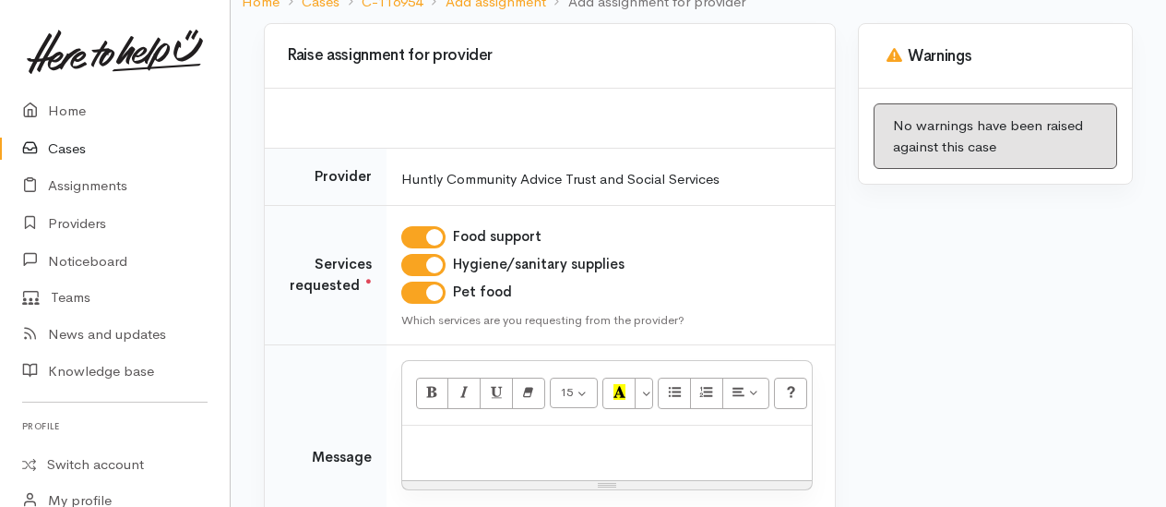
scroll to position [277, 0]
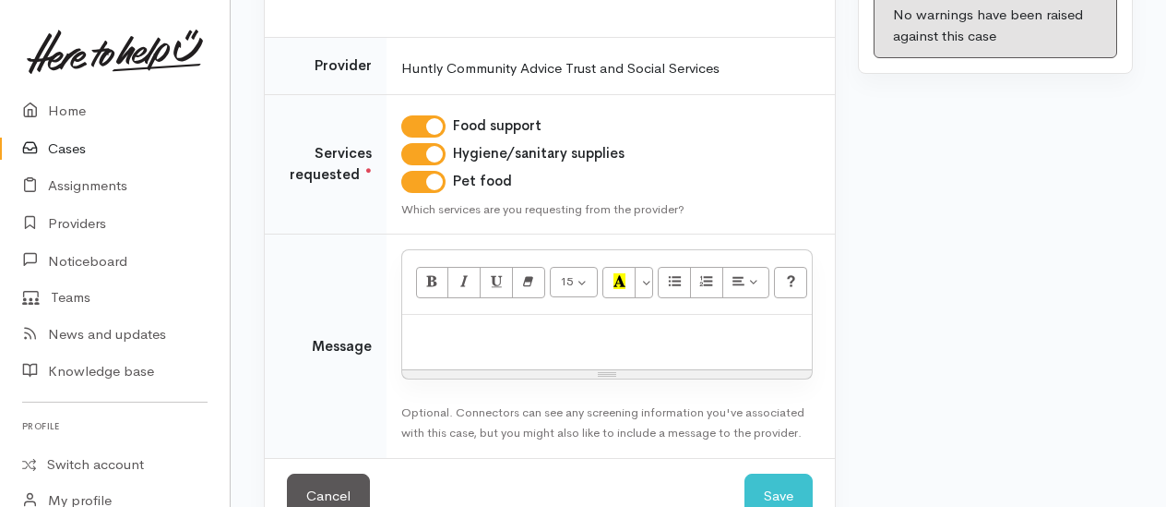
click at [471, 316] on div at bounding box center [607, 342] width 410 height 54
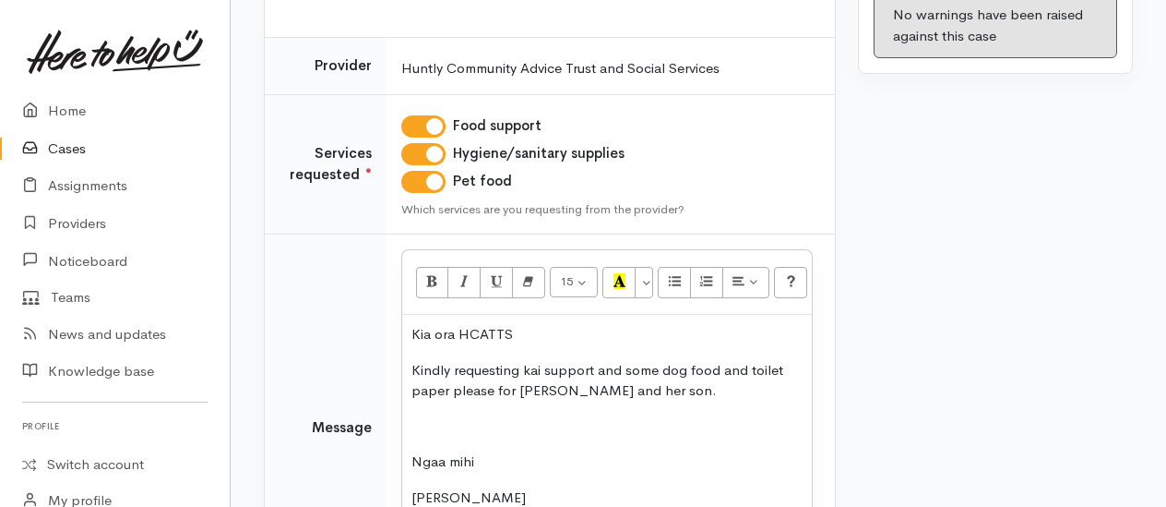
click at [541, 334] on p "Kia ora HCATTS" at bounding box center [607, 334] width 391 height 21
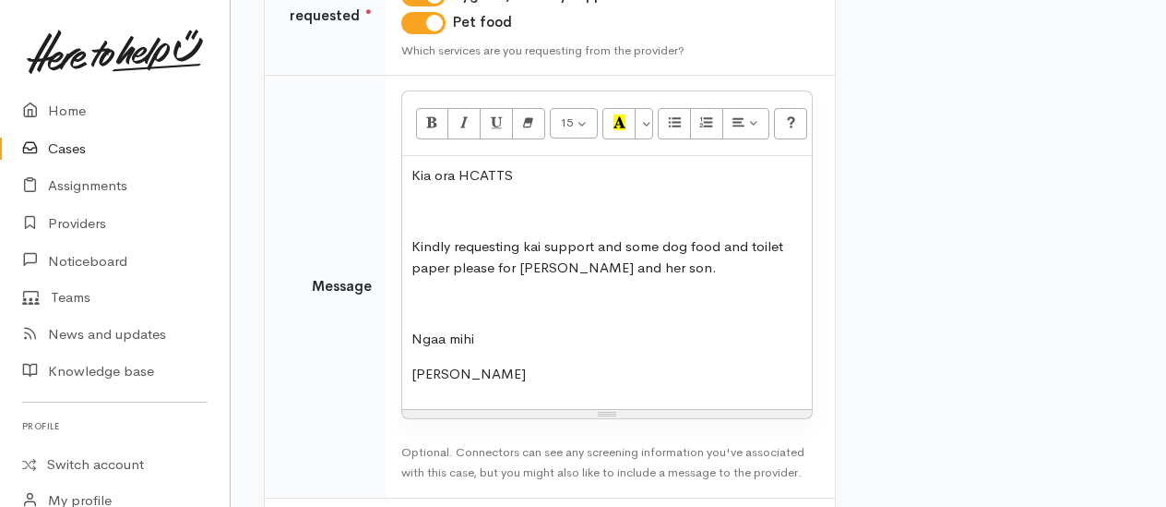
scroll to position [520, 0]
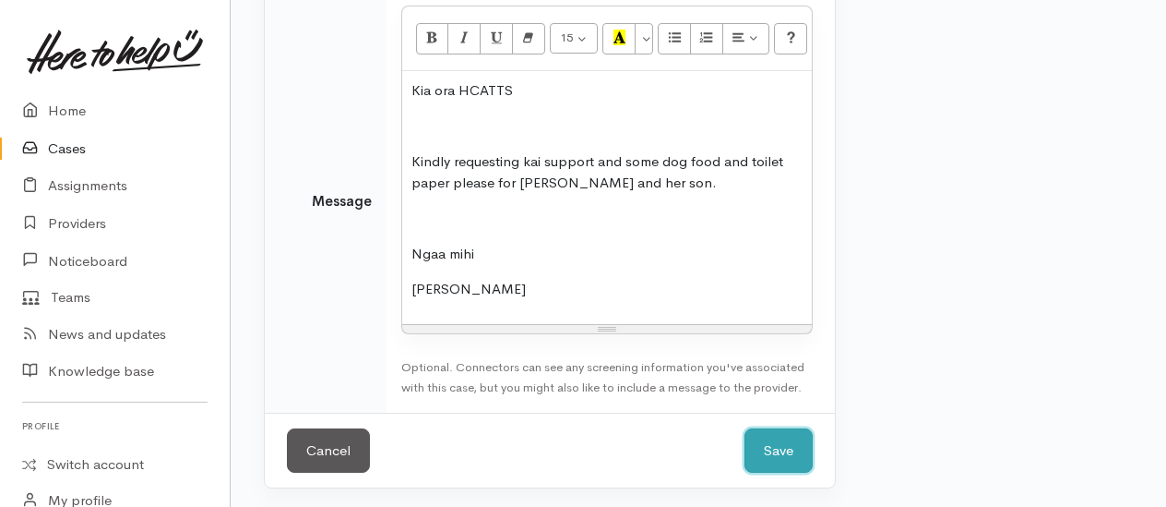
click at [783, 444] on button "Save" at bounding box center [779, 450] width 68 height 45
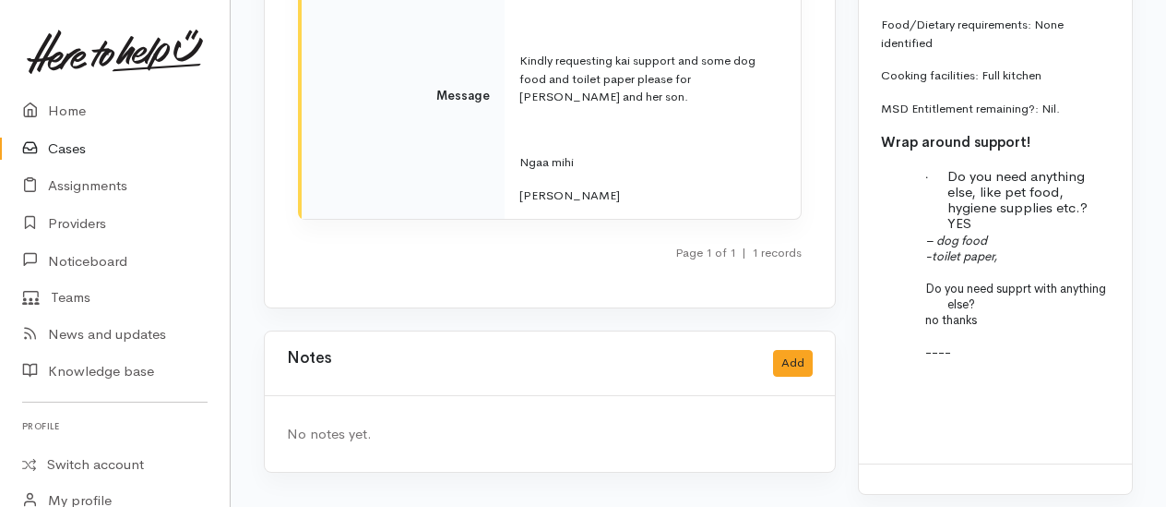
scroll to position [2901, 0]
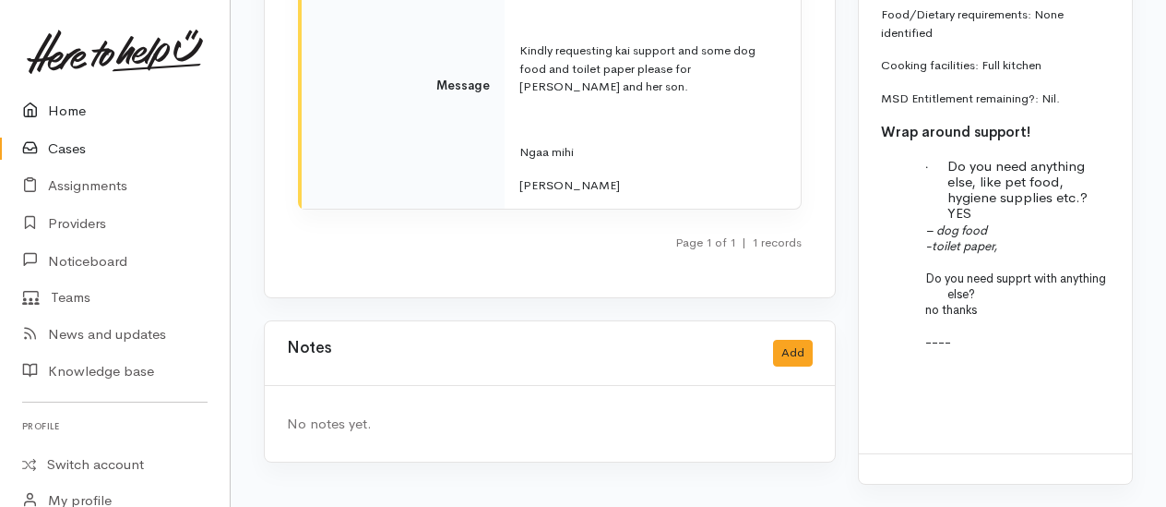
click at [65, 114] on link "Home" at bounding box center [115, 111] width 230 height 38
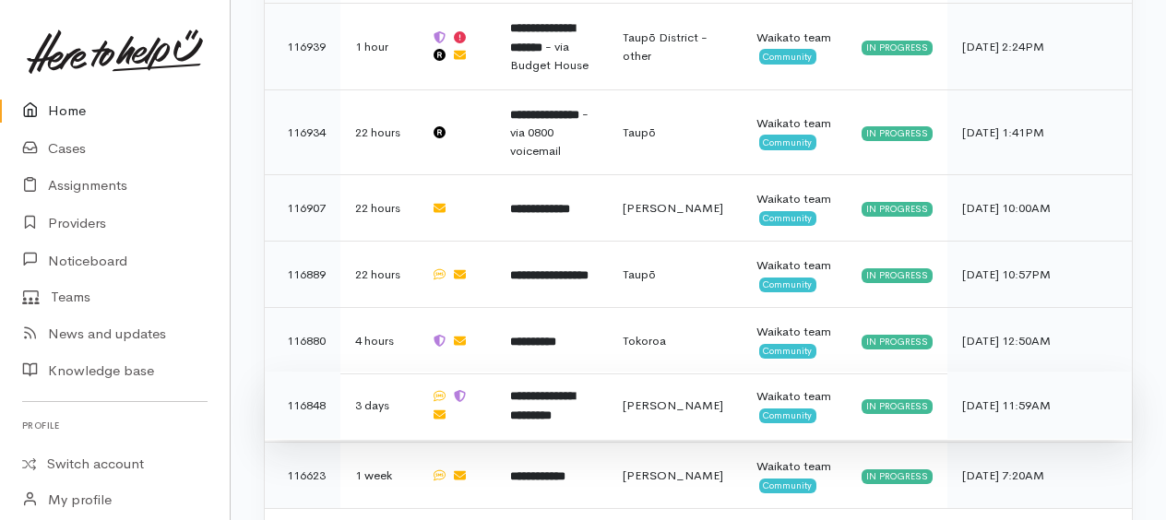
scroll to position [1574, 0]
